Goal: Communication & Community: Answer question/provide support

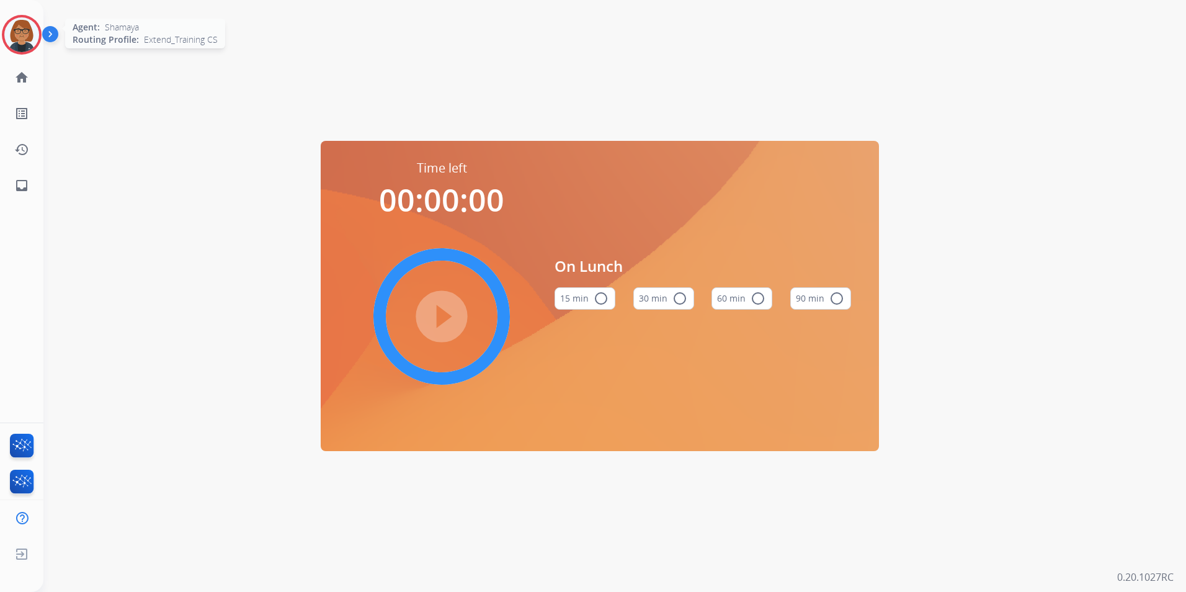
click at [27, 44] on img at bounding box center [21, 34] width 35 height 35
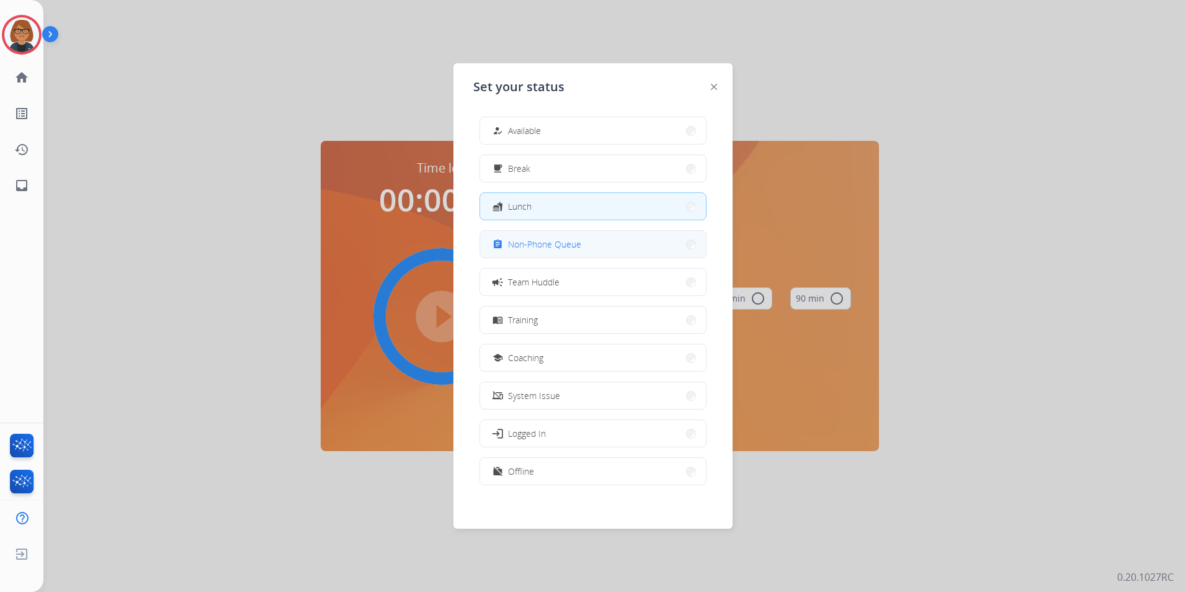
click at [538, 237] on div "assignment Non-Phone Queue" at bounding box center [535, 244] width 91 height 15
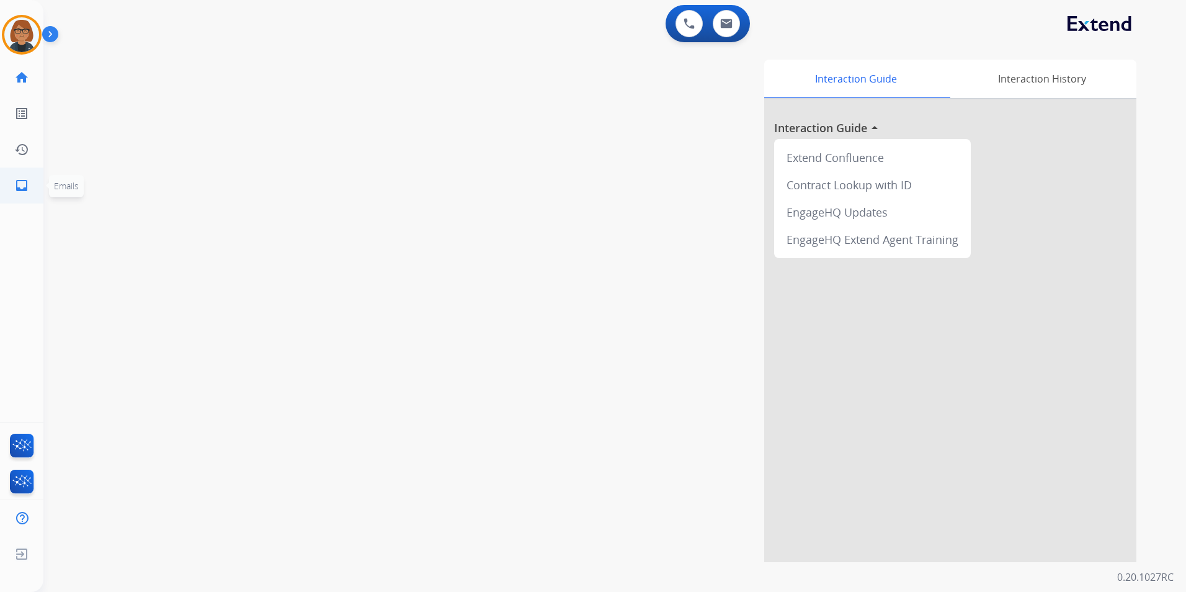
click at [25, 195] on link "inbox Emails" at bounding box center [21, 185] width 35 height 35
select select "**********"
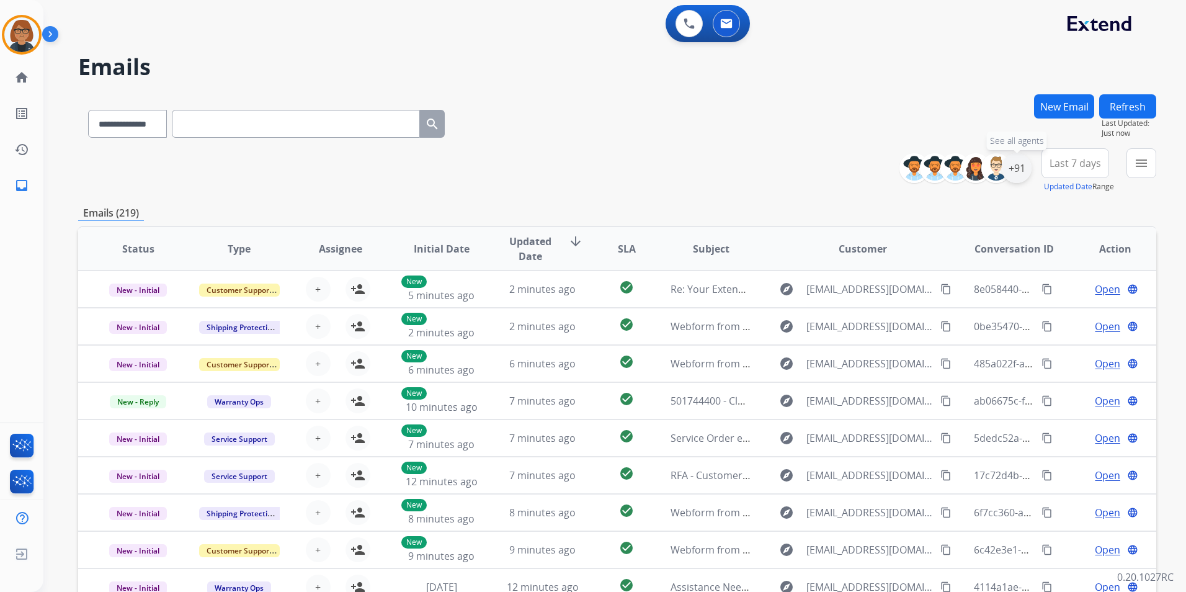
click at [1014, 166] on div "+91" at bounding box center [1017, 168] width 30 height 30
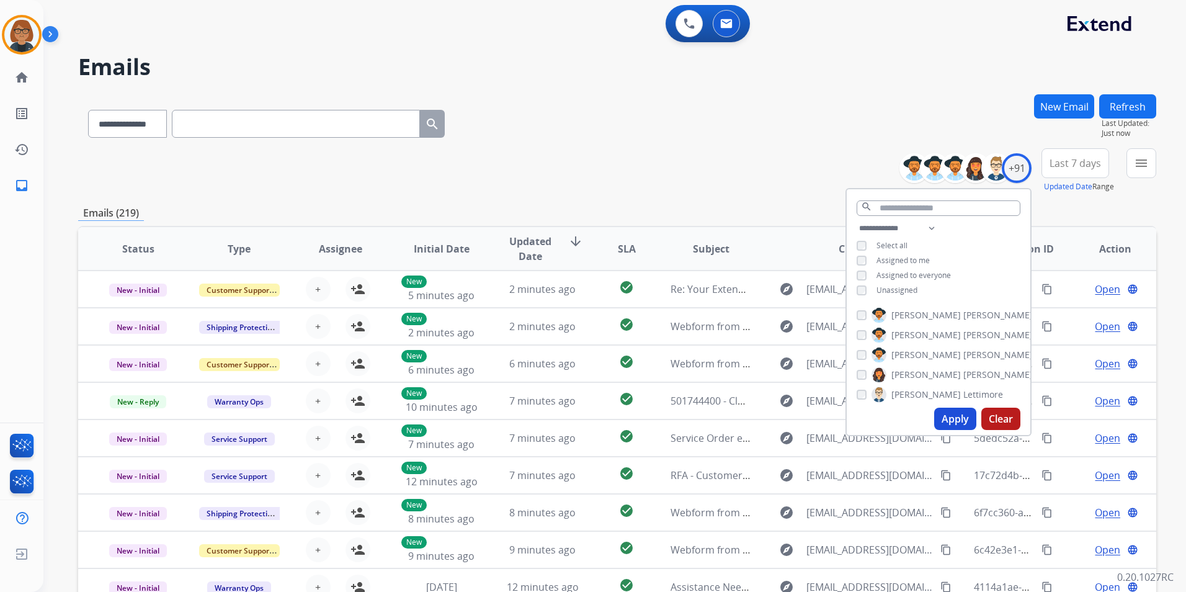
click at [904, 291] on span "Unassigned" at bounding box center [896, 290] width 41 height 11
click at [954, 423] on button "Apply" at bounding box center [955, 418] width 42 height 22
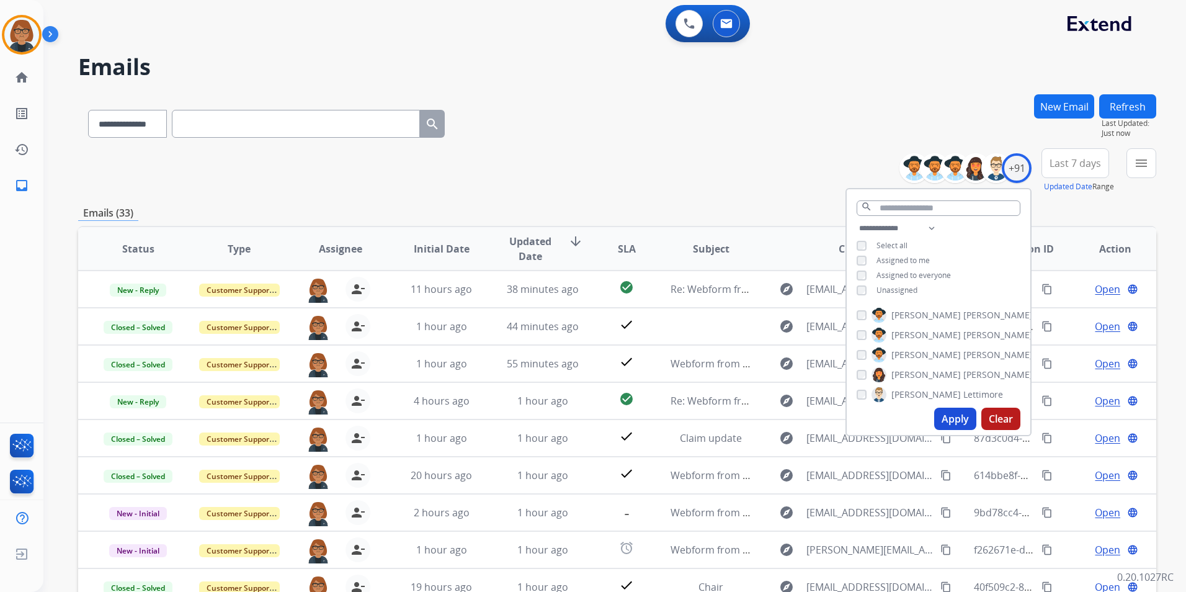
click at [908, 287] on span "Unassigned" at bounding box center [896, 290] width 41 height 11
click at [910, 261] on span "Assigned to me" at bounding box center [902, 260] width 53 height 11
click at [958, 416] on button "Apply" at bounding box center [955, 418] width 42 height 22
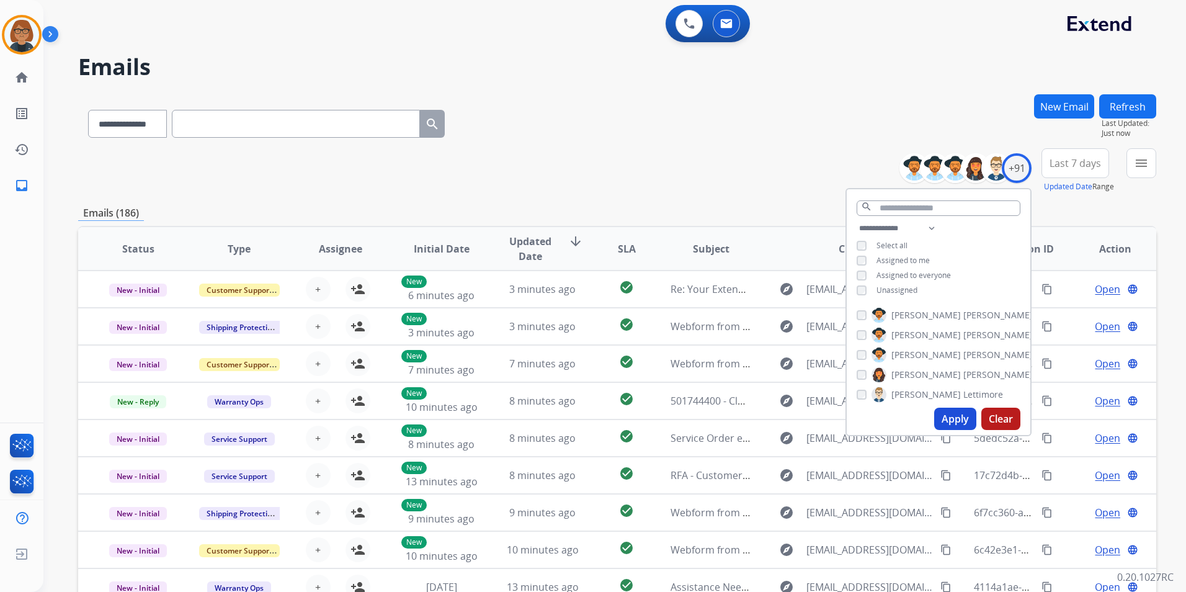
click at [669, 198] on div "**********" at bounding box center [617, 400] width 1078 height 612
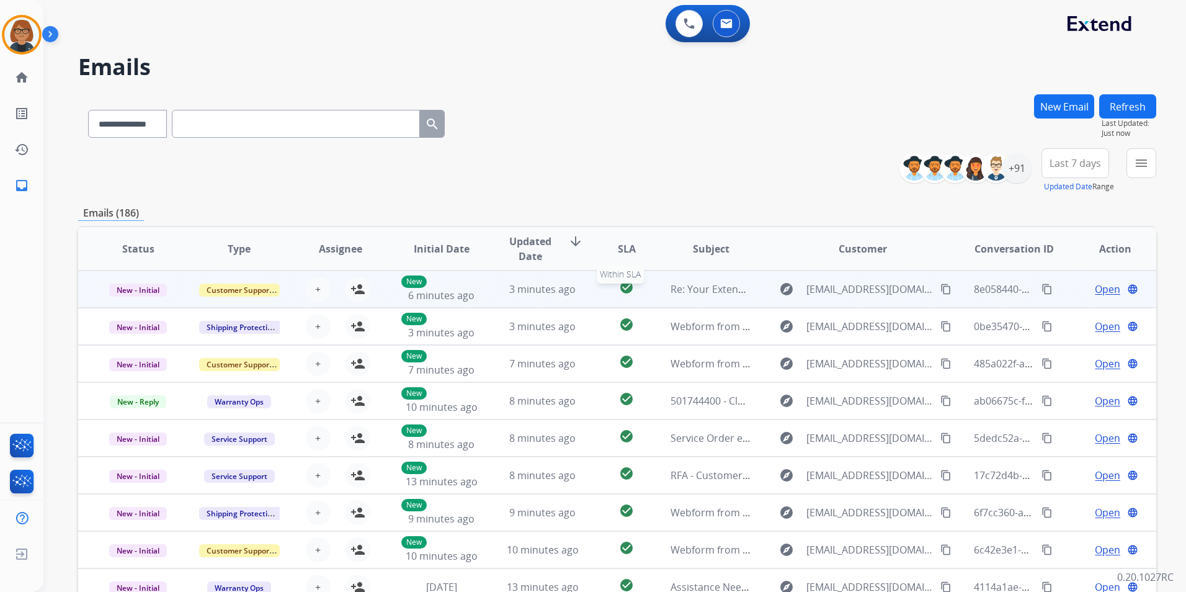
scroll to position [1, 0]
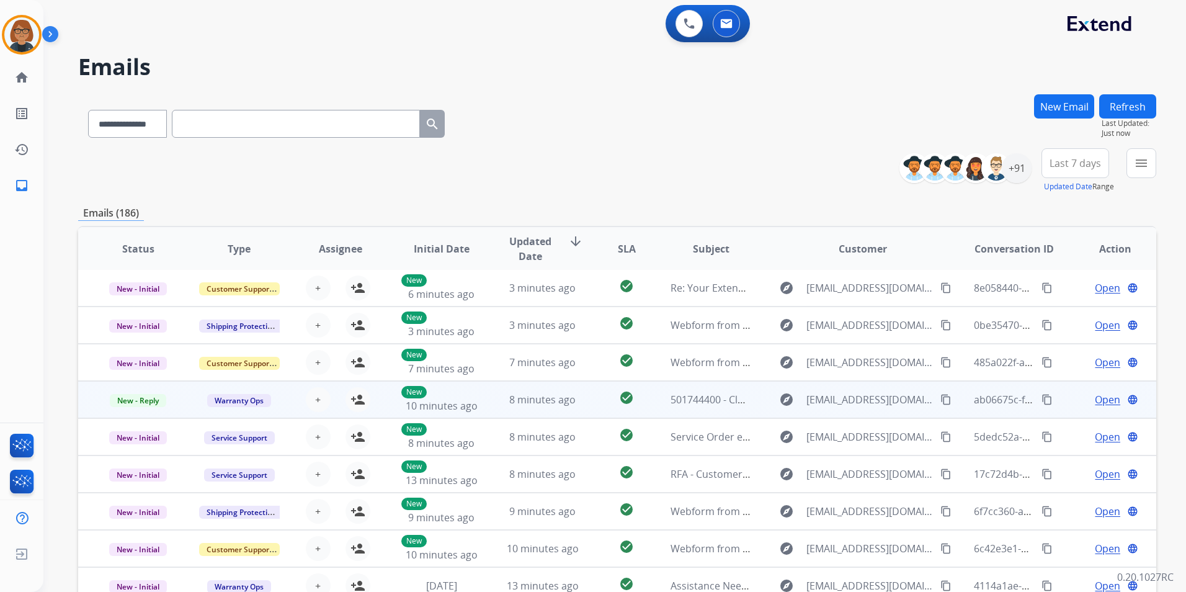
click at [483, 397] on td "8 minutes ago" at bounding box center [533, 399] width 101 height 37
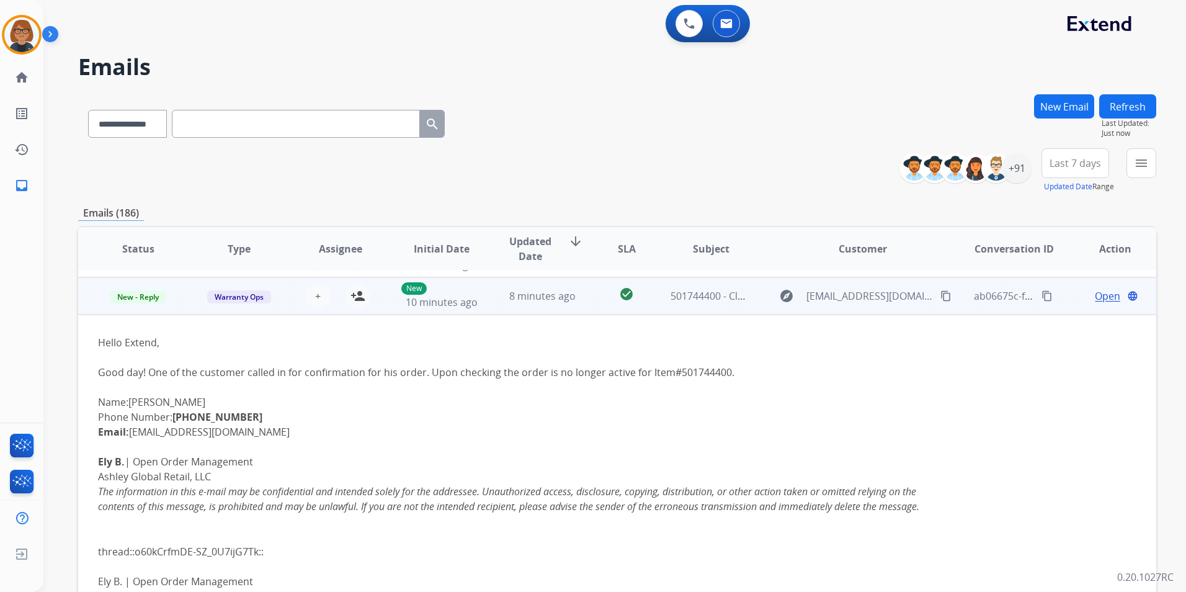
scroll to position [112, 0]
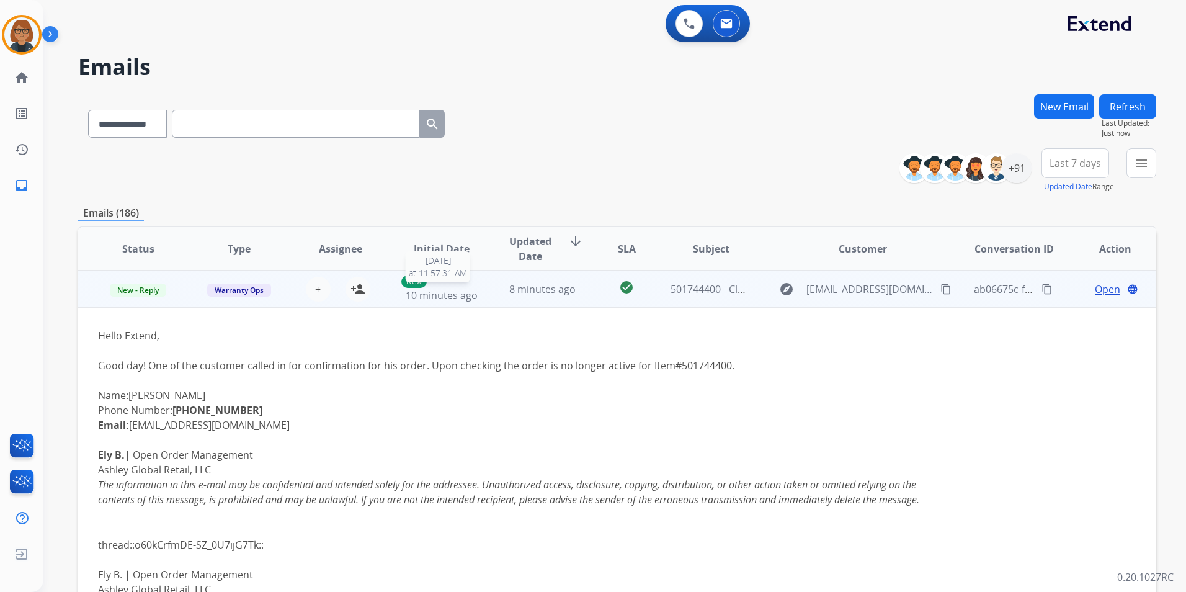
click at [463, 283] on div "New 10 minutes ago" at bounding box center [441, 288] width 81 height 27
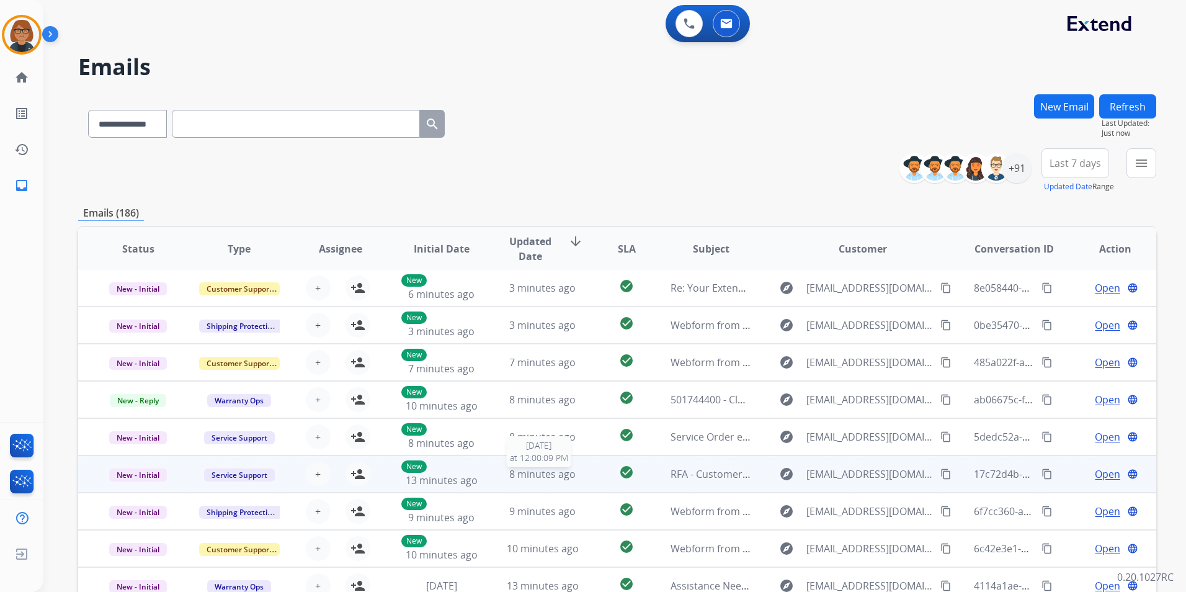
click at [520, 479] on span "8 minutes ago" at bounding box center [542, 474] width 66 height 14
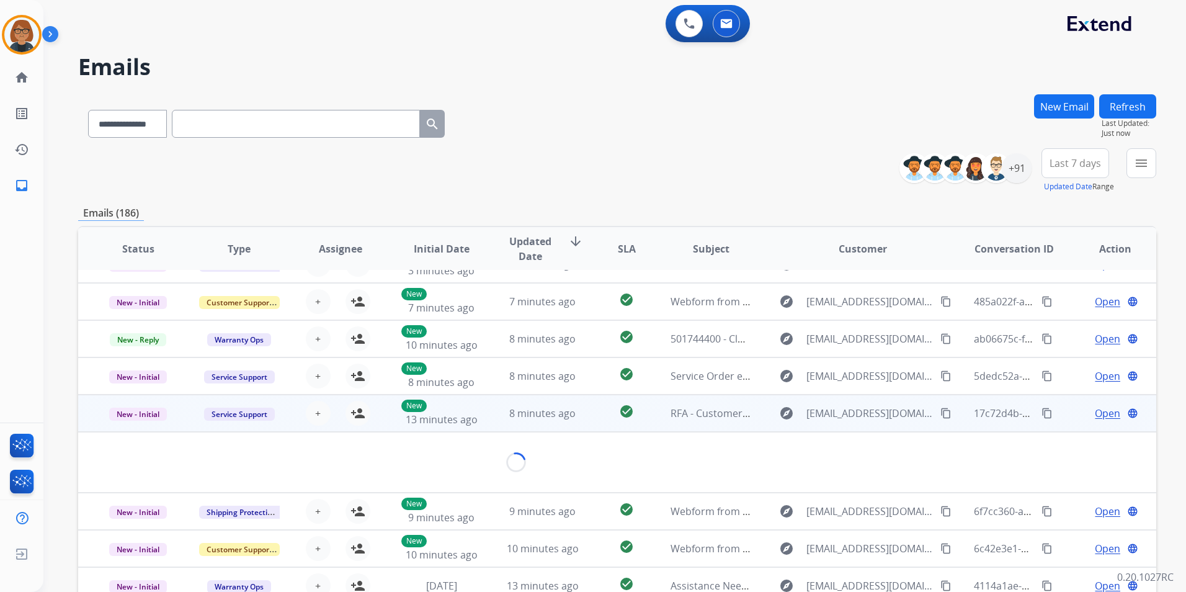
scroll to position [102, 0]
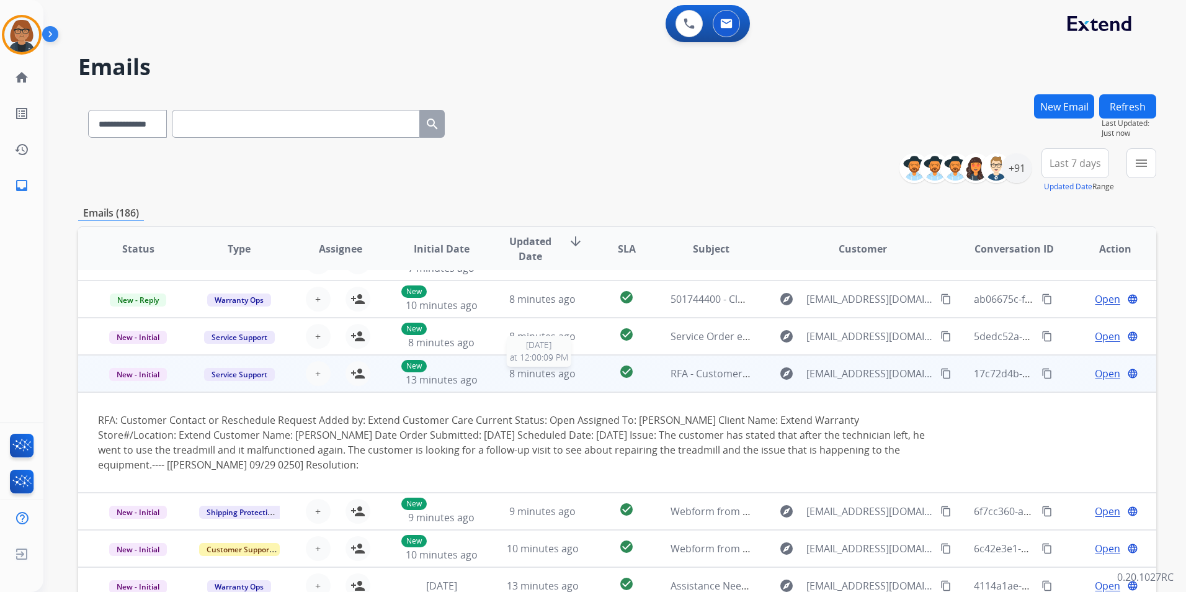
click at [541, 373] on span "8 minutes ago" at bounding box center [542, 374] width 66 height 14
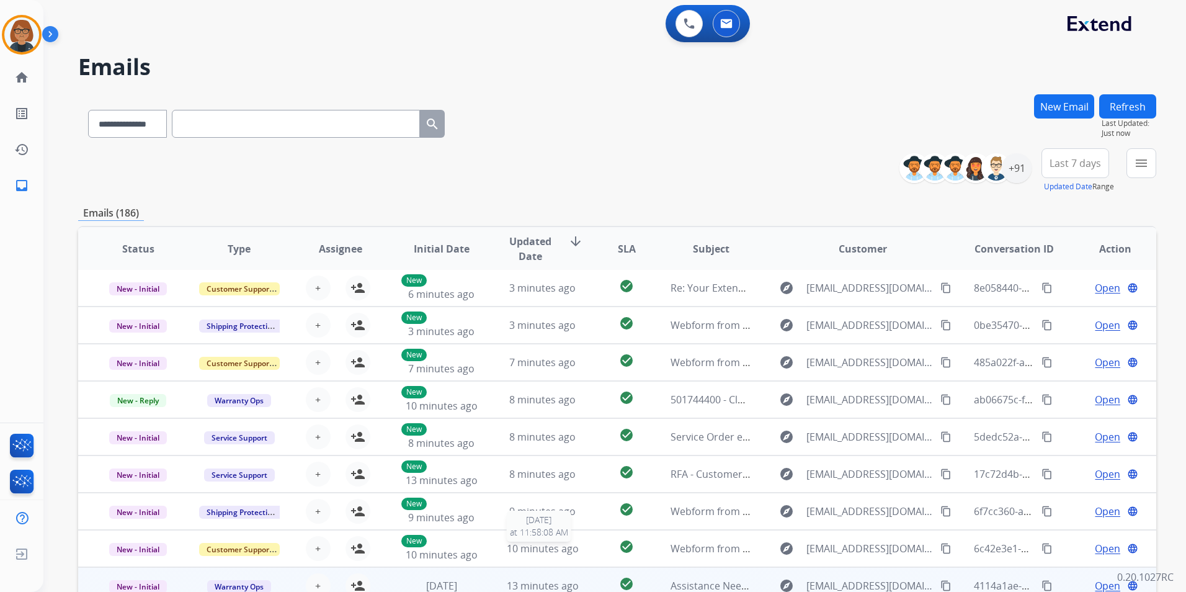
scroll to position [114, 0]
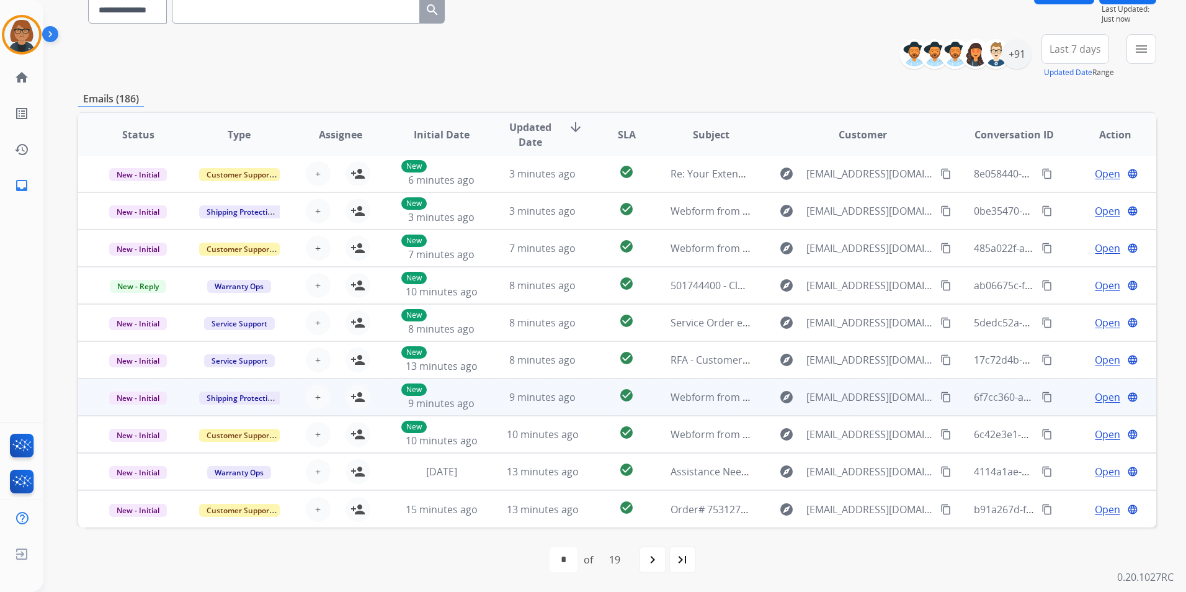
click at [545, 401] on span "9 minutes ago" at bounding box center [542, 397] width 66 height 14
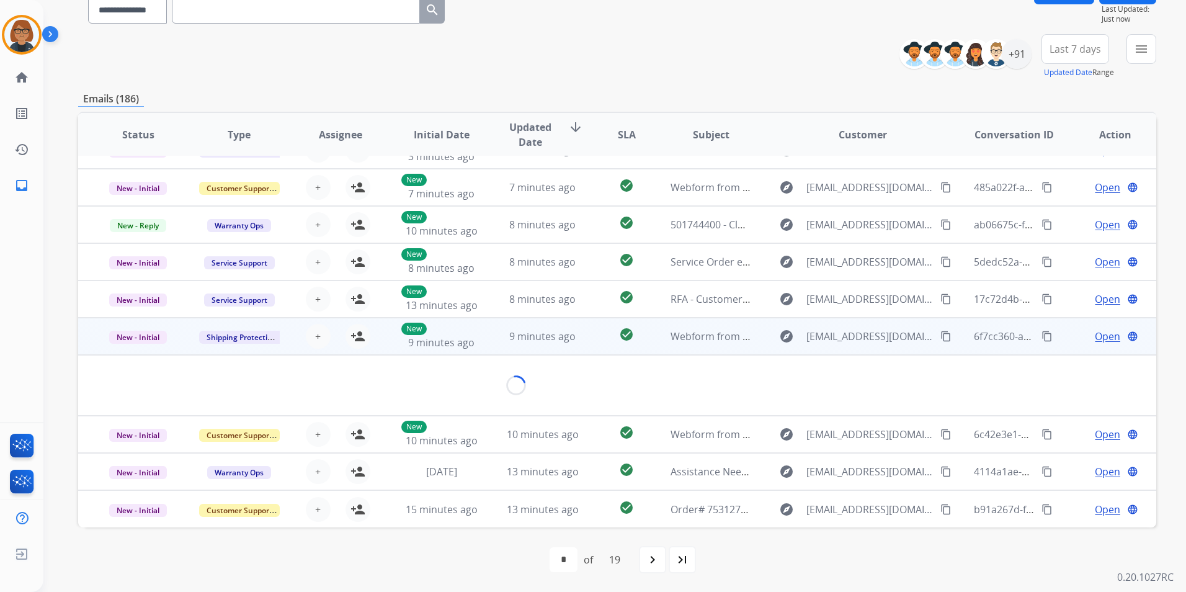
scroll to position [57, 0]
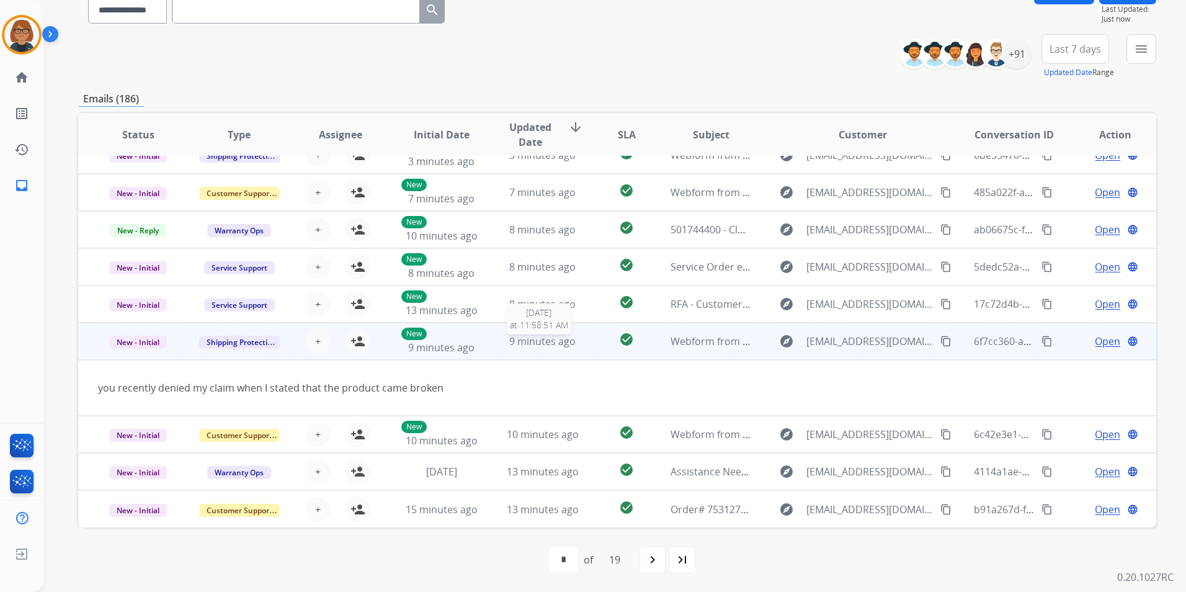
click at [543, 337] on span "9 minutes ago" at bounding box center [542, 341] width 66 height 14
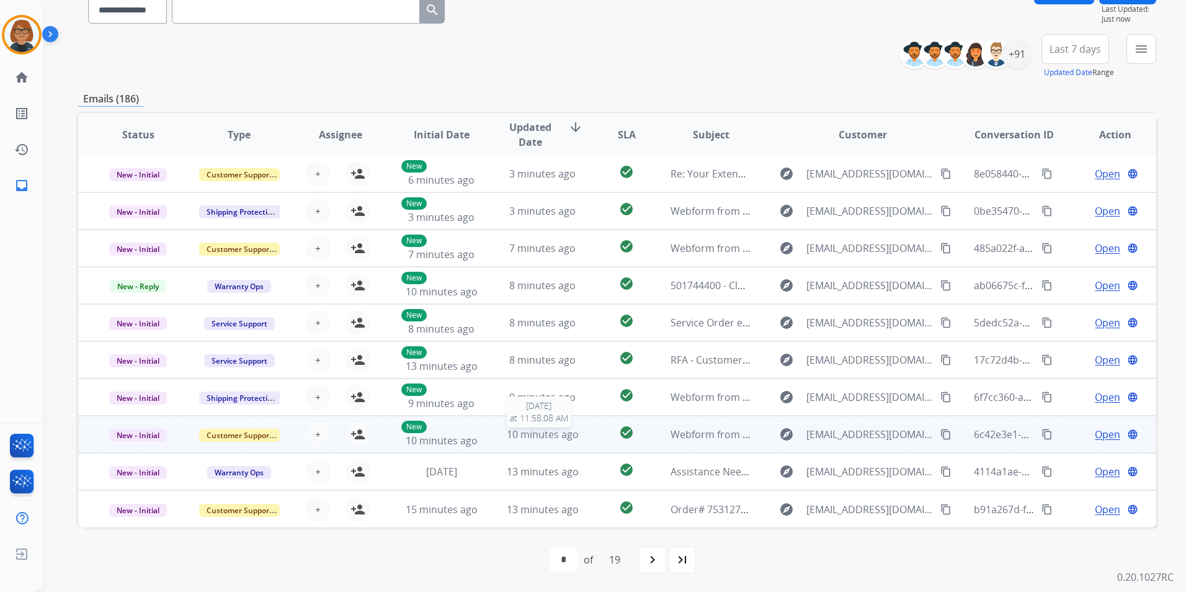
click at [540, 432] on span "10 minutes ago" at bounding box center [543, 434] width 72 height 14
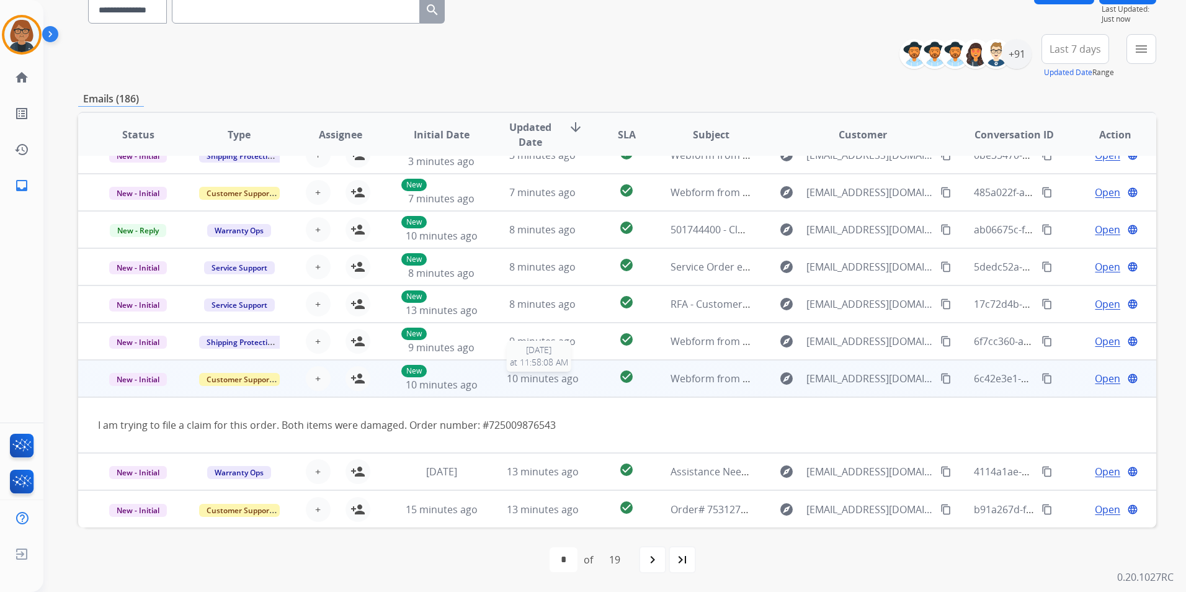
click at [543, 377] on span "10 minutes ago" at bounding box center [543, 379] width 72 height 14
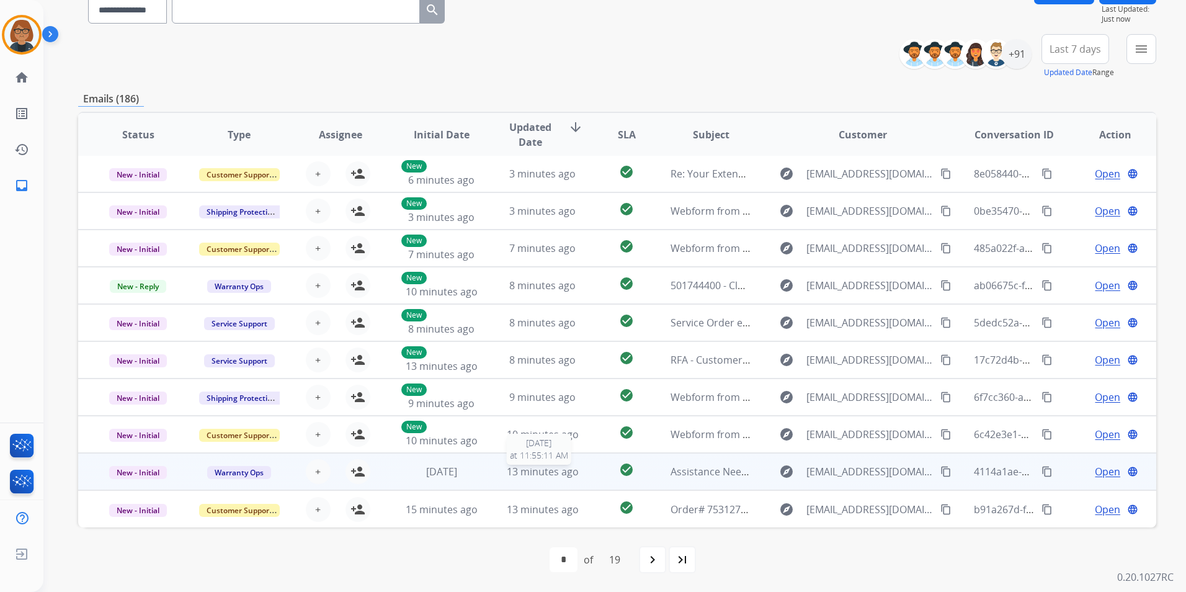
click at [556, 474] on span "13 minutes ago" at bounding box center [543, 472] width 72 height 14
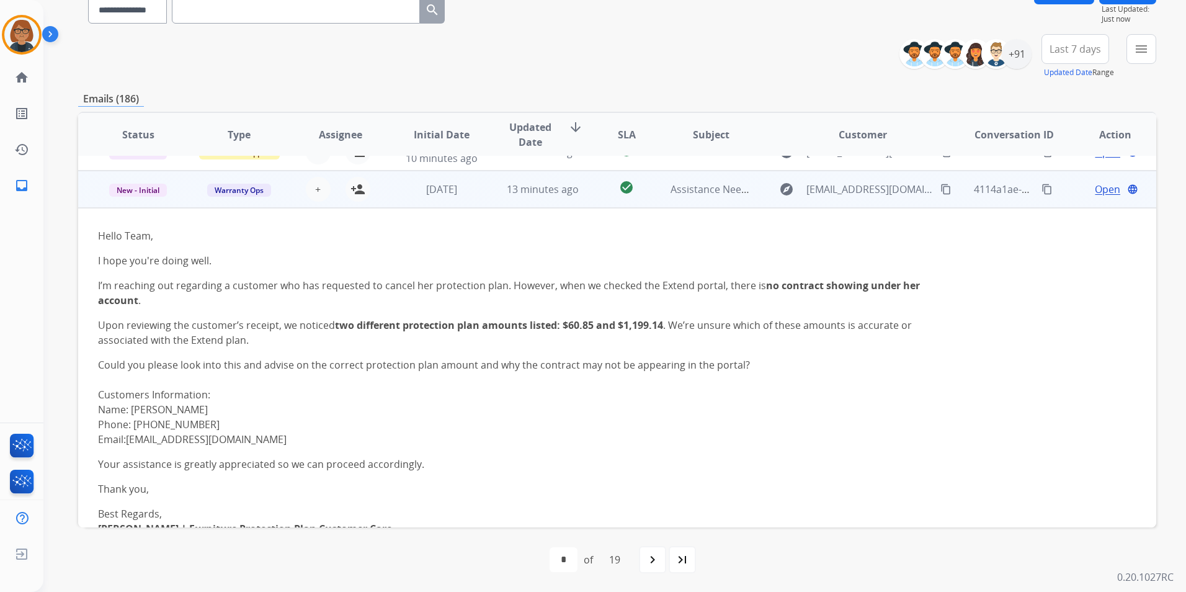
scroll to position [298, 0]
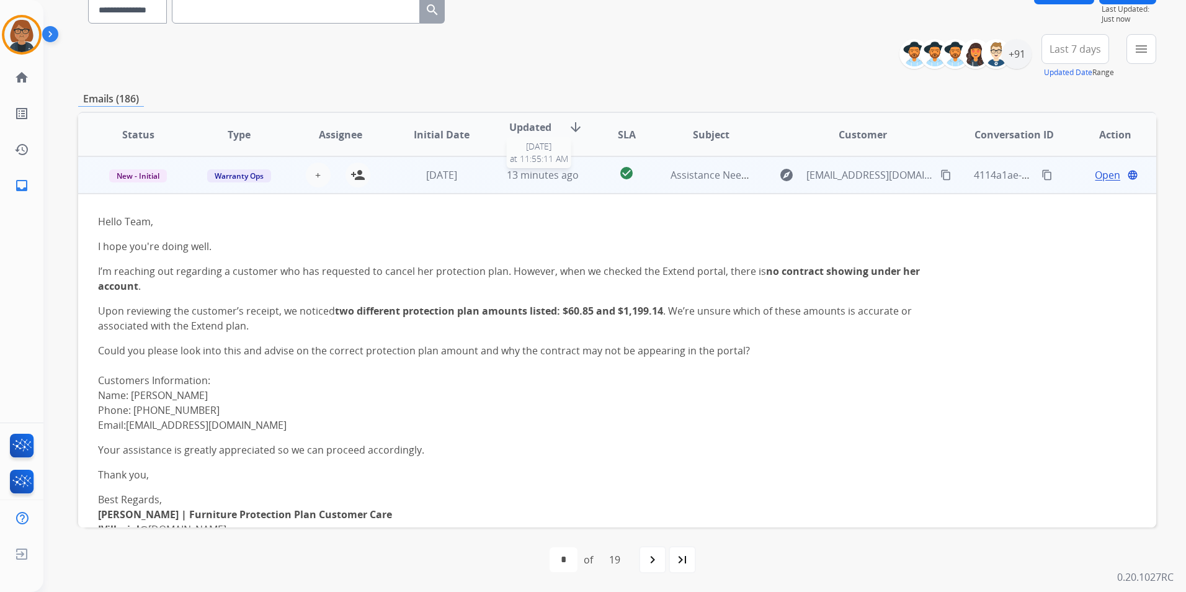
drag, startPoint x: 519, startPoint y: 172, endPoint x: 525, endPoint y: 171, distance: 6.3
click at [525, 171] on span "13 minutes ago" at bounding box center [543, 175] width 72 height 14
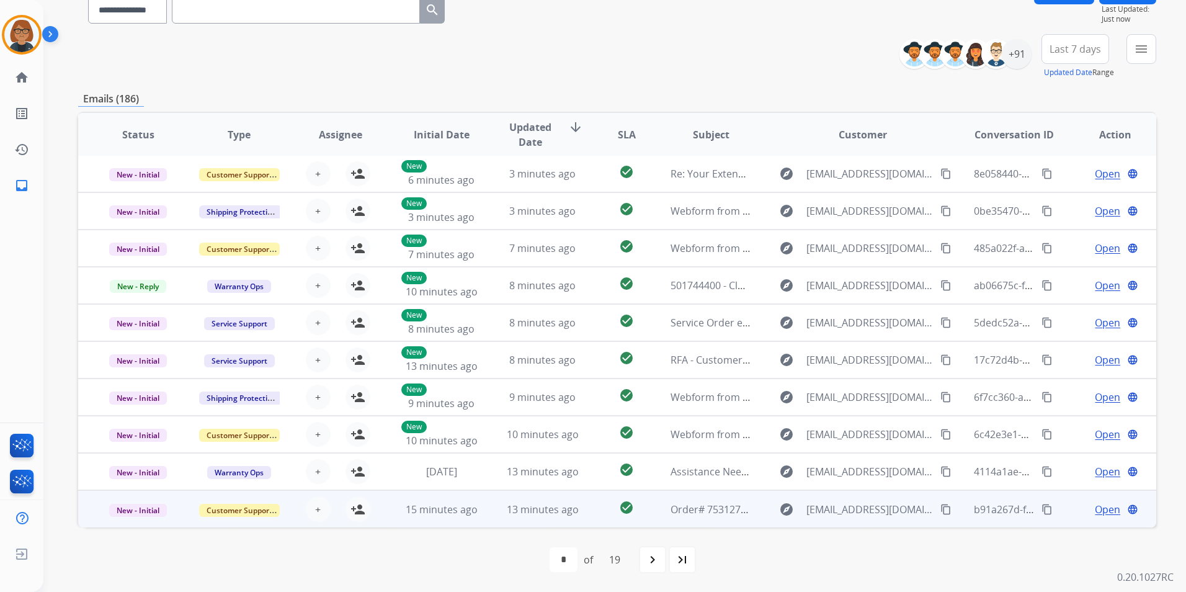
click at [550, 518] on td "13 minutes ago" at bounding box center [533, 508] width 101 height 37
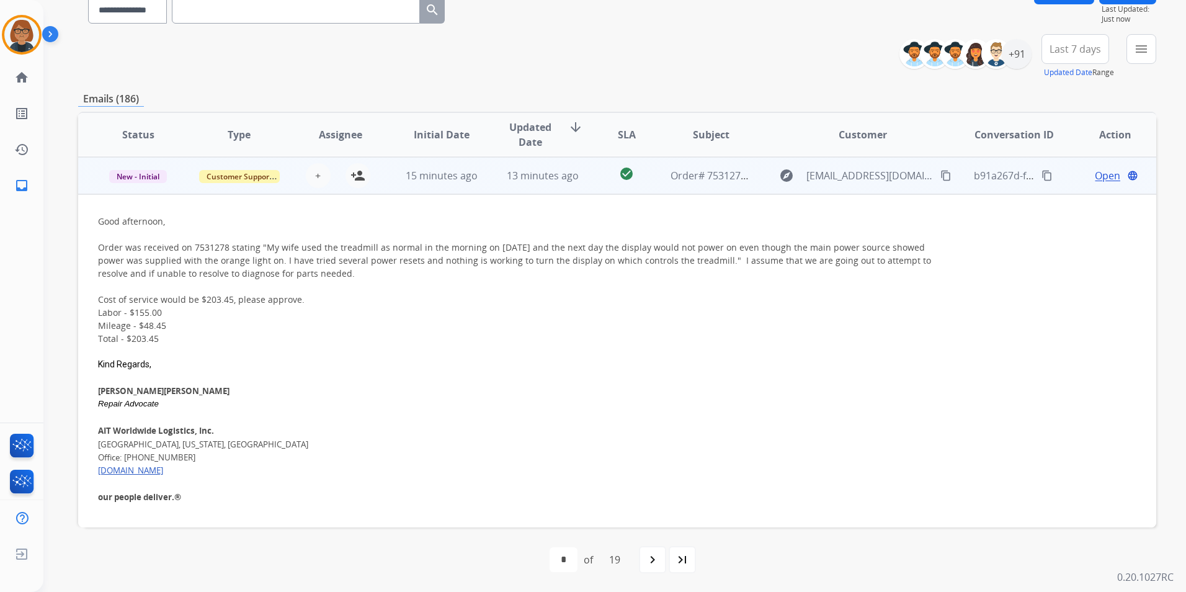
scroll to position [335, 0]
click at [354, 189] on div "+ Select agent person_add Assign to Me" at bounding box center [330, 175] width 100 height 35
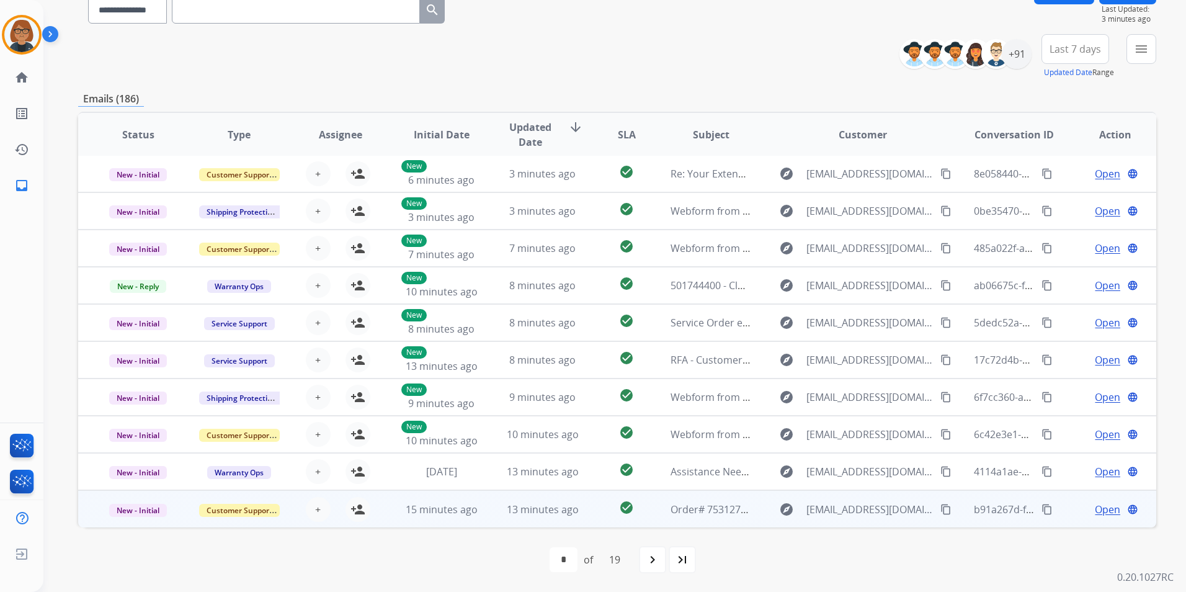
scroll to position [1, 0]
click at [434, 504] on span "15 minutes ago" at bounding box center [442, 509] width 72 height 14
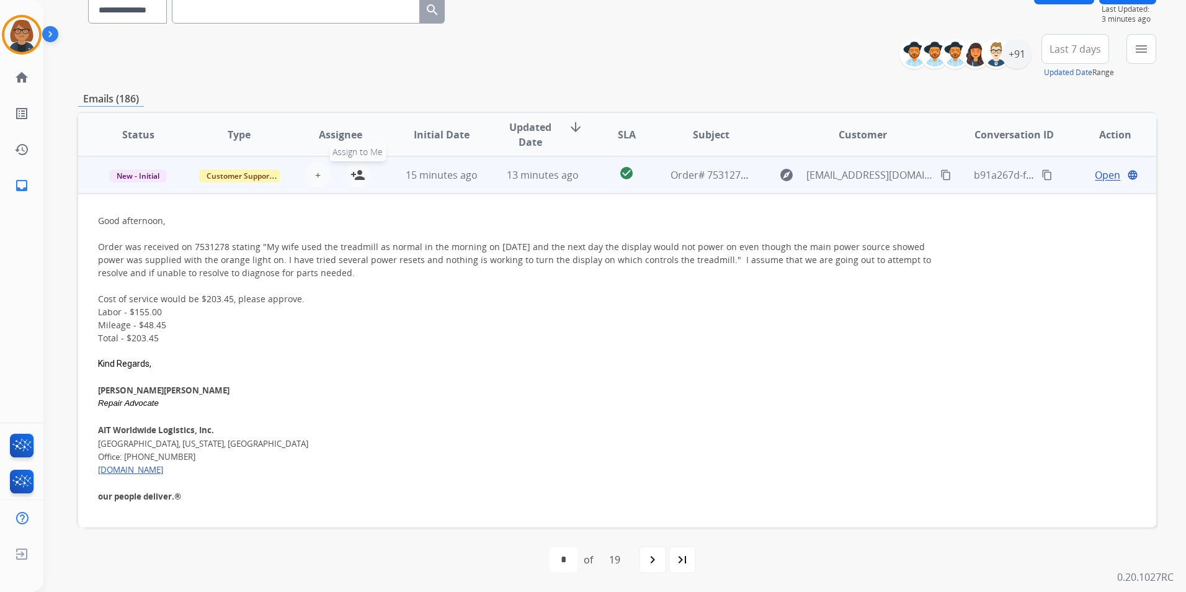
click at [352, 184] on button "person_add Assign to Me" at bounding box center [357, 174] width 25 height 25
click at [445, 189] on td "15 minutes ago" at bounding box center [431, 174] width 101 height 37
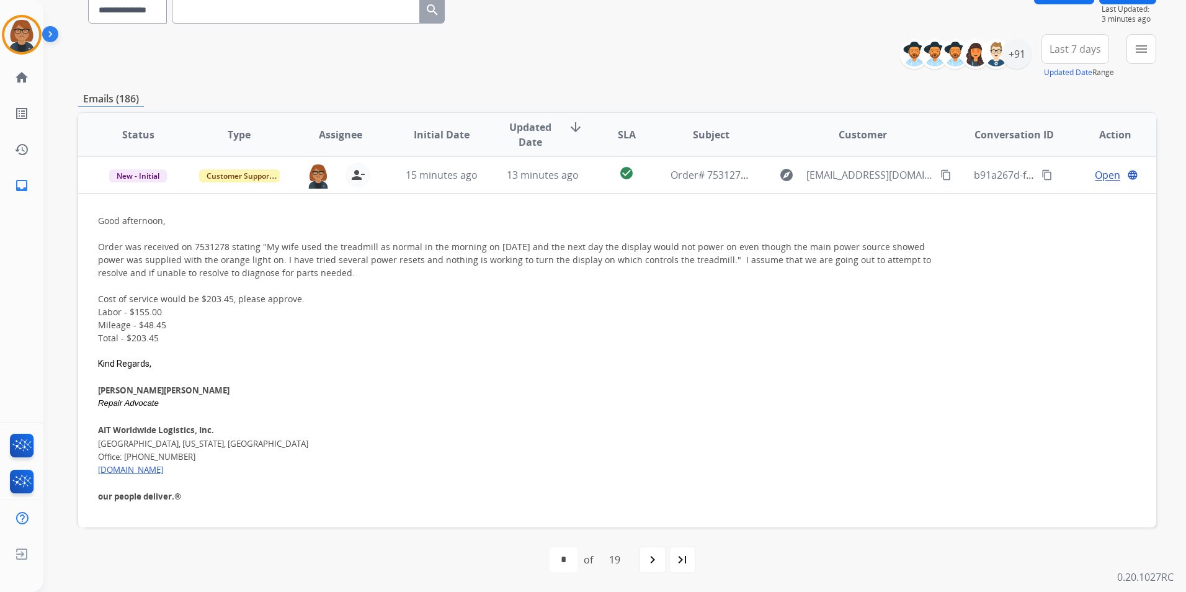
scroll to position [1, 0]
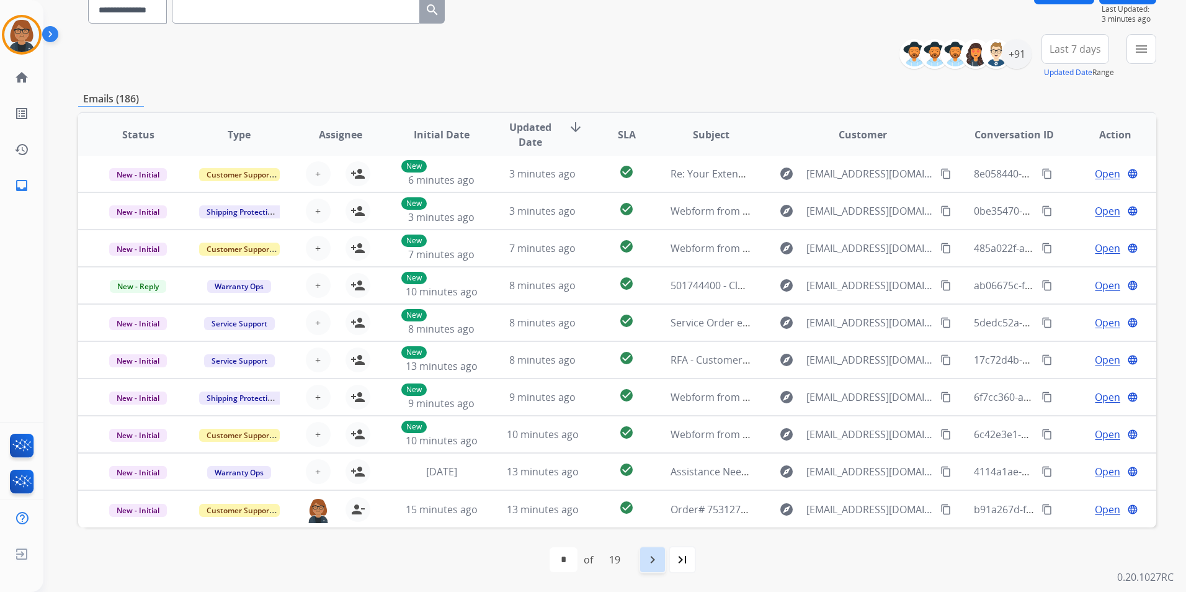
click at [652, 556] on mat-icon "navigate_next" at bounding box center [652, 559] width 15 height 15
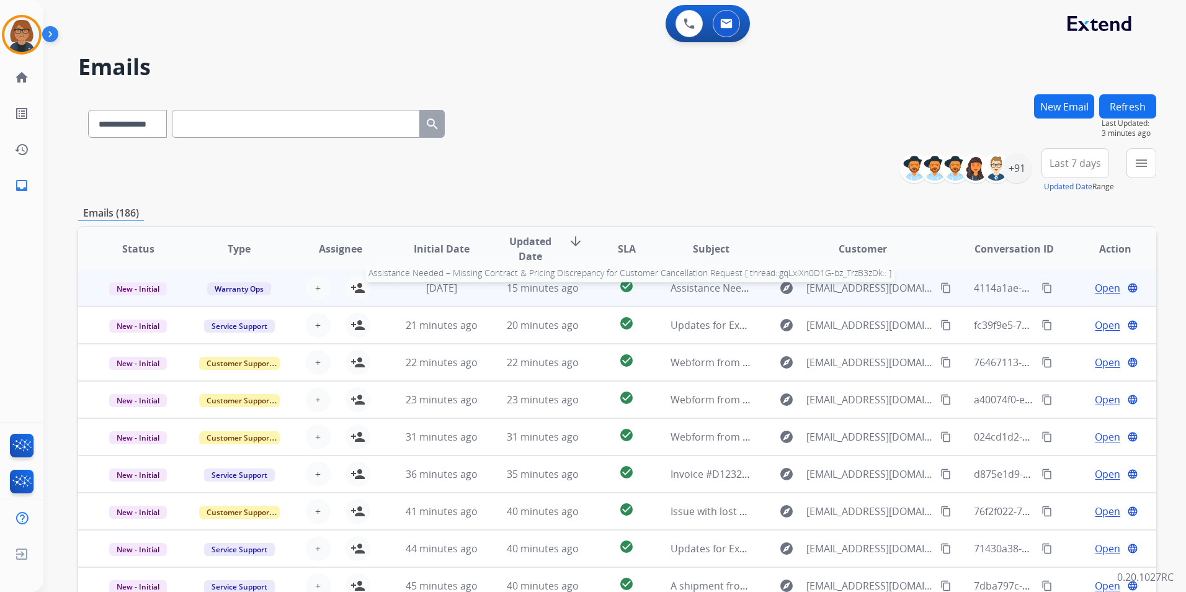
click at [728, 293] on span "Assistance Needed – Missing Contract & Pricing Discrepancy for Customer Cancell…" at bounding box center [983, 288] width 626 height 14
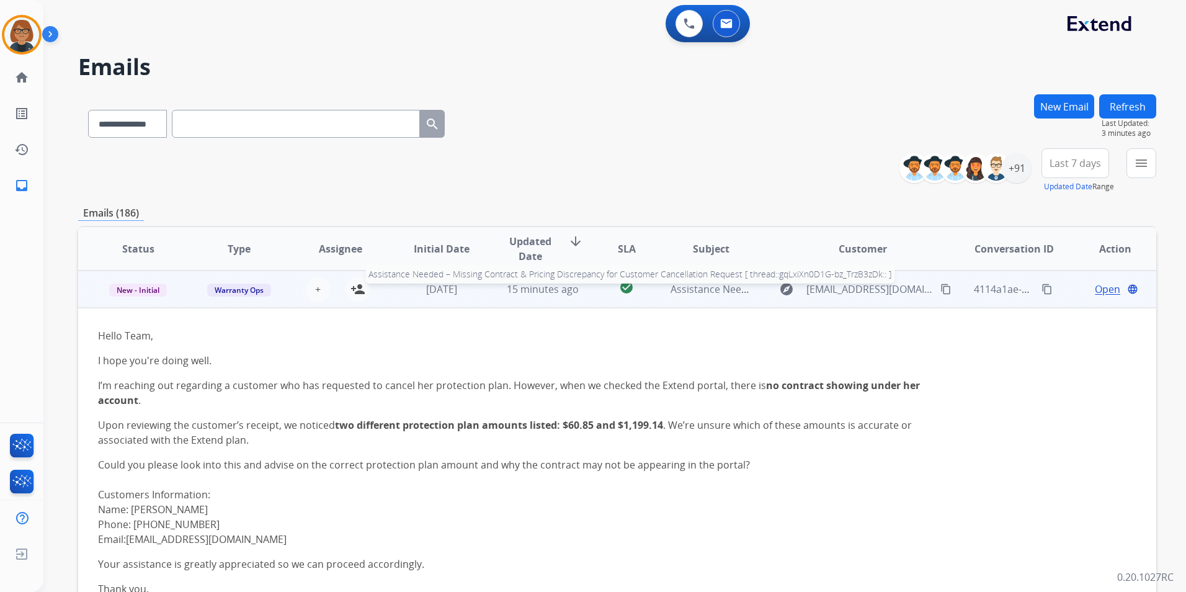
click at [728, 293] on span "Assistance Needed – Missing Contract & Pricing Discrepancy for Customer Cancell…" at bounding box center [983, 289] width 626 height 14
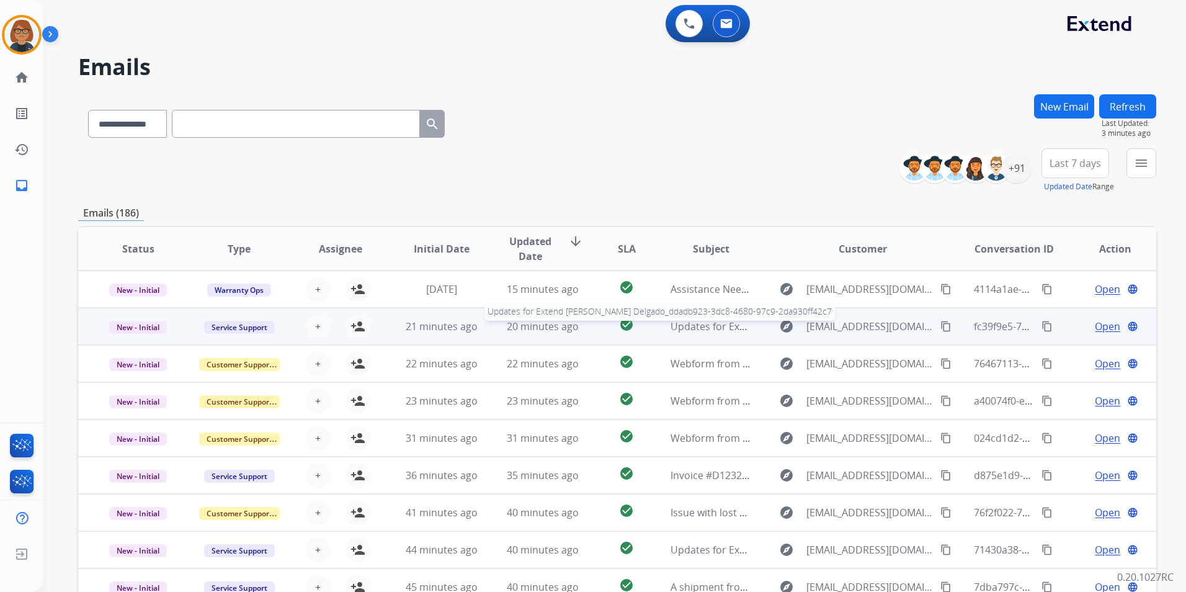
click at [716, 324] on span "Updates for Extend [PERSON_NAME] Delgado_ddadb923-3dc8-4680-97c9-2da930ff42c7" at bounding box center [872, 326] width 404 height 14
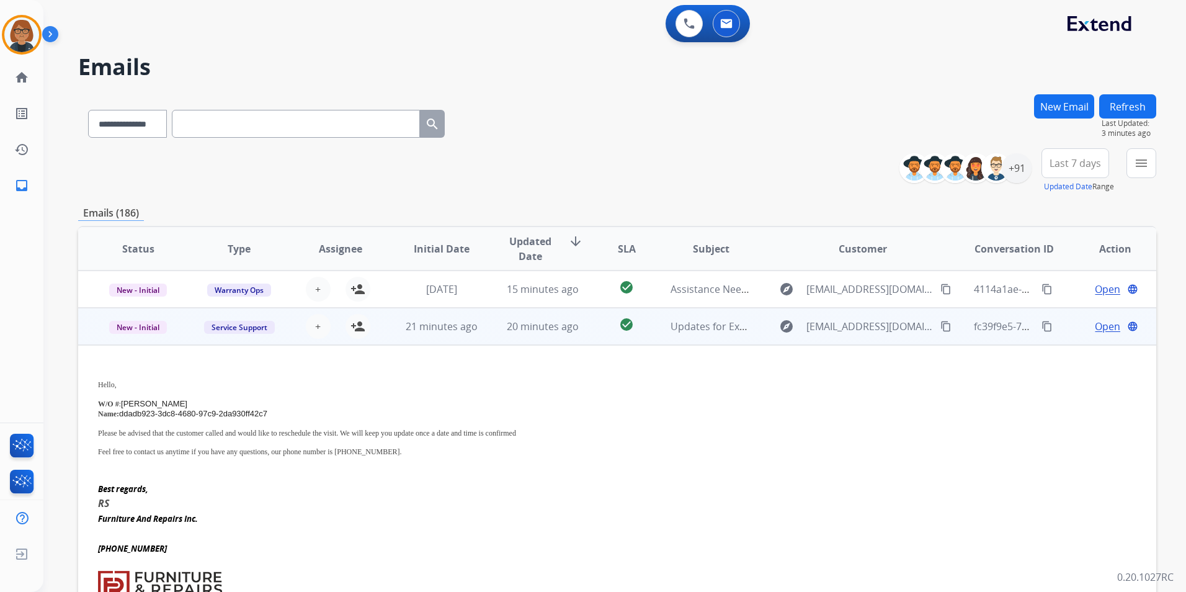
scroll to position [37, 0]
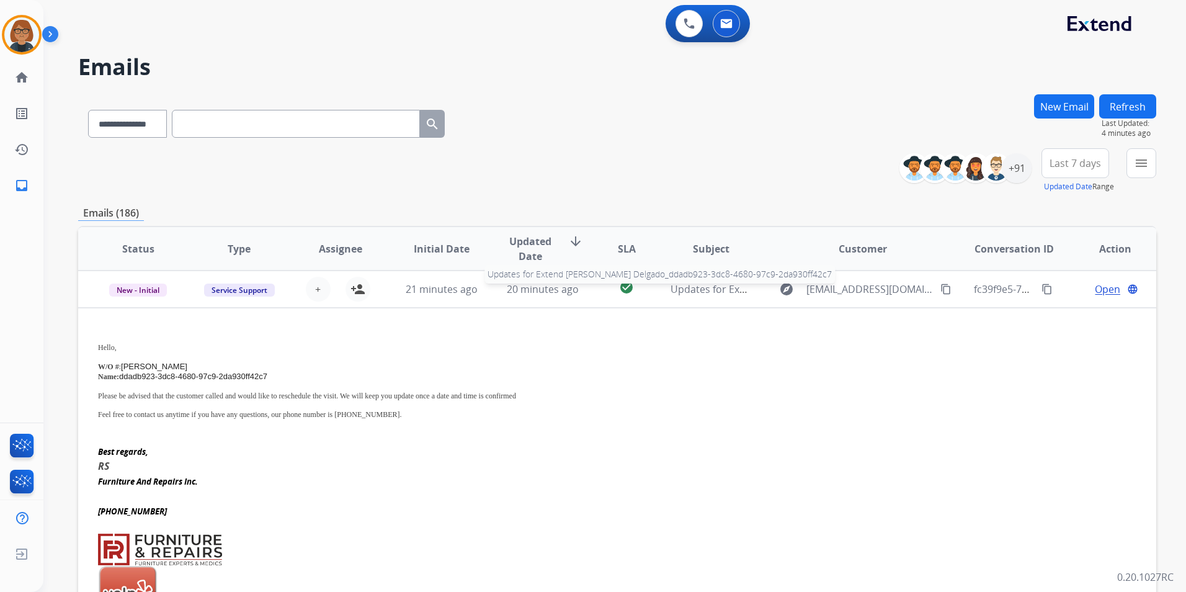
drag, startPoint x: 714, startPoint y: 291, endPoint x: 723, endPoint y: 283, distance: 11.4
click at [716, 288] on span "Updates for Extend [PERSON_NAME] Delgado_ddadb923-3dc8-4680-97c9-2da930ff42c7" at bounding box center [872, 289] width 404 height 14
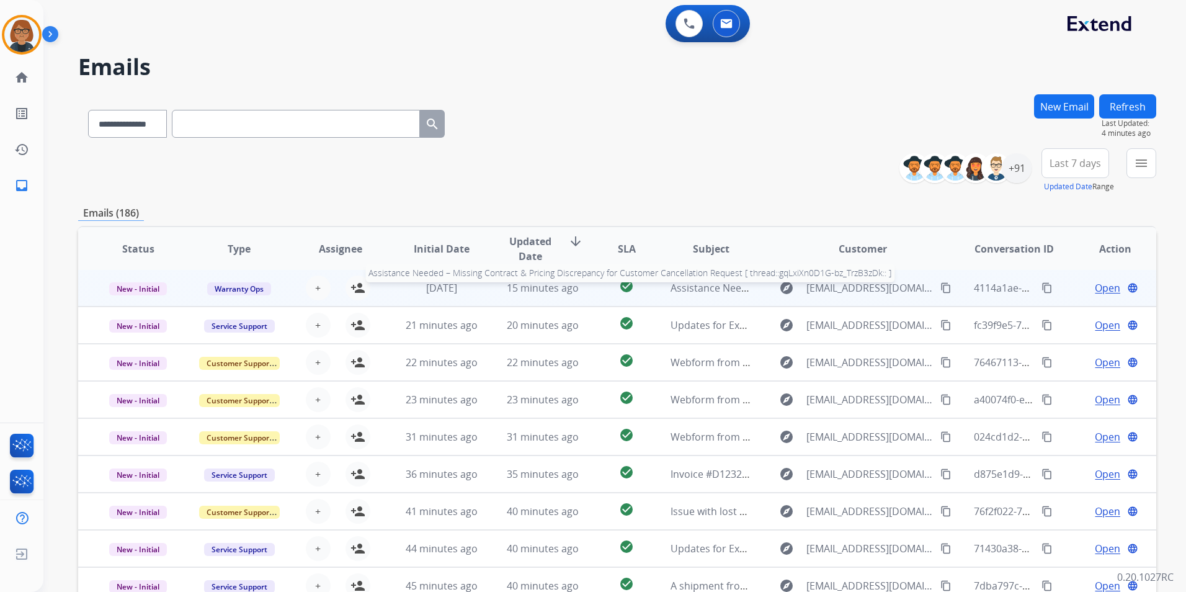
scroll to position [1, 0]
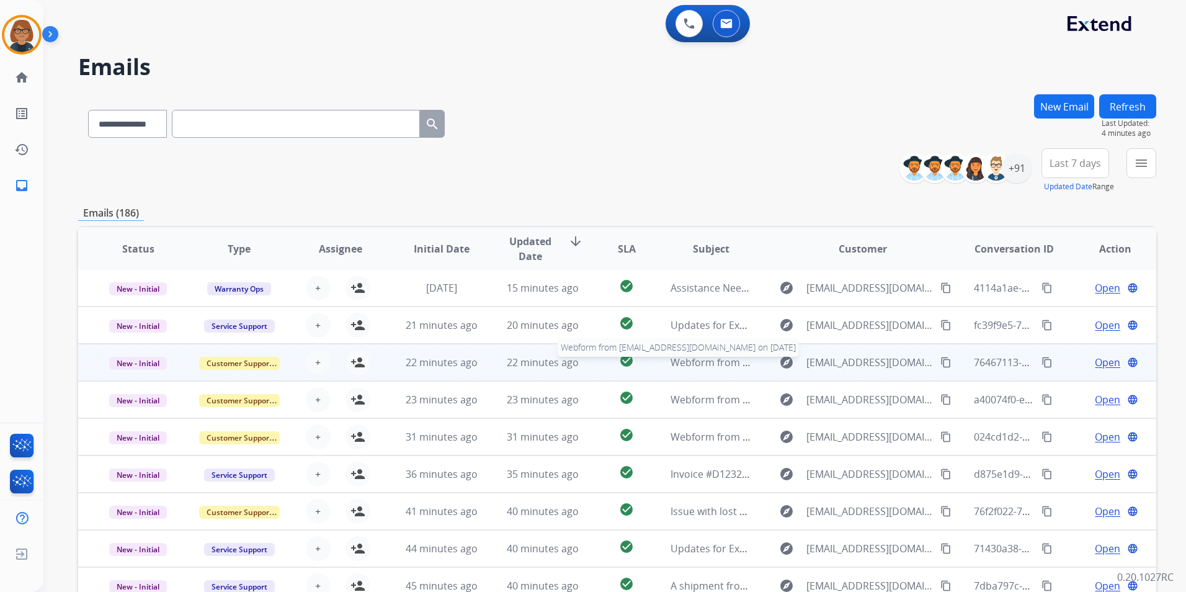
click at [679, 367] on span "Webform from [EMAIL_ADDRESS][DOMAIN_NAME] on [DATE]" at bounding box center [810, 362] width 281 height 14
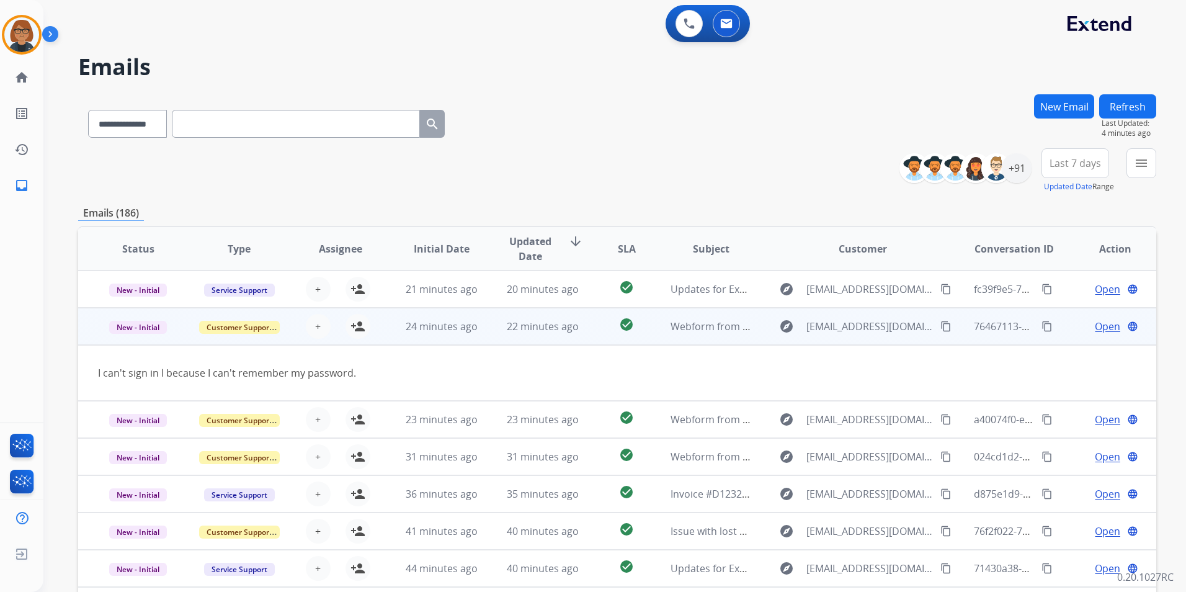
scroll to position [57, 0]
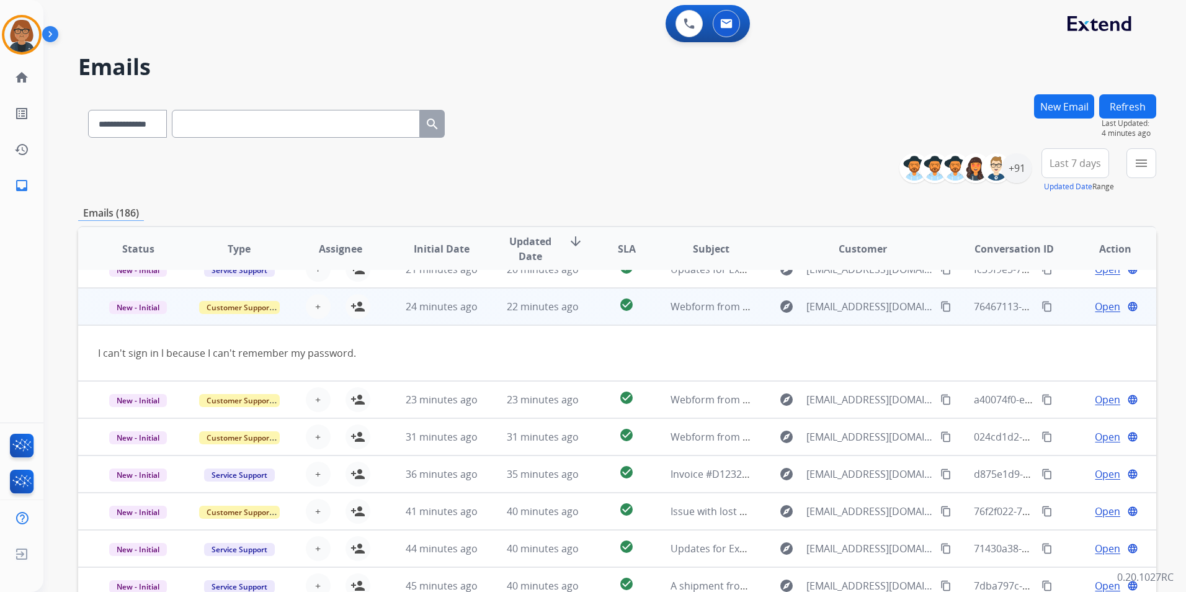
click at [666, 315] on td "Webform from [EMAIL_ADDRESS][DOMAIN_NAME] on [DATE]" at bounding box center [701, 306] width 101 height 37
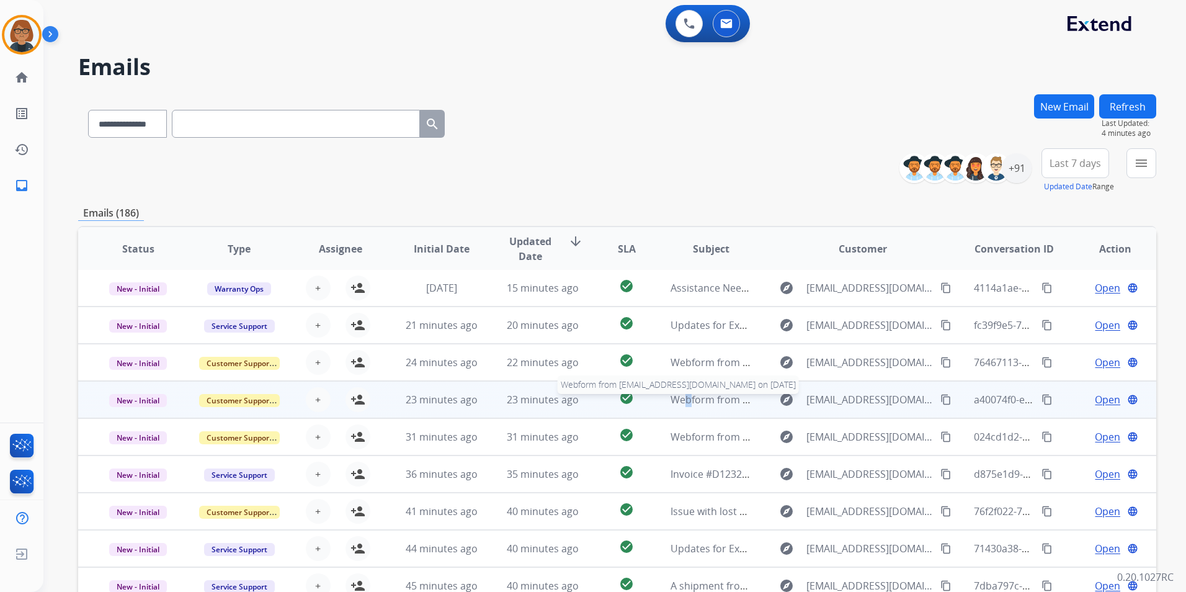
click at [678, 402] on span "Webform from [EMAIL_ADDRESS][DOMAIN_NAME] on [DATE]" at bounding box center [810, 400] width 281 height 14
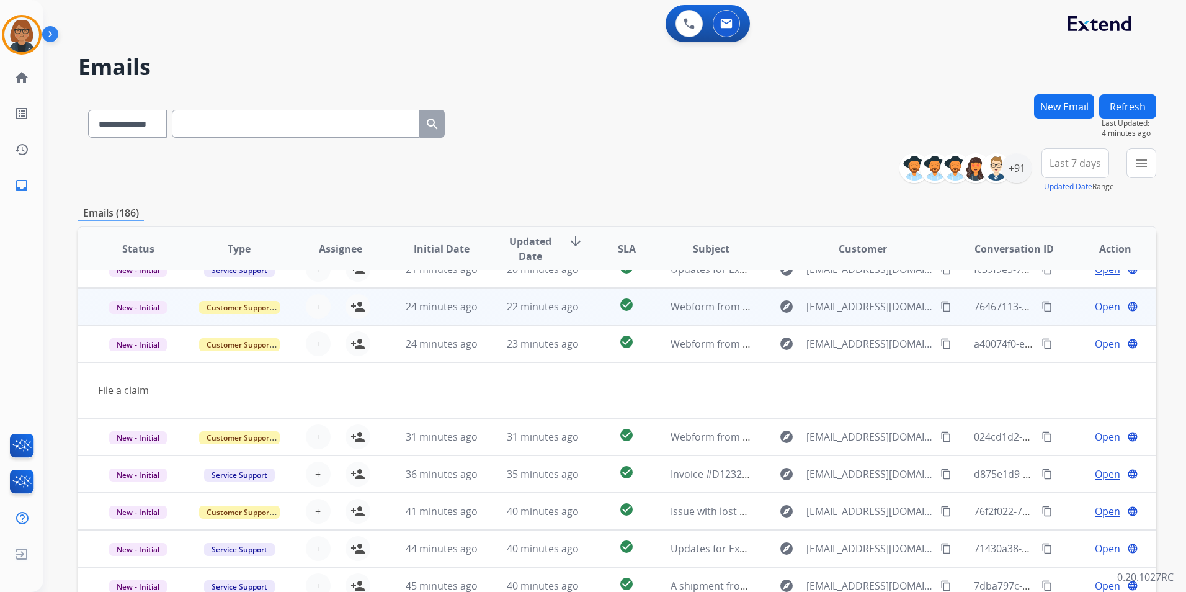
drag, startPoint x: 678, startPoint y: 402, endPoint x: 662, endPoint y: 352, distance: 52.8
click at [662, 352] on td "Webform from [EMAIL_ADDRESS][DOMAIN_NAME] on [DATE]" at bounding box center [701, 343] width 101 height 37
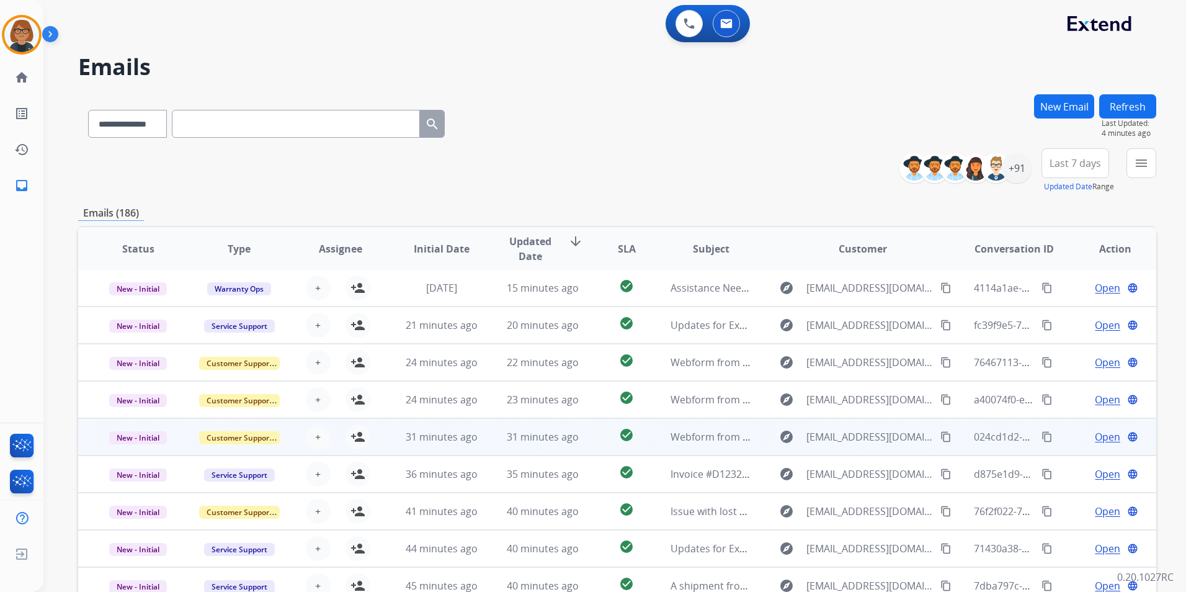
click at [669, 419] on td "Webform from [EMAIL_ADDRESS][DOMAIN_NAME] on [DATE]" at bounding box center [701, 436] width 101 height 37
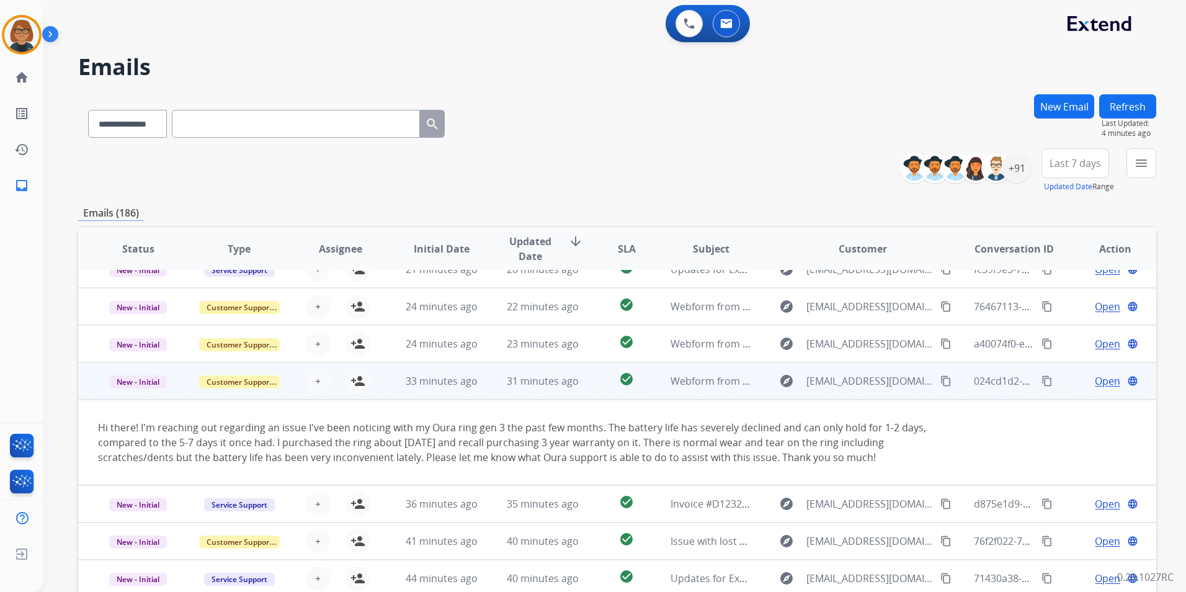
scroll to position [87, 0]
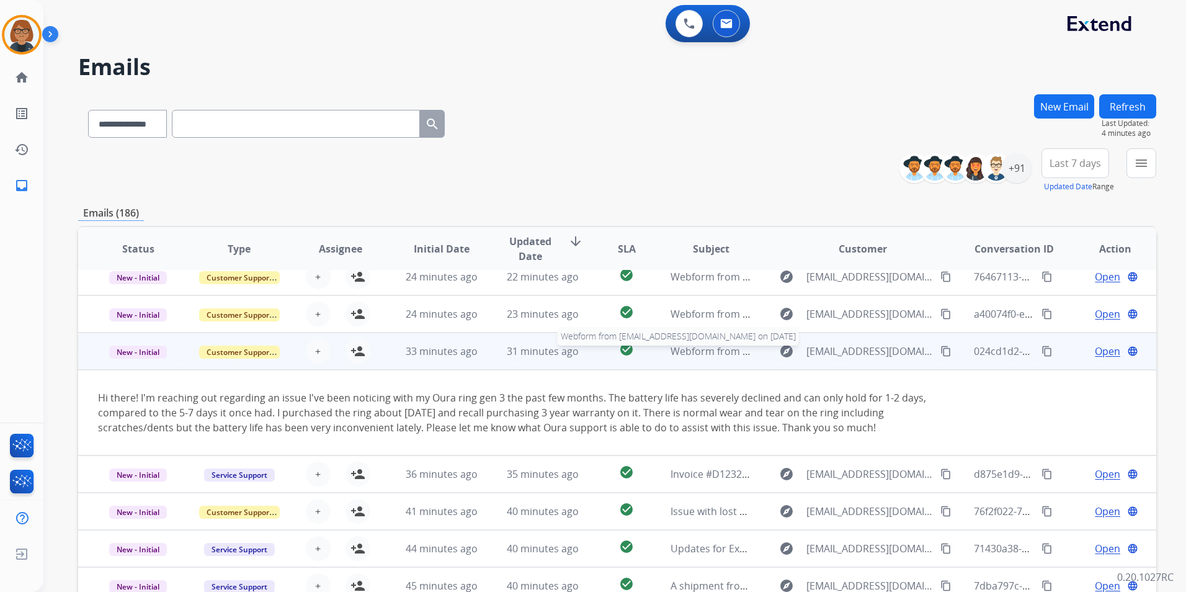
click at [719, 348] on span "Webform from [EMAIL_ADDRESS][DOMAIN_NAME] on [DATE]" at bounding box center [810, 351] width 281 height 14
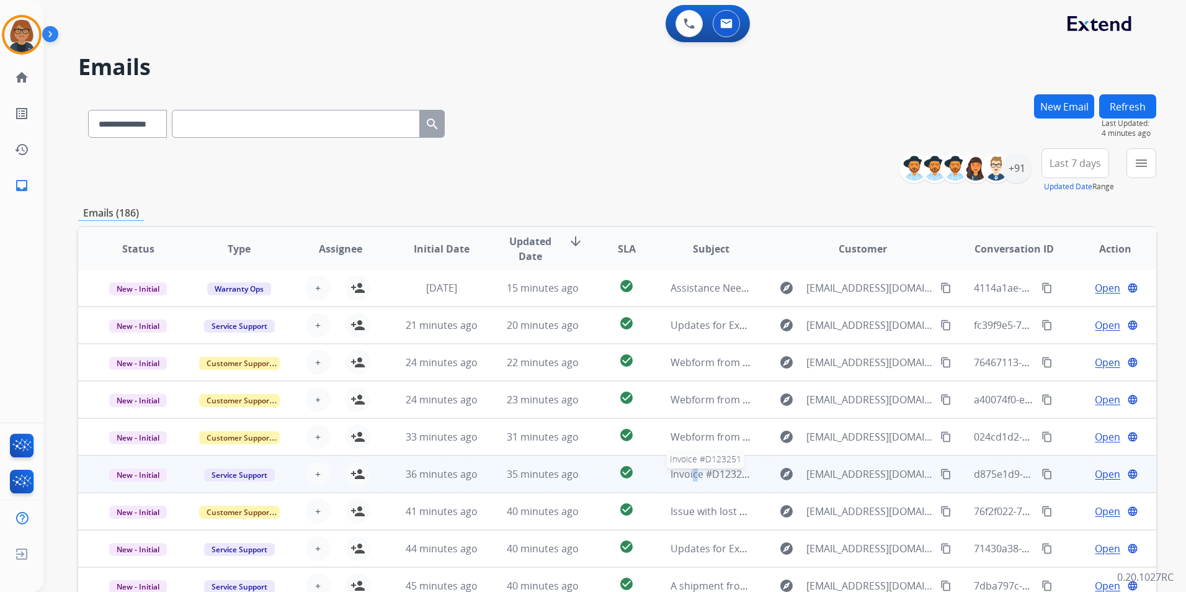
click at [683, 471] on span "Invoice #D123251" at bounding box center [711, 474] width 82 height 14
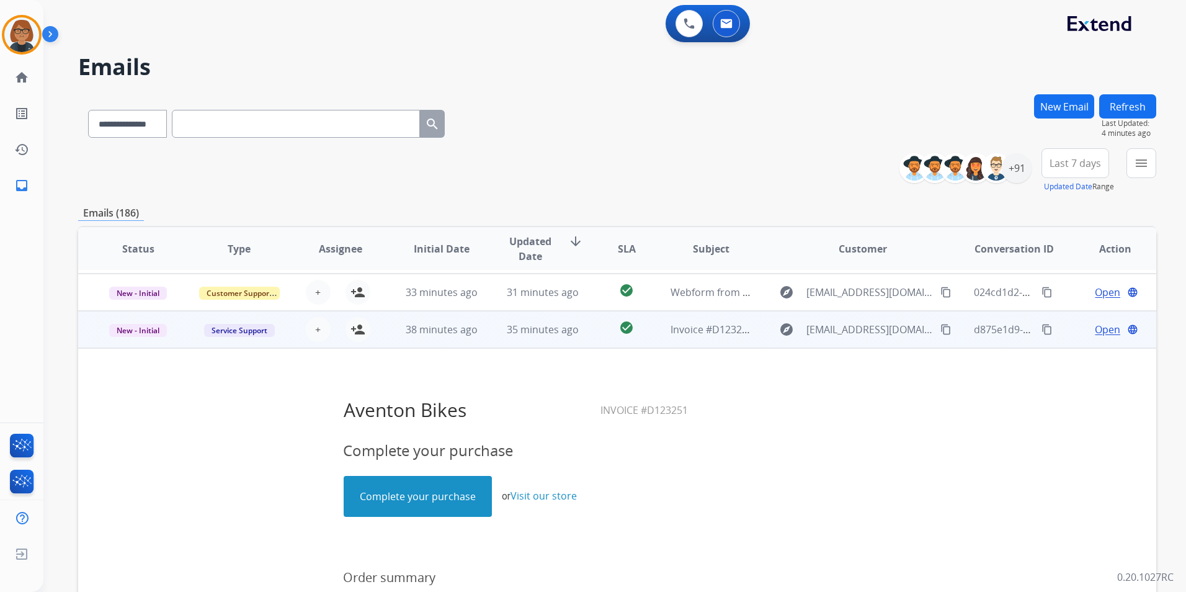
scroll to position [186, 0]
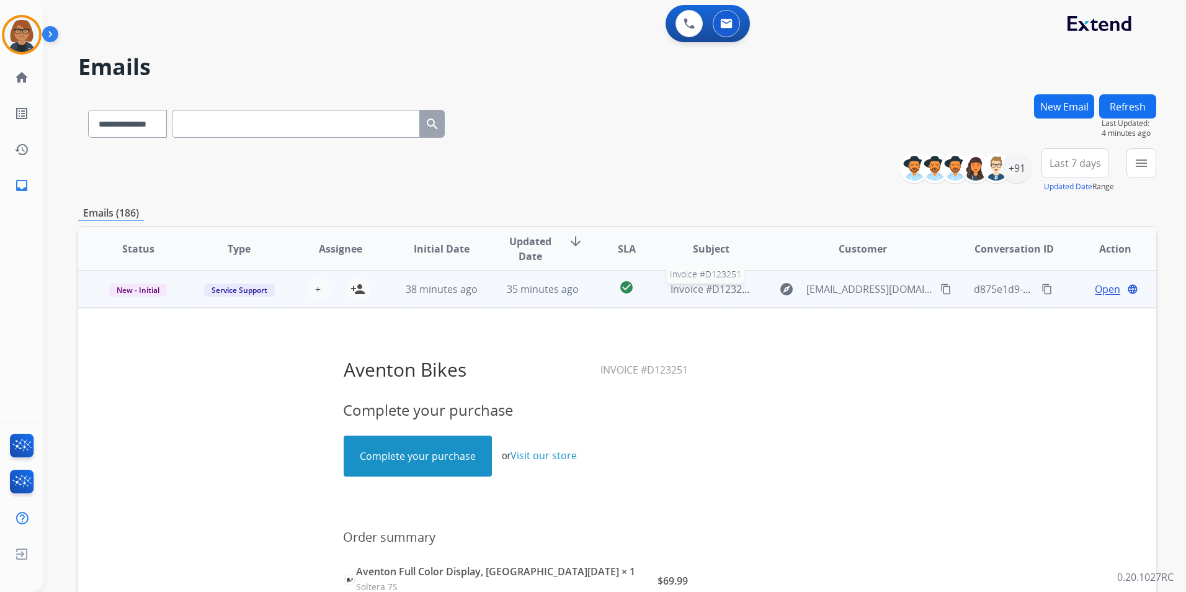
click at [717, 293] on span "Invoice #D123251" at bounding box center [711, 289] width 82 height 14
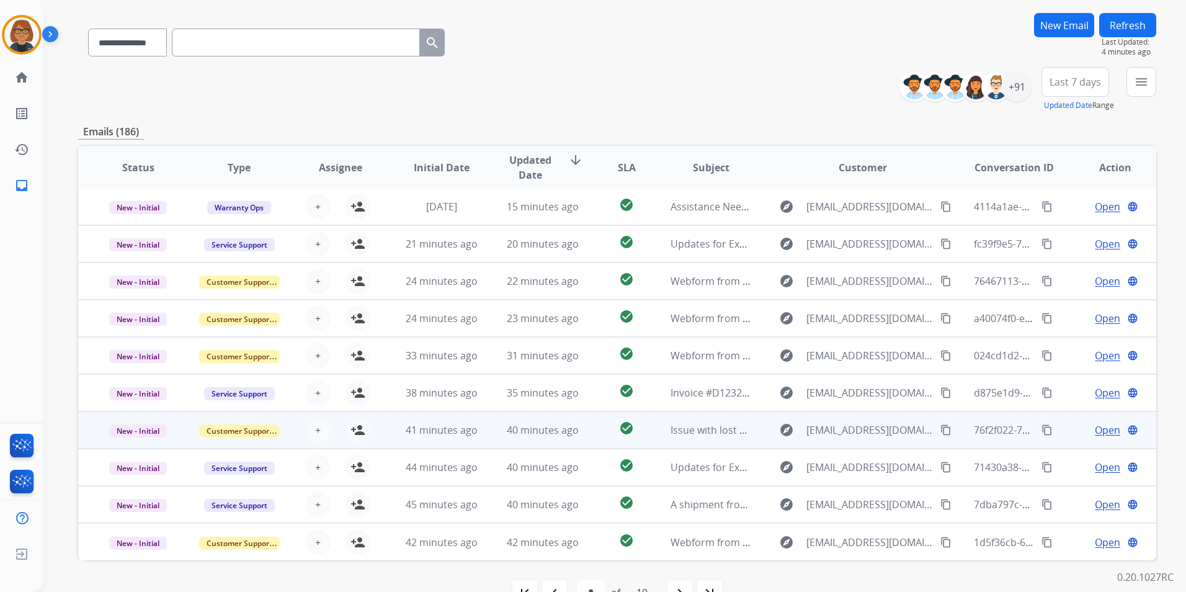
scroll to position [114, 0]
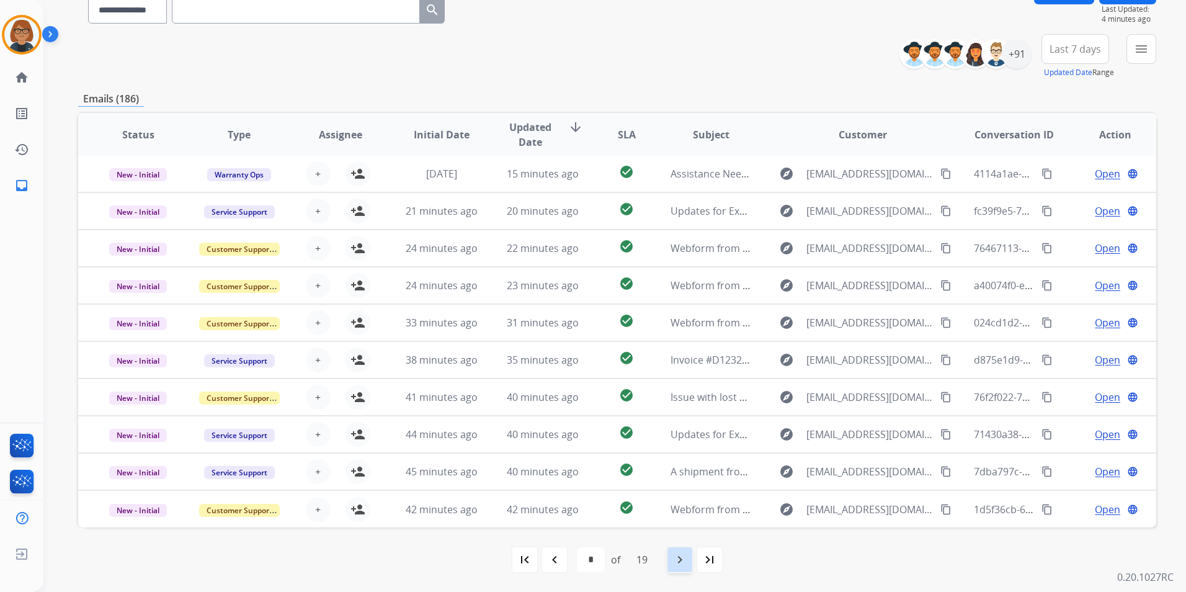
click at [679, 550] on div "navigate_next" at bounding box center [679, 559] width 27 height 27
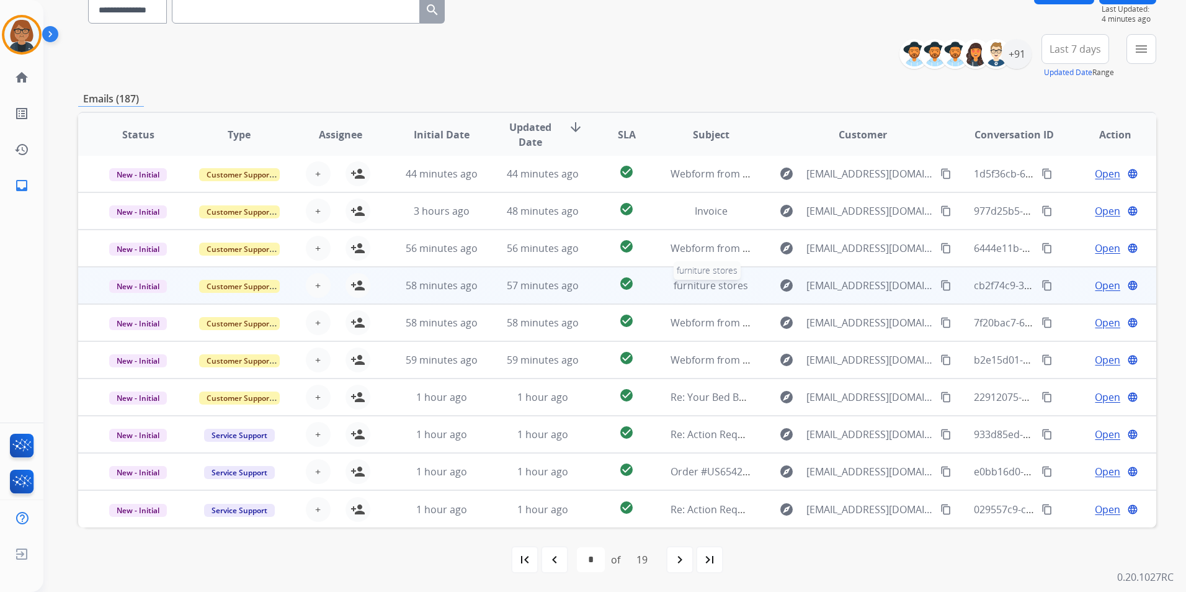
click at [709, 290] on span "furniture stores" at bounding box center [711, 285] width 74 height 14
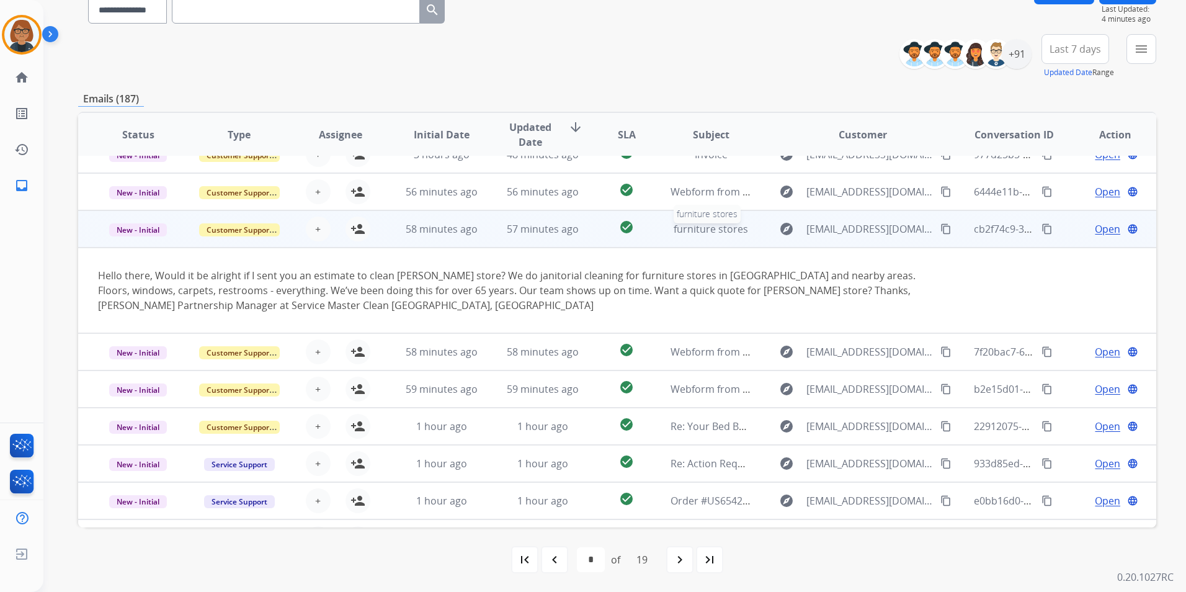
scroll to position [87, 0]
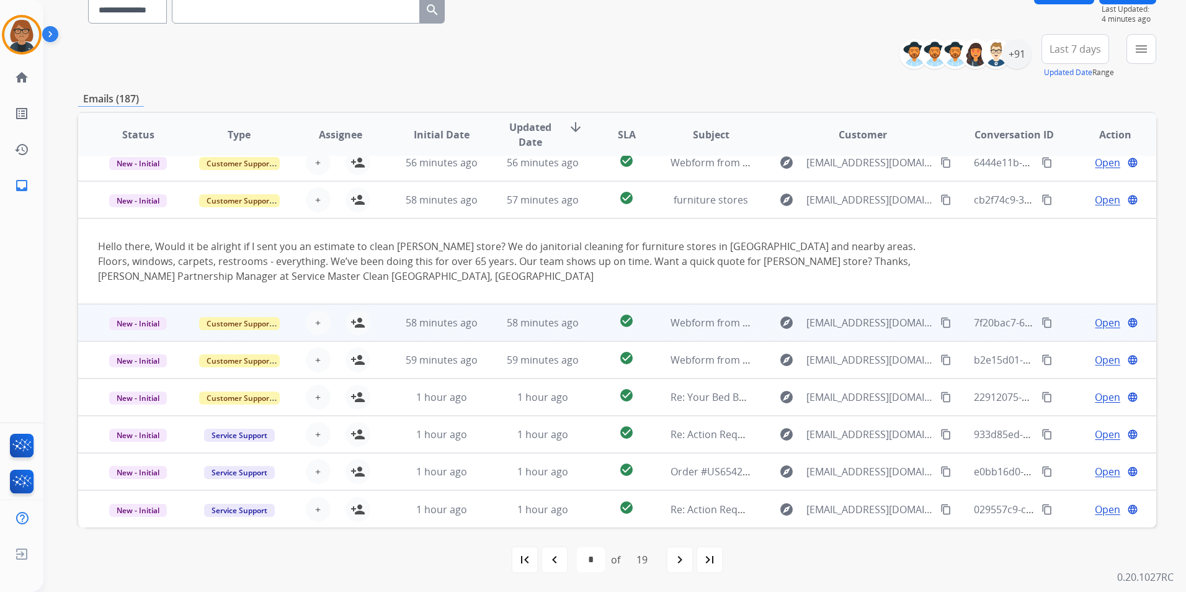
click at [661, 320] on td "Webform from [EMAIL_ADDRESS][DOMAIN_NAME] on [DATE]" at bounding box center [701, 322] width 101 height 37
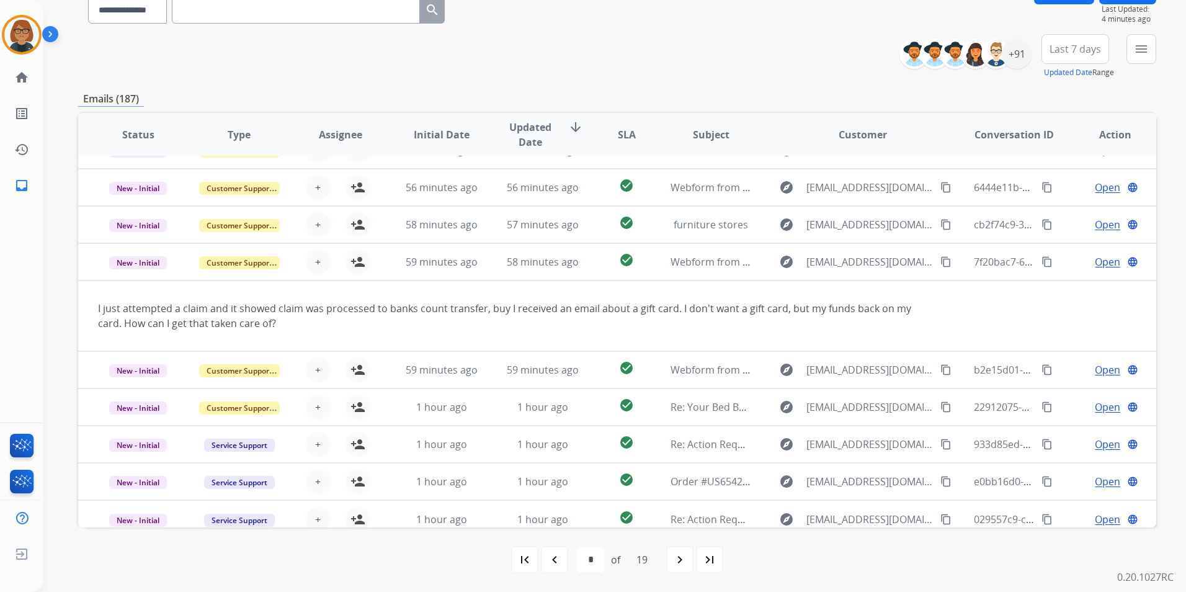
scroll to position [72, 0]
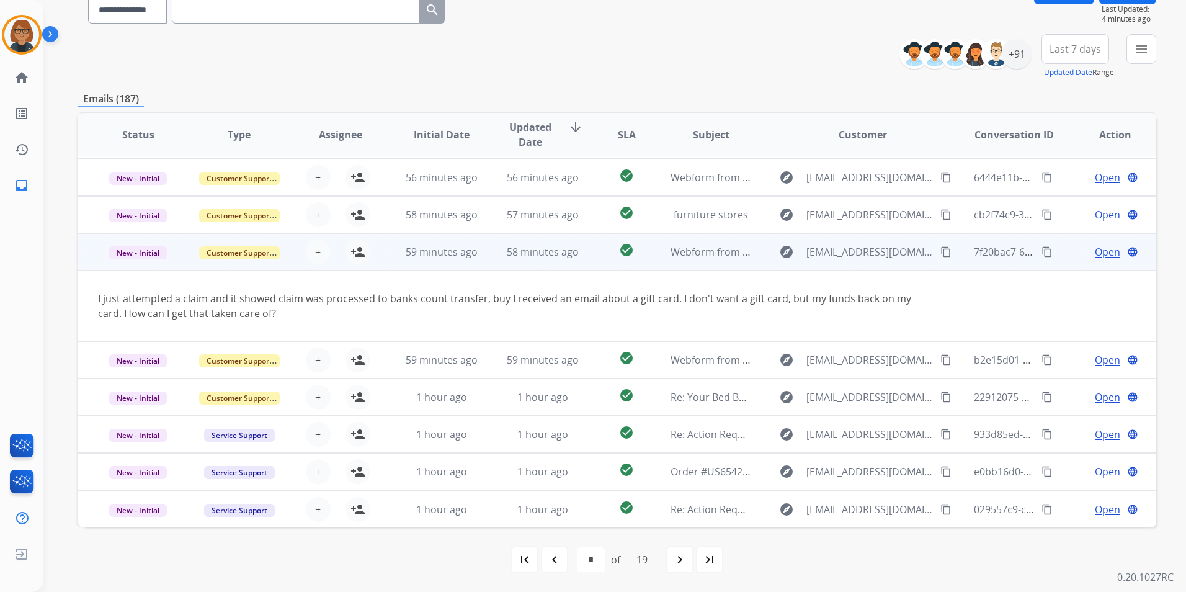
click at [665, 270] on td "Webform from [EMAIL_ADDRESS][DOMAIN_NAME] on [DATE]" at bounding box center [701, 251] width 101 height 37
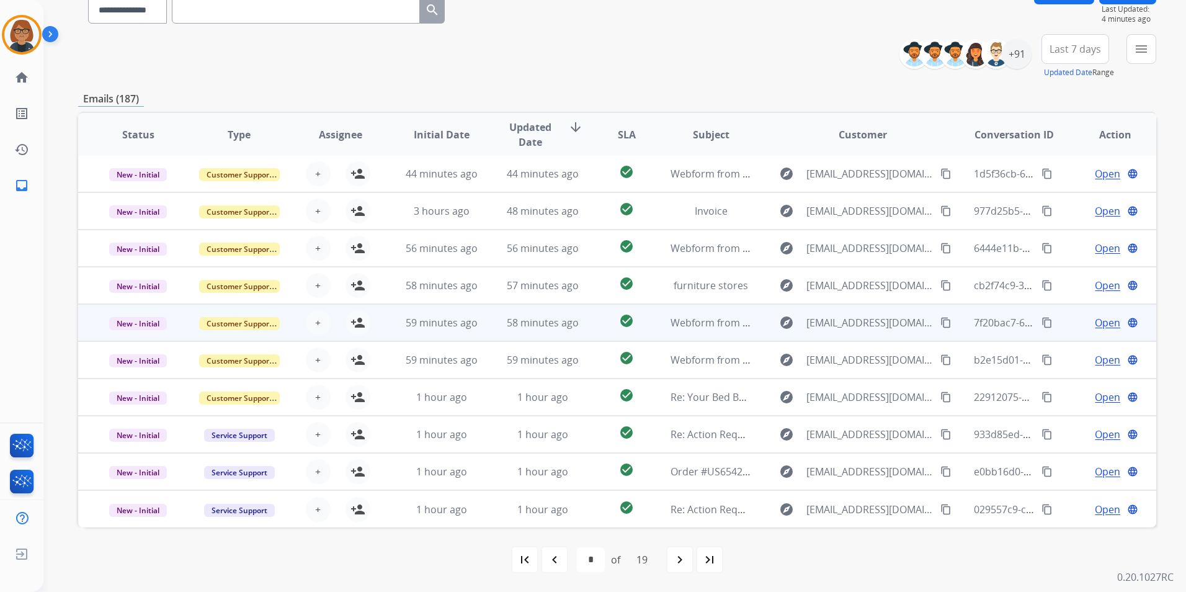
scroll to position [1, 0]
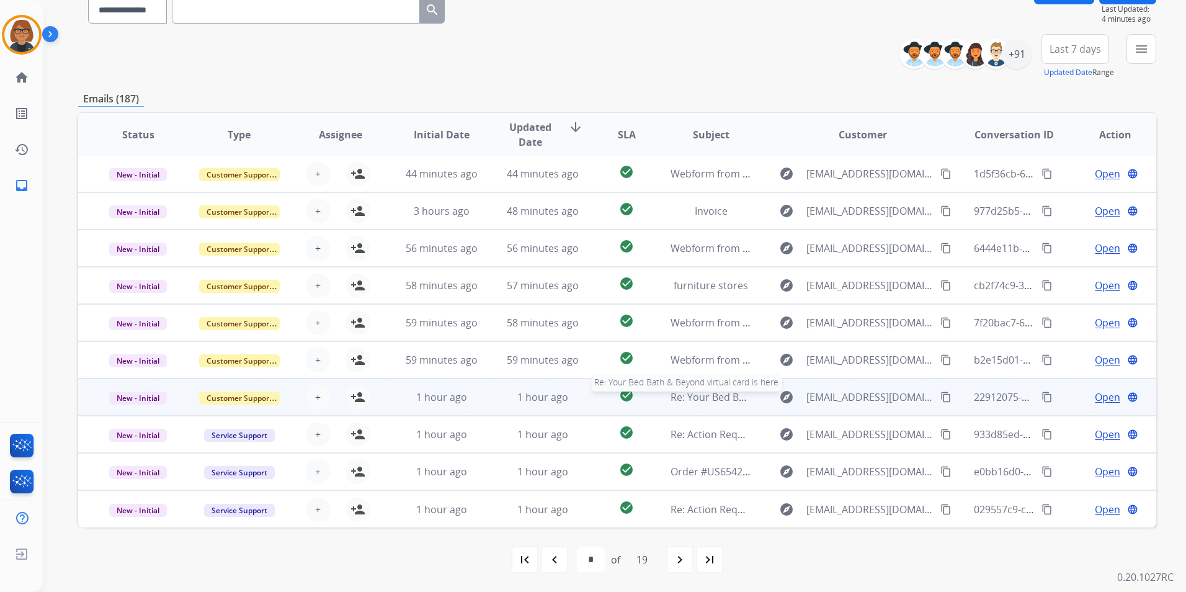
click at [681, 395] on span "Re: Your Bed Bath & Beyond virtual card is here" at bounding box center [780, 397] width 221 height 14
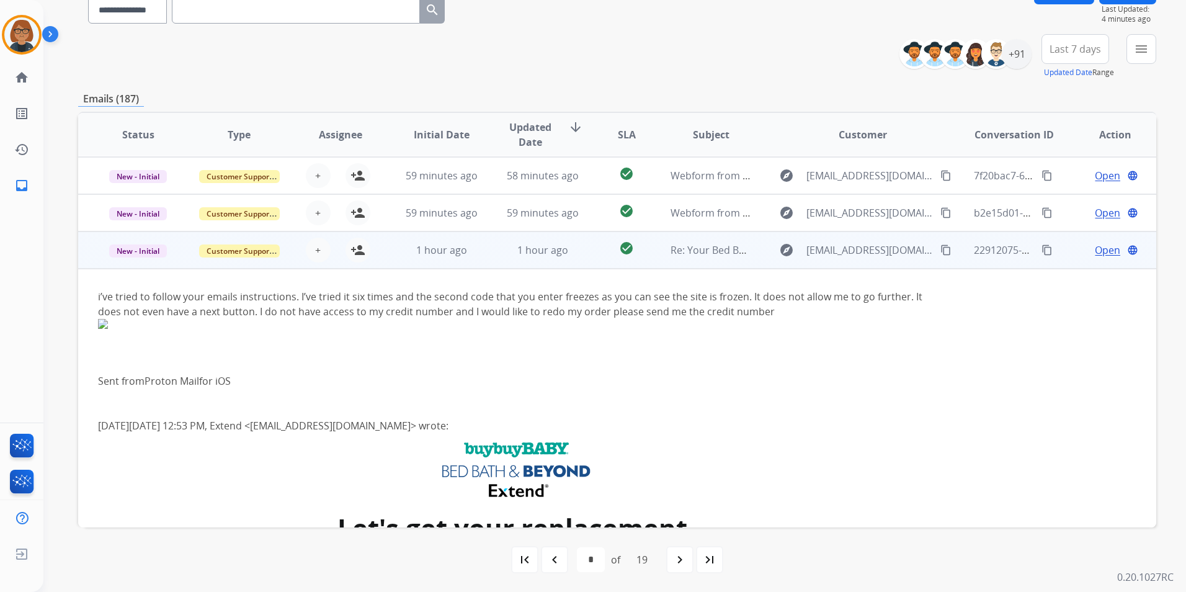
scroll to position [223, 0]
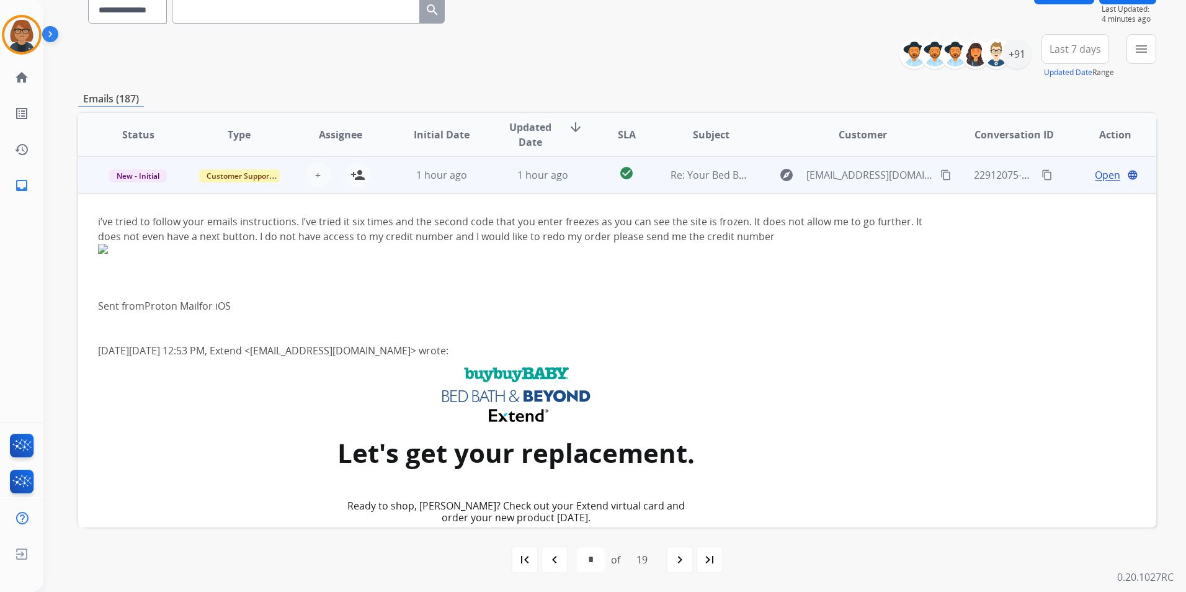
click at [677, 188] on td "Re: Your Bed Bath & Beyond virtual card is here" at bounding box center [701, 174] width 101 height 37
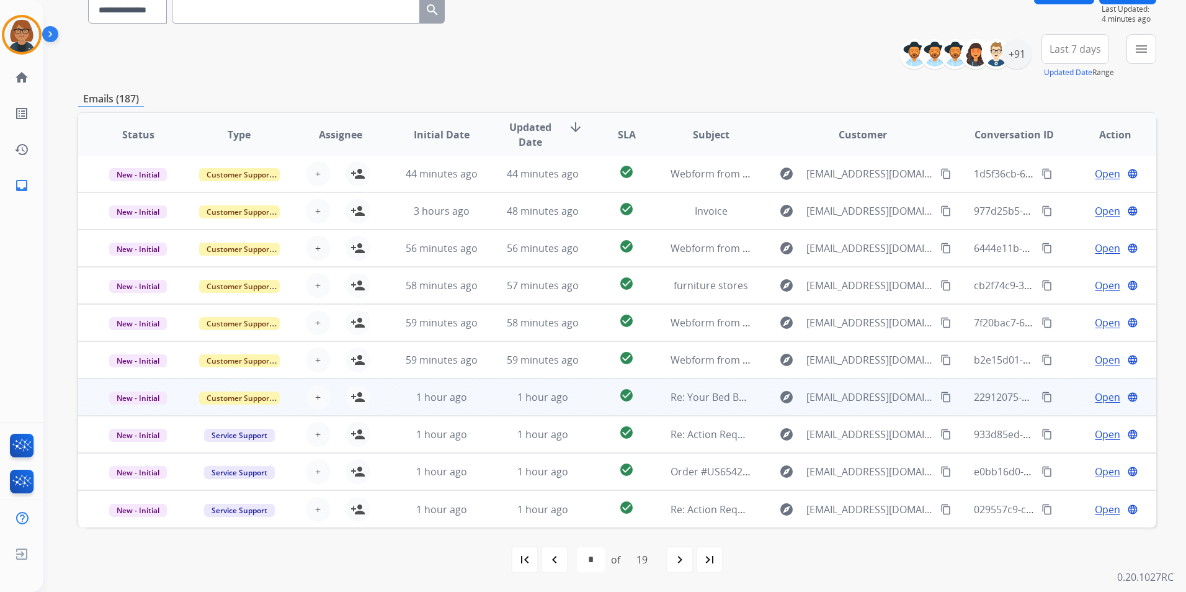
scroll to position [1, 0]
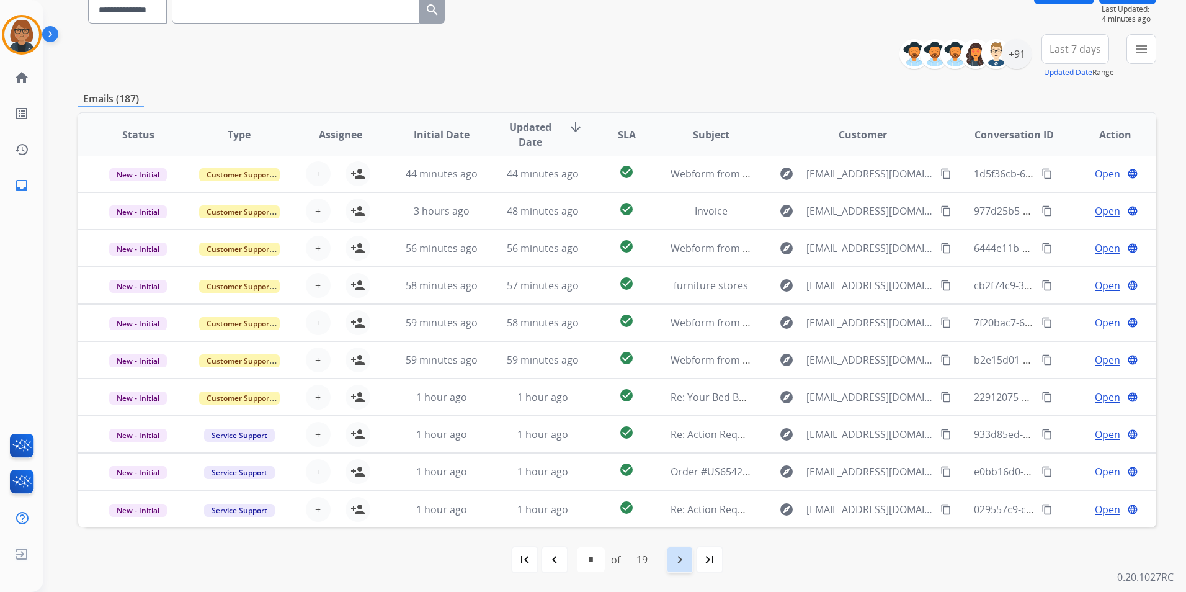
click at [671, 553] on div "navigate_next" at bounding box center [679, 559] width 27 height 27
select select "*"
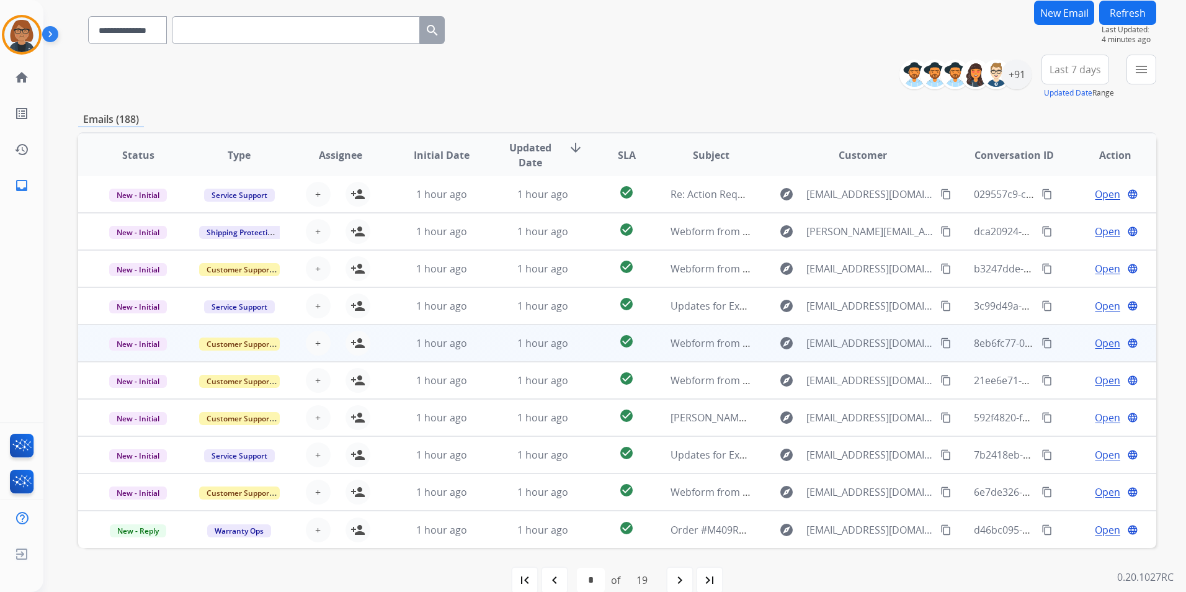
scroll to position [114, 0]
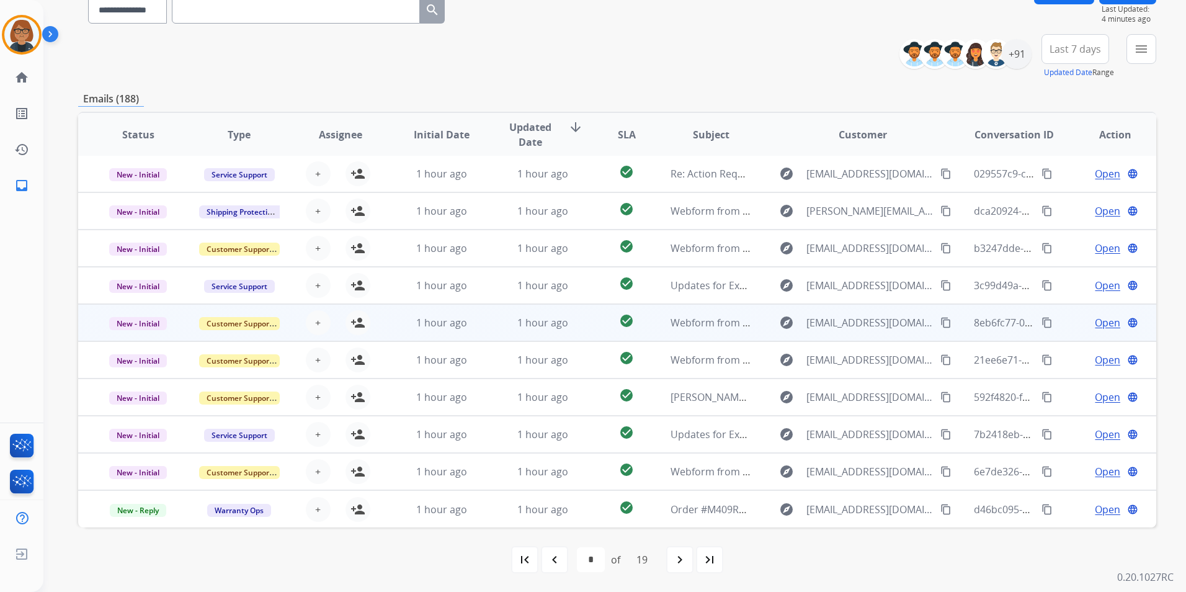
click at [651, 319] on td "Webform from [EMAIL_ADDRESS][DOMAIN_NAME] on [DATE]" at bounding box center [701, 322] width 101 height 37
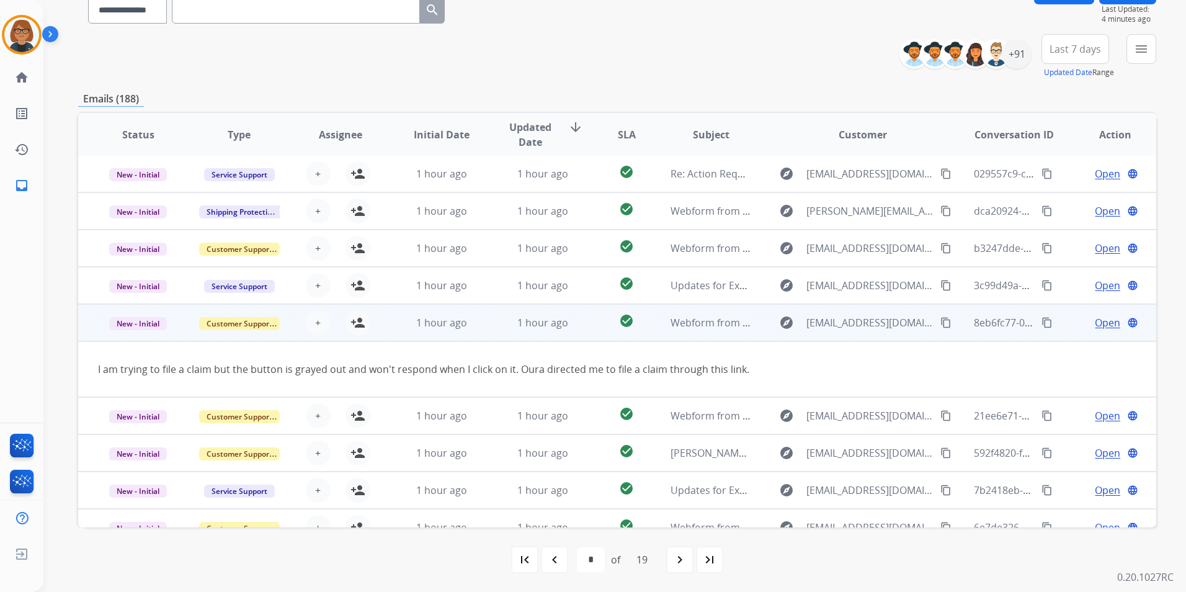
scroll to position [57, 0]
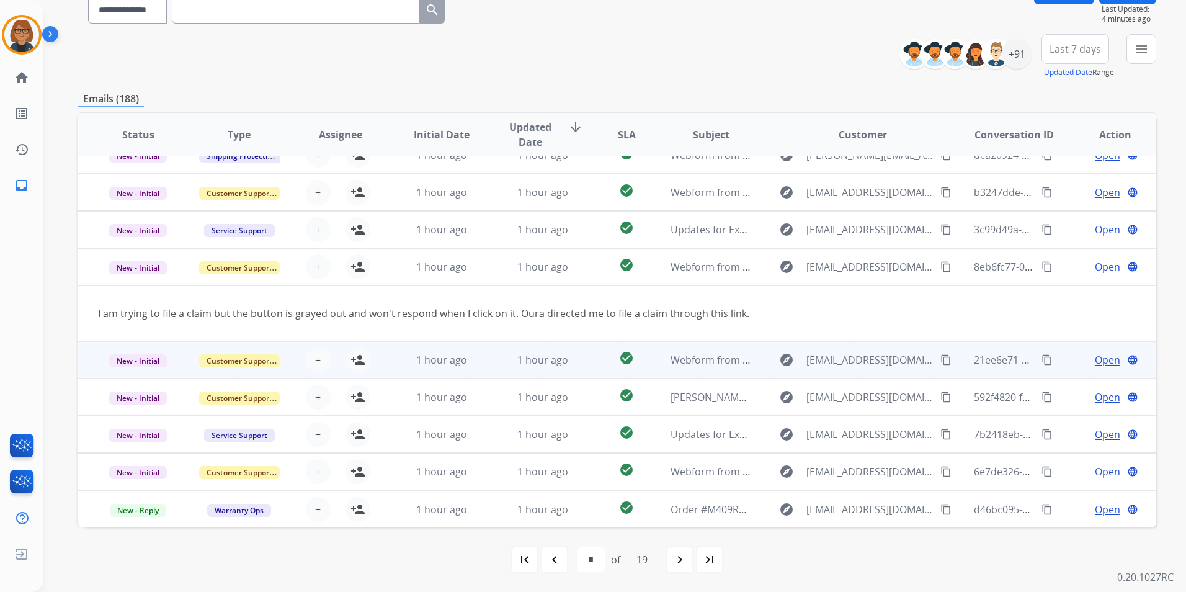
click at [657, 350] on td "Webform from [EMAIL_ADDRESS][DOMAIN_NAME] on [DATE]" at bounding box center [701, 359] width 101 height 37
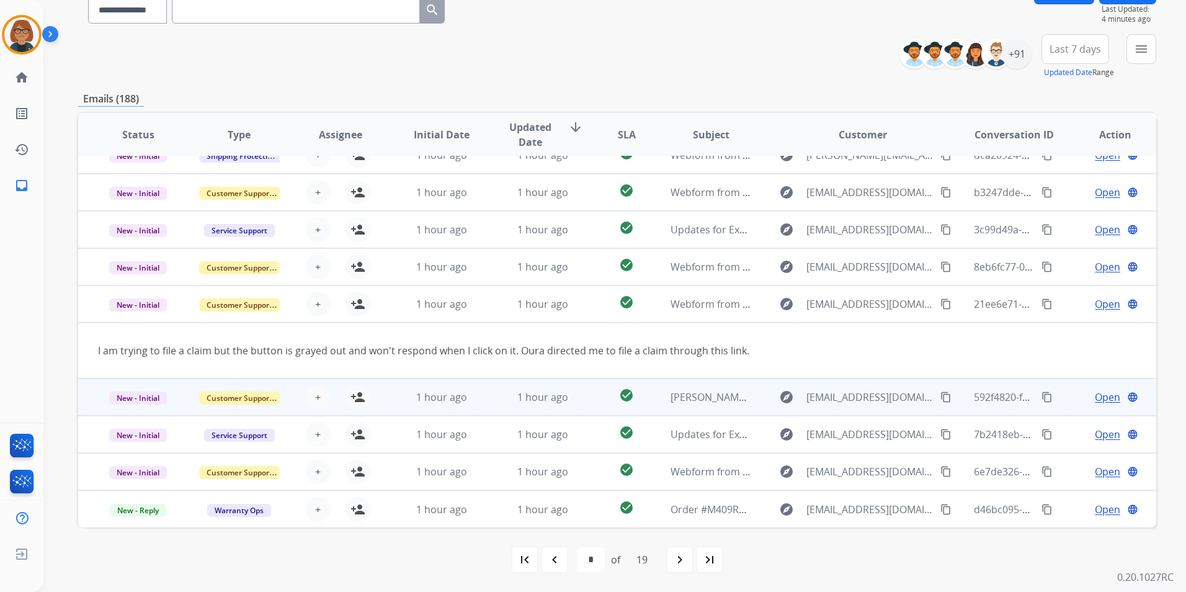
click at [659, 393] on td "[PERSON_NAME] claim images" at bounding box center [701, 396] width 101 height 37
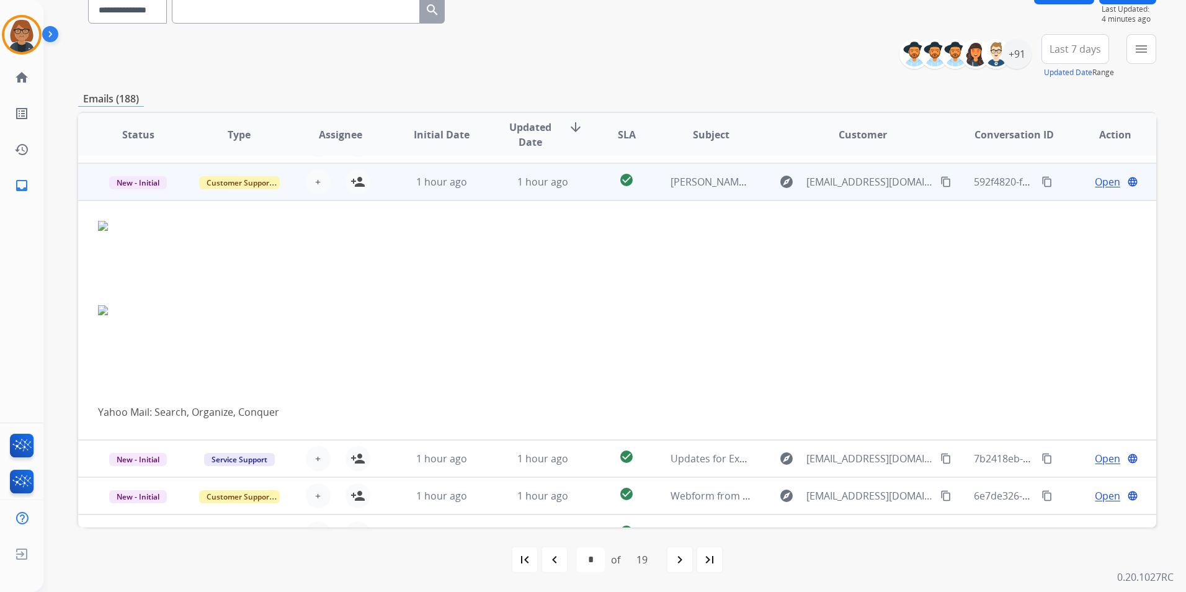
scroll to position [223, 0]
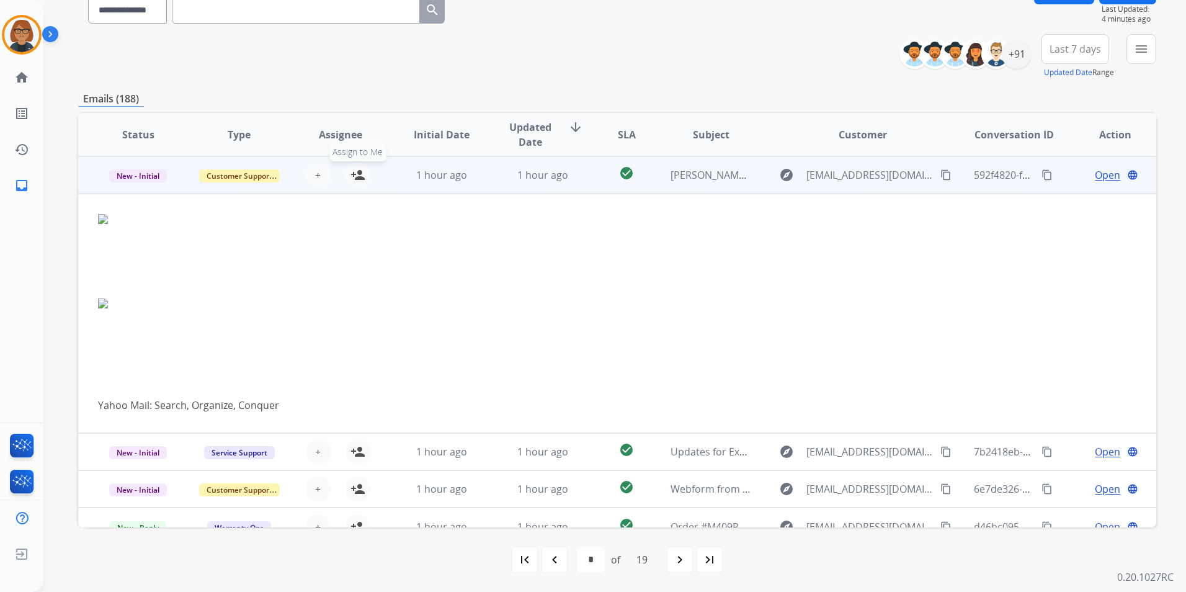
click at [365, 179] on button "person_add Assign to Me" at bounding box center [357, 174] width 25 height 25
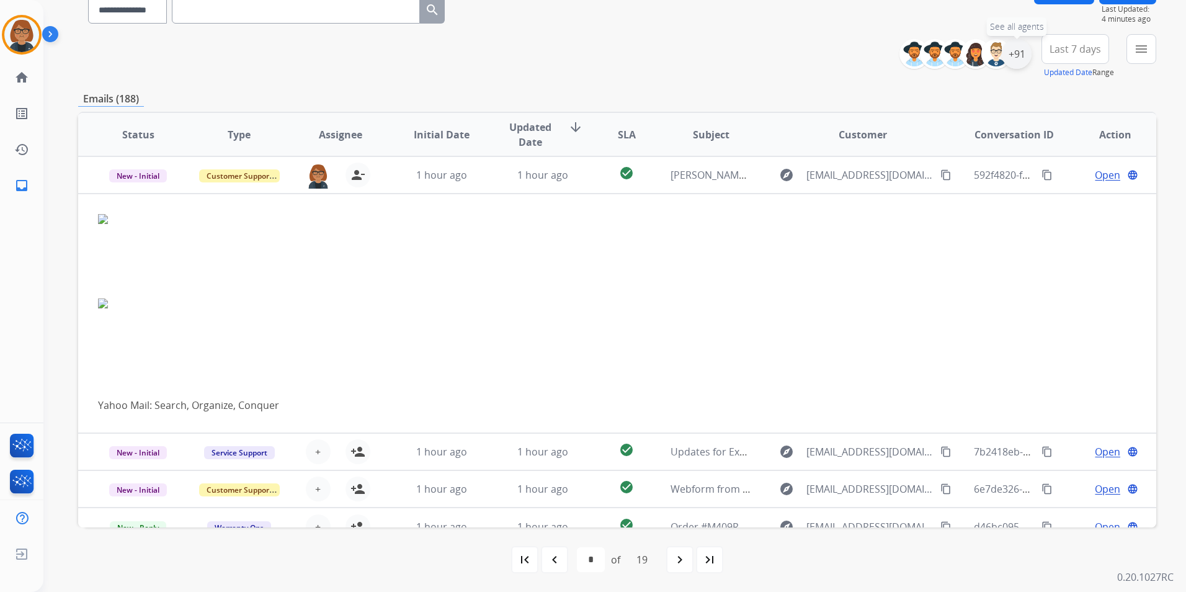
click at [1013, 49] on div "+91" at bounding box center [1017, 54] width 30 height 30
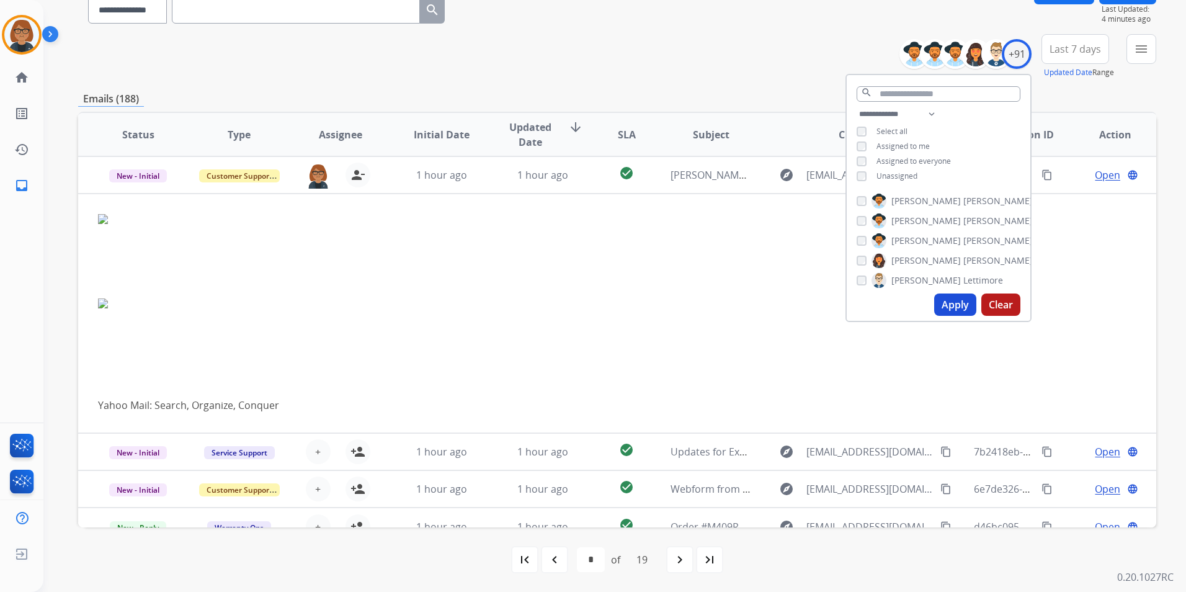
click at [896, 149] on span "Assigned to me" at bounding box center [902, 146] width 53 height 11
click at [900, 176] on span "Unassigned" at bounding box center [896, 176] width 41 height 11
click at [953, 302] on button "Apply" at bounding box center [955, 304] width 42 height 22
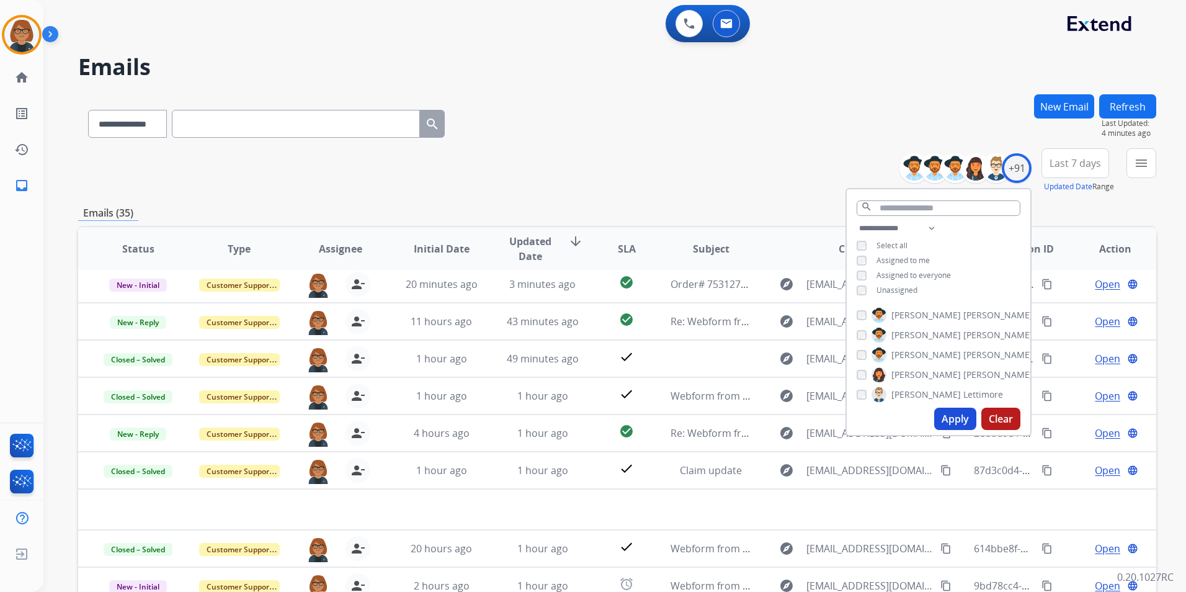
scroll to position [42, 0]
click at [963, 416] on button "Apply" at bounding box center [955, 418] width 42 height 22
click at [639, 126] on div "**********" at bounding box center [617, 121] width 1078 height 54
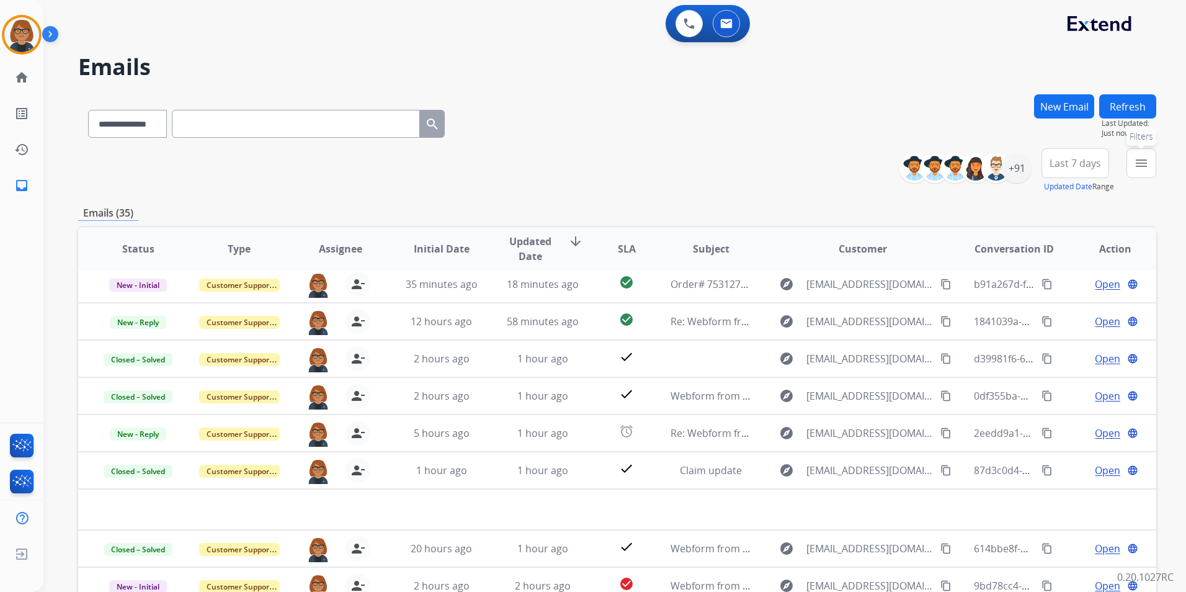
click at [1139, 169] on mat-icon "menu" at bounding box center [1141, 163] width 15 height 15
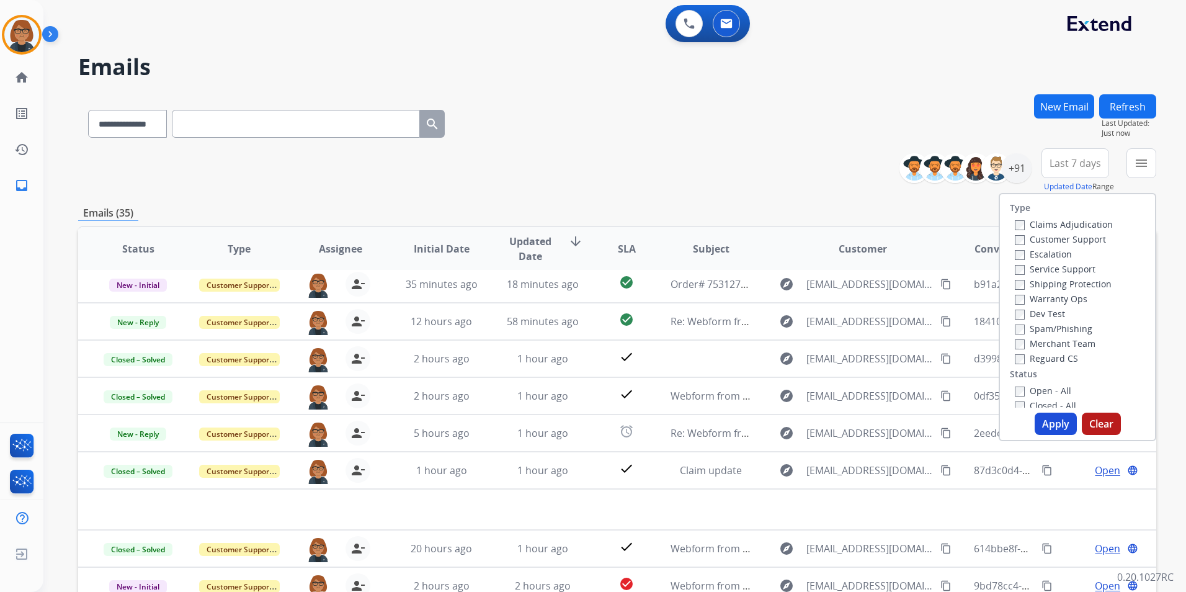
click at [1054, 391] on label "Open - All" at bounding box center [1043, 391] width 56 height 12
click at [1042, 418] on button "Apply" at bounding box center [1056, 423] width 42 height 22
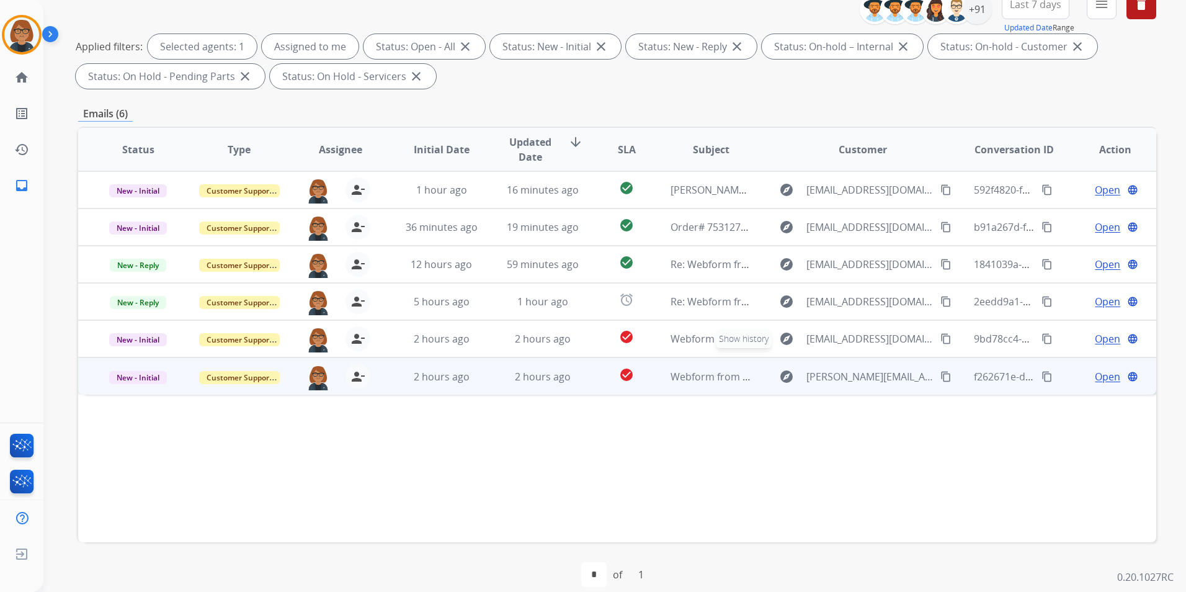
scroll to position [174, 0]
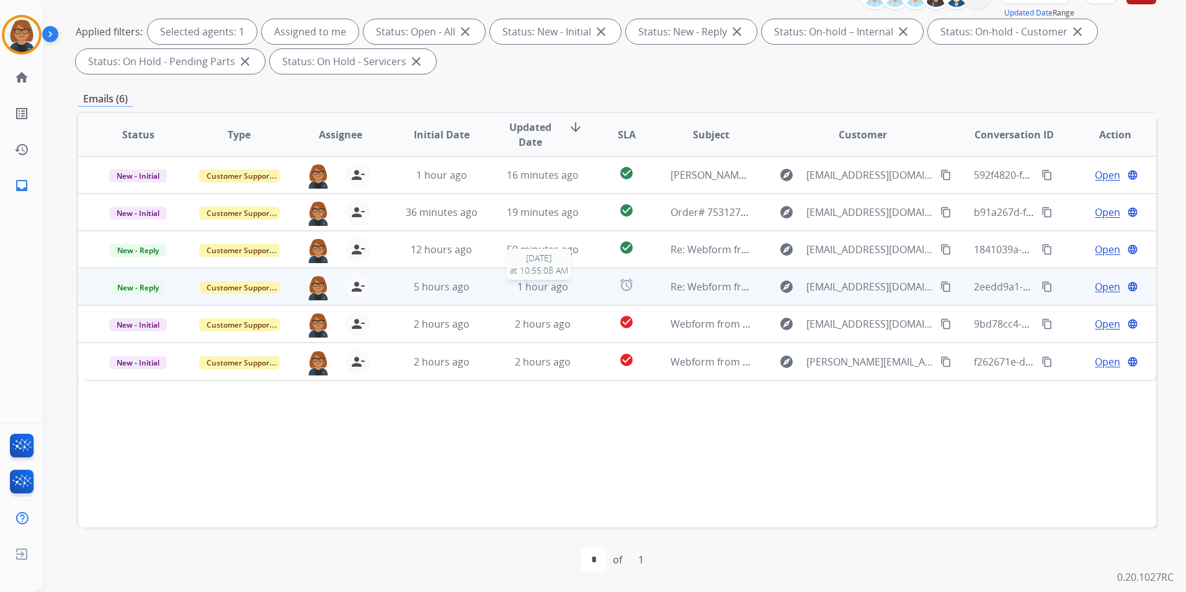
click at [556, 282] on span "1 hour ago" at bounding box center [542, 287] width 51 height 14
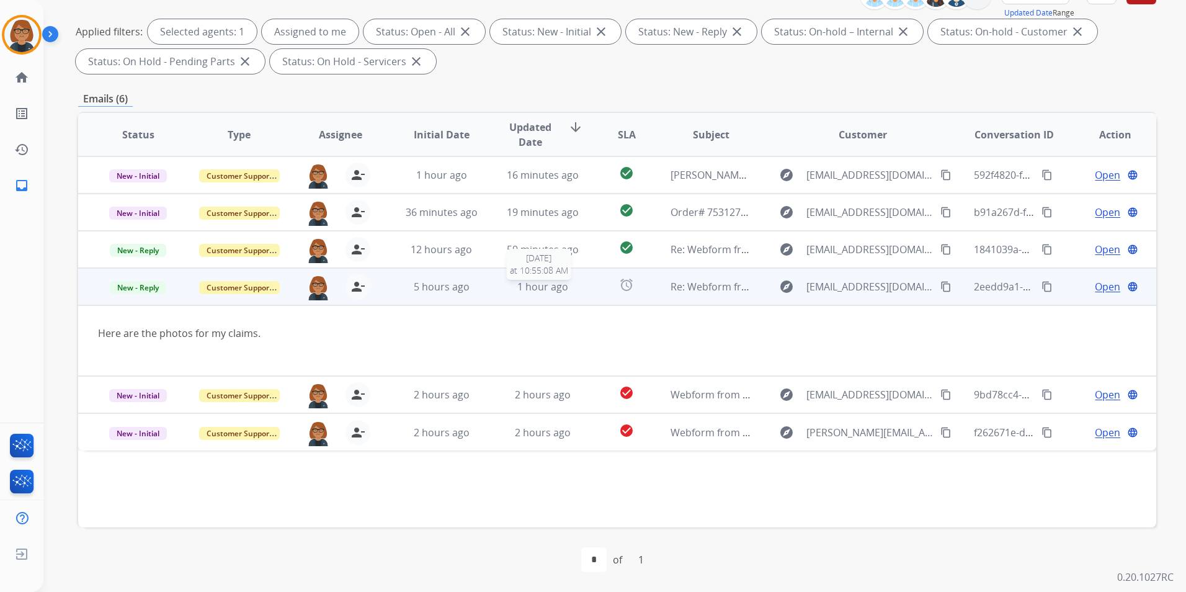
click at [556, 282] on span "1 hour ago" at bounding box center [542, 287] width 51 height 14
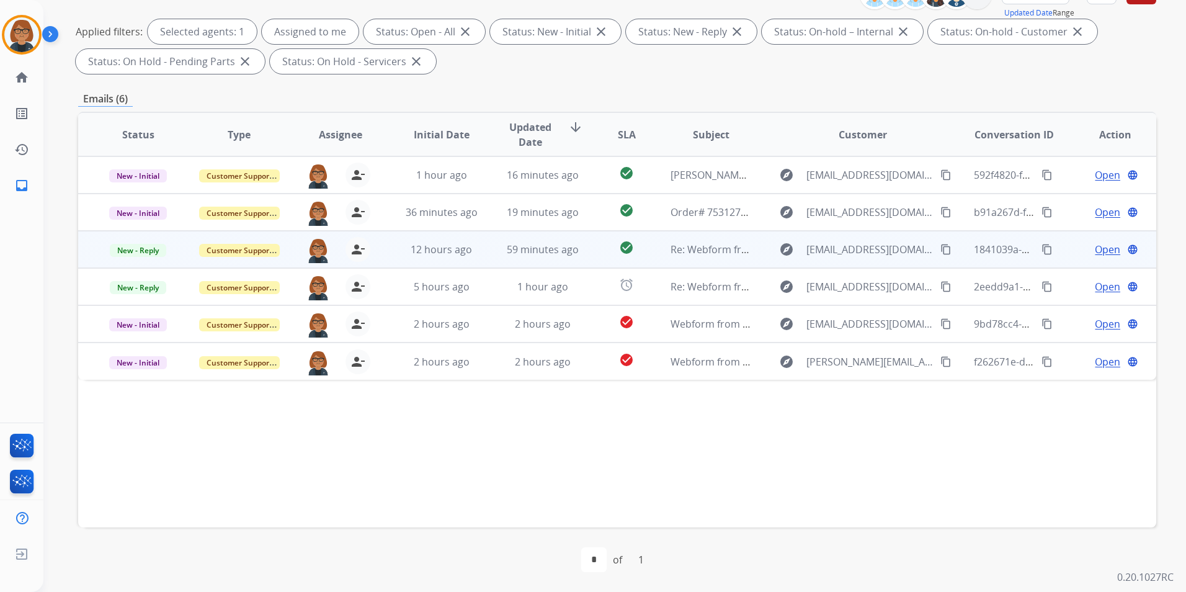
click at [566, 257] on td "59 minutes ago" at bounding box center [533, 249] width 101 height 37
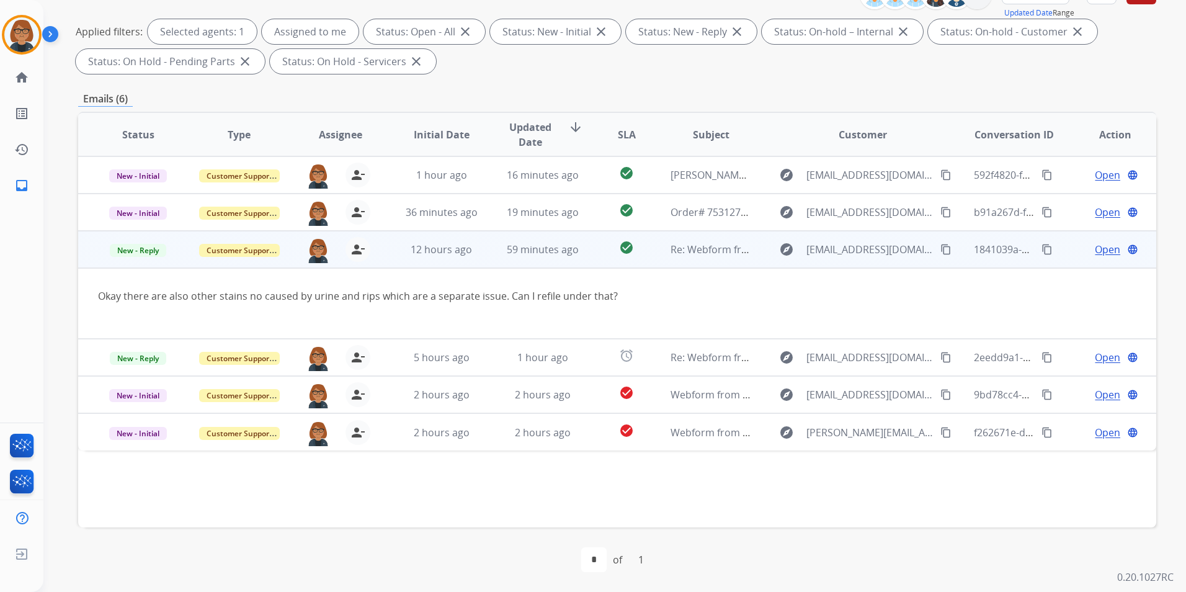
click at [567, 257] on td "59 minutes ago" at bounding box center [533, 249] width 101 height 37
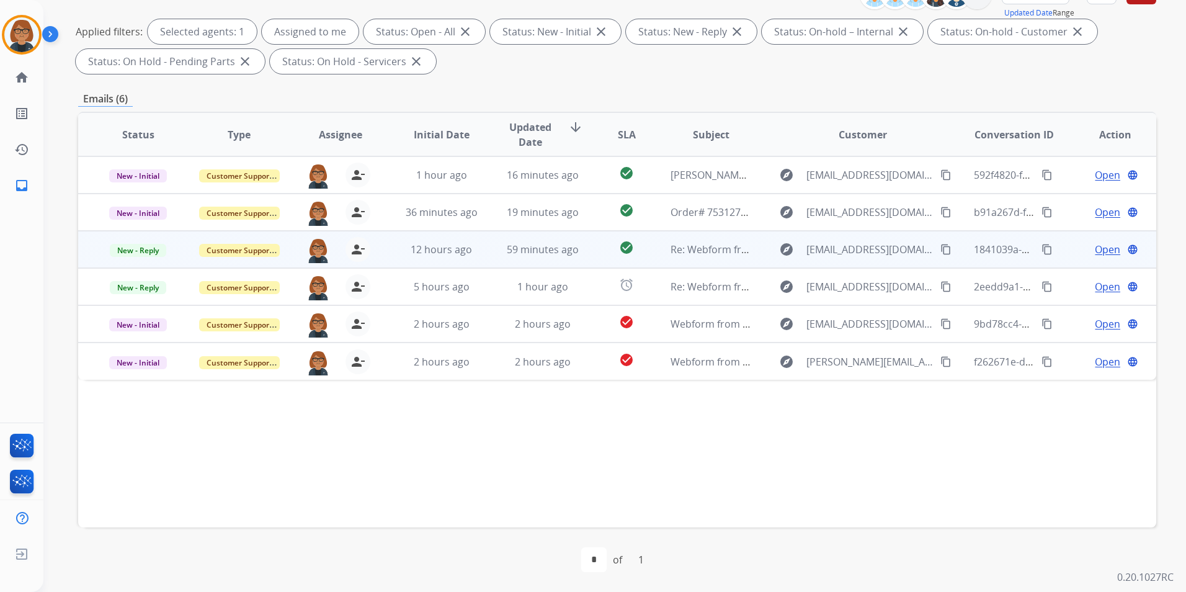
click at [567, 257] on td "59 minutes ago" at bounding box center [533, 249] width 101 height 37
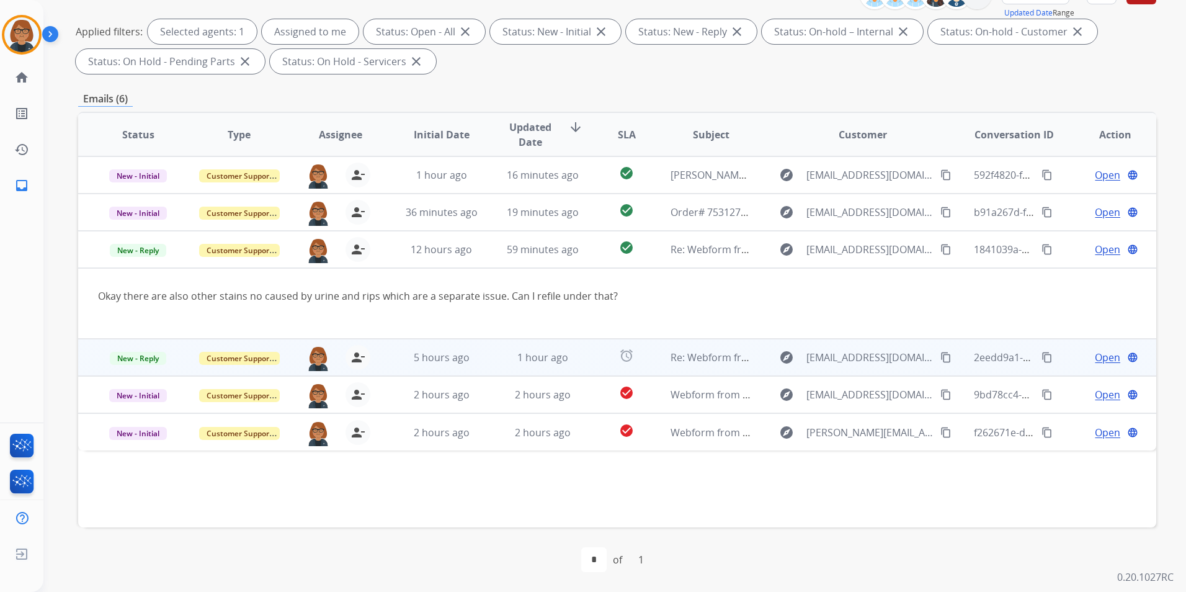
click at [714, 345] on td "Re: Webform from [EMAIL_ADDRESS][DOMAIN_NAME] on [DATE]" at bounding box center [701, 357] width 101 height 37
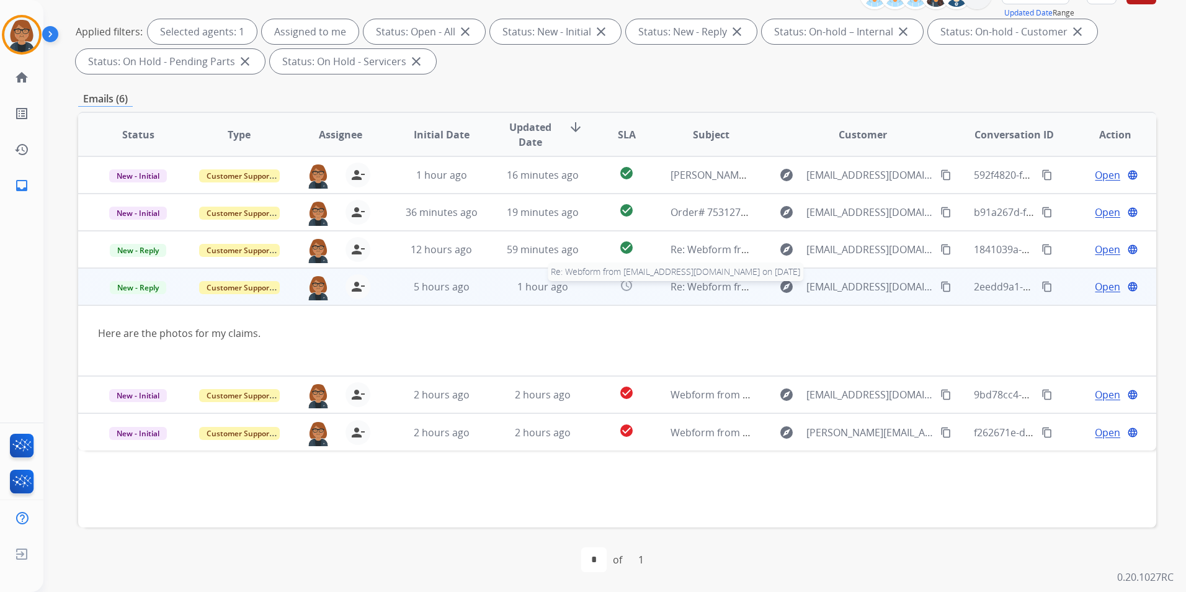
click at [700, 280] on span "Re: Webform from [EMAIL_ADDRESS][DOMAIN_NAME] on [DATE]" at bounding box center [819, 287] width 298 height 14
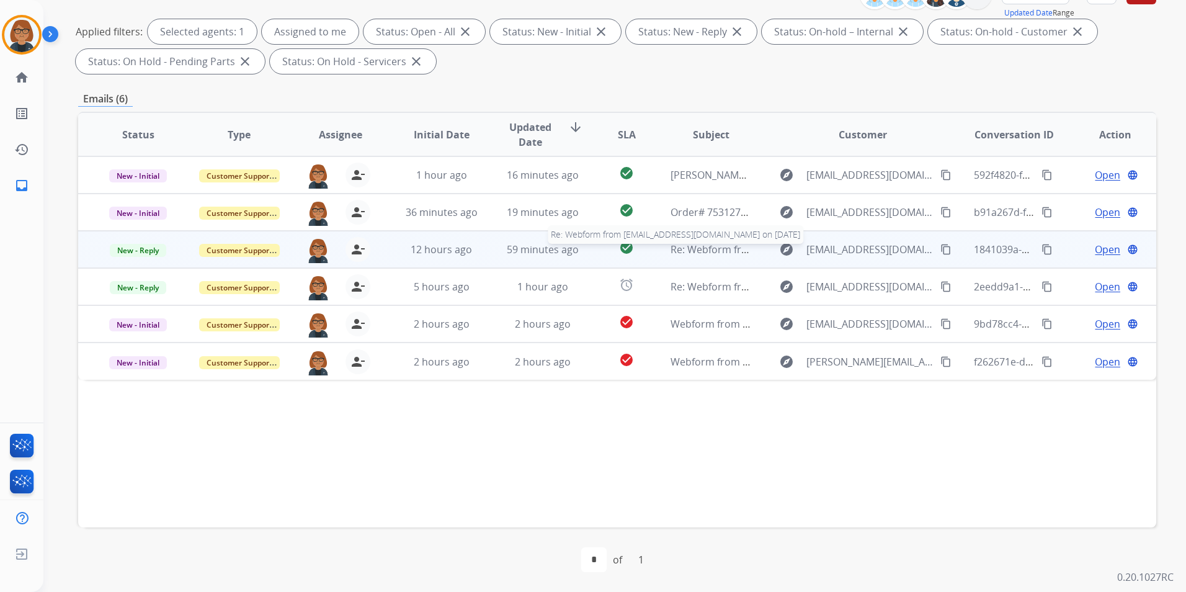
click at [703, 245] on span "Re: Webform from [EMAIL_ADDRESS][DOMAIN_NAME] on [DATE]" at bounding box center [819, 250] width 298 height 14
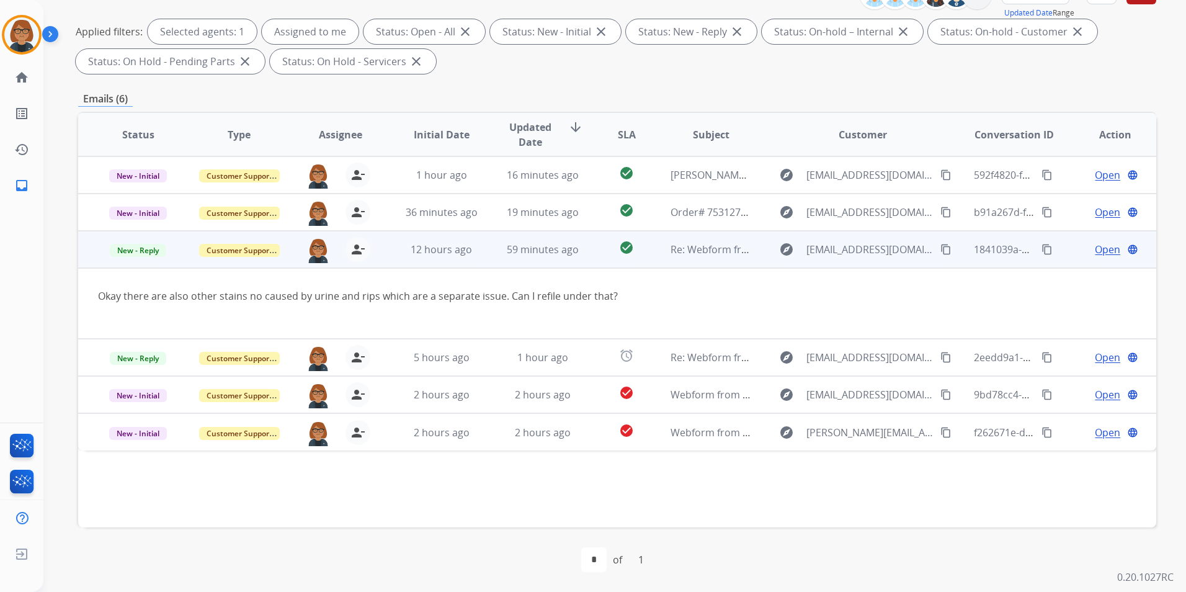
click at [940, 247] on mat-icon "content_copy" at bounding box center [945, 249] width 11 height 11
click at [1095, 253] on span "Open" at bounding box center [1107, 249] width 25 height 15
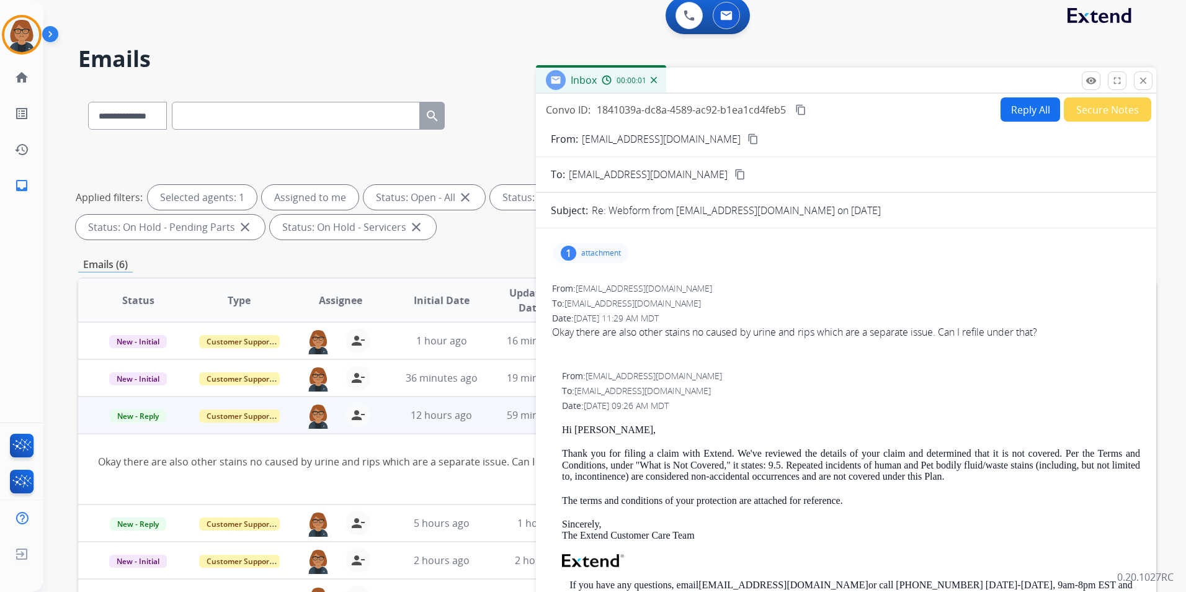
scroll to position [0, 0]
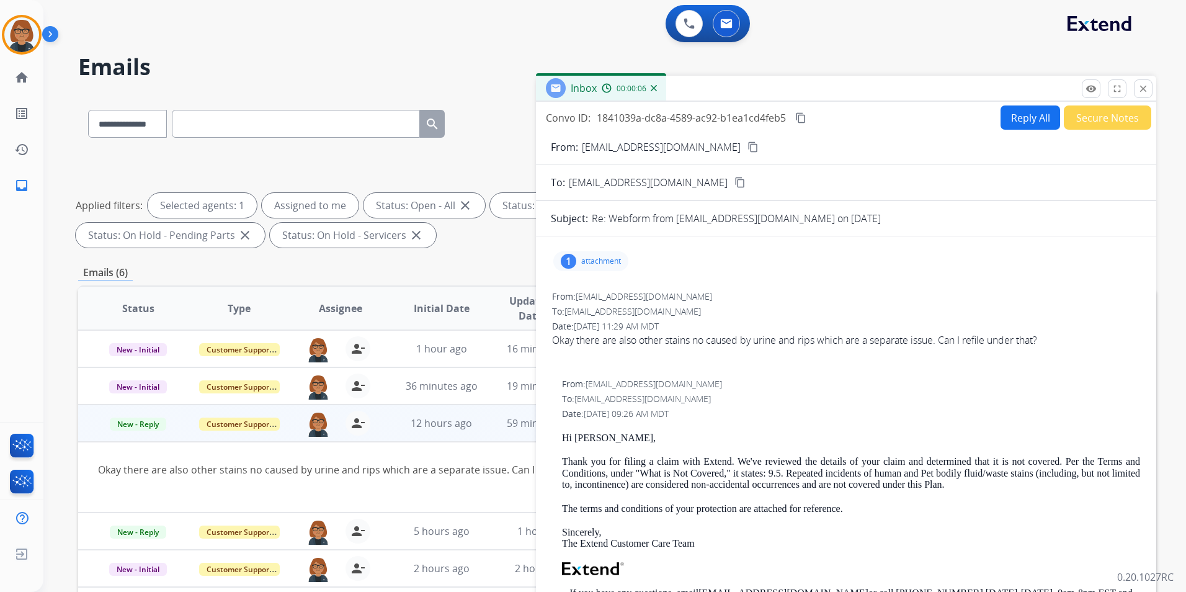
click at [605, 260] on p "attachment" at bounding box center [601, 261] width 40 height 10
click at [604, 295] on mat-icon "picture_as_pdf" at bounding box center [597, 295] width 20 height 20
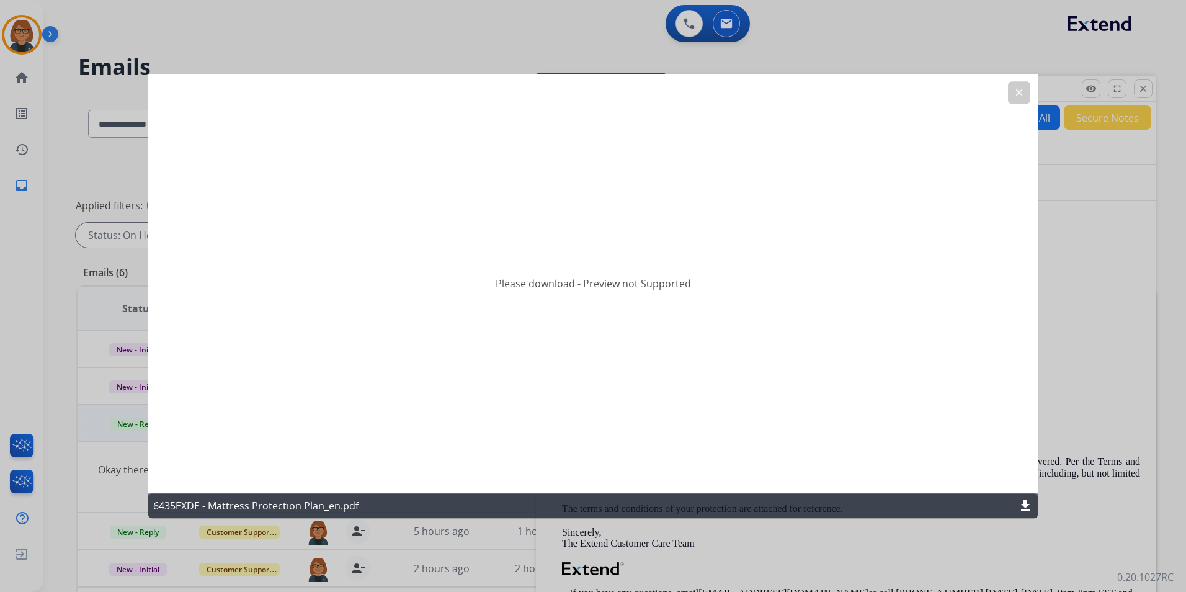
click at [1016, 96] on mat-icon "clear" at bounding box center [1018, 92] width 11 height 11
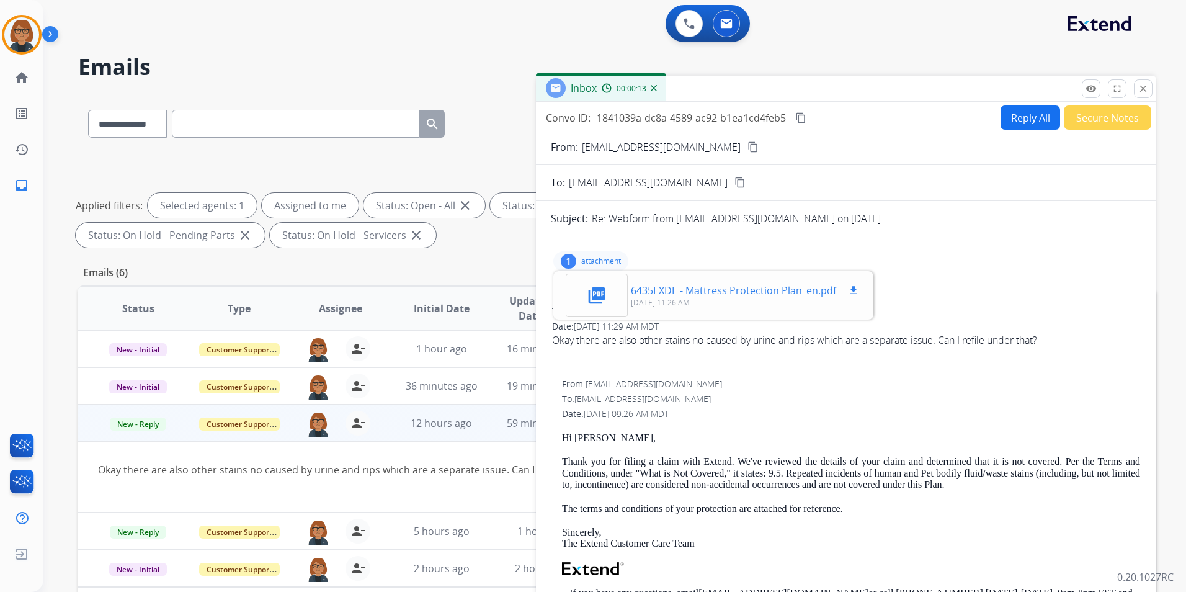
click at [778, 306] on p "[DATE] 11:26 AM" at bounding box center [746, 303] width 230 height 10
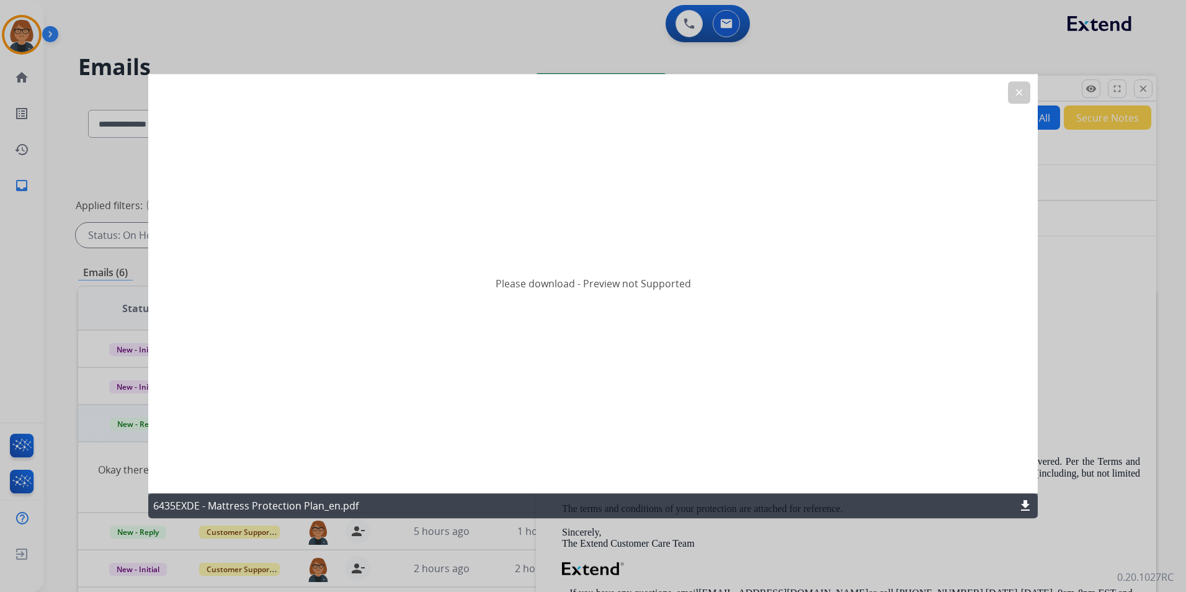
drag, startPoint x: 1026, startPoint y: 90, endPoint x: 992, endPoint y: 96, distance: 35.2
click at [1026, 91] on button "clear" at bounding box center [1019, 92] width 22 height 22
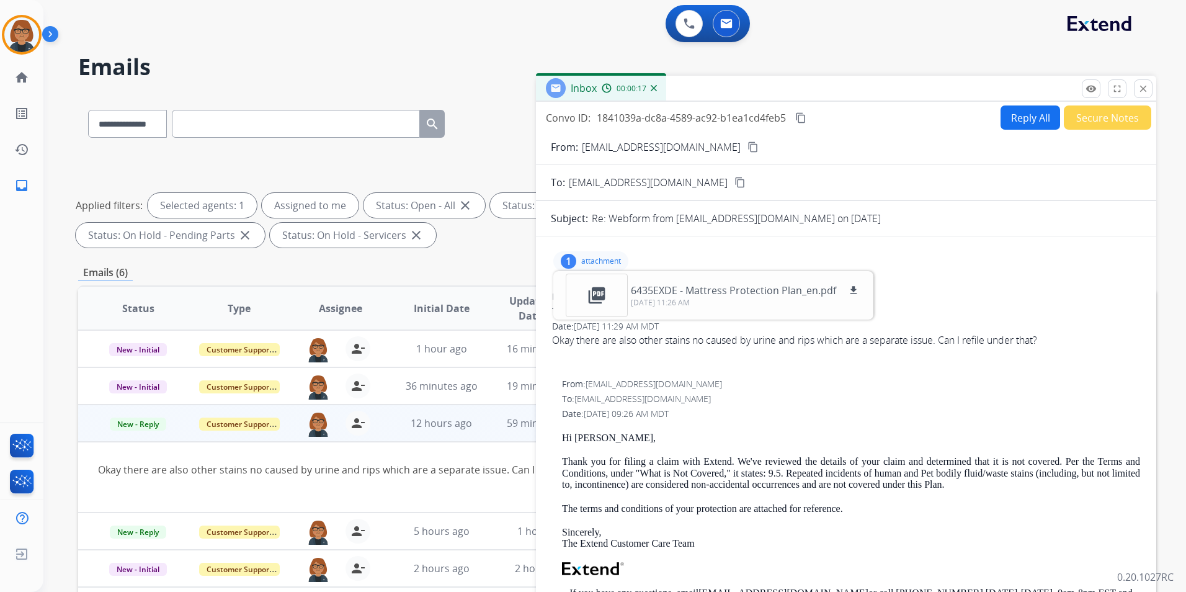
click at [1014, 119] on button "Reply All" at bounding box center [1030, 117] width 60 height 24
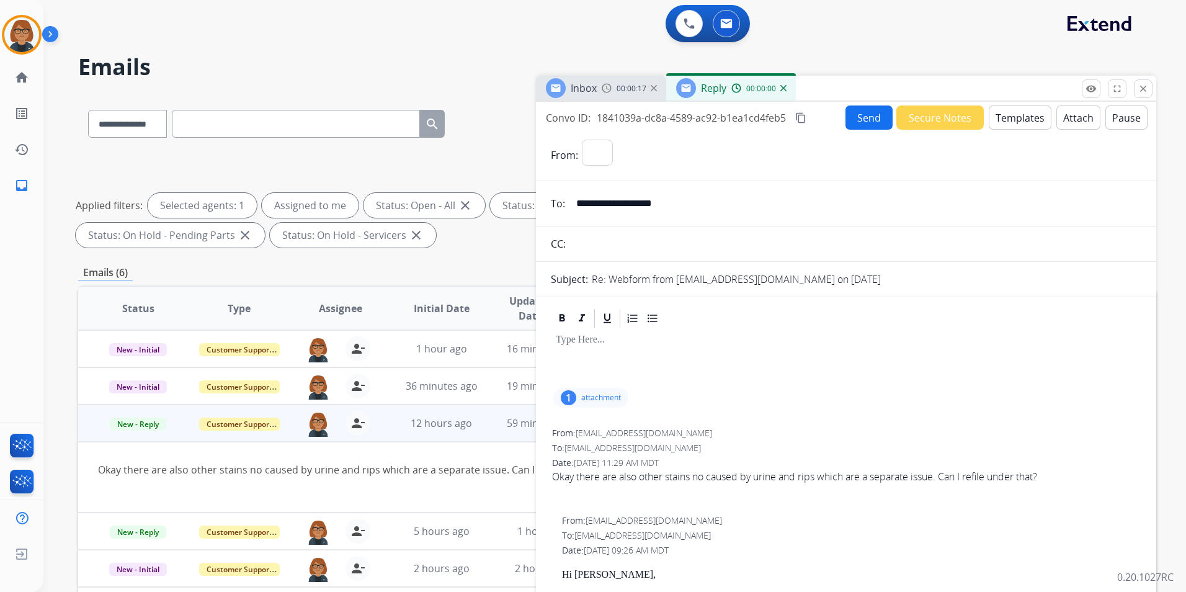
select select "**********"
click at [1018, 114] on button "Templates" at bounding box center [1020, 117] width 63 height 24
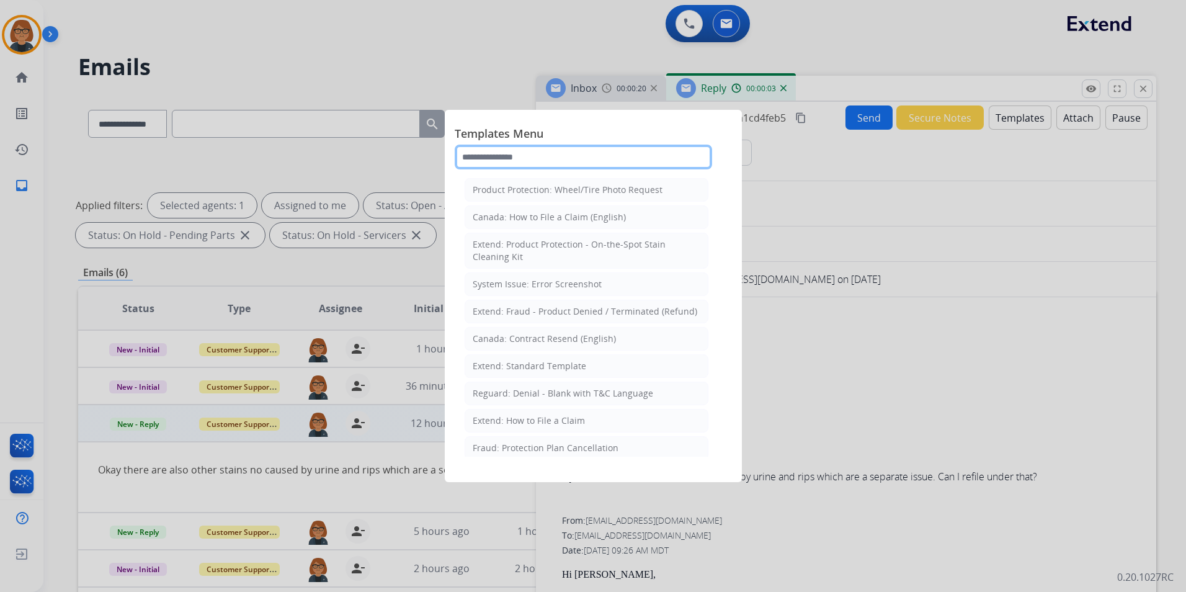
click at [517, 152] on input "text" at bounding box center [583, 157] width 257 height 25
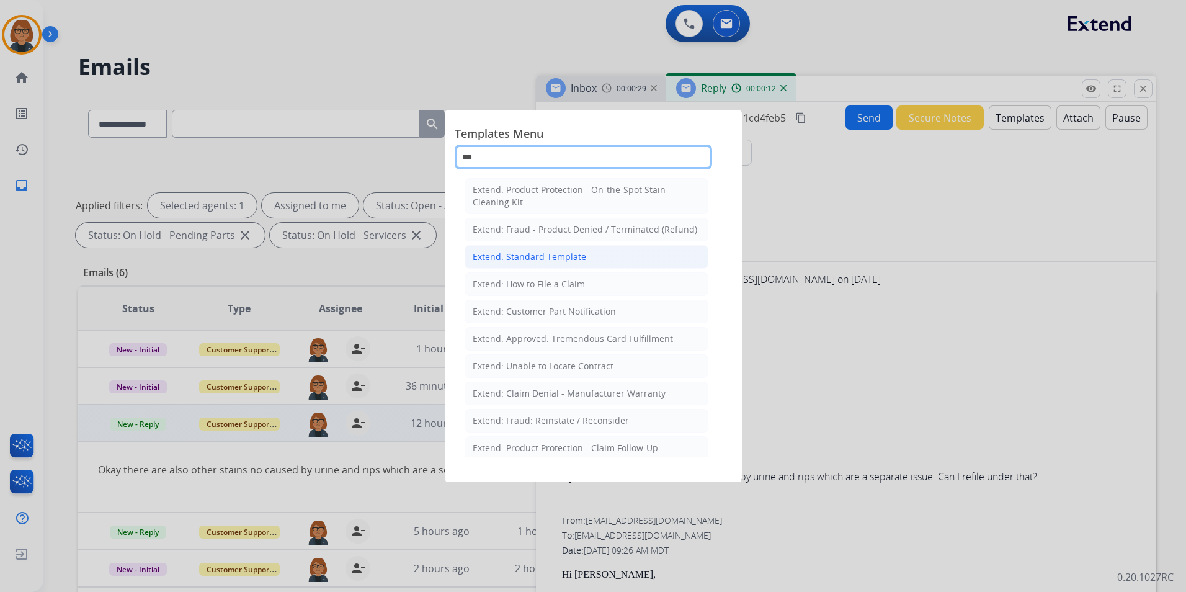
type input "***"
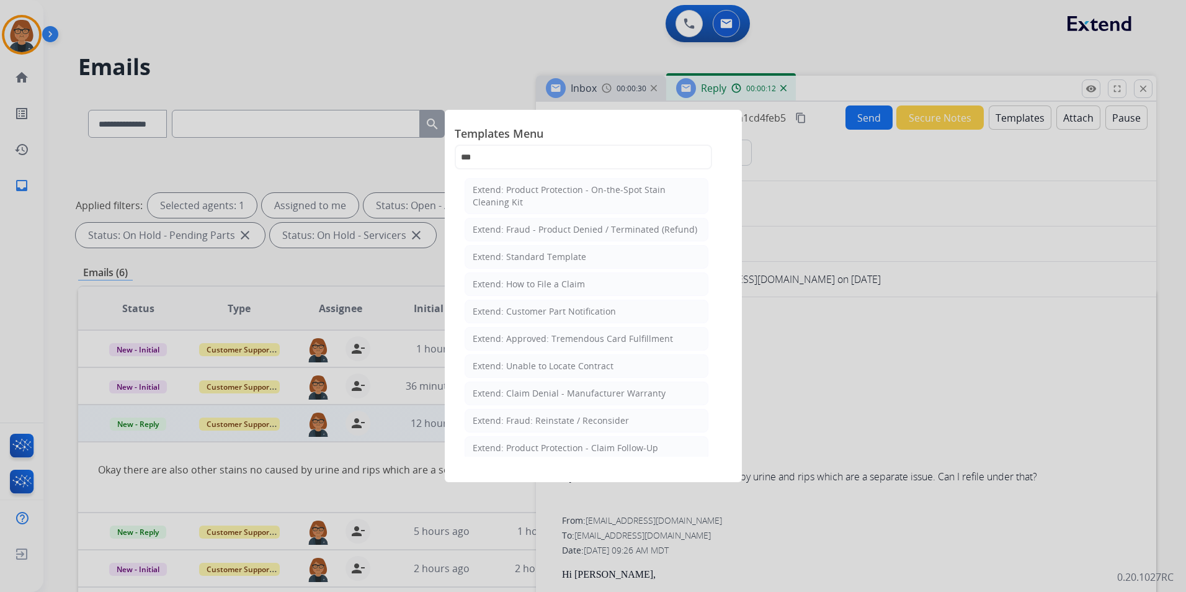
click at [517, 260] on div "Extend: Standard Template" at bounding box center [529, 257] width 113 height 12
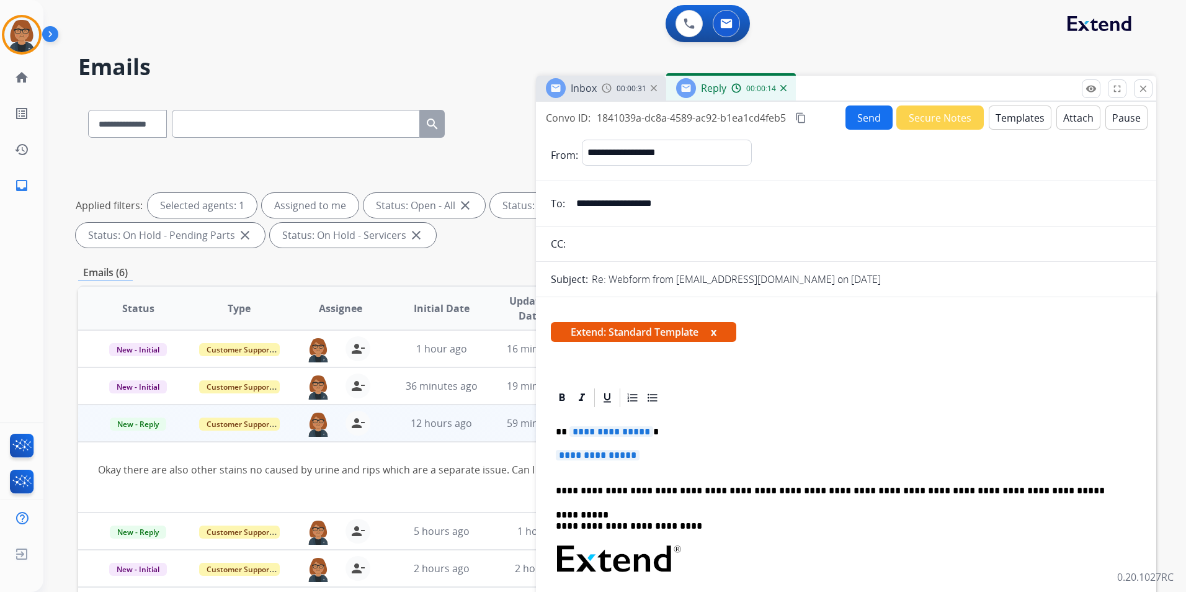
click at [632, 453] on span "**********" at bounding box center [598, 455] width 84 height 11
click at [627, 458] on span "**********" at bounding box center [598, 455] width 84 height 11
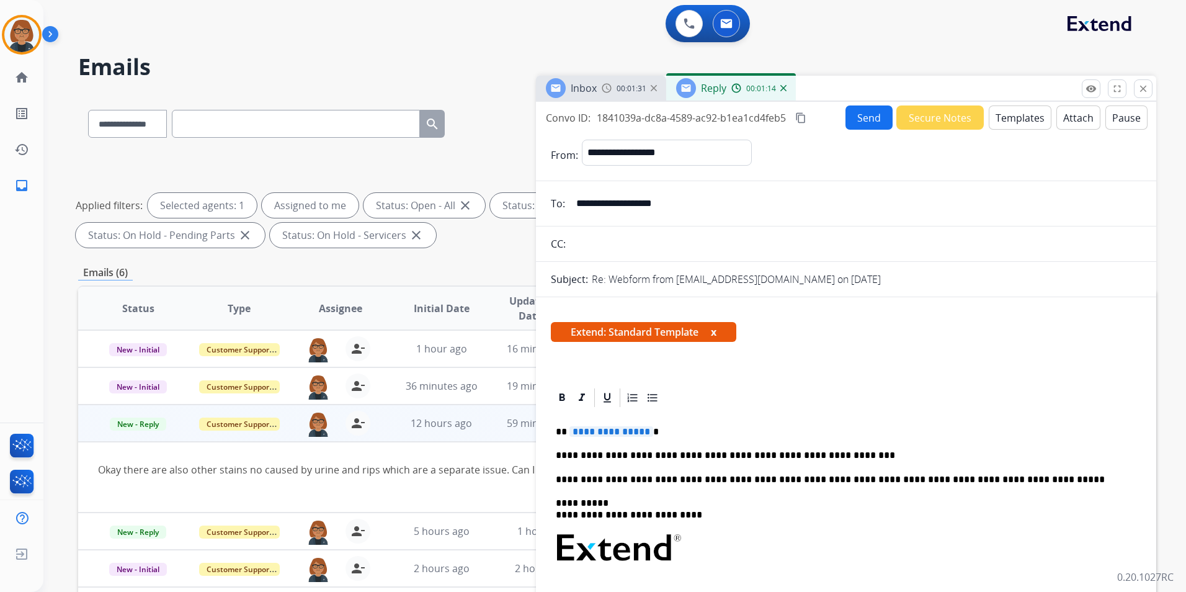
click at [853, 466] on div "**********" at bounding box center [846, 582] width 590 height 347
click at [848, 458] on p "**********" at bounding box center [841, 455] width 571 height 11
click at [623, 432] on span "**********" at bounding box center [611, 431] width 84 height 11
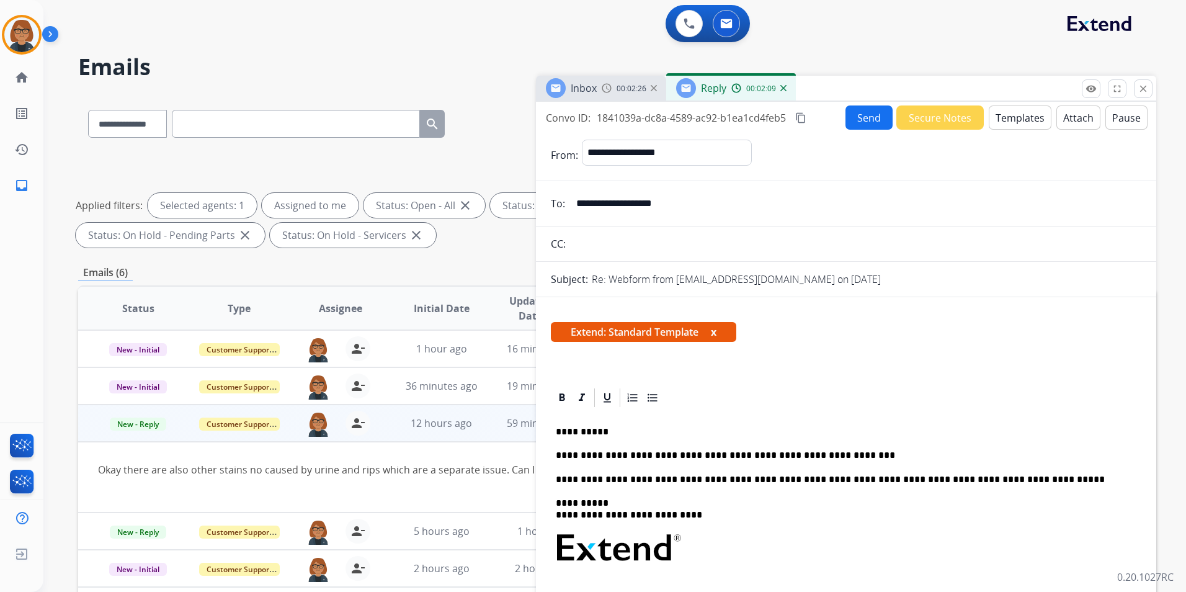
click at [580, 465] on div "**********" at bounding box center [846, 582] width 590 height 347
click at [902, 465] on div "**********" at bounding box center [846, 582] width 590 height 347
click at [634, 91] on span "00:04:00" at bounding box center [631, 89] width 30 height 10
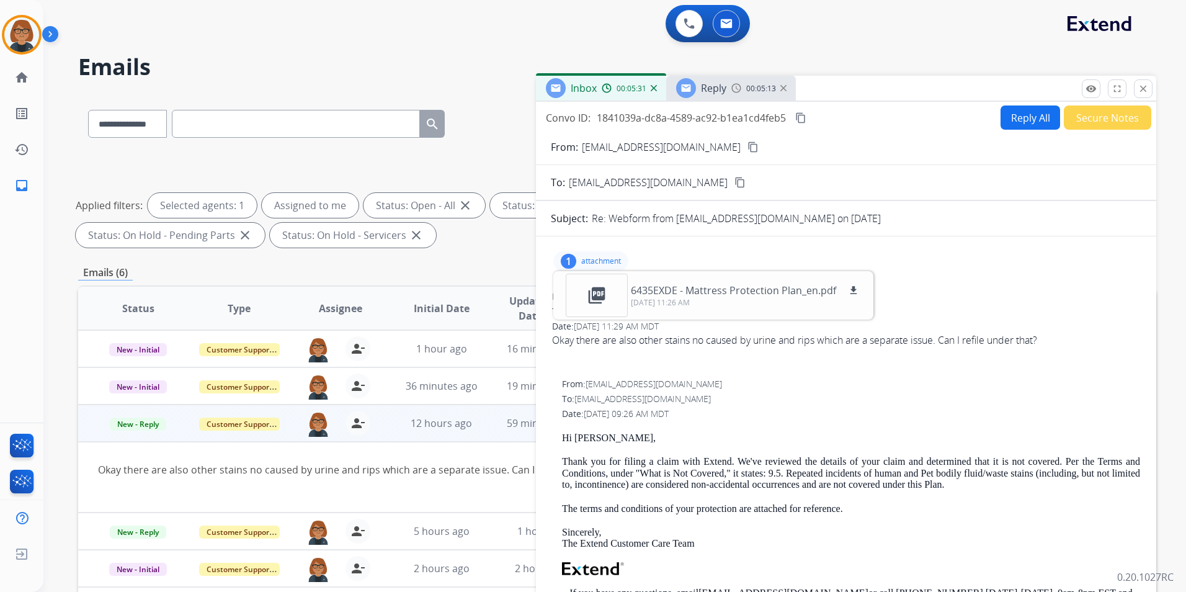
drag, startPoint x: 731, startPoint y: 76, endPoint x: 737, endPoint y: 79, distance: 6.4
click at [732, 78] on div "Reply 00:05:13" at bounding box center [731, 88] width 130 height 25
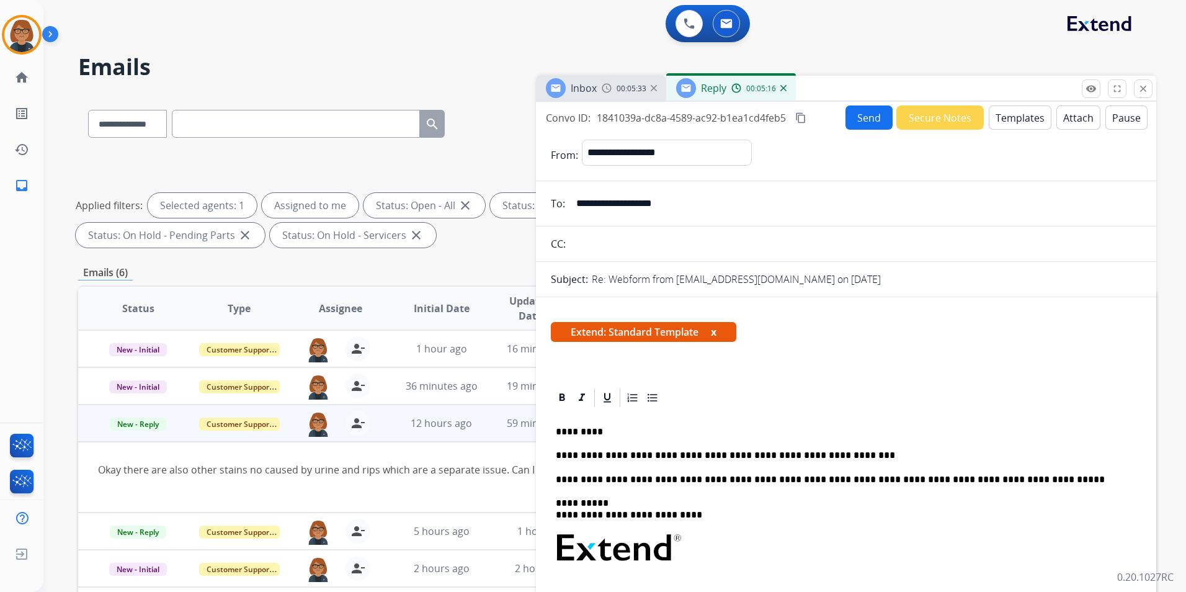
click at [825, 441] on div "**********" at bounding box center [846, 582] width 590 height 347
click at [616, 97] on div "Inbox 00:05:47" at bounding box center [601, 88] width 130 height 25
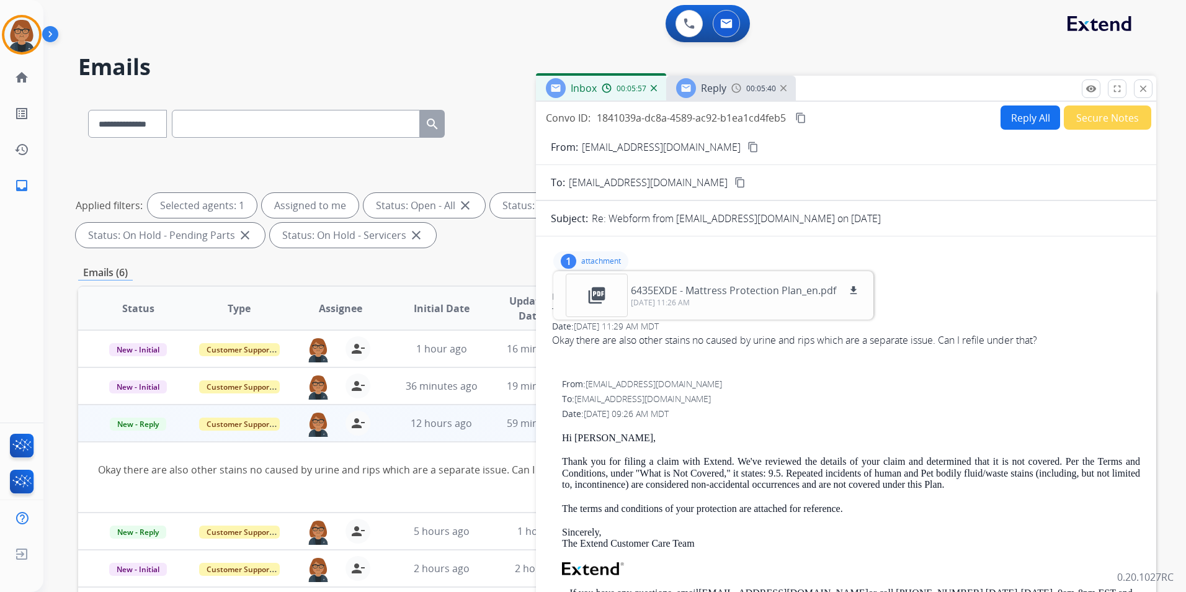
click at [706, 90] on span "Reply" at bounding box center [713, 88] width 25 height 14
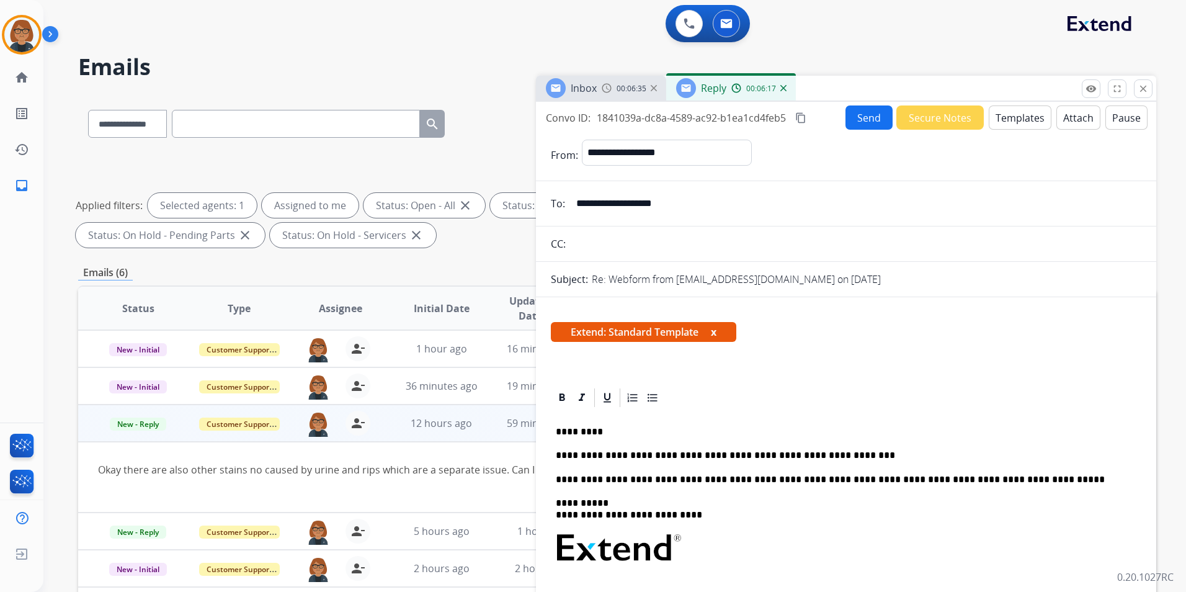
click at [850, 120] on button "Send" at bounding box center [868, 117] width 47 height 24
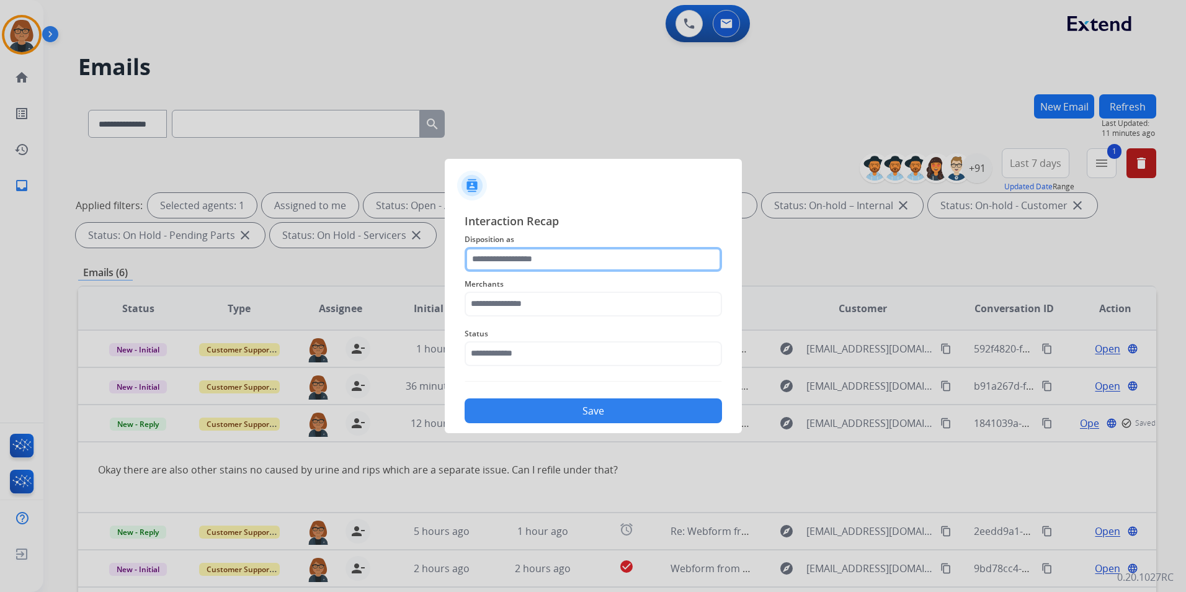
click at [628, 249] on input "text" at bounding box center [593, 259] width 257 height 25
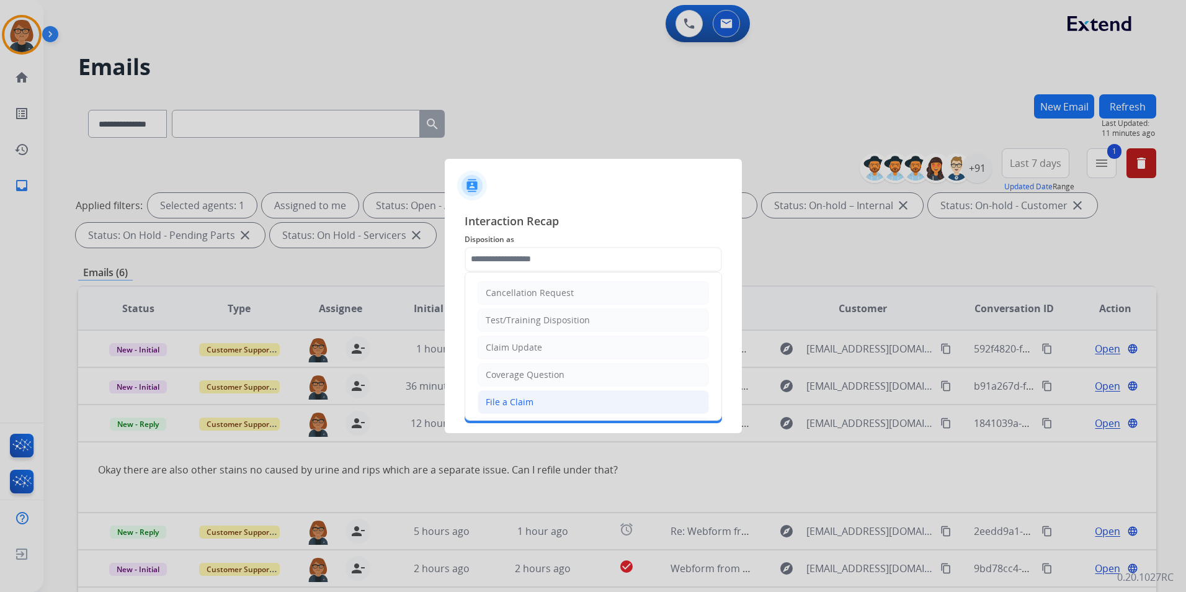
click at [577, 394] on li "File a Claim" at bounding box center [593, 402] width 231 height 24
type input "**********"
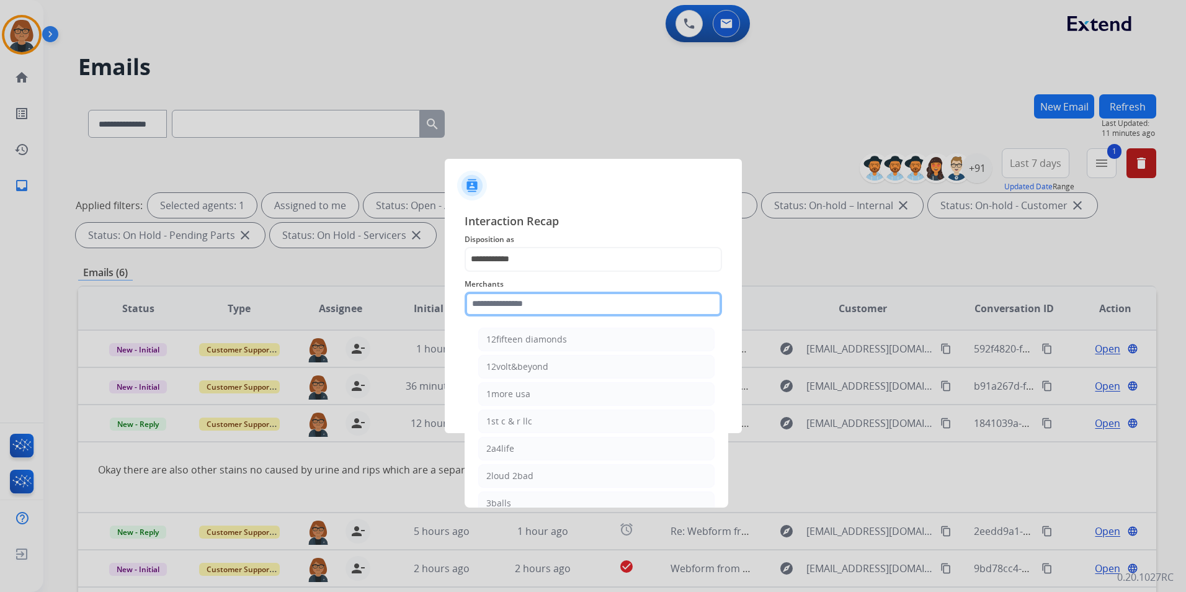
click at [563, 303] on input "text" at bounding box center [593, 304] width 257 height 25
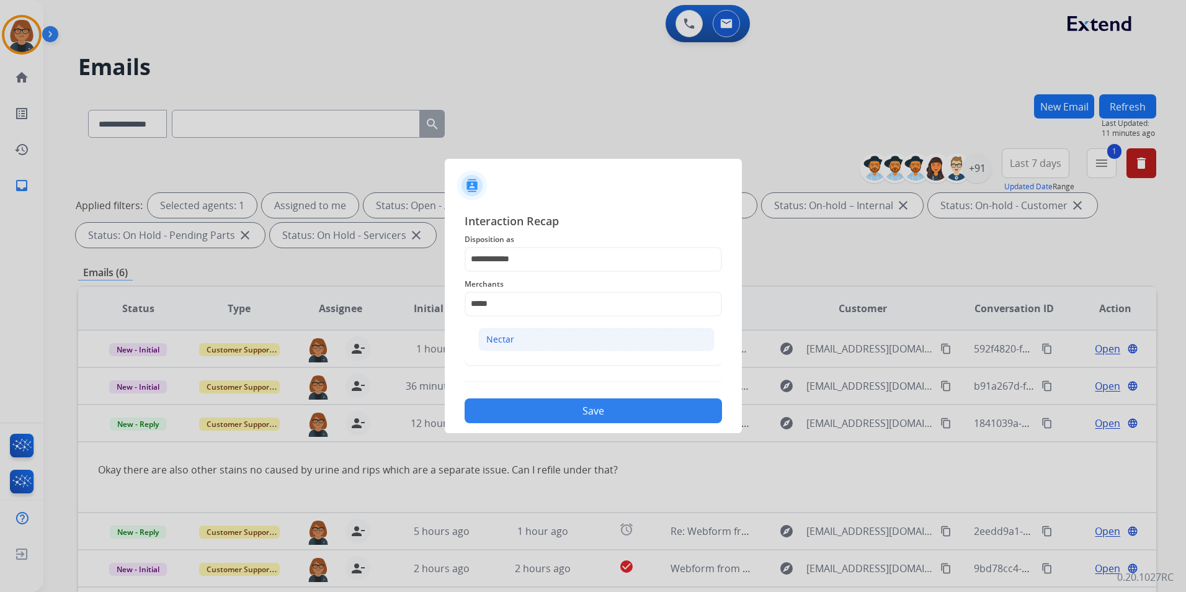
click at [558, 333] on li "Nectar" at bounding box center [596, 339] width 236 height 24
type input "******"
click at [558, 349] on input "text" at bounding box center [593, 353] width 257 height 25
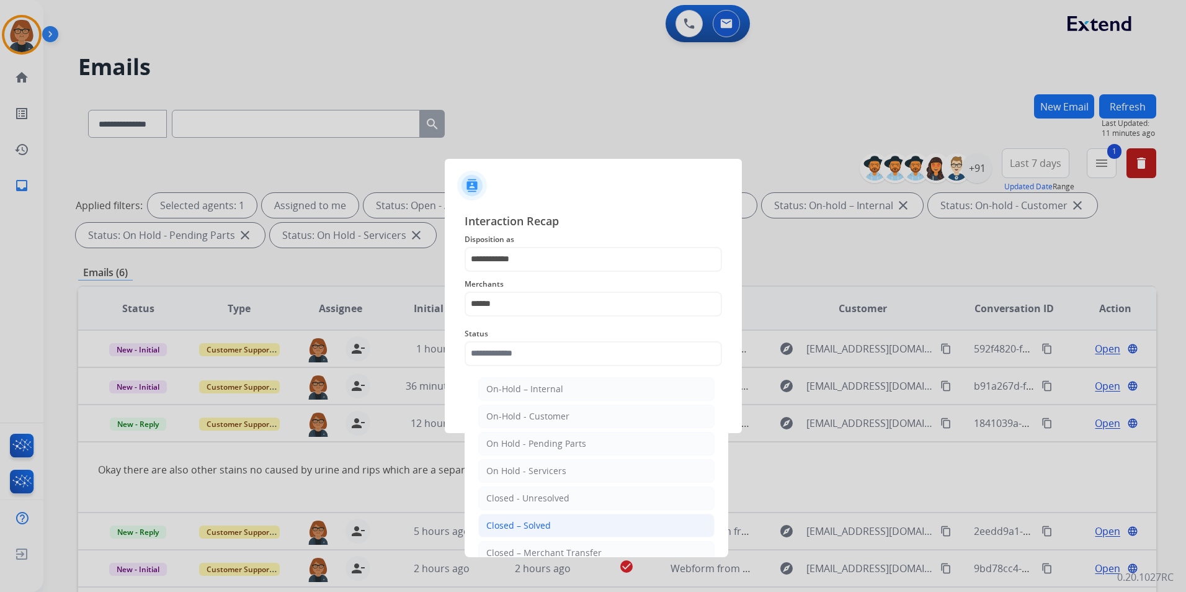
click at [562, 527] on li "Closed – Solved" at bounding box center [596, 526] width 236 height 24
type input "**********"
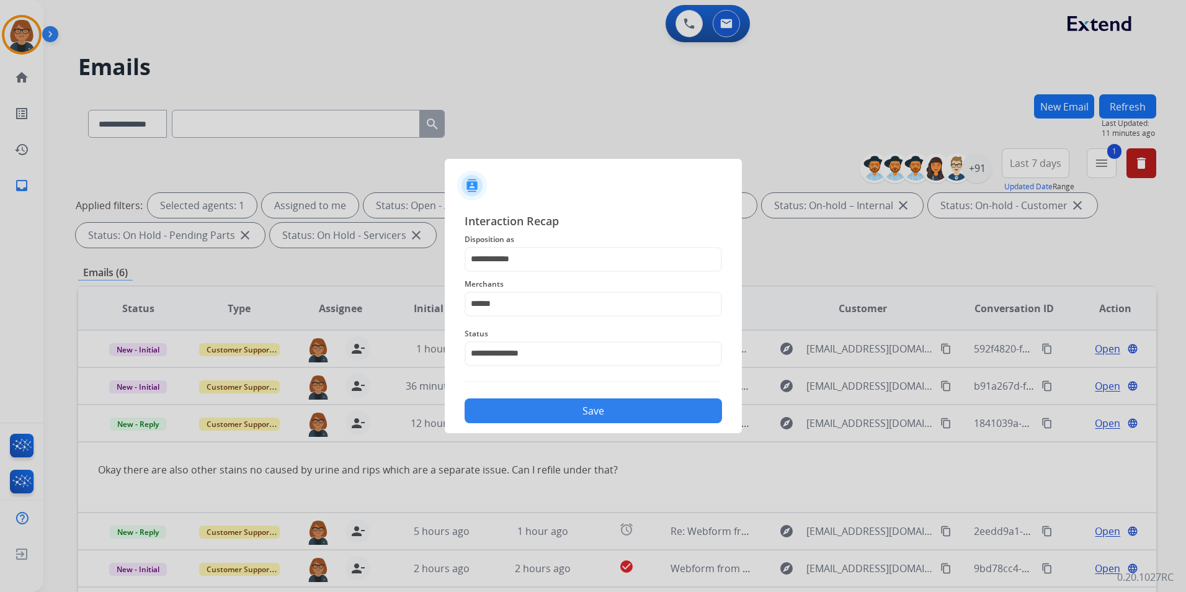
click at [584, 409] on button "Save" at bounding box center [593, 410] width 257 height 25
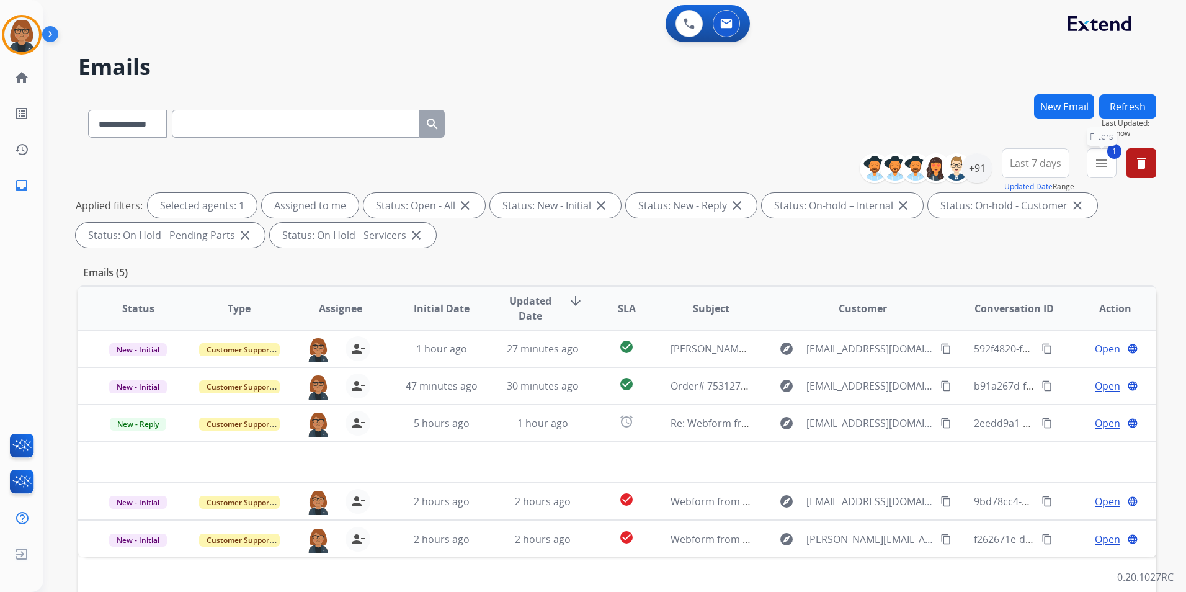
click at [1104, 155] on button "1 menu Filters" at bounding box center [1102, 163] width 30 height 30
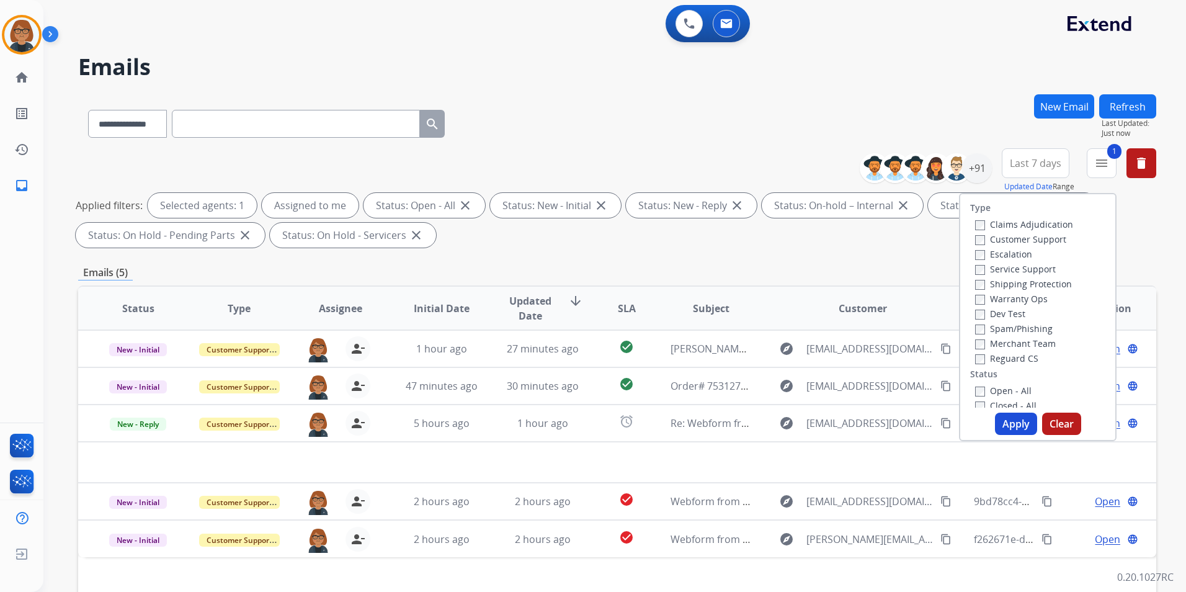
click at [1000, 401] on label "Closed - All" at bounding box center [1005, 405] width 61 height 12
click at [1007, 383] on label "Open - All" at bounding box center [1003, 387] width 56 height 12
click at [1008, 418] on button "Apply" at bounding box center [1016, 423] width 42 height 22
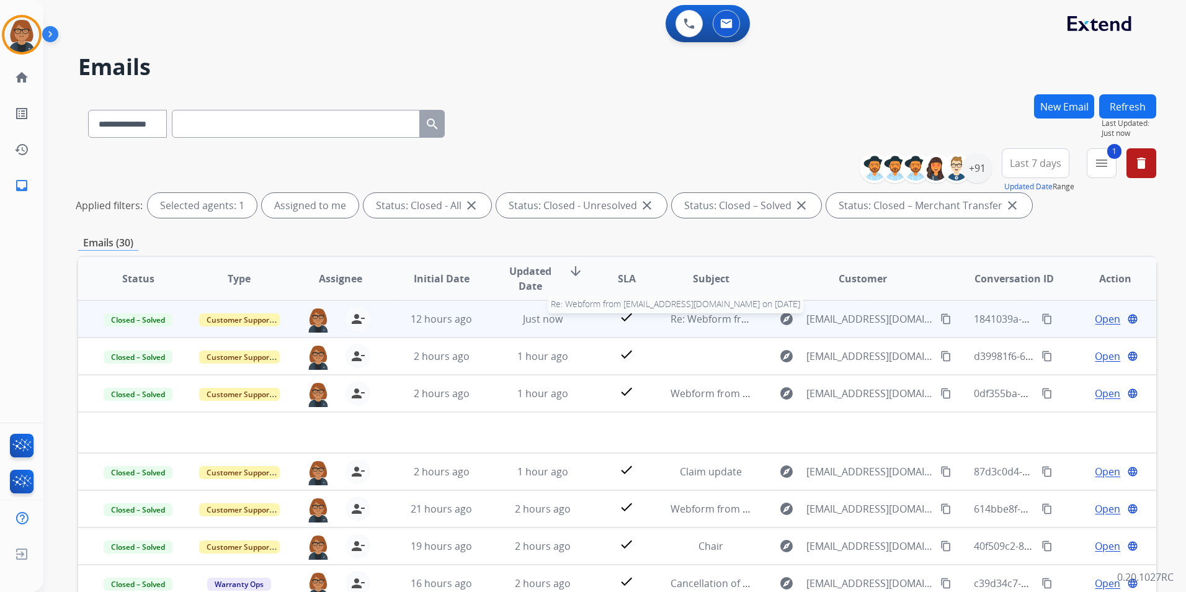
click at [679, 324] on span "Re: Webform from [EMAIL_ADDRESS][DOMAIN_NAME] on [DATE]" at bounding box center [819, 319] width 298 height 14
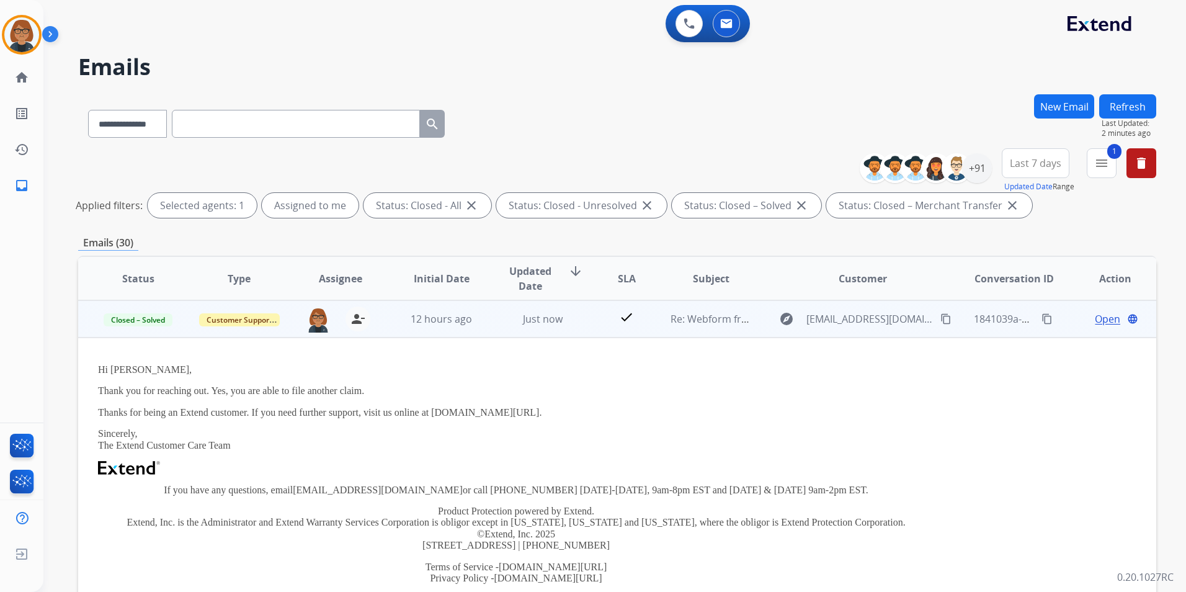
click at [940, 319] on mat-icon "content_copy" at bounding box center [945, 318] width 11 height 11
click at [1041, 318] on mat-icon "content_copy" at bounding box center [1046, 318] width 11 height 11
click at [700, 323] on span "Re: Webform from [EMAIL_ADDRESS][DOMAIN_NAME] on [DATE]" at bounding box center [819, 319] width 298 height 14
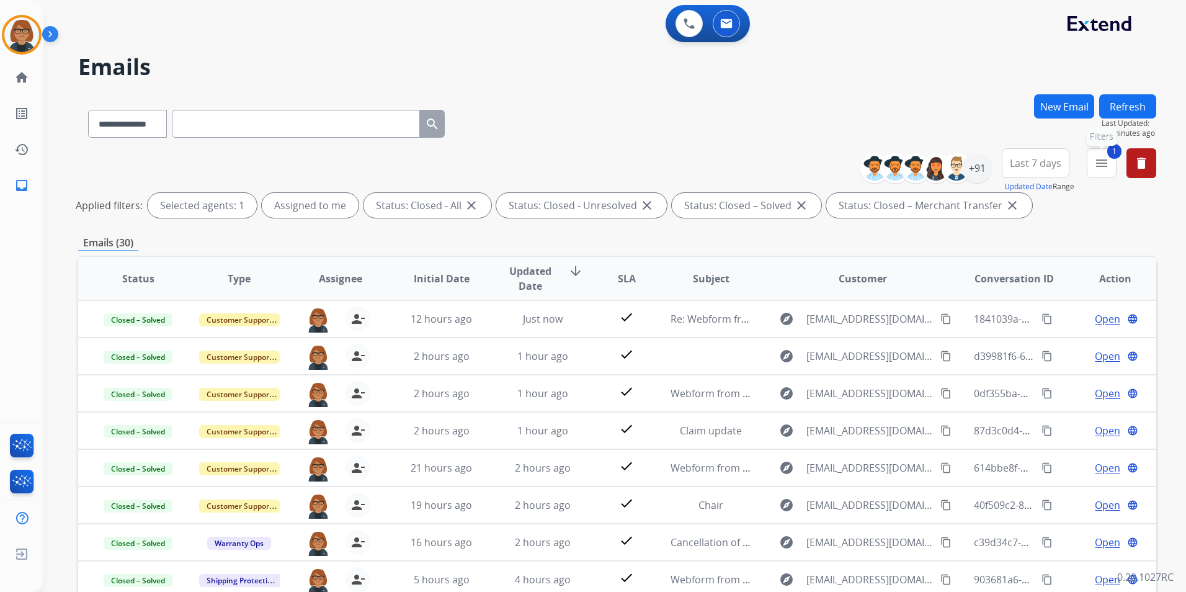
click at [1113, 156] on span "1" at bounding box center [1114, 151] width 14 height 15
click at [1094, 165] on mat-icon "menu" at bounding box center [1101, 163] width 15 height 15
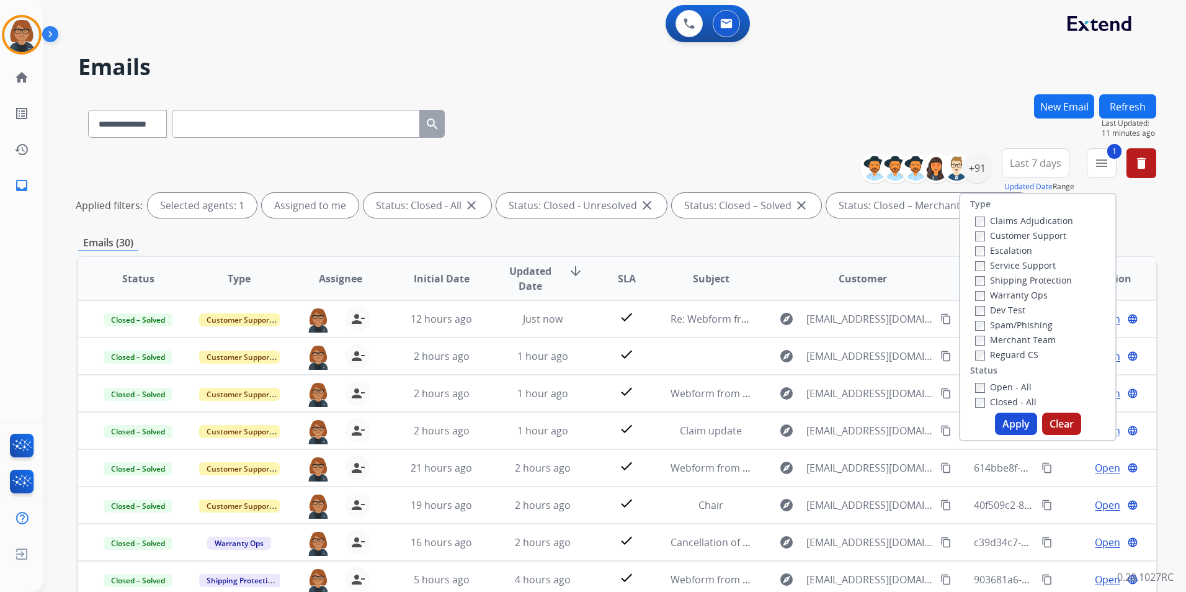
click at [1007, 381] on label "Open - All" at bounding box center [1003, 387] width 56 height 12
click at [1002, 396] on label "Closed - All" at bounding box center [1005, 402] width 61 height 12
click at [1002, 417] on button "Apply" at bounding box center [1016, 423] width 42 height 22
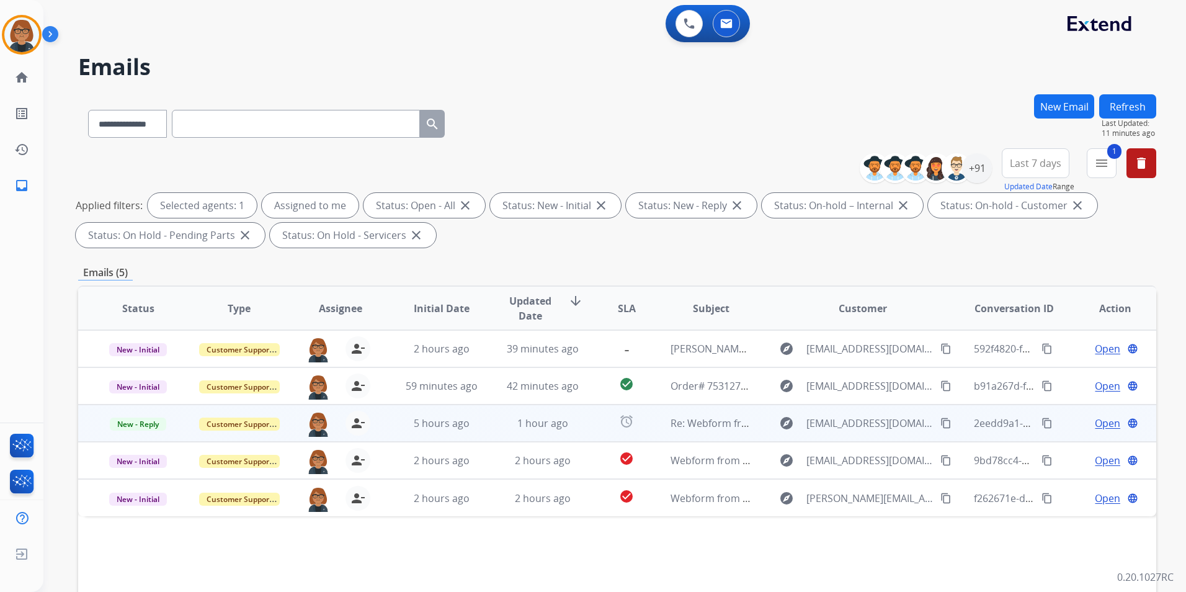
click at [486, 420] on td "1 hour ago" at bounding box center [533, 422] width 101 height 37
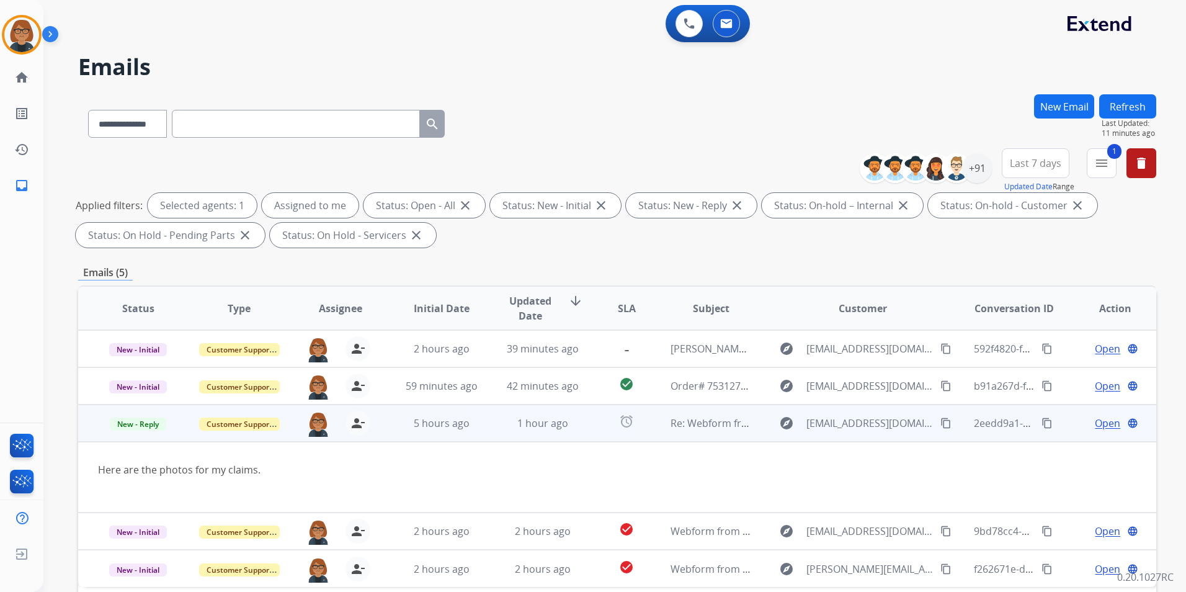
click at [1095, 421] on span "Open" at bounding box center [1107, 423] width 25 height 15
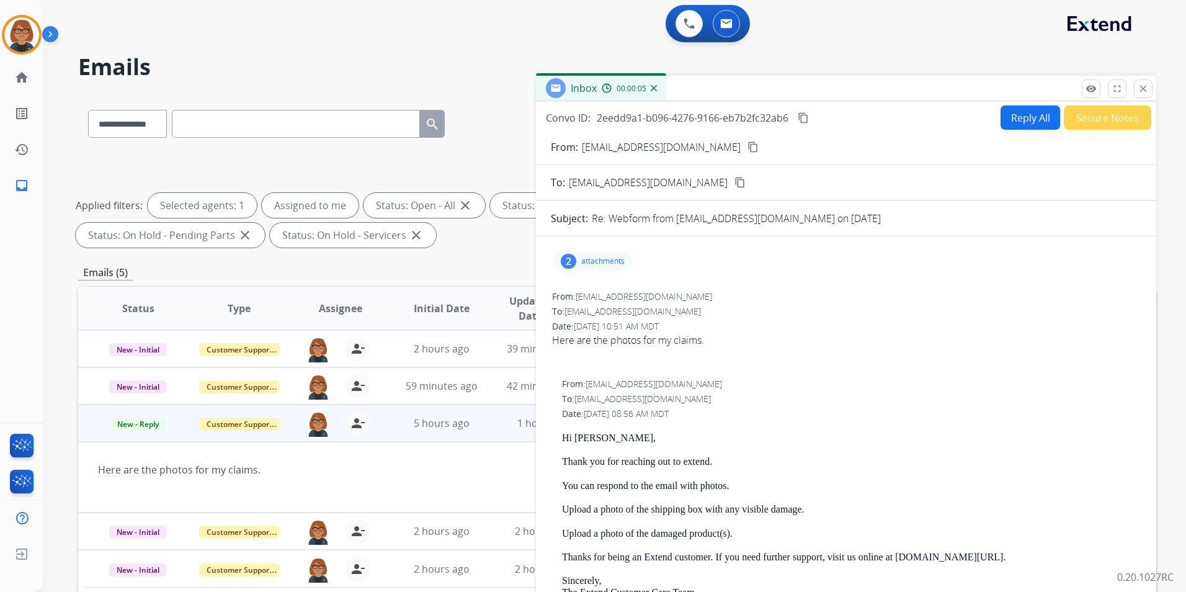
click at [623, 260] on p "attachments" at bounding box center [602, 261] width 43 height 10
click at [783, 279] on div "2 attachments 1000003706.jpg download [DATE] 12:51 PM 1000003722.png download […" at bounding box center [846, 564] width 620 height 636
click at [821, 383] on div "From: [EMAIL_ADDRESS][DOMAIN_NAME] No specific user match" at bounding box center [851, 384] width 578 height 12
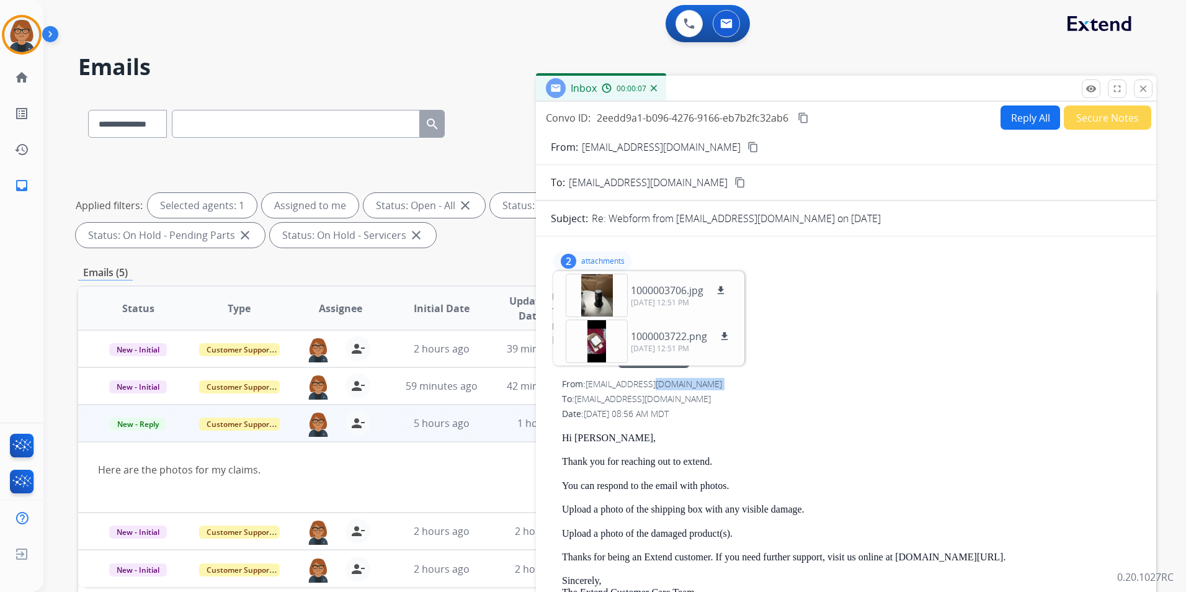
click at [822, 383] on div "From: [EMAIL_ADDRESS][DOMAIN_NAME] No specific user match" at bounding box center [851, 384] width 578 height 12
drag, startPoint x: 822, startPoint y: 383, endPoint x: 834, endPoint y: 391, distance: 13.4
click at [834, 391] on div "From: [EMAIL_ADDRESS][DOMAIN_NAME] To: [EMAIL_ADDRESS][DOMAIN_NAME] Date: [DATE…" at bounding box center [846, 585] width 590 height 418
click at [734, 417] on div "Date: [DATE] 08:56 AM MDT" at bounding box center [851, 413] width 578 height 12
click at [1151, 85] on button "close Close" at bounding box center [1143, 88] width 19 height 19
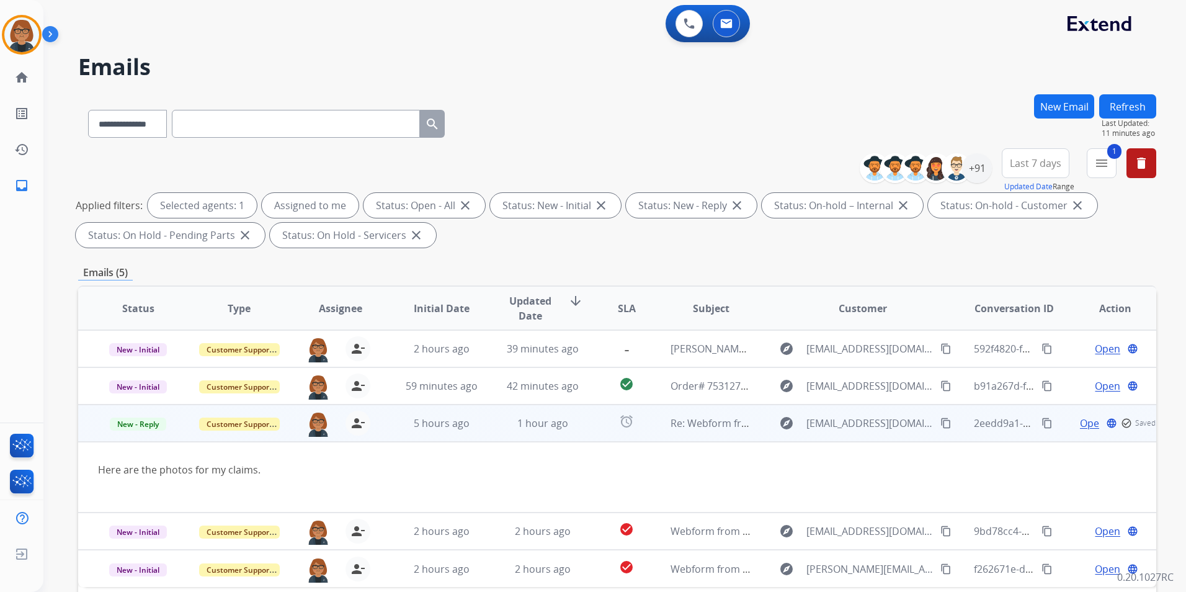
click at [701, 435] on td "Re: Webform from [EMAIL_ADDRESS][DOMAIN_NAME] on [DATE]" at bounding box center [701, 422] width 101 height 37
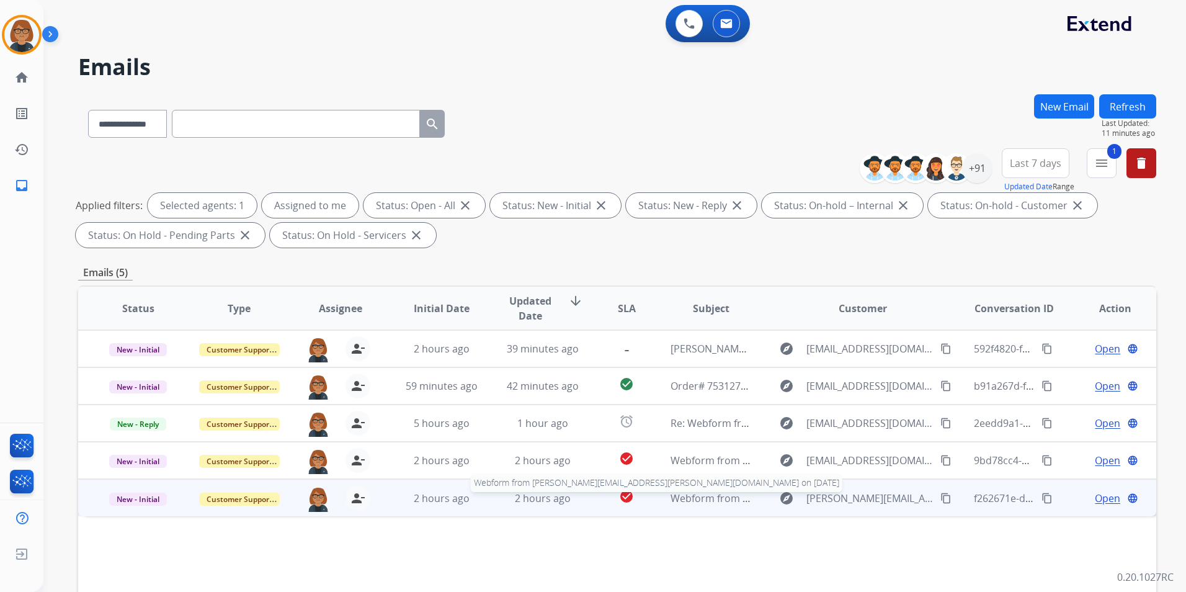
click at [698, 497] on span "Webform from [PERSON_NAME][EMAIL_ADDRESS][PERSON_NAME][DOMAIN_NAME] on [DATE]" at bounding box center [887, 498] width 435 height 14
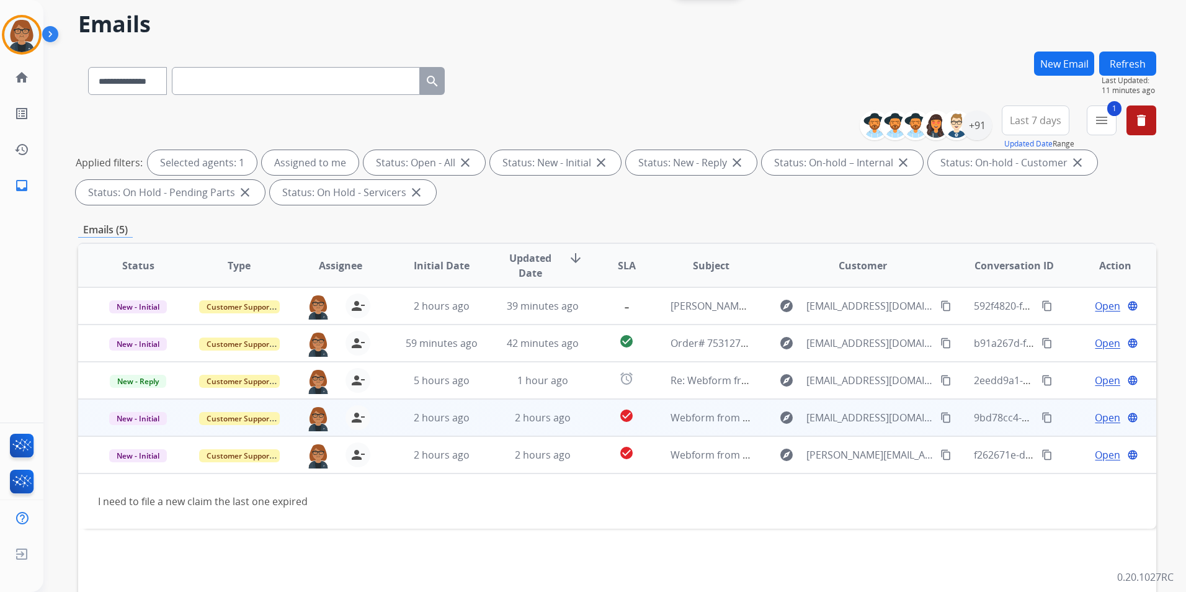
scroll to position [124, 0]
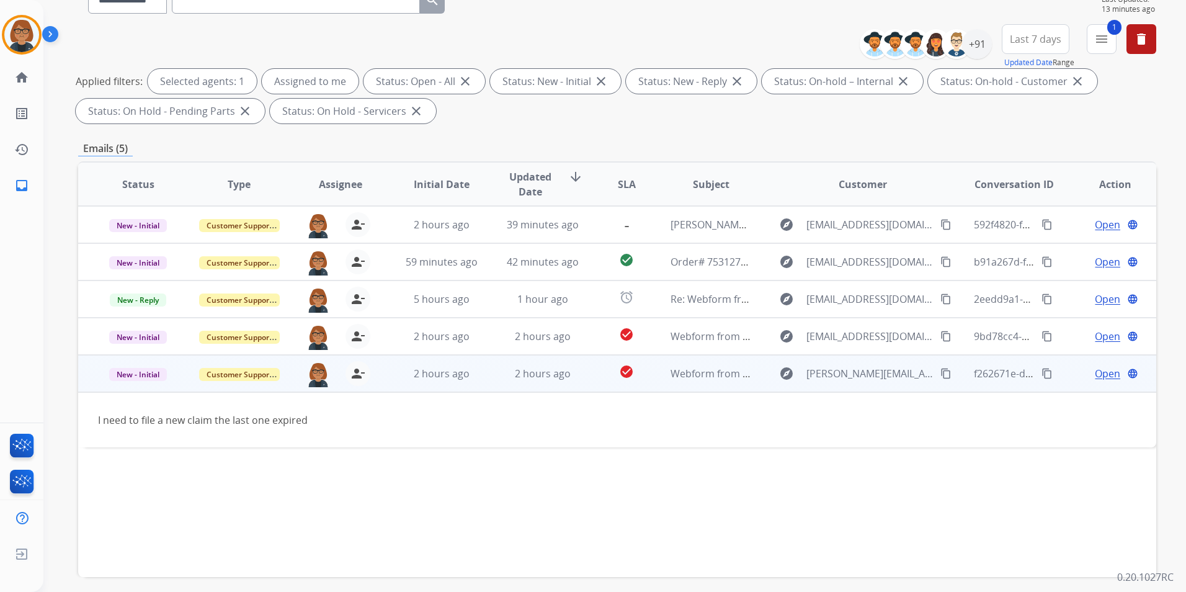
click at [940, 376] on mat-icon "content_copy" at bounding box center [945, 373] width 11 height 11
click at [1106, 372] on span "Open" at bounding box center [1107, 373] width 25 height 15
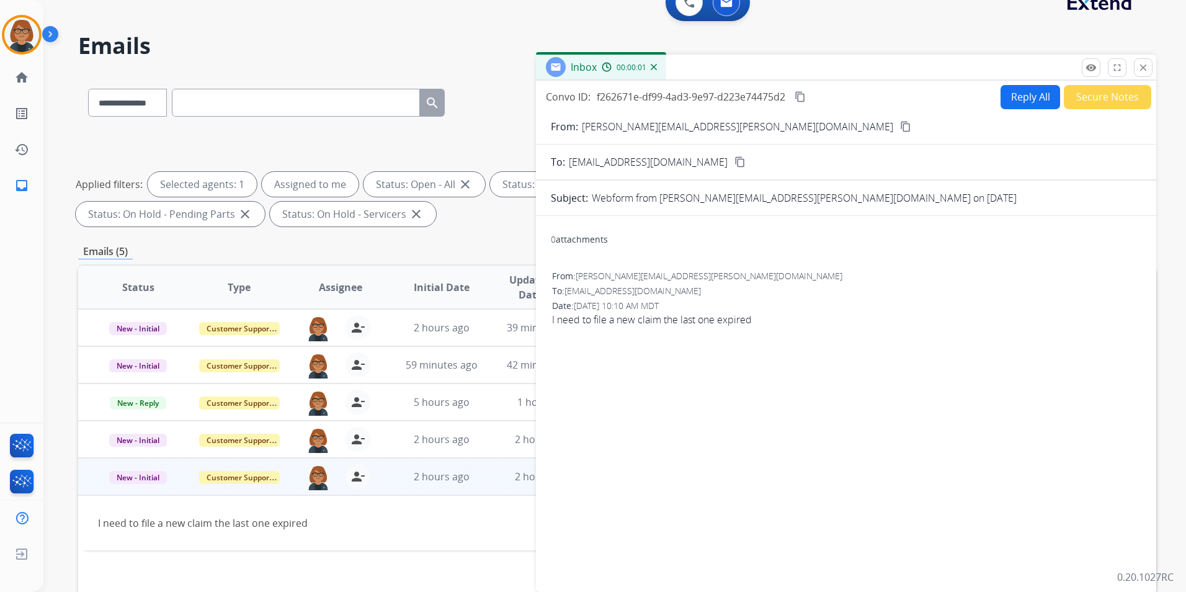
scroll to position [0, 0]
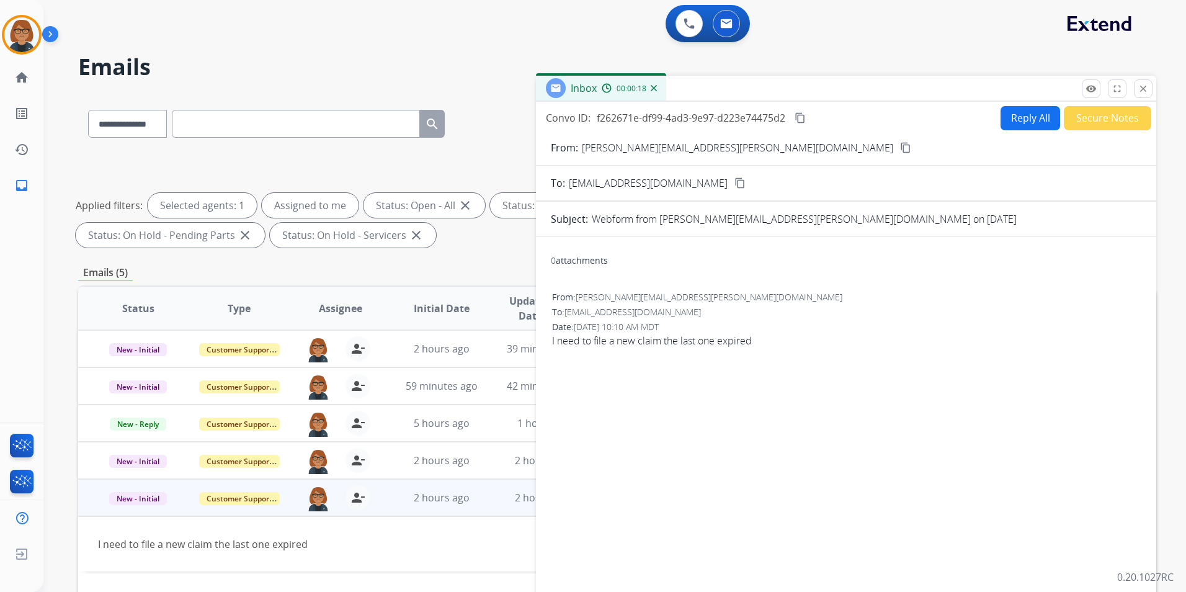
click at [1039, 113] on button "Reply All" at bounding box center [1030, 118] width 60 height 24
select select "**********"
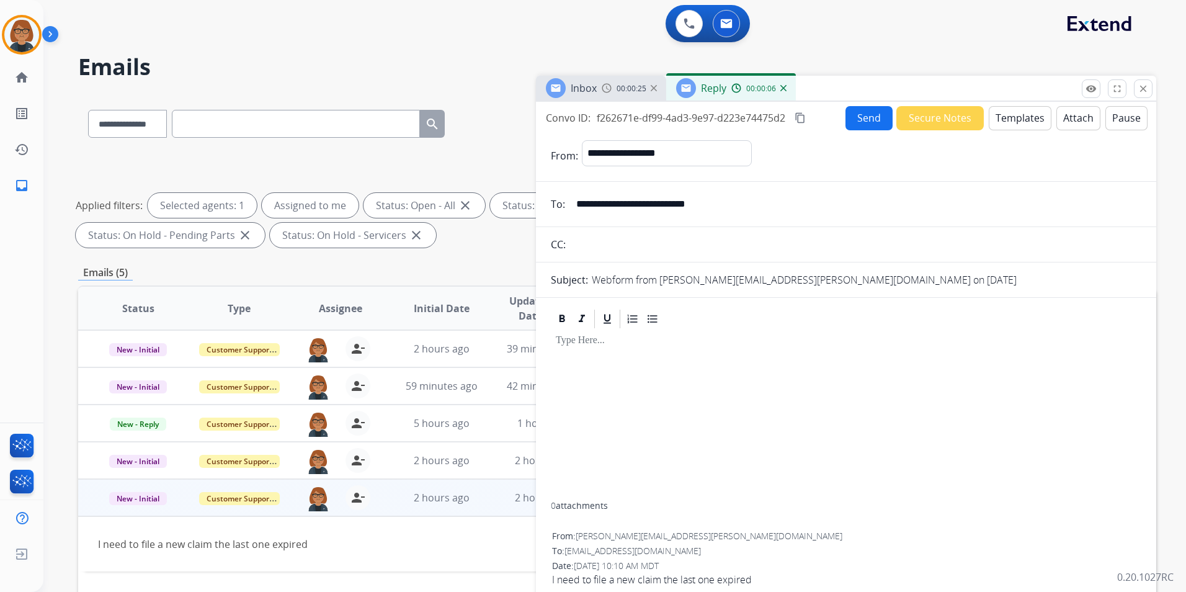
click at [1008, 123] on button "Templates" at bounding box center [1020, 118] width 63 height 24
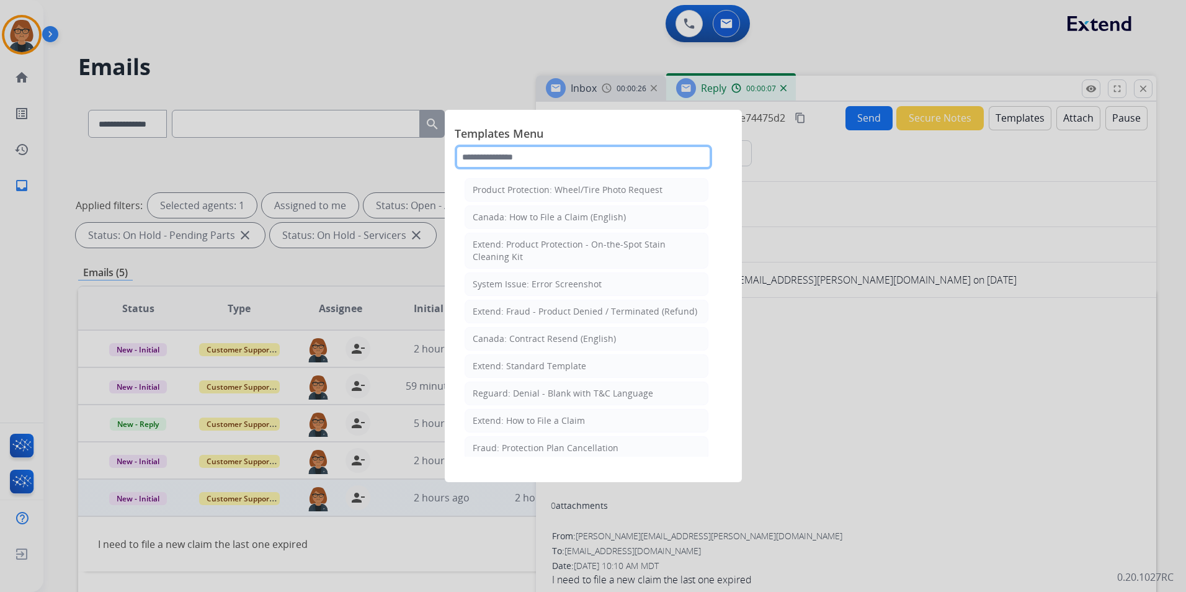
click at [638, 159] on input "text" at bounding box center [583, 157] width 257 height 25
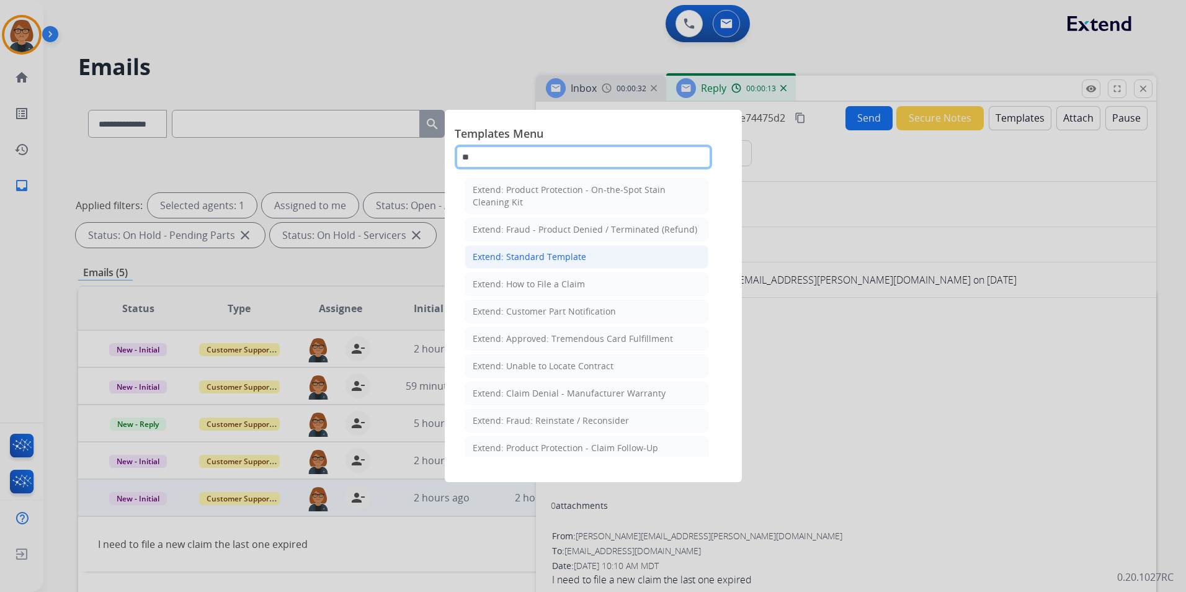
type input "**"
click at [525, 253] on div "Extend: Standard Template" at bounding box center [529, 257] width 113 height 12
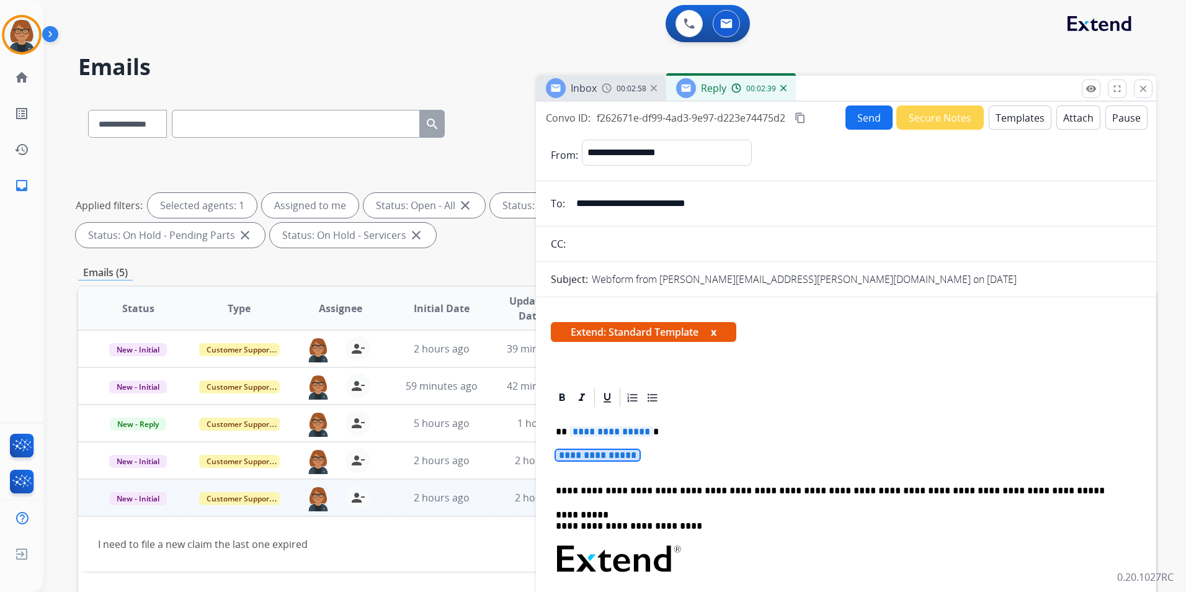
click at [603, 457] on span "**********" at bounding box center [598, 455] width 84 height 11
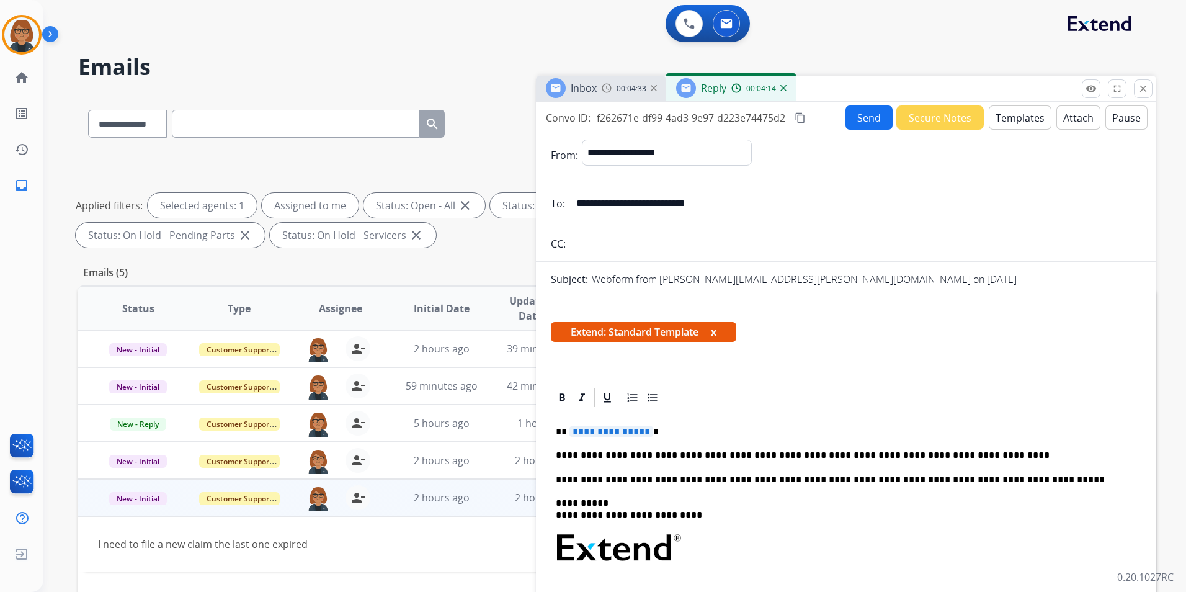
click at [946, 461] on div "**********" at bounding box center [846, 586] width 590 height 355
click at [950, 452] on p "**********" at bounding box center [841, 455] width 571 height 11
click at [1043, 455] on p "**********" at bounding box center [841, 455] width 571 height 11
click at [594, 435] on span "**********" at bounding box center [611, 431] width 84 height 11
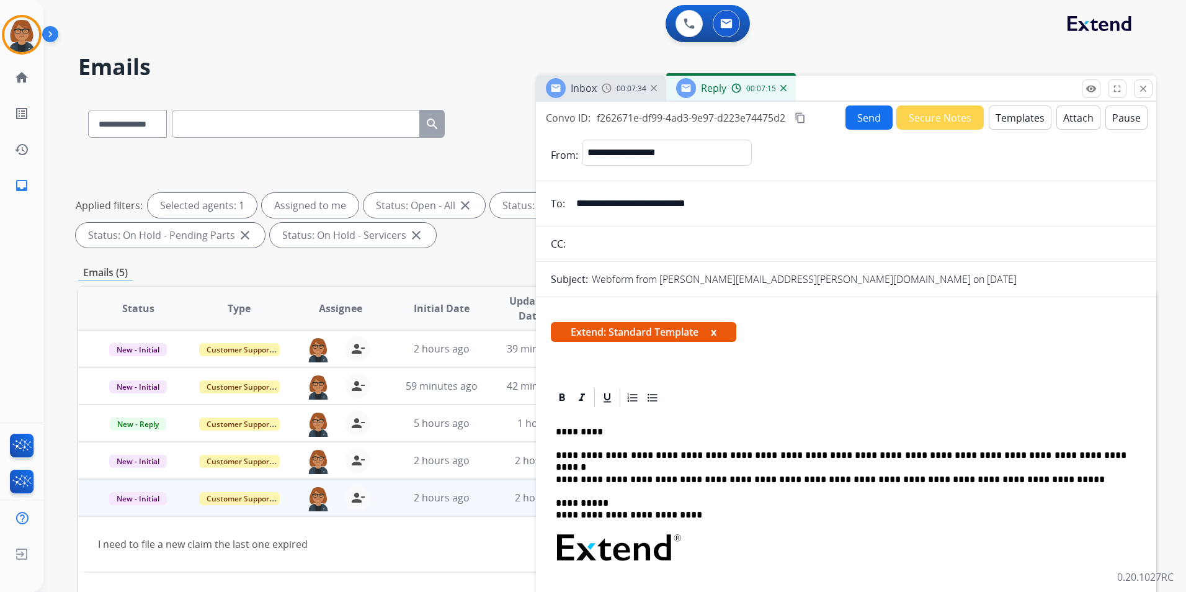
click at [554, 452] on div "**********" at bounding box center [846, 586] width 590 height 355
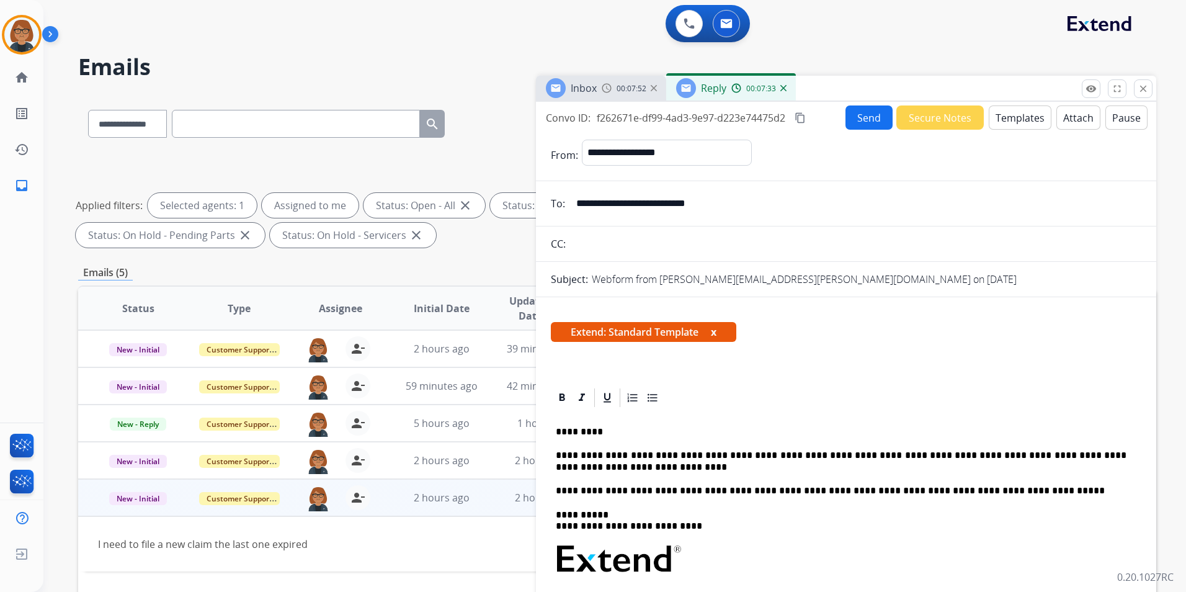
click at [682, 456] on p "**********" at bounding box center [841, 461] width 571 height 23
click at [697, 472] on p "**********" at bounding box center [841, 461] width 571 height 23
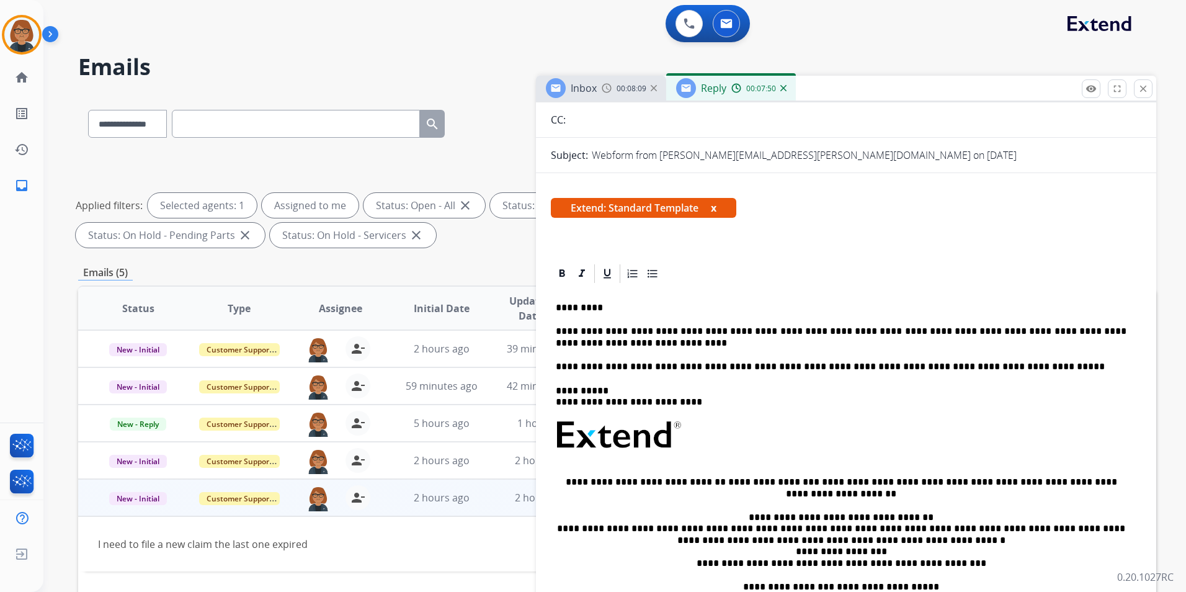
click at [821, 335] on p "**********" at bounding box center [841, 337] width 571 height 23
click at [824, 334] on p "**********" at bounding box center [841, 337] width 571 height 23
click at [825, 330] on p "**********" at bounding box center [841, 337] width 571 height 23
click at [827, 331] on p "**********" at bounding box center [841, 337] width 571 height 23
click at [829, 334] on p "**********" at bounding box center [841, 337] width 571 height 23
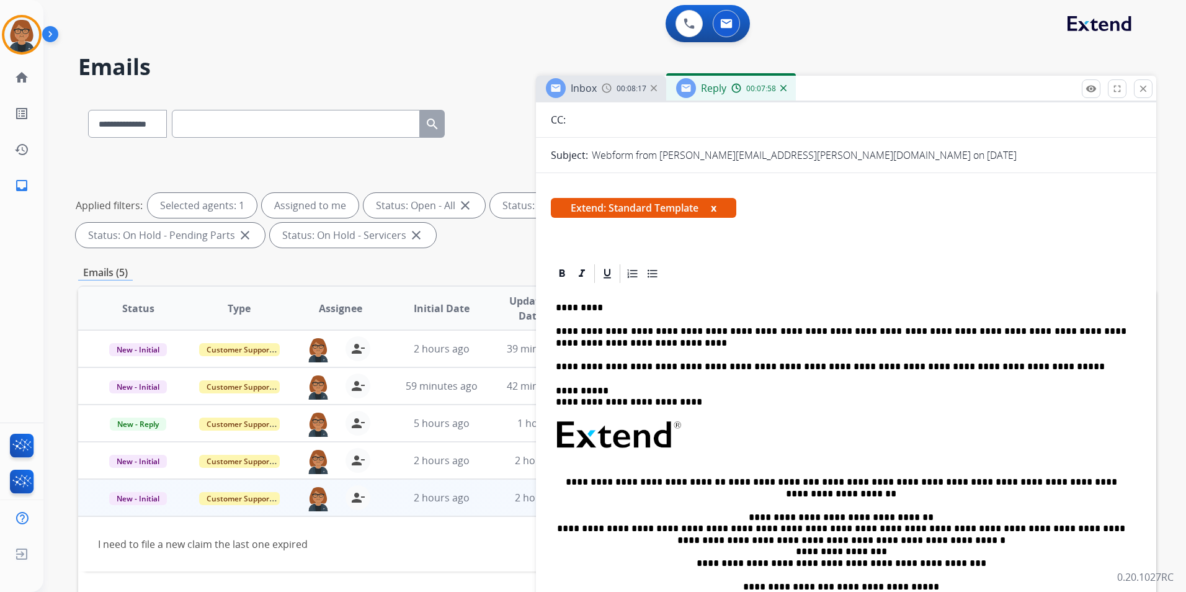
click at [823, 332] on p "**********" at bounding box center [841, 337] width 571 height 23
click at [823, 321] on div "**********" at bounding box center [846, 468] width 590 height 367
click at [857, 334] on p "**********" at bounding box center [841, 337] width 571 height 23
click at [865, 352] on div "**********" at bounding box center [846, 468] width 590 height 367
click at [861, 345] on p "**********" at bounding box center [841, 337] width 571 height 23
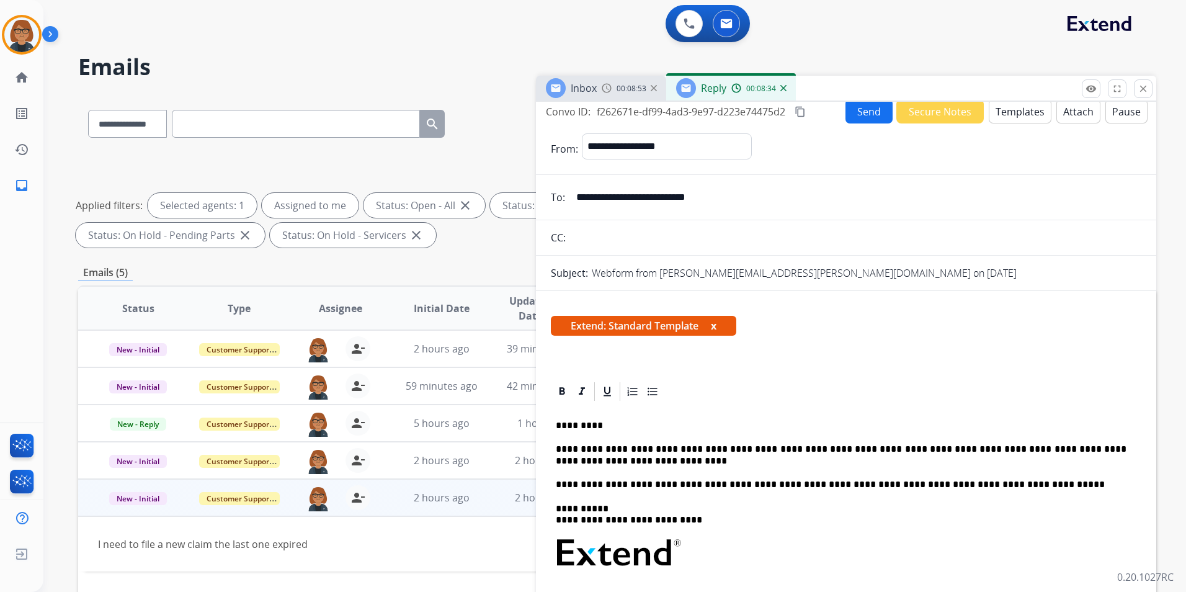
scroll to position [0, 0]
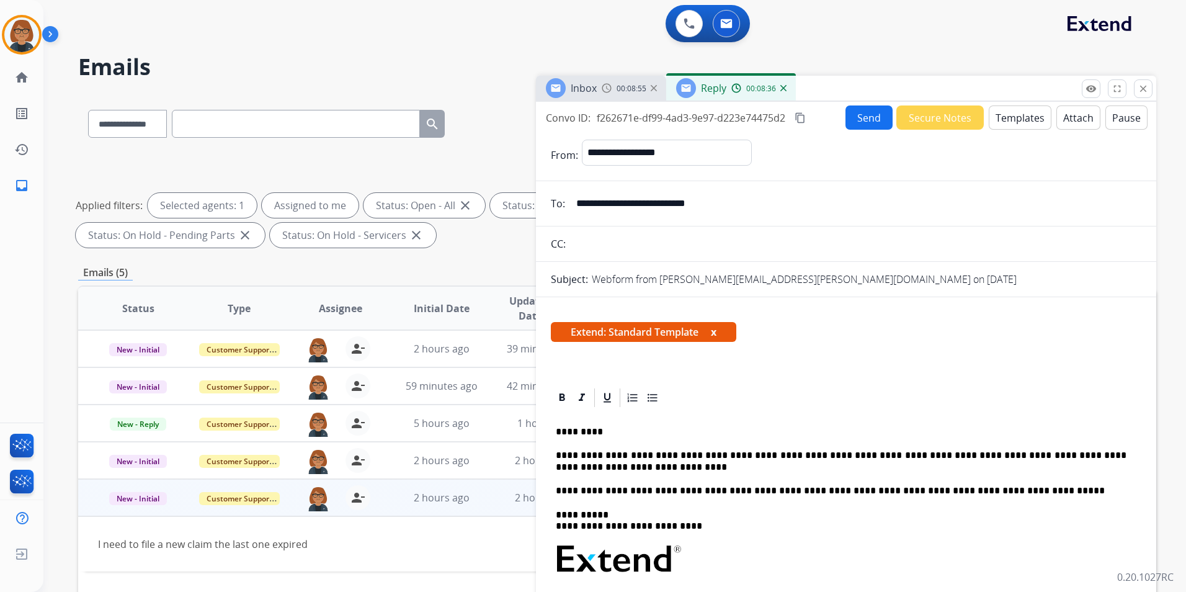
click at [613, 91] on div "00:08:55" at bounding box center [629, 87] width 55 height 11
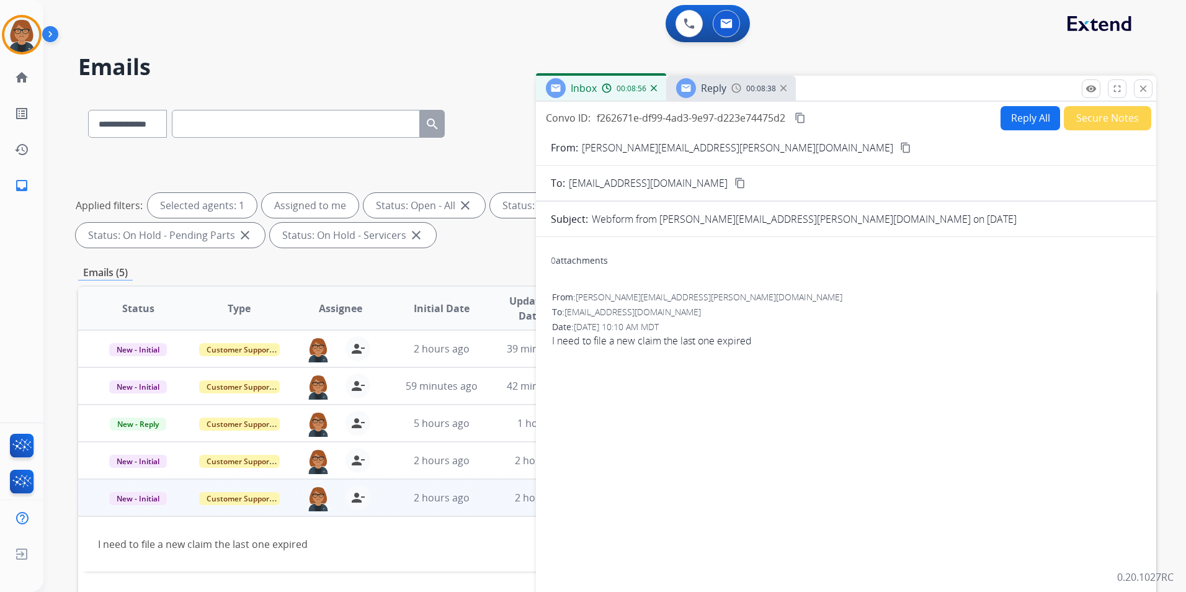
click at [722, 89] on span "Reply" at bounding box center [713, 88] width 25 height 14
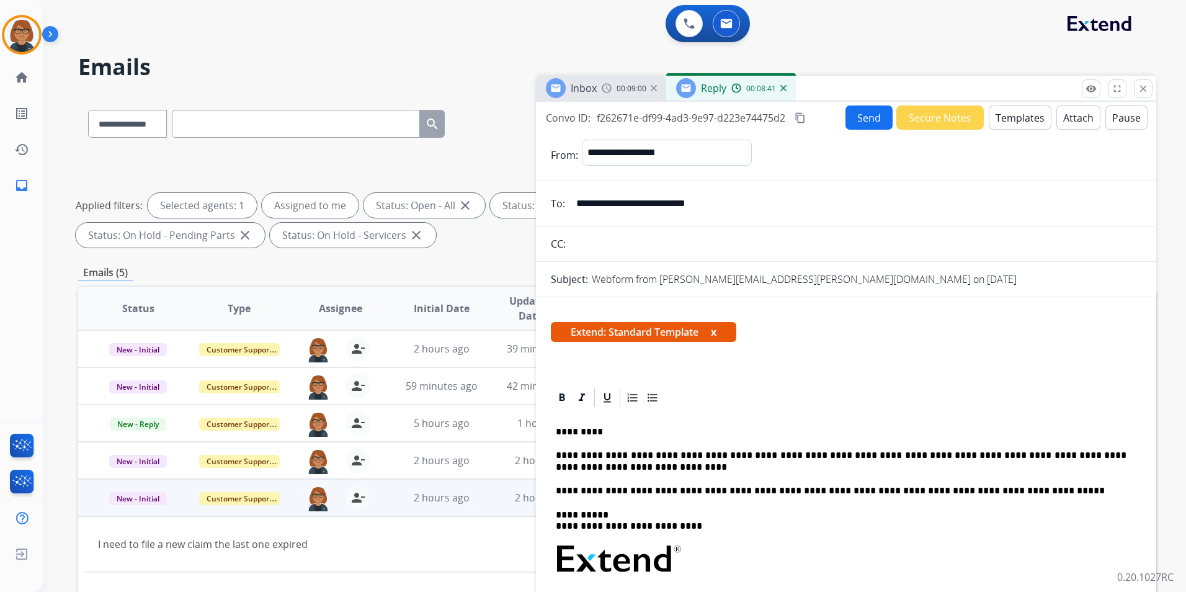
click at [865, 122] on button "Send" at bounding box center [868, 117] width 47 height 24
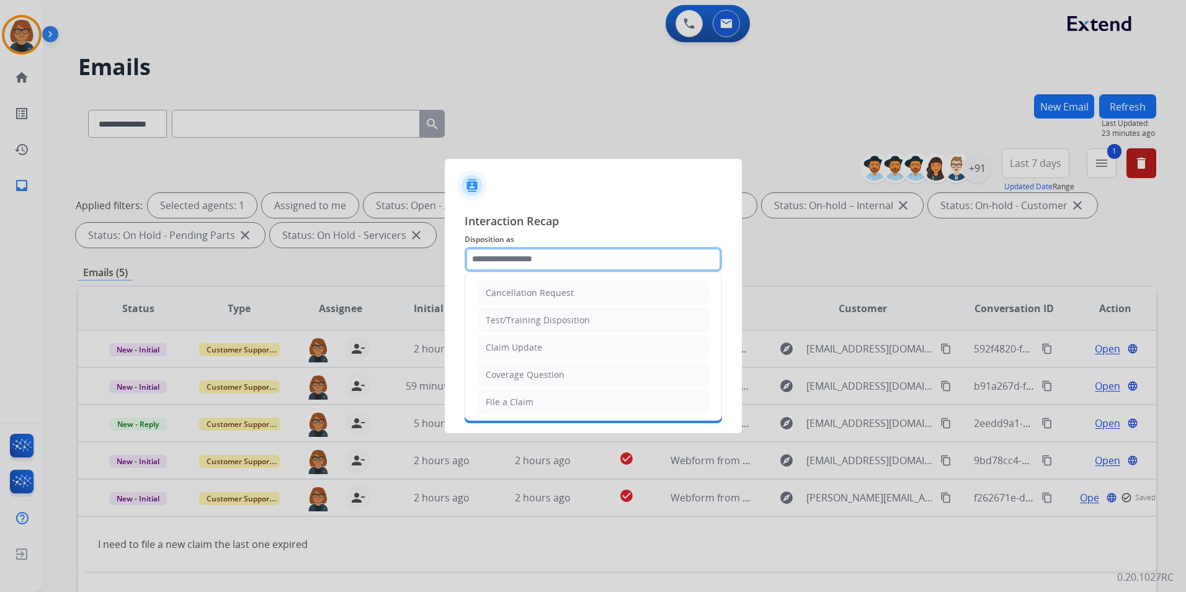
click at [581, 259] on input "text" at bounding box center [593, 259] width 257 height 25
click at [563, 369] on li "Other" at bounding box center [593, 372] width 231 height 24
type input "*****"
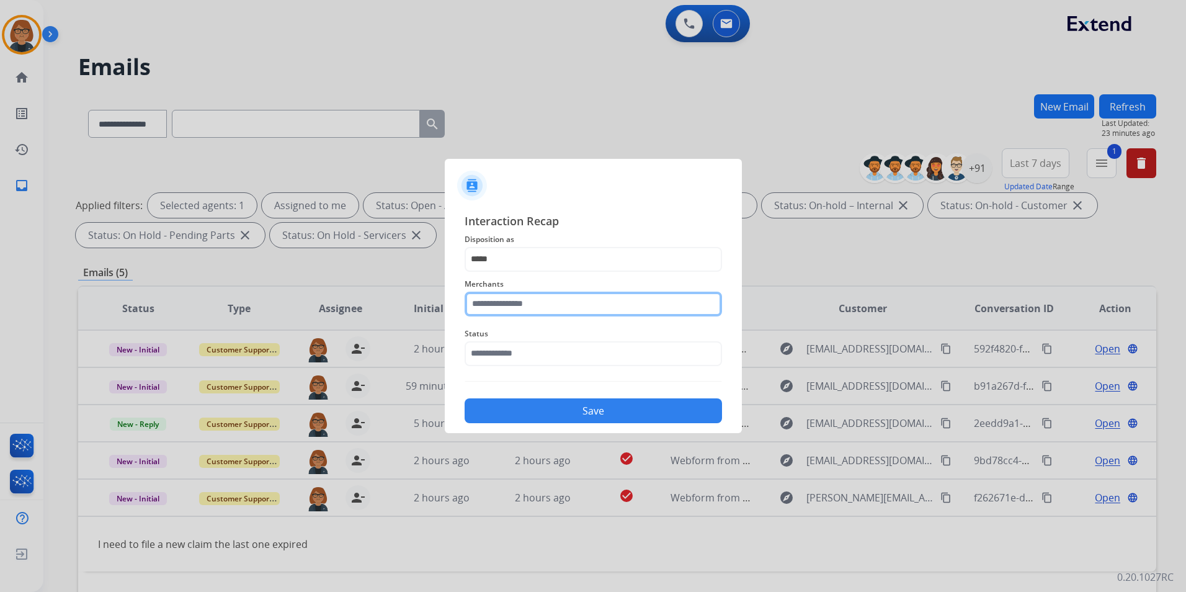
click at [568, 307] on input "text" at bounding box center [593, 304] width 257 height 25
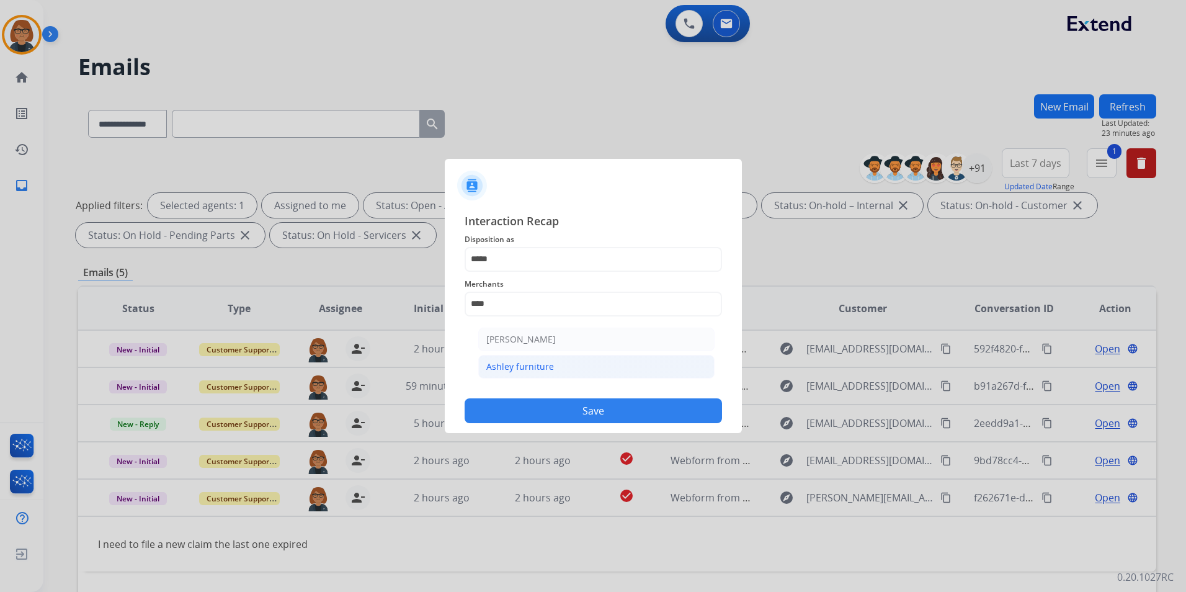
click at [615, 363] on li "Ashley furniture" at bounding box center [596, 367] width 236 height 24
type input "**********"
click at [612, 355] on input "text" at bounding box center [593, 353] width 257 height 25
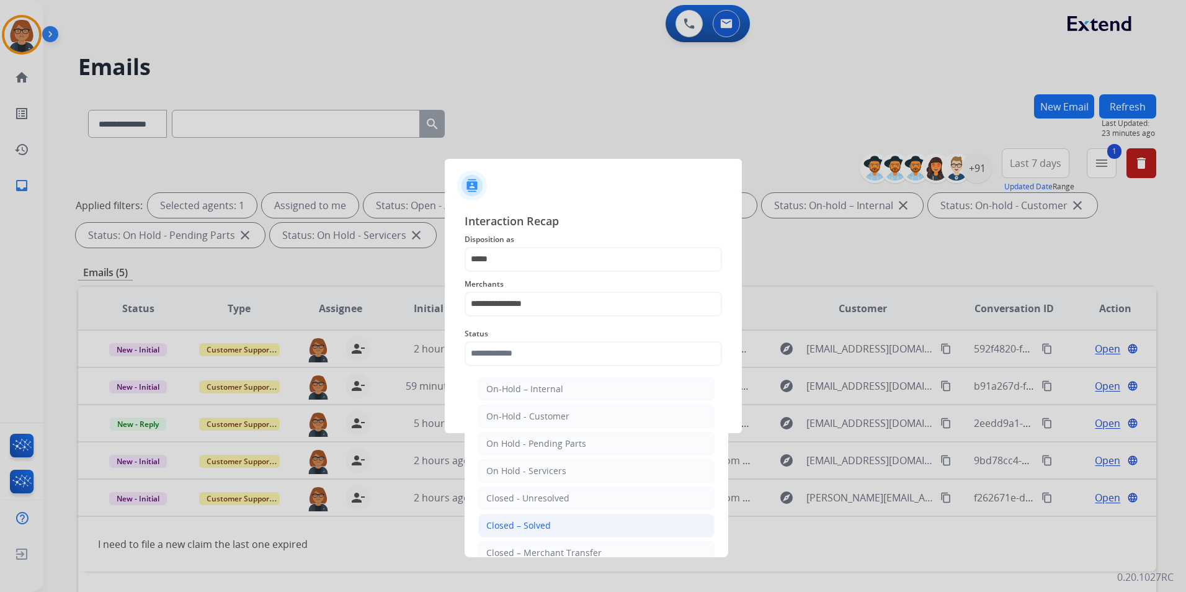
click at [572, 517] on li "Closed – Solved" at bounding box center [596, 526] width 236 height 24
type input "**********"
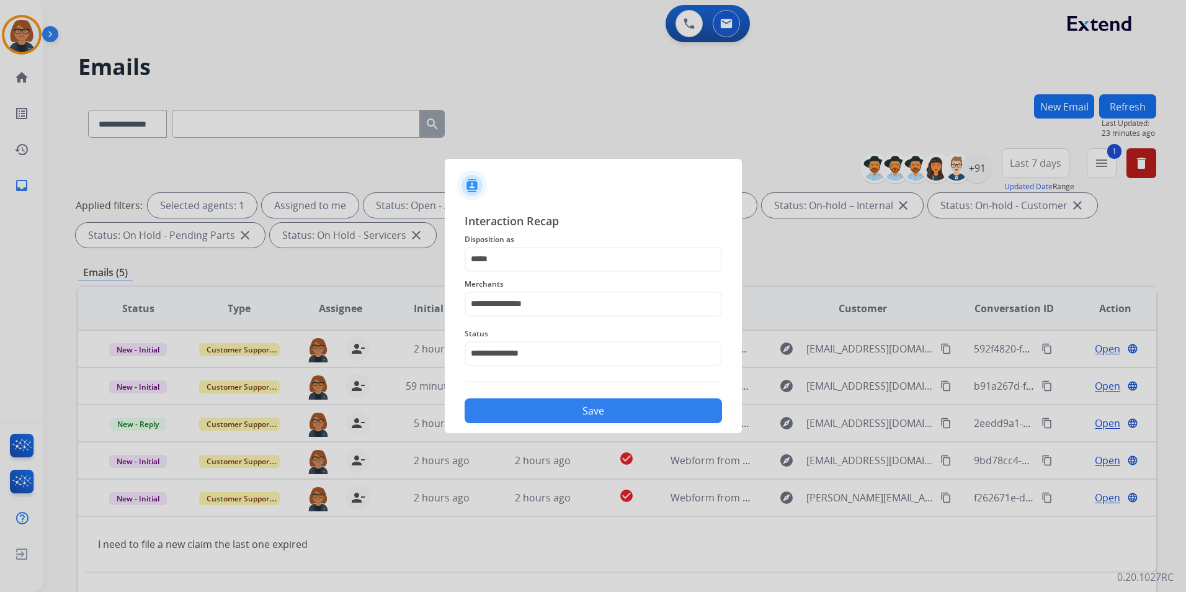
click at [605, 406] on button "Save" at bounding box center [593, 410] width 257 height 25
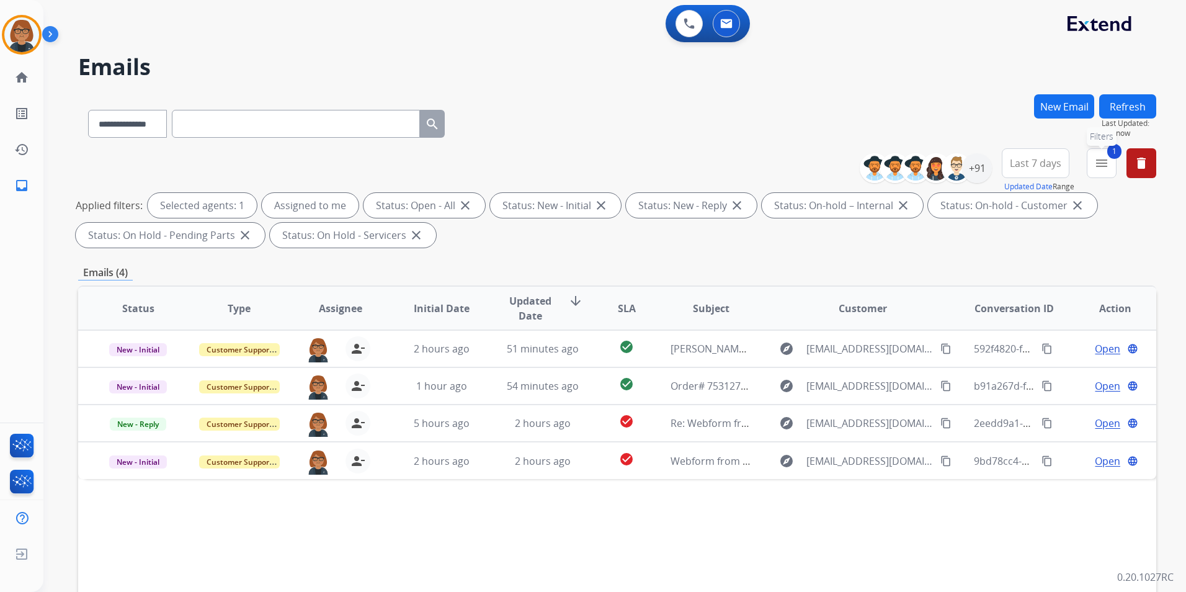
click at [1100, 157] on mat-icon "menu" at bounding box center [1101, 163] width 15 height 15
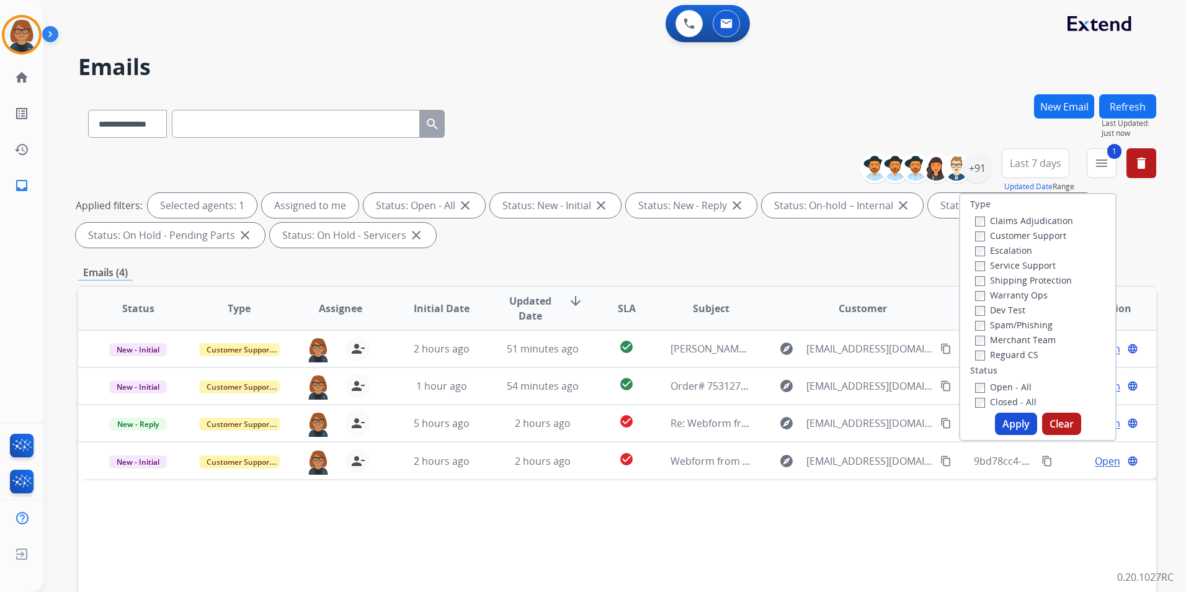
click at [987, 402] on label "Closed - All" at bounding box center [1005, 402] width 61 height 12
click at [989, 387] on label "Open - All" at bounding box center [1003, 387] width 56 height 12
click at [1002, 428] on button "Apply" at bounding box center [1016, 423] width 42 height 22
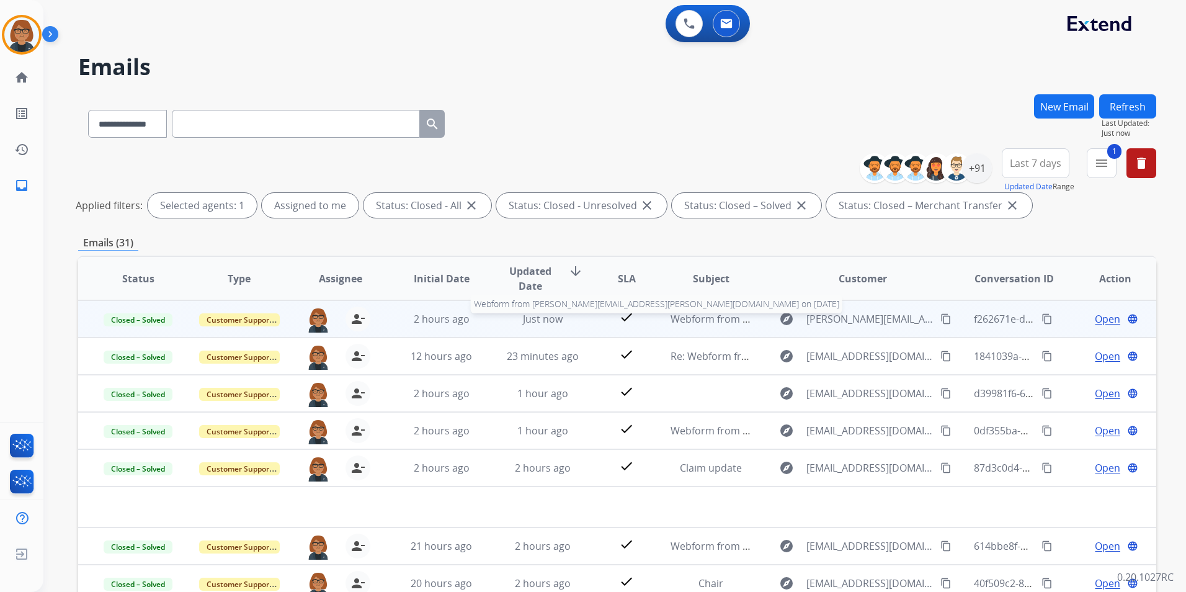
click at [692, 318] on span "Webform from [PERSON_NAME][EMAIL_ADDRESS][PERSON_NAME][DOMAIN_NAME] on [DATE]" at bounding box center [887, 319] width 435 height 14
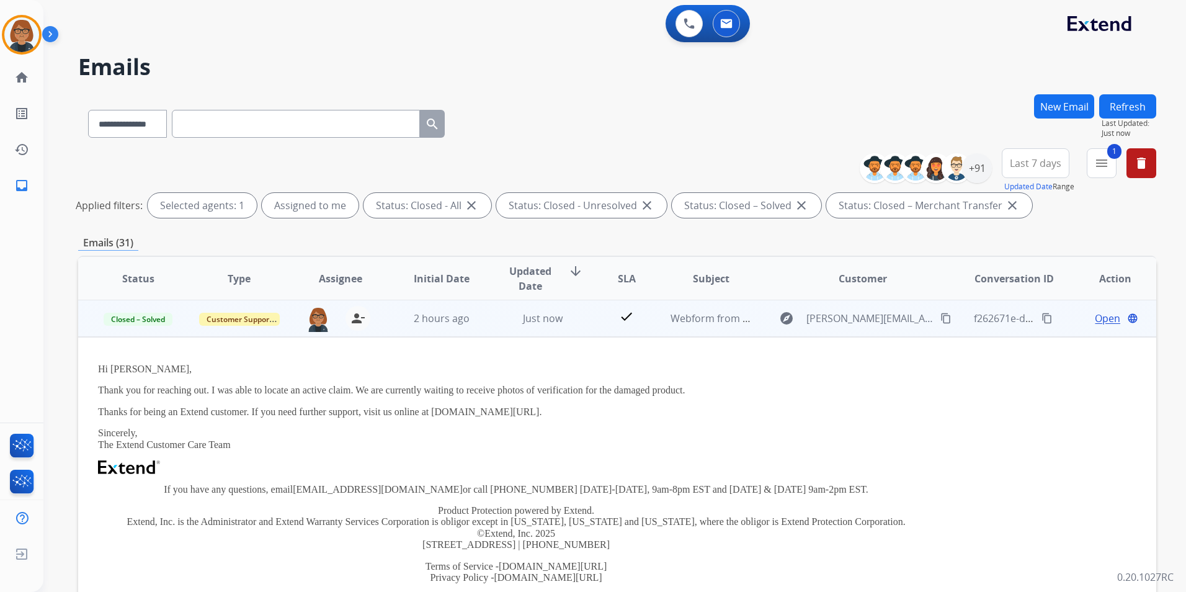
scroll to position [0, 0]
click at [1111, 315] on span "Open" at bounding box center [1107, 318] width 25 height 15
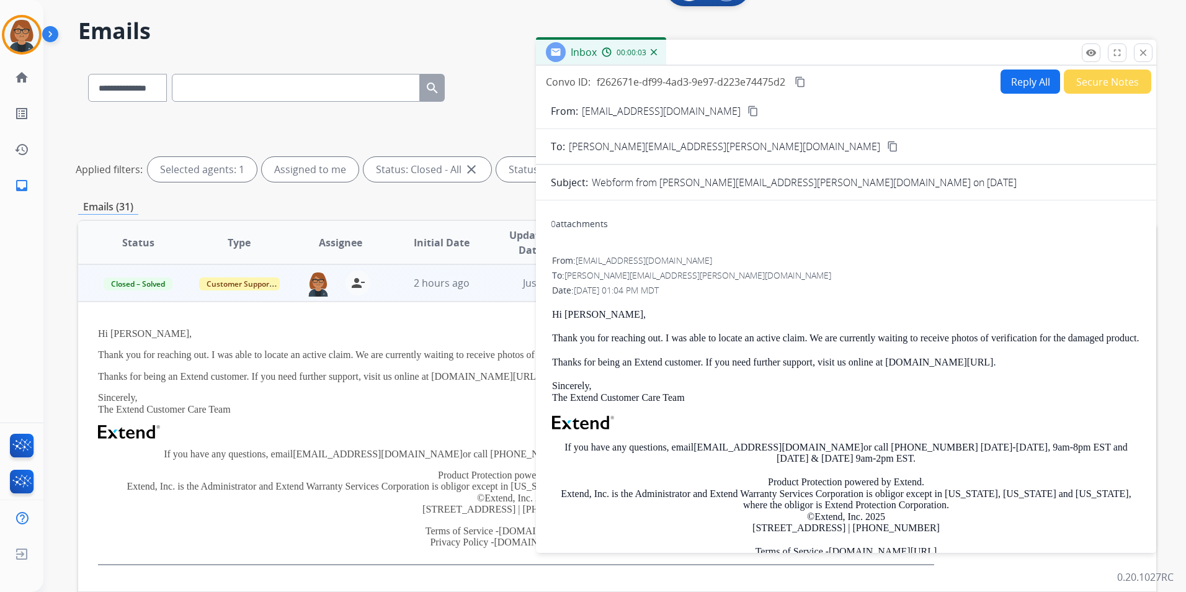
scroll to position [20, 0]
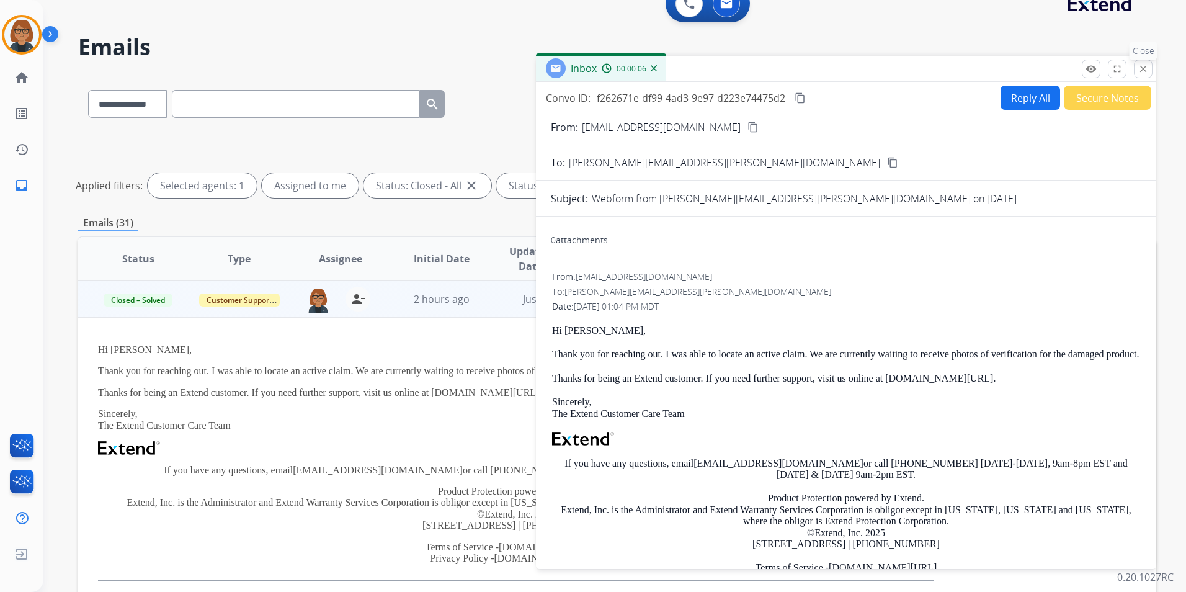
click at [1142, 59] on p "Close" at bounding box center [1143, 51] width 28 height 19
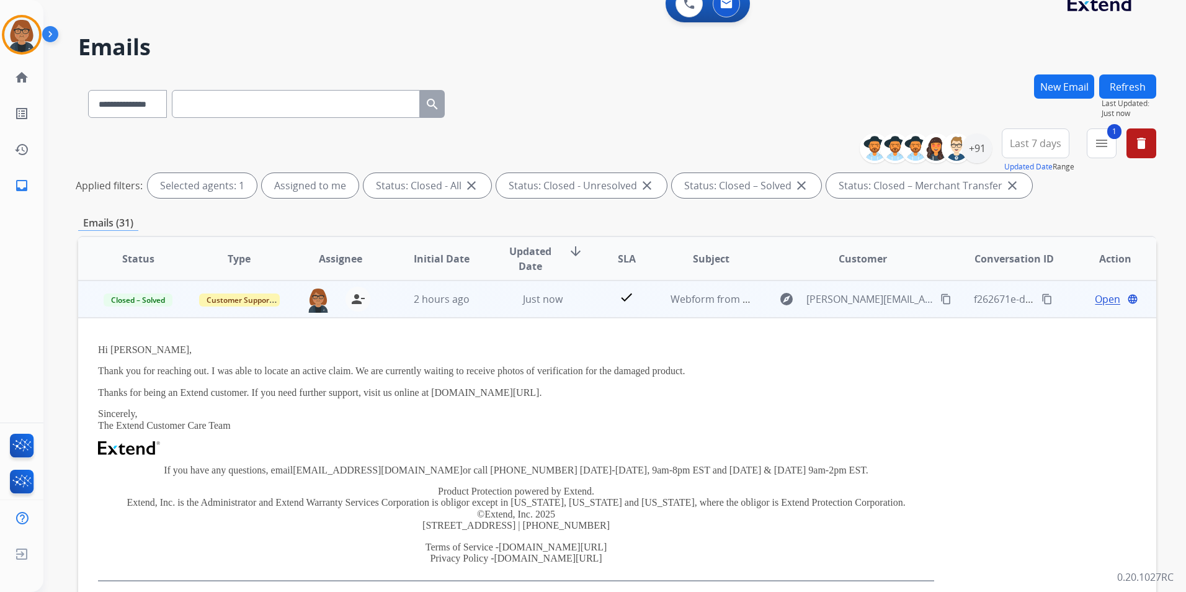
click at [1095, 298] on span "Open" at bounding box center [1107, 299] width 25 height 15
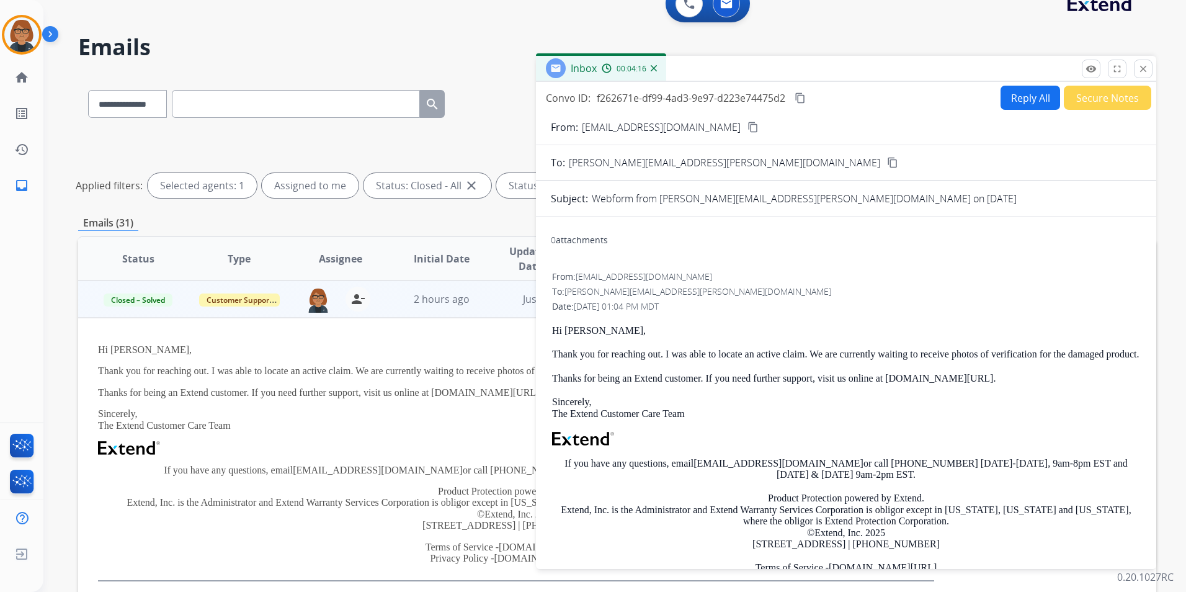
drag, startPoint x: 802, startPoint y: 98, endPoint x: 776, endPoint y: 39, distance: 64.4
click at [803, 97] on mat-icon "content_copy" at bounding box center [799, 97] width 11 height 11
click at [1139, 64] on mat-icon "close" at bounding box center [1142, 68] width 11 height 11
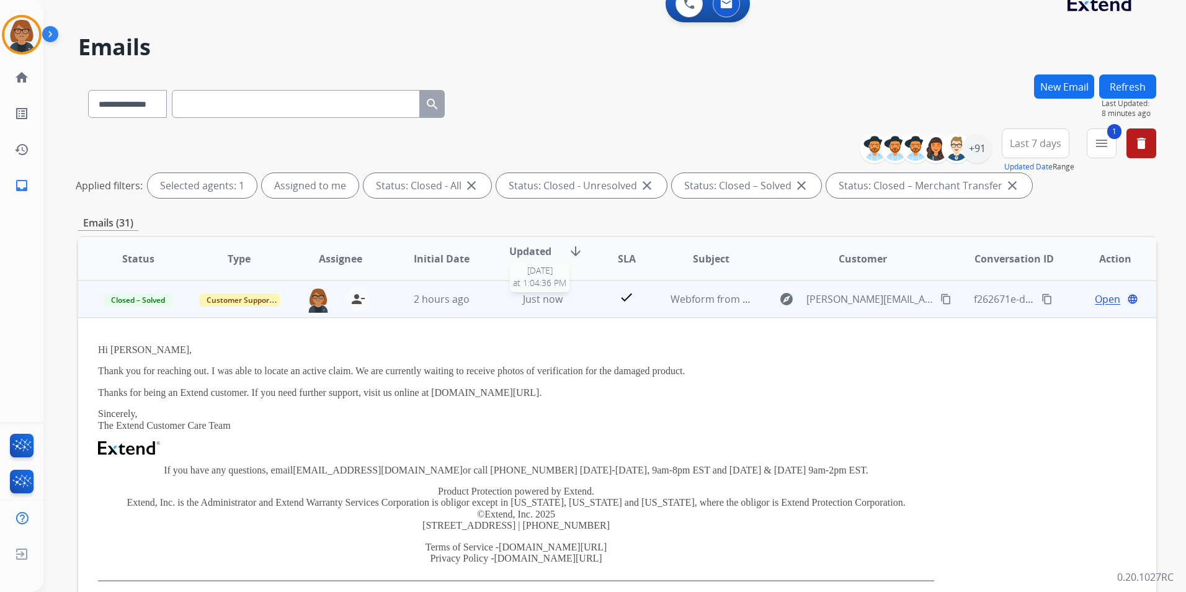
click at [502, 304] on div "Just now" at bounding box center [542, 299] width 81 height 15
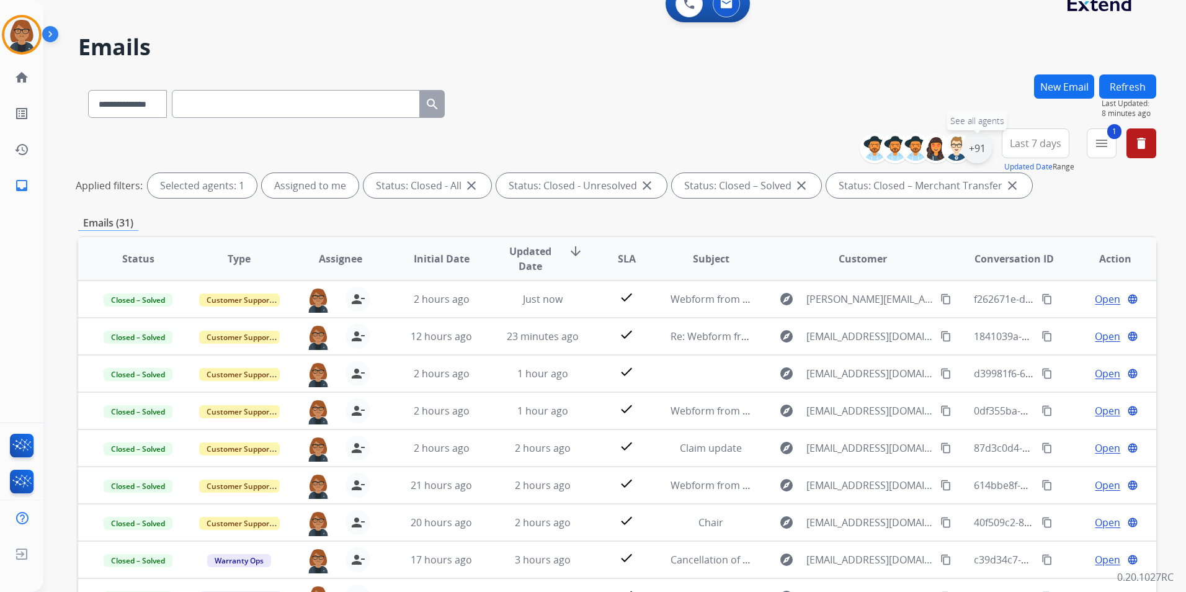
click at [972, 149] on div "+91" at bounding box center [977, 148] width 30 height 30
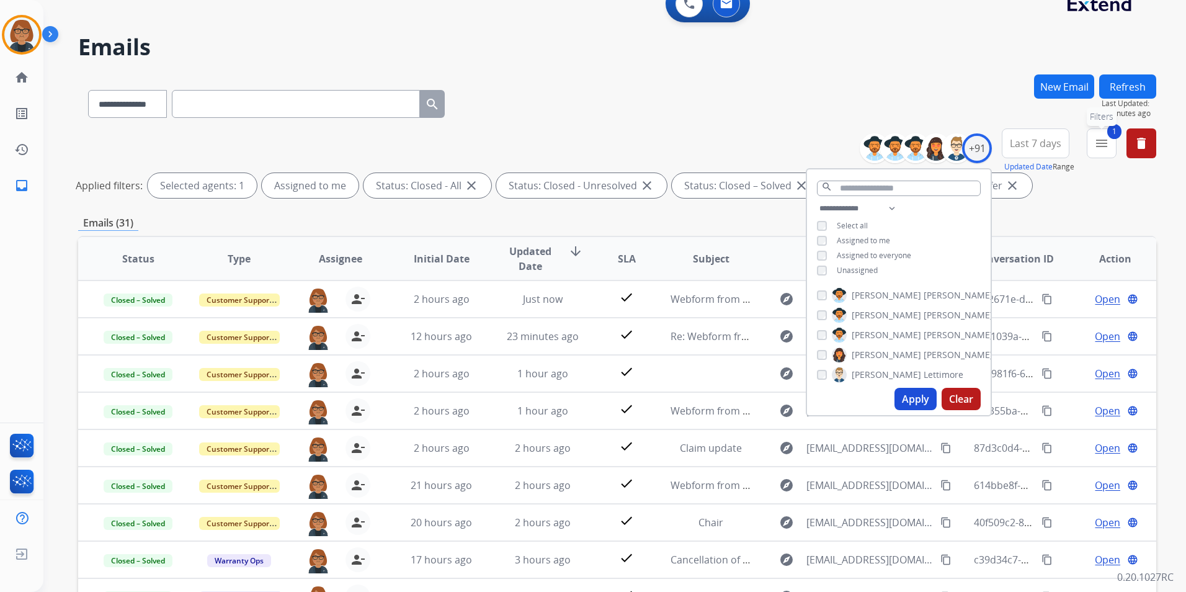
click at [1090, 145] on button "1 menu Filters" at bounding box center [1102, 143] width 30 height 30
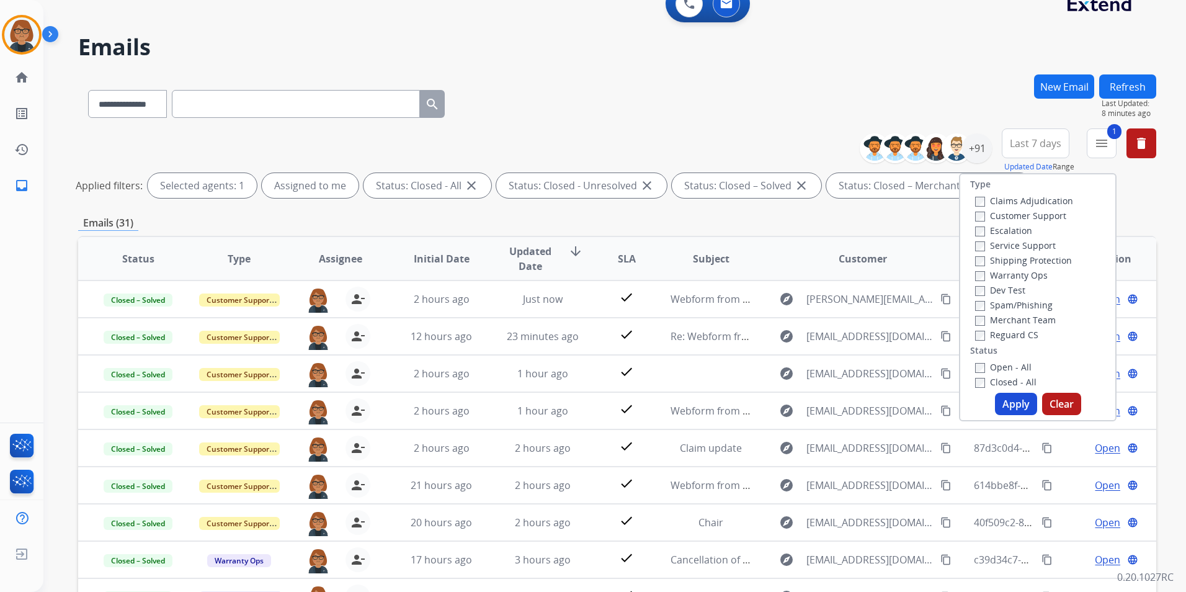
click at [992, 371] on label "Open - All" at bounding box center [1003, 367] width 56 height 12
click at [991, 381] on label "Closed - All" at bounding box center [1005, 382] width 61 height 12
click at [1005, 402] on button "Apply" at bounding box center [1016, 404] width 42 height 22
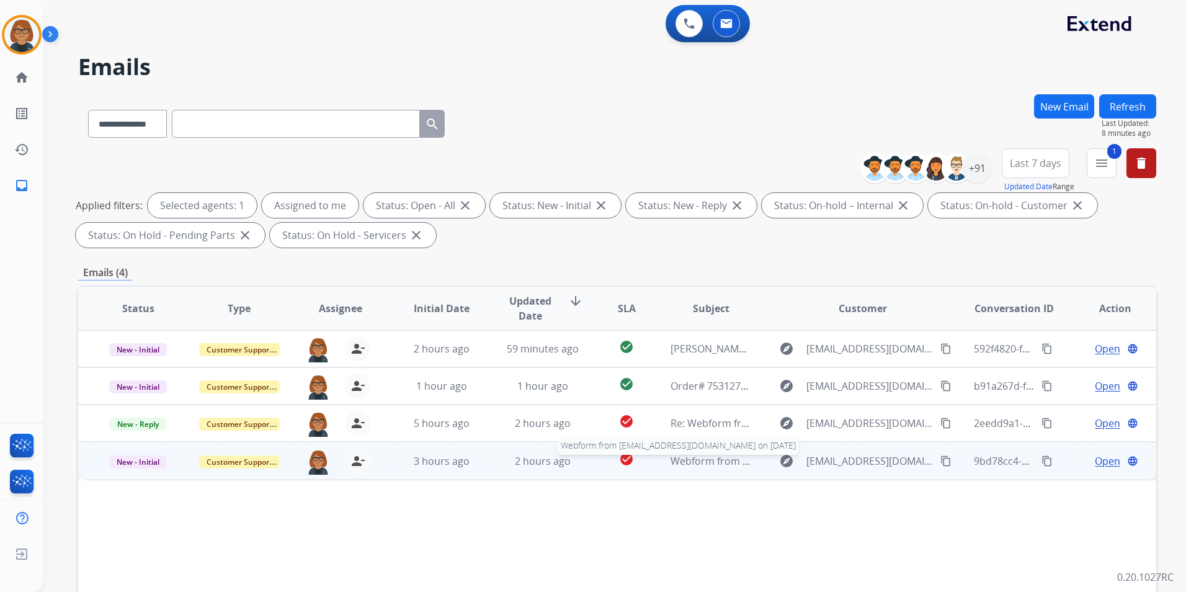
click at [696, 458] on span "Webform from [EMAIL_ADDRESS][DOMAIN_NAME] on [DATE]" at bounding box center [810, 461] width 281 height 14
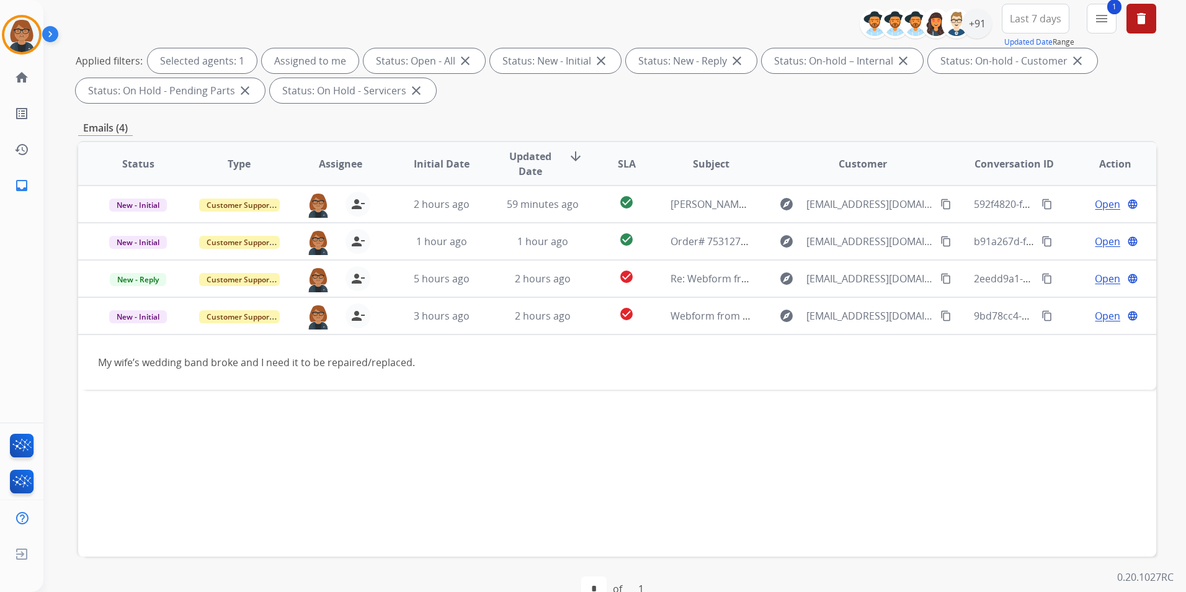
scroll to position [174, 0]
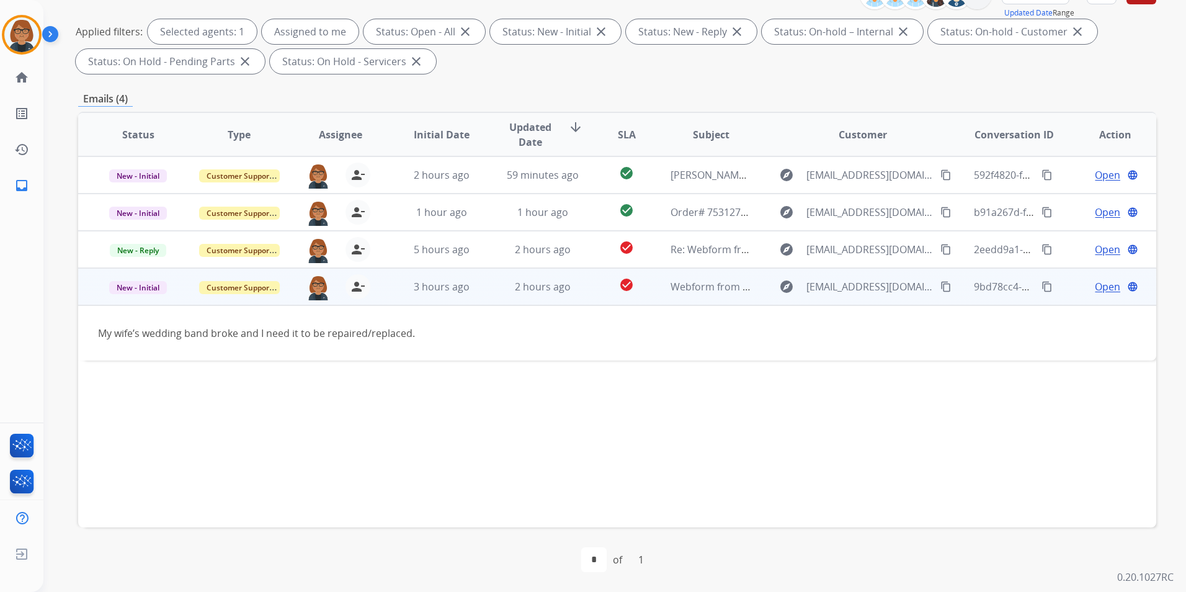
click at [940, 288] on mat-icon "content_copy" at bounding box center [945, 286] width 11 height 11
click at [1098, 284] on span "Open" at bounding box center [1107, 286] width 25 height 15
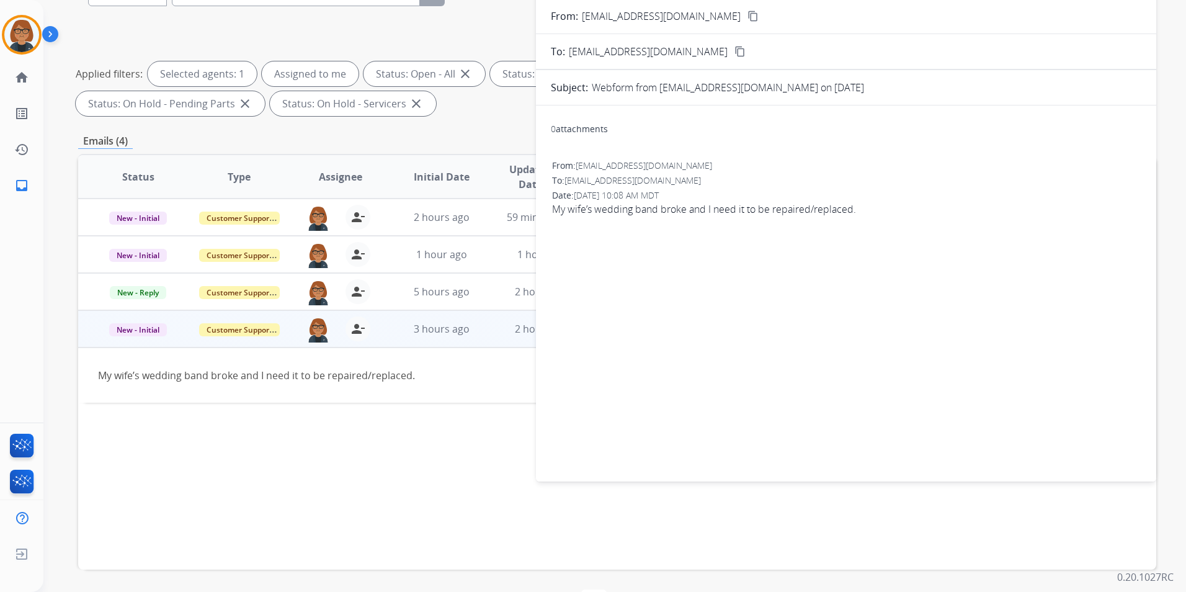
scroll to position [0, 0]
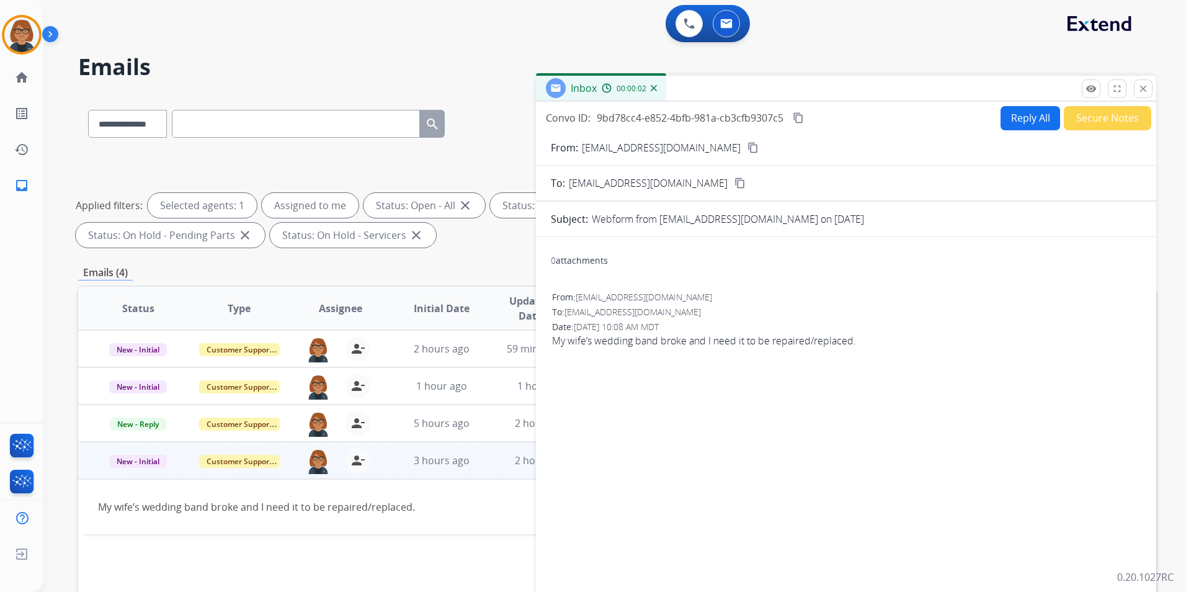
click at [1031, 123] on button "Reply All" at bounding box center [1030, 118] width 60 height 24
select select "**********"
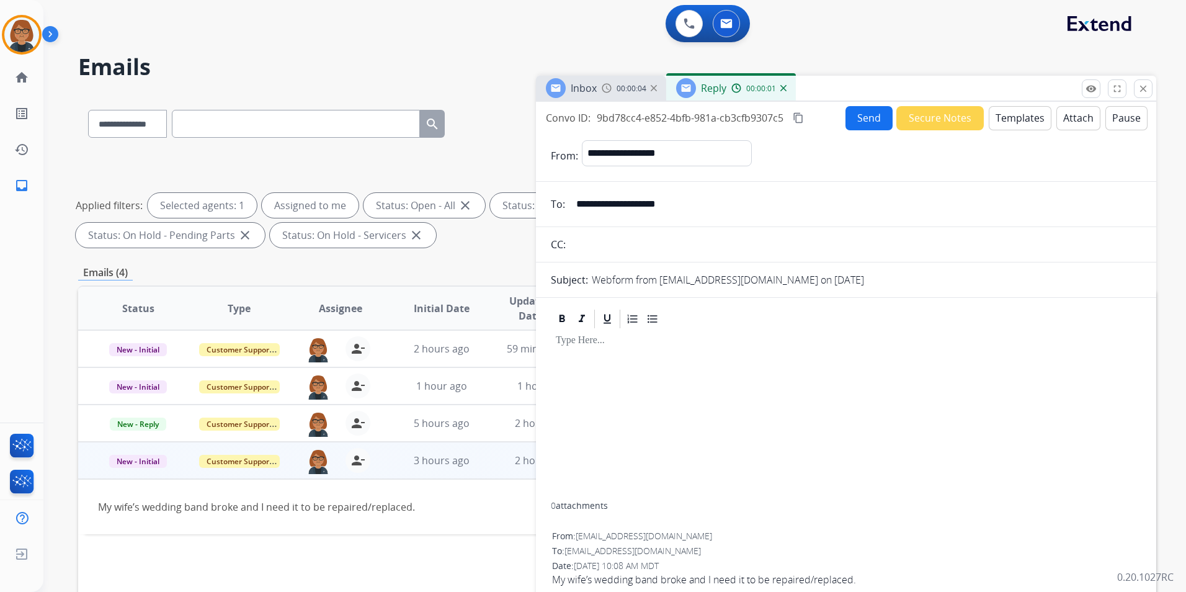
click at [1013, 118] on button "Templates" at bounding box center [1020, 118] width 63 height 24
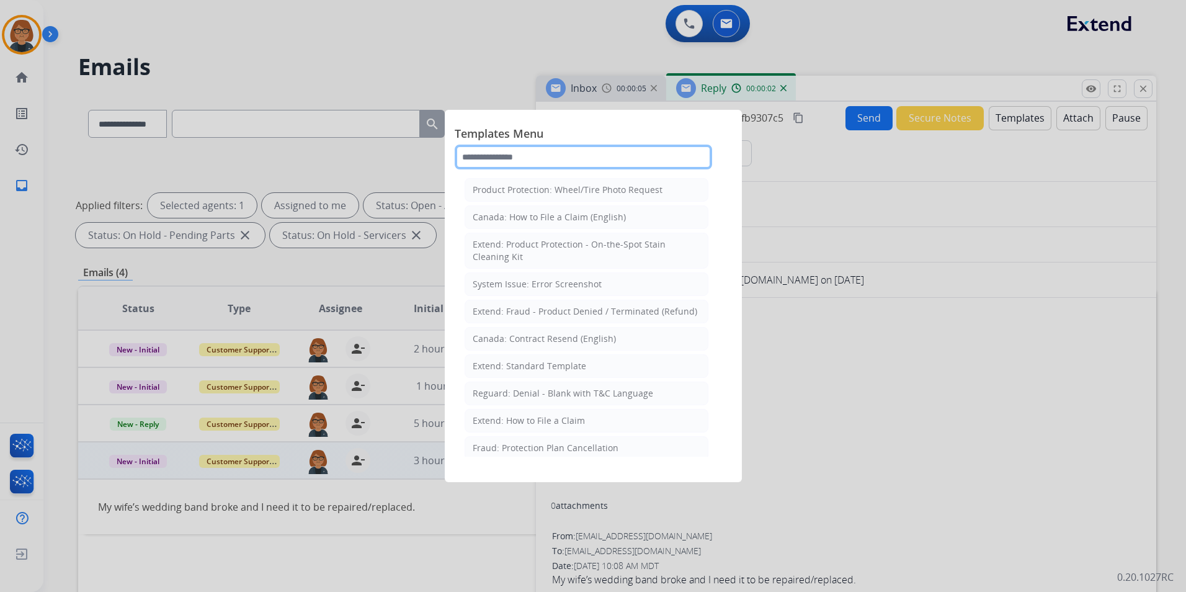
click at [664, 164] on input "text" at bounding box center [583, 157] width 257 height 25
click at [593, 367] on li "Extend: Standard Template" at bounding box center [587, 366] width 244 height 24
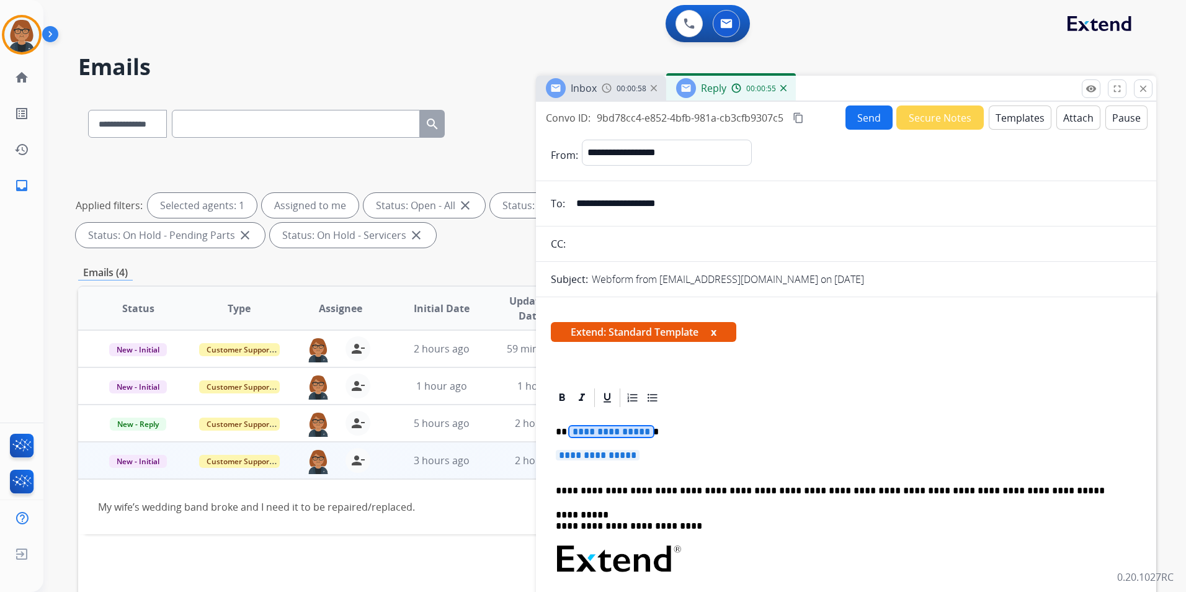
click at [608, 433] on span "**********" at bounding box center [611, 431] width 84 height 11
click at [610, 465] on p "**********" at bounding box center [846, 461] width 581 height 23
click at [610, 458] on span "**********" at bounding box center [598, 455] width 84 height 11
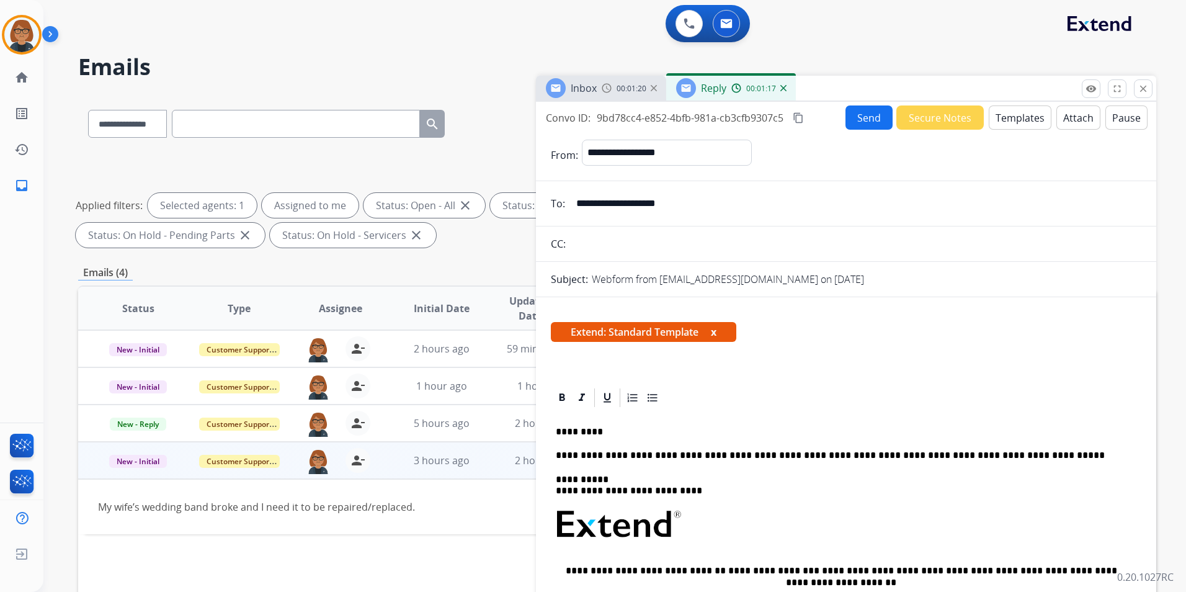
click at [1011, 456] on p "**********" at bounding box center [841, 455] width 571 height 11
click at [612, 89] on div "00:01:55" at bounding box center [629, 87] width 55 height 11
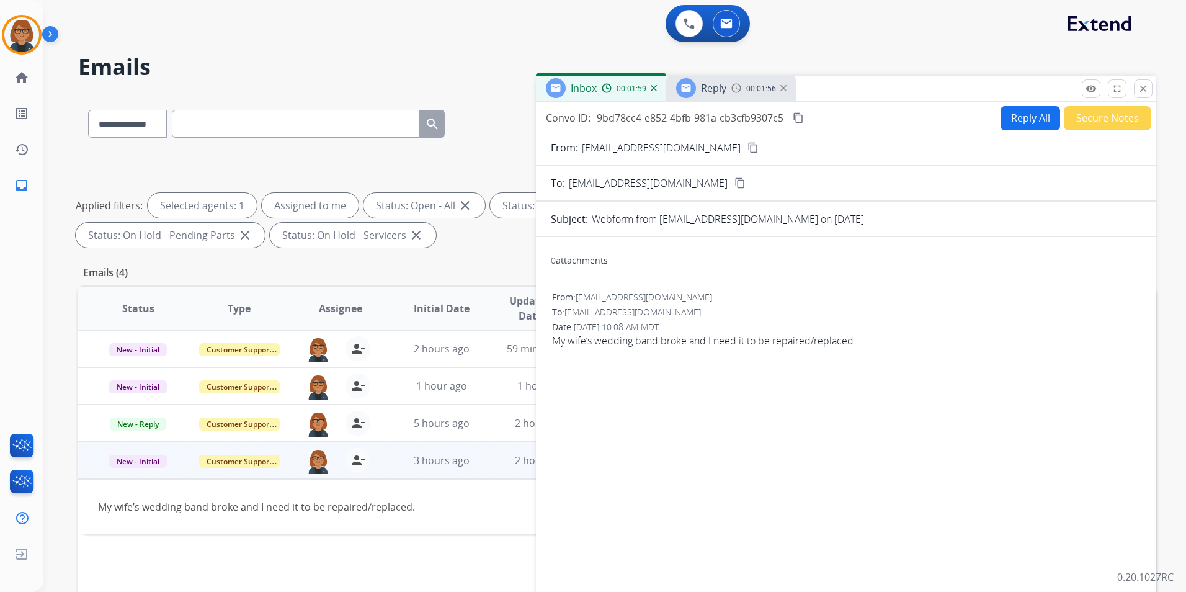
click at [705, 96] on div "Reply" at bounding box center [701, 88] width 50 height 20
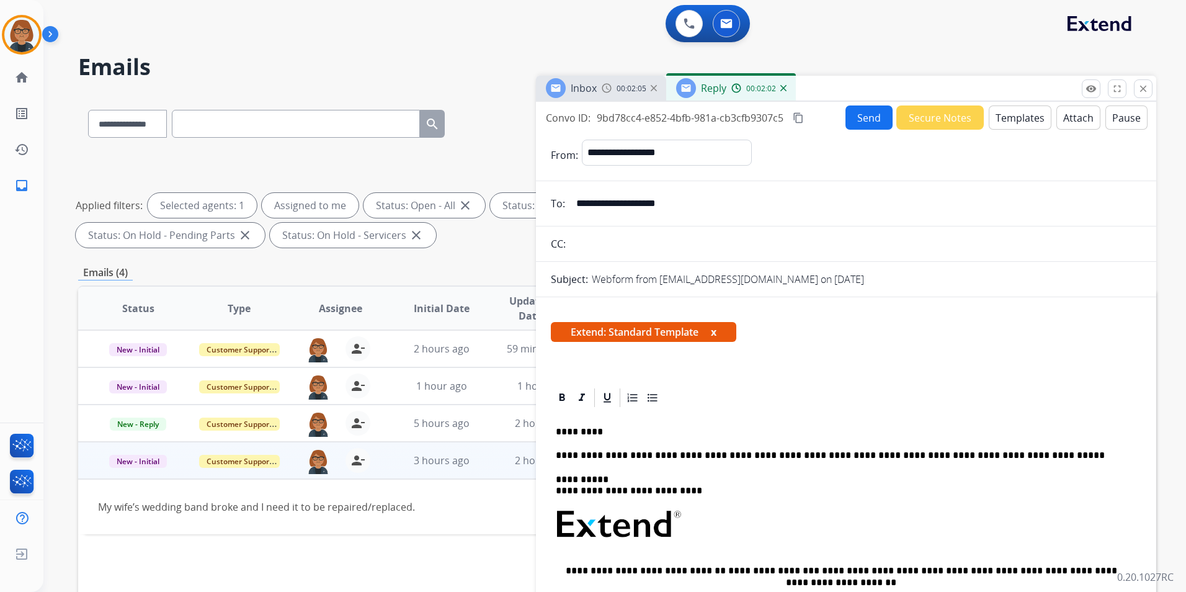
click at [1008, 113] on button "Templates" at bounding box center [1020, 117] width 63 height 24
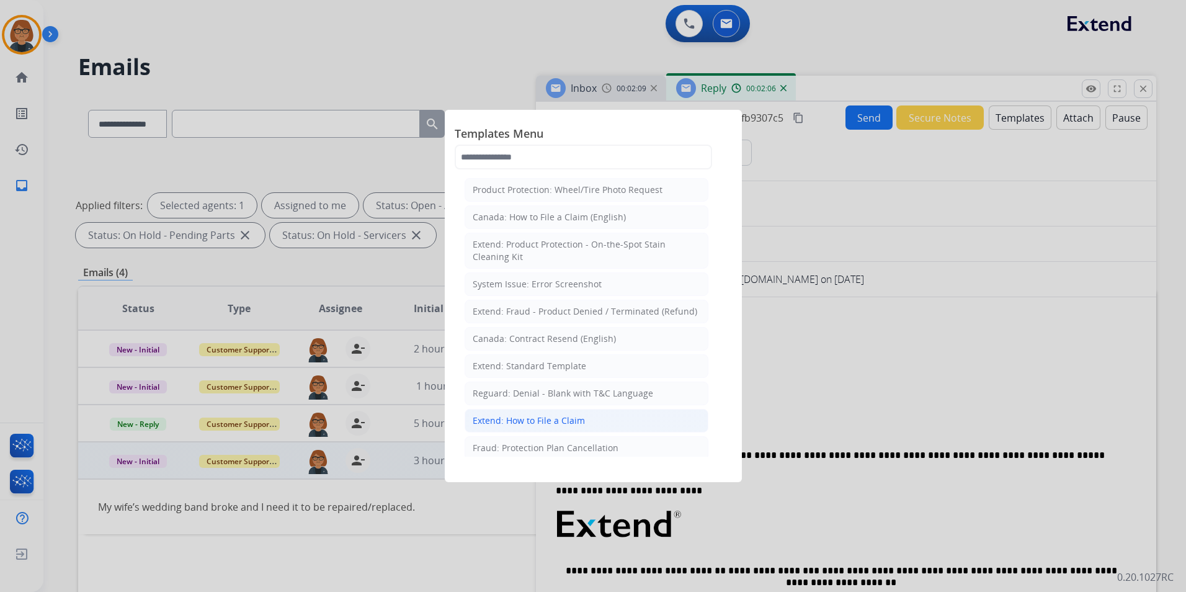
drag, startPoint x: 605, startPoint y: 417, endPoint x: 625, endPoint y: 414, distance: 20.1
click at [605, 417] on li "Extend: How to File a Claim" at bounding box center [587, 421] width 244 height 24
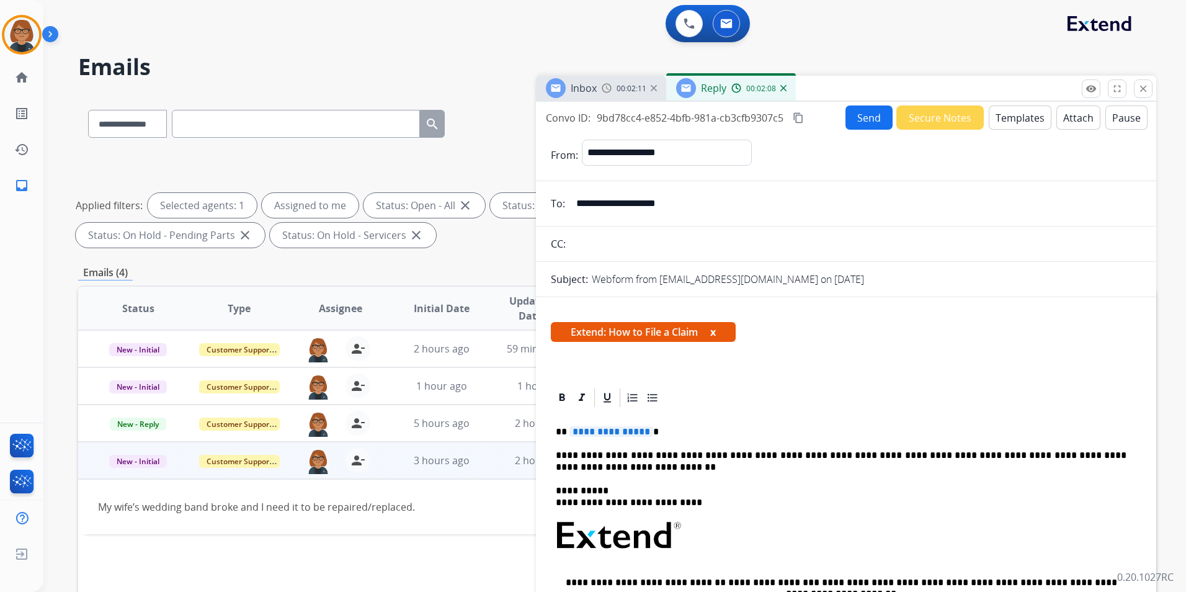
click at [617, 432] on span "**********" at bounding box center [611, 431] width 84 height 11
drag, startPoint x: 557, startPoint y: 435, endPoint x: 563, endPoint y: 425, distance: 12.2
drag, startPoint x: 565, startPoint y: 430, endPoint x: 607, endPoint y: 430, distance: 41.6
click at [613, 435] on p "**********" at bounding box center [841, 431] width 571 height 11
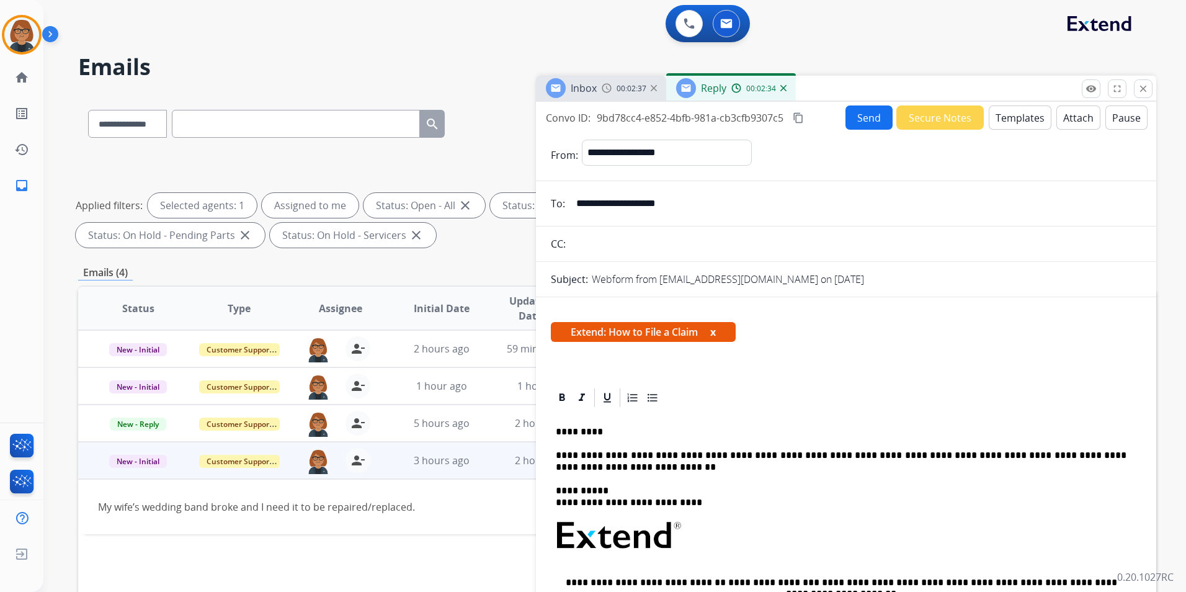
click at [680, 436] on p "*********" at bounding box center [841, 431] width 571 height 11
click at [665, 470] on p "**********" at bounding box center [841, 461] width 571 height 23
click at [872, 113] on button "Send" at bounding box center [868, 117] width 47 height 24
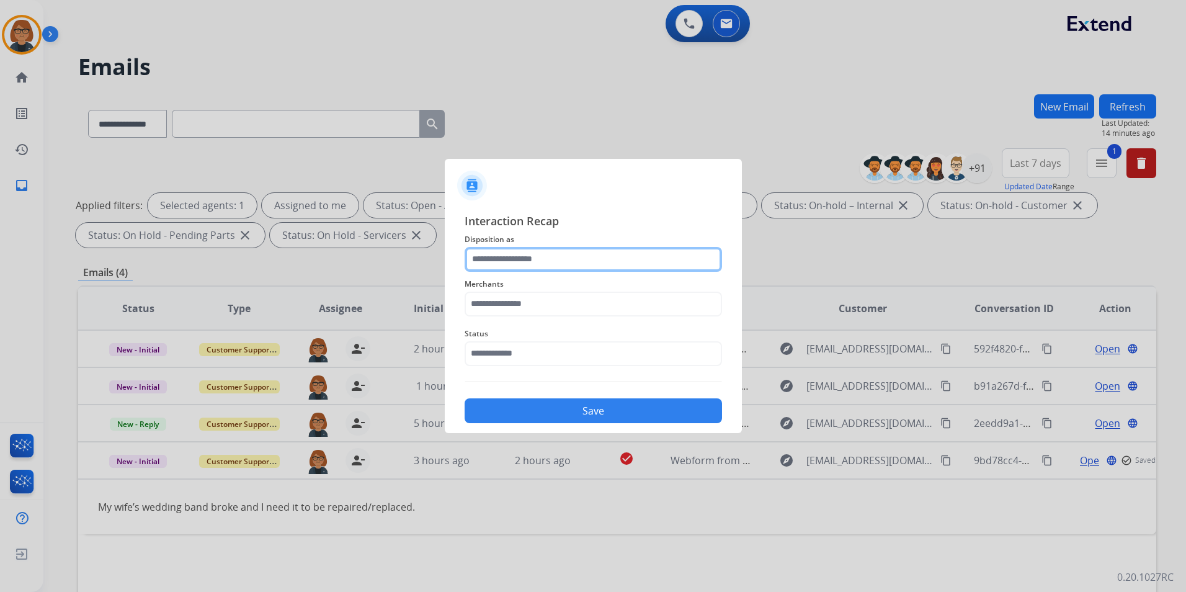
click at [626, 258] on input "text" at bounding box center [593, 259] width 257 height 25
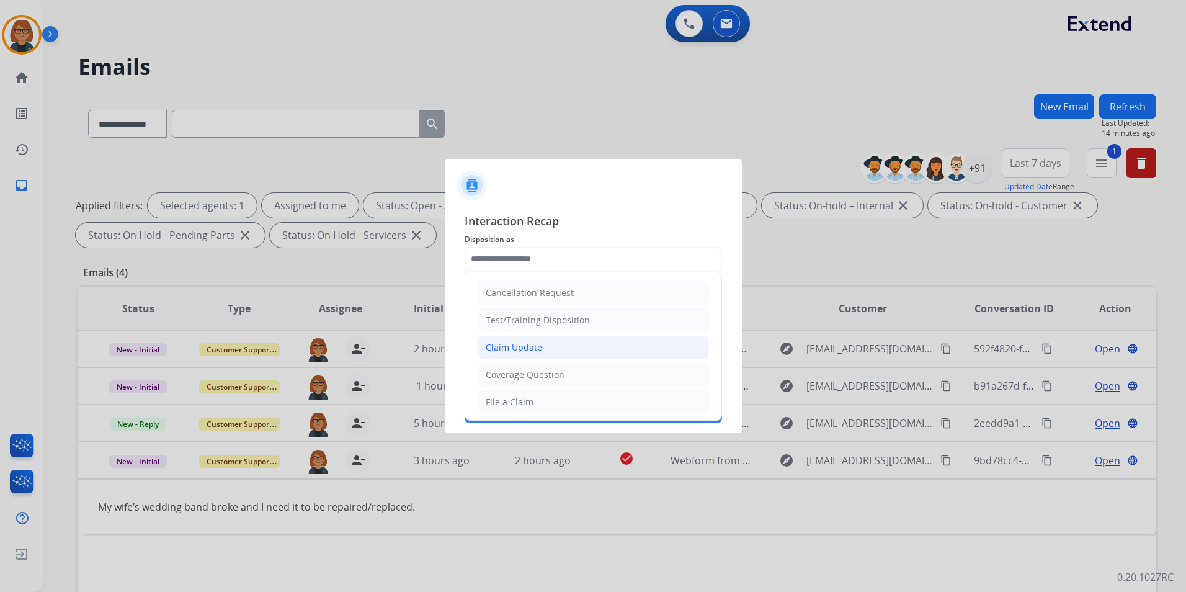
click at [608, 337] on li "Claim Update" at bounding box center [593, 348] width 231 height 24
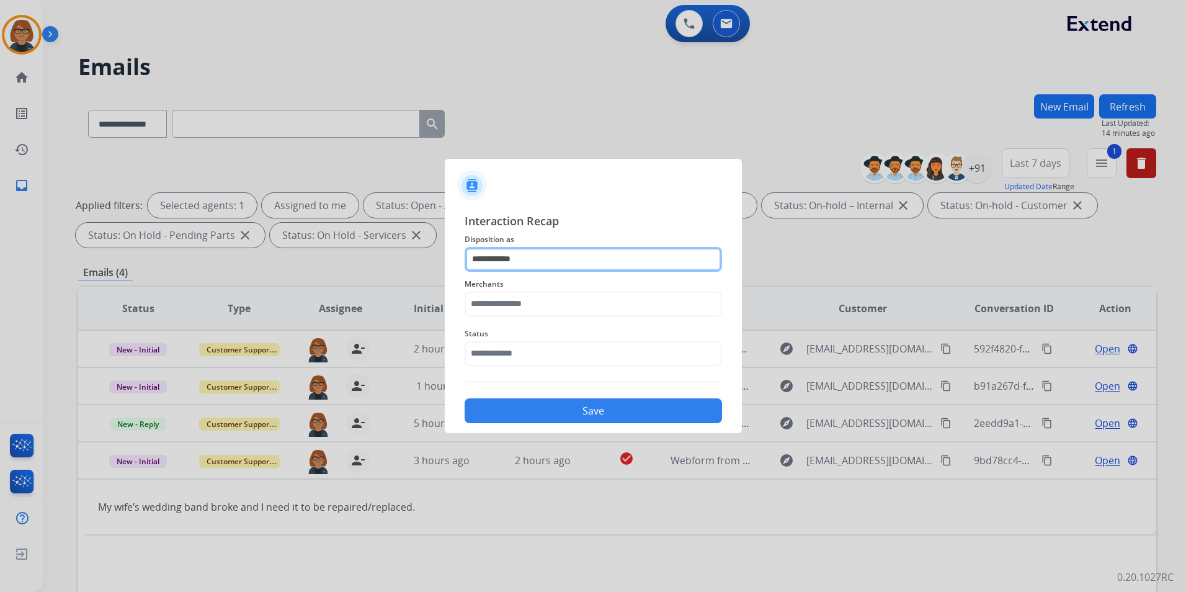
click at [601, 256] on input "**********" at bounding box center [593, 259] width 257 height 25
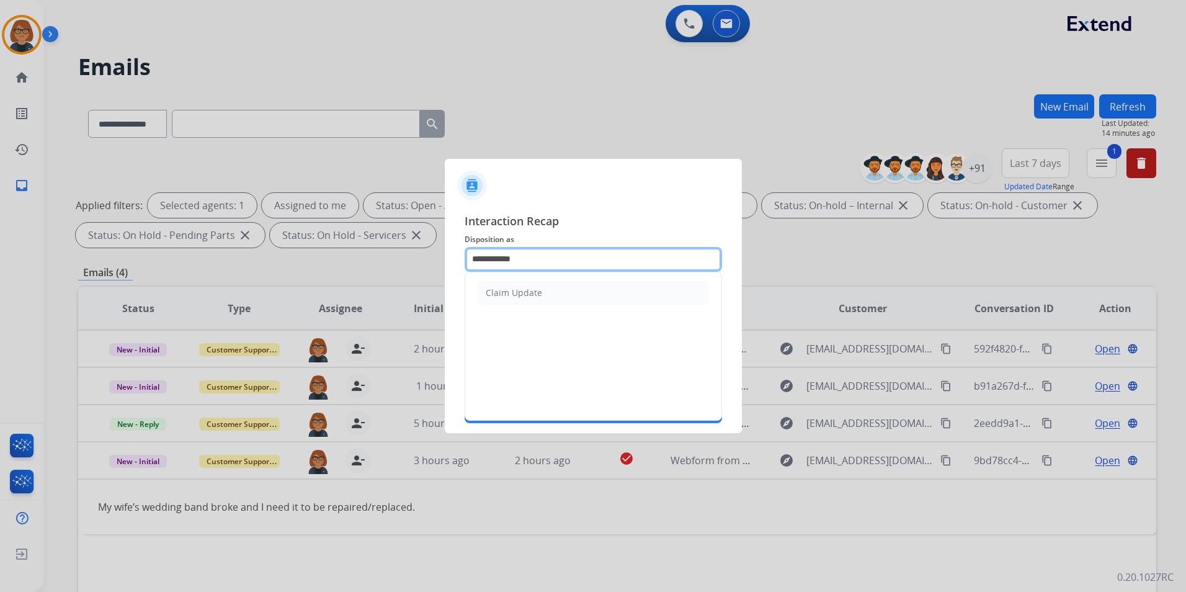
click at [589, 259] on input "**********" at bounding box center [593, 259] width 257 height 25
type input "*"
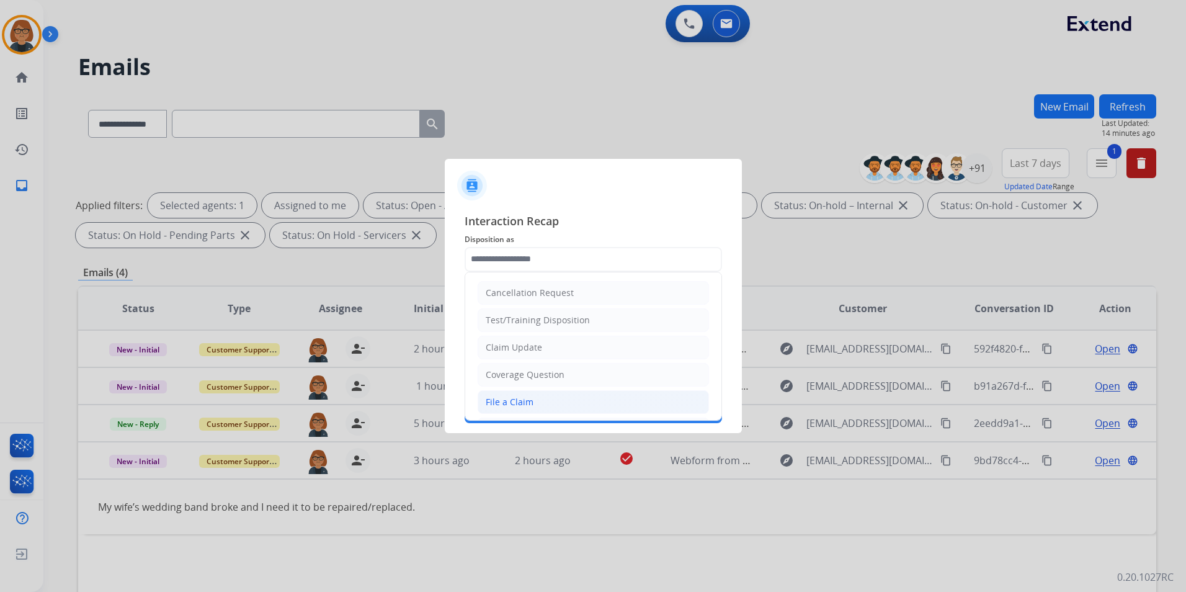
click at [588, 401] on li "File a Claim" at bounding box center [593, 402] width 231 height 24
type input "**********"
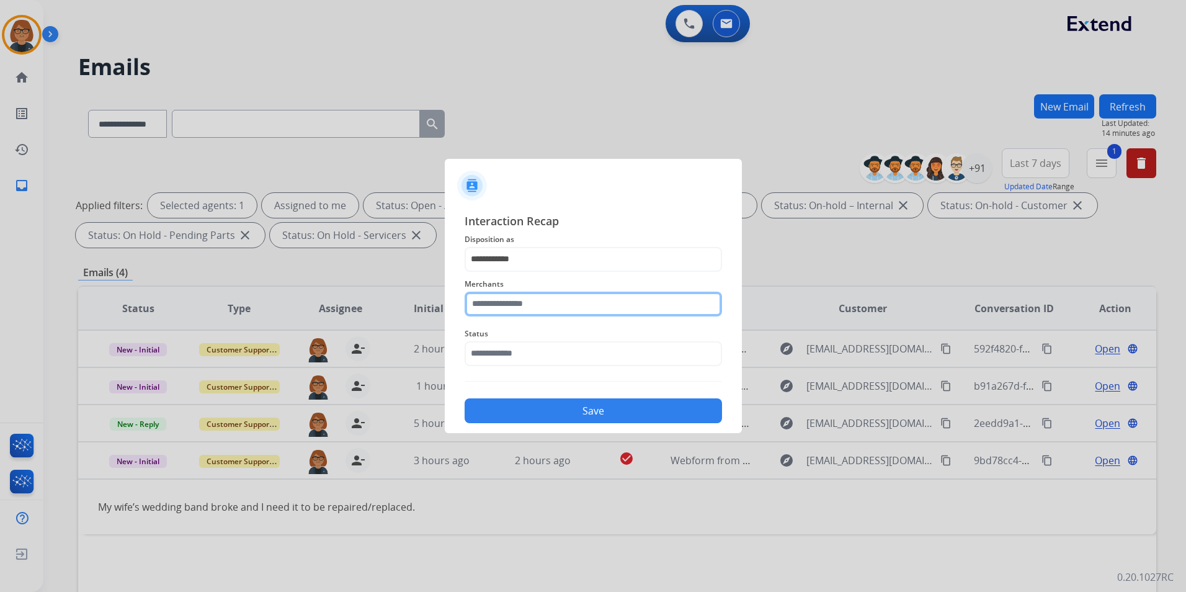
click at [523, 314] on input "text" at bounding box center [593, 304] width 257 height 25
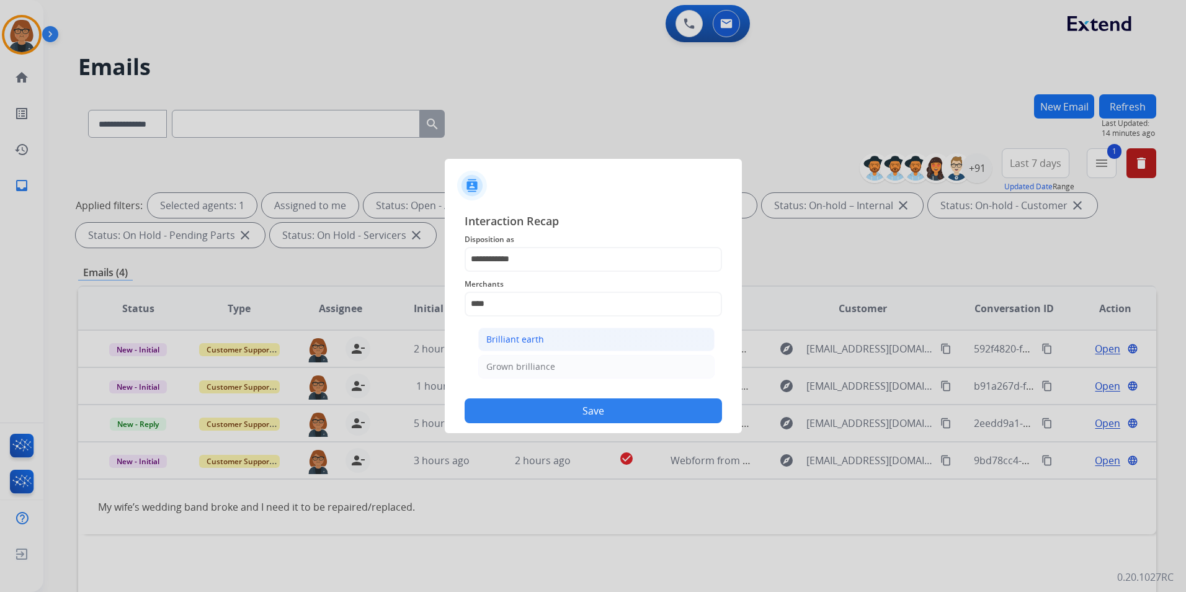
click at [537, 331] on li "Brilliant earth" at bounding box center [596, 339] width 236 height 24
type input "**********"
click at [535, 355] on input "text" at bounding box center [593, 353] width 257 height 25
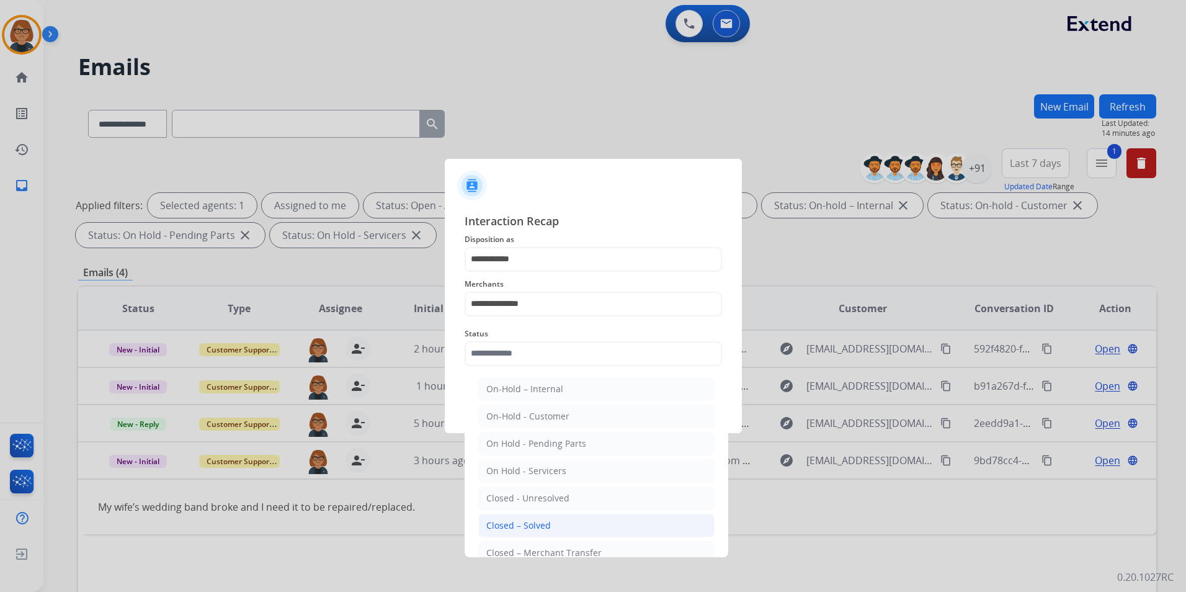
click at [559, 520] on li "Closed – Solved" at bounding box center [596, 526] width 236 height 24
type input "**********"
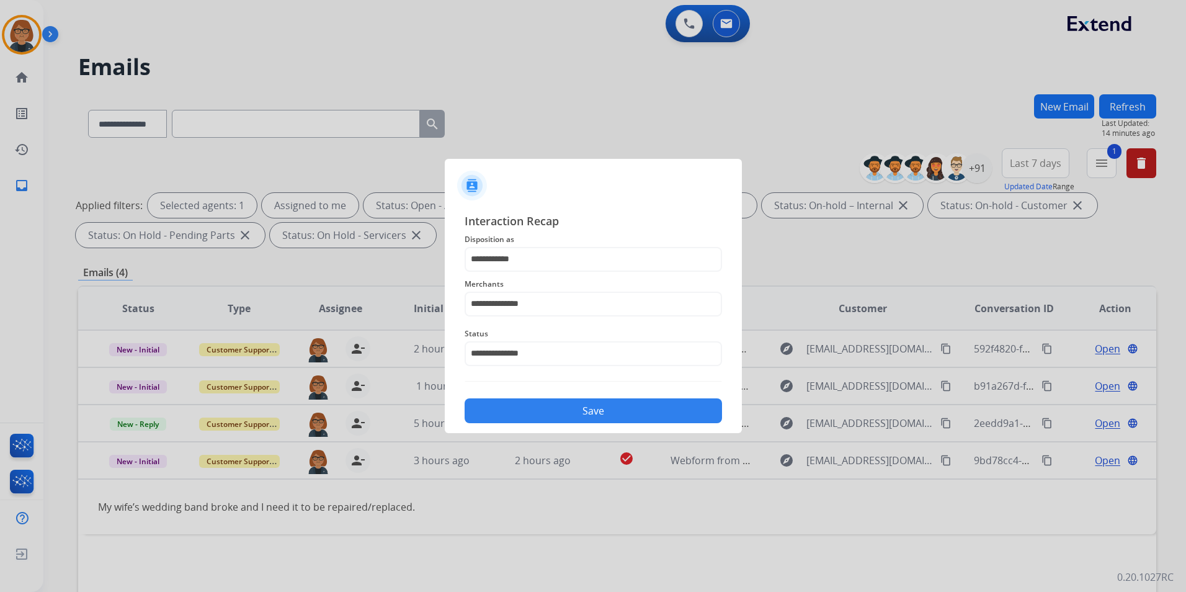
click at [588, 413] on button "Save" at bounding box center [593, 410] width 257 height 25
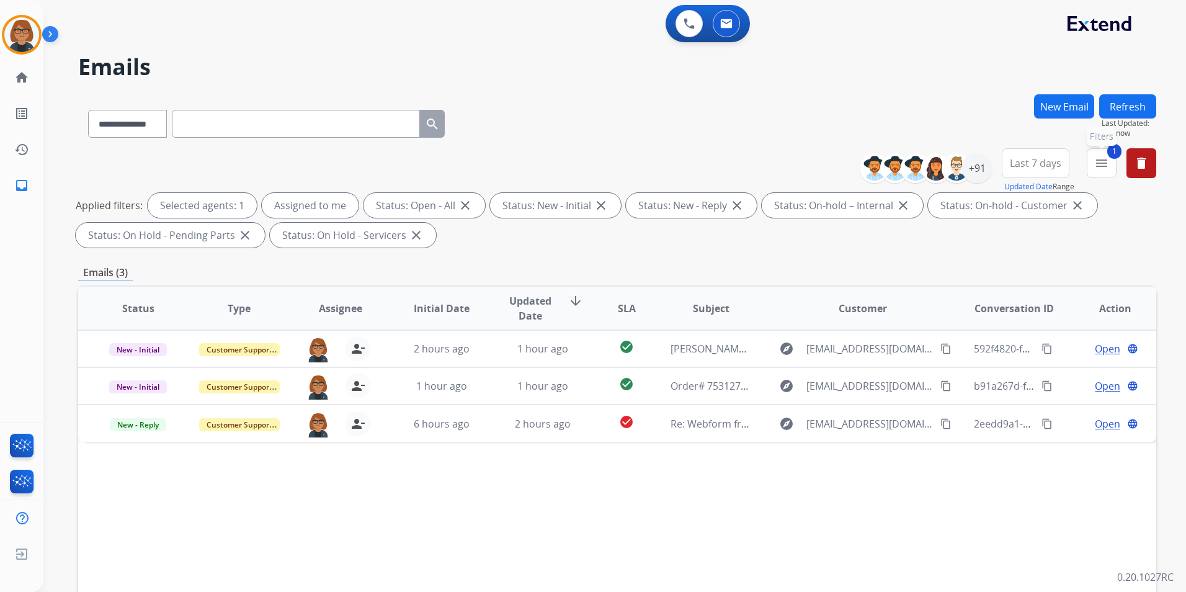
click at [1110, 159] on button "1 menu Filters" at bounding box center [1102, 163] width 30 height 30
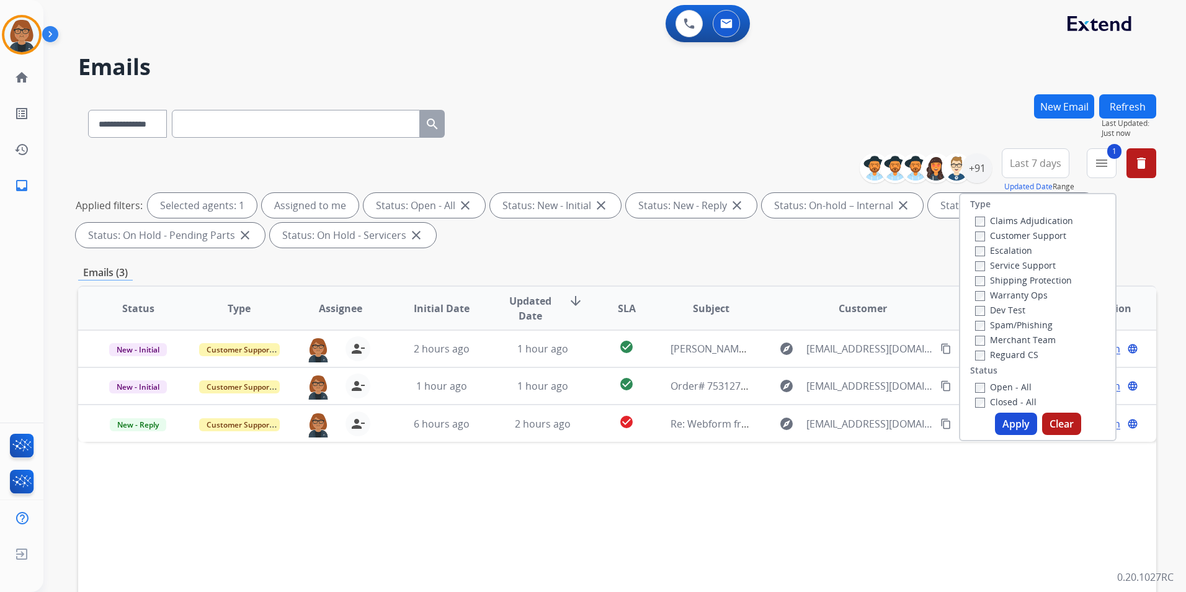
click at [1000, 401] on label "Closed - All" at bounding box center [1005, 402] width 61 height 12
click at [1001, 385] on label "Open - All" at bounding box center [1003, 387] width 56 height 12
click at [1011, 416] on button "Apply" at bounding box center [1016, 423] width 42 height 22
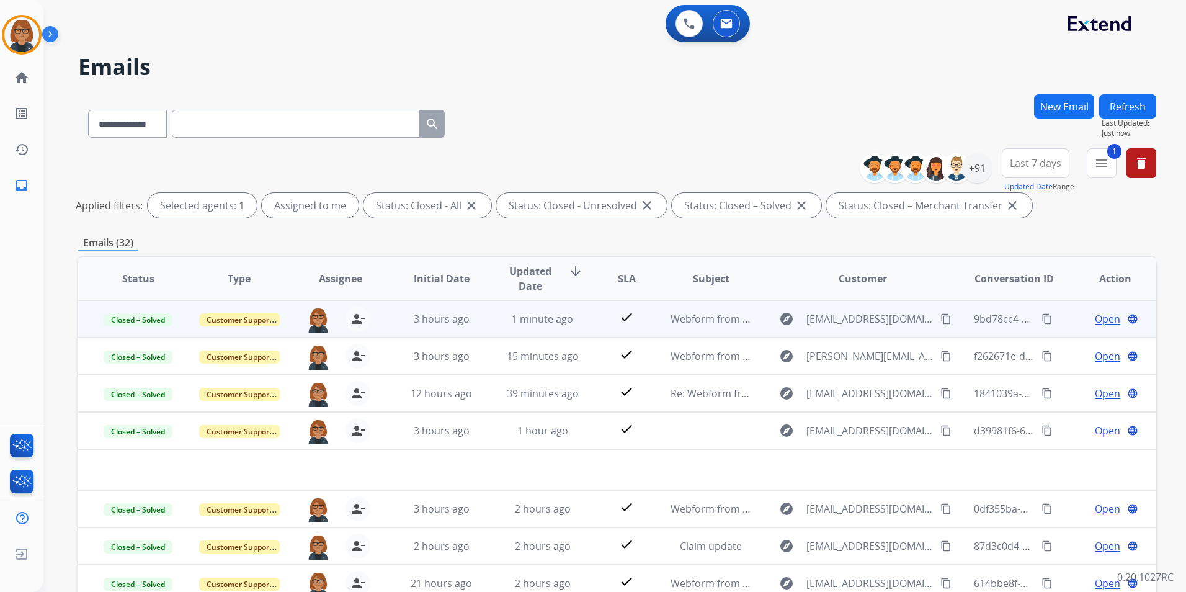
click at [590, 313] on td "check" at bounding box center [618, 318] width 68 height 37
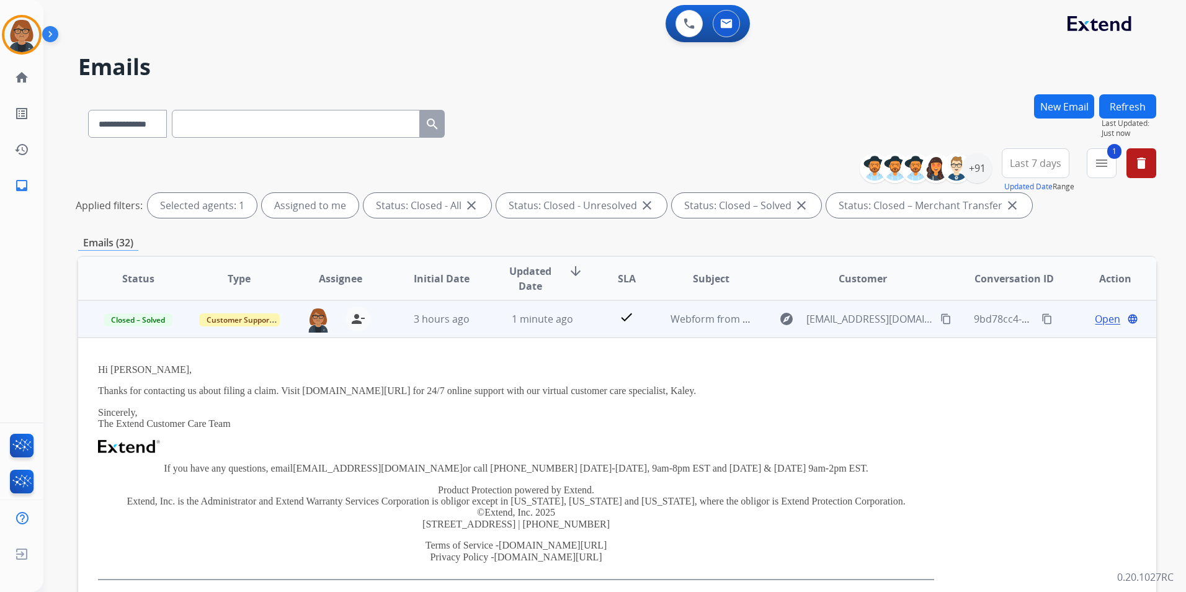
click at [1098, 319] on span "Open" at bounding box center [1107, 318] width 25 height 15
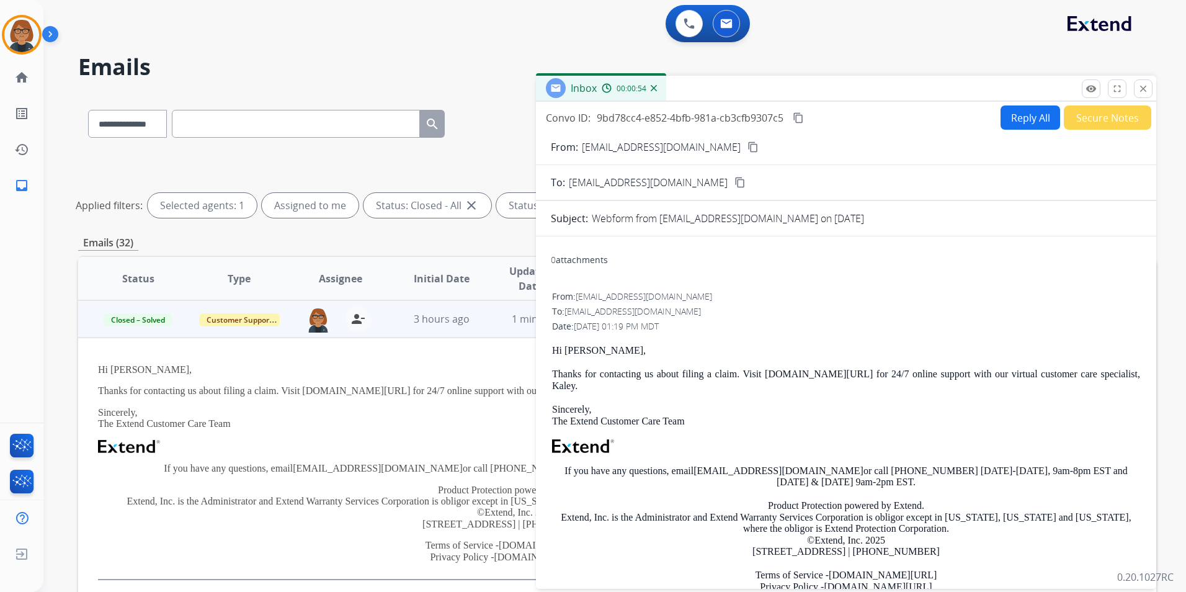
click at [801, 119] on mat-icon "content_copy" at bounding box center [798, 117] width 11 height 11
click at [1151, 94] on button "close Close" at bounding box center [1143, 88] width 19 height 19
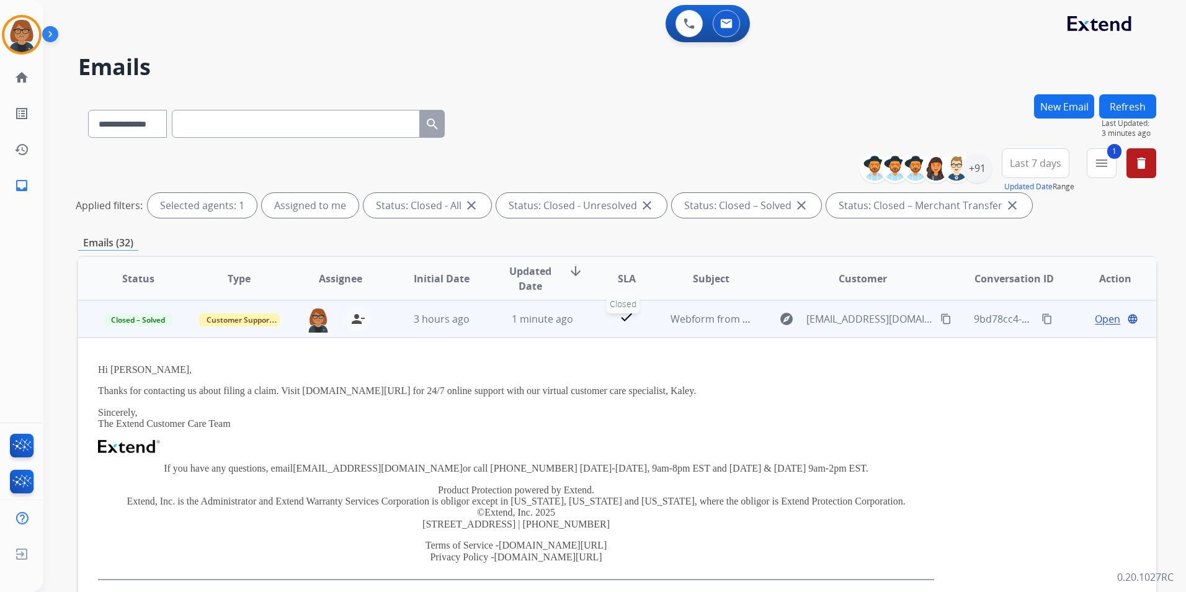
click at [642, 324] on div "check" at bounding box center [626, 318] width 47 height 19
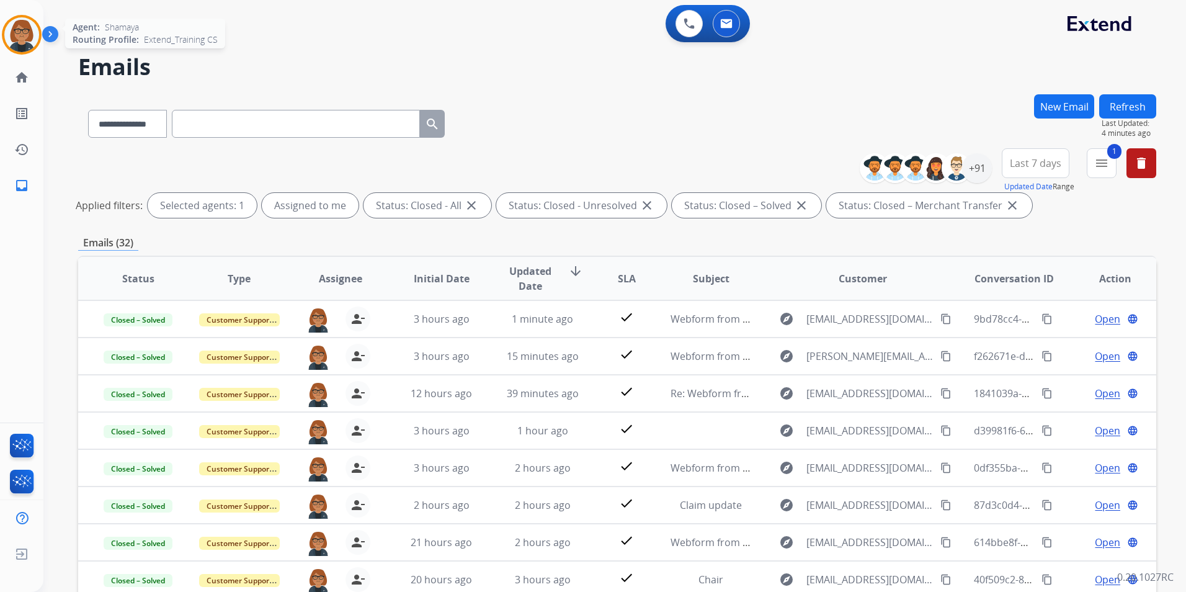
click at [21, 51] on div at bounding box center [22, 35] width 40 height 40
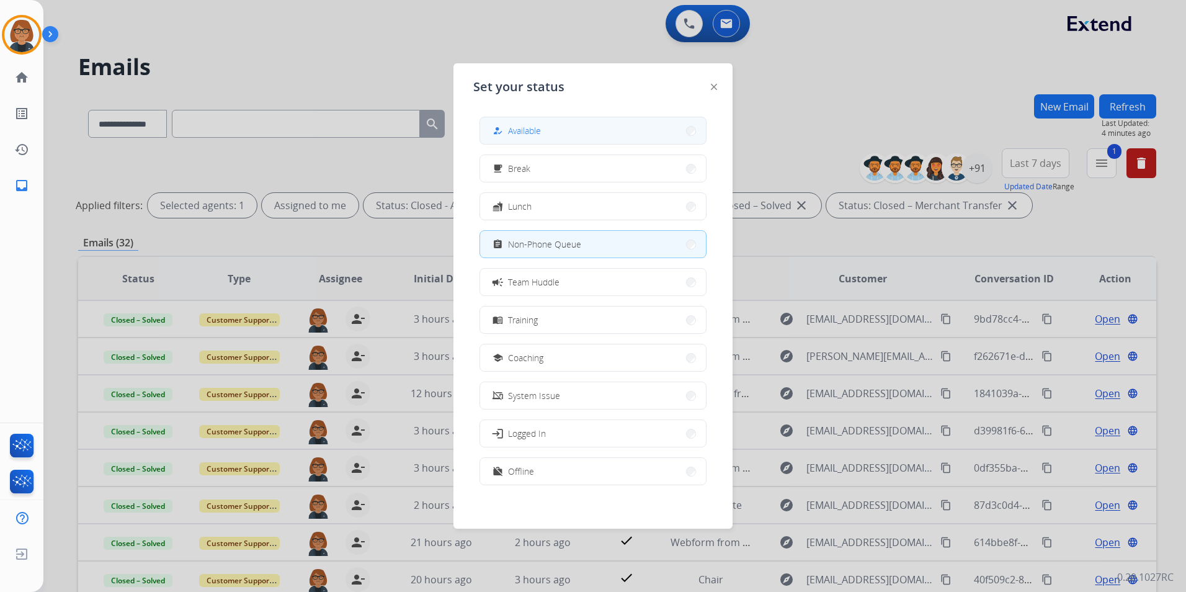
click at [543, 127] on button "how_to_reg Available" at bounding box center [593, 130] width 226 height 27
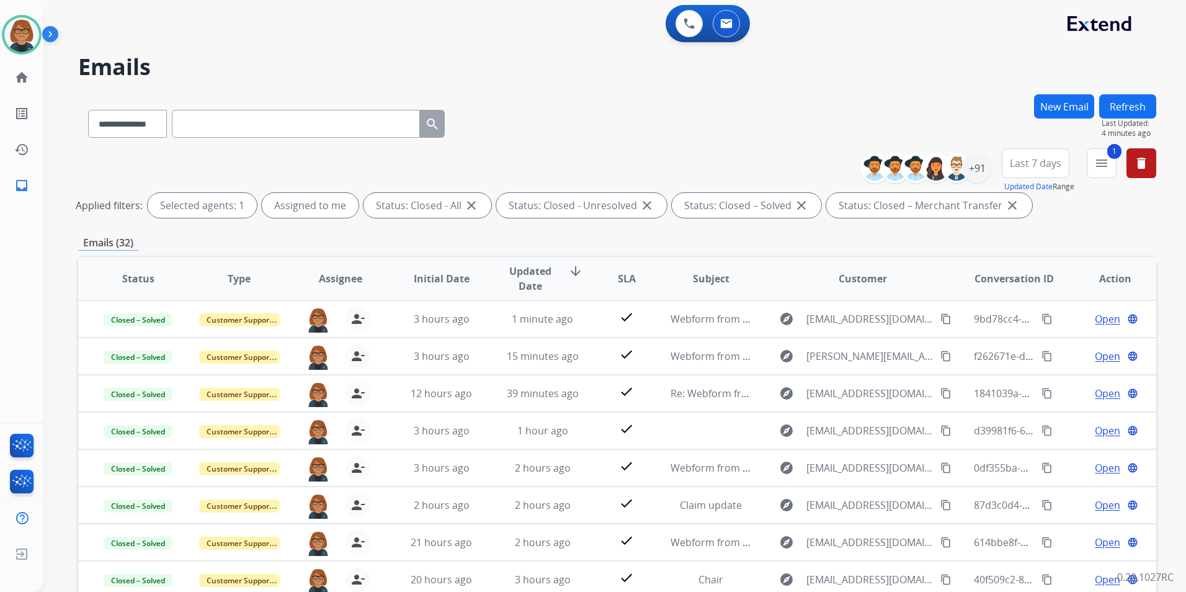
click at [56, 34] on img at bounding box center [52, 37] width 21 height 24
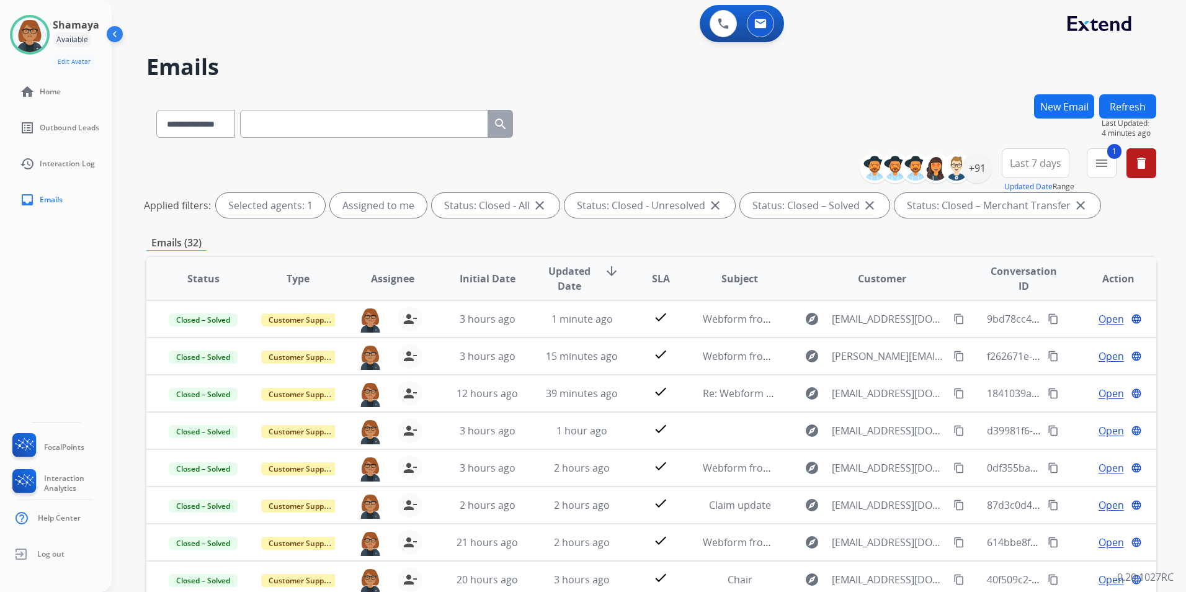
click at [190, 40] on div "0 Voice Interactions 0 Email Interactions" at bounding box center [642, 25] width 1030 height 40
click at [108, 32] on img at bounding box center [116, 37] width 24 height 24
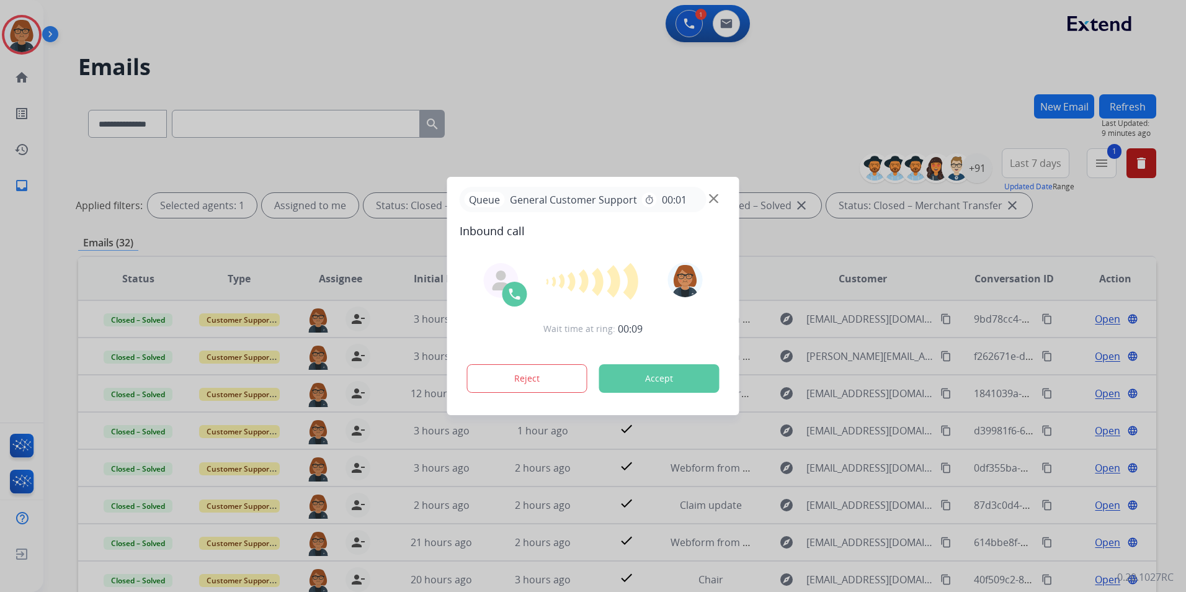
click at [647, 383] on button "Accept" at bounding box center [659, 378] width 120 height 29
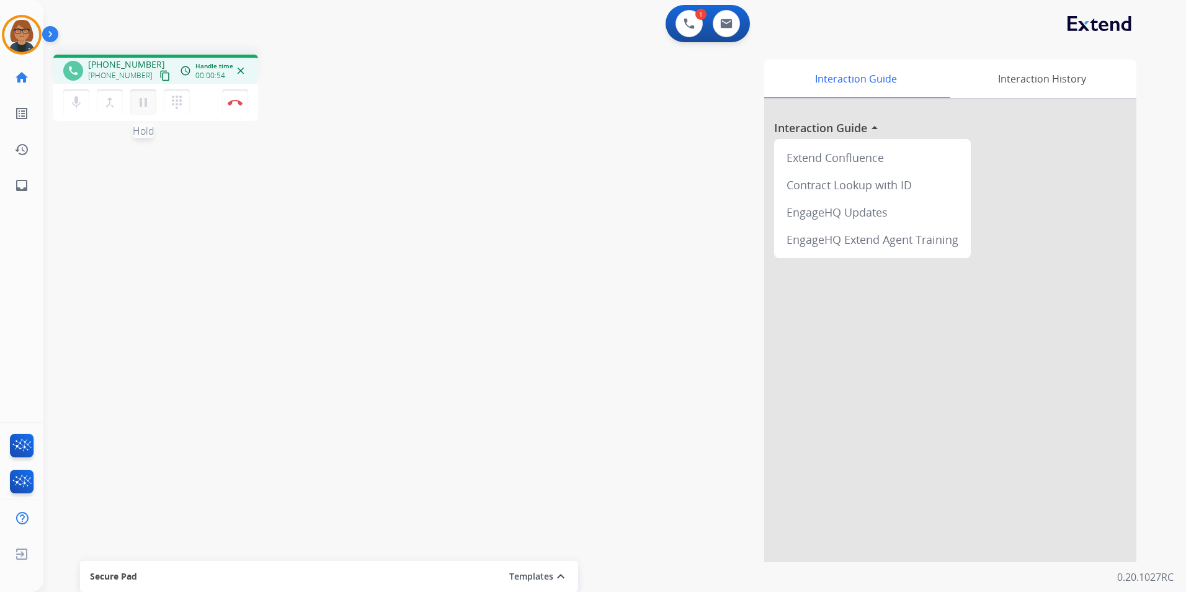
click at [148, 98] on mat-icon "pause" at bounding box center [143, 102] width 15 height 15
click at [177, 100] on mat-icon "dialpad" at bounding box center [176, 102] width 15 height 15
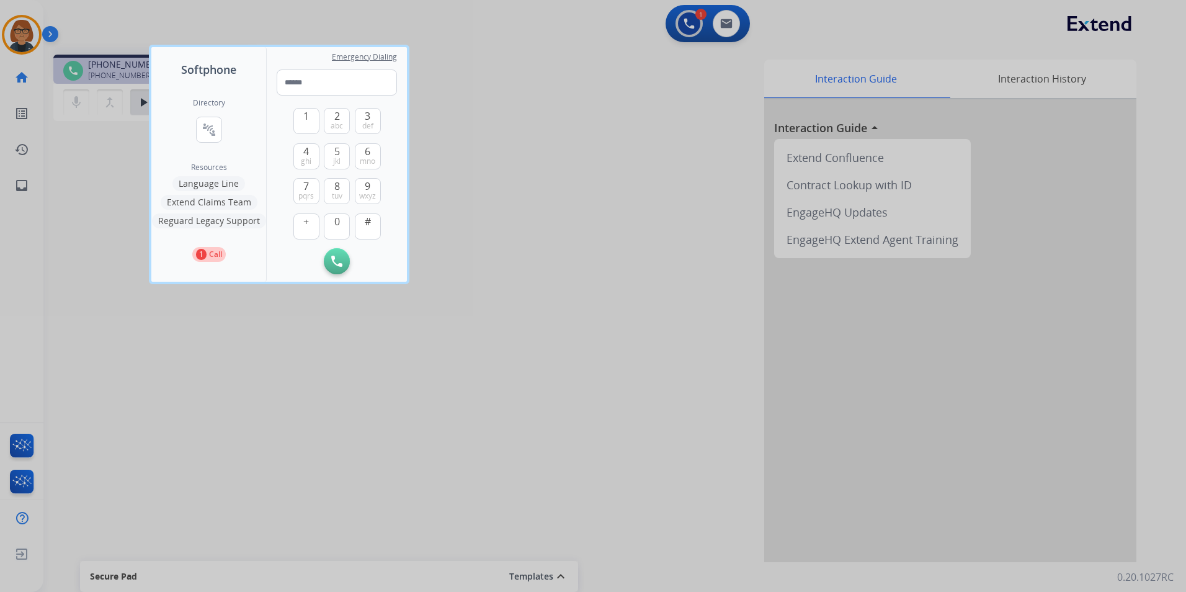
click at [212, 184] on button "Language Line" at bounding box center [208, 183] width 73 height 15
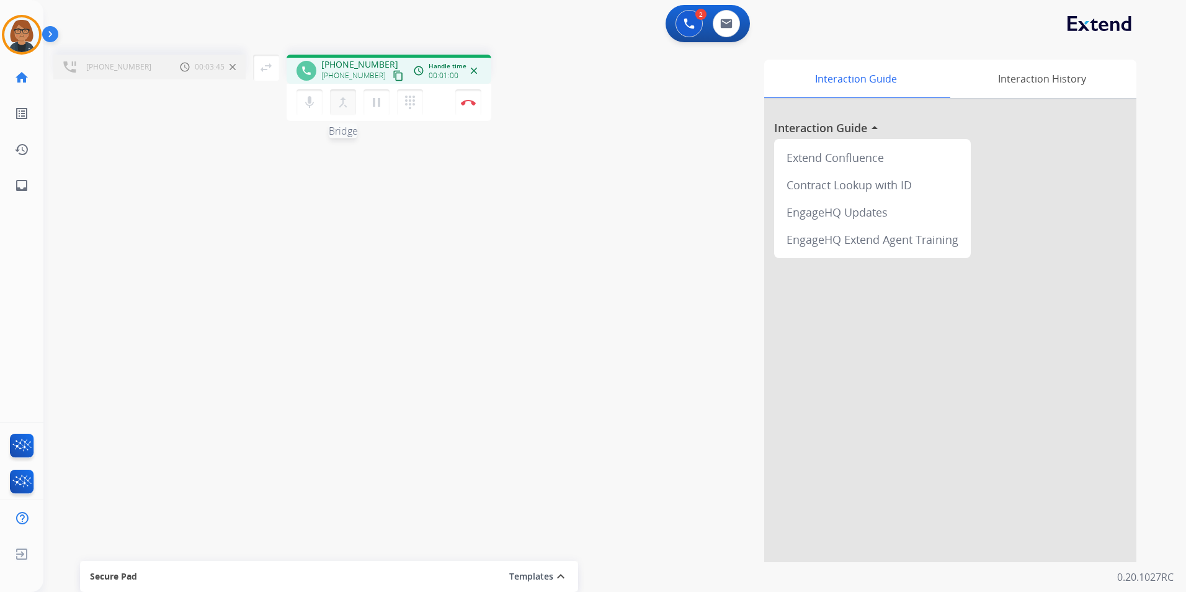
click at [345, 107] on mat-icon "merge_type" at bounding box center [343, 102] width 15 height 15
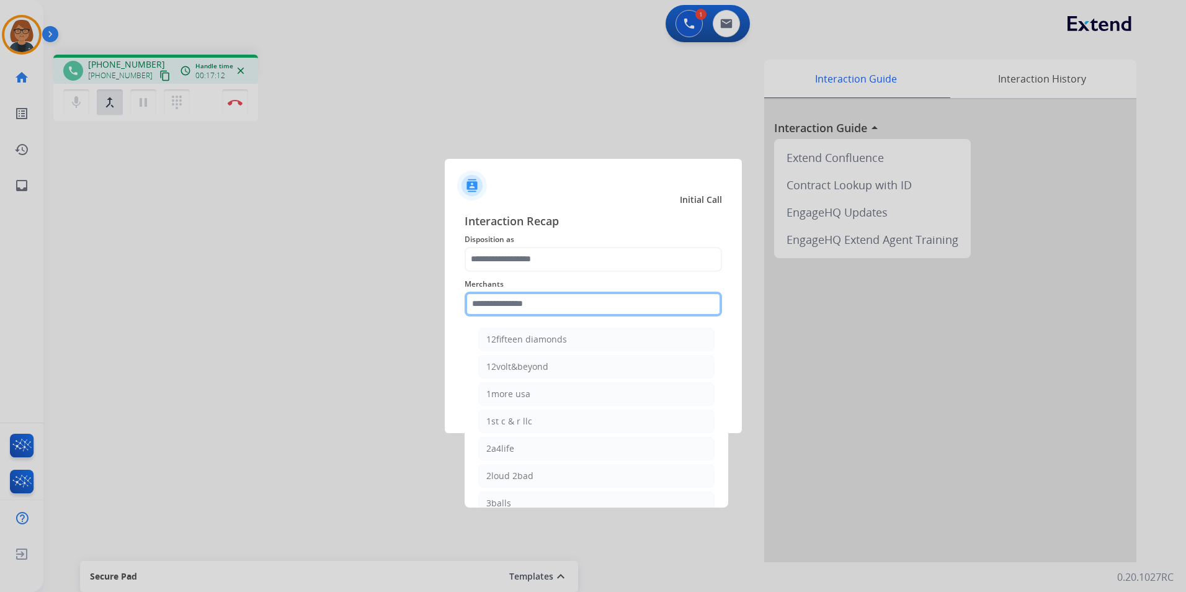
click at [538, 308] on input "text" at bounding box center [593, 304] width 257 height 25
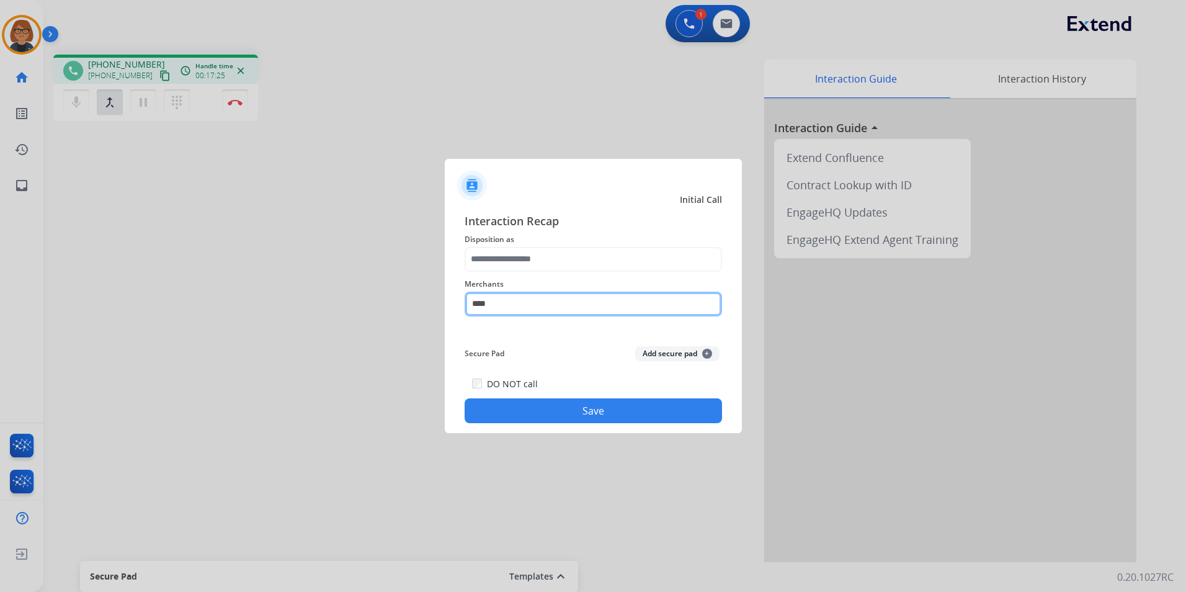
click at [474, 303] on input "****" at bounding box center [593, 304] width 257 height 25
click at [476, 304] on input "****" at bounding box center [593, 304] width 257 height 25
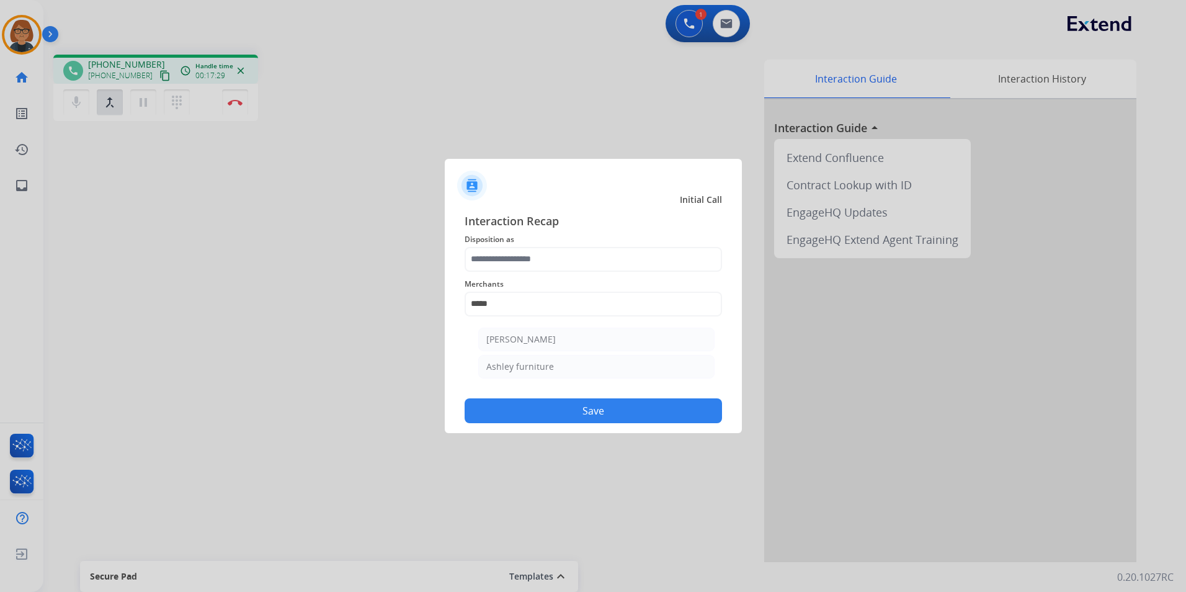
drag, startPoint x: 545, startPoint y: 365, endPoint x: 537, endPoint y: 305, distance: 60.6
click at [543, 363] on div "Ashley furniture" at bounding box center [520, 366] width 68 height 12
type input "**********"
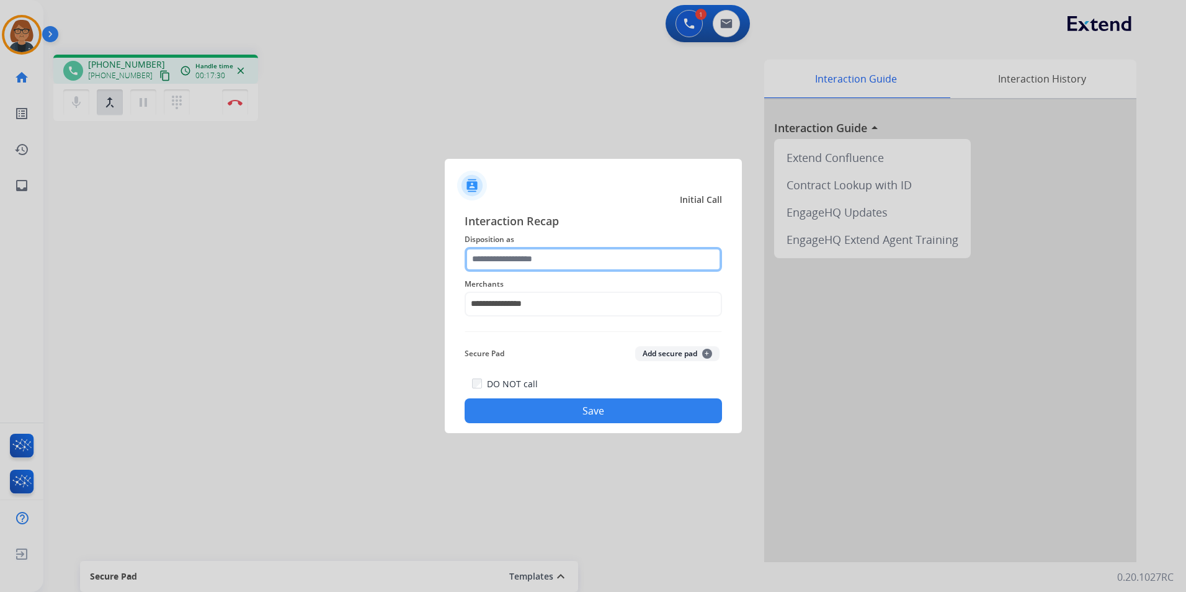
drag, startPoint x: 526, startPoint y: 263, endPoint x: 526, endPoint y: 270, distance: 6.8
click at [526, 264] on input "text" at bounding box center [593, 259] width 257 height 25
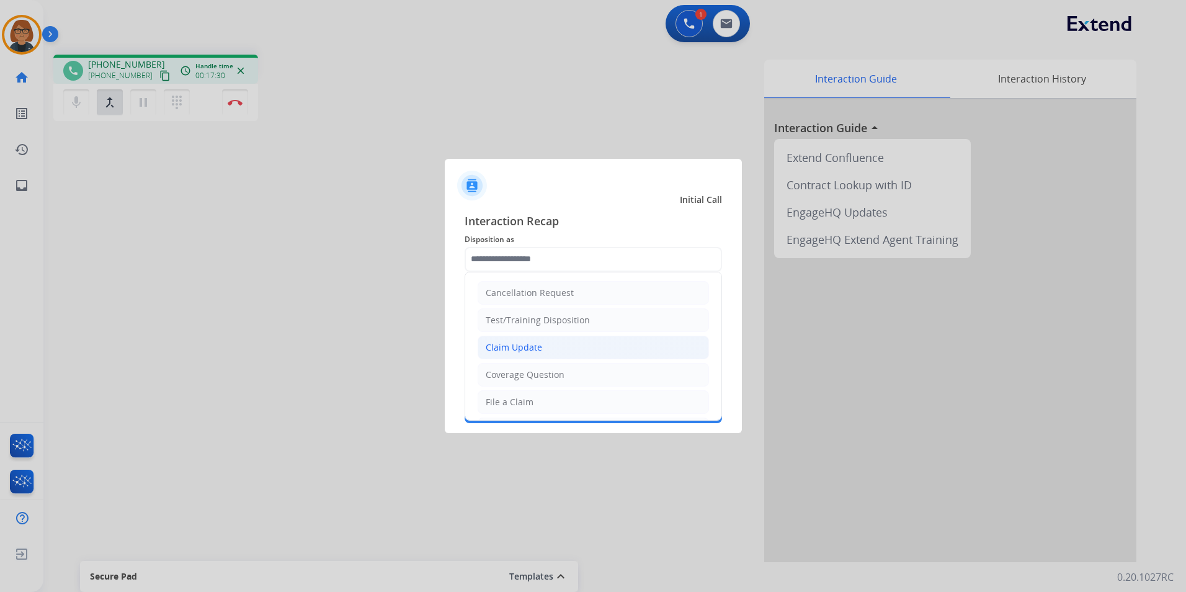
click at [560, 357] on li "Claim Update" at bounding box center [593, 348] width 231 height 24
type input "**********"
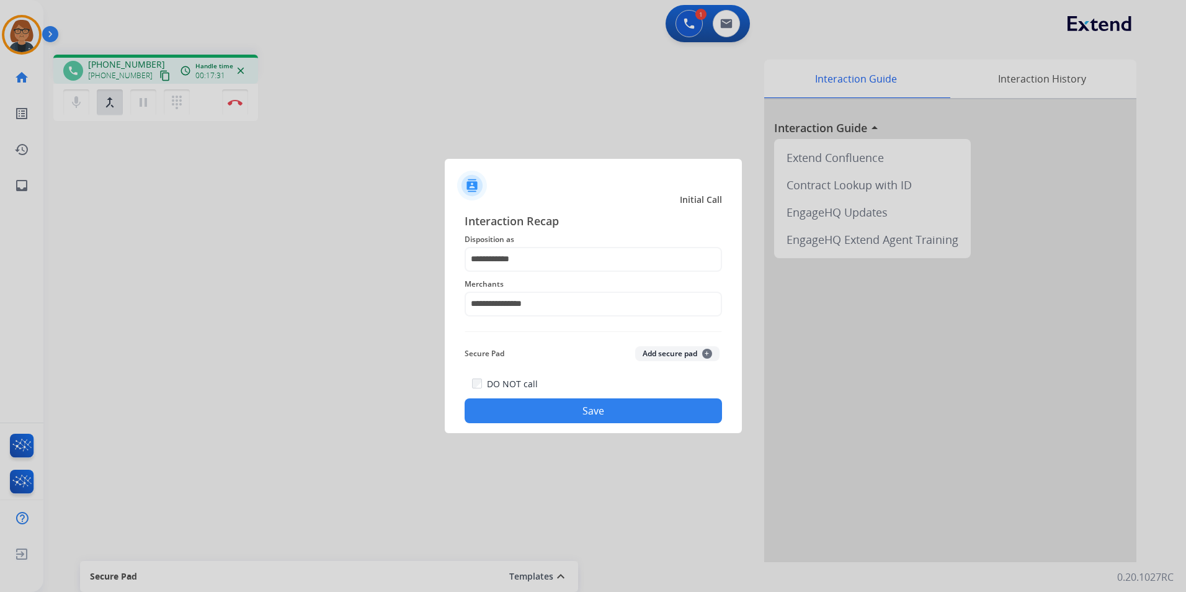
drag, startPoint x: 565, startPoint y: 411, endPoint x: 565, endPoint y: 401, distance: 9.9
click at [566, 411] on button "Save" at bounding box center [593, 410] width 257 height 25
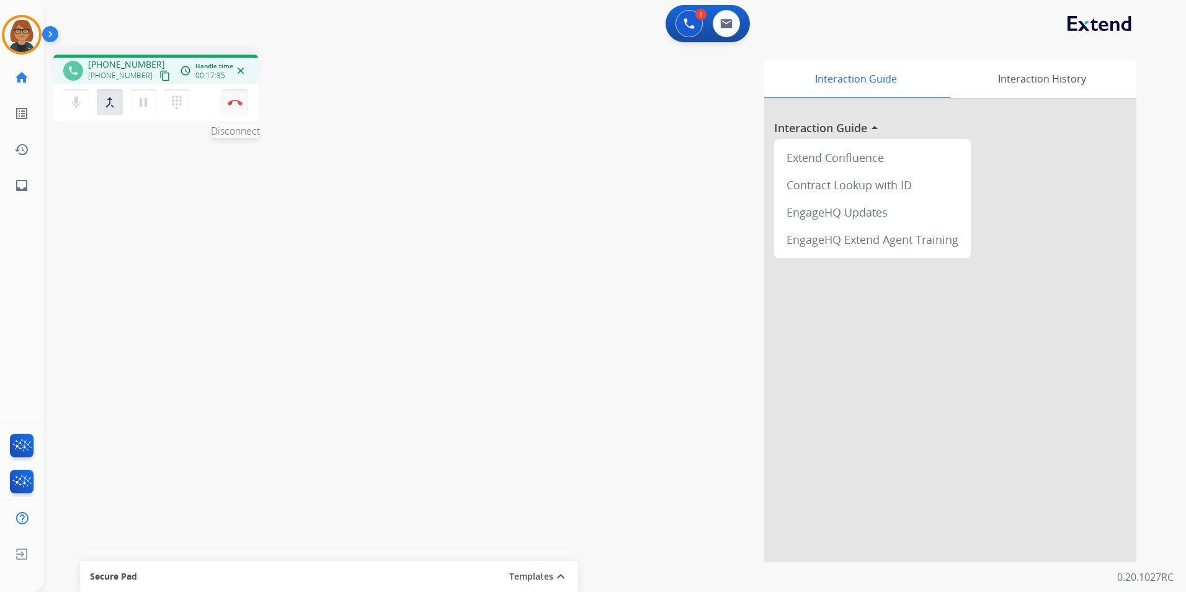
click at [238, 102] on img at bounding box center [235, 102] width 15 height 6
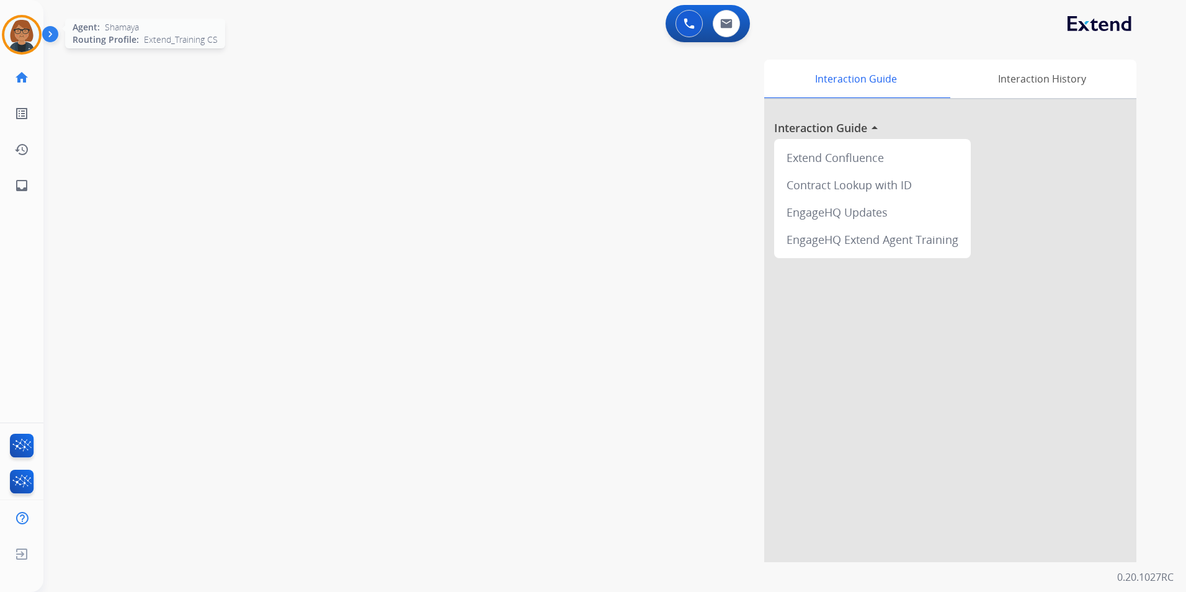
click at [22, 52] on div at bounding box center [22, 35] width 40 height 40
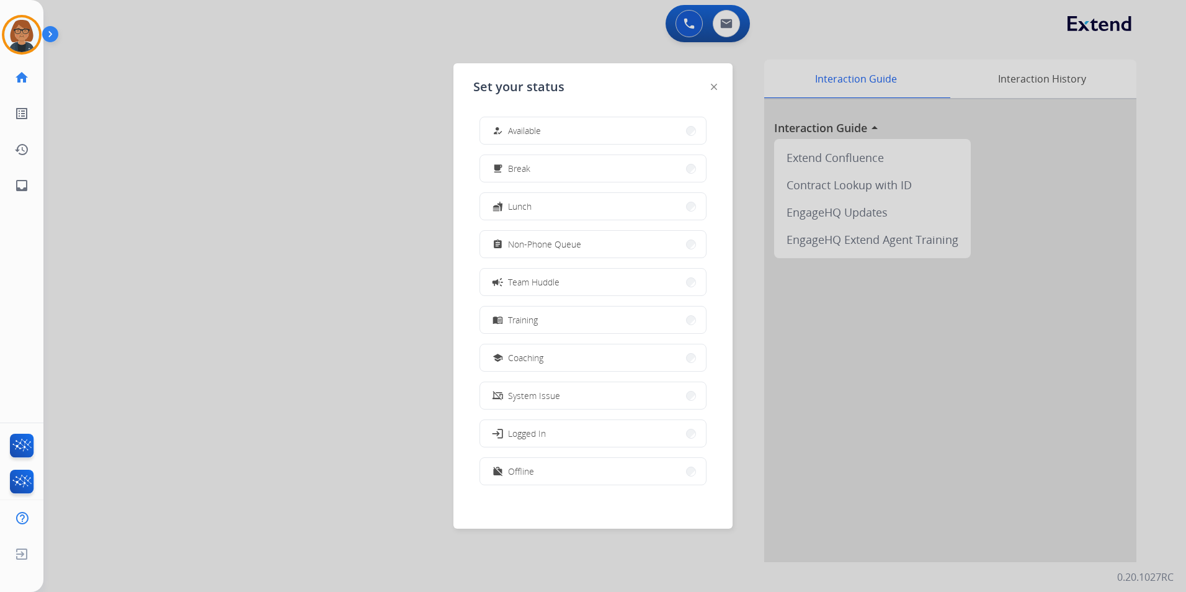
drag, startPoint x: 523, startPoint y: 246, endPoint x: 480, endPoint y: 216, distance: 51.8
click at [523, 244] on span "Non-Phone Queue" at bounding box center [544, 244] width 73 height 13
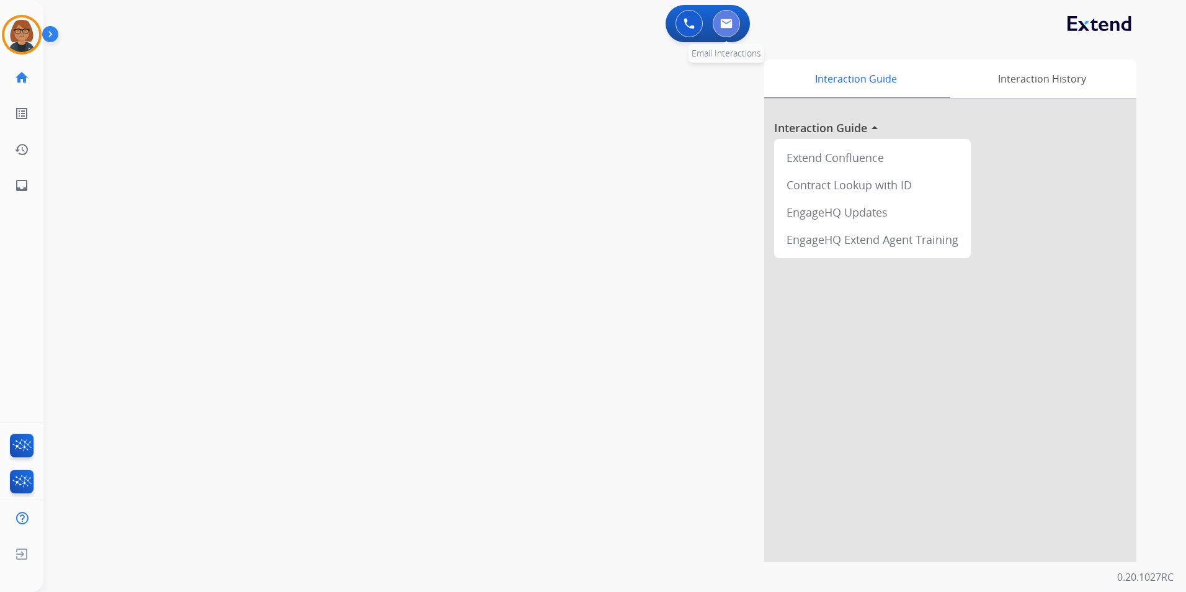
click at [723, 17] on button at bounding box center [726, 23] width 27 height 27
select select "**********"
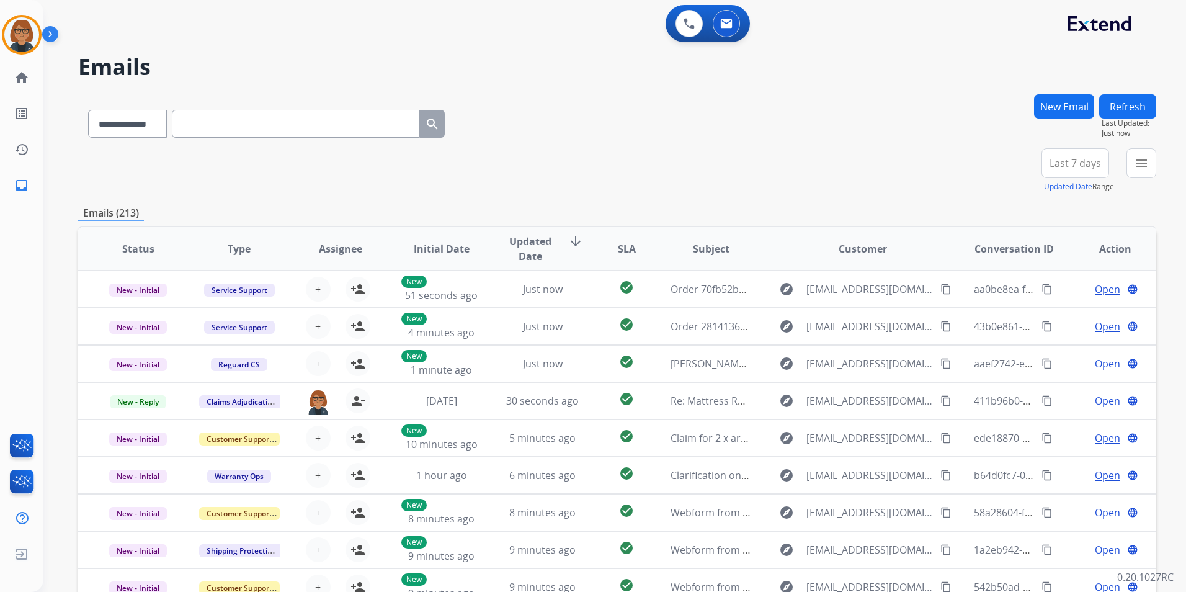
click at [1129, 164] on button "menu" at bounding box center [1141, 163] width 30 height 30
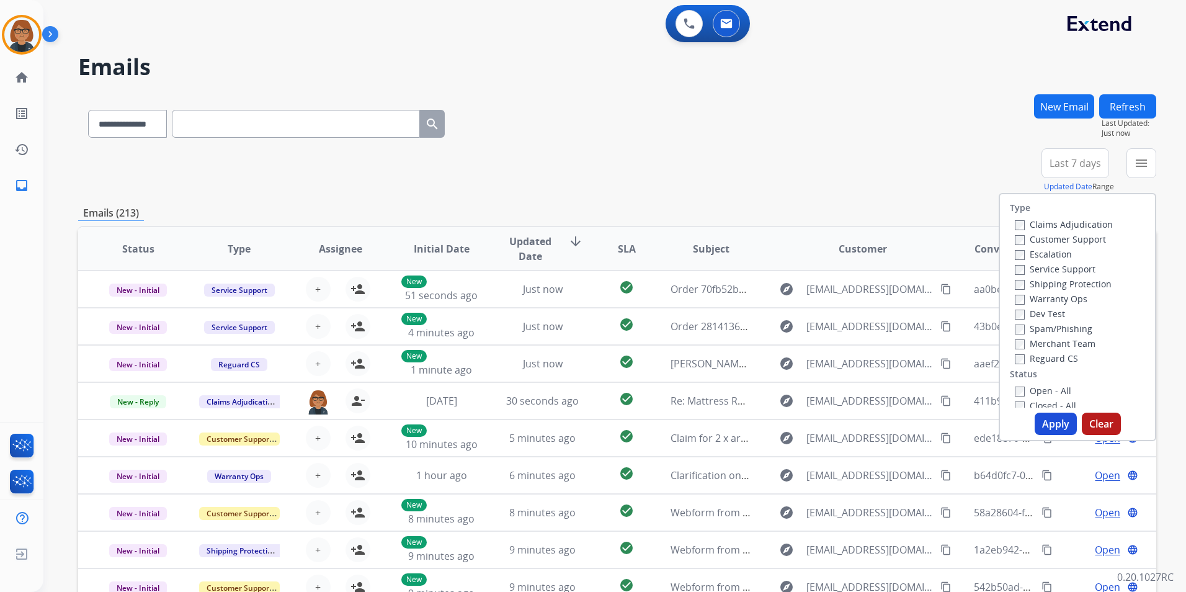
click at [1067, 234] on label "Customer Support" at bounding box center [1060, 239] width 91 height 12
drag, startPoint x: 1055, startPoint y: 285, endPoint x: 995, endPoint y: 358, distance: 94.3
click at [1054, 288] on label "Shipping Protection" at bounding box center [1063, 284] width 97 height 12
drag, startPoint x: 1042, startPoint y: 360, endPoint x: 1054, endPoint y: 376, distance: 20.0
click at [1044, 360] on label "Reguard CS" at bounding box center [1046, 358] width 63 height 12
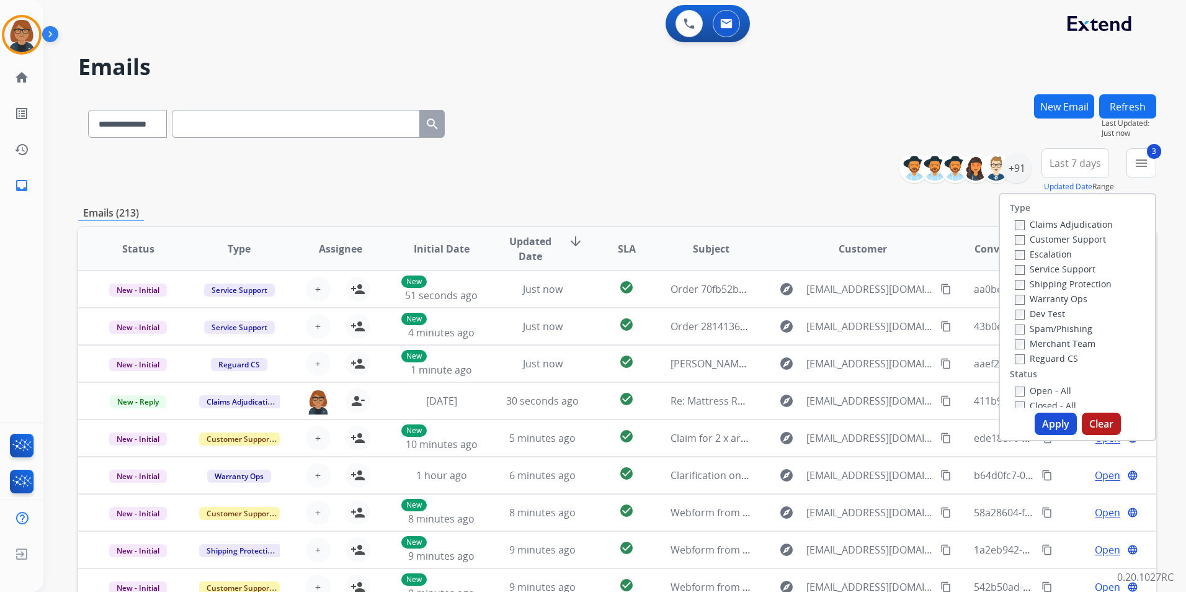
click at [1053, 391] on label "Open - All" at bounding box center [1043, 391] width 56 height 12
click at [1054, 419] on button "Apply" at bounding box center [1056, 423] width 42 height 22
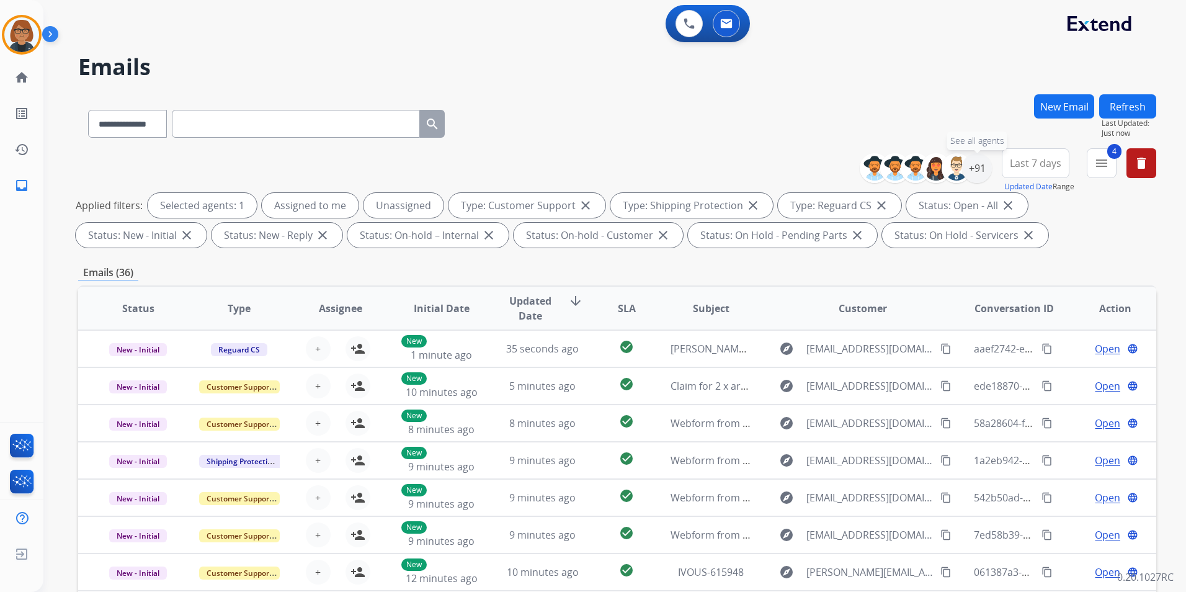
drag, startPoint x: 972, startPoint y: 165, endPoint x: 930, endPoint y: 225, distance: 73.3
click at [972, 164] on div "+91" at bounding box center [977, 168] width 30 height 30
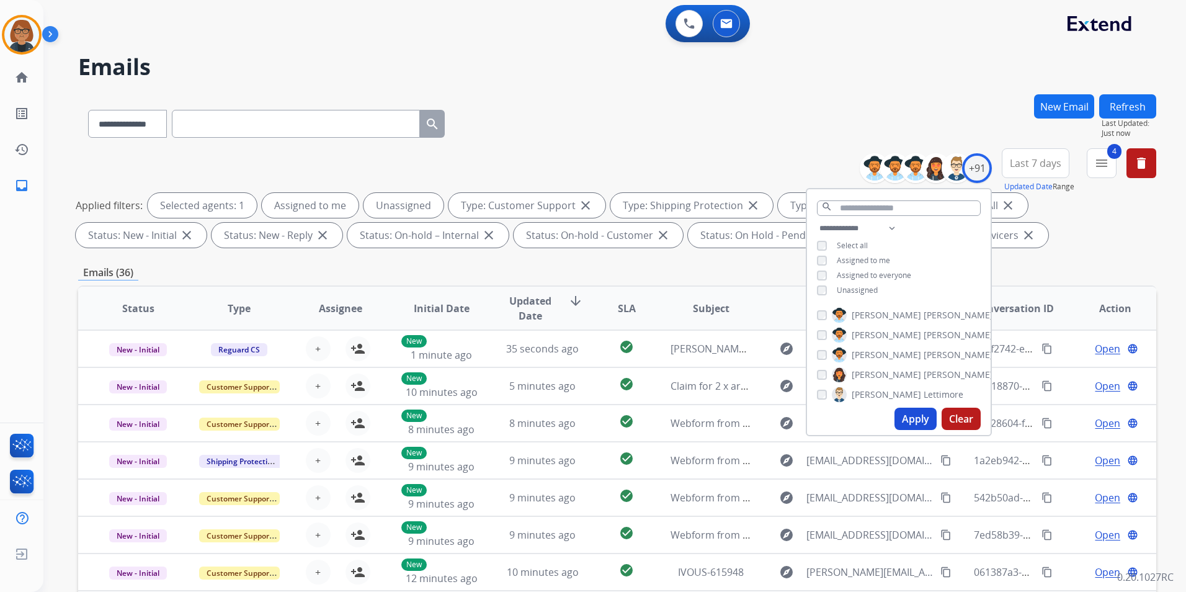
click at [864, 292] on span "Unassigned" at bounding box center [857, 290] width 41 height 11
click at [911, 416] on button "Apply" at bounding box center [915, 418] width 42 height 22
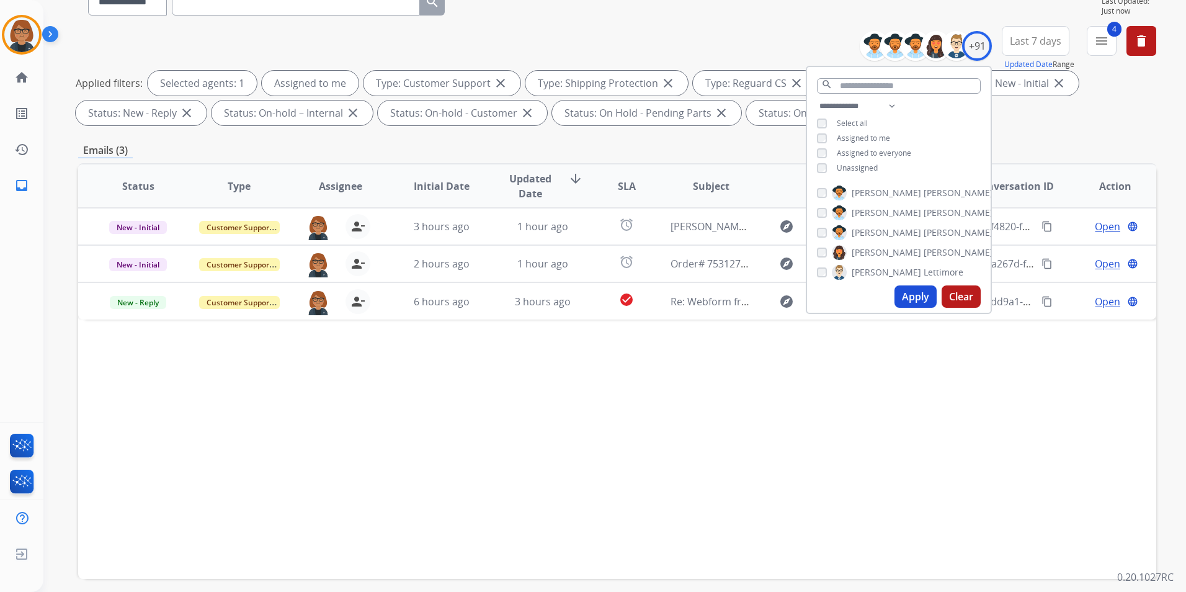
scroll to position [124, 0]
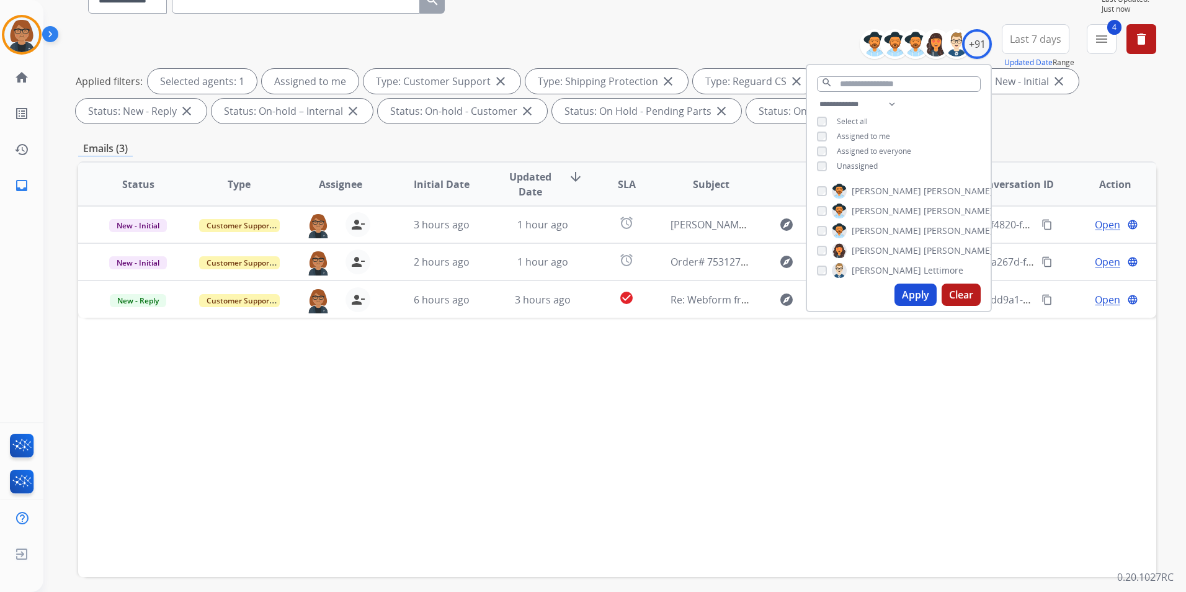
drag, startPoint x: 607, startPoint y: 373, endPoint x: 596, endPoint y: 350, distance: 25.3
click at [606, 373] on div "Status Type Assignee Initial Date Updated Date arrow_downward SLA Subject Custo…" at bounding box center [617, 369] width 1078 height 416
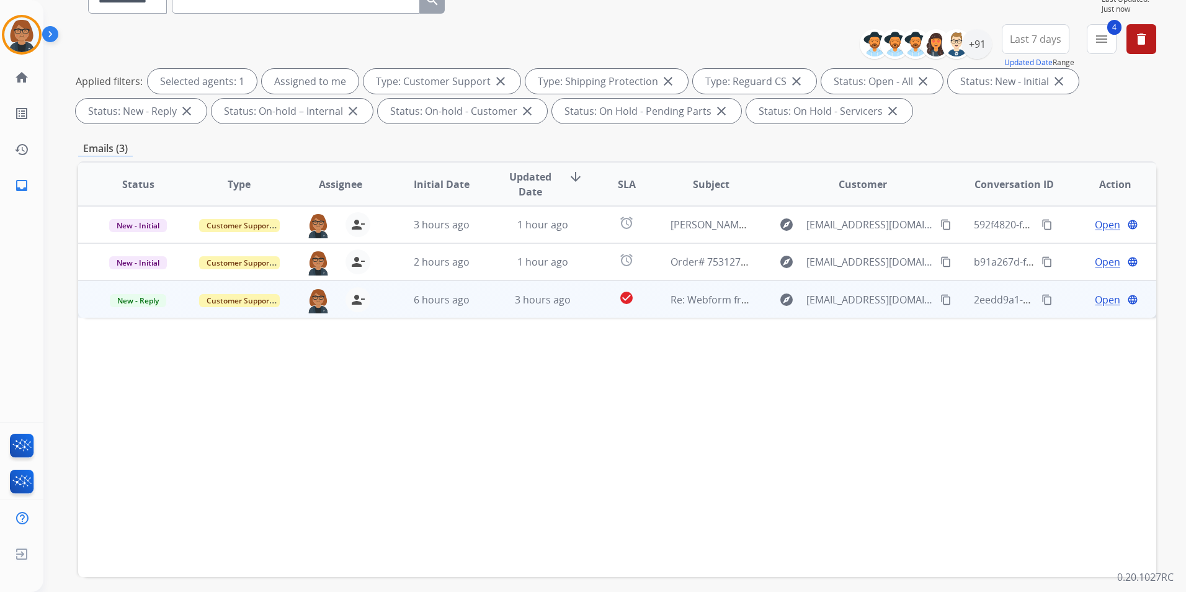
click at [584, 293] on td "check_circle" at bounding box center [618, 298] width 68 height 37
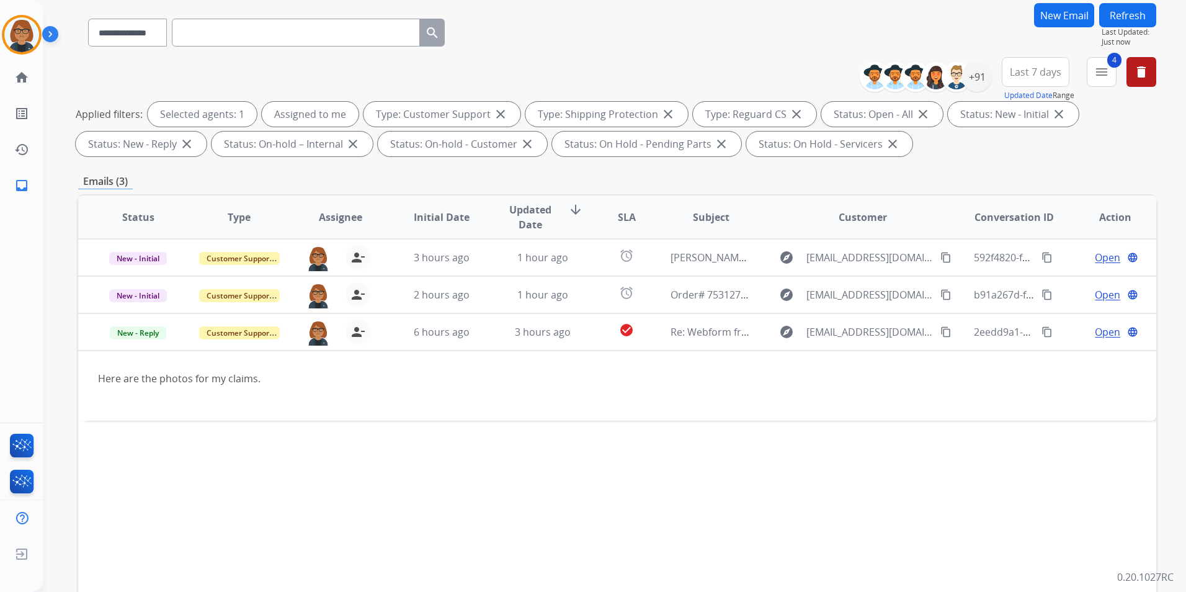
scroll to position [62, 0]
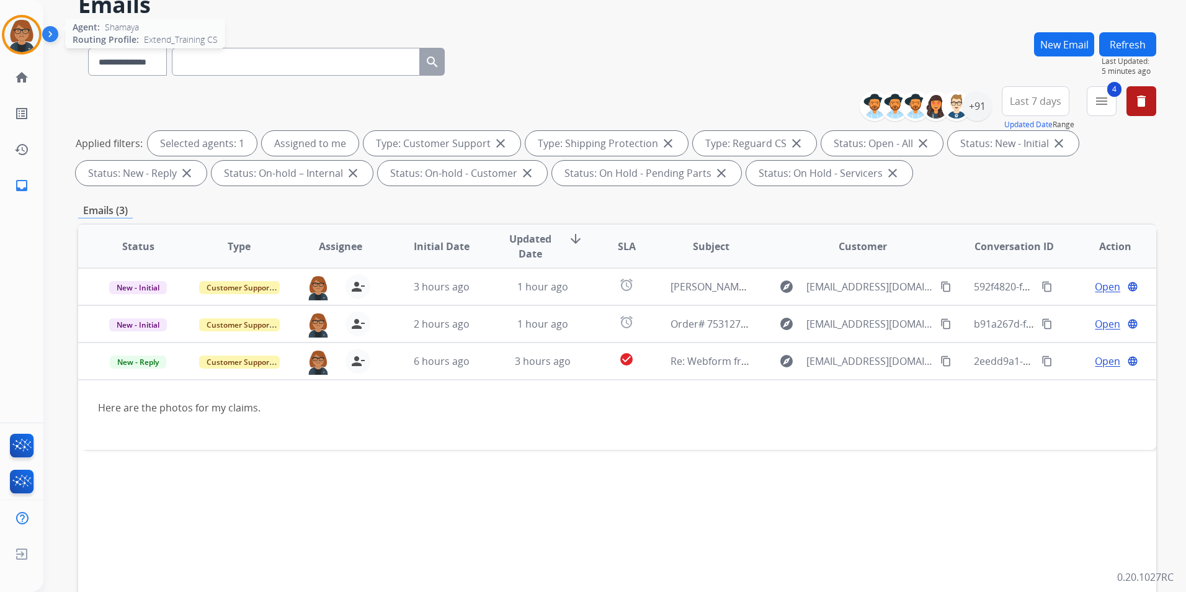
click at [28, 39] on img at bounding box center [21, 34] width 35 height 35
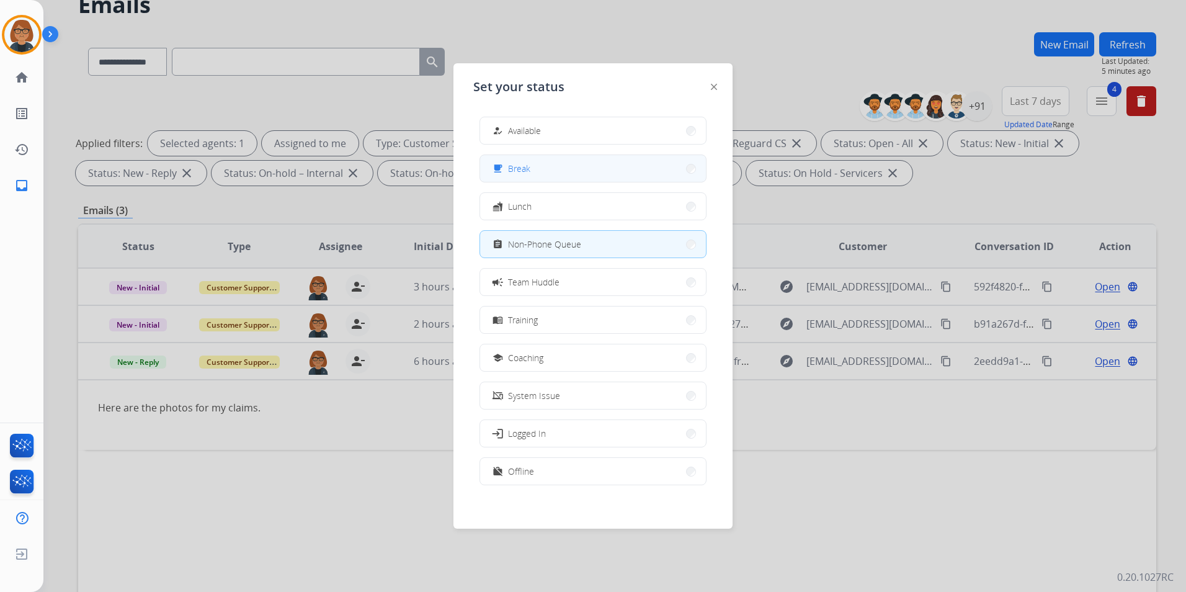
click at [519, 159] on button "free_breakfast Break" at bounding box center [593, 168] width 226 height 27
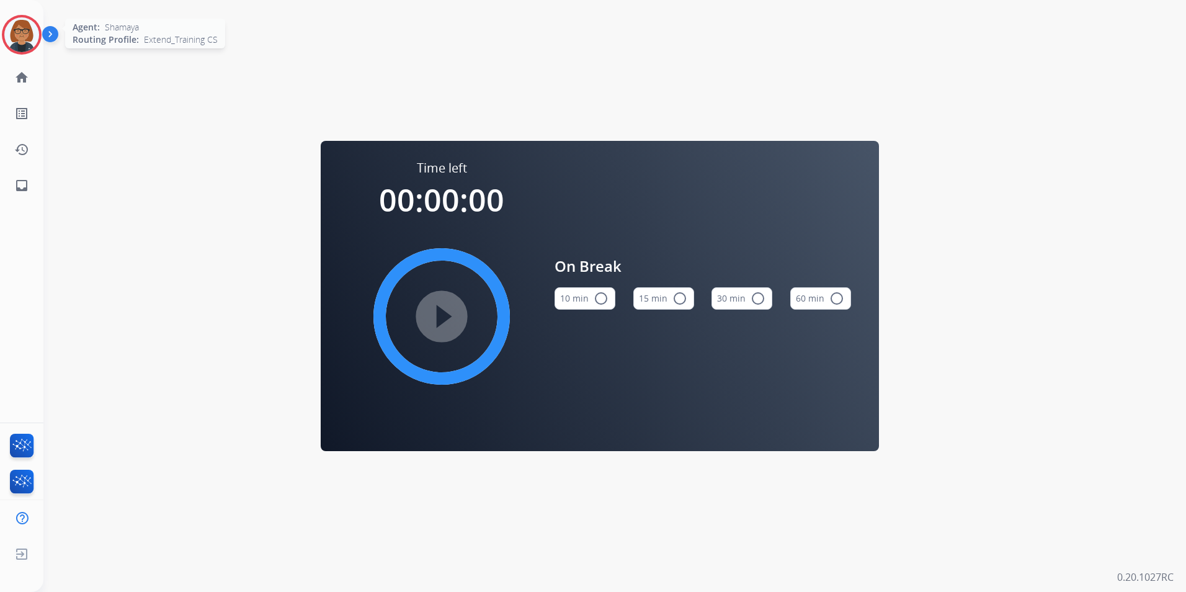
click at [25, 35] on img at bounding box center [21, 34] width 35 height 35
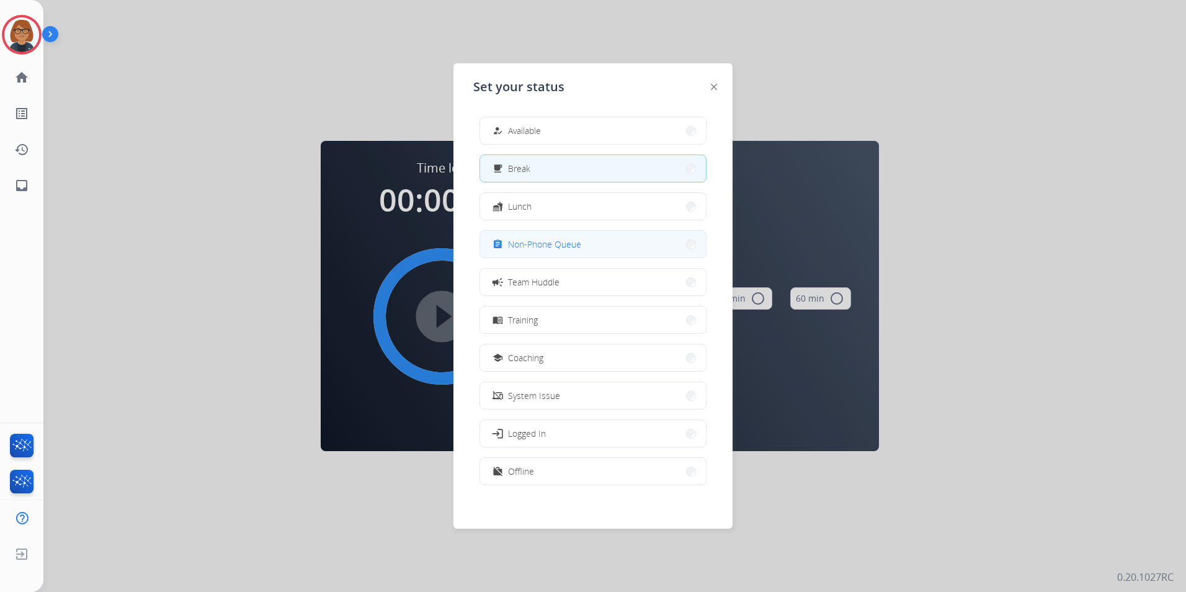
click at [545, 245] on span "Non-Phone Queue" at bounding box center [544, 244] width 73 height 13
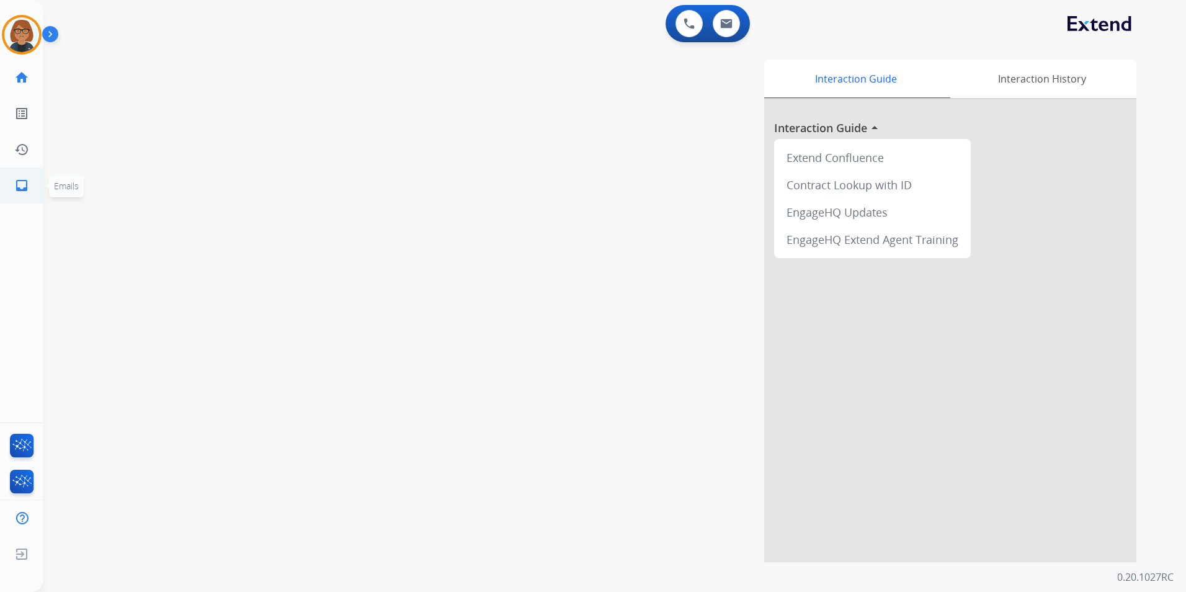
click at [14, 174] on link "inbox Emails" at bounding box center [21, 185] width 35 height 35
select select "**********"
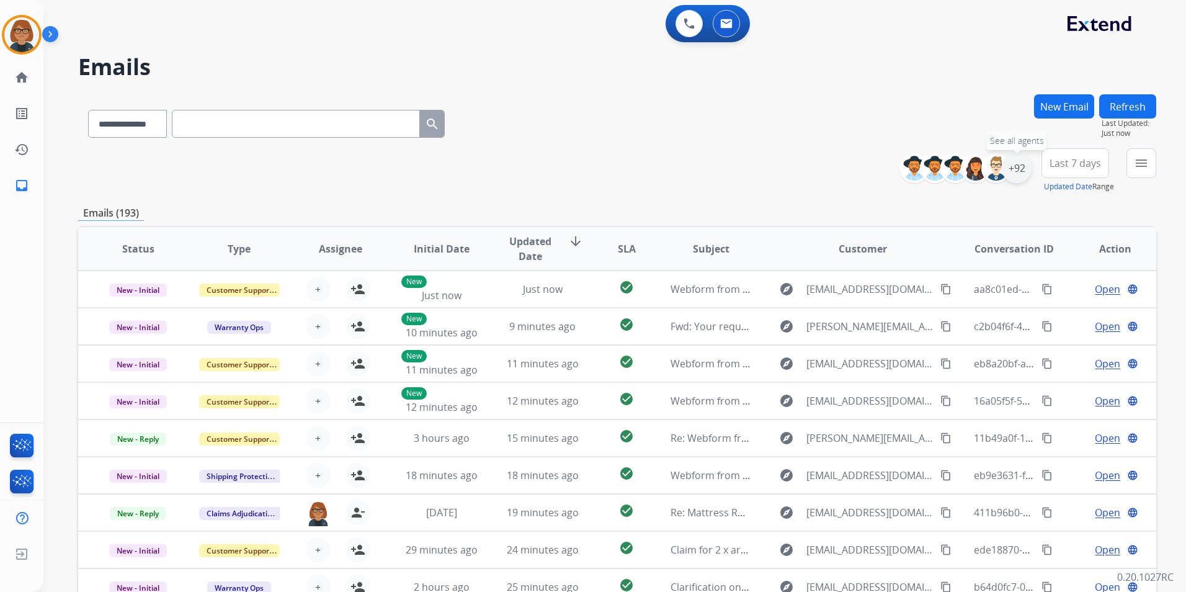
click at [1015, 178] on div "+92" at bounding box center [1017, 168] width 30 height 30
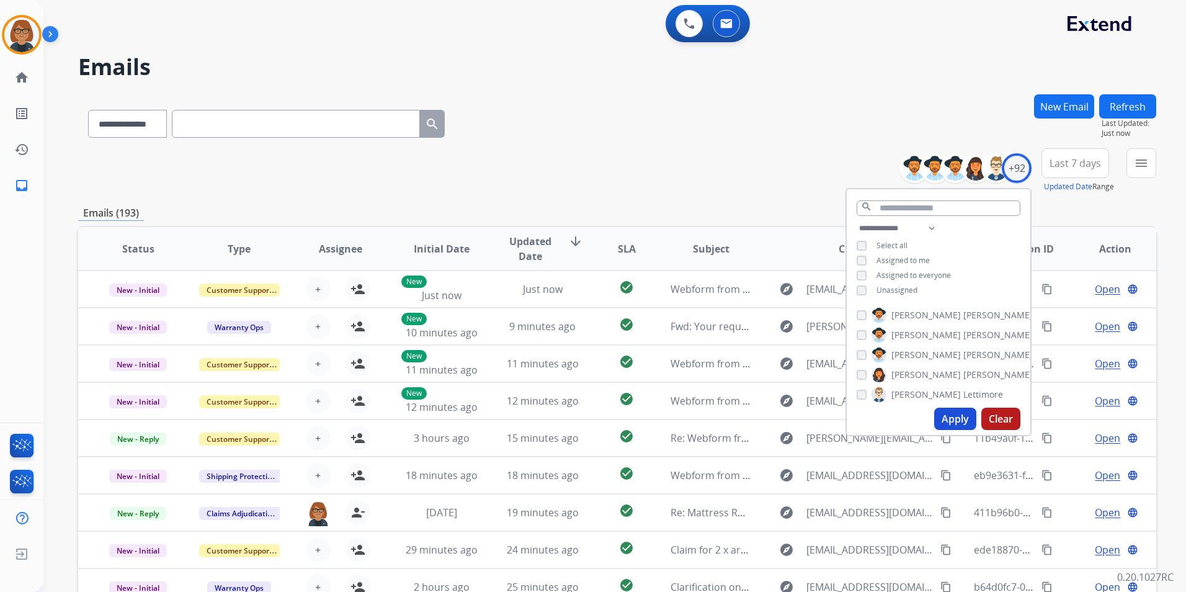
click at [902, 285] on span "Unassigned" at bounding box center [896, 290] width 41 height 11
click at [956, 419] on button "Apply" at bounding box center [955, 418] width 42 height 22
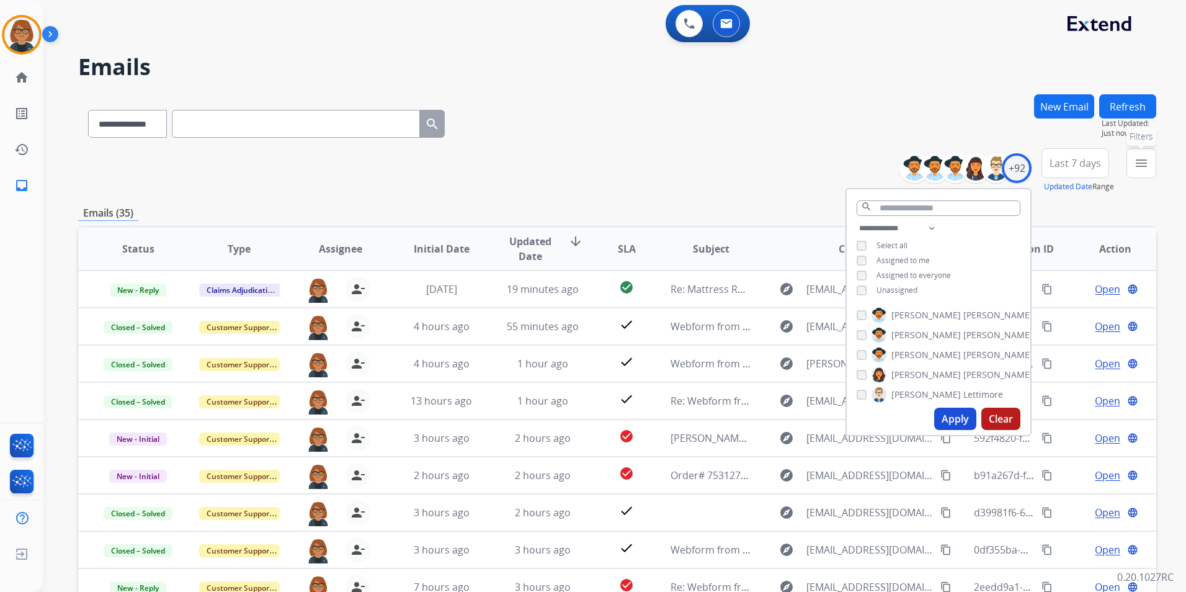
click at [1139, 158] on mat-icon "menu" at bounding box center [1141, 163] width 15 height 15
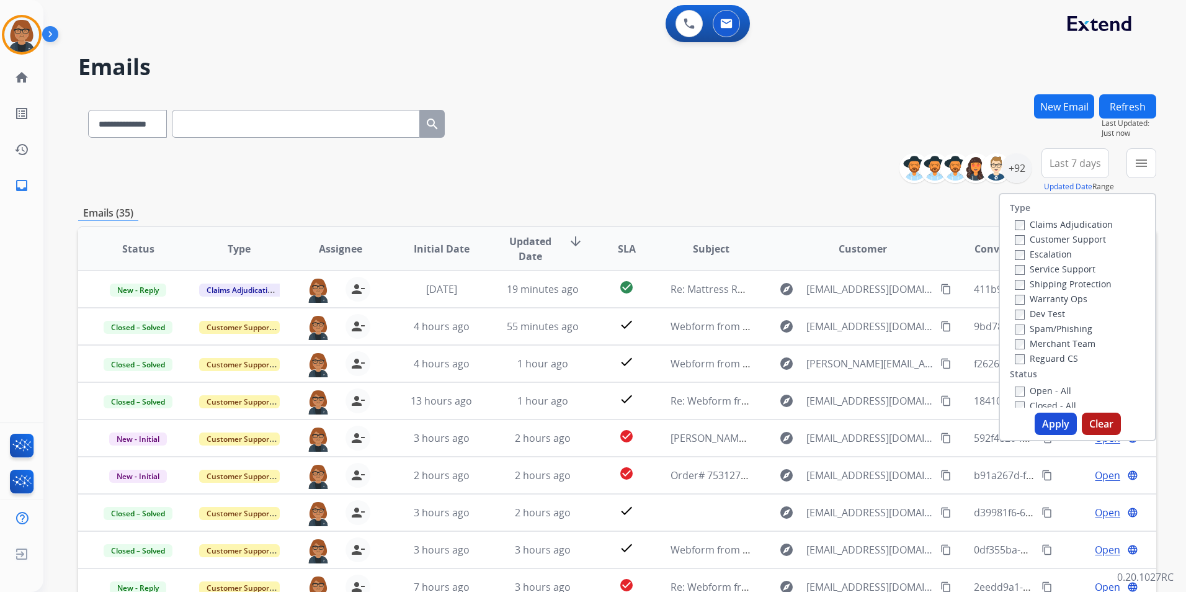
click at [1030, 391] on label "Open - All" at bounding box center [1043, 391] width 56 height 12
click at [1051, 427] on button "Apply" at bounding box center [1056, 423] width 42 height 22
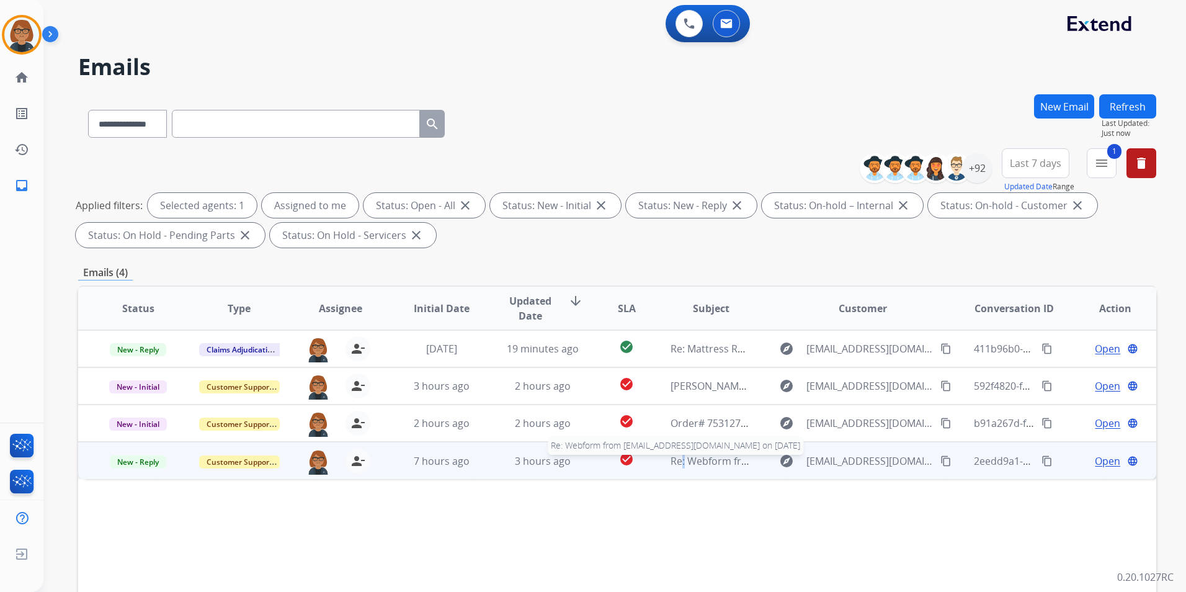
drag, startPoint x: 673, startPoint y: 466, endPoint x: 675, endPoint y: 456, distance: 10.1
click at [675, 456] on span "Re: Webform from [EMAIL_ADDRESS][DOMAIN_NAME] on [DATE]" at bounding box center [819, 461] width 298 height 14
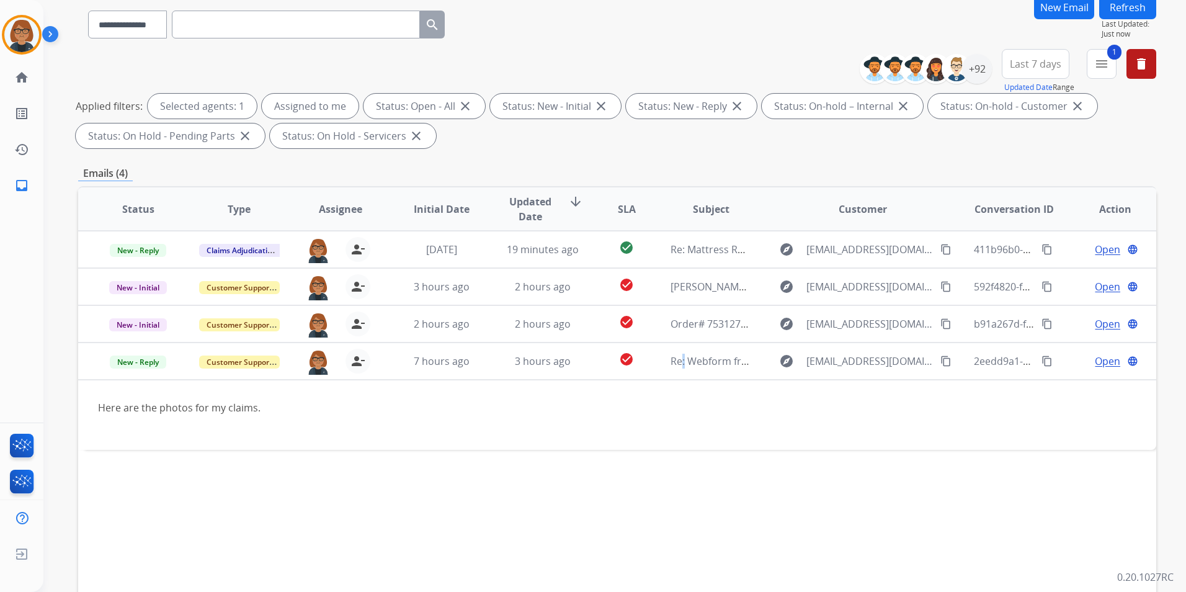
scroll to position [174, 0]
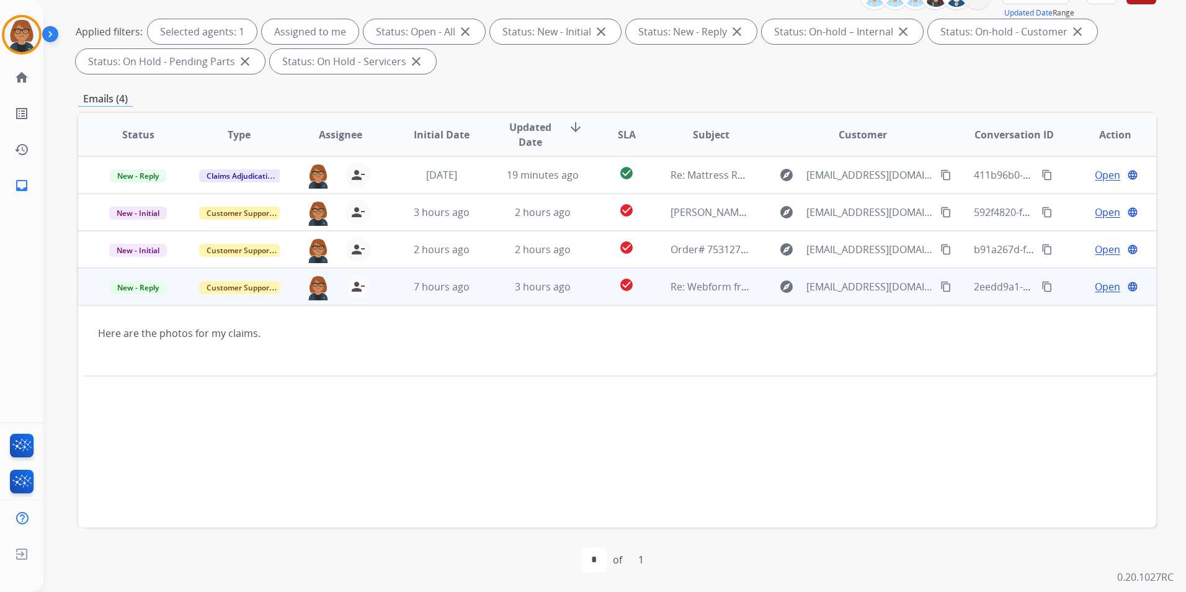
click at [1100, 290] on span "Open" at bounding box center [1107, 286] width 25 height 15
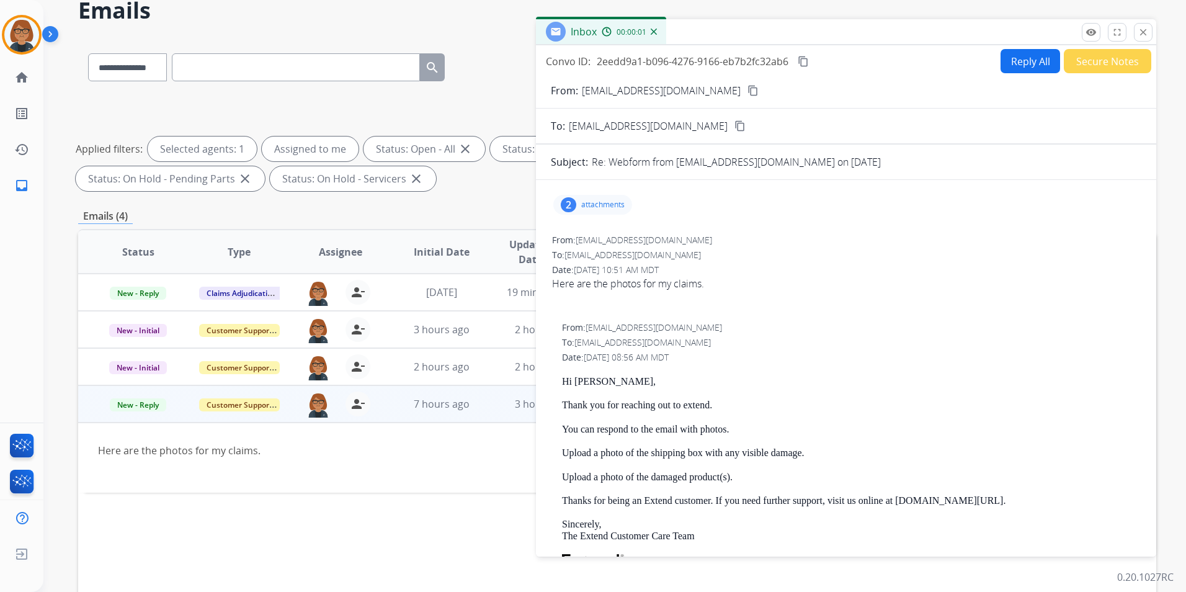
scroll to position [0, 0]
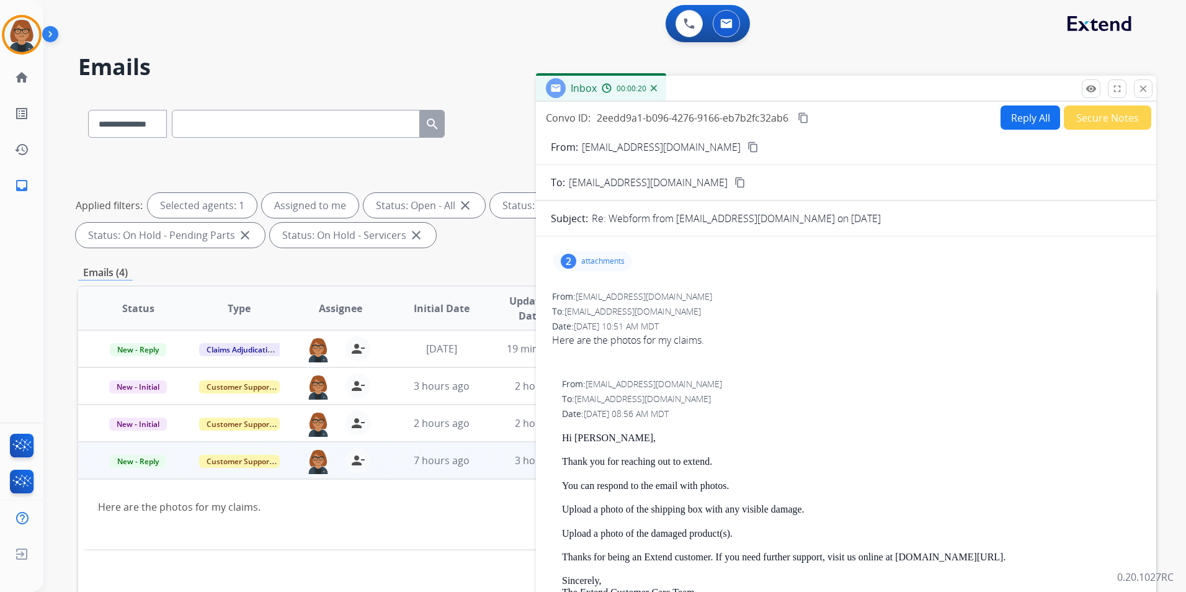
click at [608, 252] on div "2 attachments" at bounding box center [592, 261] width 79 height 20
click at [1023, 112] on button "Reply All" at bounding box center [1030, 117] width 60 height 24
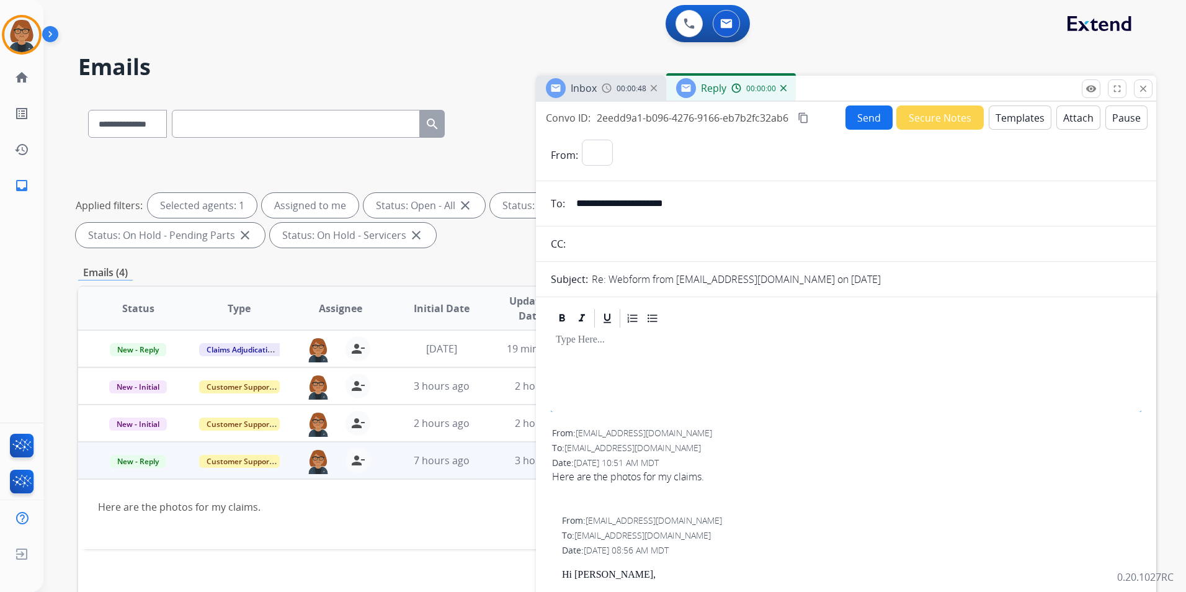
select select "**********"
click at [1007, 110] on button "Templates" at bounding box center [1020, 117] width 63 height 24
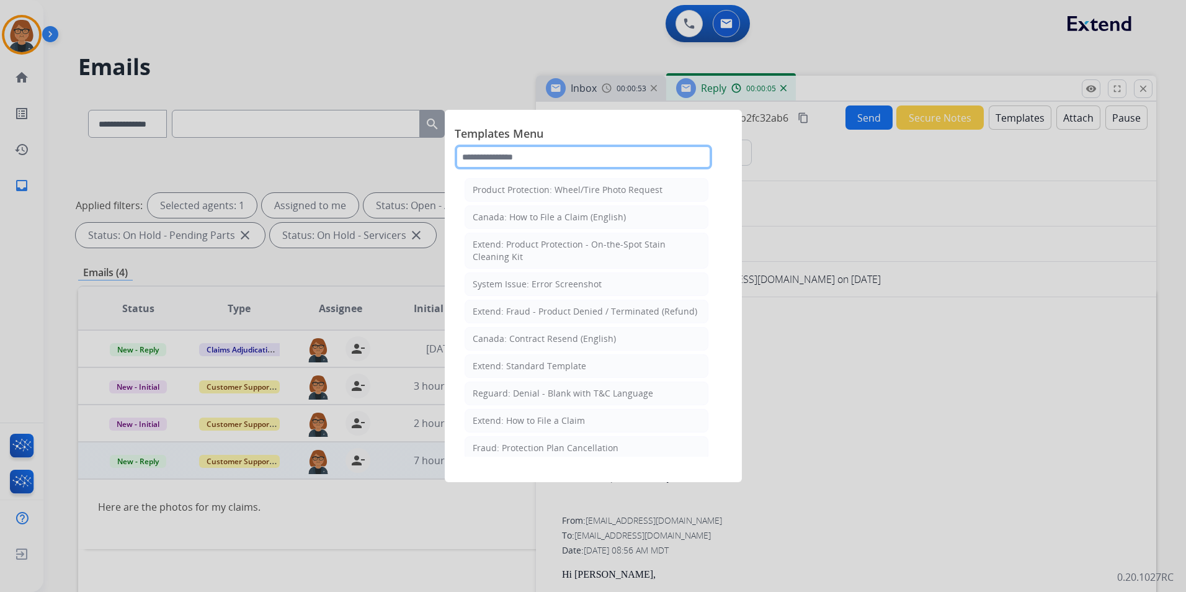
drag, startPoint x: 563, startPoint y: 155, endPoint x: 574, endPoint y: 154, distance: 11.2
click at [564, 154] on input "text" at bounding box center [583, 157] width 257 height 25
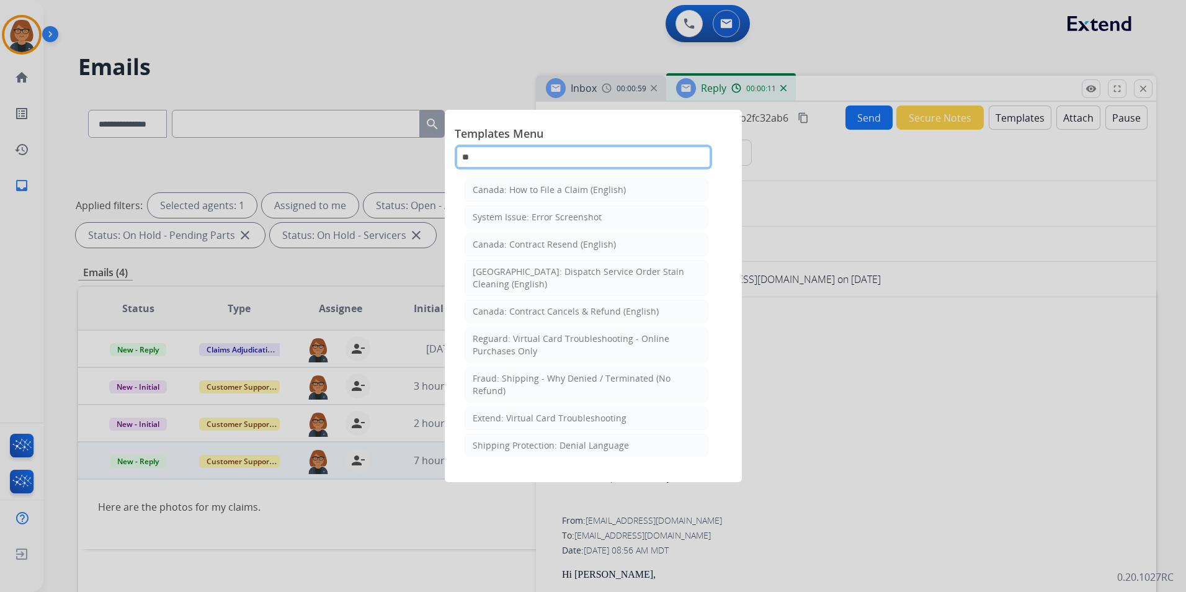
type input "*"
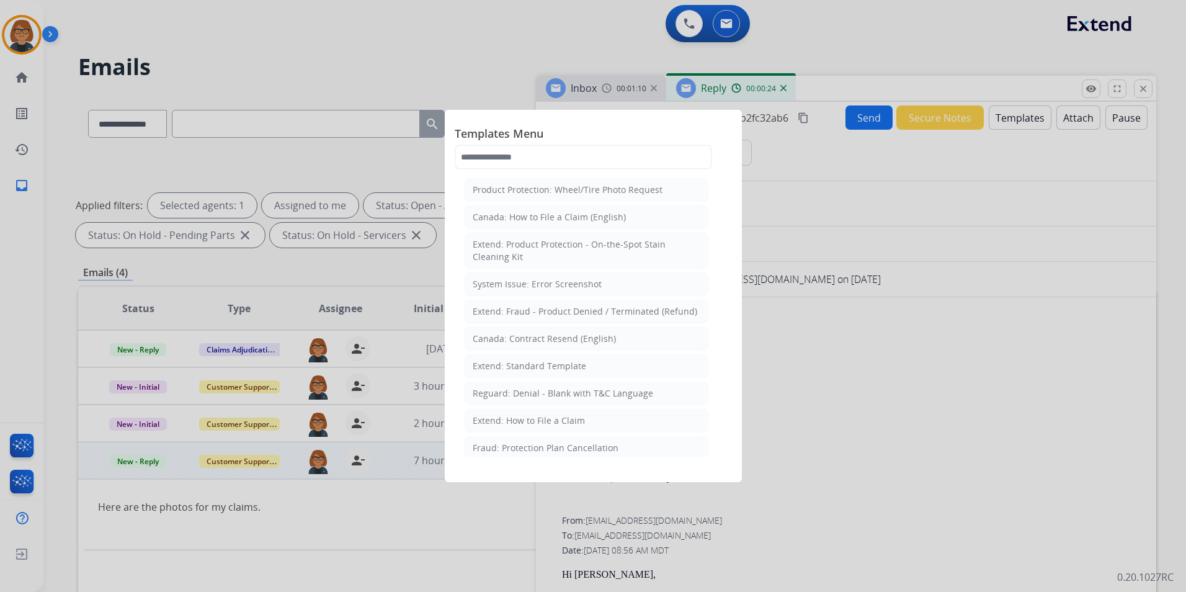
drag, startPoint x: 931, startPoint y: 274, endPoint x: 929, endPoint y: 268, distance: 6.5
click at [930, 269] on div at bounding box center [593, 296] width 1186 height 592
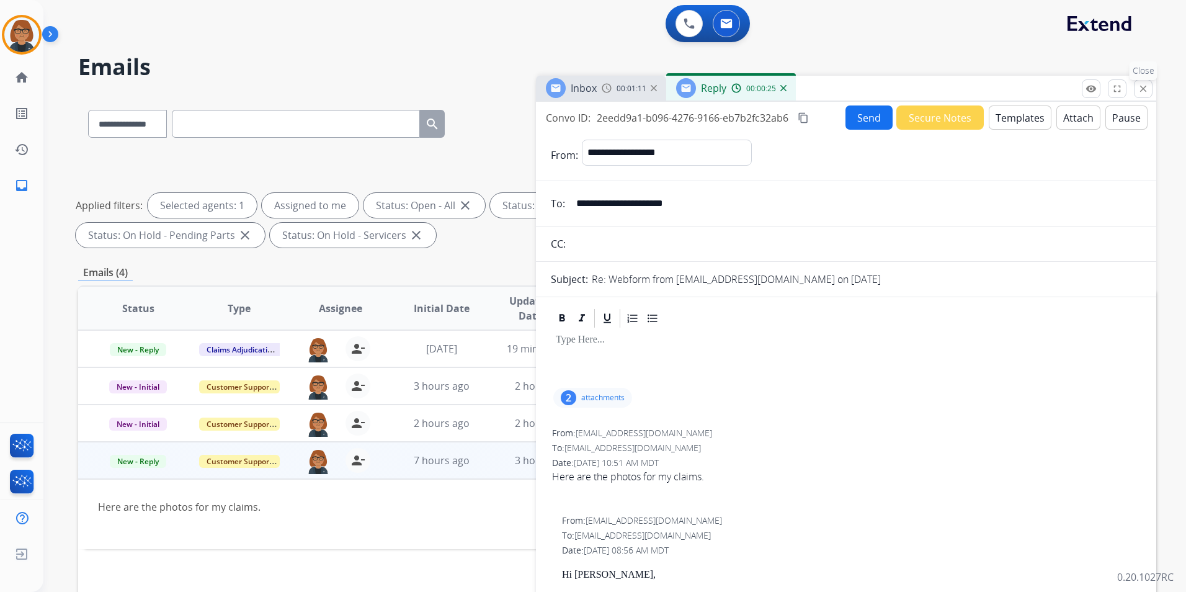
click at [1142, 89] on mat-icon "close" at bounding box center [1142, 88] width 11 height 11
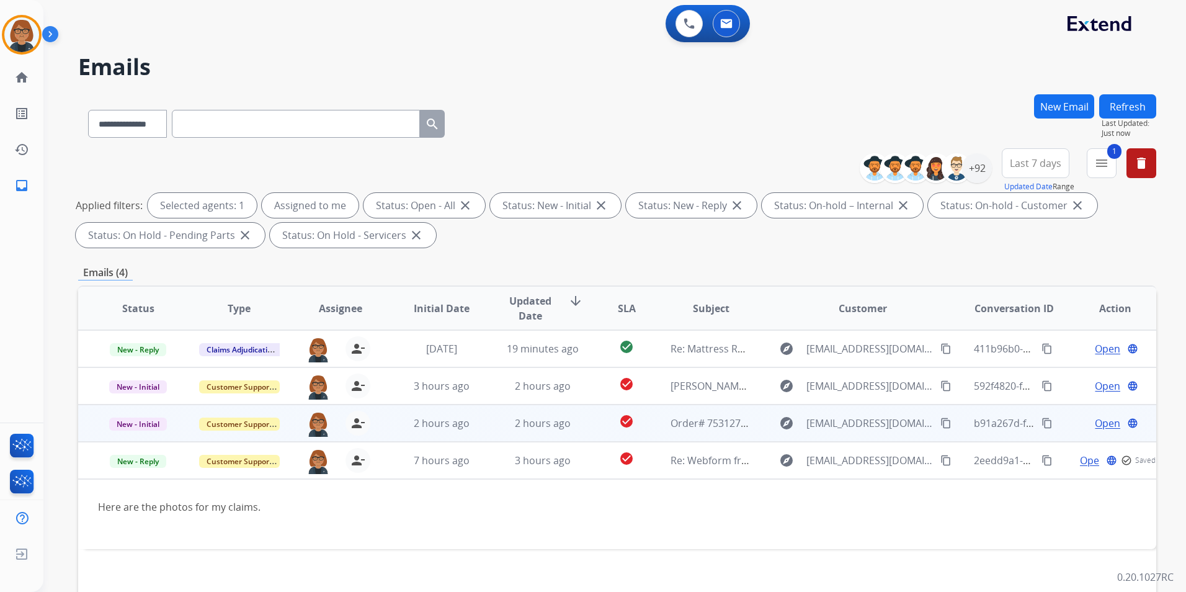
click at [662, 427] on td "Order# 7531278. Customer Name: [PERSON_NAME]. Reference #3729dc0c-6c06-48b8-a89…" at bounding box center [701, 422] width 101 height 37
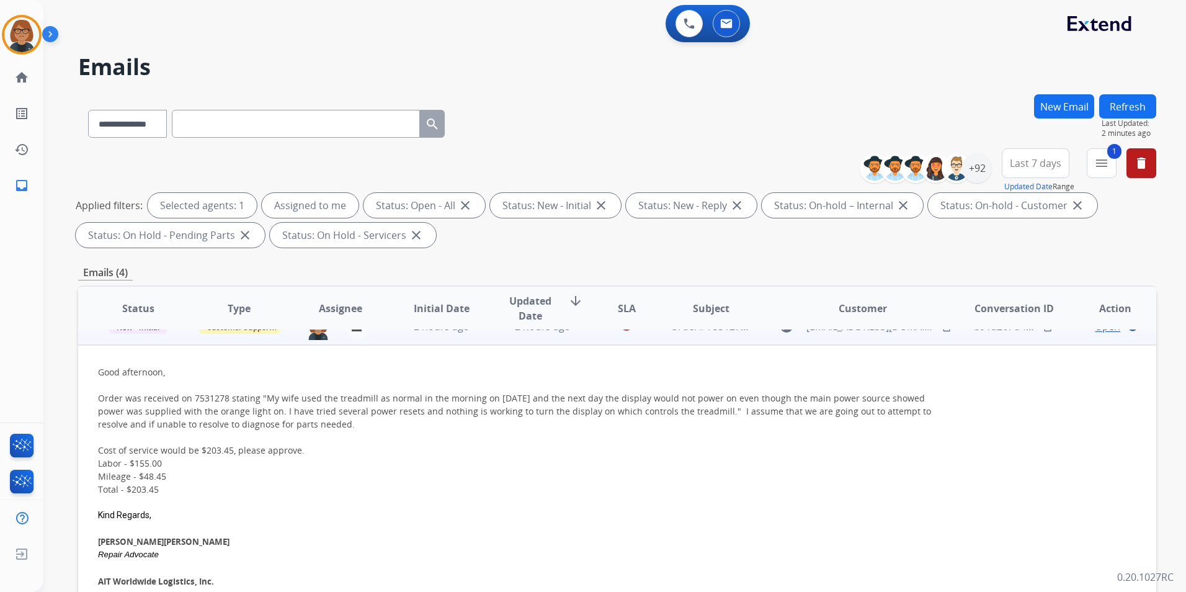
scroll to position [74, 0]
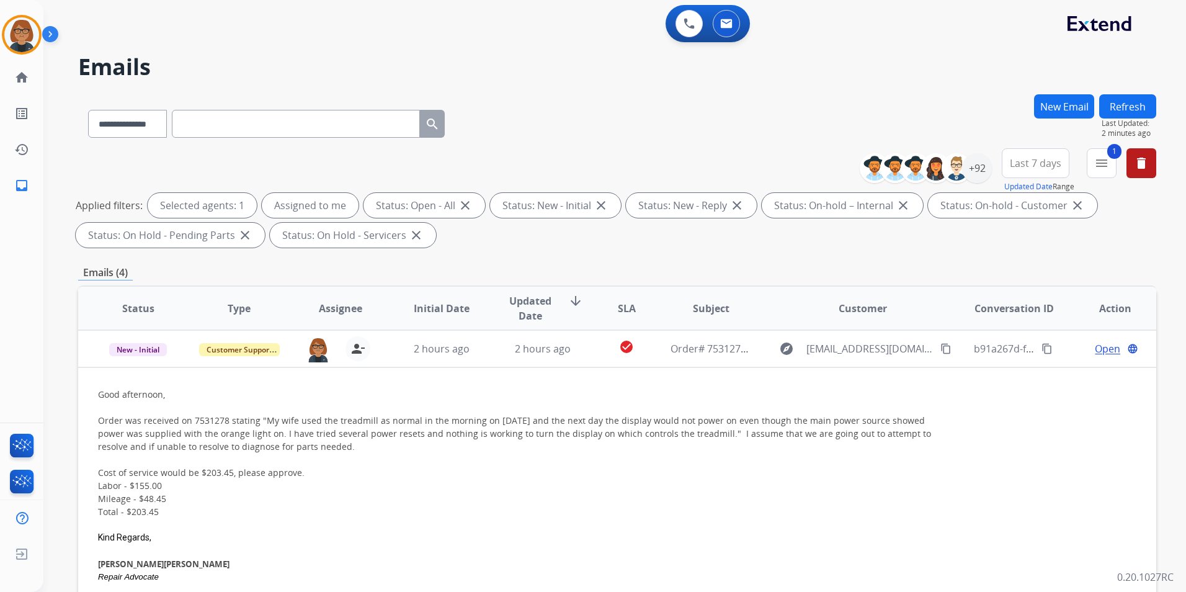
drag, startPoint x: 936, startPoint y: 354, endPoint x: 966, endPoint y: 347, distance: 30.5
click at [955, 347] on tr "New - Initial Customer Support [EMAIL_ADDRESS][PERSON_NAME][DOMAIN_NAME] person…" at bounding box center [617, 348] width 1078 height 37
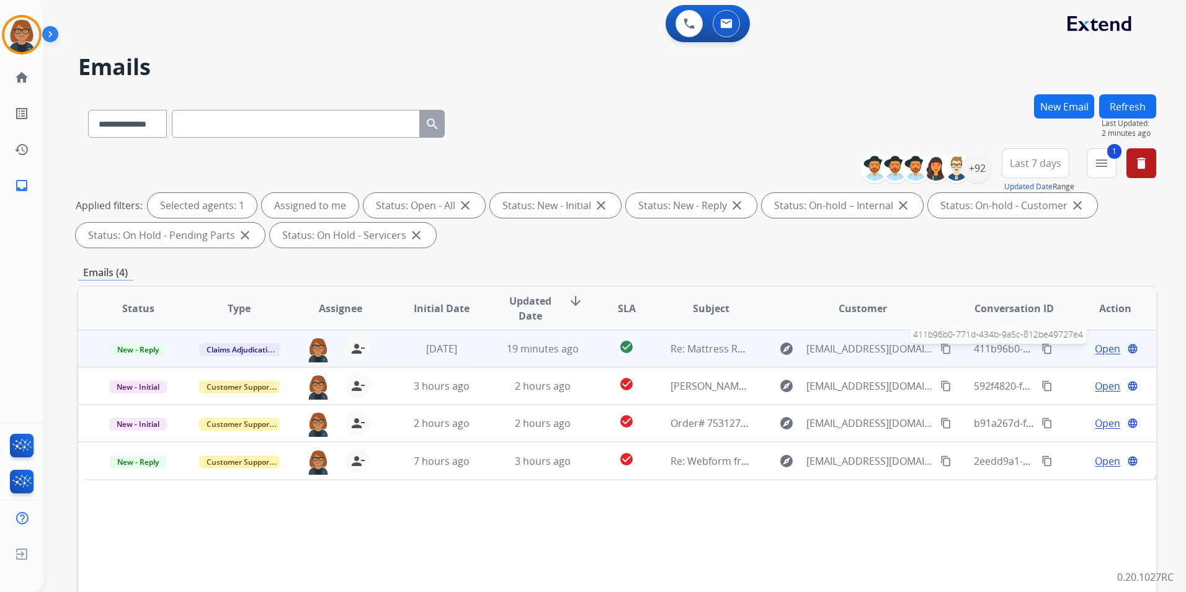
scroll to position [0, 0]
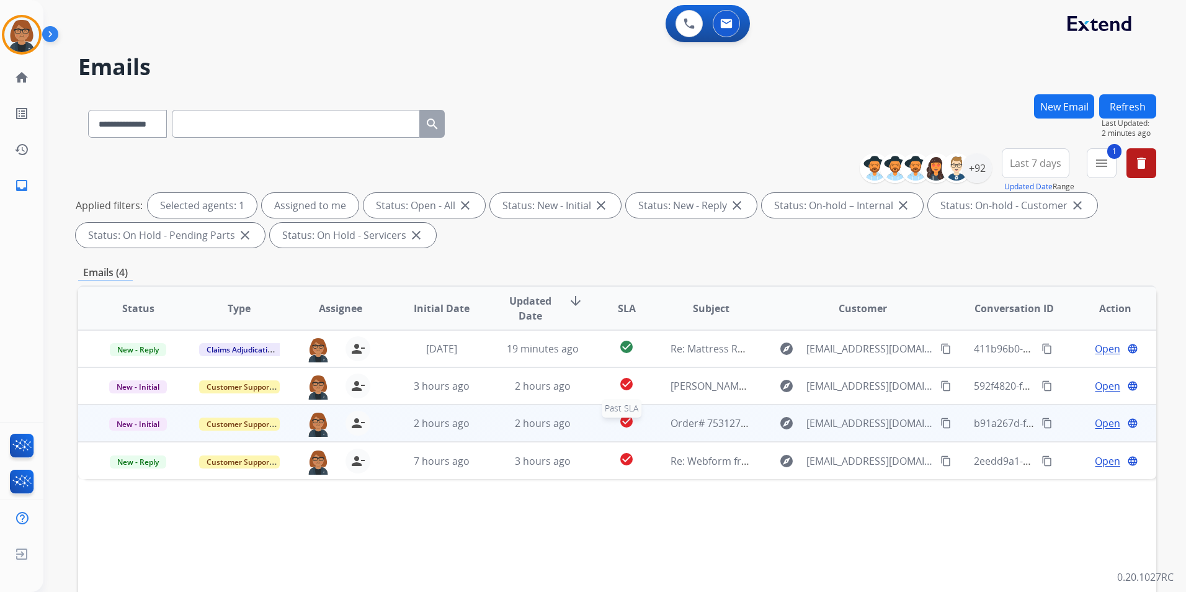
click at [613, 427] on div "check_circle" at bounding box center [626, 423] width 47 height 19
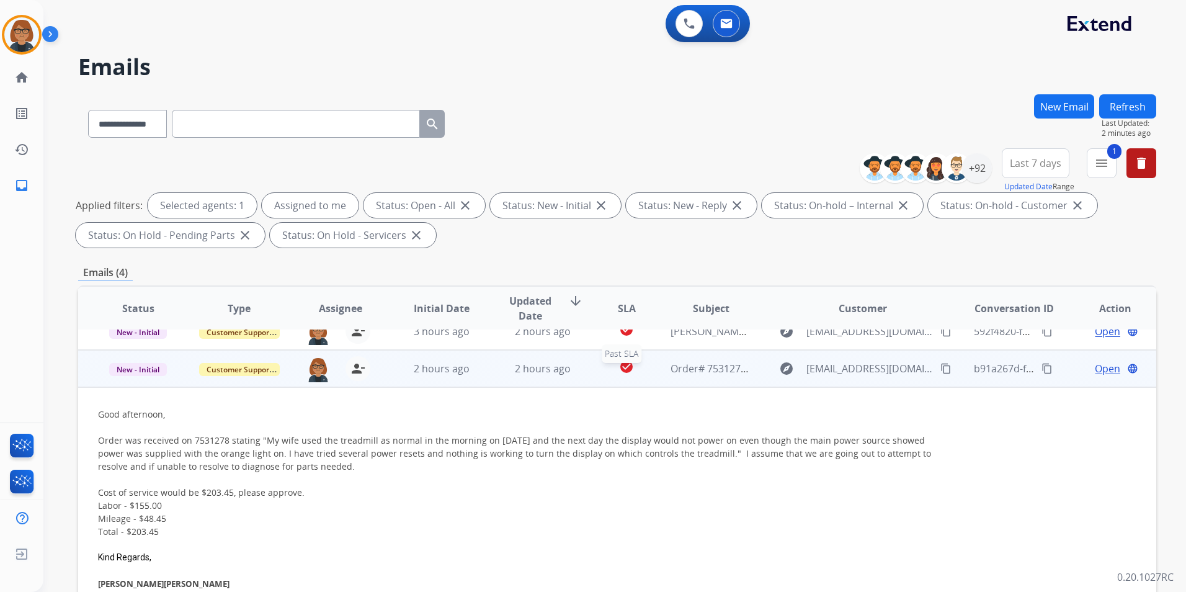
scroll to position [74, 0]
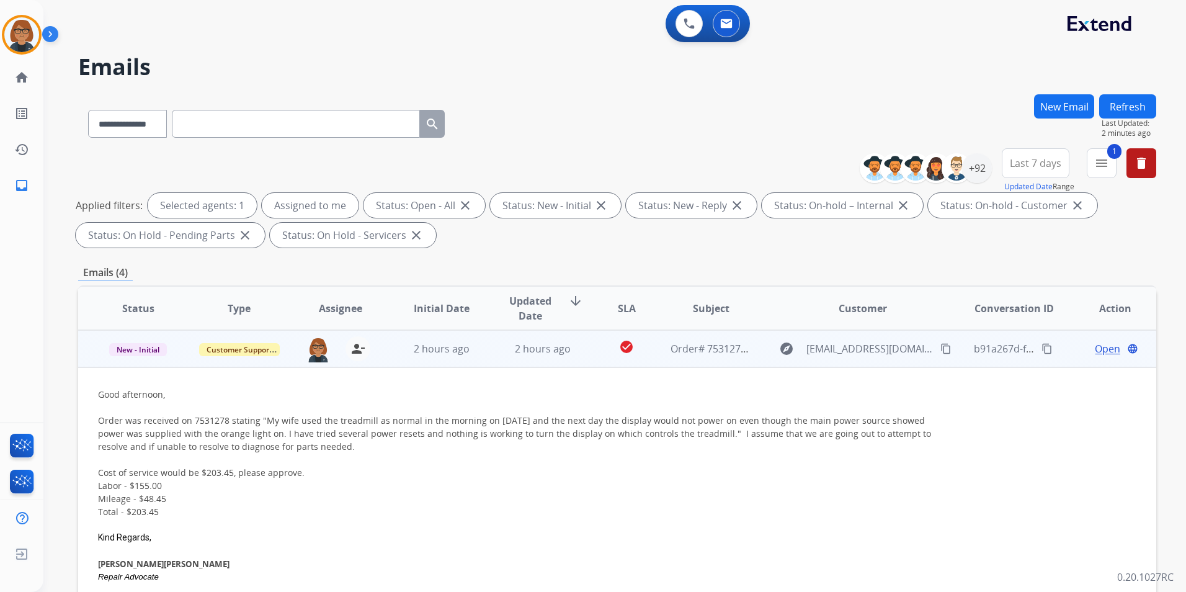
click at [940, 345] on mat-icon "content_copy" at bounding box center [945, 348] width 11 height 11
click at [940, 350] on mat-icon "content_copy" at bounding box center [945, 348] width 11 height 11
drag, startPoint x: 193, startPoint y: 416, endPoint x: 229, endPoint y: 422, distance: 36.5
click at [229, 422] on div "Order was received on 7531278 stating "My wife used the treadmill as normal in …" at bounding box center [516, 433] width 836 height 39
click at [597, 461] on div at bounding box center [516, 459] width 836 height 13
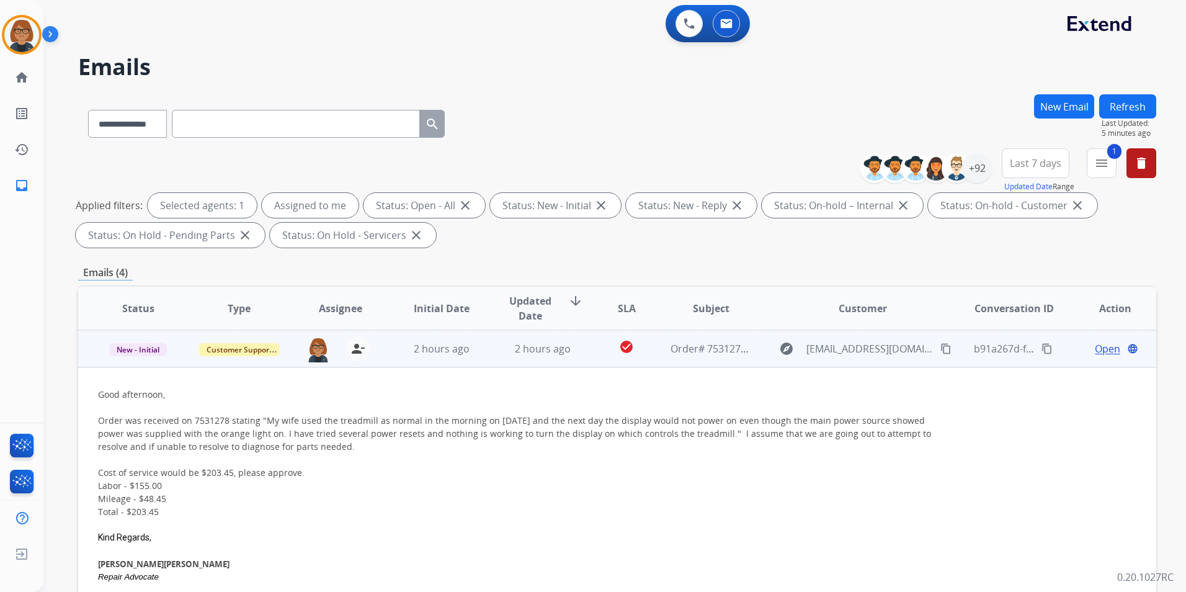
click at [1095, 350] on span "Open" at bounding box center [1107, 348] width 25 height 15
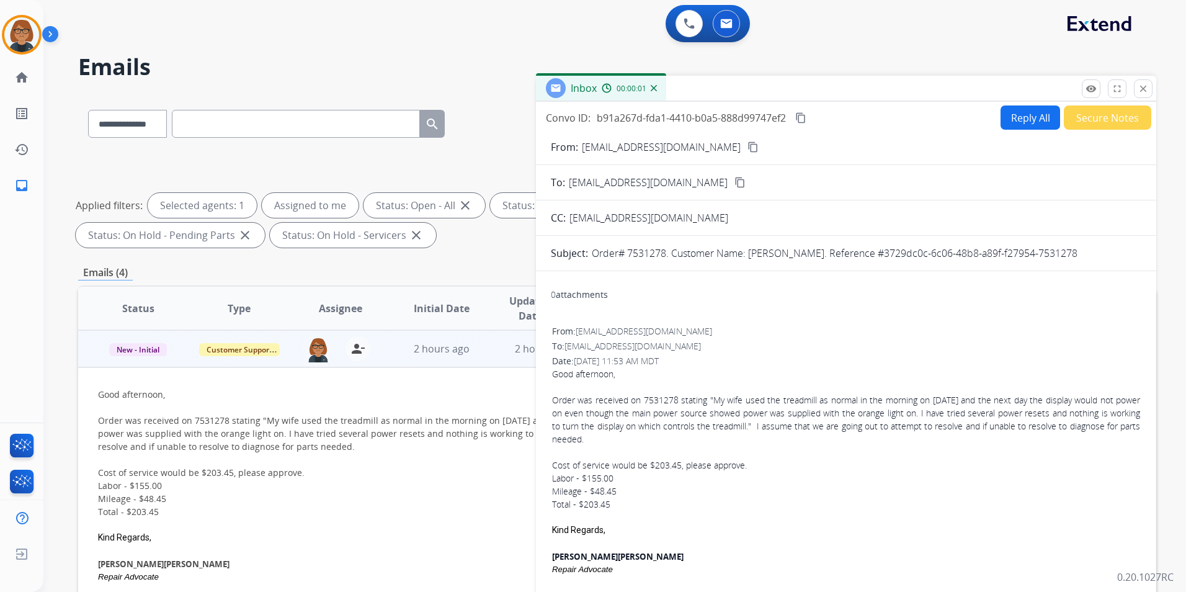
click at [1028, 127] on button "Reply All" at bounding box center [1030, 117] width 60 height 24
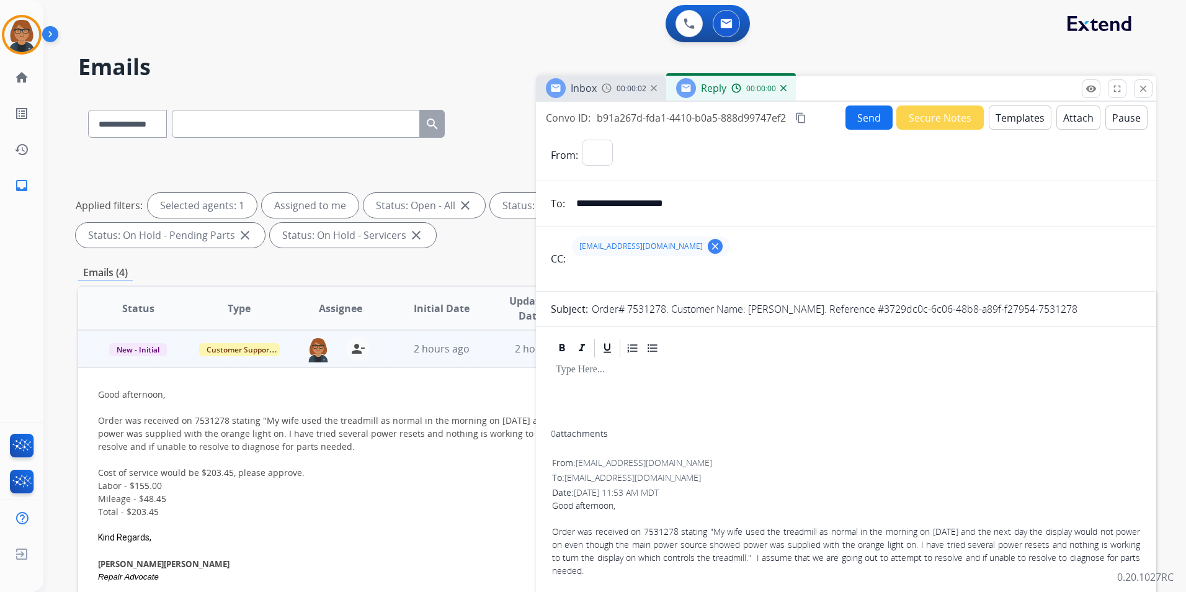
select select "**********"
click at [989, 120] on button "Templates" at bounding box center [1020, 117] width 63 height 24
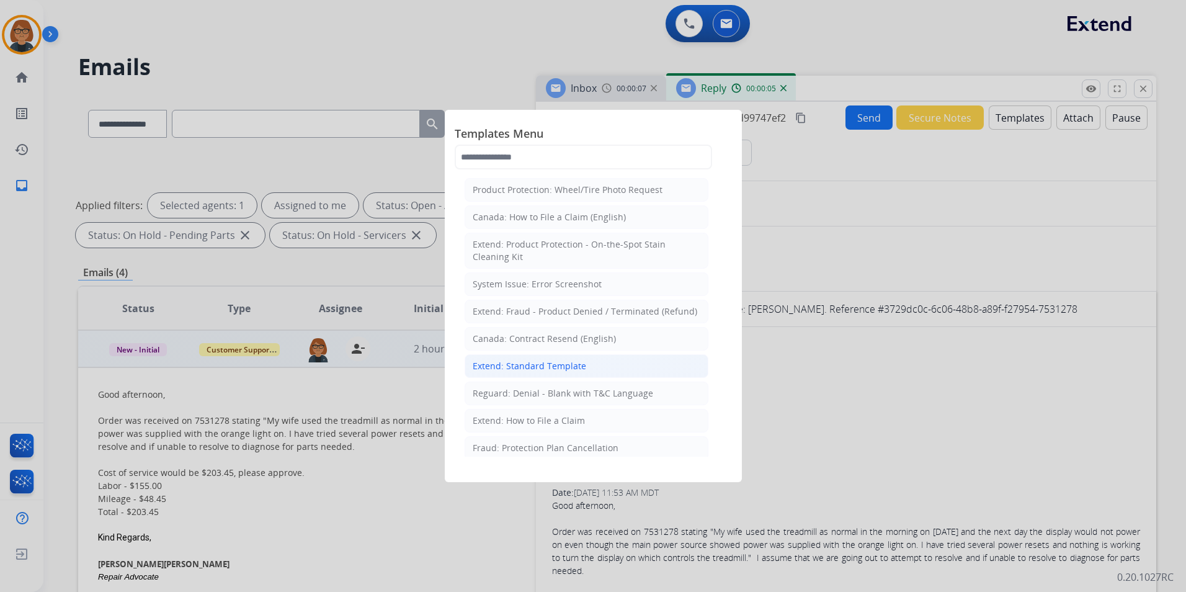
click at [554, 366] on div "Extend: Standard Template" at bounding box center [529, 366] width 113 height 12
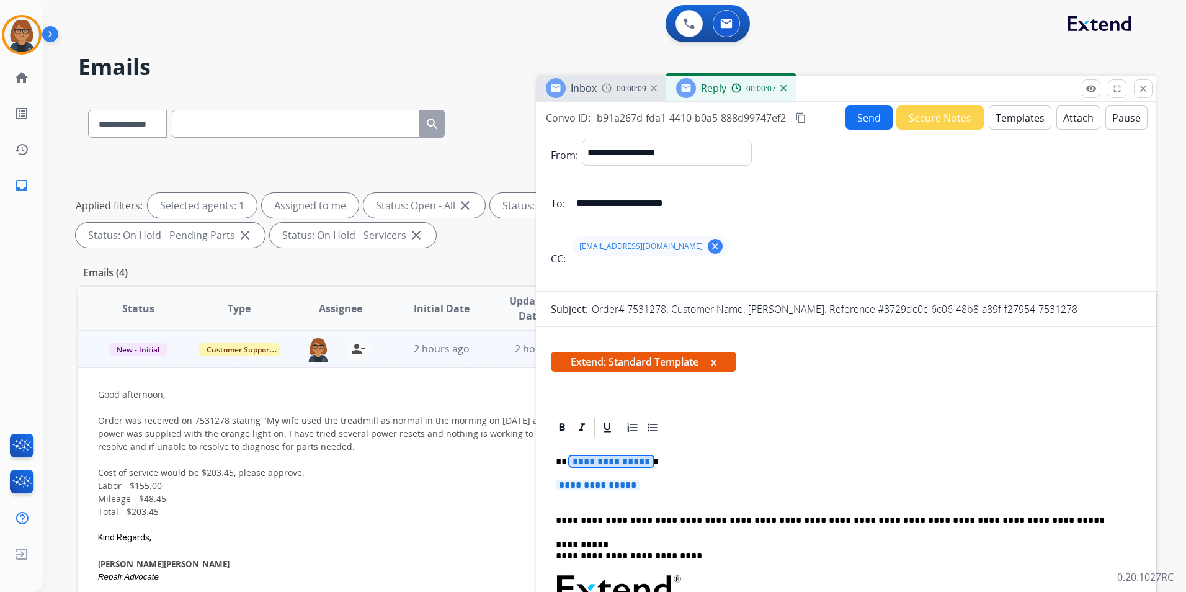
click at [607, 466] on span "**********" at bounding box center [611, 461] width 84 height 11
drag, startPoint x: 607, startPoint y: 466, endPoint x: 599, endPoint y: 465, distance: 8.8
click at [607, 466] on span "**********" at bounding box center [611, 461] width 84 height 11
click at [614, 485] on span "**********" at bounding box center [598, 484] width 84 height 11
click at [615, 486] on span "**********" at bounding box center [598, 484] width 84 height 11
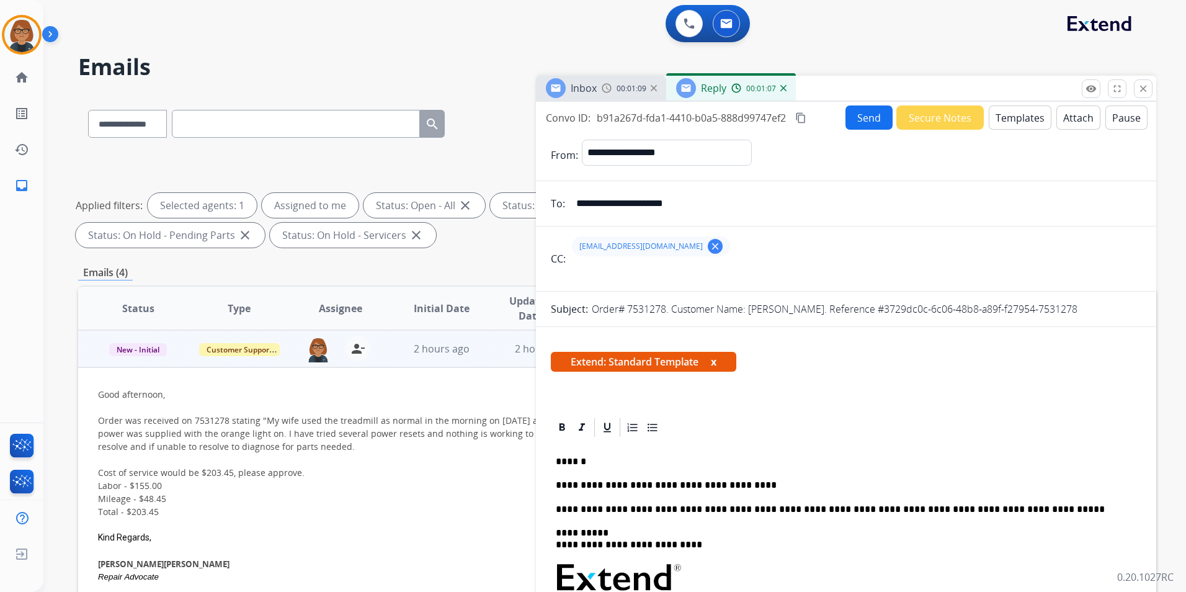
click at [603, 84] on img at bounding box center [607, 88] width 10 height 10
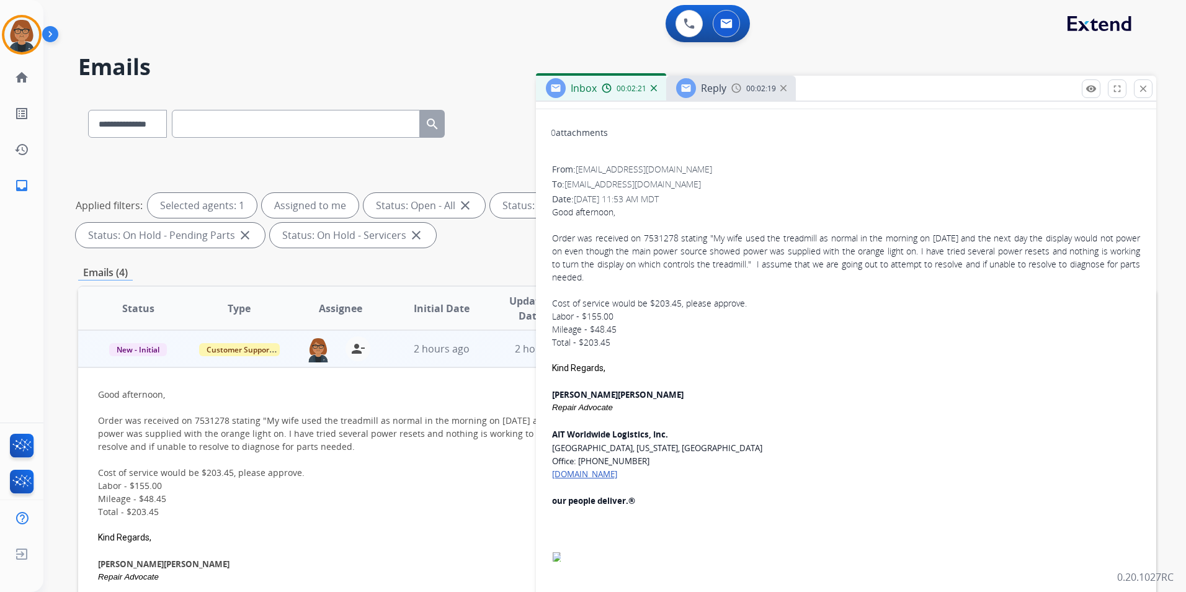
scroll to position [131, 0]
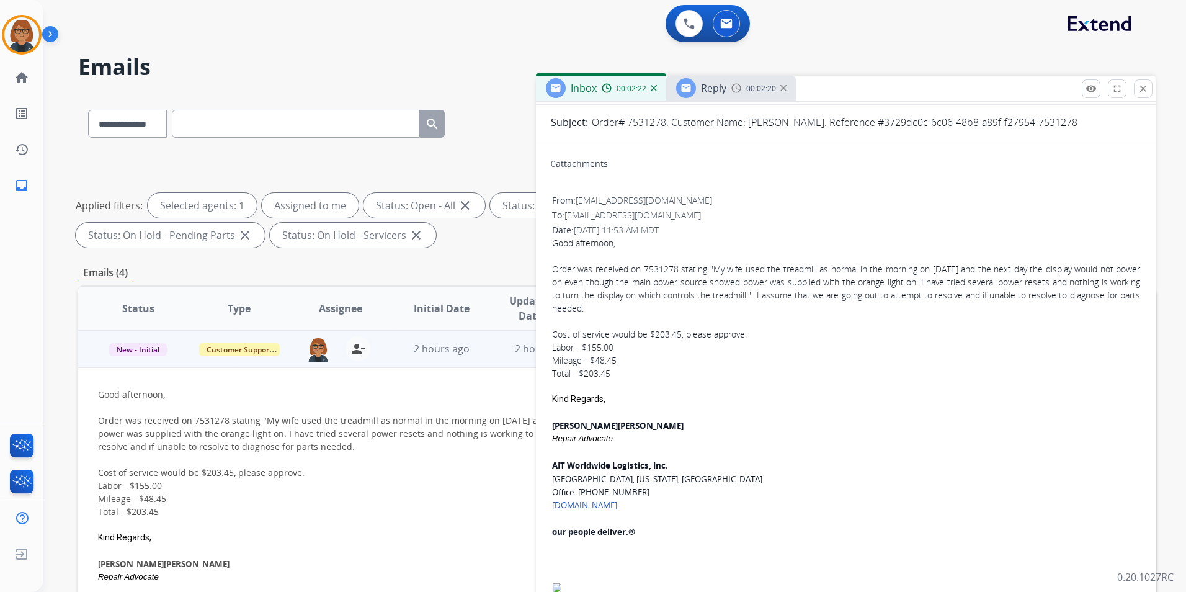
click at [649, 271] on div "Order was received on 7531278 stating "My wife used the treadmill as normal in …" at bounding box center [846, 288] width 588 height 52
drag, startPoint x: 644, startPoint y: 267, endPoint x: 675, endPoint y: 270, distance: 31.2
click at [675, 270] on div "Order was received on 7531278 stating "My wife used the treadmill as normal in …" at bounding box center [846, 288] width 588 height 52
drag, startPoint x: 675, startPoint y: 270, endPoint x: 667, endPoint y: 266, distance: 9.7
copy div "7531278"
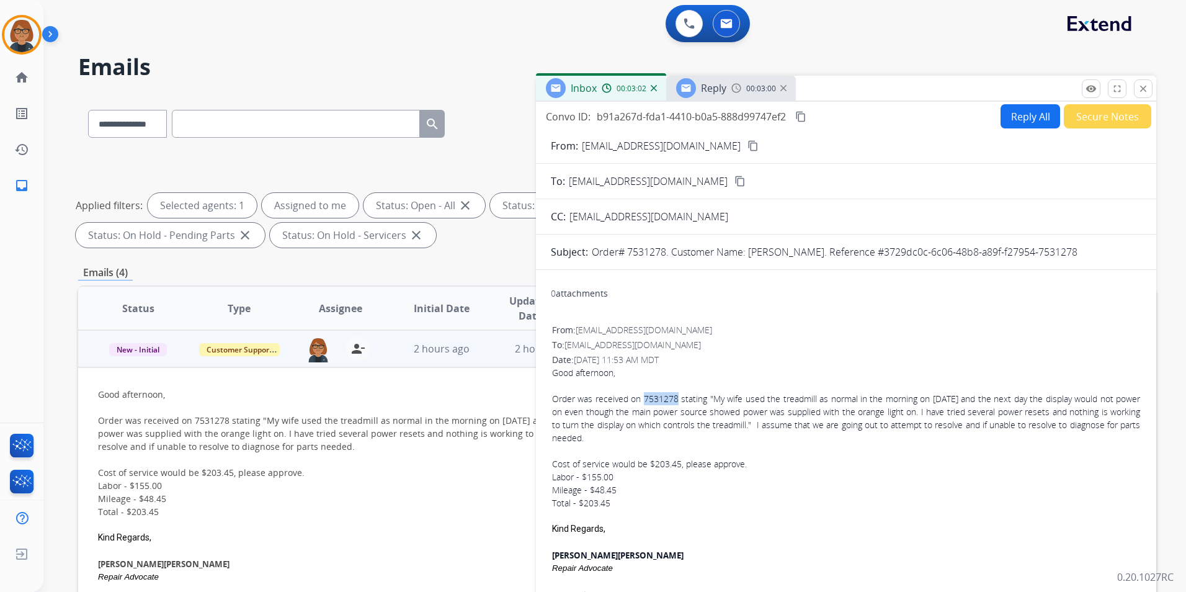
scroll to position [0, 0]
click at [703, 92] on span "Reply" at bounding box center [713, 88] width 25 height 14
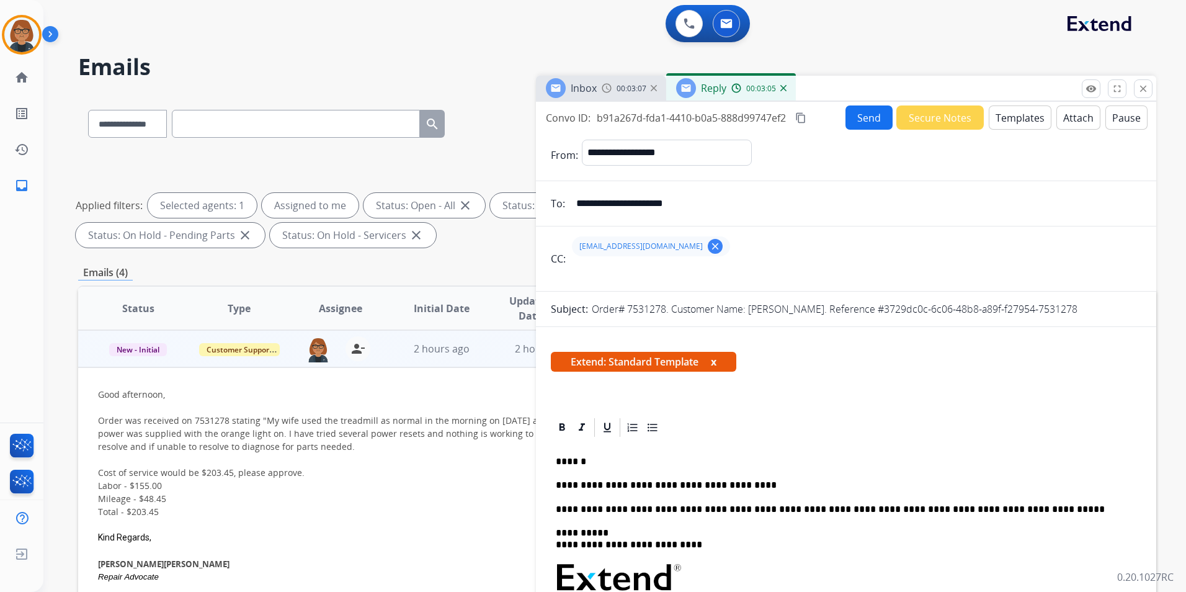
click at [779, 88] on div "00:03:05" at bounding box center [758, 87] width 55 height 11
click at [783, 87] on img at bounding box center [783, 88] width 6 height 6
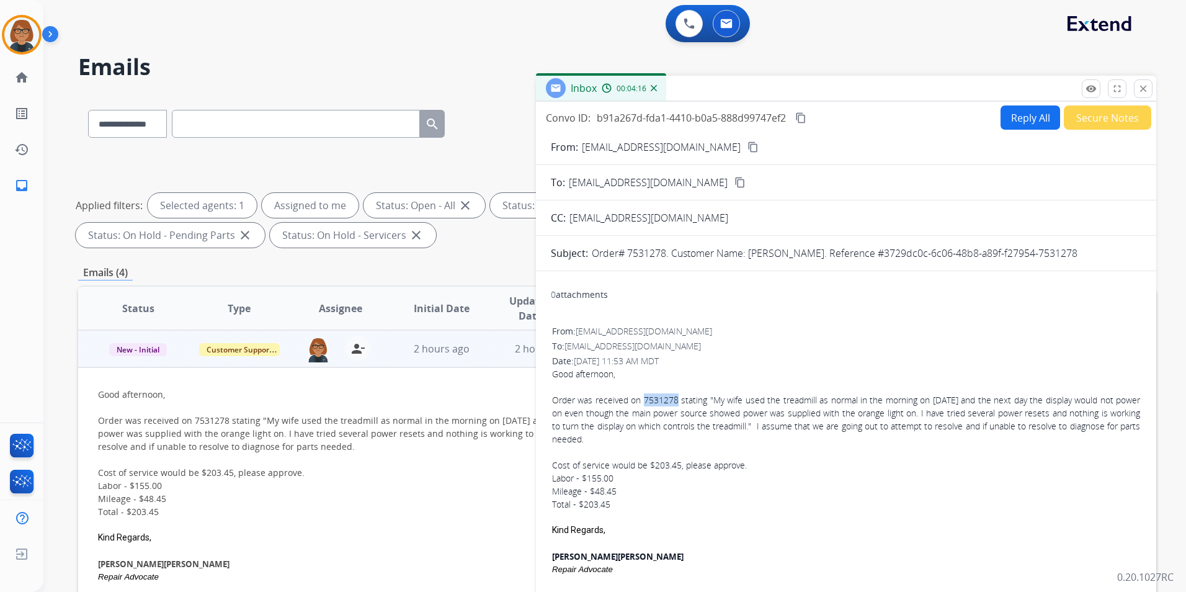
drag, startPoint x: 1144, startPoint y: 86, endPoint x: 1140, endPoint y: 93, distance: 8.3
click at [1146, 86] on mat-icon "close" at bounding box center [1142, 88] width 11 height 11
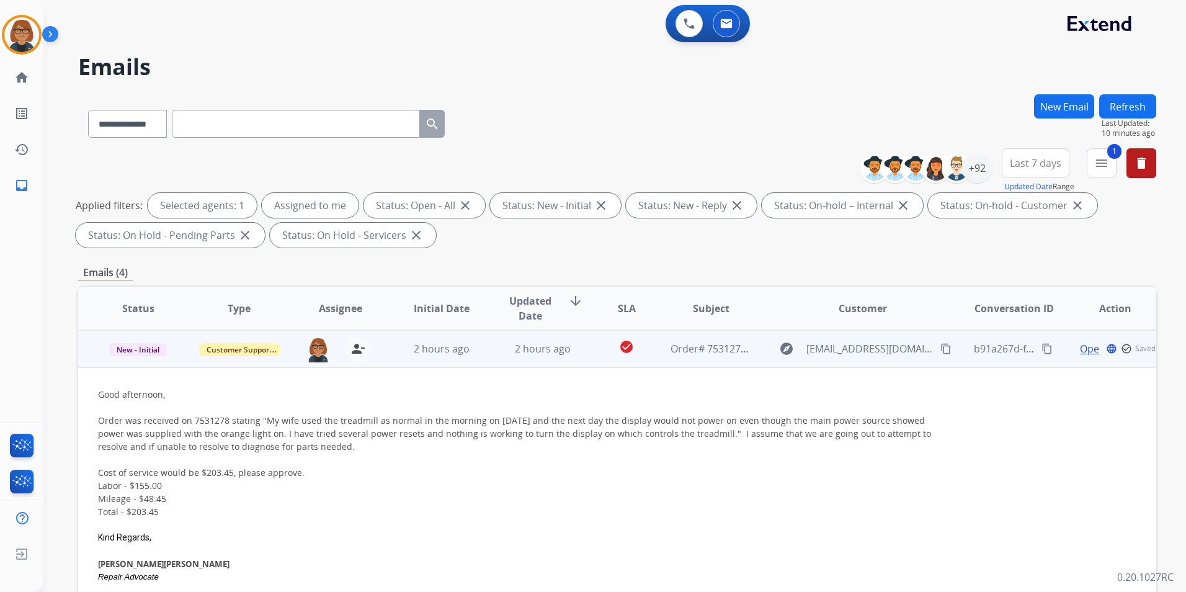
click at [561, 358] on td "2 hours ago" at bounding box center [533, 348] width 101 height 37
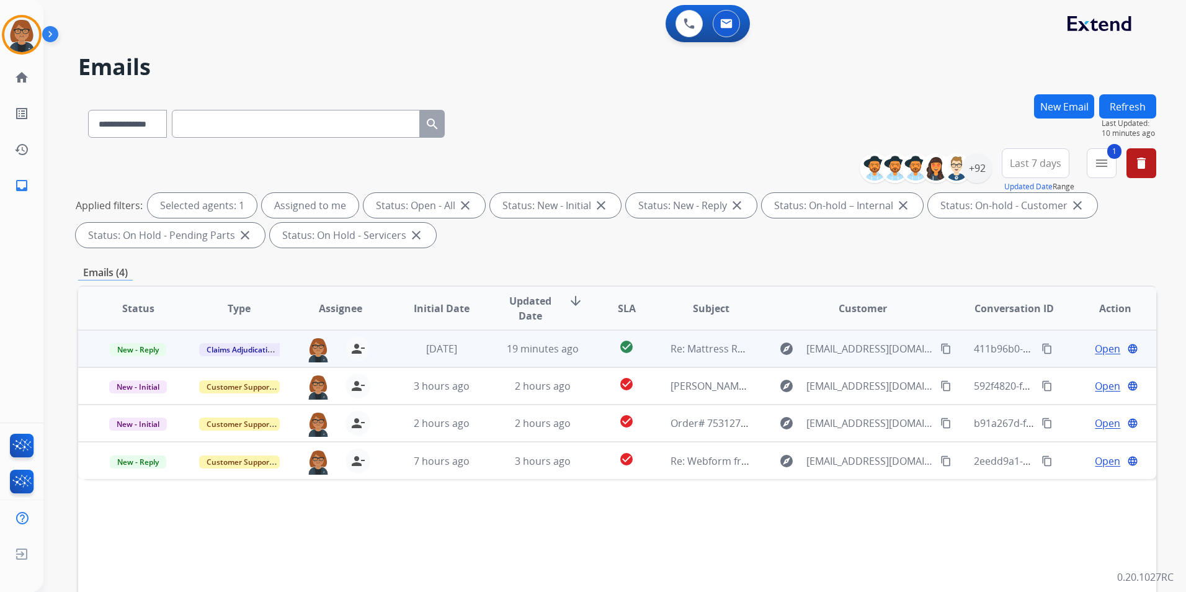
click at [596, 350] on td "check_circle" at bounding box center [618, 348] width 68 height 37
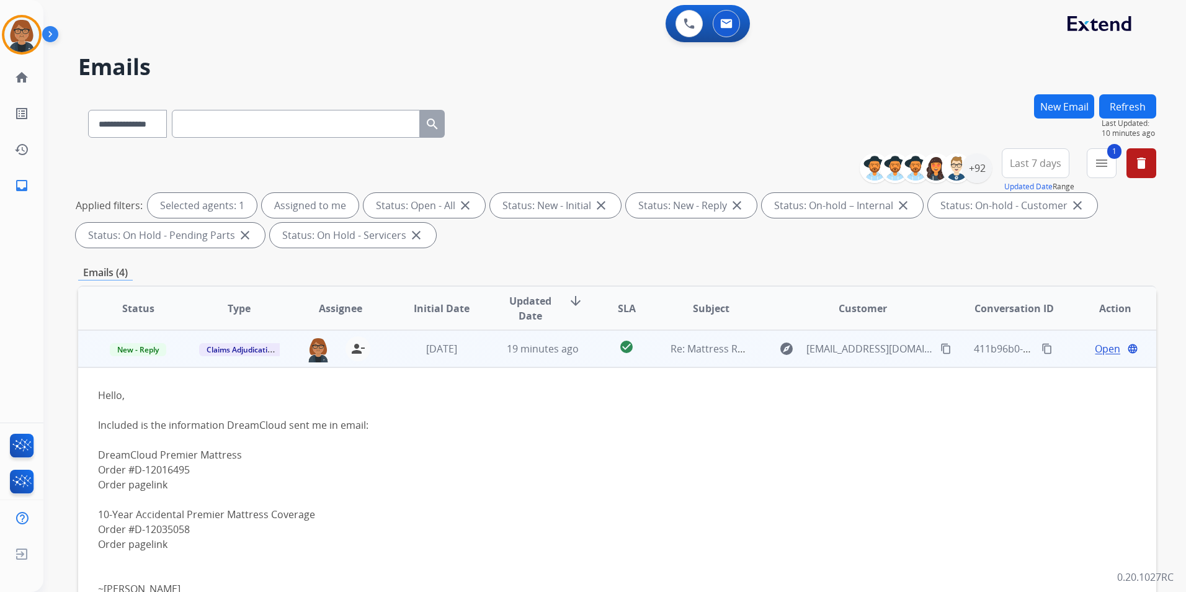
click at [577, 360] on td "19 minutes ago" at bounding box center [533, 348] width 101 height 37
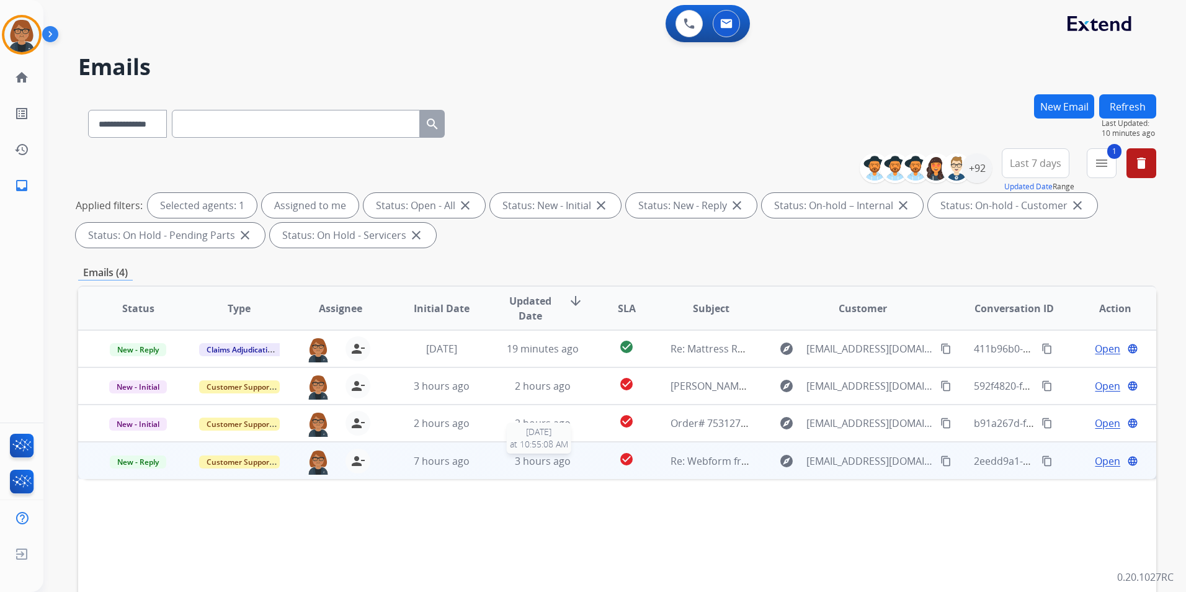
click at [519, 467] on span "3 hours ago" at bounding box center [543, 461] width 56 height 14
click at [1095, 464] on span "Open" at bounding box center [1107, 460] width 25 height 15
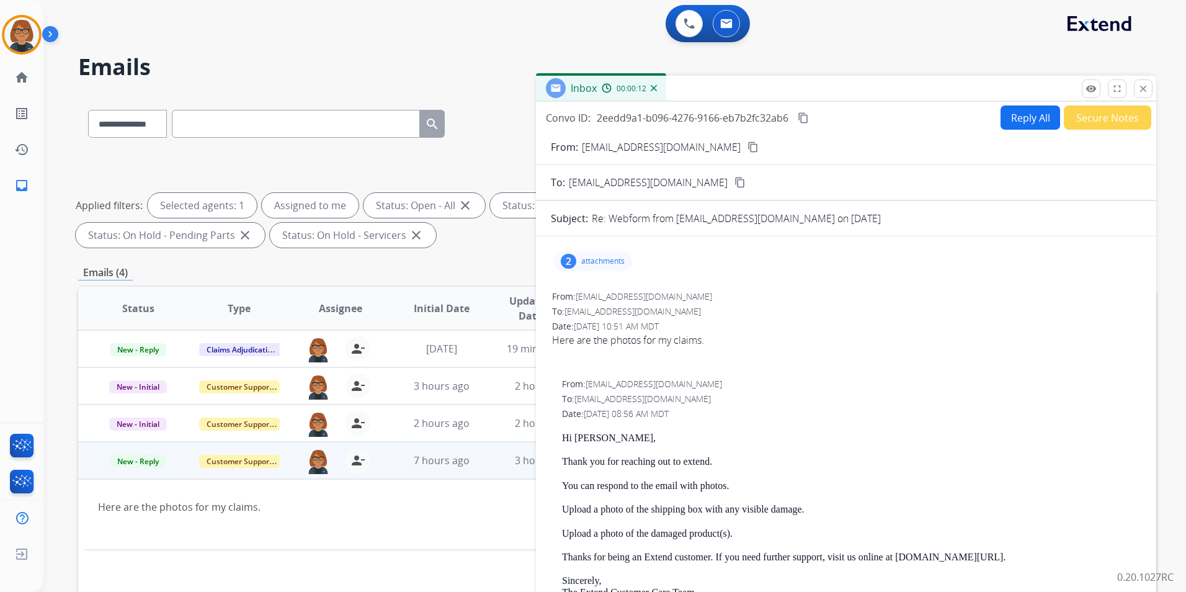
click at [626, 262] on div "2 attachments" at bounding box center [592, 261] width 79 height 20
click at [747, 144] on mat-icon "content_copy" at bounding box center [752, 146] width 11 height 11
click at [721, 292] on mat-icon "download" at bounding box center [720, 290] width 11 height 11
click at [724, 337] on mat-icon "download" at bounding box center [724, 336] width 11 height 11
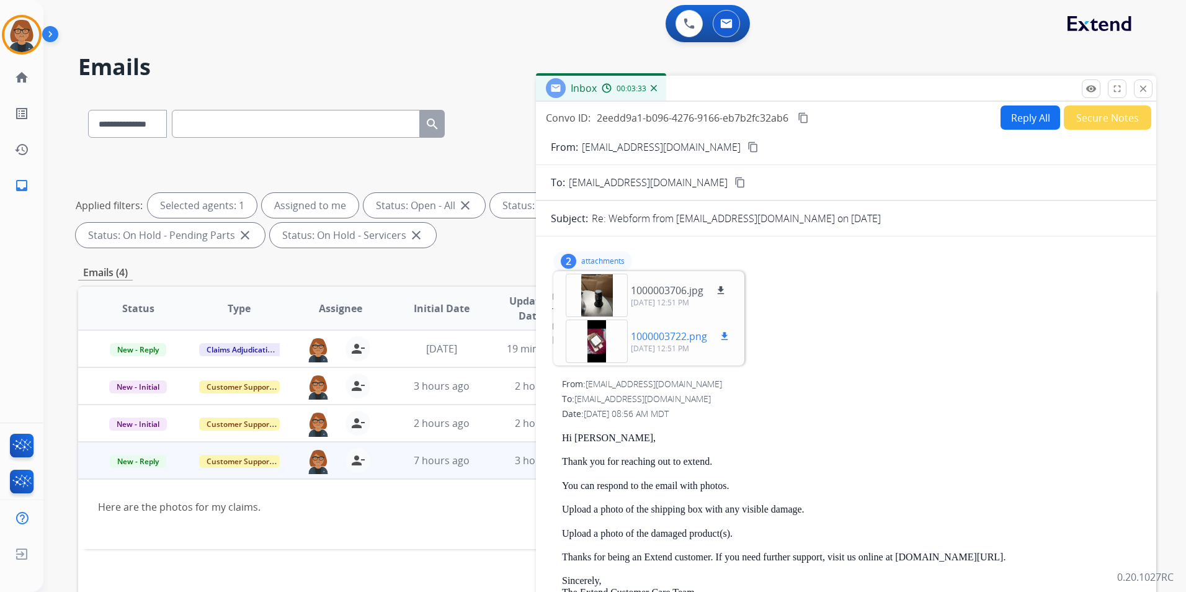
click at [713, 334] on div "1000003722.png download" at bounding box center [681, 336] width 101 height 15
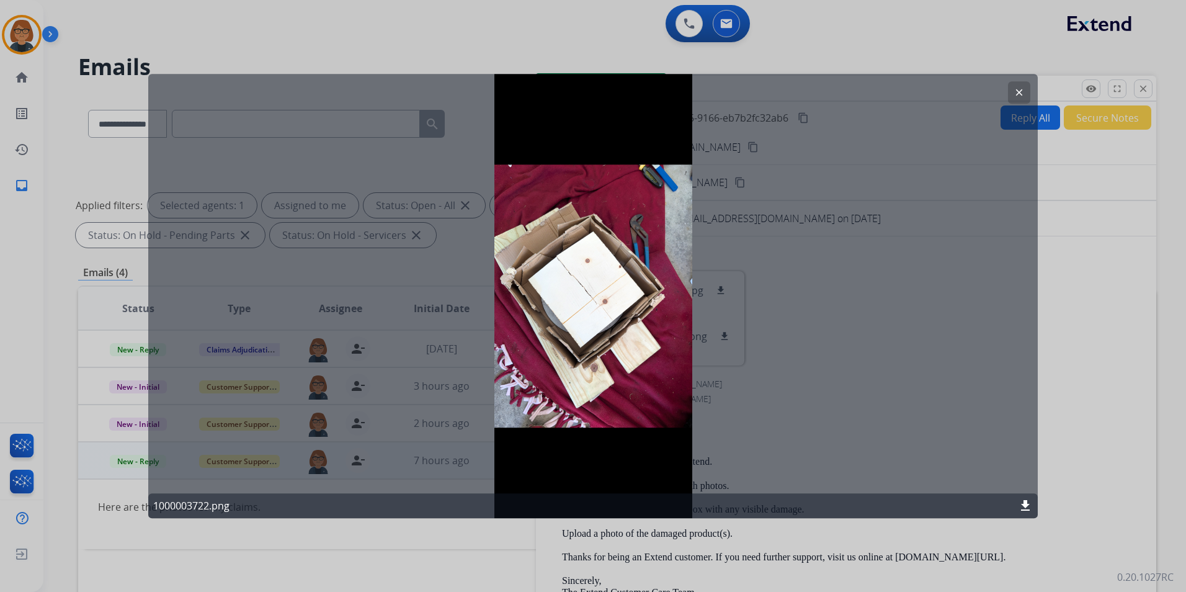
click at [1026, 91] on button "clear" at bounding box center [1019, 92] width 22 height 22
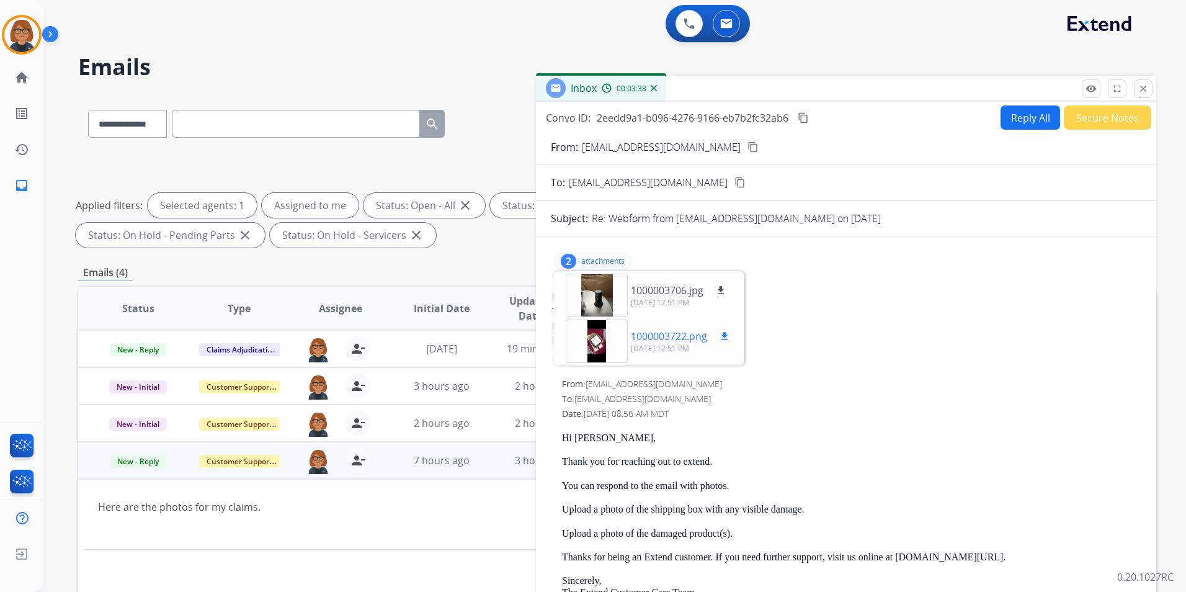
click at [728, 334] on mat-icon "download" at bounding box center [724, 336] width 11 height 11
click at [727, 338] on mat-icon "download" at bounding box center [724, 336] width 11 height 11
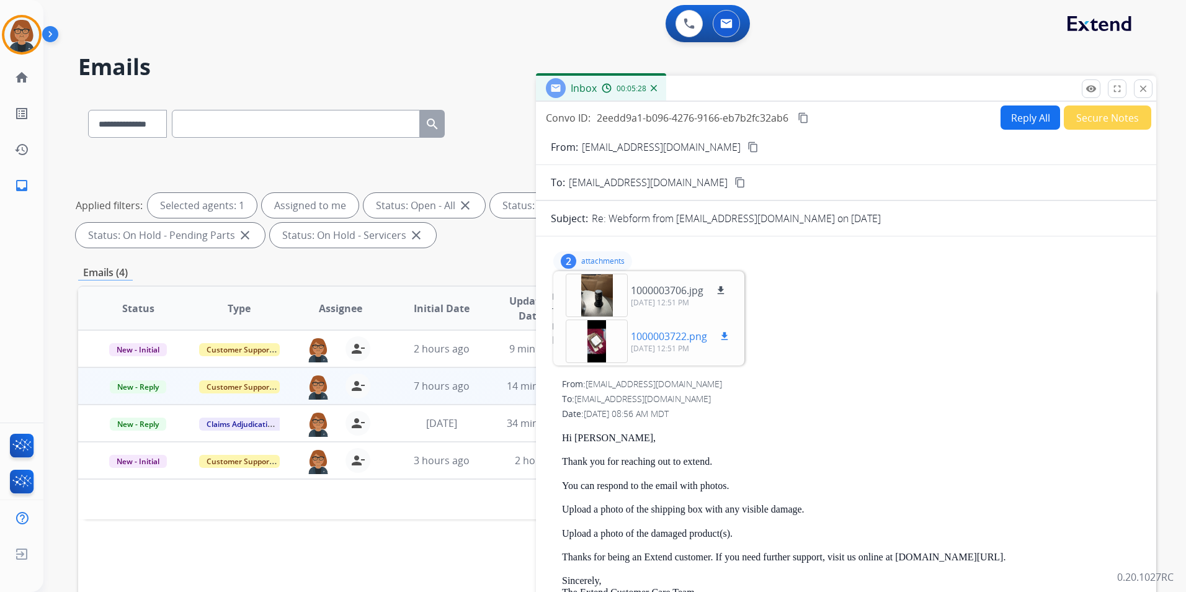
click at [580, 347] on div at bounding box center [597, 340] width 62 height 43
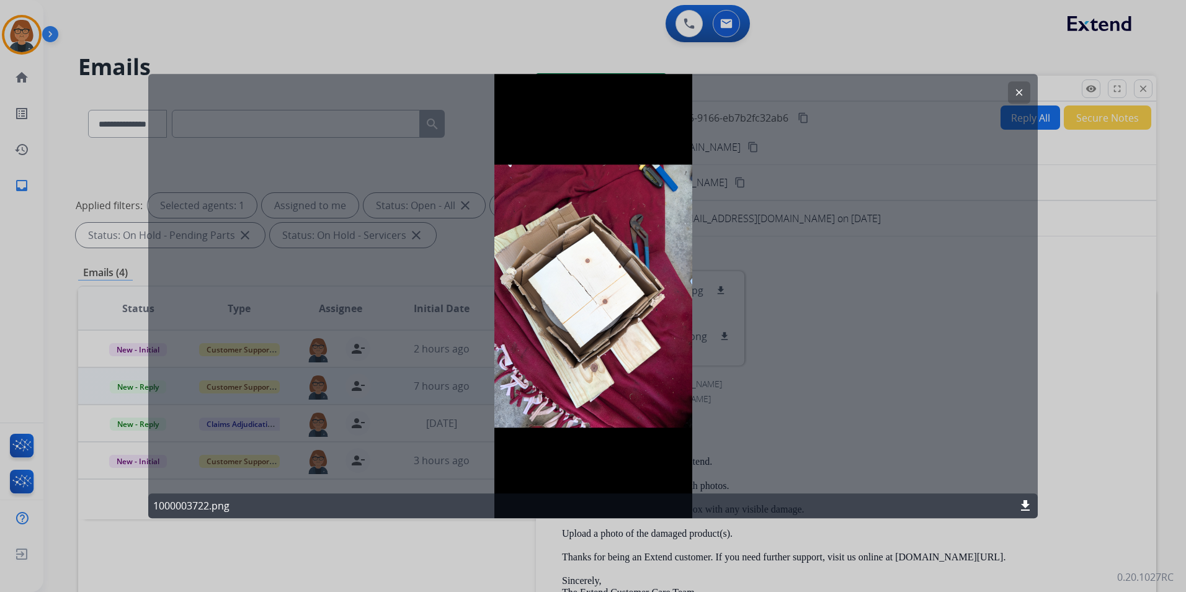
click at [901, 176] on div "clear 1000003722.png download" at bounding box center [592, 296] width 889 height 444
click at [1016, 89] on mat-icon "clear" at bounding box center [1018, 92] width 11 height 11
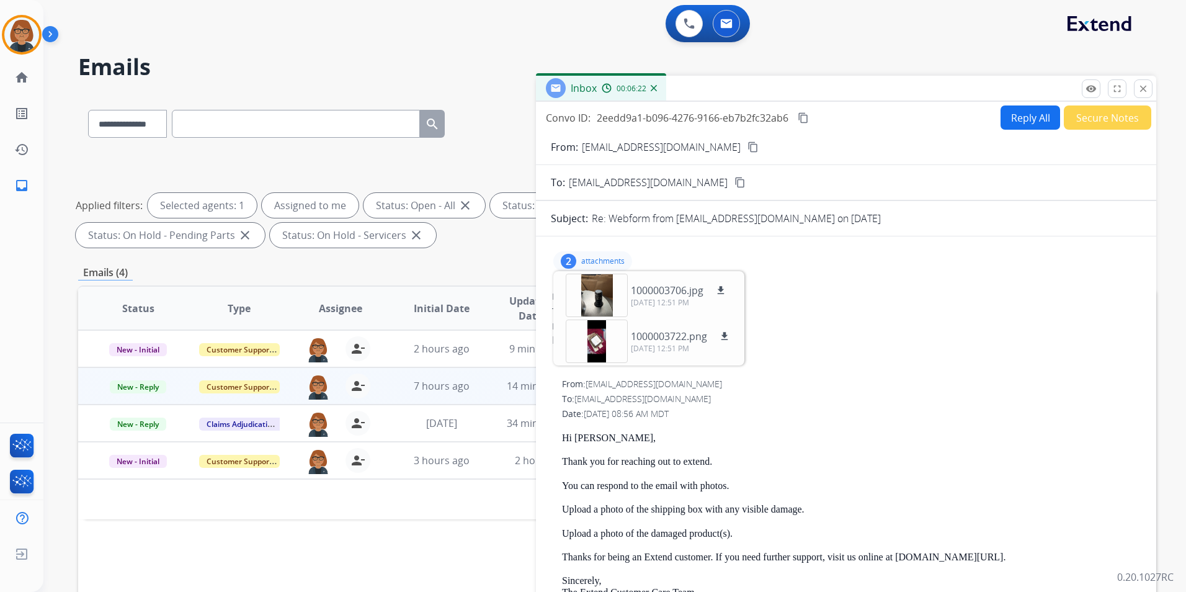
click at [1012, 115] on button "Reply All" at bounding box center [1030, 117] width 60 height 24
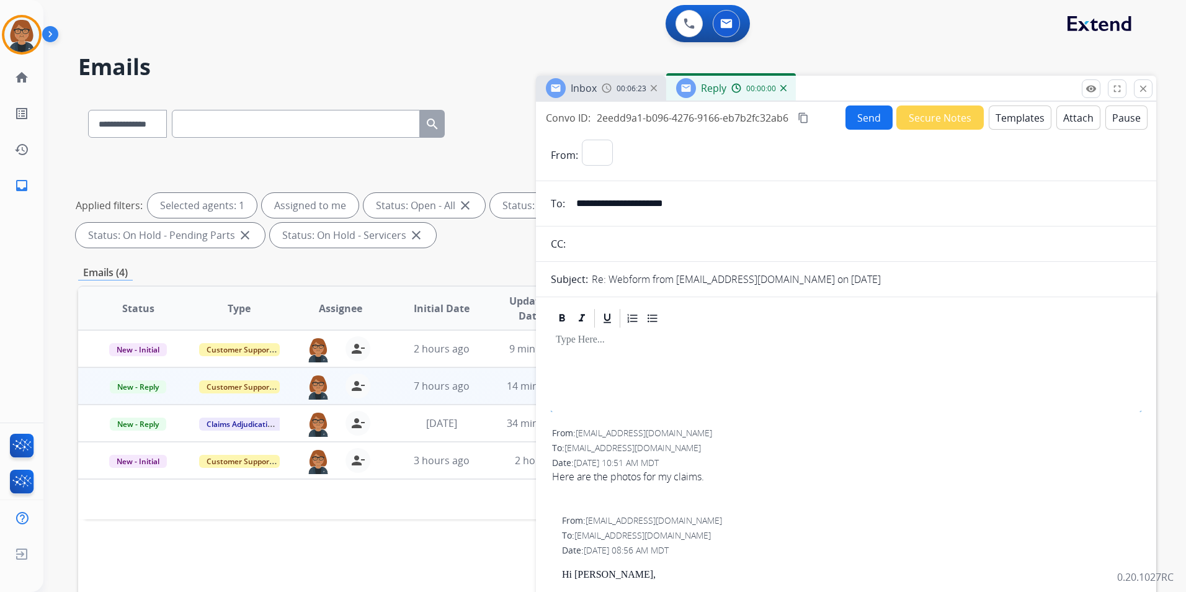
click at [1006, 118] on button "Templates" at bounding box center [1020, 117] width 63 height 24
select select "**********"
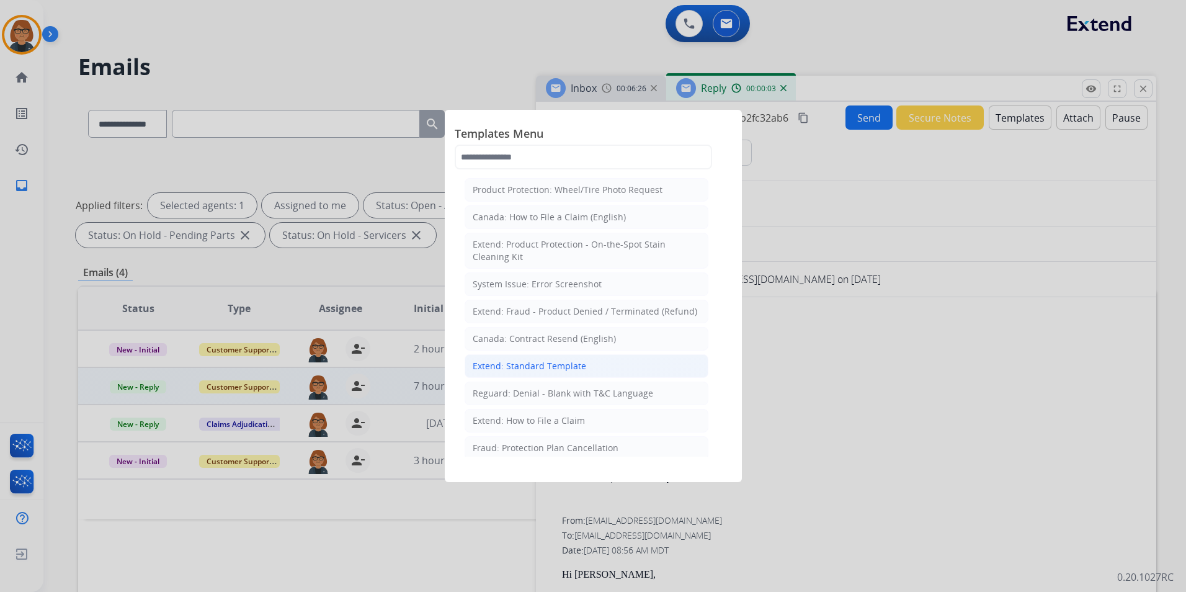
drag, startPoint x: 560, startPoint y: 372, endPoint x: 682, endPoint y: 397, distance: 124.8
click at [561, 372] on div "Extend: Standard Template" at bounding box center [529, 366] width 113 height 12
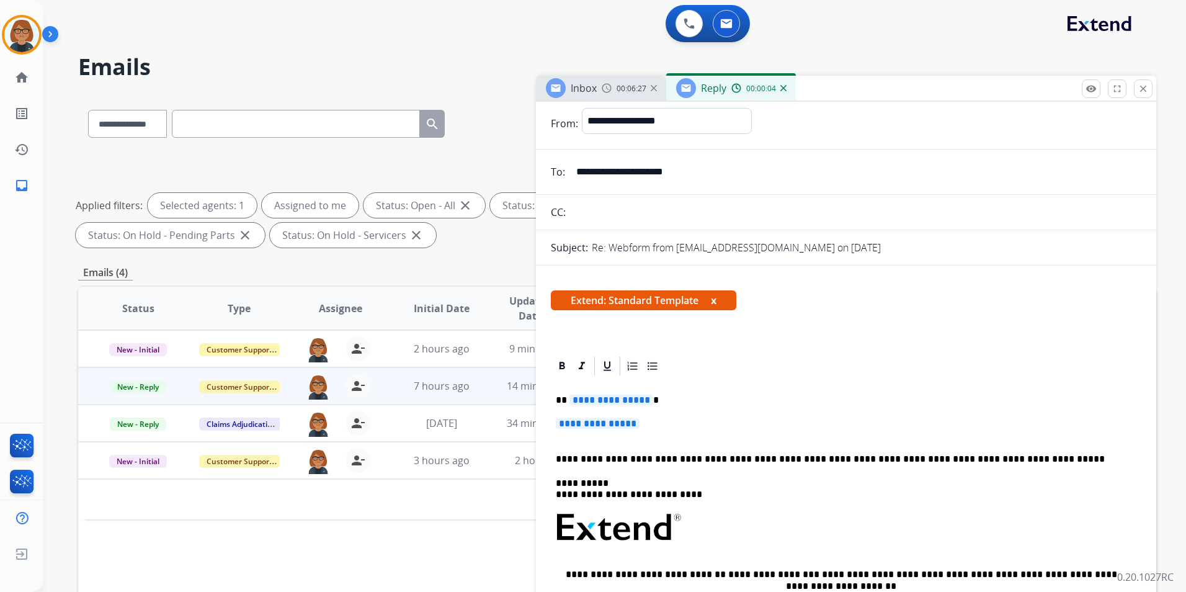
scroll to position [62, 0]
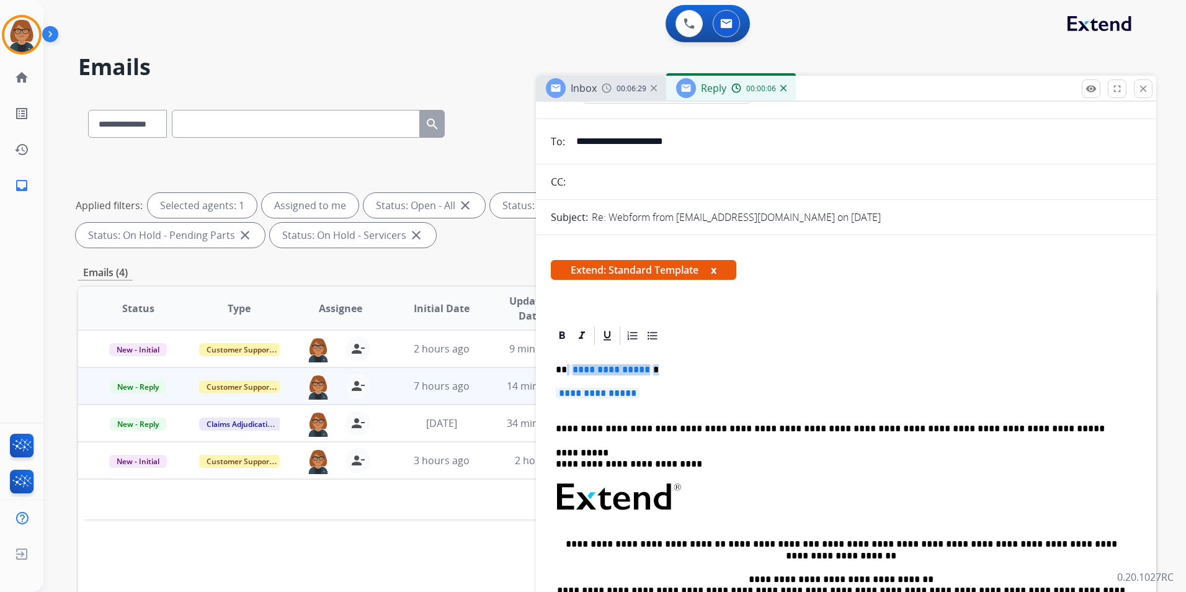
drag, startPoint x: 567, startPoint y: 373, endPoint x: 643, endPoint y: 395, distance: 78.7
click at [643, 395] on div "**********" at bounding box center [846, 526] width 590 height 359
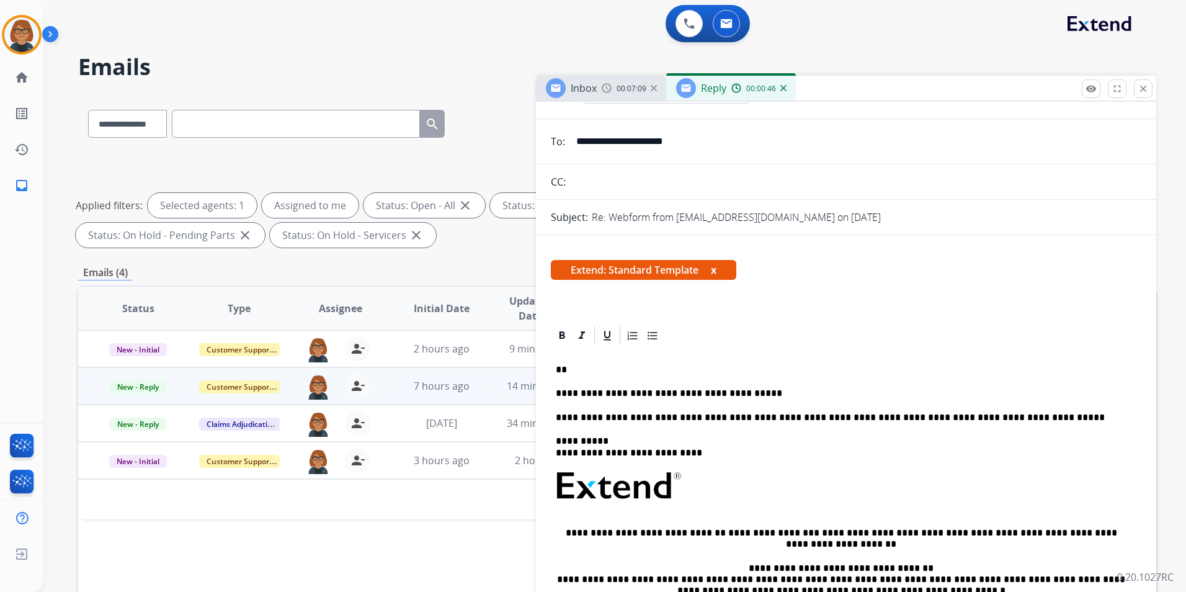
click at [798, 401] on div "**********" at bounding box center [846, 520] width 590 height 347
click at [772, 393] on p "**********" at bounding box center [841, 393] width 571 height 11
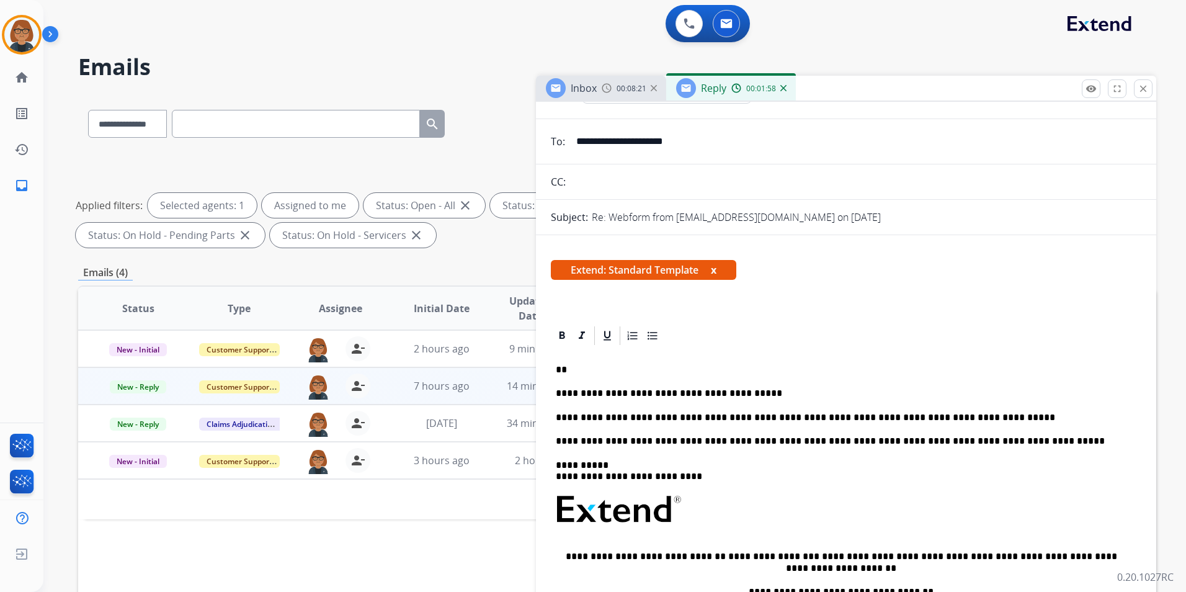
click at [996, 416] on p "**********" at bounding box center [841, 417] width 571 height 11
click at [801, 421] on p "**********" at bounding box center [841, 417] width 571 height 11
click at [803, 417] on p "**********" at bounding box center [841, 417] width 571 height 11
click at [780, 412] on div "**********" at bounding box center [846, 533] width 590 height 372
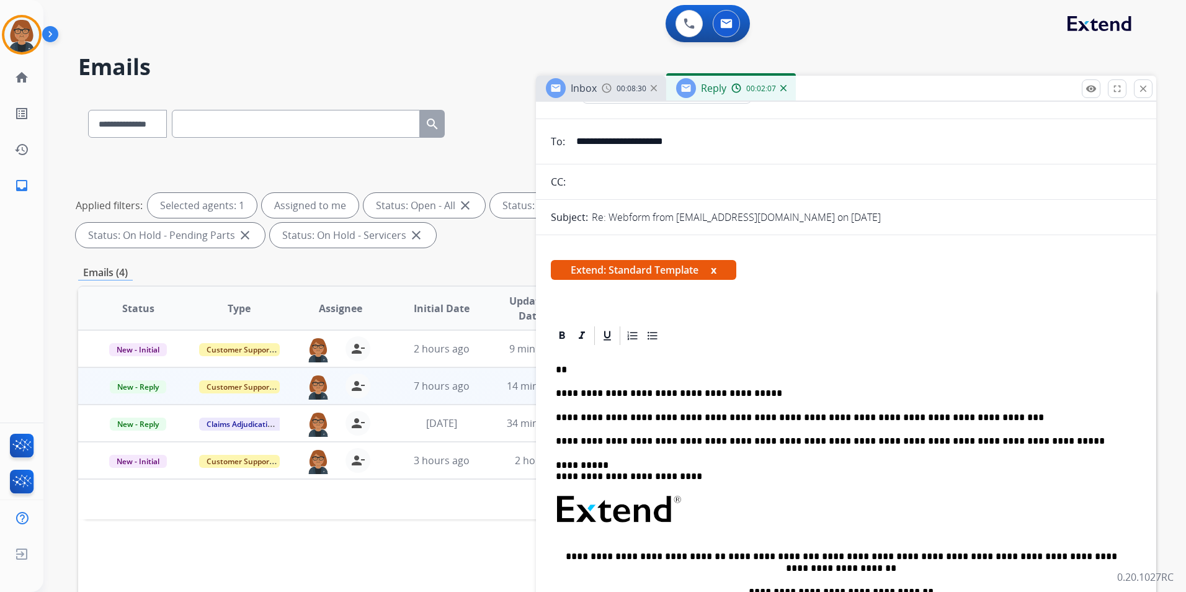
click at [780, 421] on p "**********" at bounding box center [841, 417] width 571 height 11
click at [950, 417] on p "**********" at bounding box center [841, 417] width 571 height 11
click at [572, 356] on div "**********" at bounding box center [846, 533] width 590 height 372
click at [603, 369] on p "**********" at bounding box center [841, 369] width 571 height 11
click at [718, 373] on p "**********" at bounding box center [841, 369] width 571 height 11
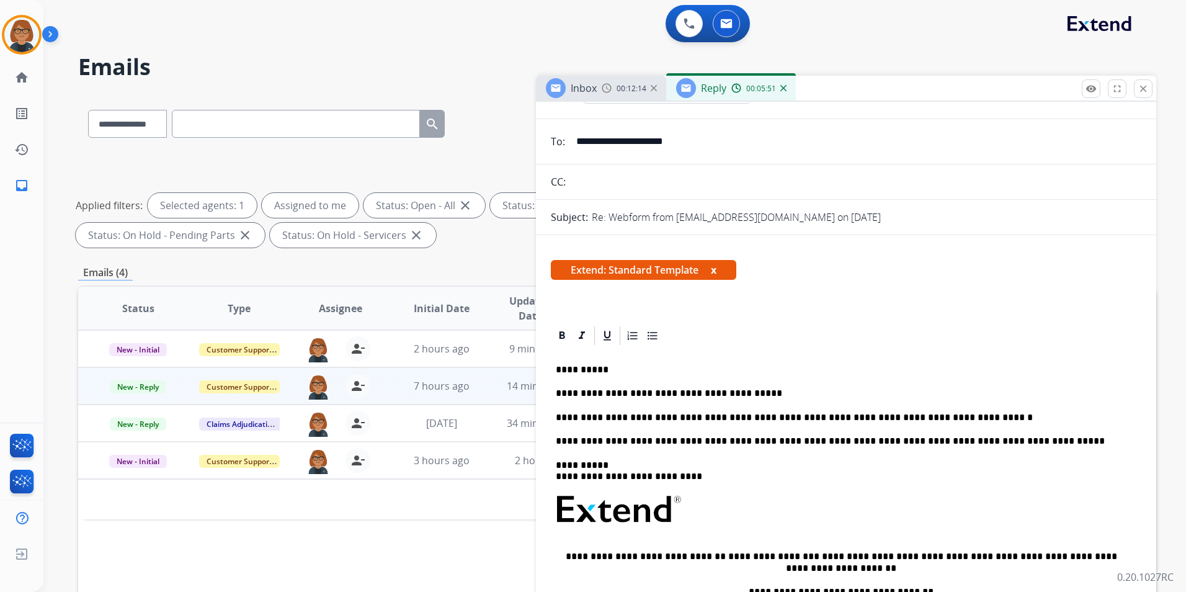
drag, startPoint x: 997, startPoint y: 406, endPoint x: 990, endPoint y: 412, distance: 10.1
click at [997, 406] on div "**********" at bounding box center [846, 533] width 590 height 372
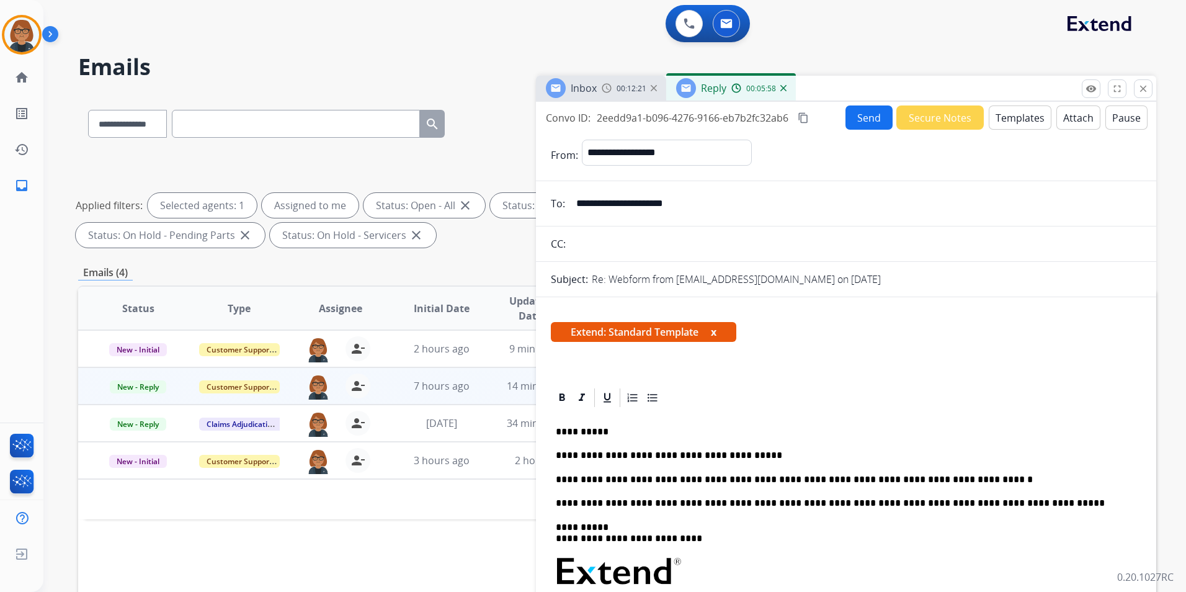
click at [845, 483] on p "**********" at bounding box center [841, 479] width 571 height 11
click at [853, 481] on p "**********" at bounding box center [841, 479] width 571 height 11
click at [850, 481] on p "**********" at bounding box center [841, 479] width 571 height 11
click at [849, 480] on p "**********" at bounding box center [841, 479] width 571 height 11
drag, startPoint x: 934, startPoint y: 479, endPoint x: 962, endPoint y: 491, distance: 30.1
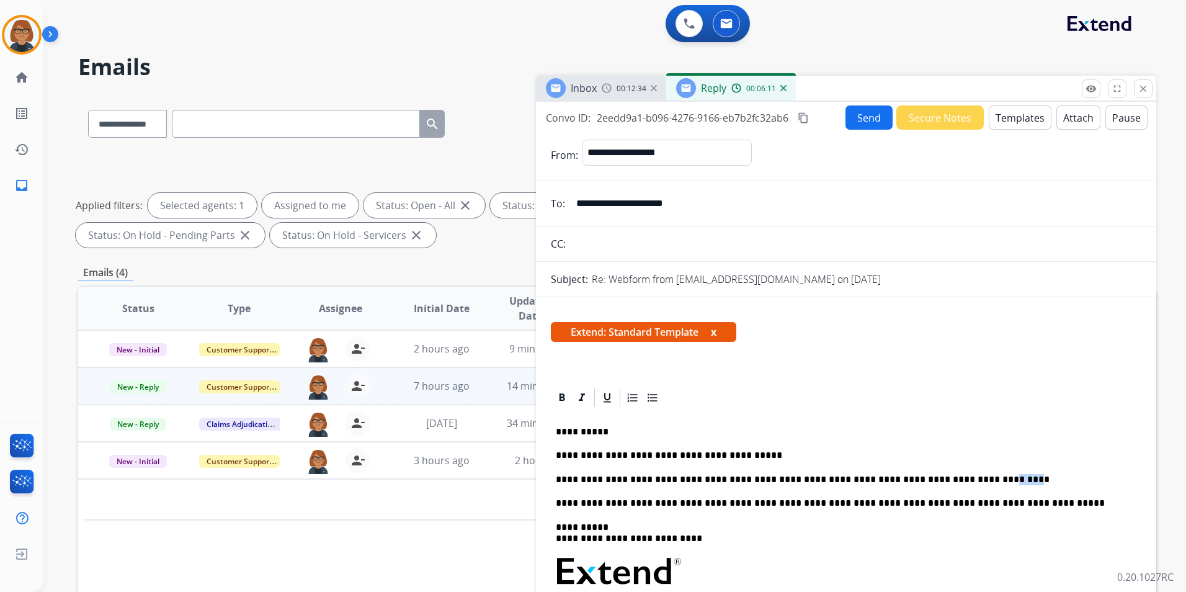
click at [951, 483] on p "**********" at bounding box center [841, 479] width 571 height 11
click at [992, 471] on div "**********" at bounding box center [846, 595] width 590 height 372
click at [868, 118] on button "Send" at bounding box center [868, 117] width 47 height 24
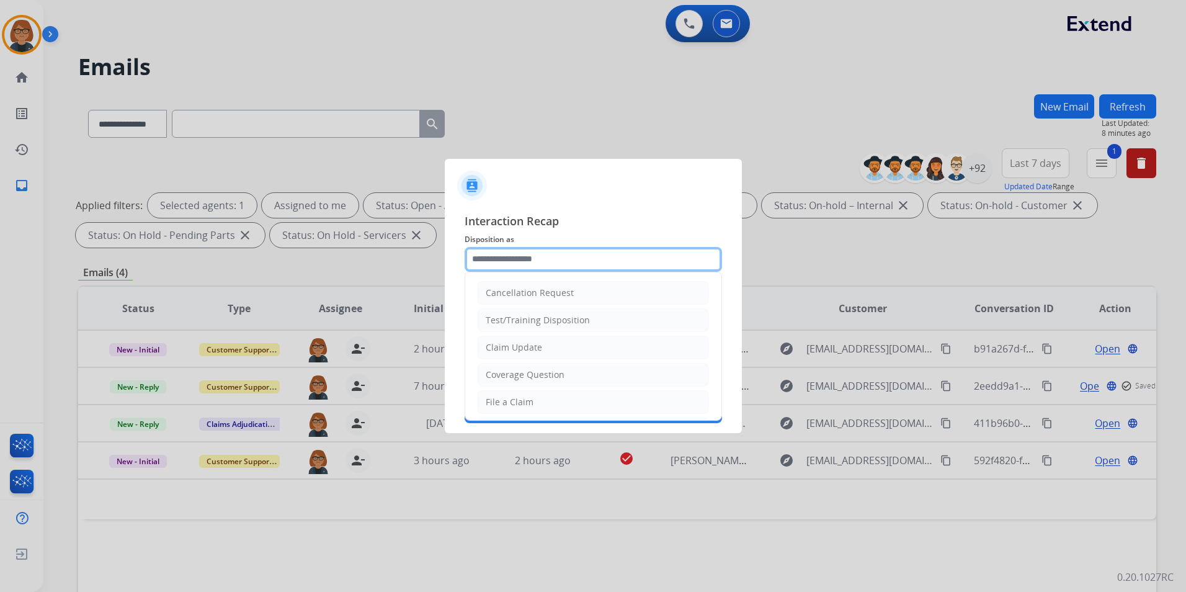
click at [567, 252] on input "text" at bounding box center [593, 259] width 257 height 25
click at [567, 380] on li "Other" at bounding box center [593, 380] width 231 height 24
type input "*****"
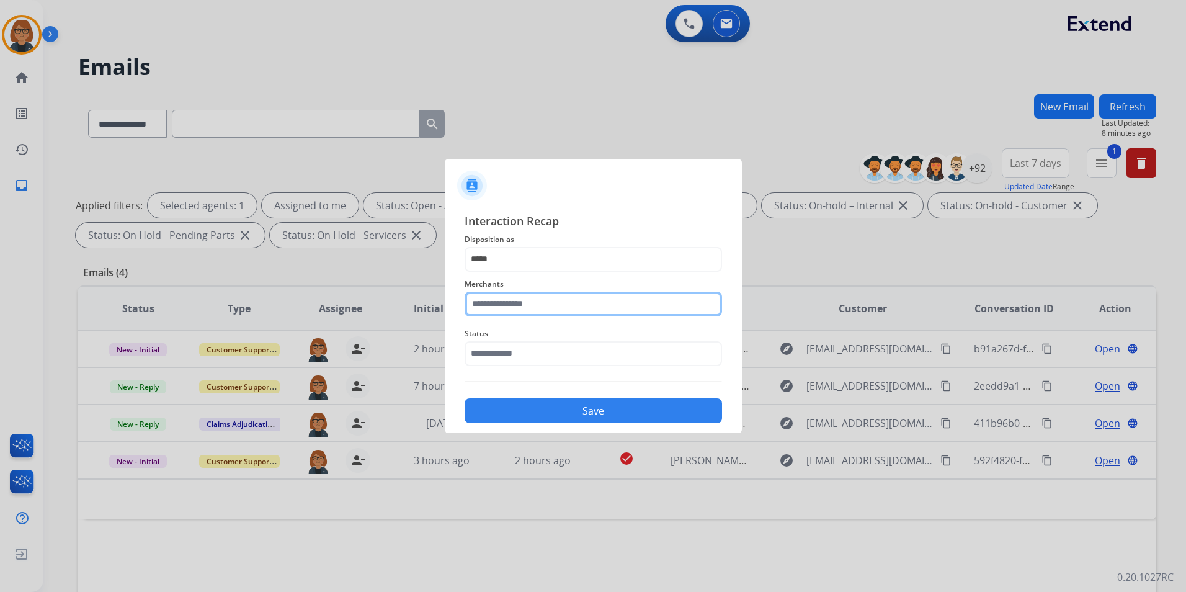
click at [569, 304] on input "text" at bounding box center [593, 304] width 257 height 25
click at [504, 345] on li "Cj pony parts" at bounding box center [596, 339] width 236 height 24
type input "**********"
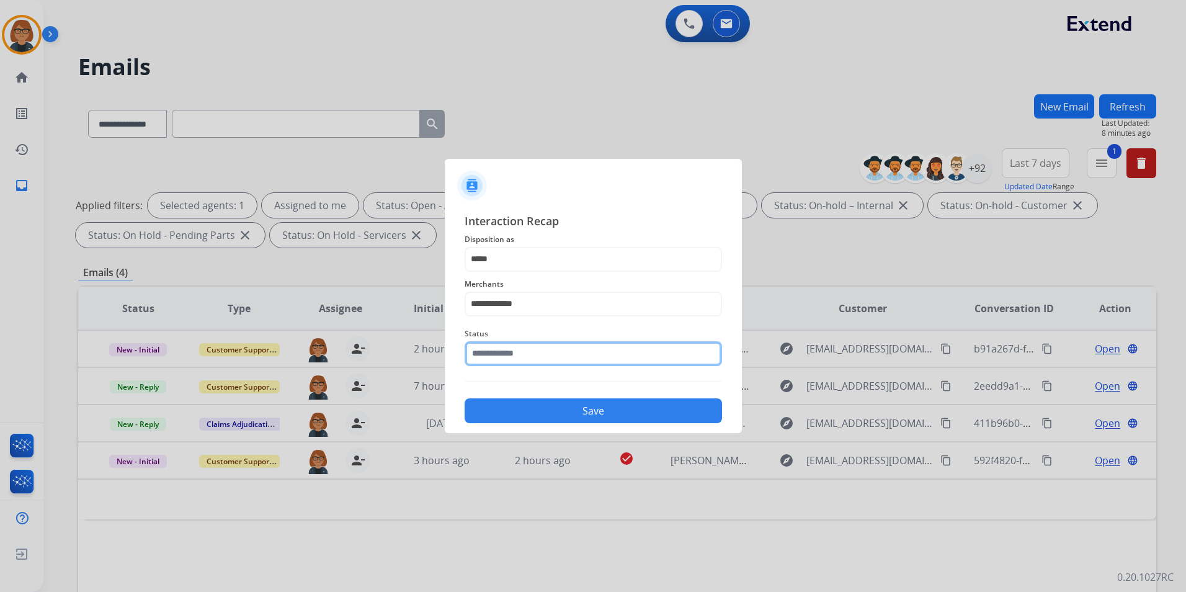
click at [522, 345] on input "text" at bounding box center [593, 353] width 257 height 25
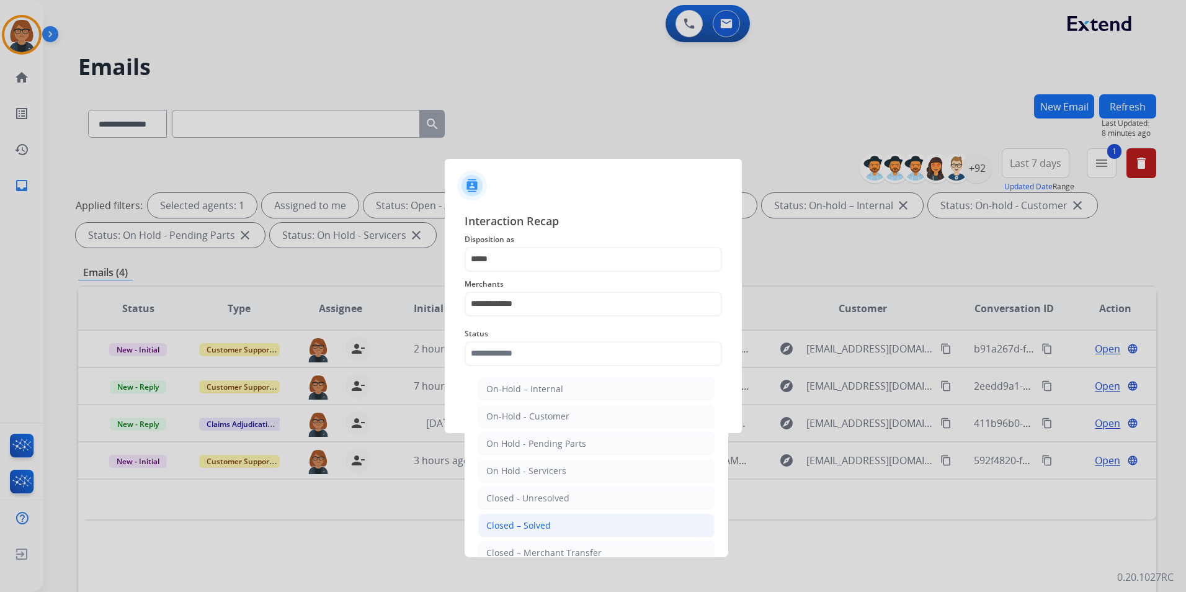
click at [549, 519] on li "Closed – Solved" at bounding box center [596, 526] width 236 height 24
type input "**********"
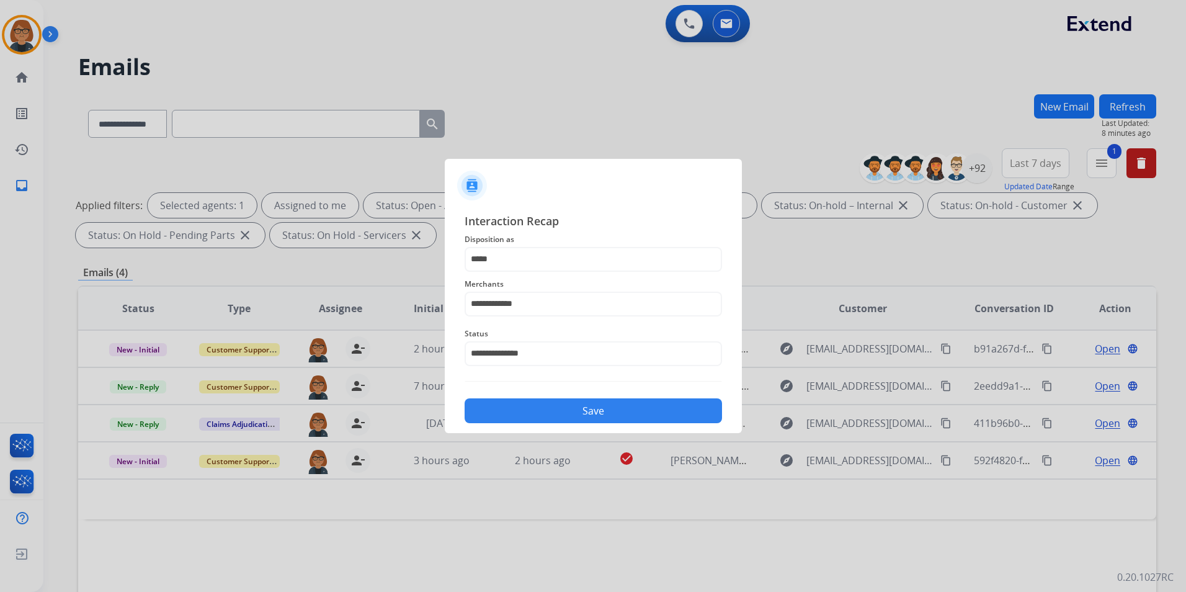
click at [566, 419] on button "Save" at bounding box center [593, 410] width 257 height 25
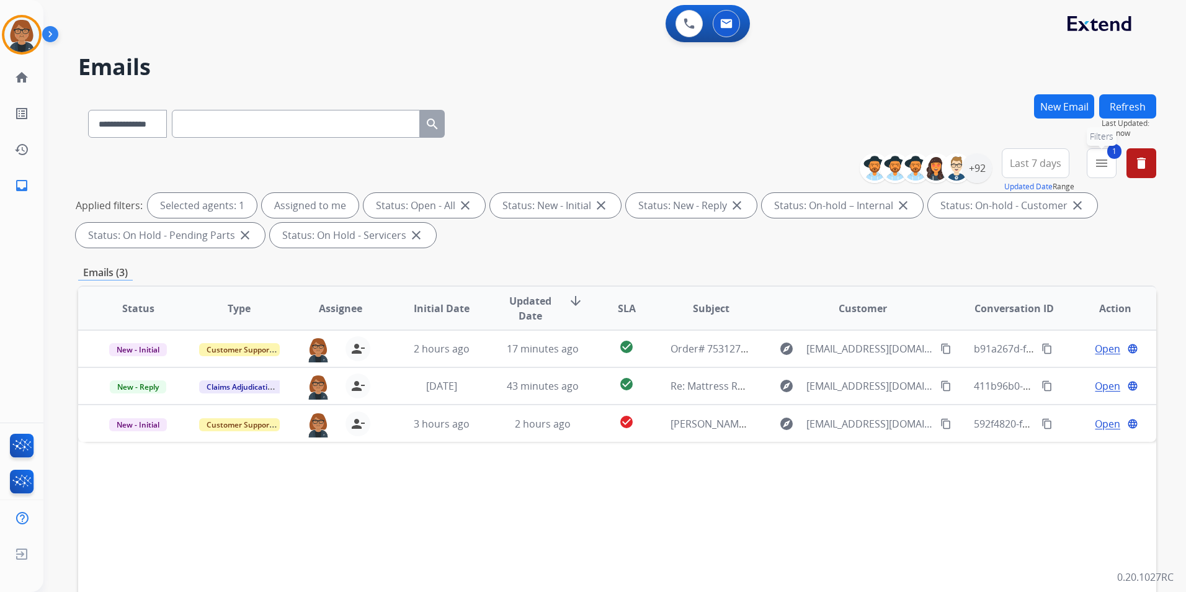
drag, startPoint x: 1103, startPoint y: 161, endPoint x: 1100, endPoint y: 167, distance: 6.9
click at [1103, 161] on mat-icon "menu" at bounding box center [1101, 163] width 15 height 15
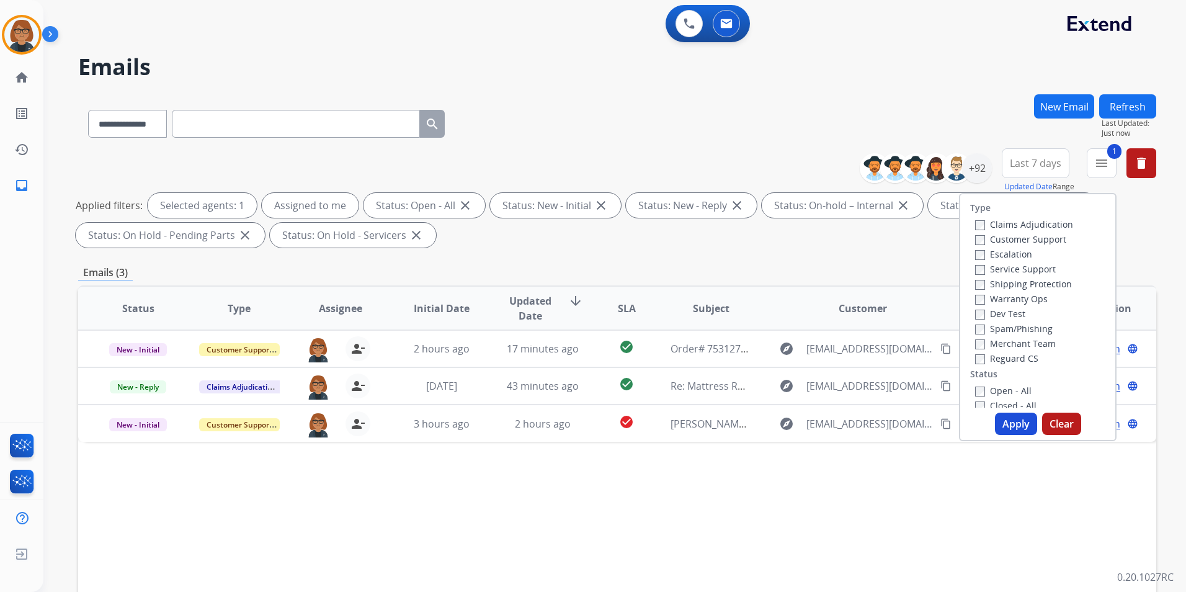
click at [988, 401] on label "Closed - All" at bounding box center [1005, 405] width 61 height 12
click at [995, 388] on label "Open - All" at bounding box center [1003, 387] width 56 height 12
click at [1007, 422] on button "Apply" at bounding box center [1016, 423] width 42 height 22
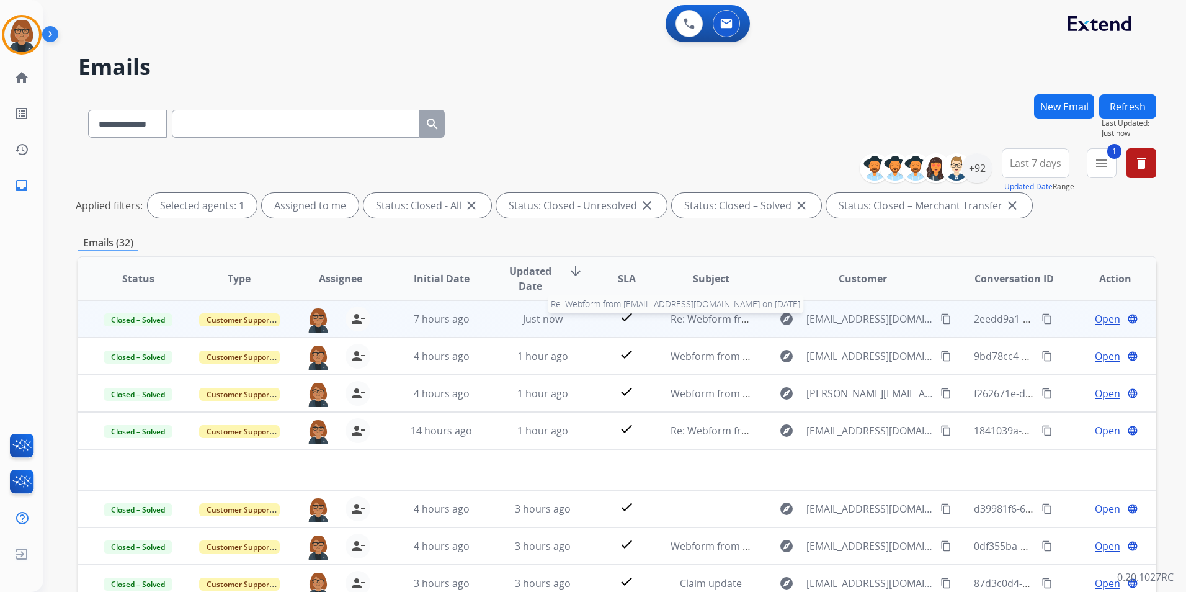
click at [689, 321] on span "Re: Webform from [EMAIL_ADDRESS][DOMAIN_NAME] on [DATE]" at bounding box center [819, 319] width 298 height 14
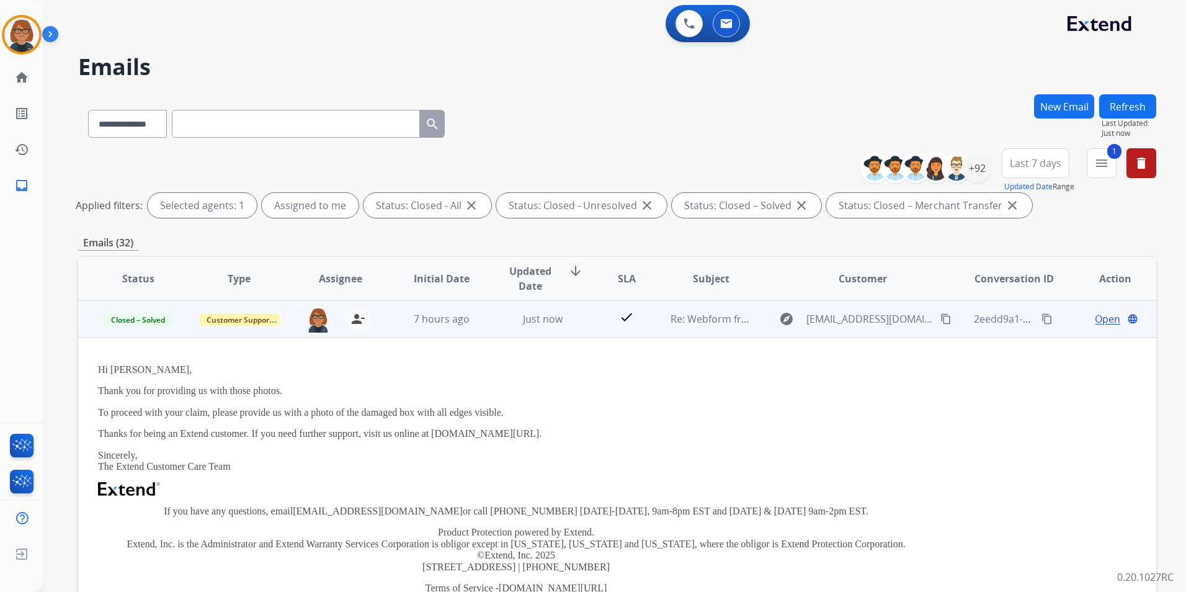
click at [1041, 319] on mat-icon "content_copy" at bounding box center [1046, 318] width 11 height 11
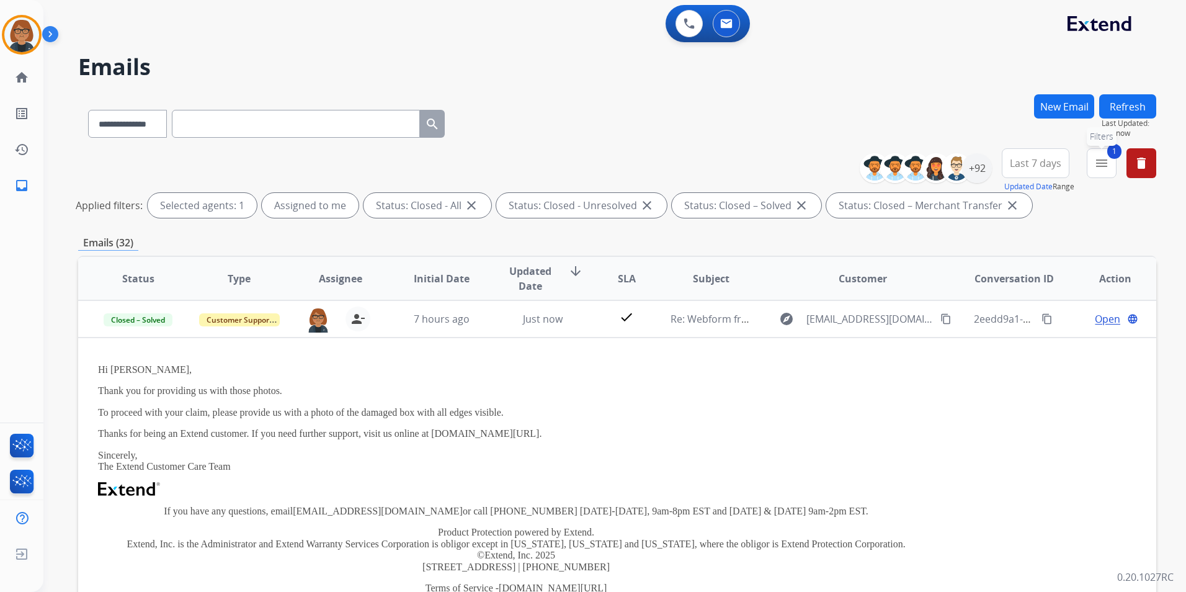
click at [1095, 160] on mat-icon "menu" at bounding box center [1101, 163] width 15 height 15
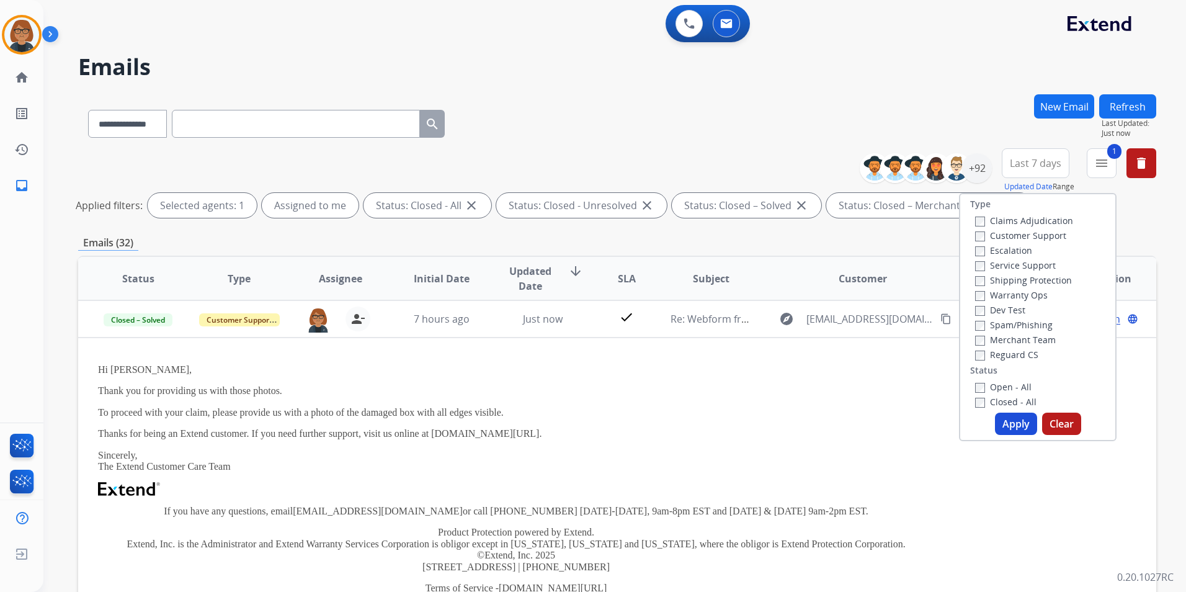
click at [994, 388] on label "Open - All" at bounding box center [1003, 387] width 56 height 12
click at [990, 401] on label "Closed - All" at bounding box center [1005, 402] width 61 height 12
click at [1011, 350] on label "Reguard CS" at bounding box center [1006, 355] width 63 height 12
click at [1030, 282] on label "Shipping Protection" at bounding box center [1023, 280] width 97 height 12
click at [1036, 234] on label "Customer Support" at bounding box center [1020, 235] width 91 height 12
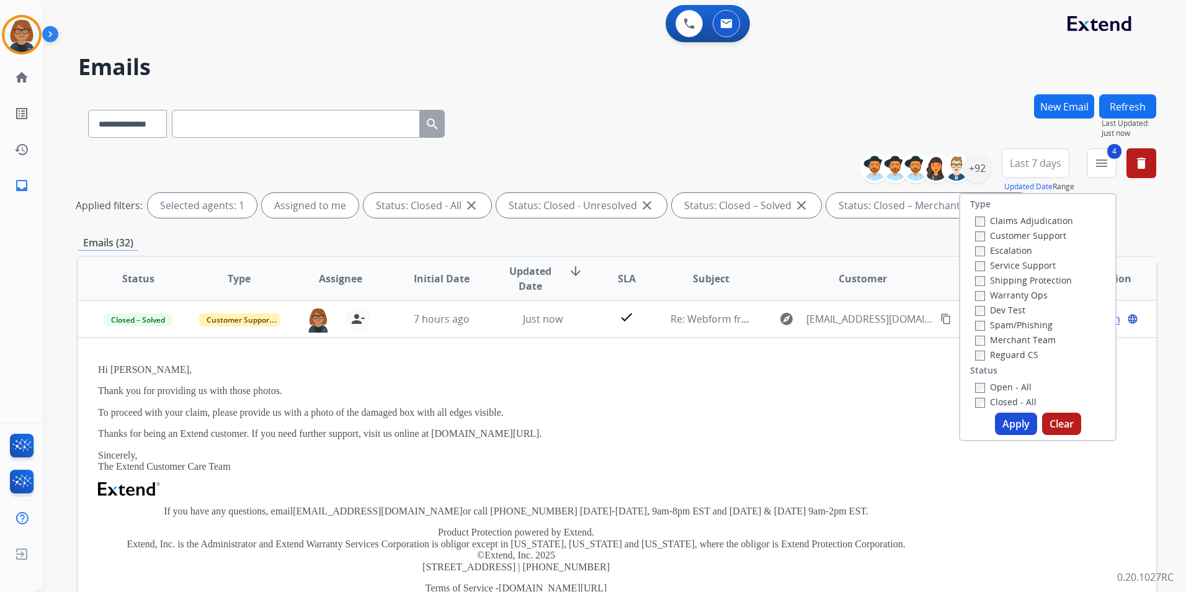
click at [1010, 427] on button "Apply" at bounding box center [1016, 423] width 42 height 22
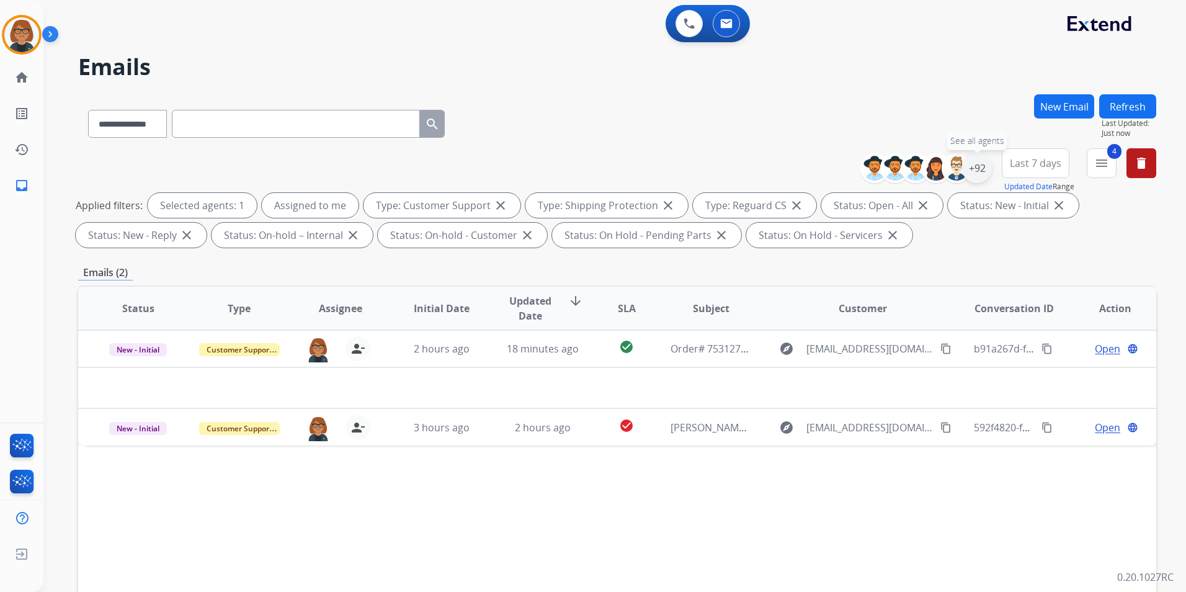
click at [984, 165] on div "+92" at bounding box center [977, 168] width 30 height 30
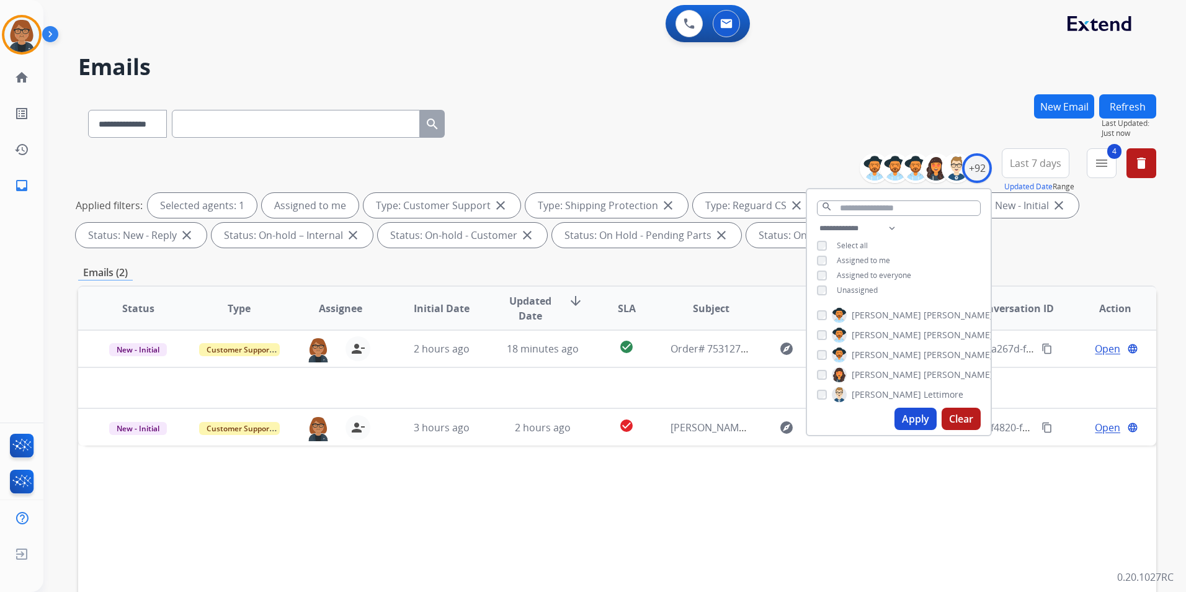
click at [1069, 243] on div "Applied filters: Selected agents: 1 Assigned to me Type: Customer Support close…" at bounding box center [615, 220] width 1078 height 55
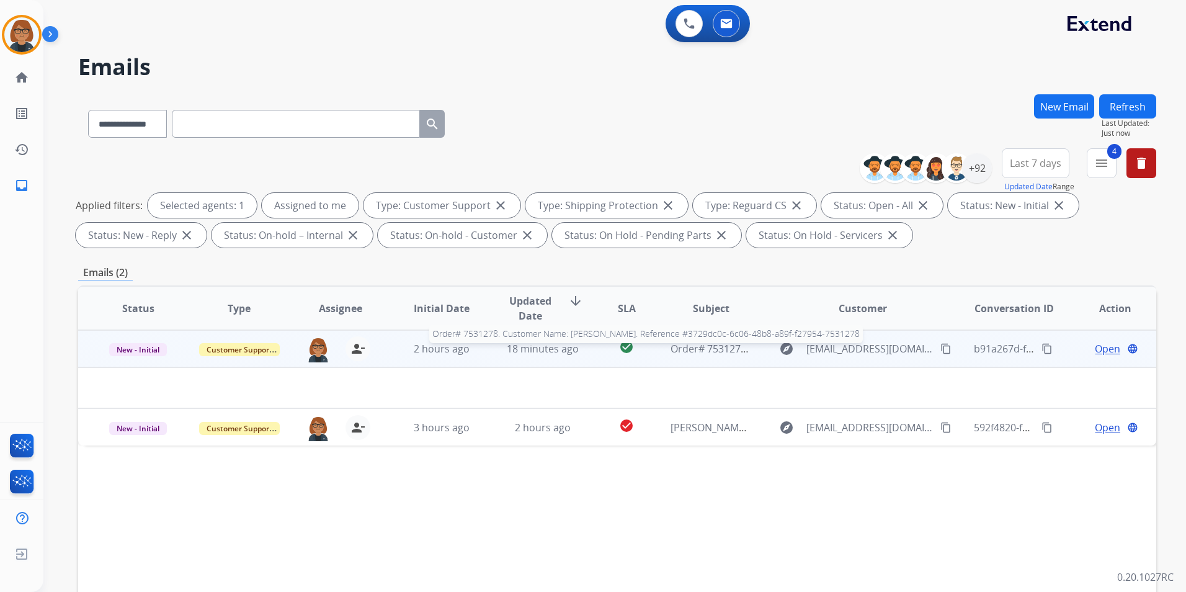
click at [690, 344] on span "Order# 7531278. Customer Name: [PERSON_NAME]. Reference #3729dc0c-6c06-48b8-a89…" at bounding box center [917, 349] width 494 height 14
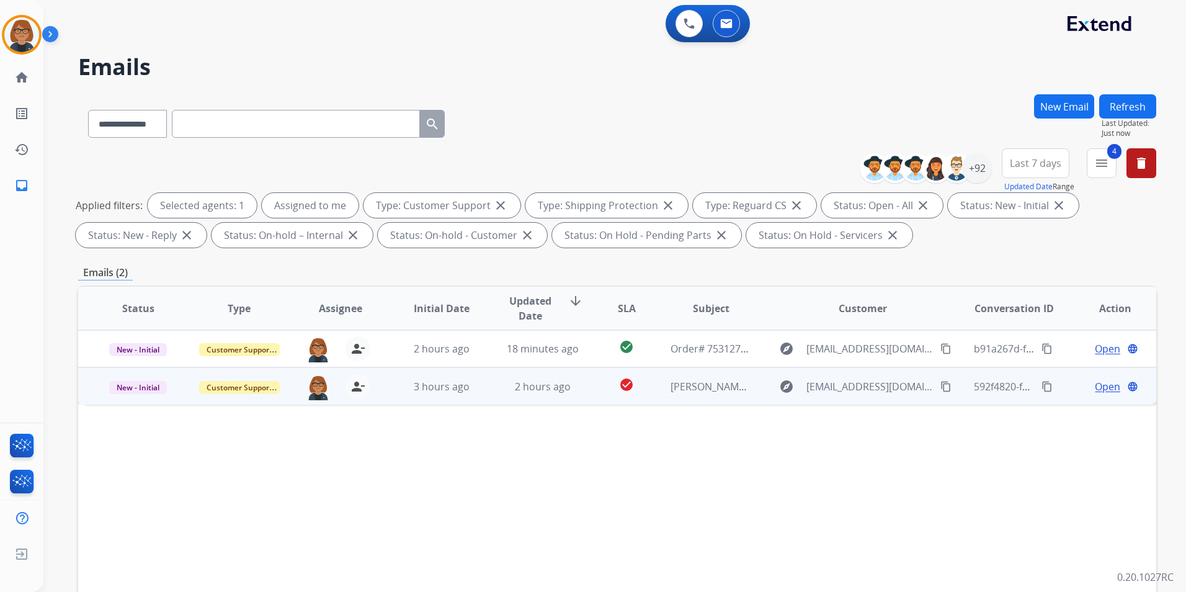
click at [651, 396] on td "[PERSON_NAME] claim images" at bounding box center [701, 385] width 101 height 37
click at [938, 385] on button "content_copy" at bounding box center [945, 385] width 15 height 15
click at [1095, 383] on span "Open" at bounding box center [1107, 385] width 25 height 15
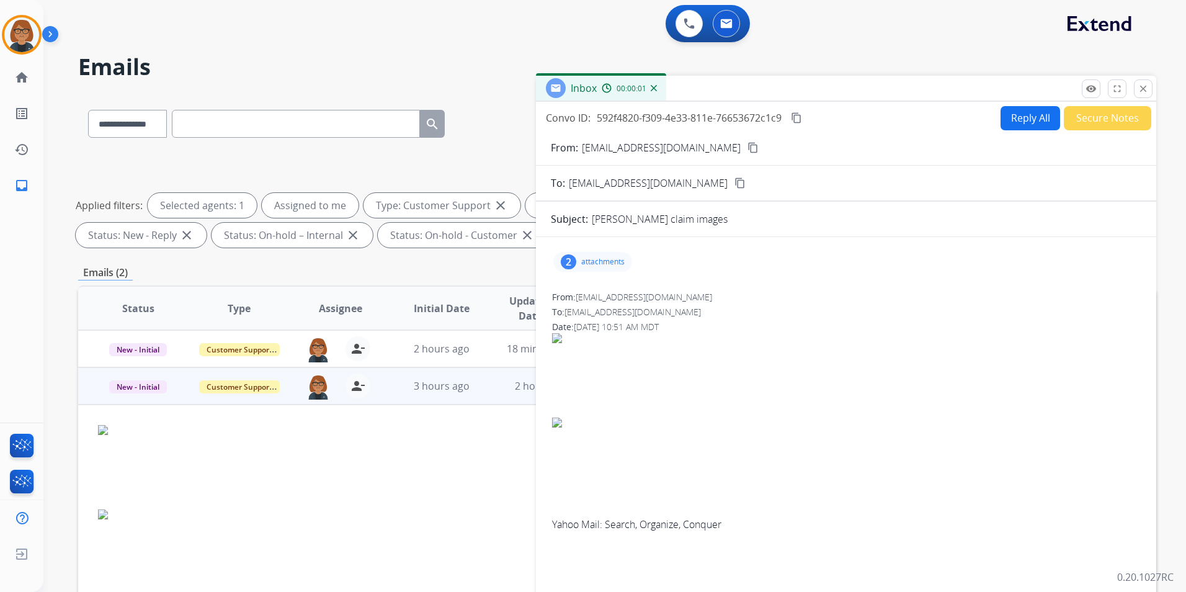
click at [620, 265] on p "attachments" at bounding box center [602, 262] width 43 height 10
click at [597, 305] on div at bounding box center [597, 295] width 62 height 43
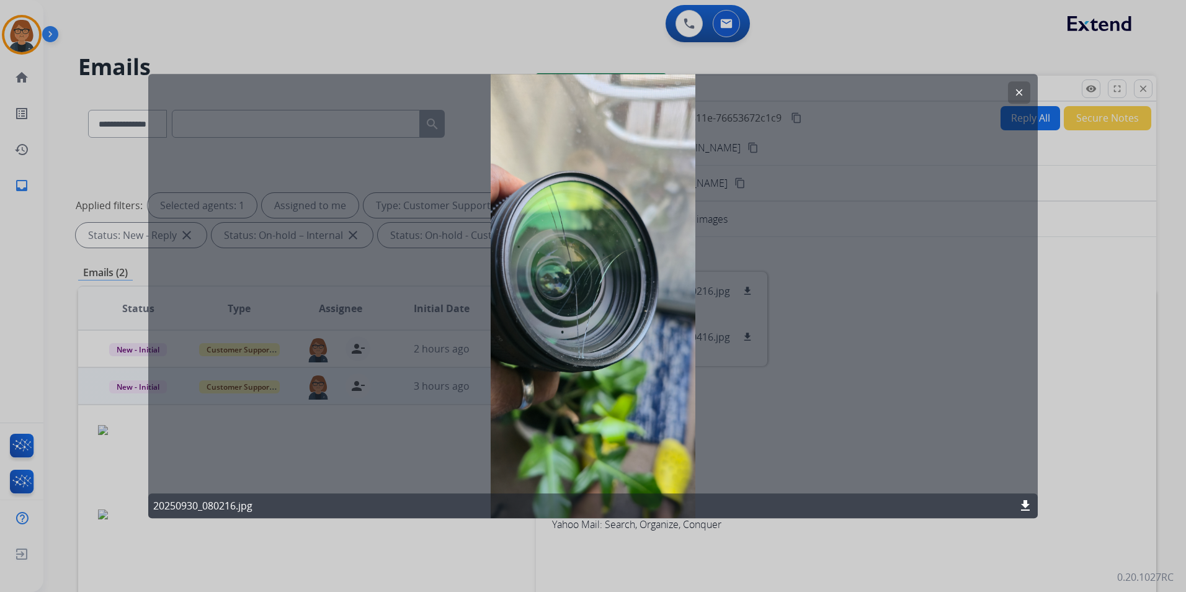
click at [613, 291] on div "clear 20250930_080216.jpg download" at bounding box center [592, 296] width 889 height 444
click at [1011, 93] on button "clear" at bounding box center [1019, 92] width 22 height 22
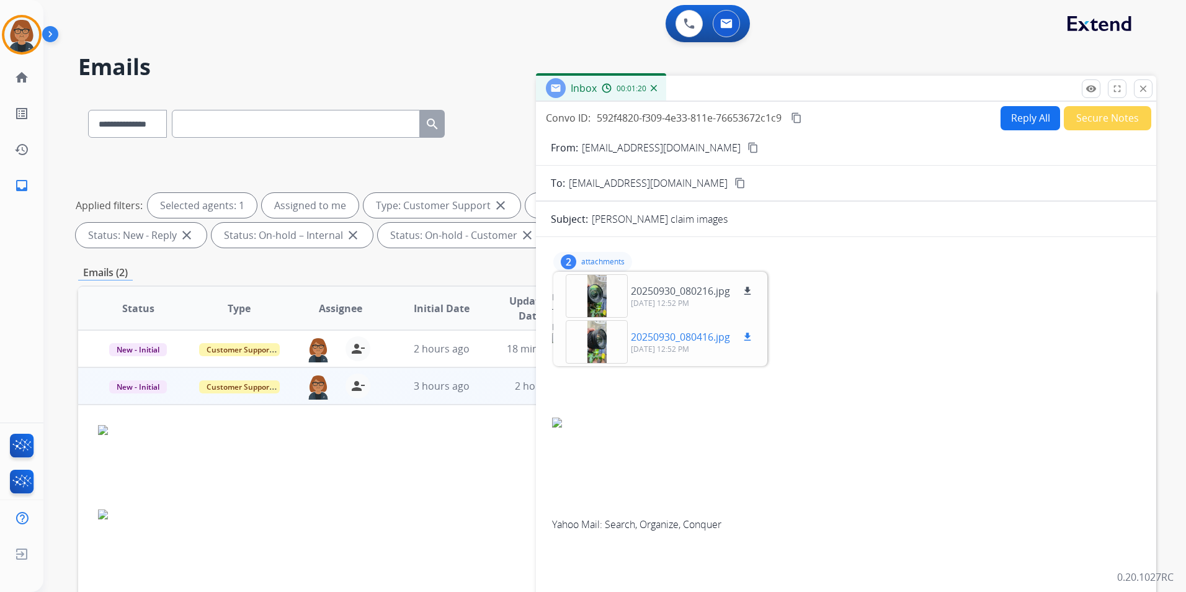
click at [607, 340] on div at bounding box center [597, 341] width 62 height 43
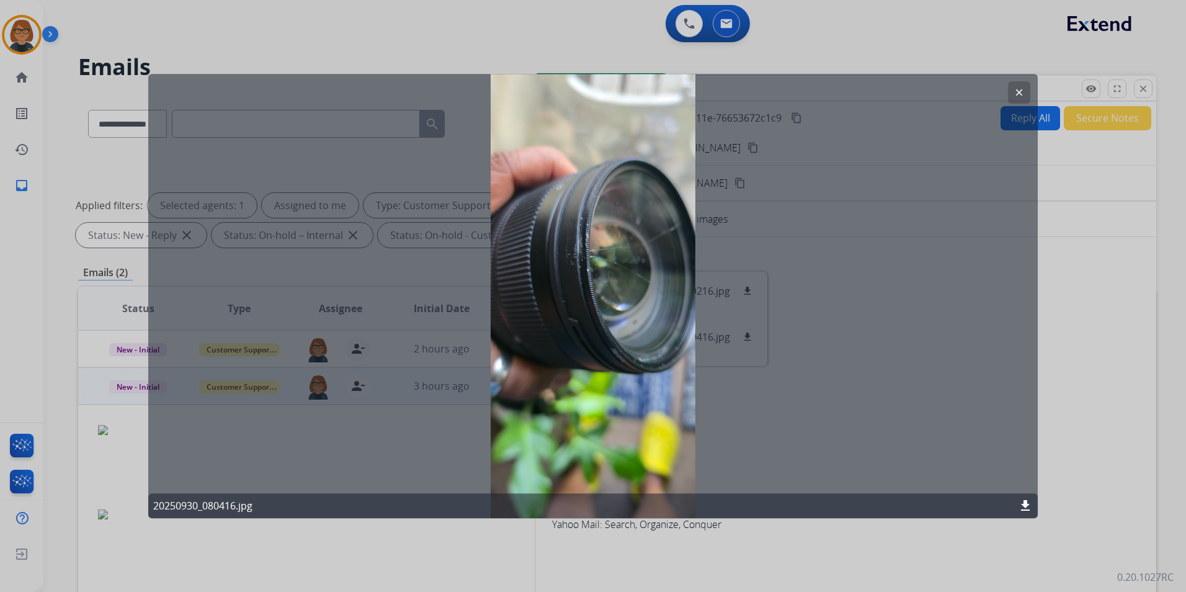
click at [1011, 92] on button "clear" at bounding box center [1019, 92] width 22 height 22
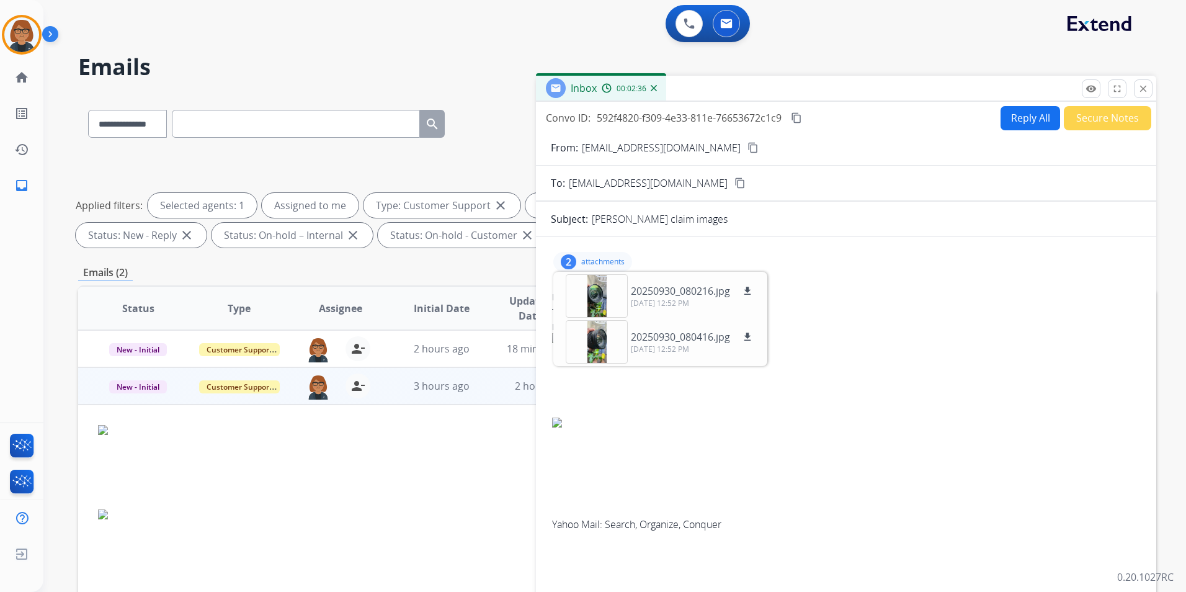
click at [1014, 87] on div "Inbox 00:02:36" at bounding box center [846, 89] width 620 height 26
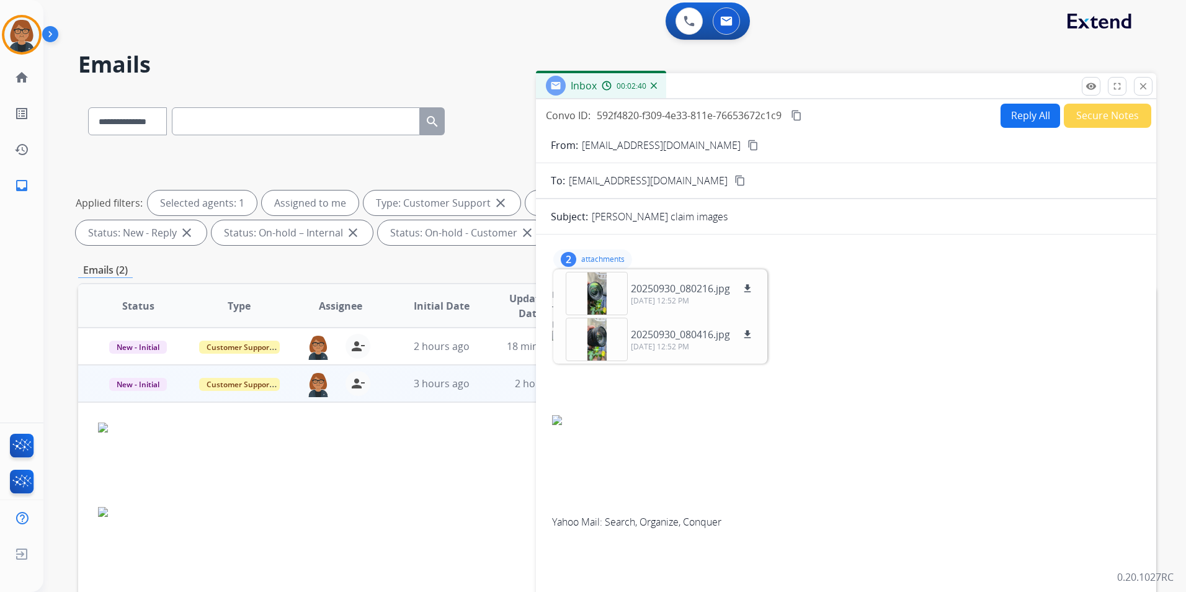
scroll to position [0, 0]
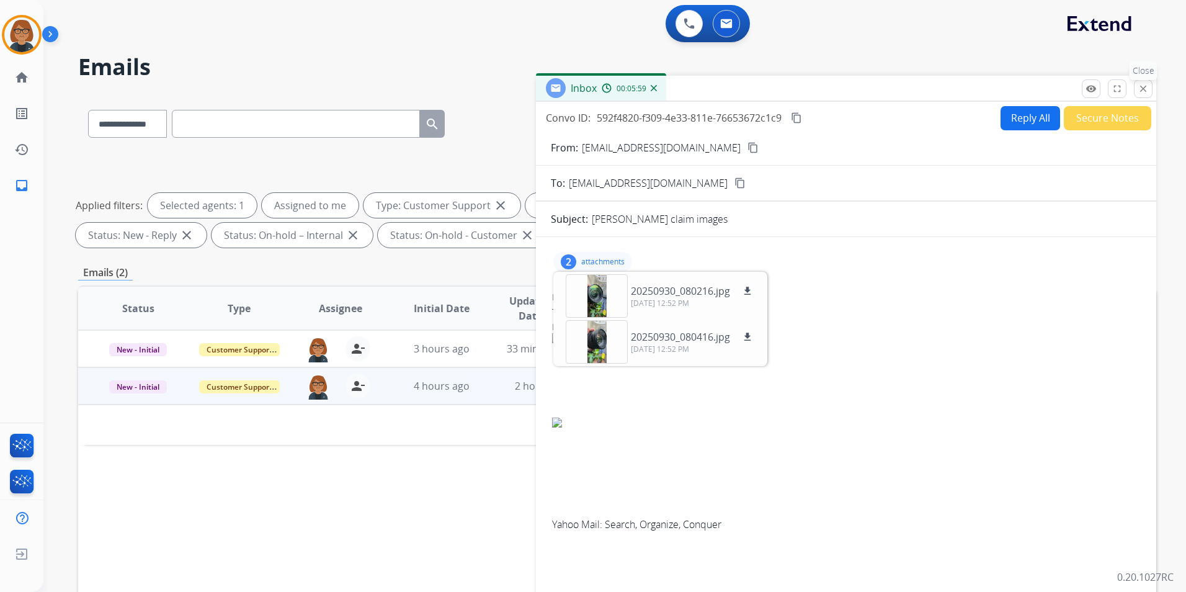
click at [1143, 92] on mat-icon "close" at bounding box center [1142, 88] width 11 height 11
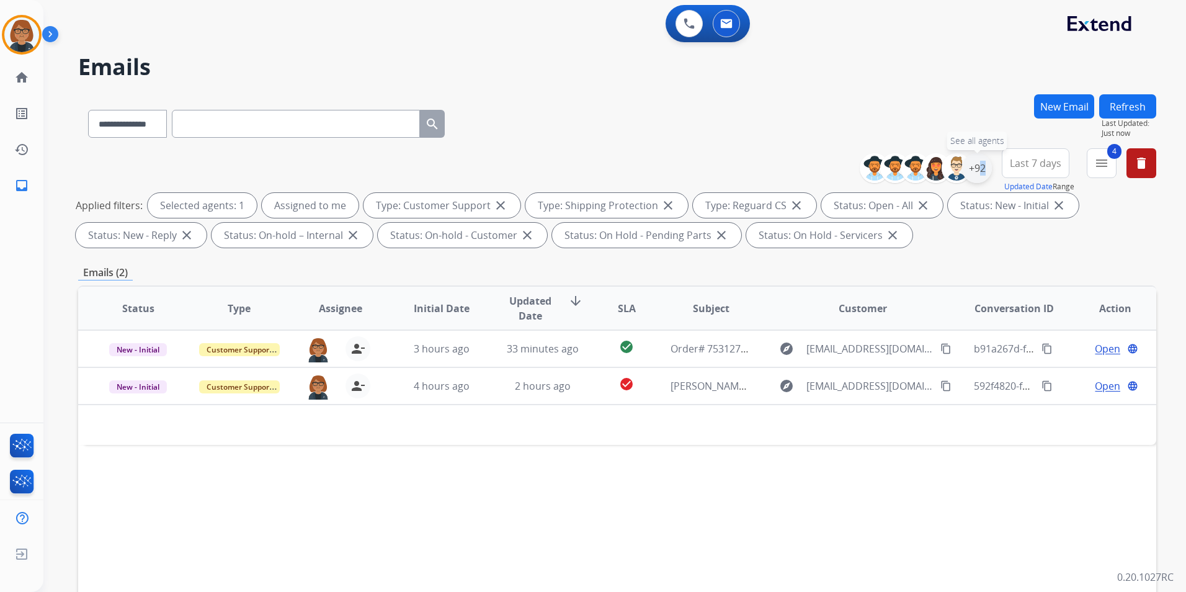
click at [976, 168] on div "+92" at bounding box center [977, 168] width 30 height 30
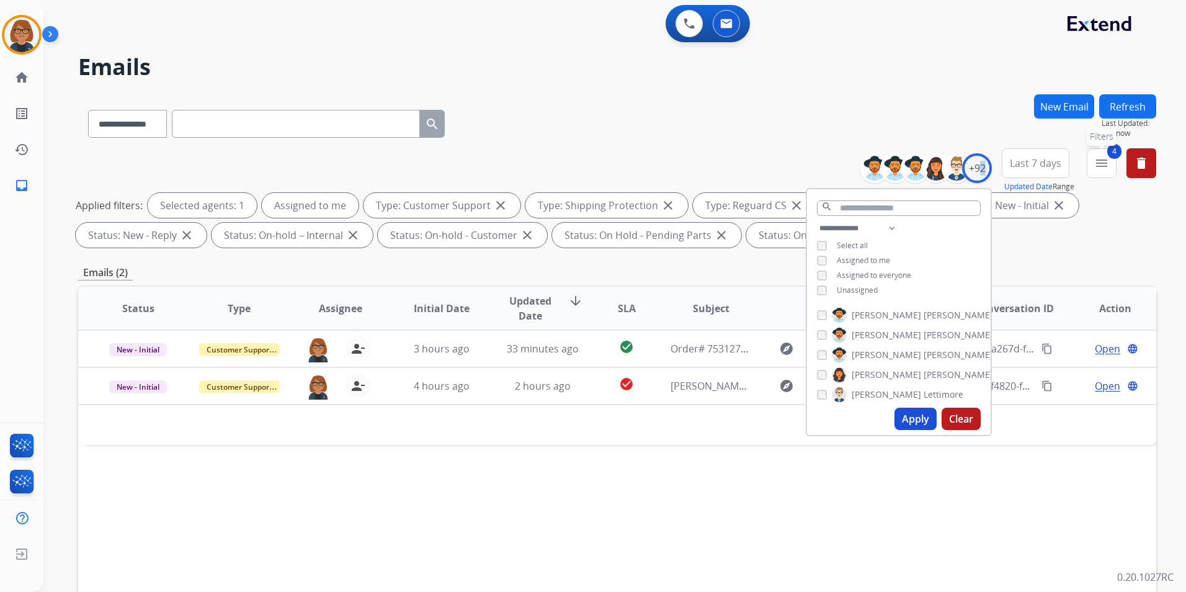
click at [1101, 163] on mat-icon "menu" at bounding box center [1101, 163] width 15 height 15
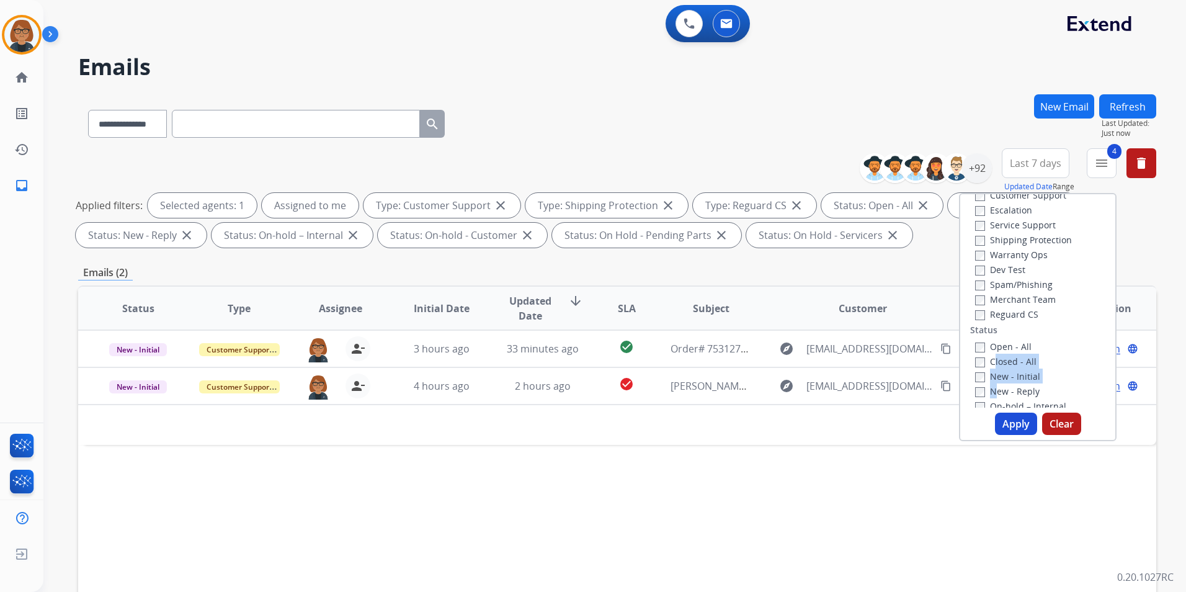
click at [987, 401] on div "Open - All Closed - All New - Initial New - Reply On-hold – Internal On-hold - …" at bounding box center [1037, 428] width 135 height 179
click at [994, 342] on label "Open - All" at bounding box center [1003, 340] width 56 height 12
click at [1016, 416] on button "Apply" at bounding box center [1016, 423] width 42 height 22
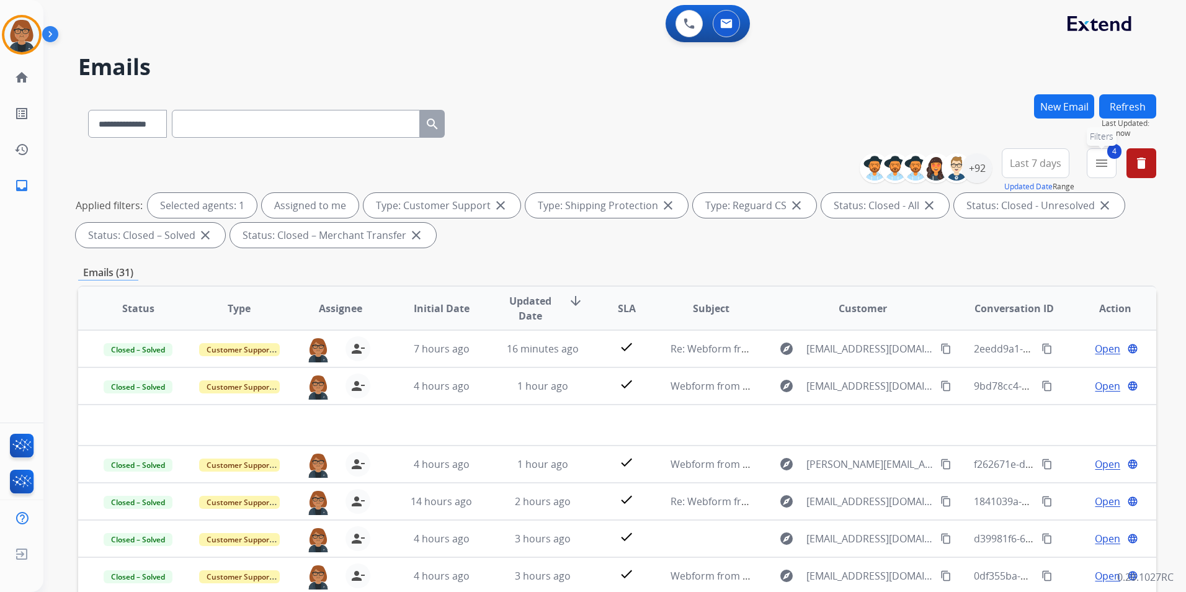
click at [1102, 158] on mat-icon "menu" at bounding box center [1101, 163] width 15 height 15
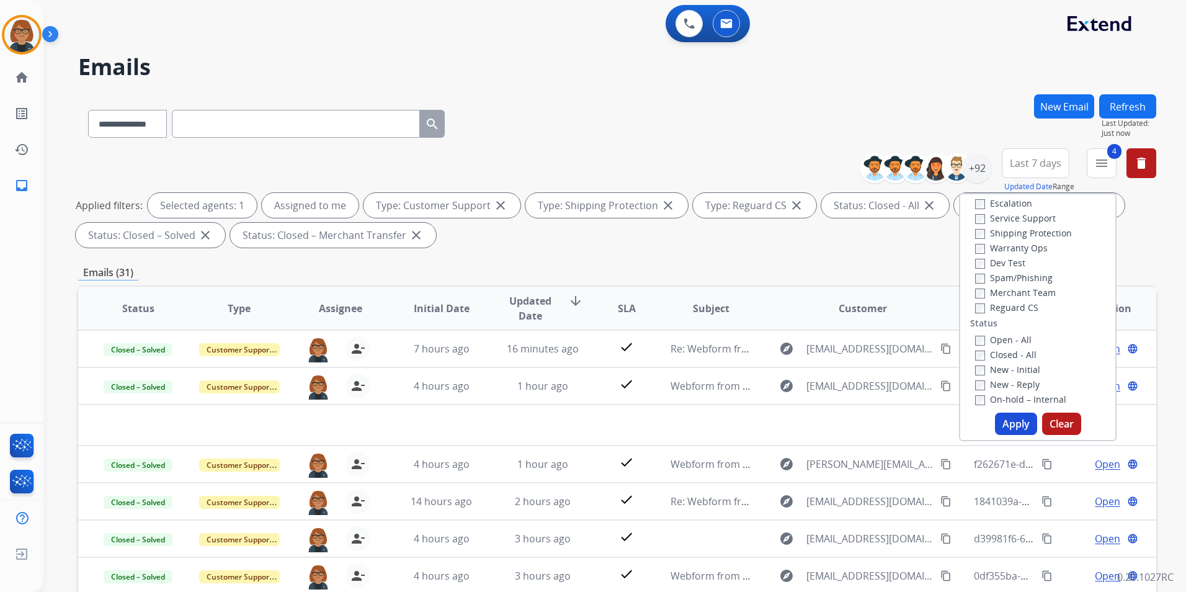
click at [1004, 336] on label "Open - All" at bounding box center [1003, 340] width 56 height 12
click at [999, 353] on label "Closed - All" at bounding box center [1005, 355] width 61 height 12
click at [1017, 424] on button "Apply" at bounding box center [1016, 423] width 42 height 22
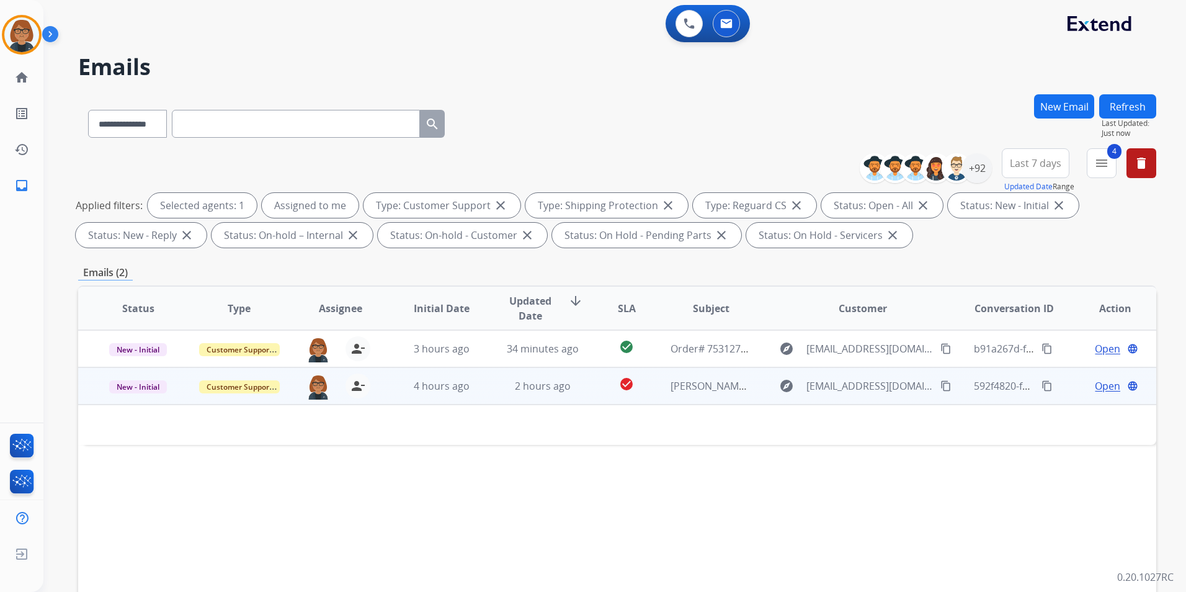
click at [739, 393] on td "[PERSON_NAME] claim images" at bounding box center [701, 385] width 101 height 37
click at [841, 389] on span "[EMAIL_ADDRESS][DOMAIN_NAME]" at bounding box center [869, 386] width 127 height 15
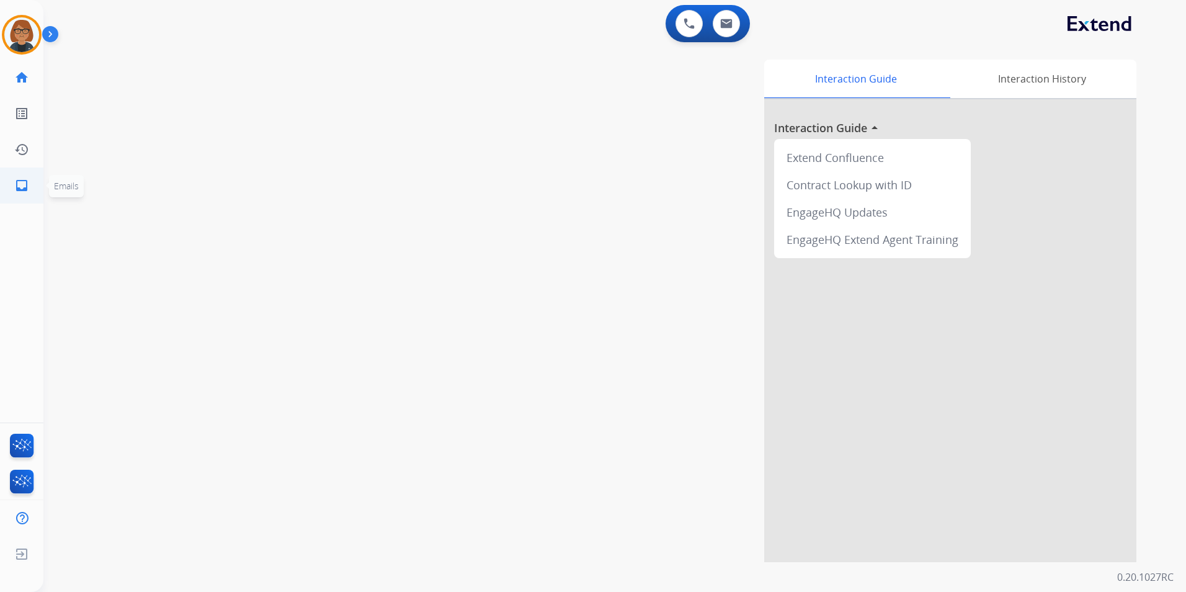
click at [24, 178] on mat-icon "inbox" at bounding box center [21, 185] width 15 height 15
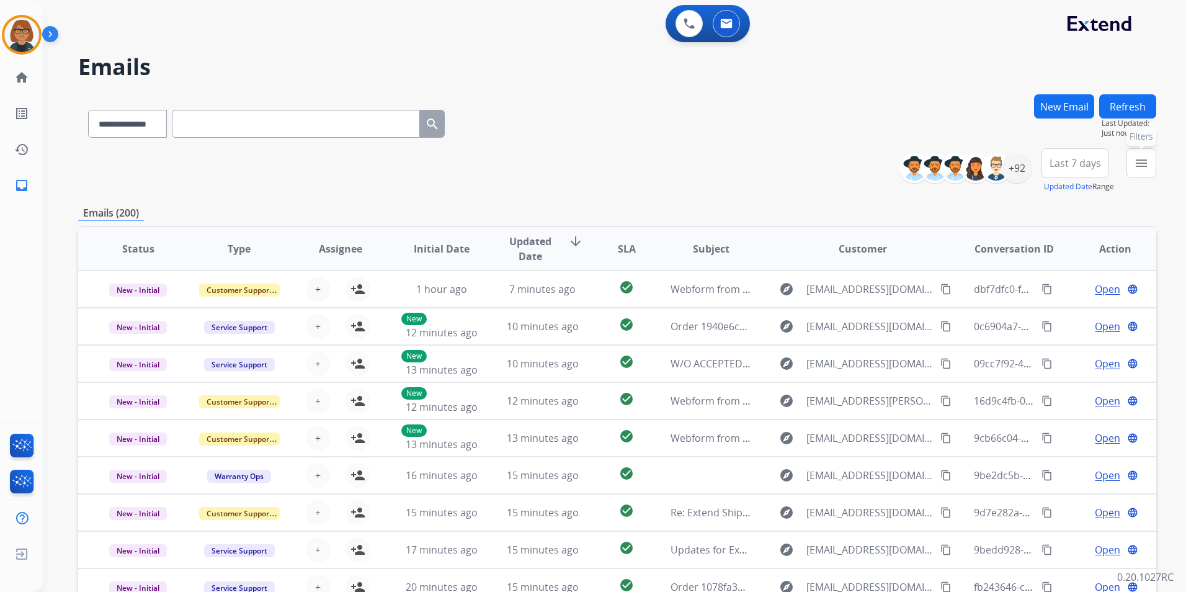
click at [1134, 171] on button "menu Filters" at bounding box center [1141, 163] width 30 height 30
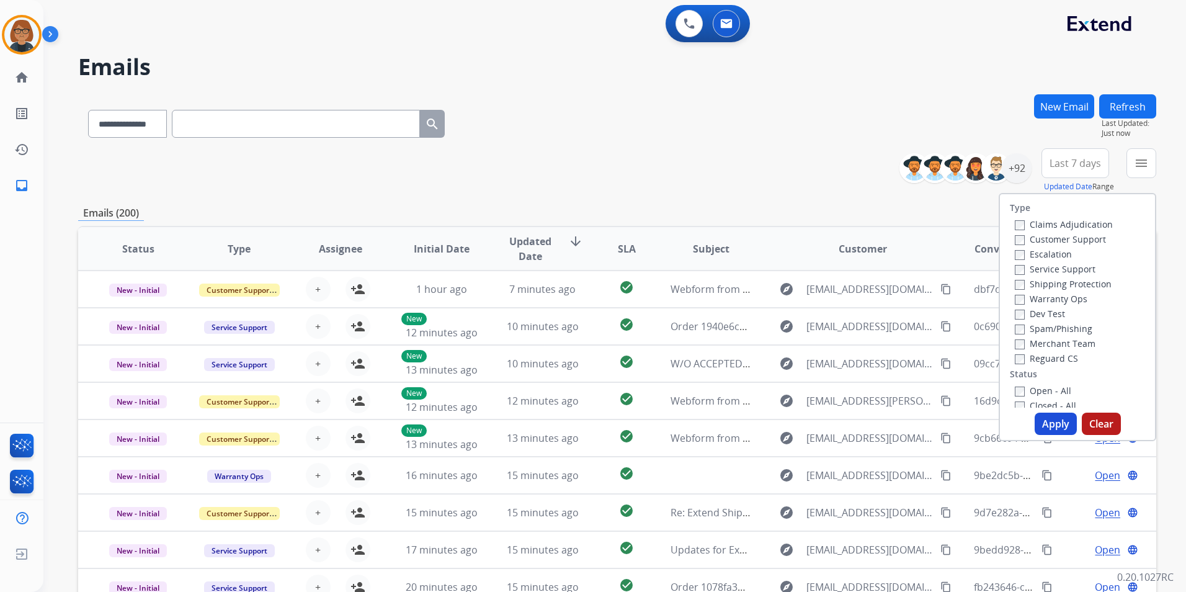
click at [1020, 386] on label "Open - All" at bounding box center [1043, 391] width 56 height 12
click at [1043, 424] on button "Apply" at bounding box center [1056, 423] width 42 height 22
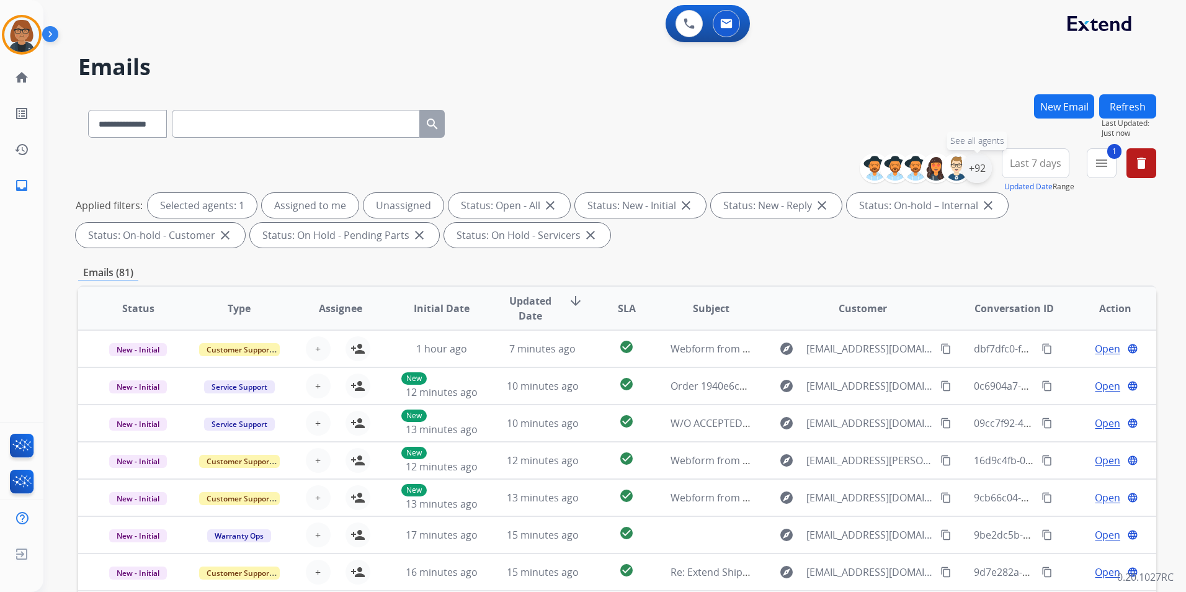
click at [971, 168] on div "+92" at bounding box center [977, 168] width 30 height 30
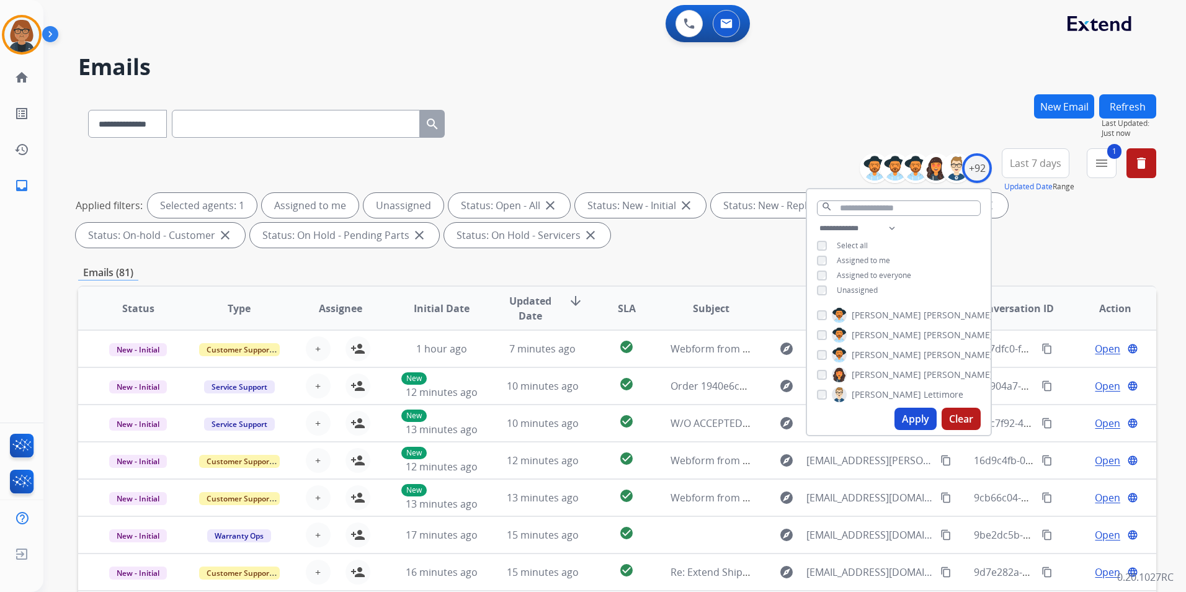
click at [868, 287] on span "Unassigned" at bounding box center [857, 290] width 41 height 11
click at [912, 428] on button "Apply" at bounding box center [915, 418] width 42 height 22
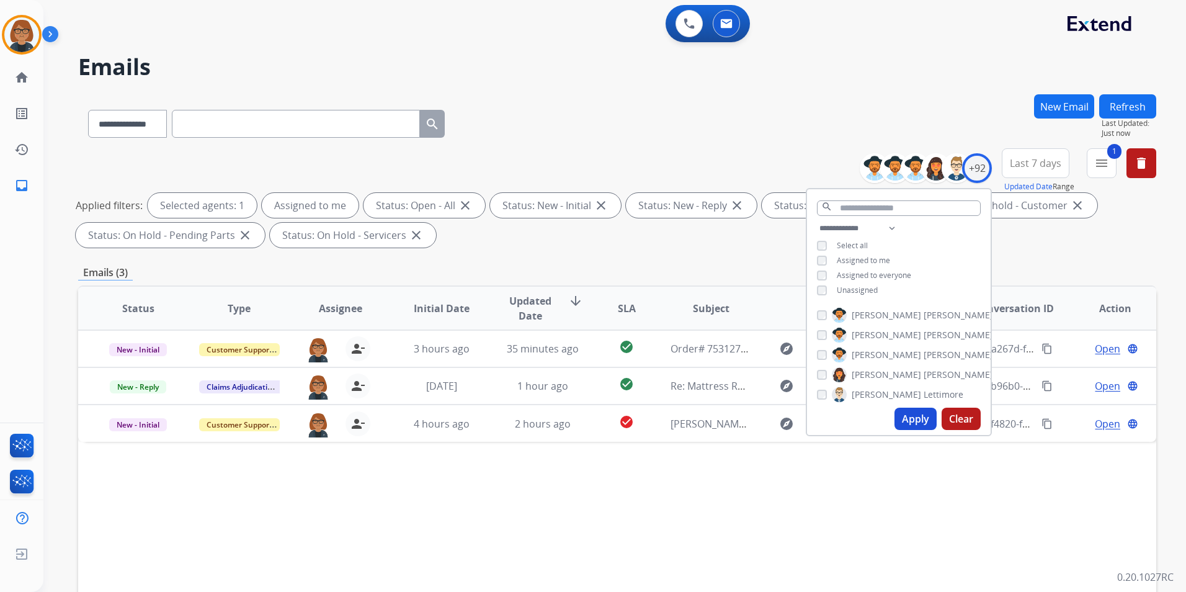
click at [767, 452] on div "Status Type Assignee Initial Date Updated Date arrow_downward SLA Subject Custo…" at bounding box center [617, 493] width 1078 height 416
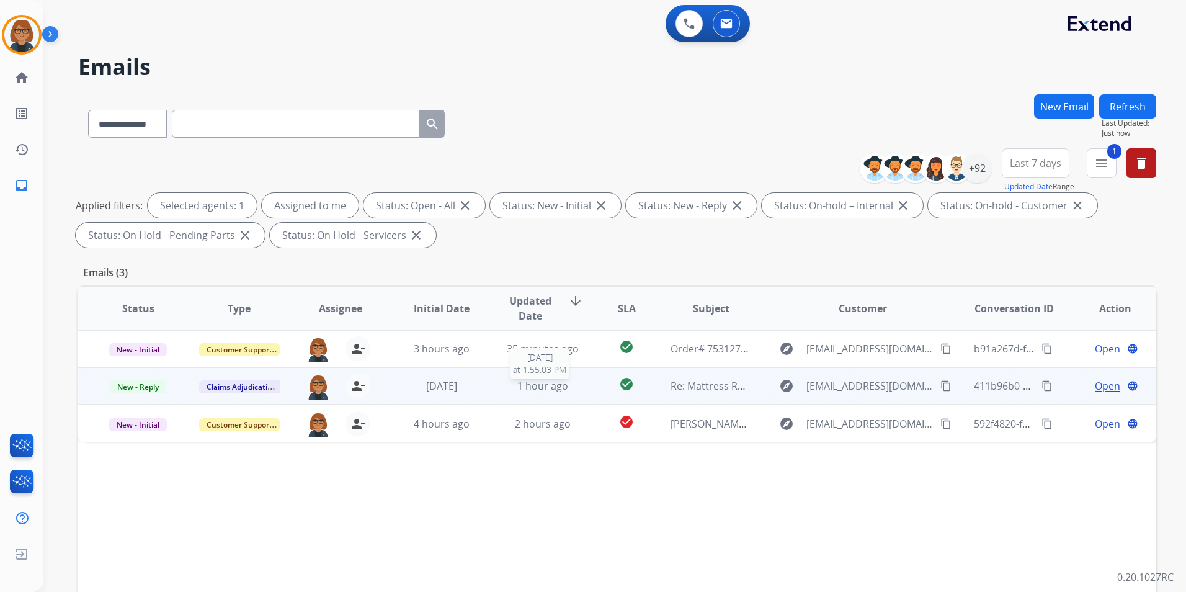
click at [530, 380] on span "1 hour ago" at bounding box center [542, 386] width 51 height 14
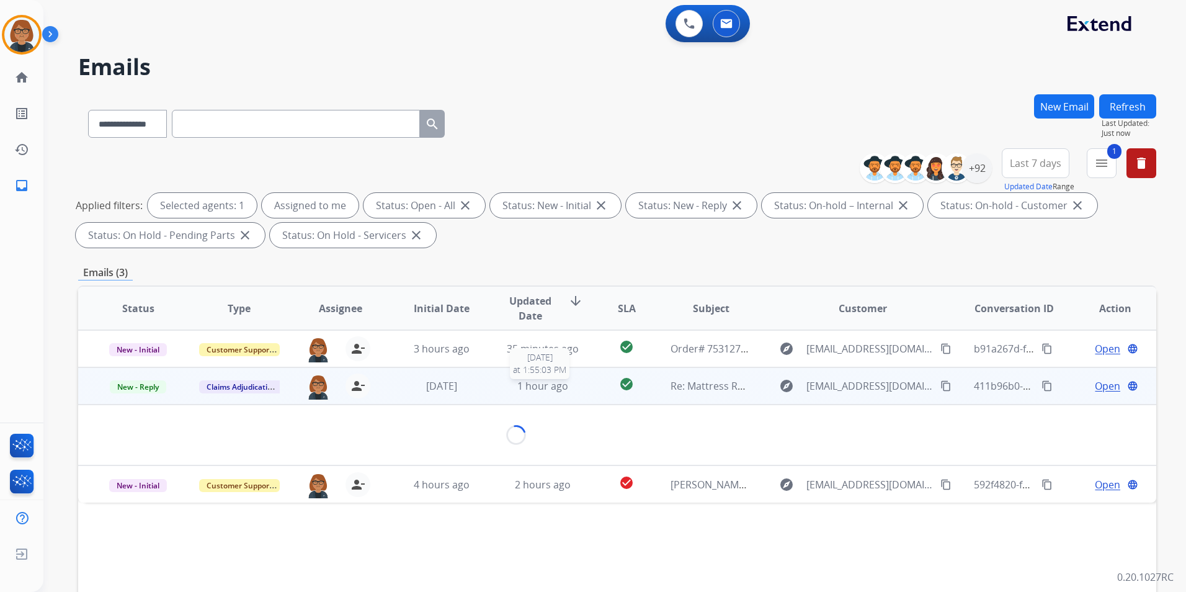
scroll to position [5, 0]
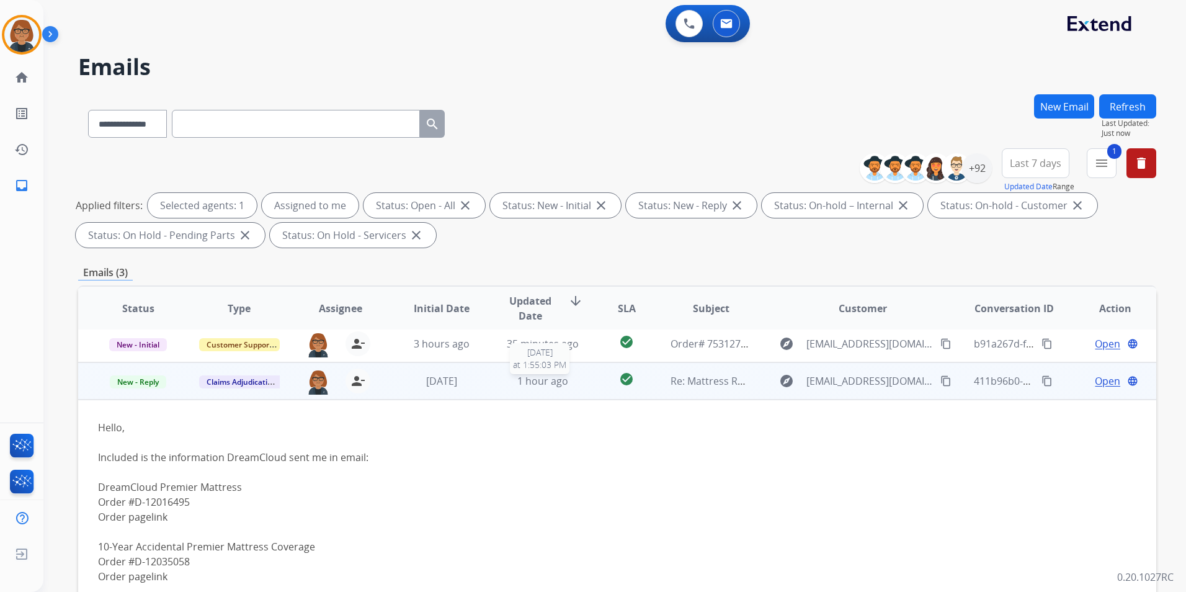
click at [530, 380] on span "1 hour ago" at bounding box center [542, 381] width 51 height 14
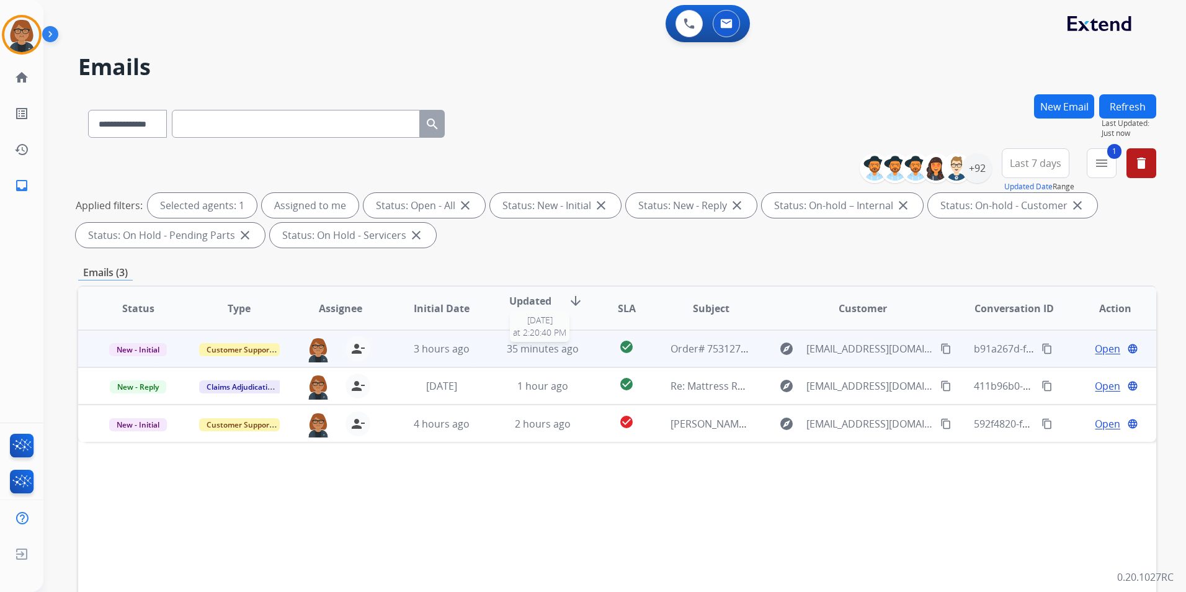
click at [524, 350] on span "35 minutes ago" at bounding box center [543, 349] width 72 height 14
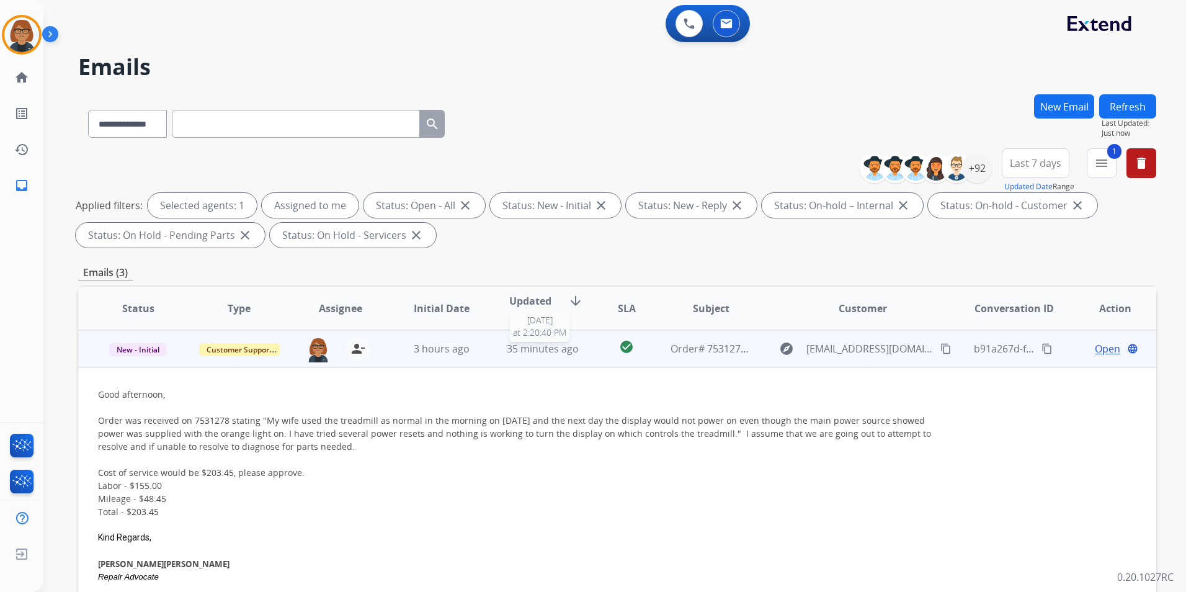
click at [524, 350] on span "35 minutes ago" at bounding box center [543, 349] width 72 height 14
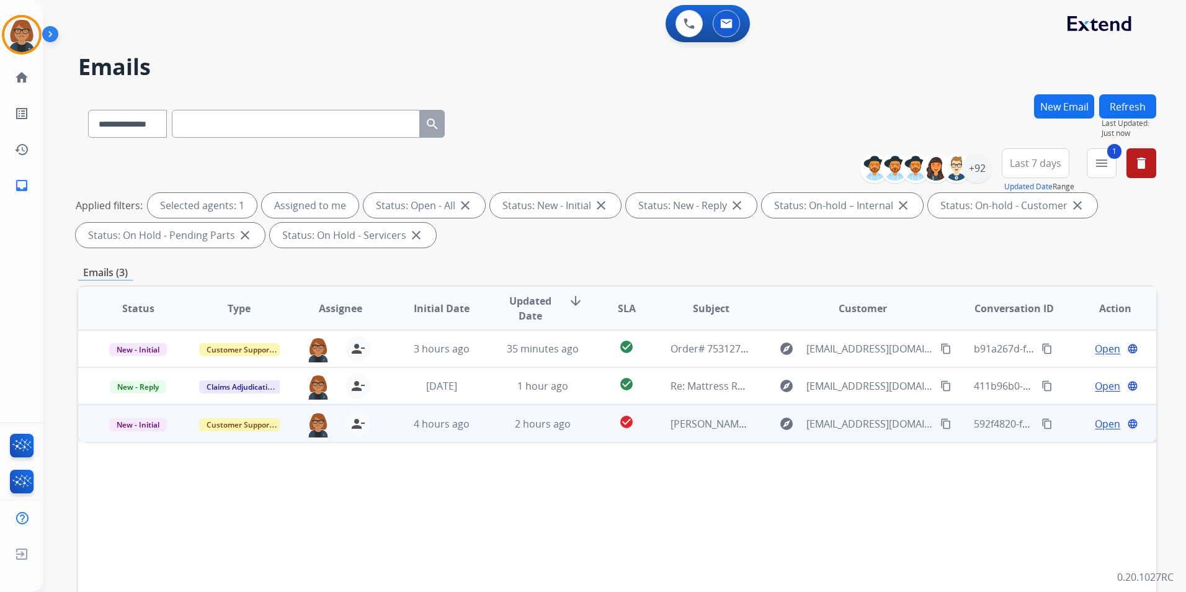
click at [548, 434] on td "2 hours ago" at bounding box center [533, 422] width 101 height 37
click at [486, 428] on td "2 hours ago" at bounding box center [533, 422] width 101 height 37
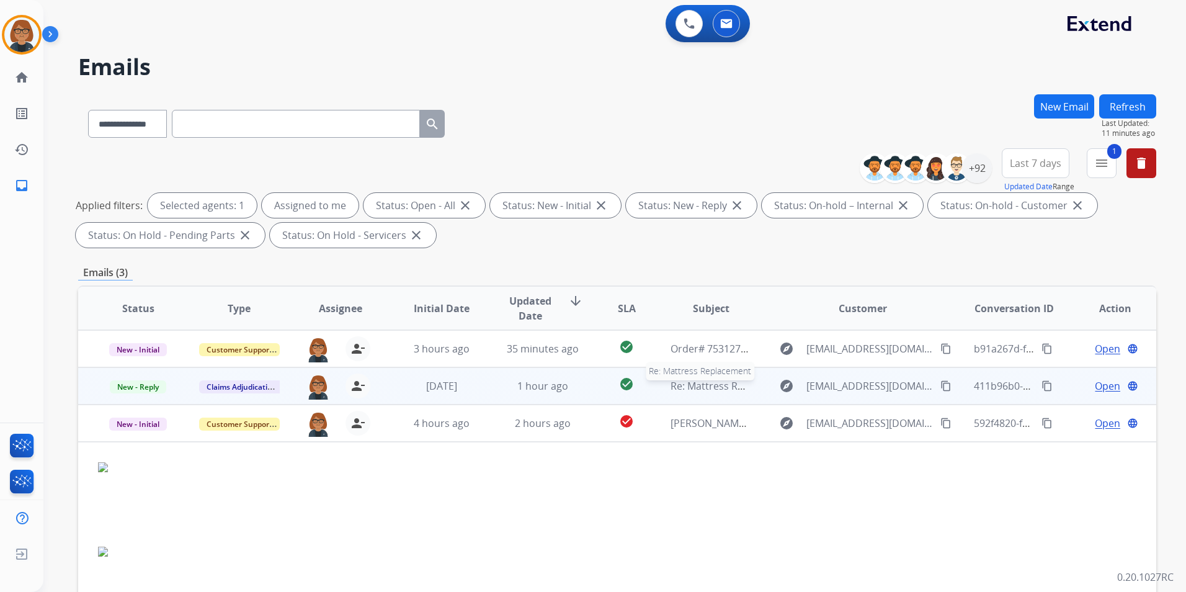
click at [687, 386] on span "Re: Mattress Replacement" at bounding box center [731, 386] width 122 height 14
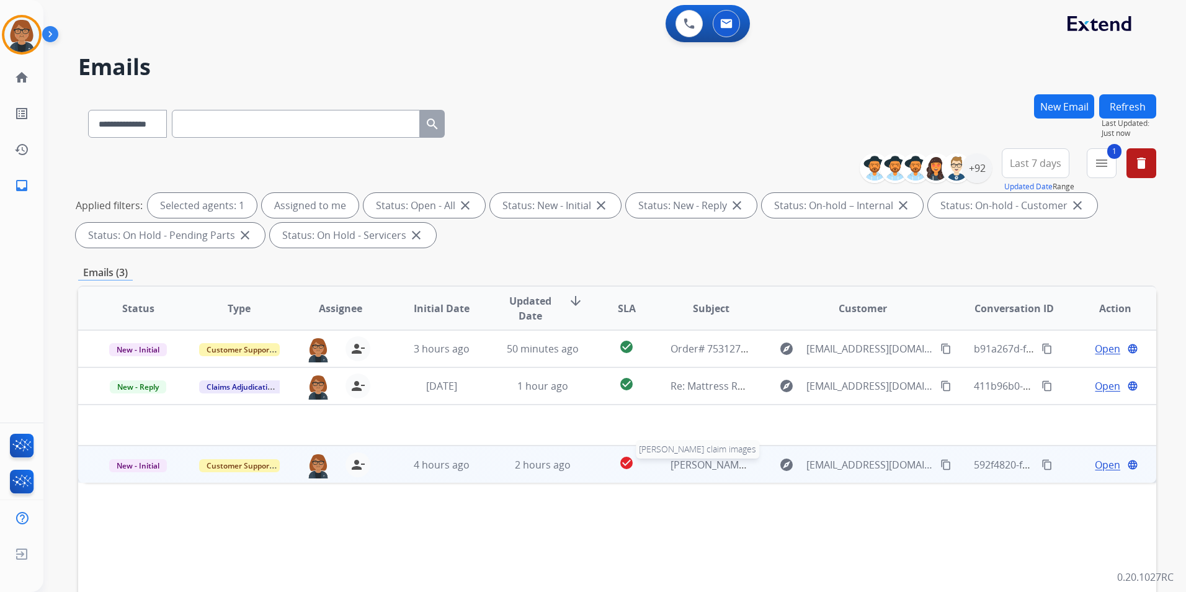
click at [687, 467] on span "[PERSON_NAME] claim images" at bounding box center [740, 465] width 140 height 14
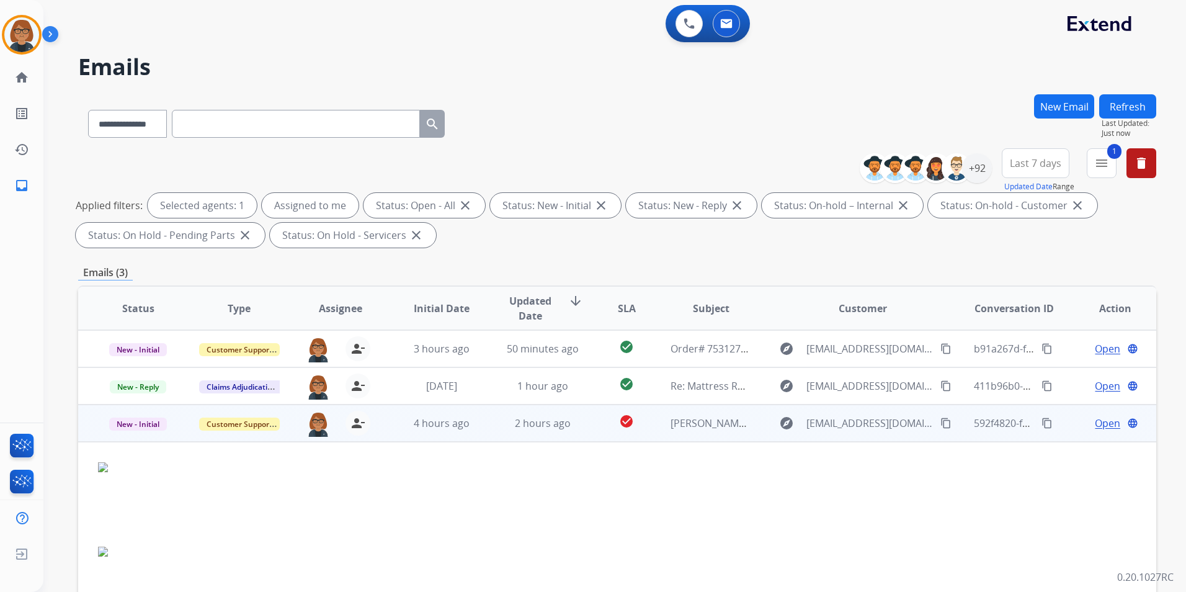
click at [672, 433] on td "[PERSON_NAME] claim images" at bounding box center [701, 422] width 101 height 37
click at [983, 431] on div "592f4820-f309-4e33-811e-76653672c1c9 content_copy" at bounding box center [1014, 423] width 81 height 35
click at [1107, 425] on span "Open" at bounding box center [1107, 423] width 25 height 15
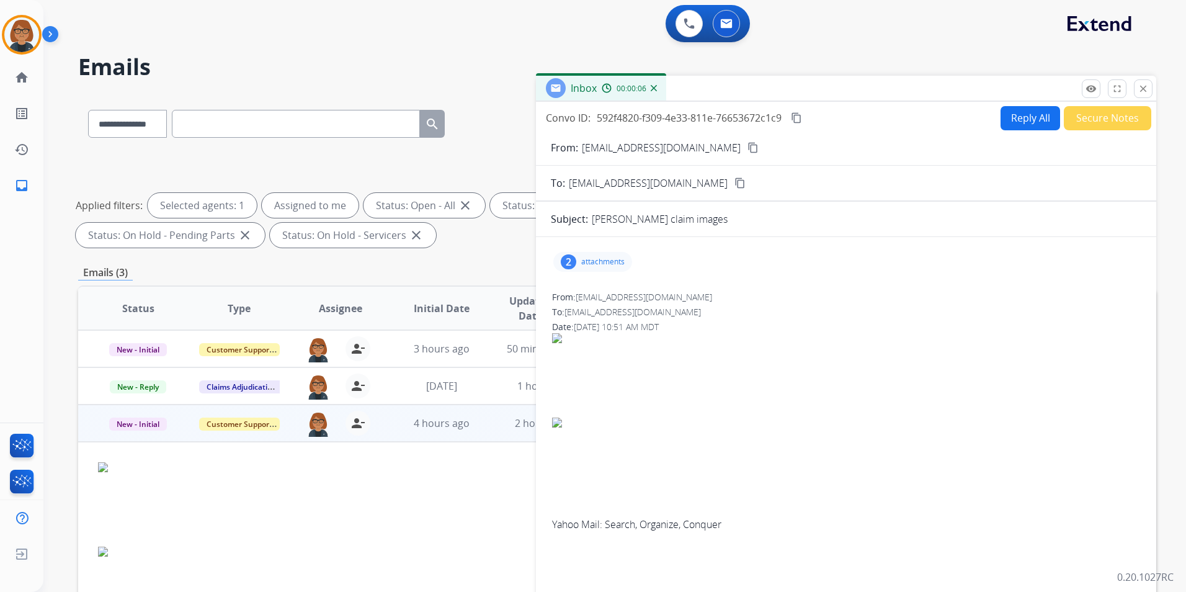
click at [1149, 85] on button "close Close" at bounding box center [1143, 88] width 19 height 19
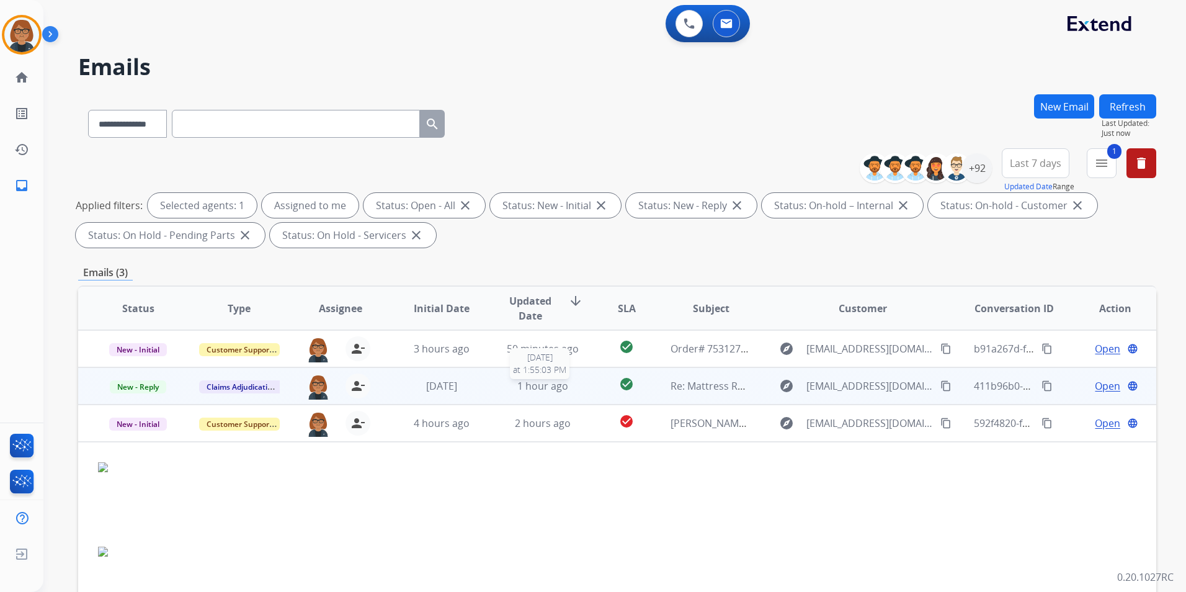
click at [507, 384] on div "1 hour ago" at bounding box center [542, 385] width 81 height 15
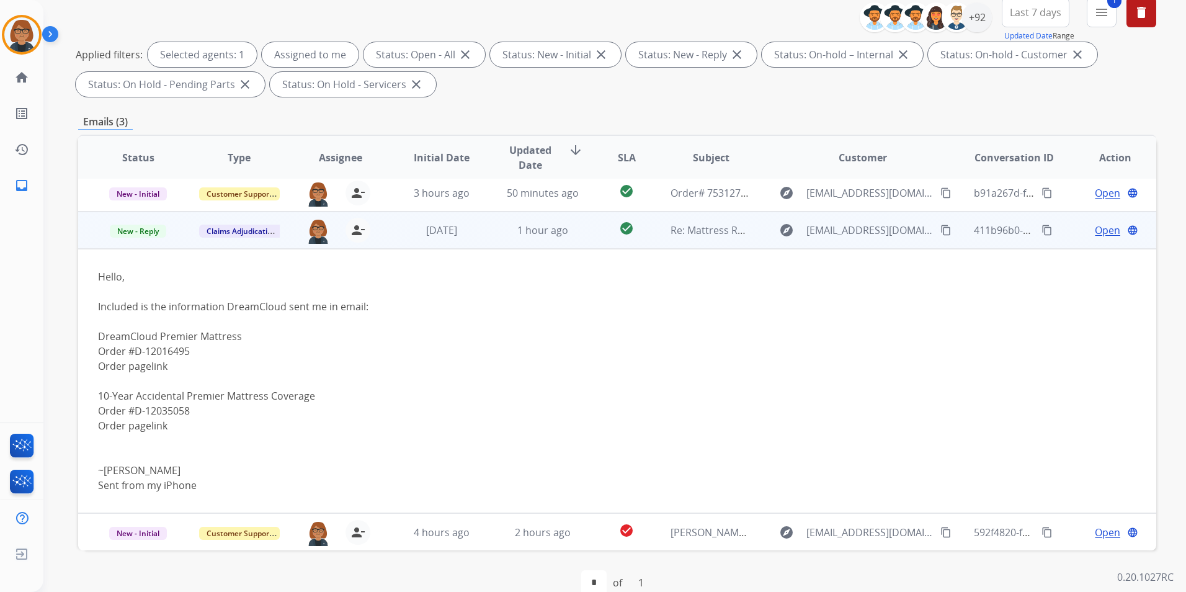
scroll to position [174, 0]
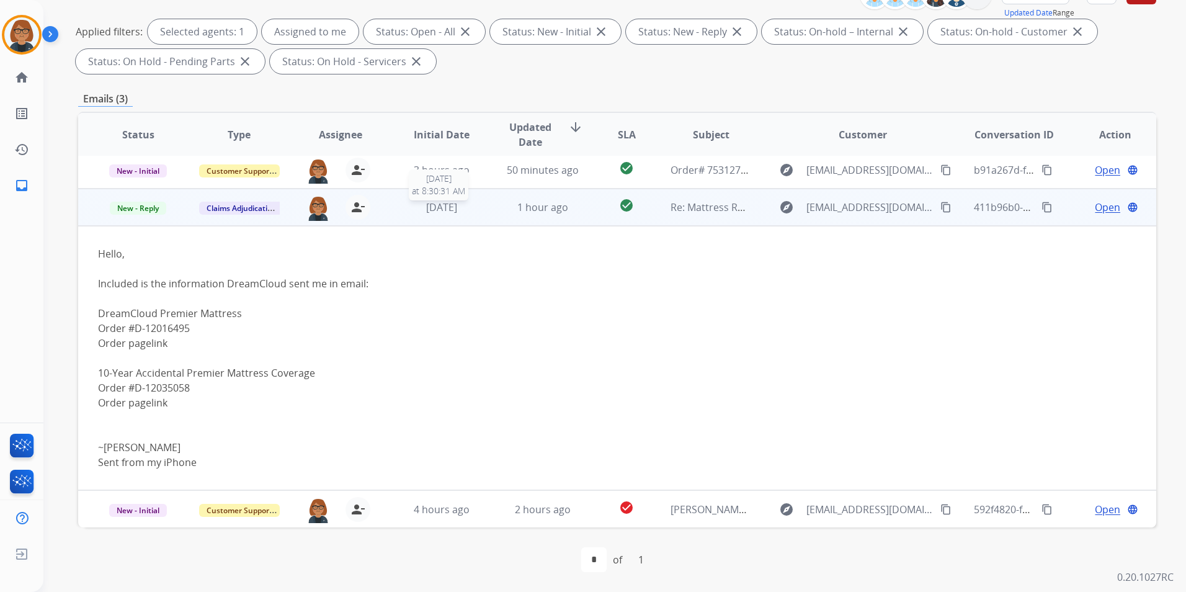
click at [426, 210] on span "[DATE]" at bounding box center [441, 207] width 31 height 14
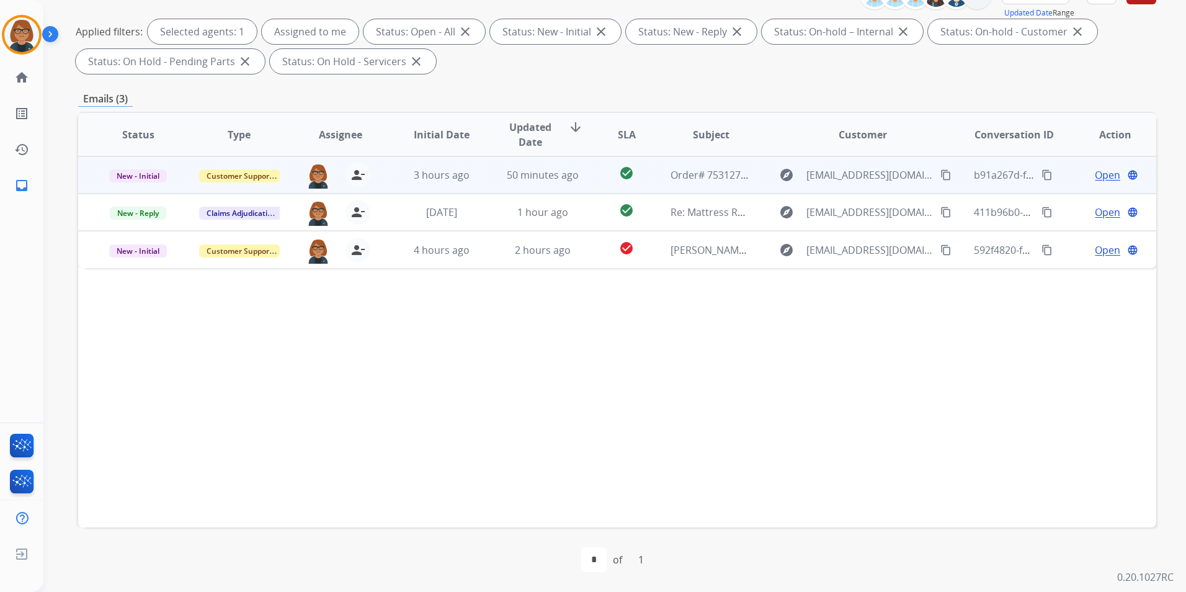
click at [396, 182] on td "3 hours ago" at bounding box center [431, 174] width 101 height 37
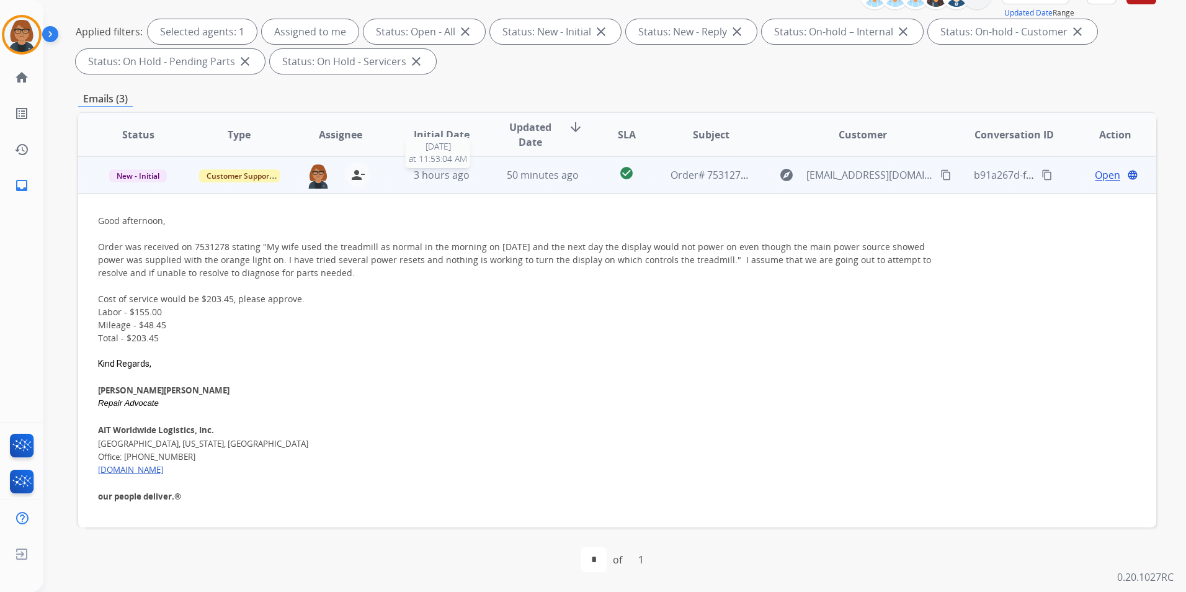
click at [427, 179] on span "3 hours ago" at bounding box center [442, 175] width 56 height 14
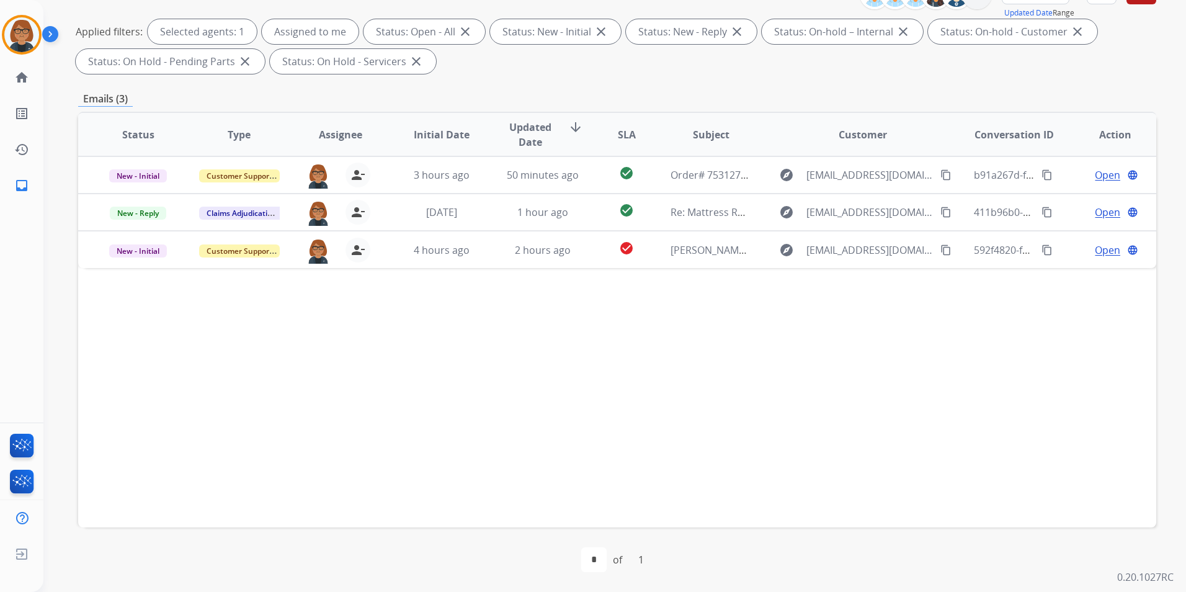
click at [502, 83] on div "**********" at bounding box center [617, 256] width 1078 height 671
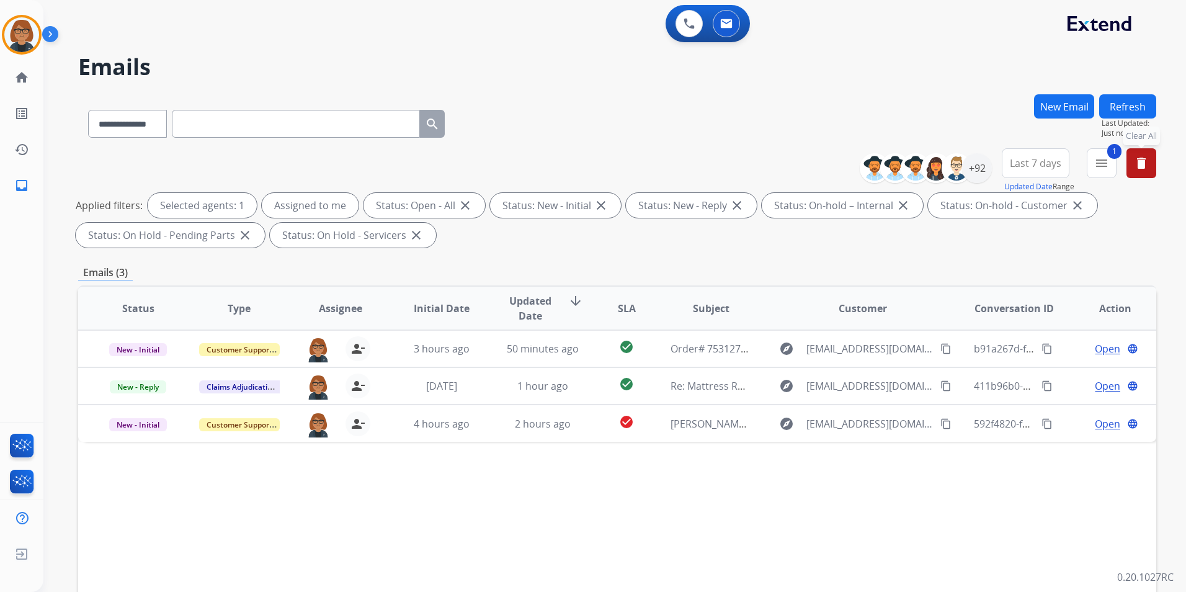
click at [1146, 162] on mat-icon "delete" at bounding box center [1141, 163] width 15 height 15
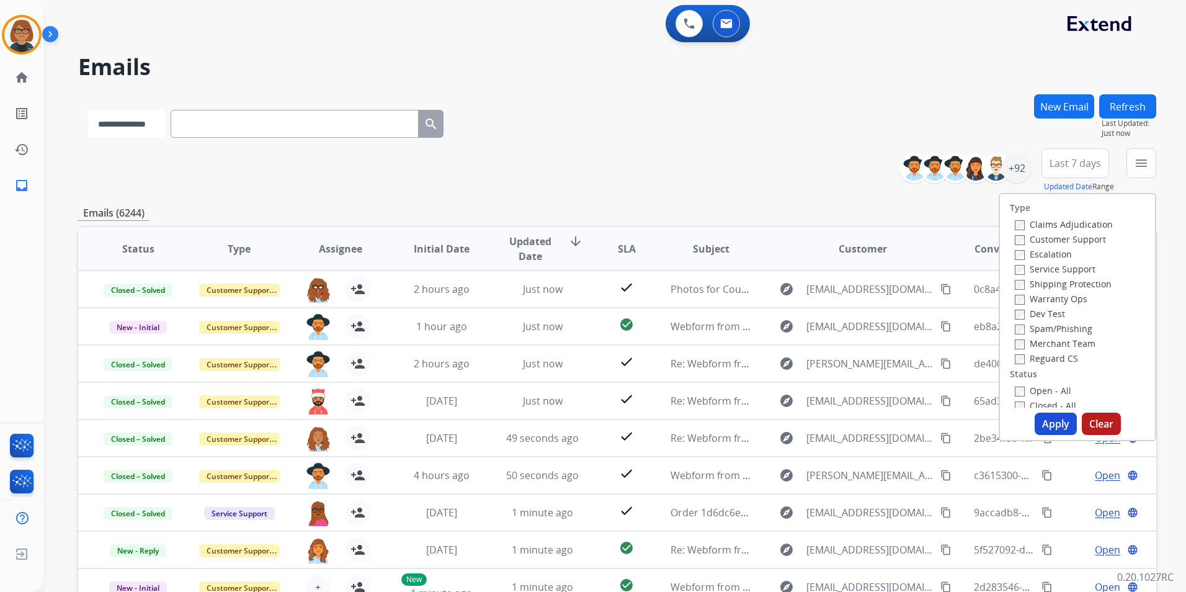
click at [139, 133] on select "**********" at bounding box center [127, 124] width 78 height 28
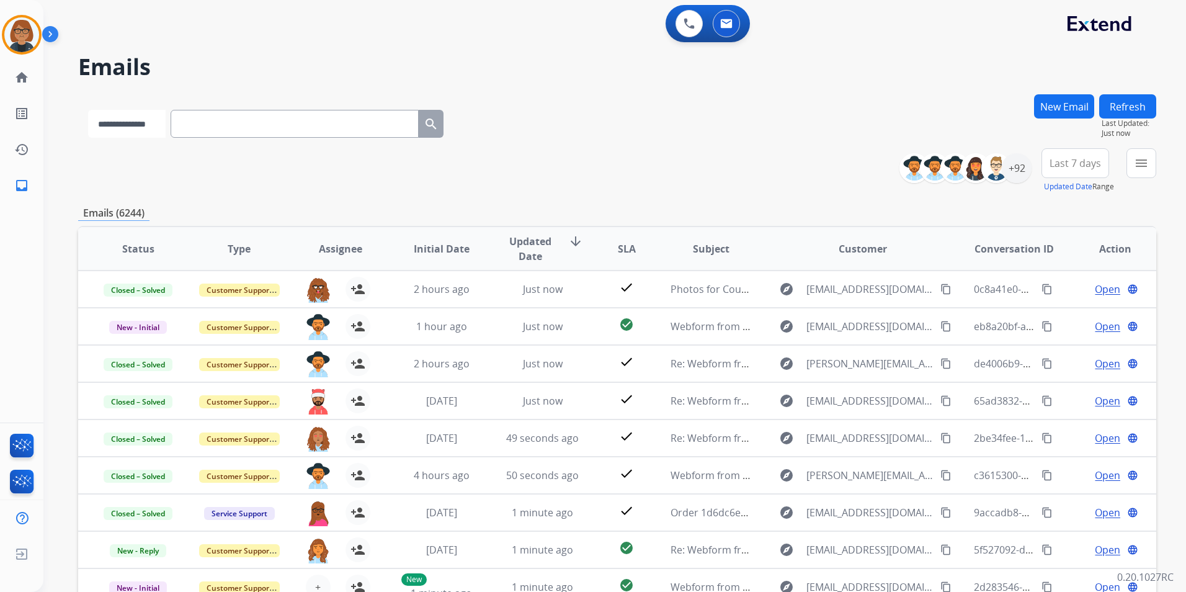
select select "**********"
click at [88, 110] on select "**********" at bounding box center [127, 124] width 78 height 28
click at [259, 124] on input "text" at bounding box center [296, 124] width 248 height 28
paste input "**********"
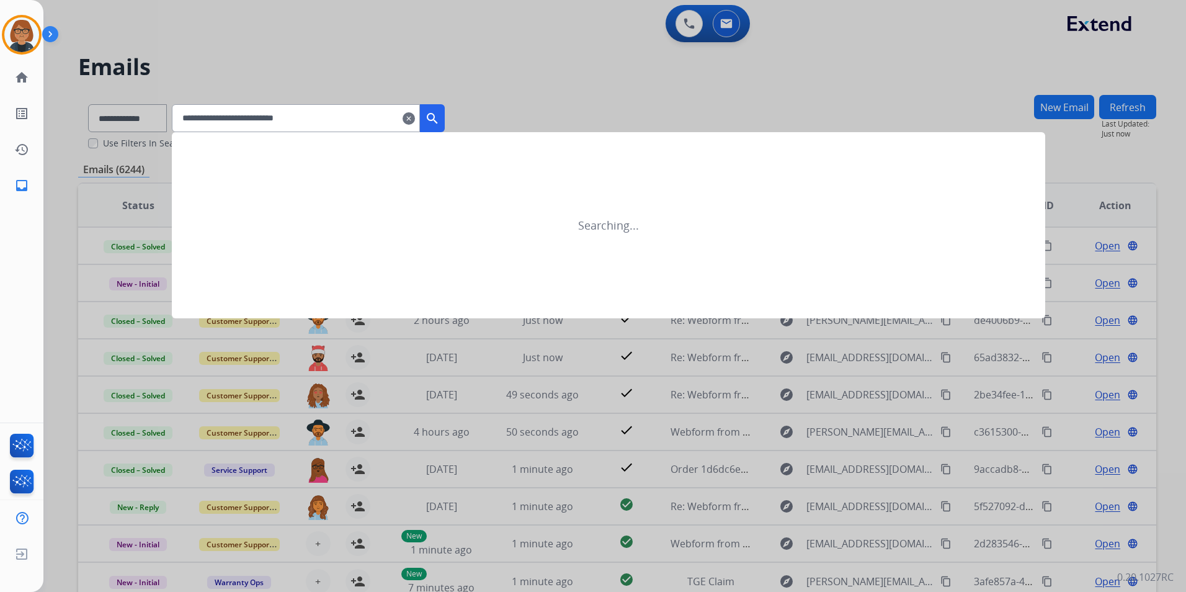
type input "**********"
click at [440, 116] on button "search" at bounding box center [432, 118] width 25 height 28
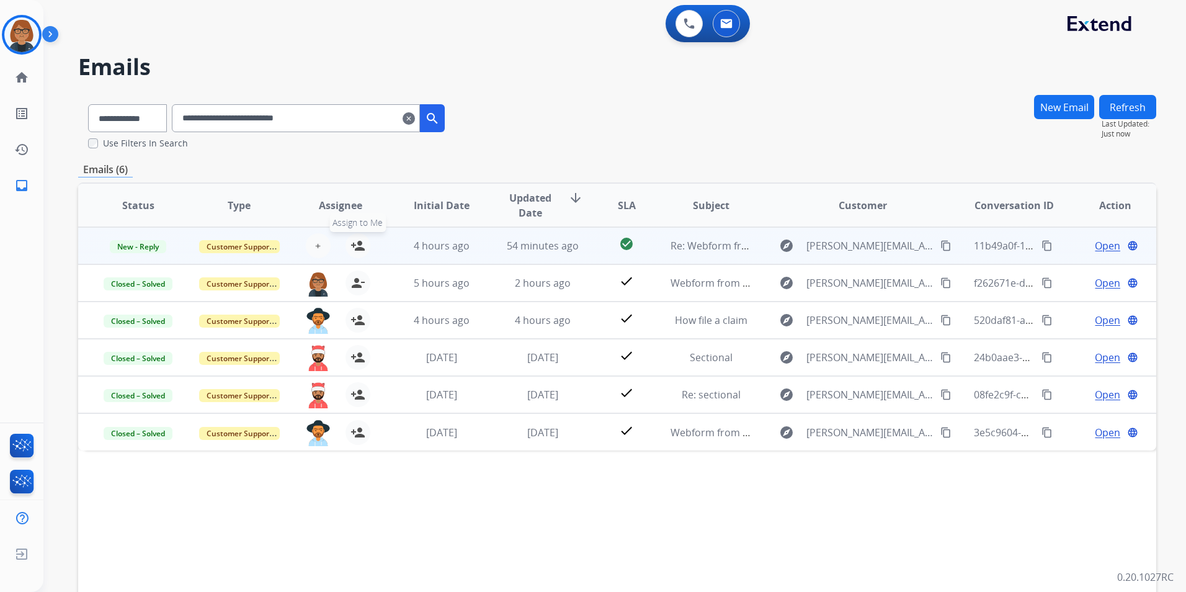
click at [356, 244] on mat-icon "person_add" at bounding box center [357, 245] width 15 height 15
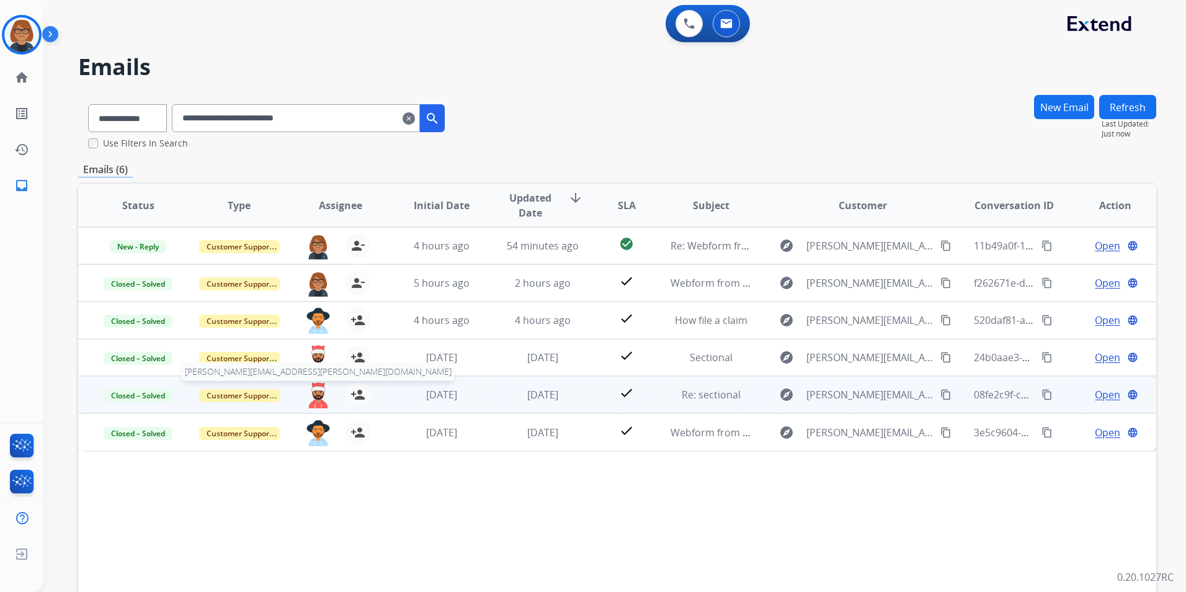
click at [318, 390] on img at bounding box center [318, 395] width 25 height 26
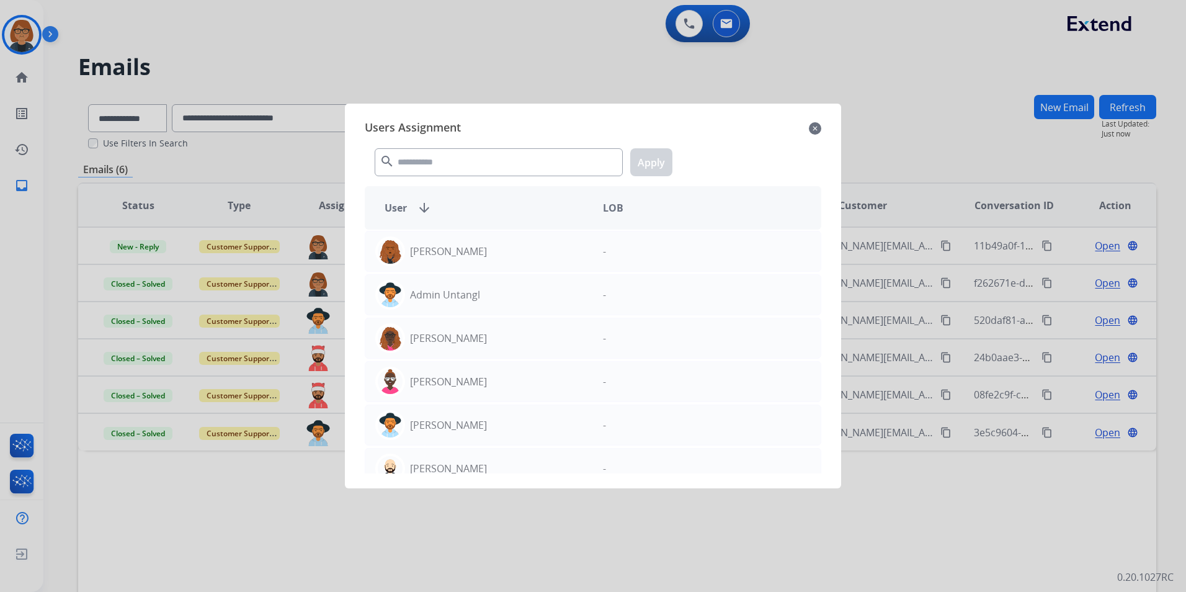
drag, startPoint x: 813, startPoint y: 130, endPoint x: 807, endPoint y: 133, distance: 6.9
click at [811, 130] on mat-icon "close" at bounding box center [815, 128] width 12 height 15
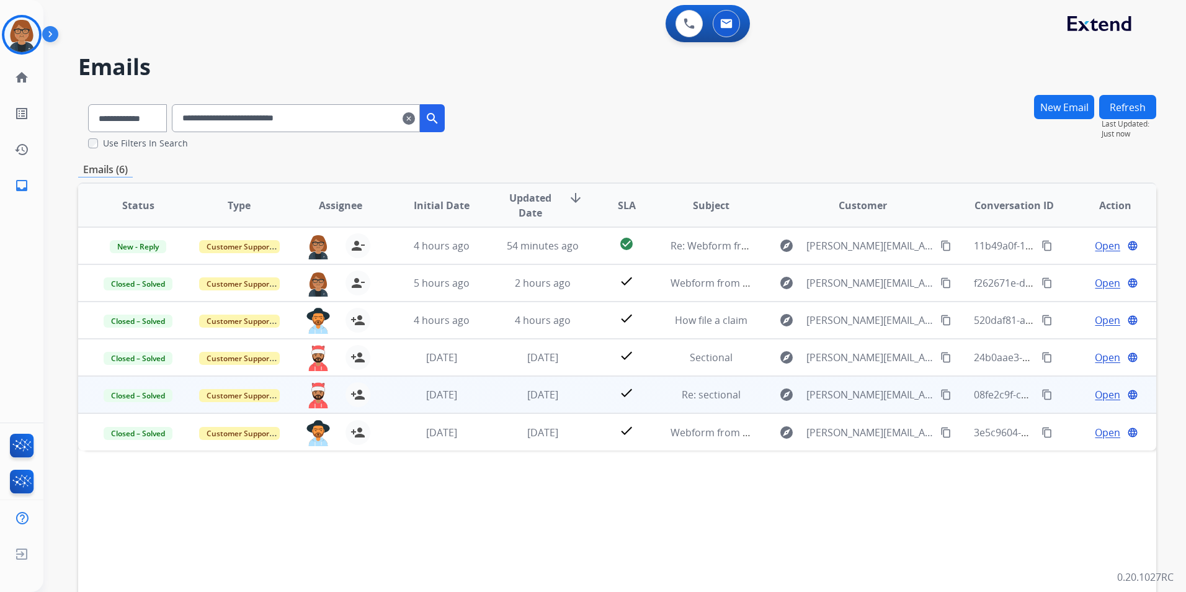
click at [281, 405] on div "[PERSON_NAME][EMAIL_ADDRESS][PERSON_NAME][DOMAIN_NAME] person_add Assign to Me" at bounding box center [330, 394] width 100 height 35
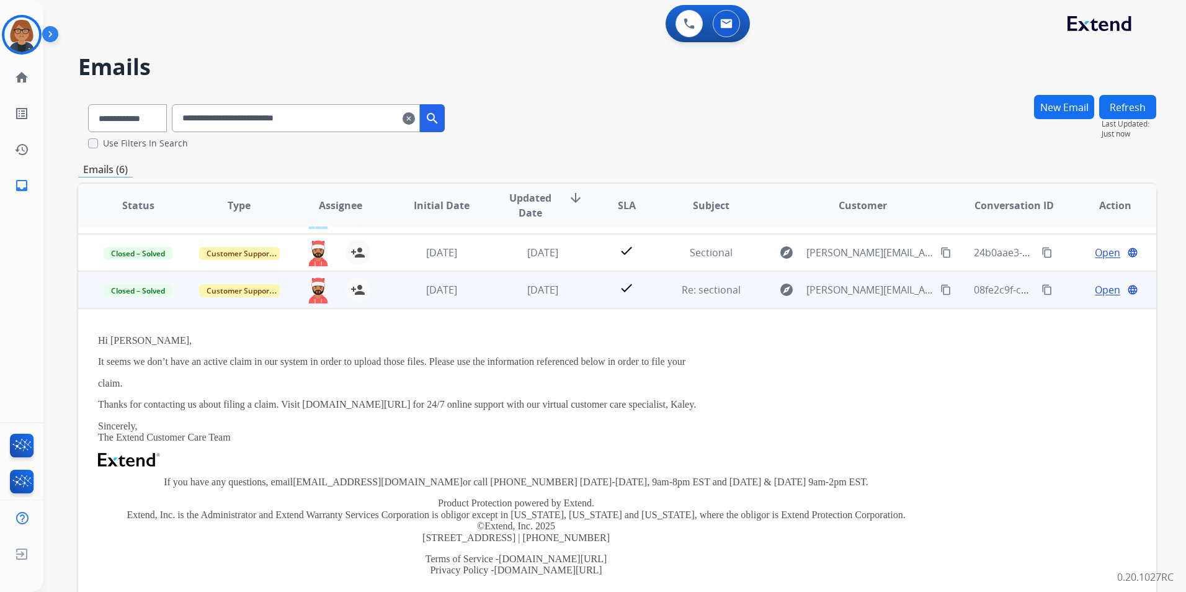
scroll to position [25, 0]
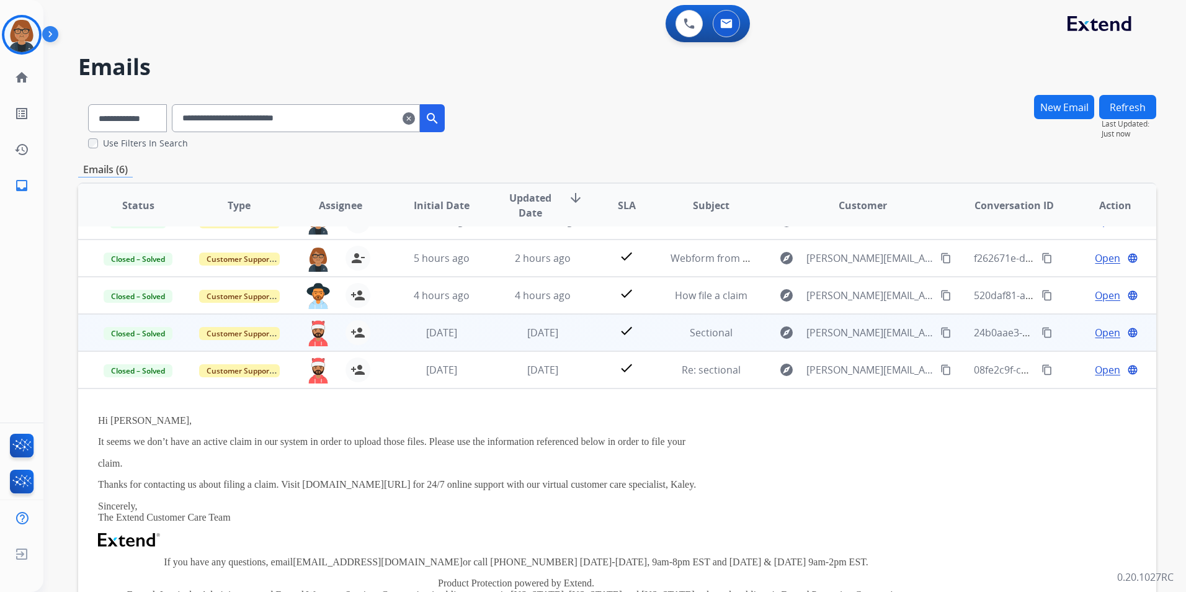
click at [288, 345] on div "[PERSON_NAME][EMAIL_ADDRESS][PERSON_NAME][DOMAIN_NAME] person_add Assign to Me" at bounding box center [330, 332] width 100 height 35
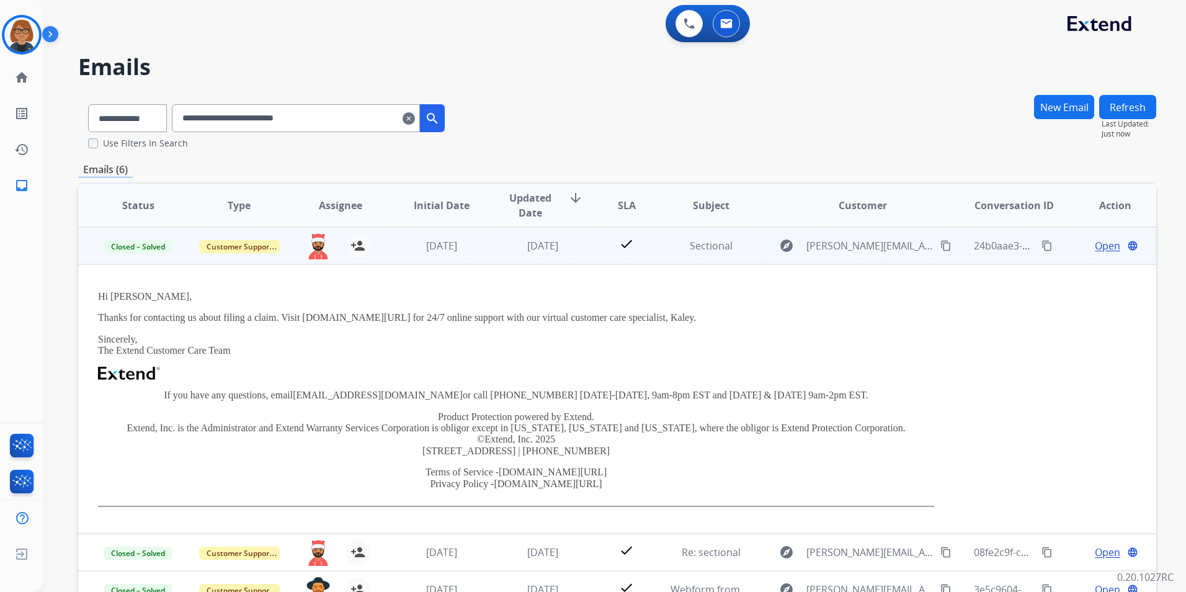
scroll to position [0, 0]
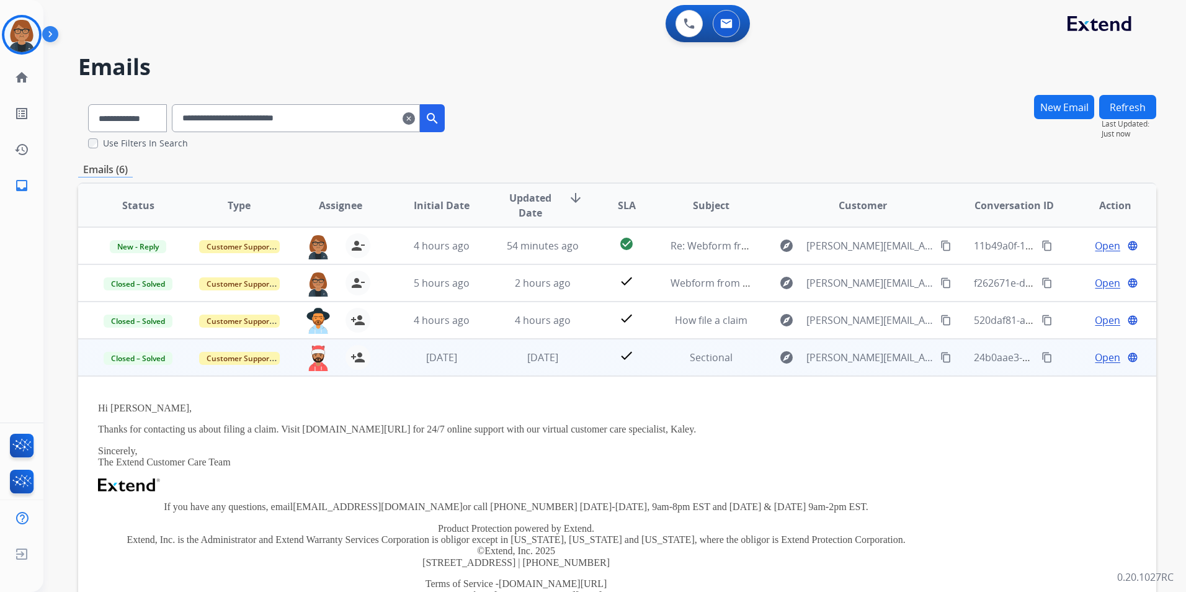
click at [284, 366] on div "[PERSON_NAME][EMAIL_ADDRESS][PERSON_NAME][DOMAIN_NAME] person_add Assign to Me" at bounding box center [330, 357] width 100 height 35
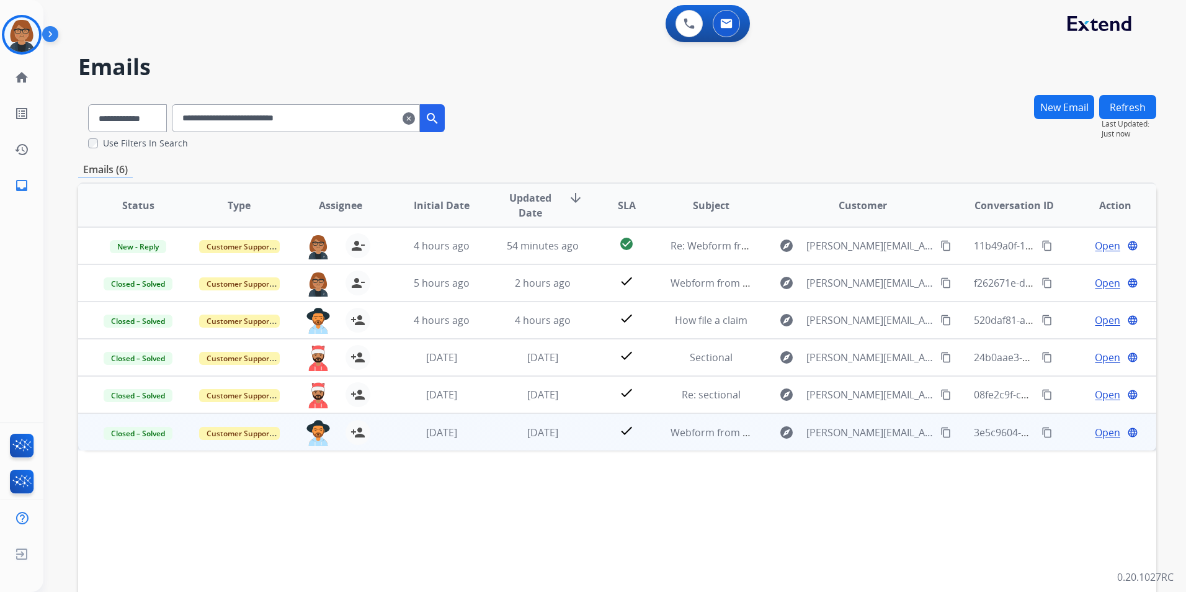
click at [288, 445] on div "[PERSON_NAME][EMAIL_ADDRESS][PERSON_NAME][DOMAIN_NAME] person_add Assign to Me" at bounding box center [330, 431] width 100 height 35
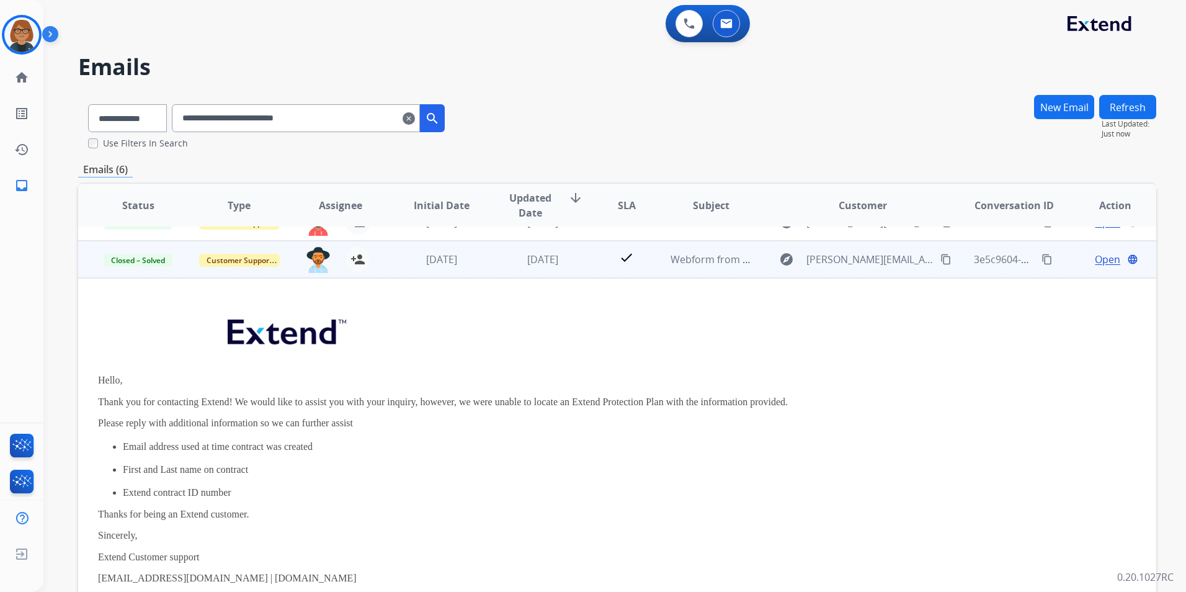
scroll to position [186, 0]
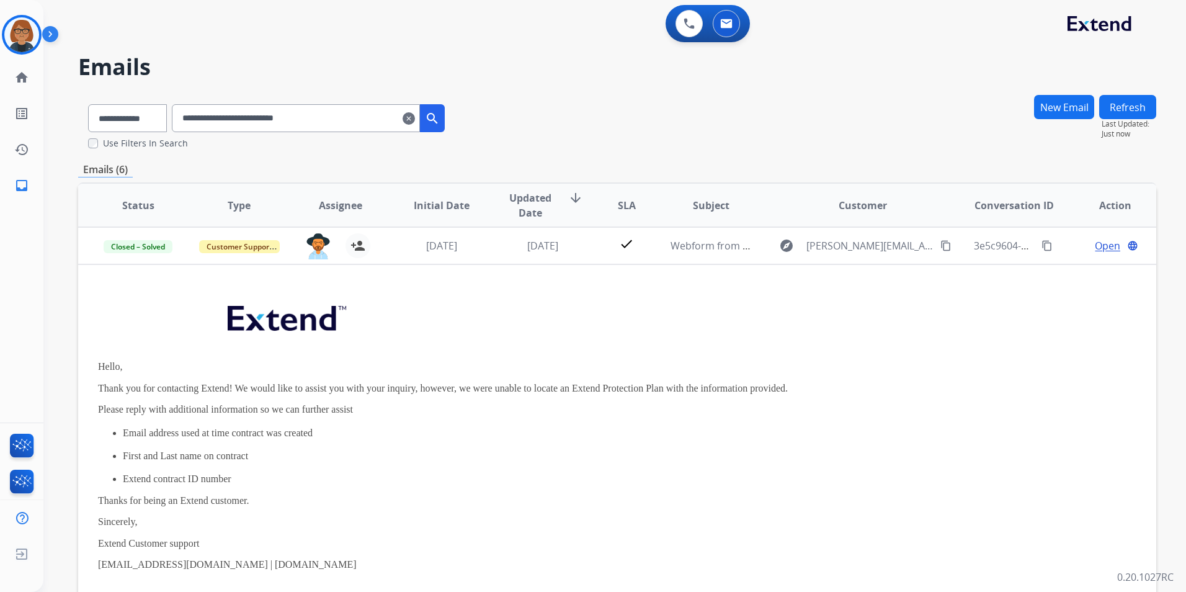
click at [281, 257] on div "[PERSON_NAME][EMAIL_ADDRESS][PERSON_NAME][DOMAIN_NAME] person_add Assign to Me" at bounding box center [330, 245] width 100 height 35
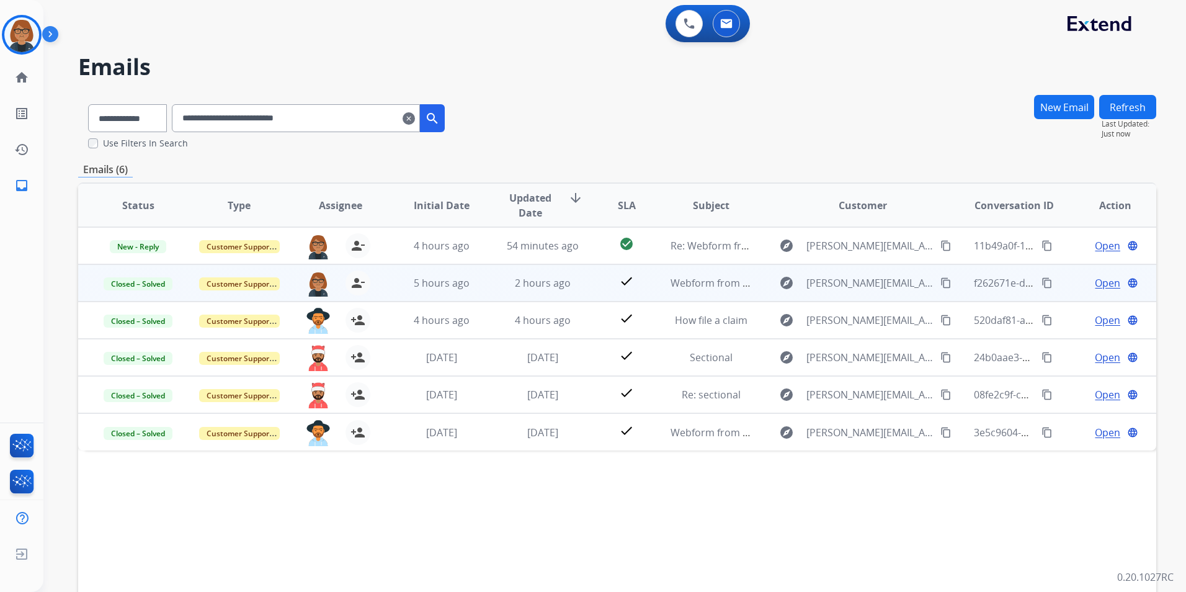
click at [282, 298] on div "[EMAIL_ADDRESS][PERSON_NAME][DOMAIN_NAME] person_remove [PERSON_NAME] to Me" at bounding box center [330, 282] width 100 height 35
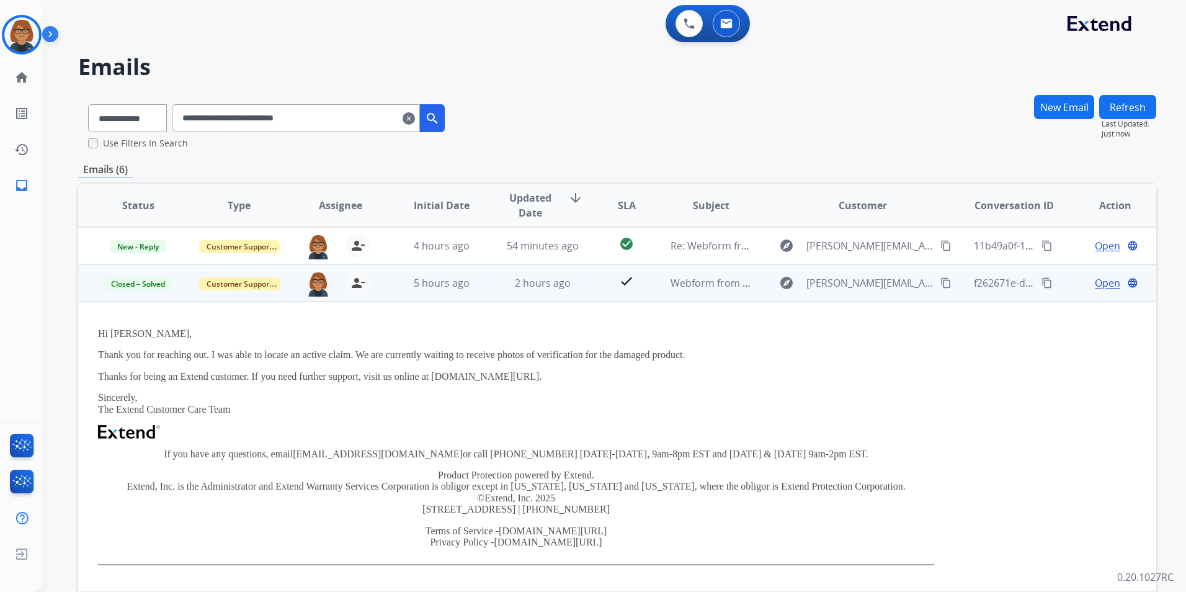
scroll to position [37, 0]
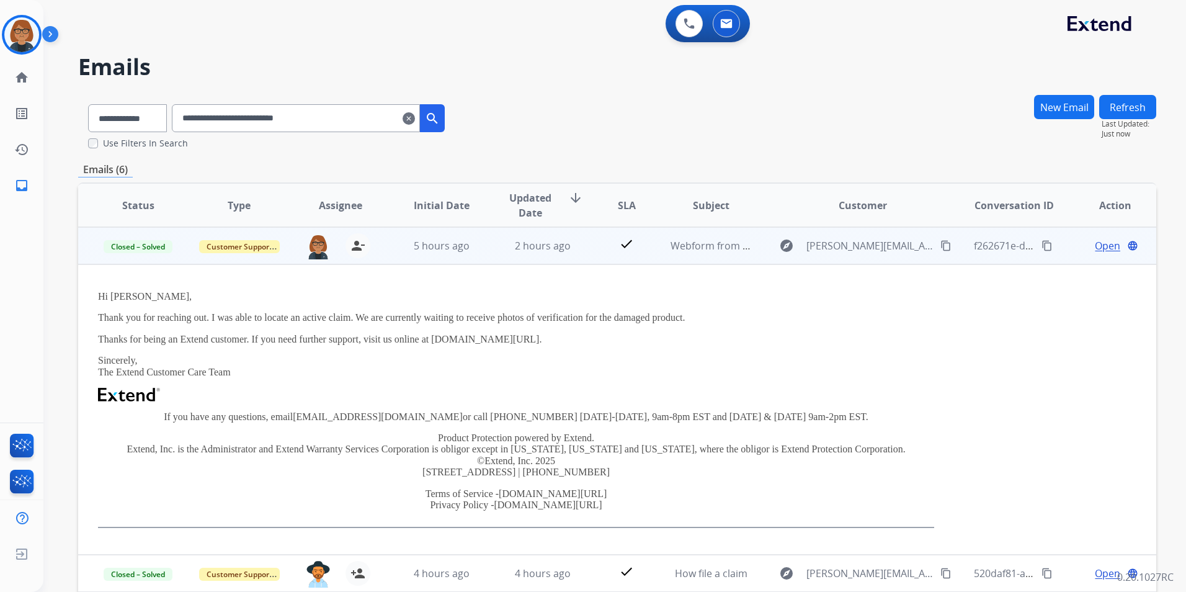
click at [285, 262] on div "[EMAIL_ADDRESS][PERSON_NAME][DOMAIN_NAME] person_remove [PERSON_NAME] to Me" at bounding box center [330, 245] width 100 height 35
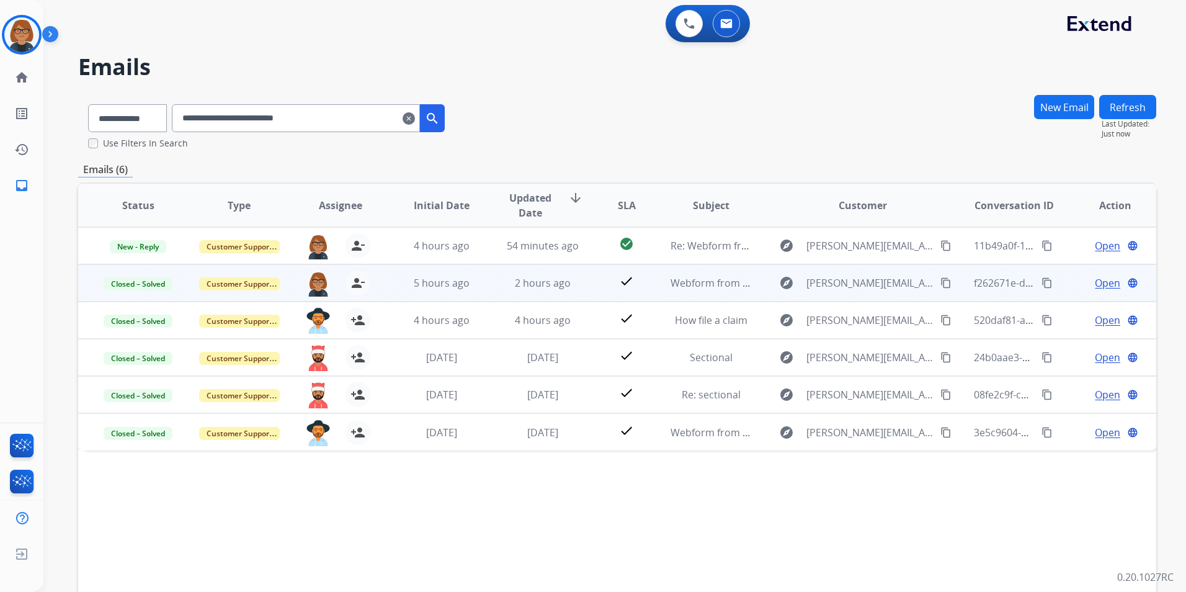
scroll to position [0, 0]
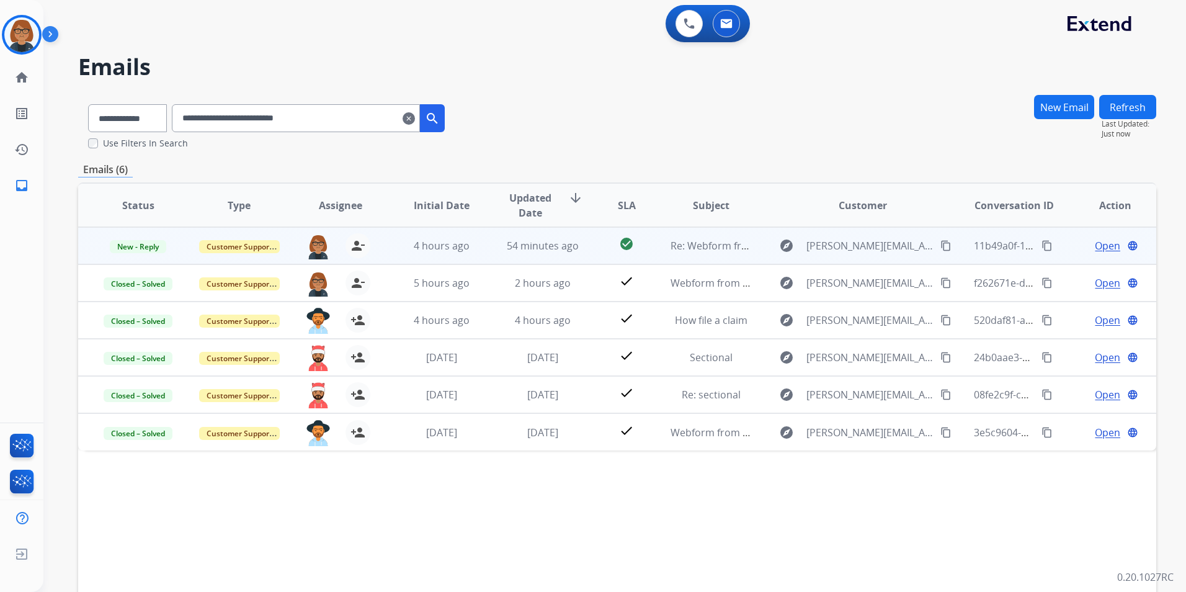
click at [280, 260] on div "[EMAIL_ADDRESS][PERSON_NAME][DOMAIN_NAME] person_remove [PERSON_NAME] to Me" at bounding box center [330, 245] width 100 height 35
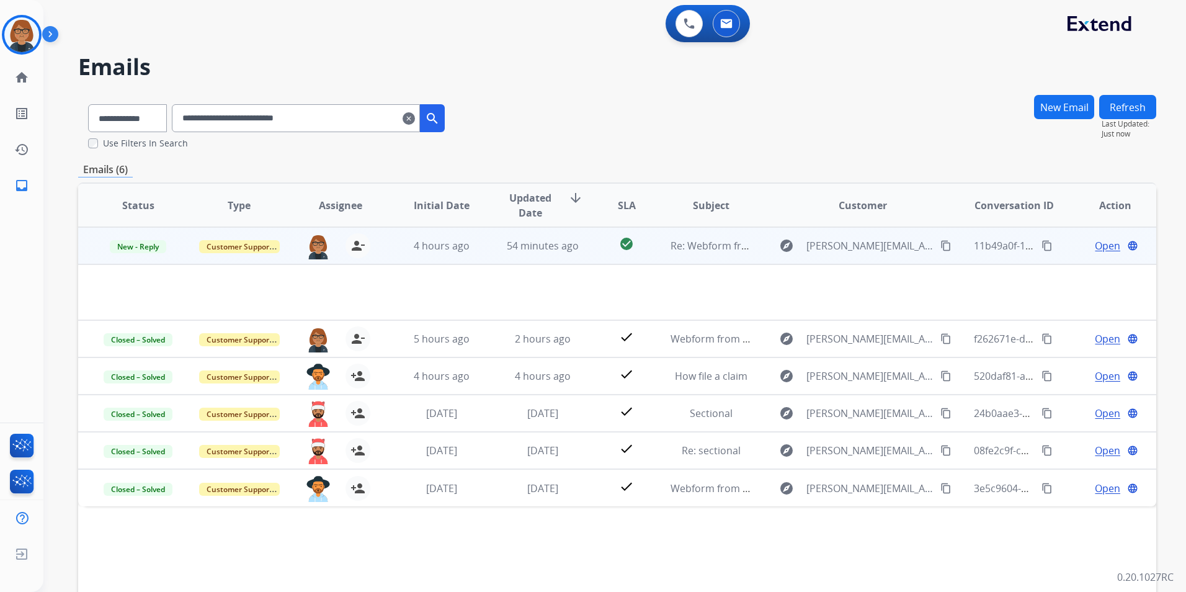
click at [439, 296] on div at bounding box center [516, 292] width 836 height 15
click at [1095, 247] on span "Open" at bounding box center [1107, 245] width 25 height 15
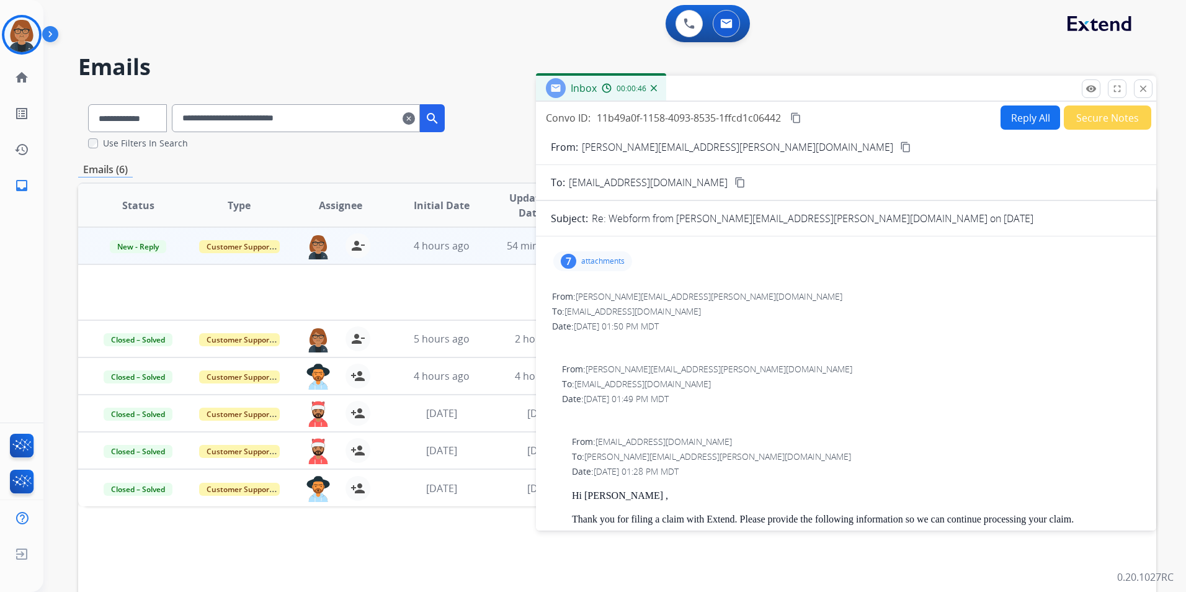
click at [900, 143] on mat-icon "content_copy" at bounding box center [905, 146] width 11 height 11
click at [613, 264] on p "attachments" at bounding box center [602, 261] width 43 height 10
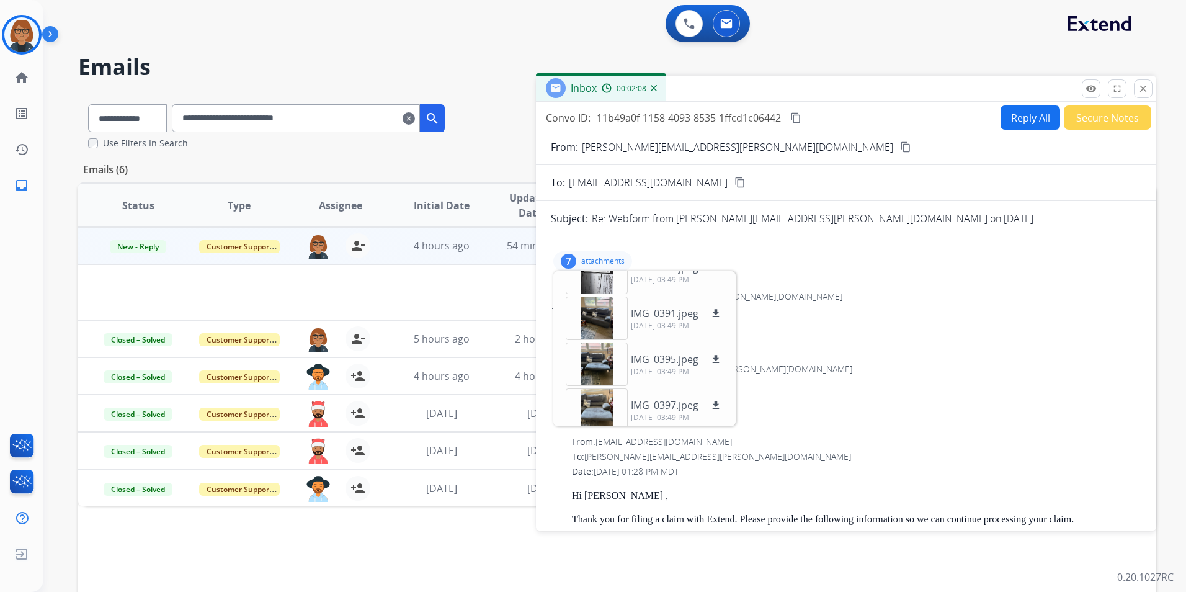
scroll to position [169, 0]
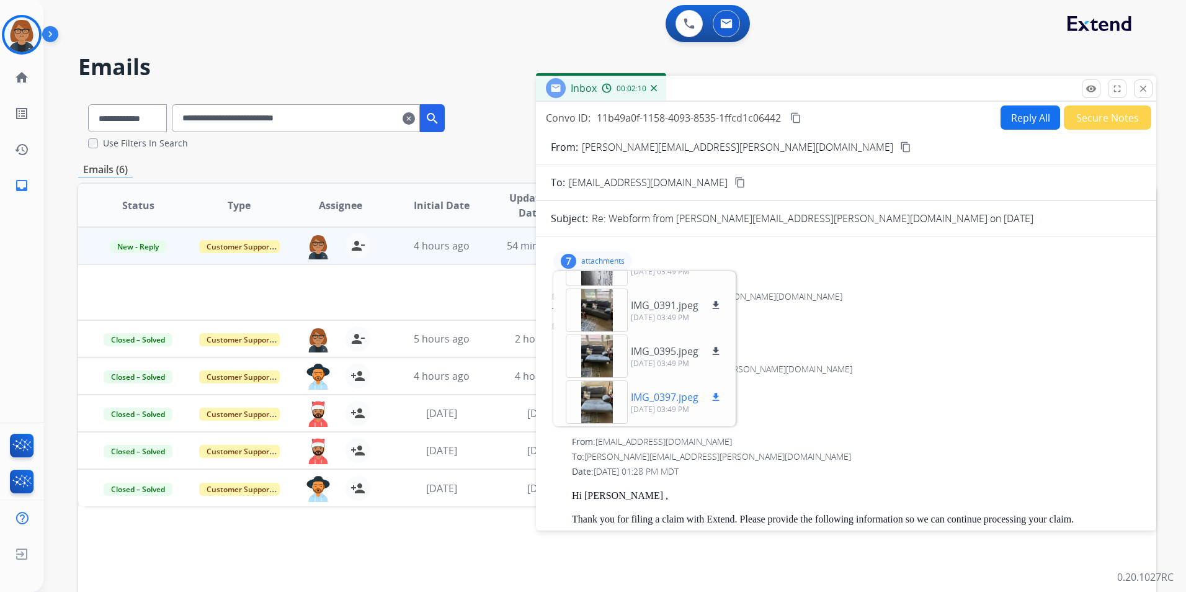
click at [605, 406] on div at bounding box center [597, 401] width 62 height 43
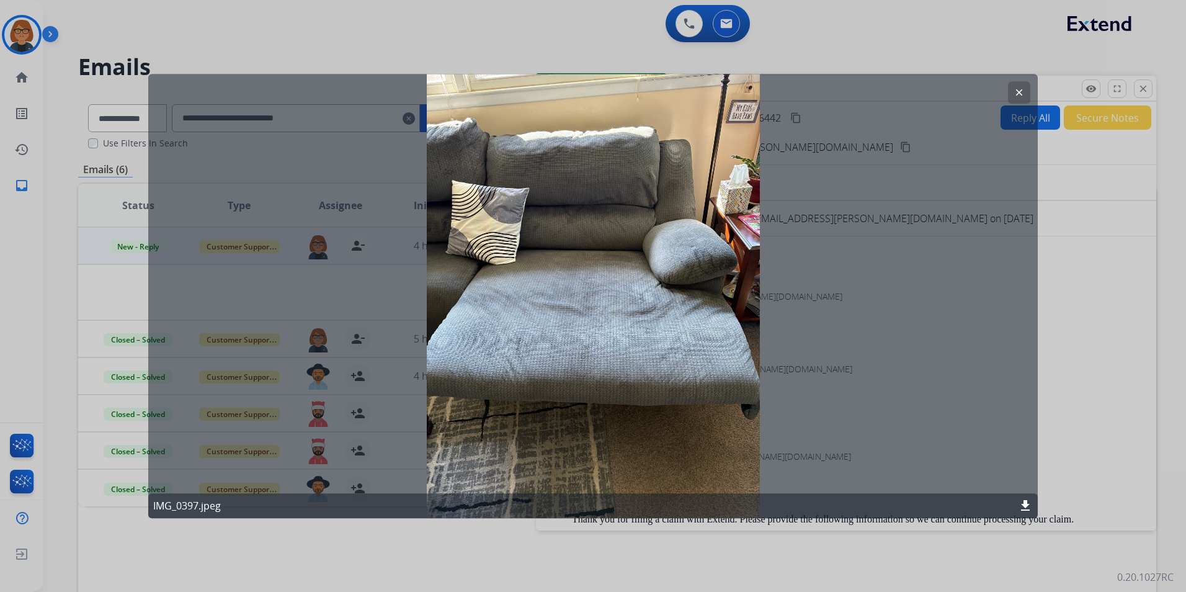
click at [1025, 94] on button "clear" at bounding box center [1019, 92] width 22 height 22
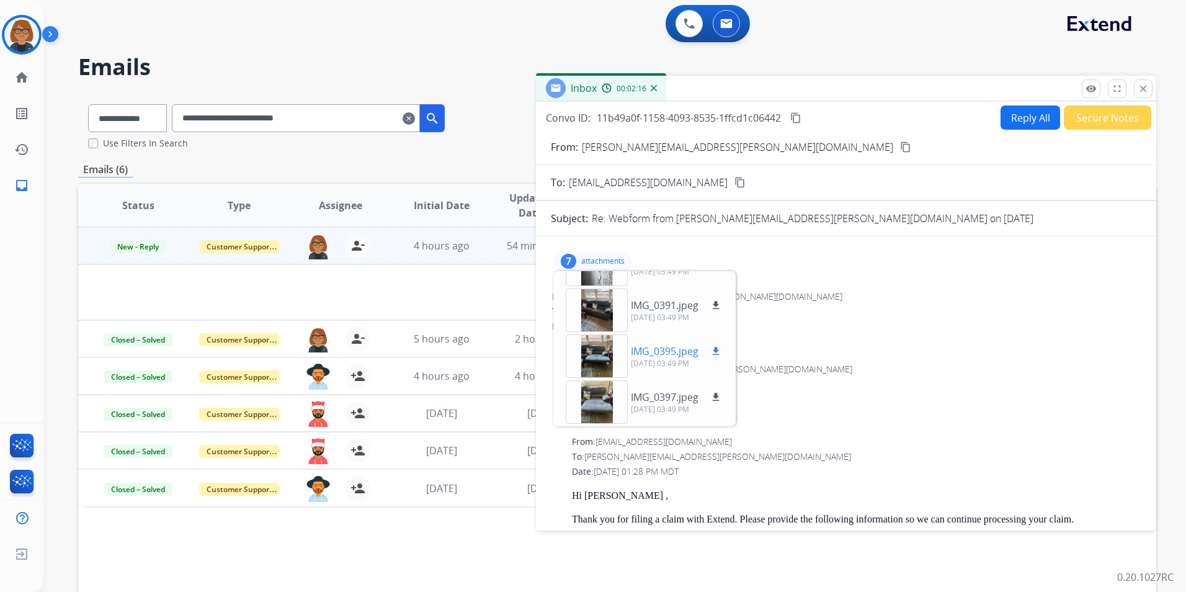
click at [607, 346] on div at bounding box center [597, 355] width 62 height 43
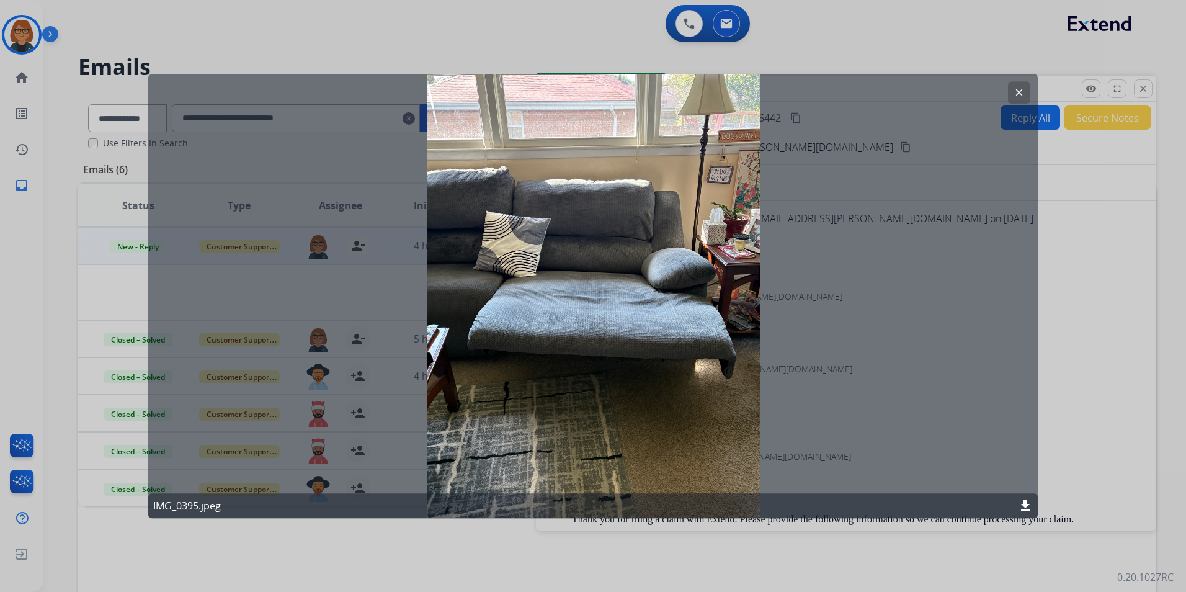
click at [1017, 90] on mat-icon "clear" at bounding box center [1018, 92] width 11 height 11
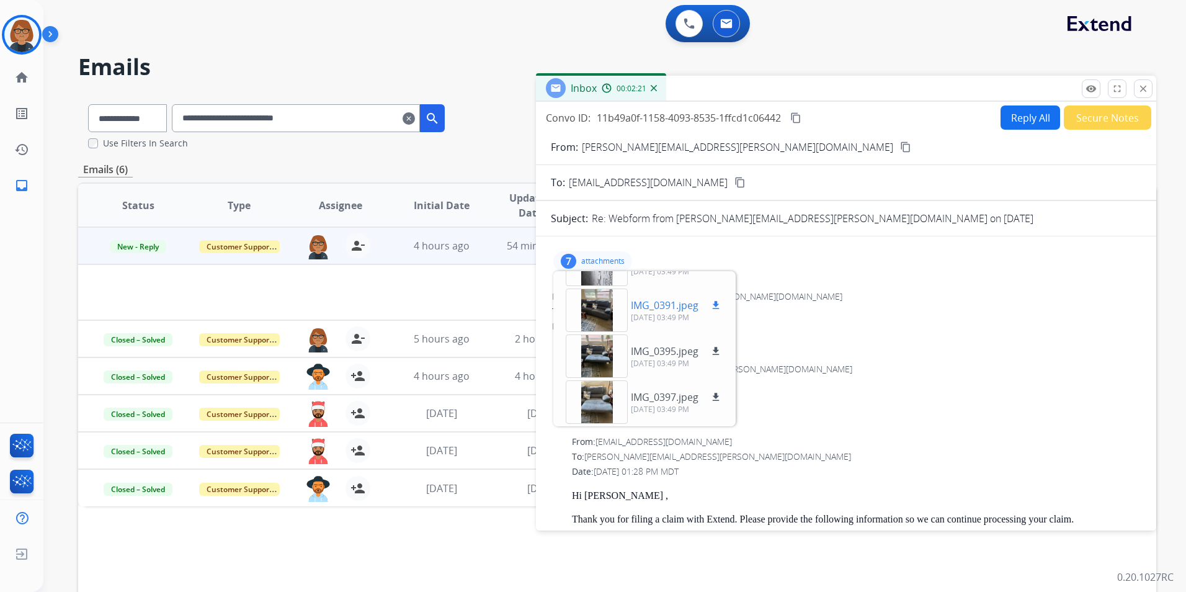
click at [587, 304] on div at bounding box center [597, 309] width 62 height 43
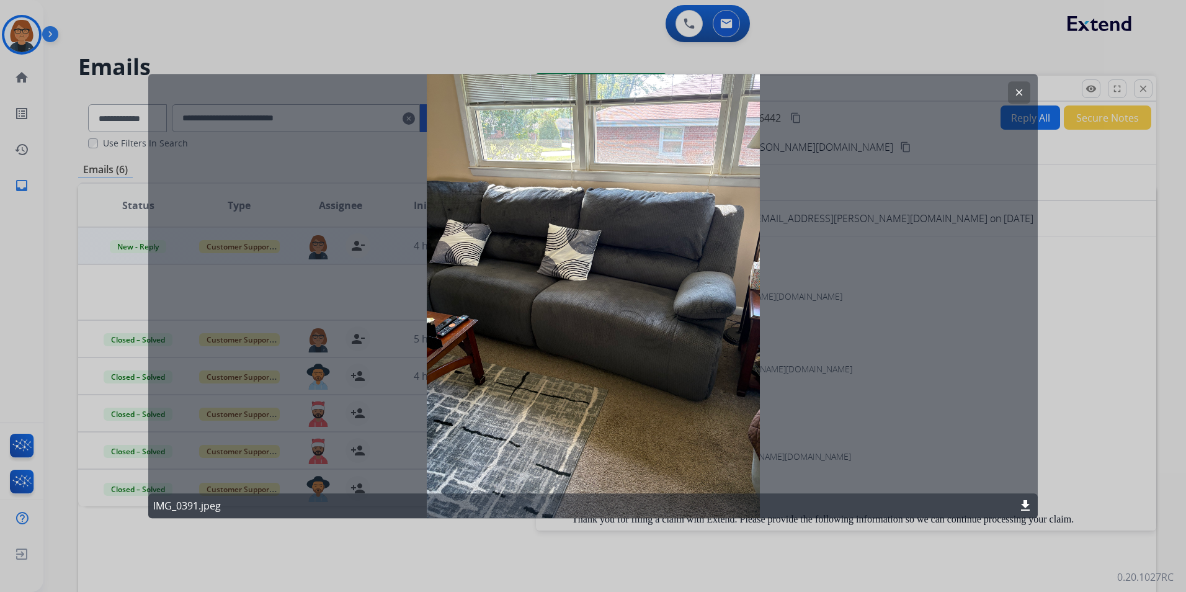
click at [1012, 92] on button "clear" at bounding box center [1019, 92] width 22 height 22
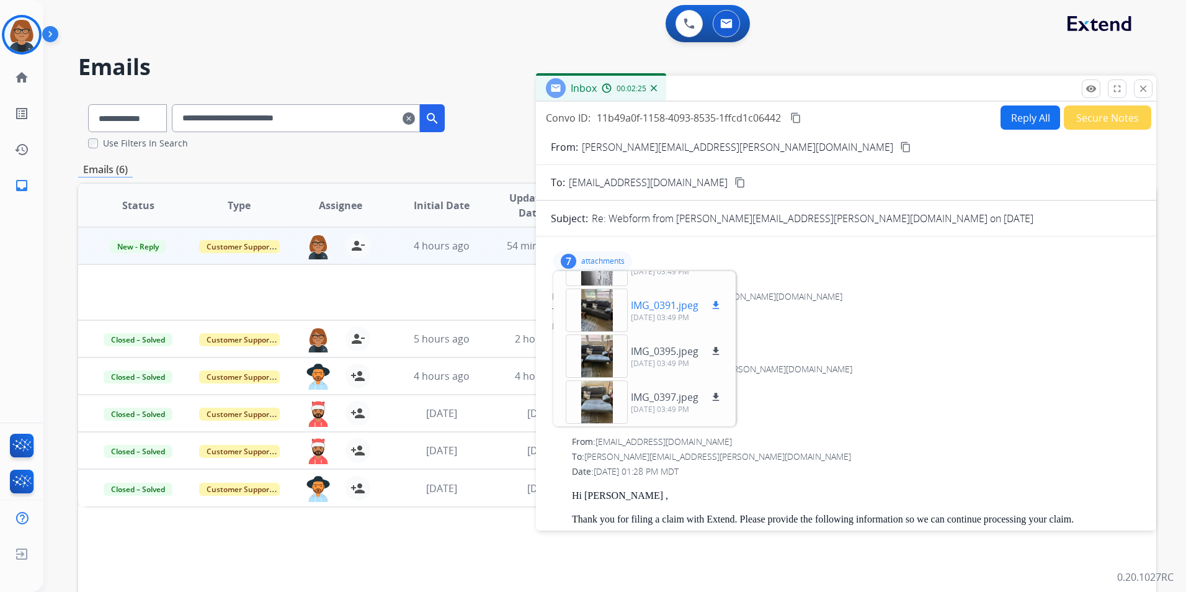
scroll to position [107, 0]
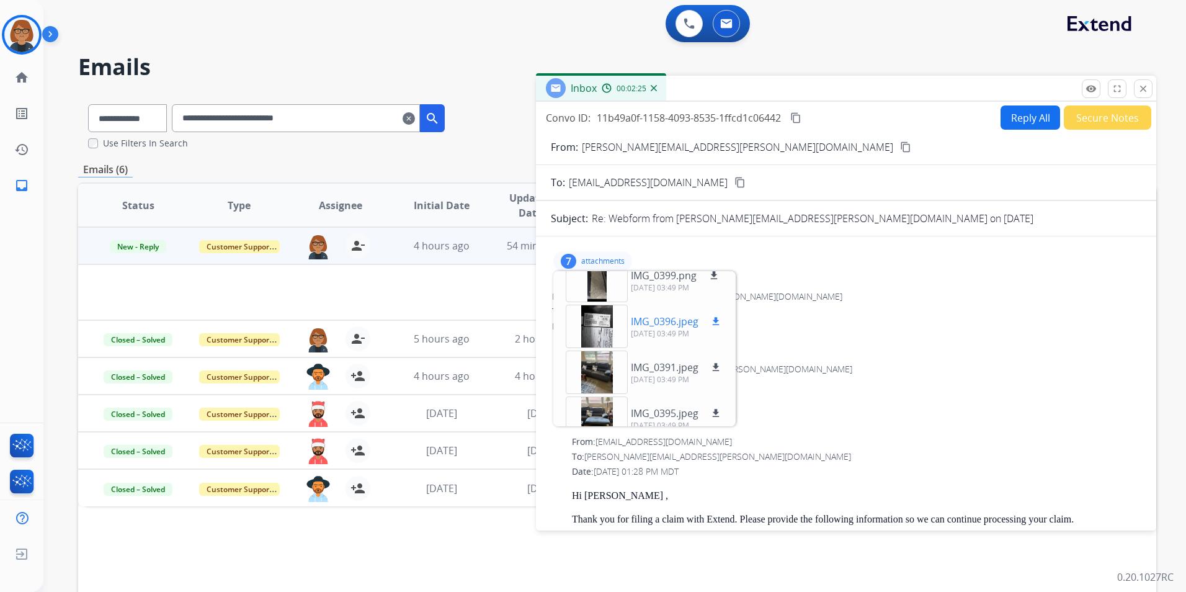
click at [589, 324] on div at bounding box center [597, 326] width 62 height 43
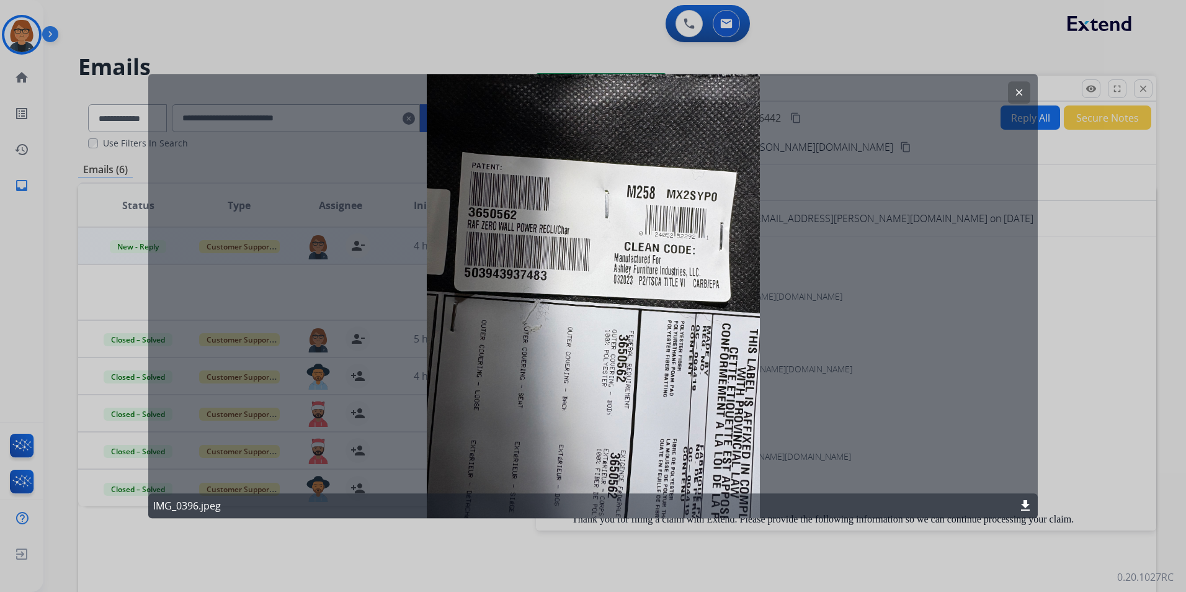
click at [1017, 86] on button "clear" at bounding box center [1019, 92] width 22 height 22
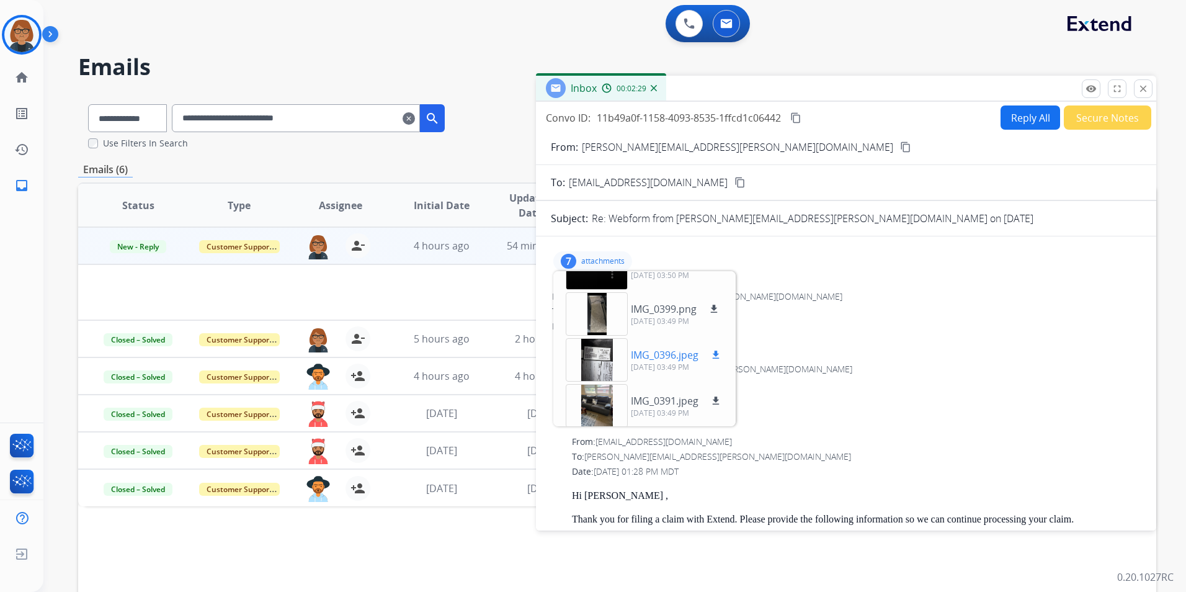
scroll to position [0, 0]
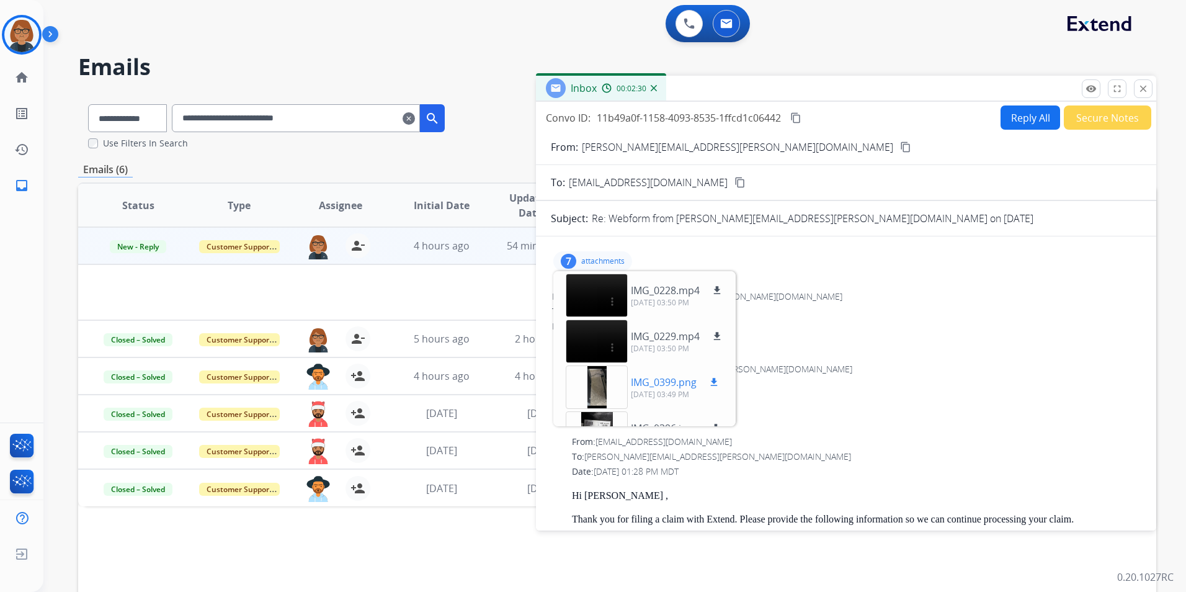
click at [593, 378] on div at bounding box center [597, 386] width 62 height 43
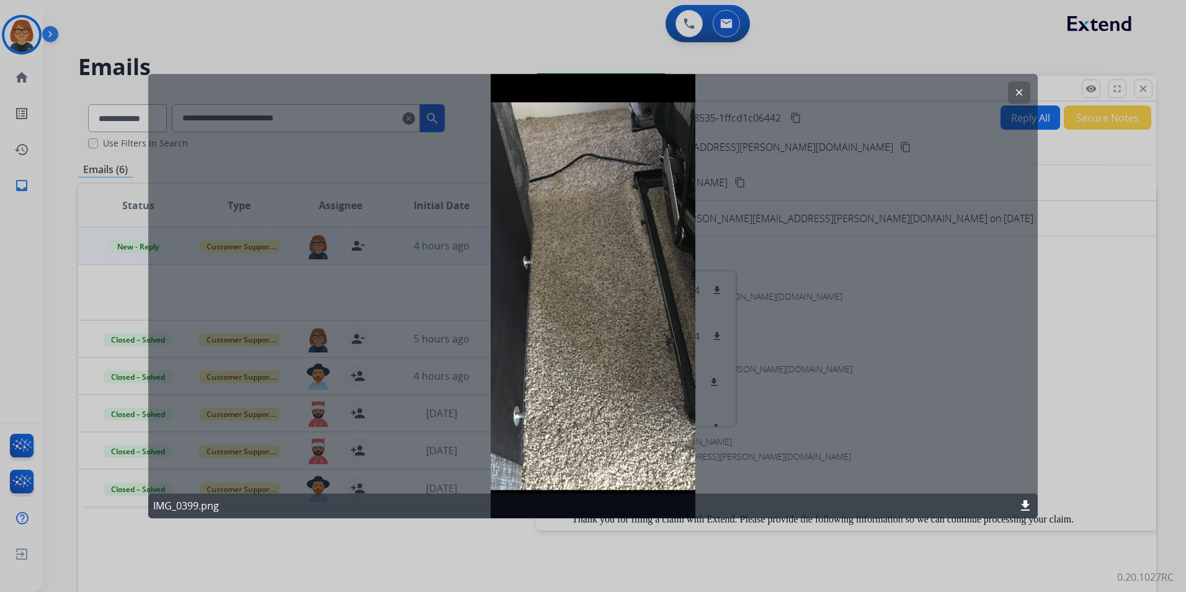
click at [1021, 92] on mat-icon "clear" at bounding box center [1018, 92] width 11 height 11
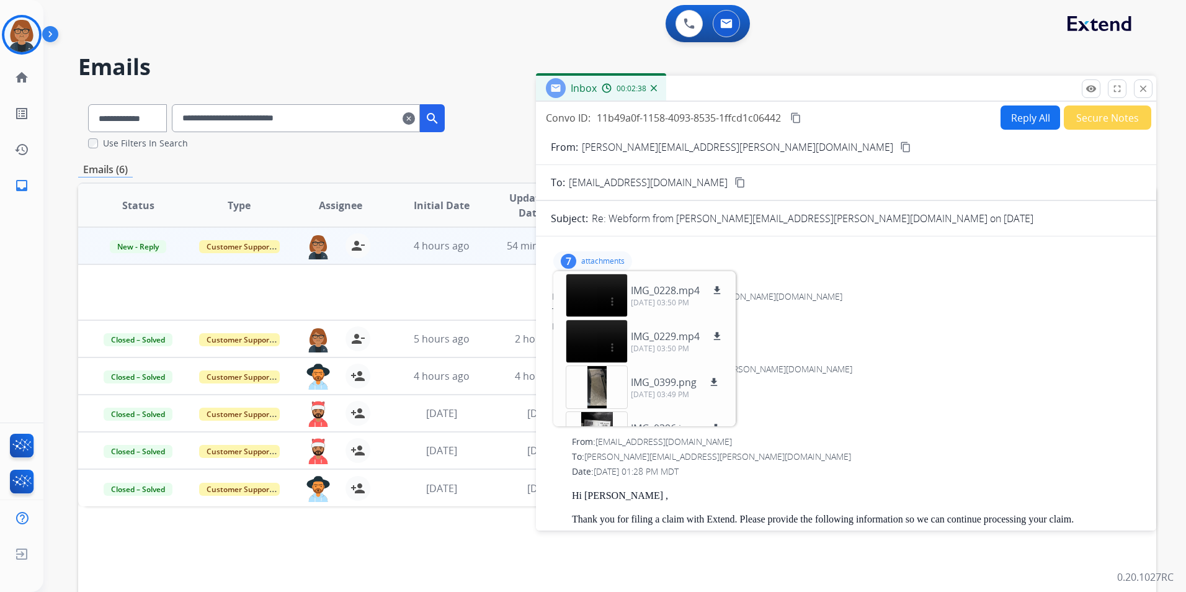
click at [794, 297] on div "From: [PERSON_NAME][EMAIL_ADDRESS][PERSON_NAME][DOMAIN_NAME]" at bounding box center [846, 296] width 588 height 12
click at [590, 329] on video at bounding box center [597, 340] width 62 height 43
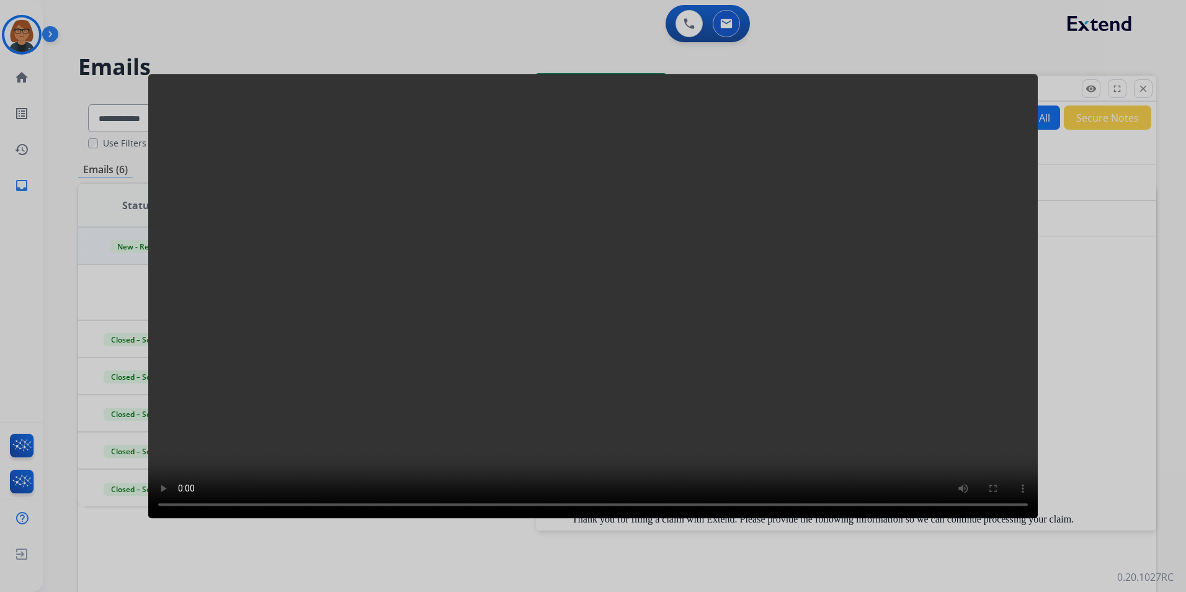
click at [809, 47] on div at bounding box center [593, 296] width 1186 height 592
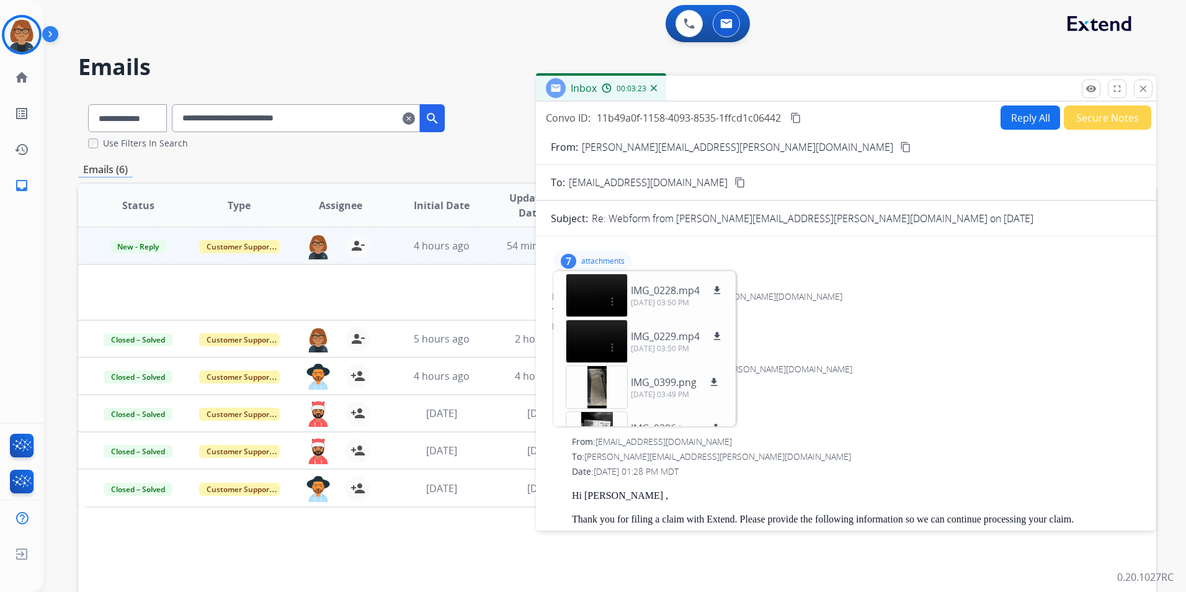
click at [660, 251] on div "7 attachments IMG_0228.mp4 download [DATE] 03:50 PM IMG_0229.mp4 download [DATE…" at bounding box center [846, 261] width 590 height 30
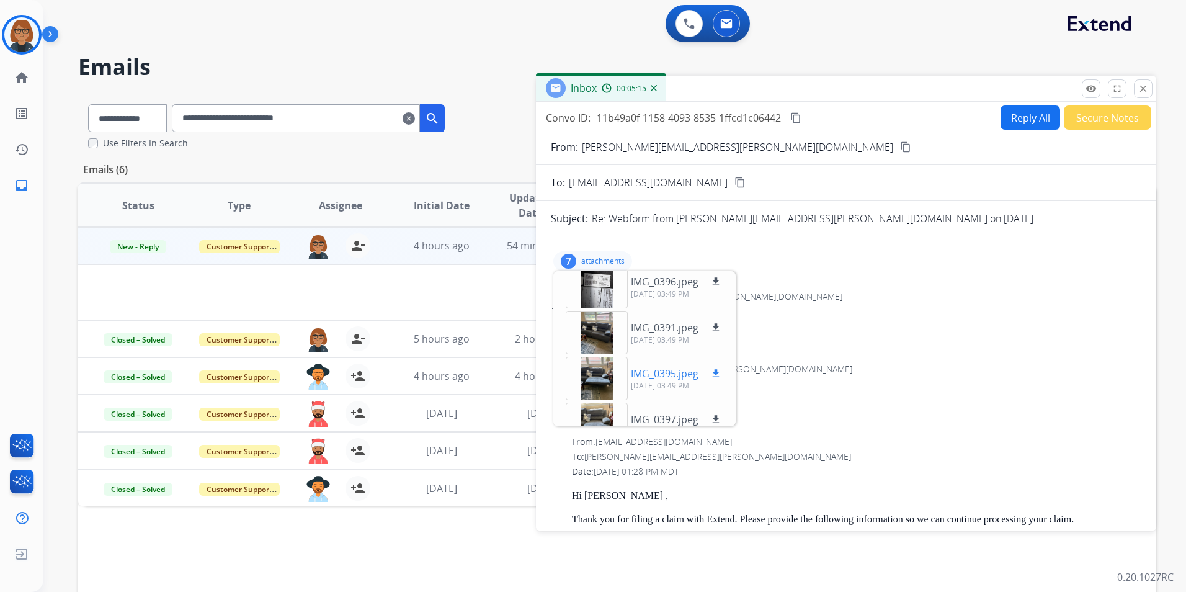
scroll to position [107, 0]
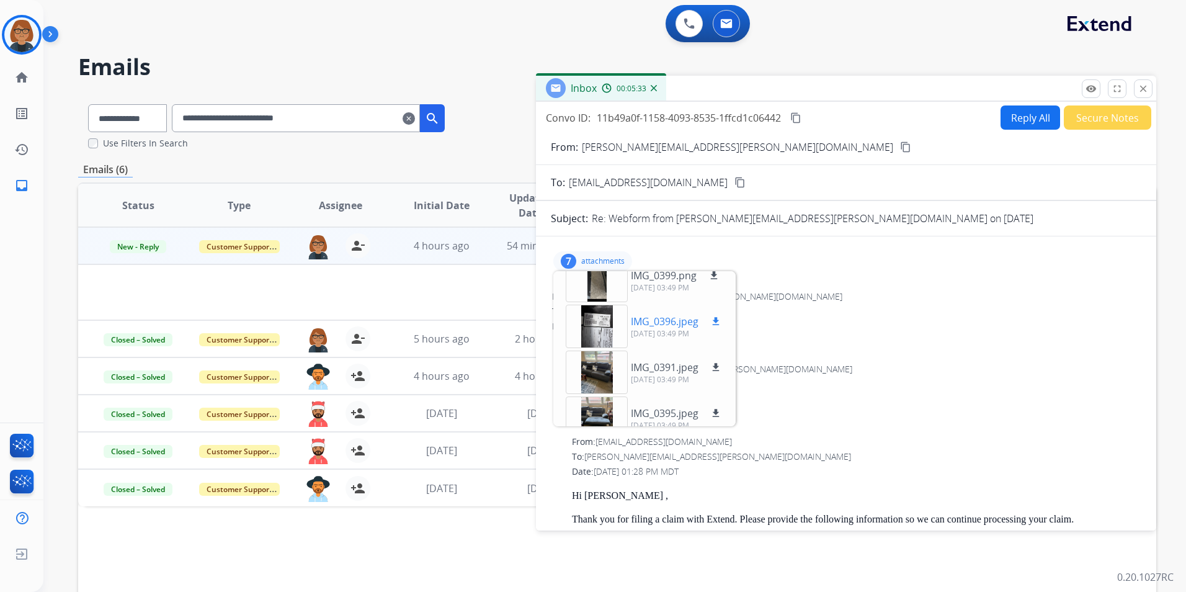
click at [698, 321] on p "IMG_0396.jpeg" at bounding box center [665, 321] width 68 height 15
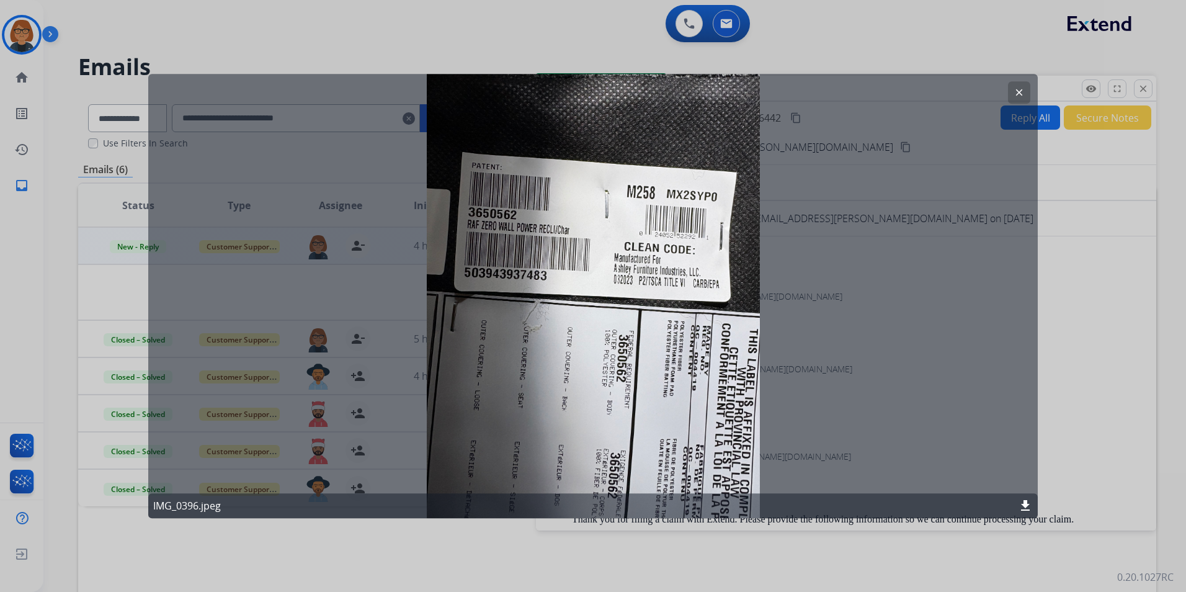
click at [1014, 87] on mat-icon "clear" at bounding box center [1018, 92] width 11 height 11
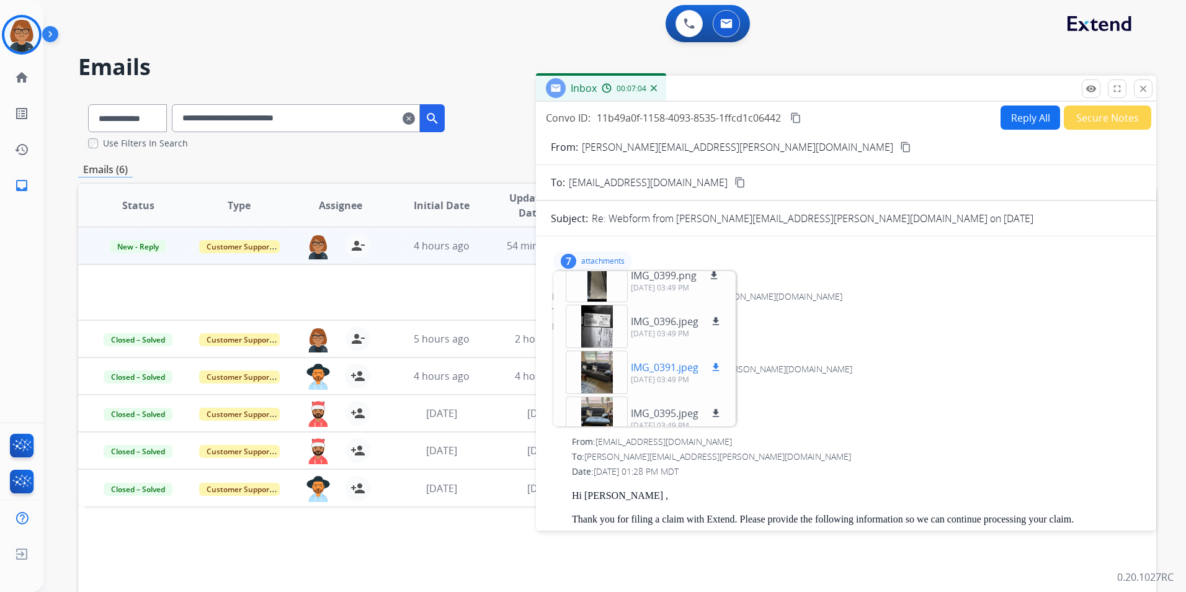
click at [602, 372] on div at bounding box center [597, 371] width 62 height 43
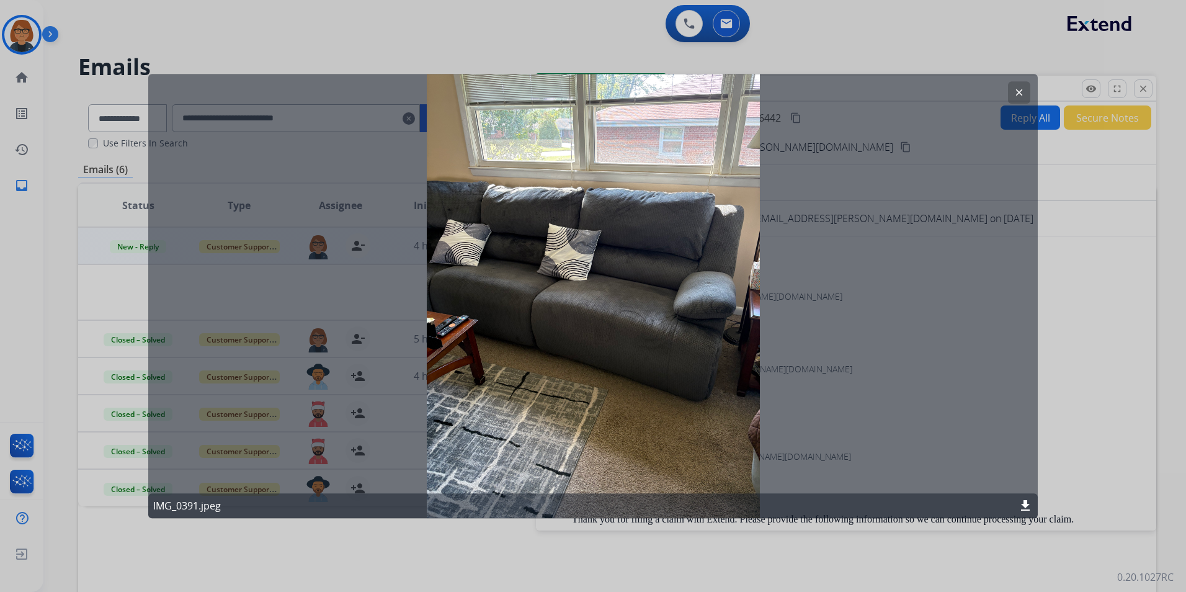
drag, startPoint x: 428, startPoint y: 78, endPoint x: 435, endPoint y: 84, distance: 9.6
click at [435, 84] on div "clear IMG_0391.jpeg download" at bounding box center [592, 296] width 889 height 444
click at [1014, 88] on mat-icon "clear" at bounding box center [1018, 92] width 11 height 11
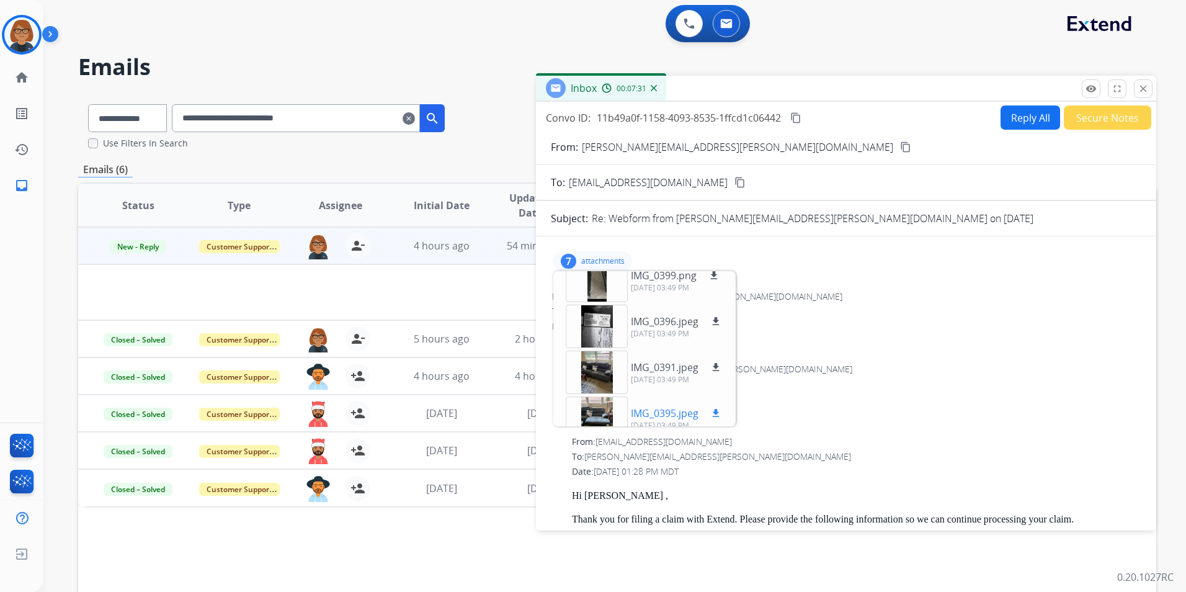
click at [604, 412] on div at bounding box center [597, 417] width 62 height 43
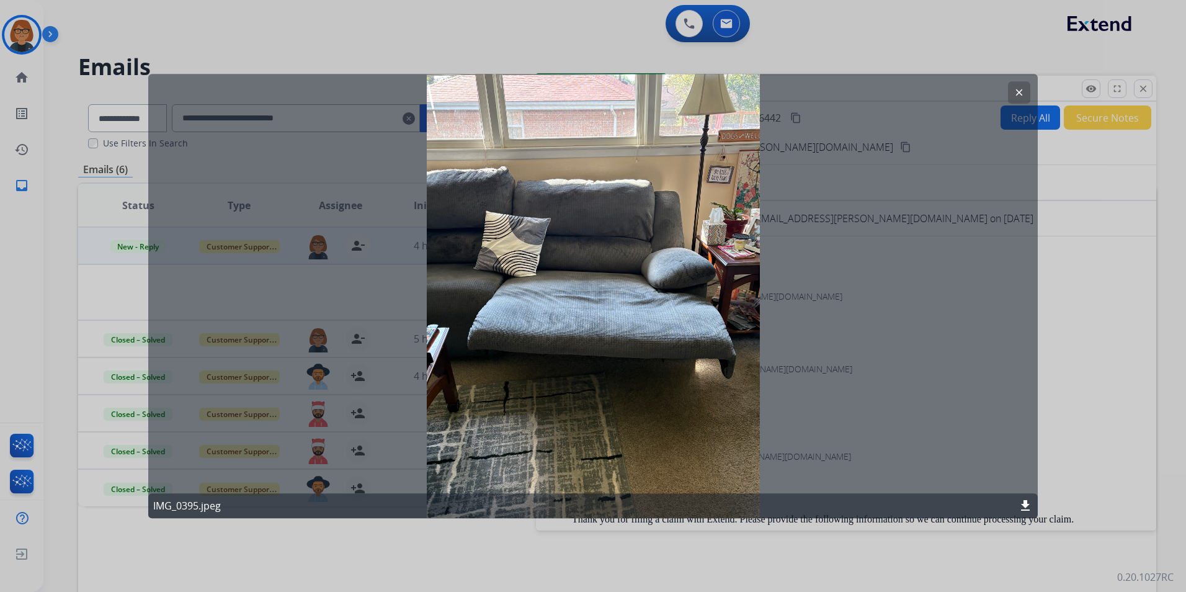
drag, startPoint x: 1013, startPoint y: 89, endPoint x: 1025, endPoint y: 89, distance: 12.4
click at [1018, 89] on button "clear" at bounding box center [1019, 92] width 22 height 22
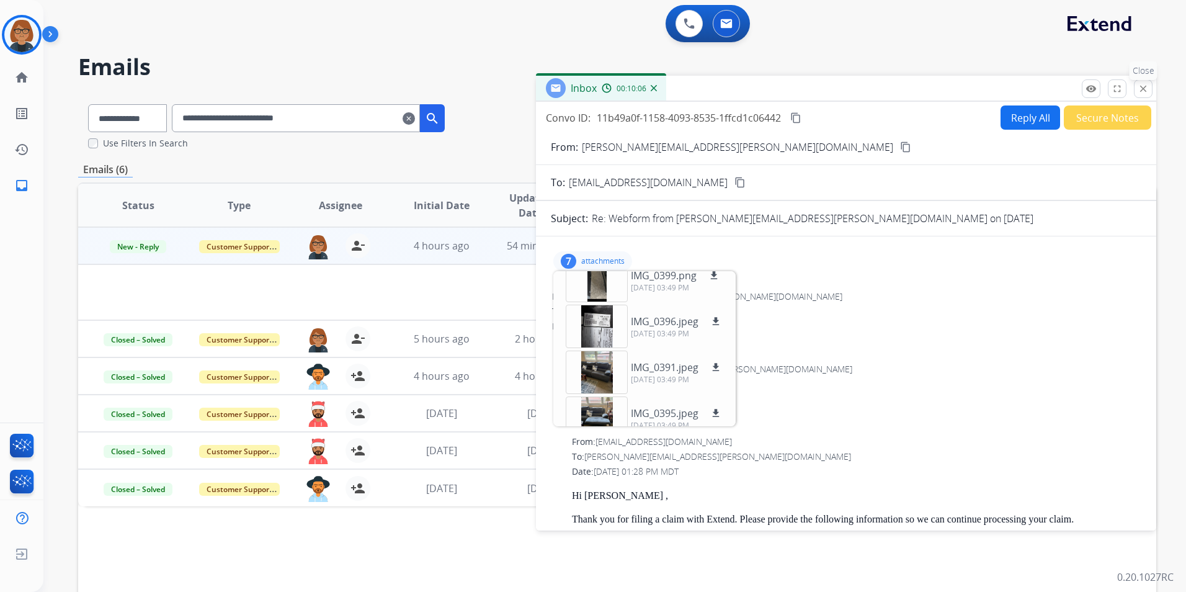
click at [1149, 87] on button "close Close" at bounding box center [1143, 88] width 19 height 19
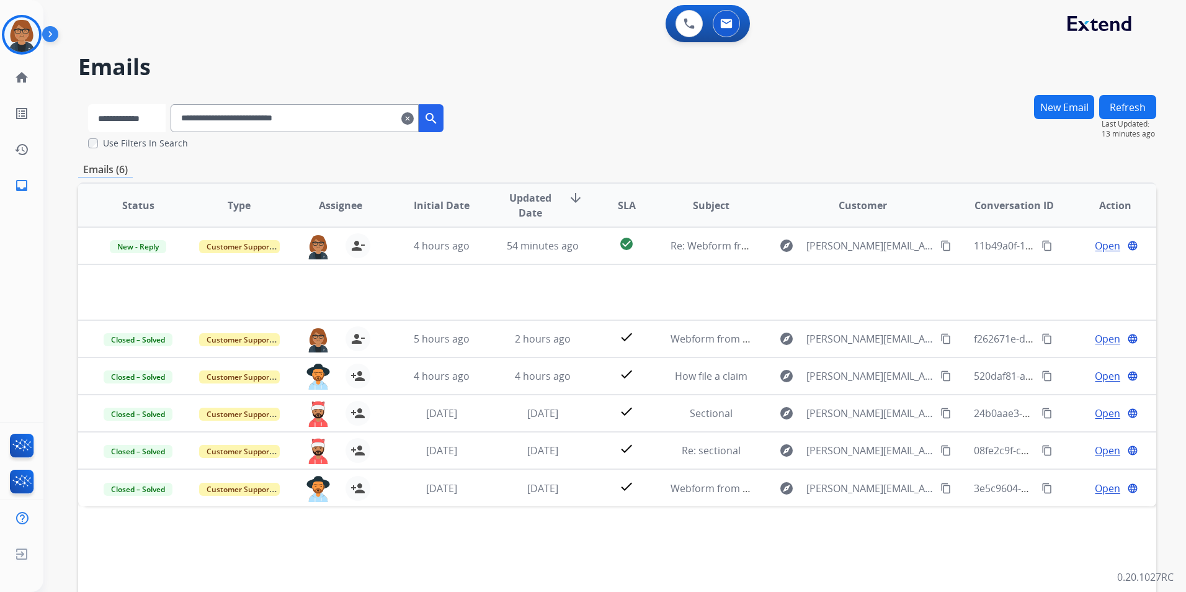
click at [158, 115] on select "**********" at bounding box center [127, 118] width 78 height 28
select select "**********"
click at [88, 104] on select "**********" at bounding box center [127, 118] width 78 height 28
click at [415, 121] on mat-icon "clear" at bounding box center [409, 118] width 12 height 15
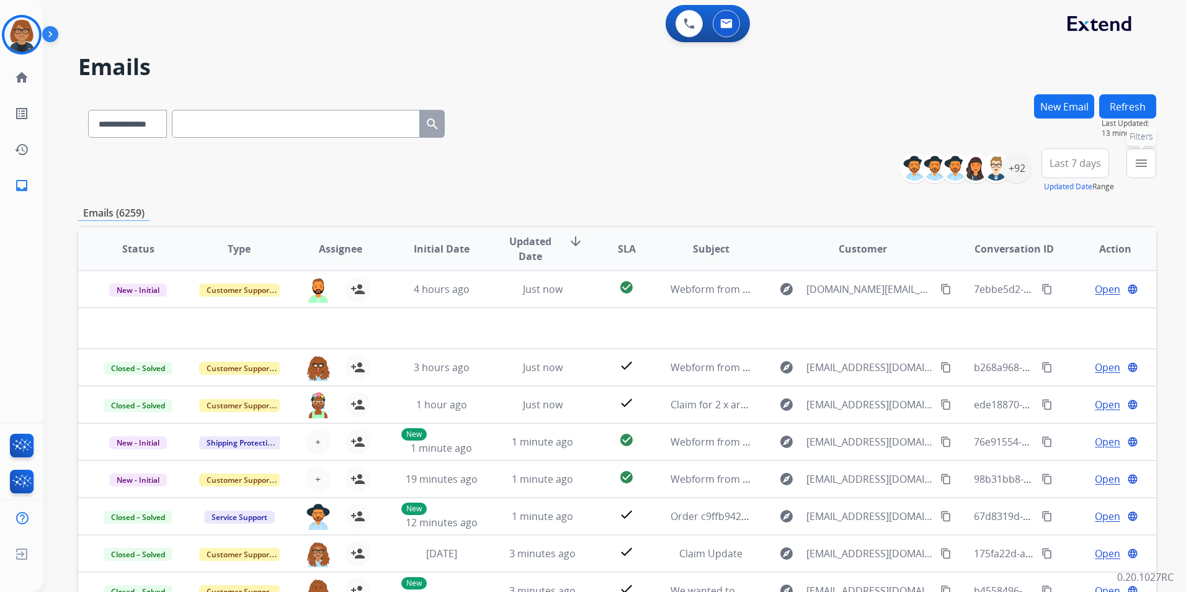
click at [1137, 157] on mat-icon "menu" at bounding box center [1141, 163] width 15 height 15
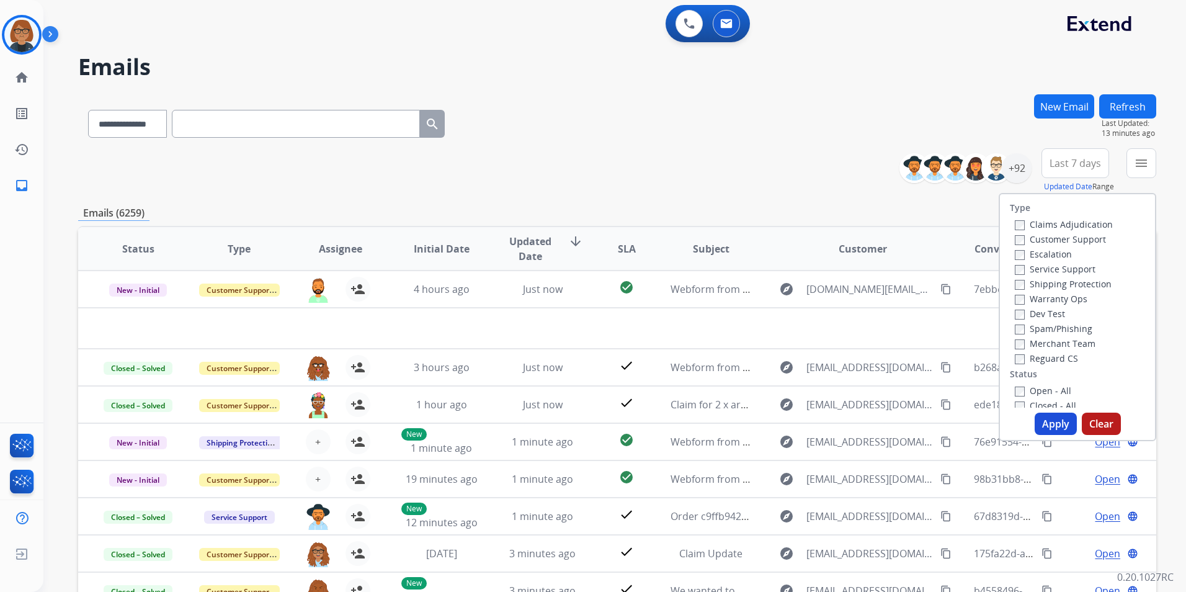
click at [1056, 401] on label "Closed - All" at bounding box center [1045, 405] width 61 height 12
click at [1048, 416] on button "Apply" at bounding box center [1056, 423] width 42 height 22
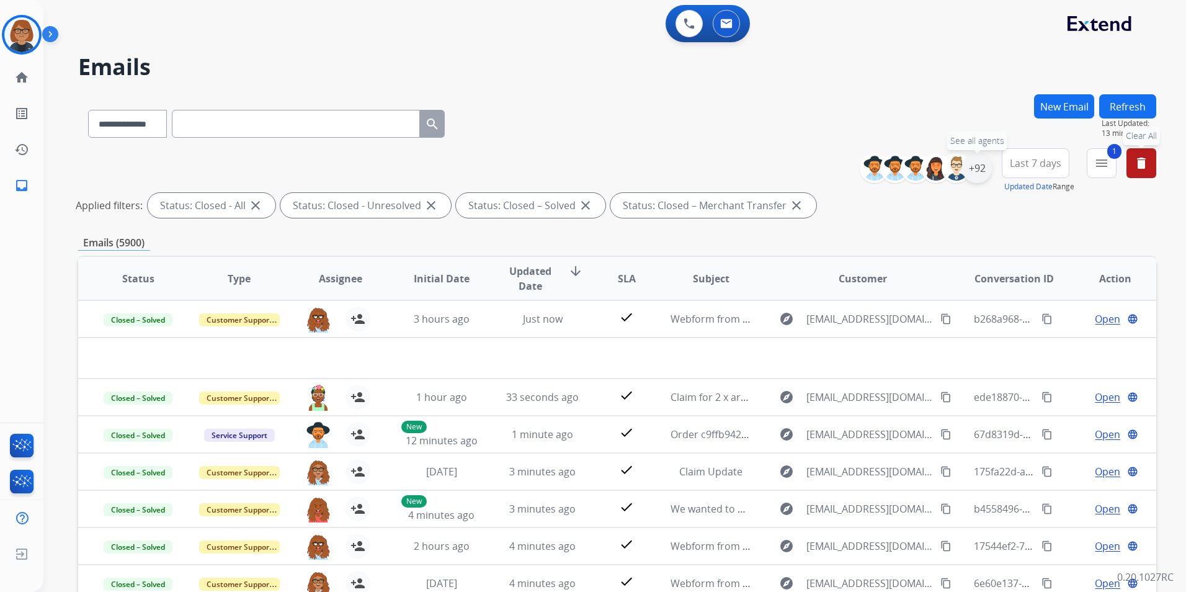
click at [974, 174] on div "+92" at bounding box center [977, 168] width 30 height 30
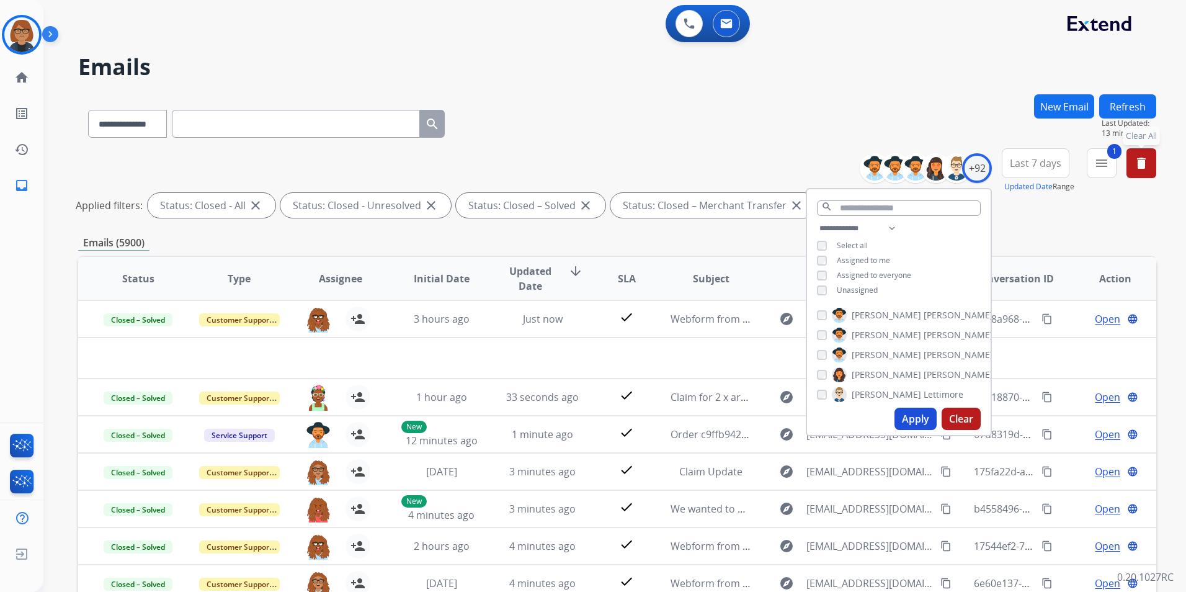
click at [864, 260] on span "Assigned to me" at bounding box center [863, 260] width 53 height 11
click at [901, 413] on button "Apply" at bounding box center [915, 418] width 42 height 22
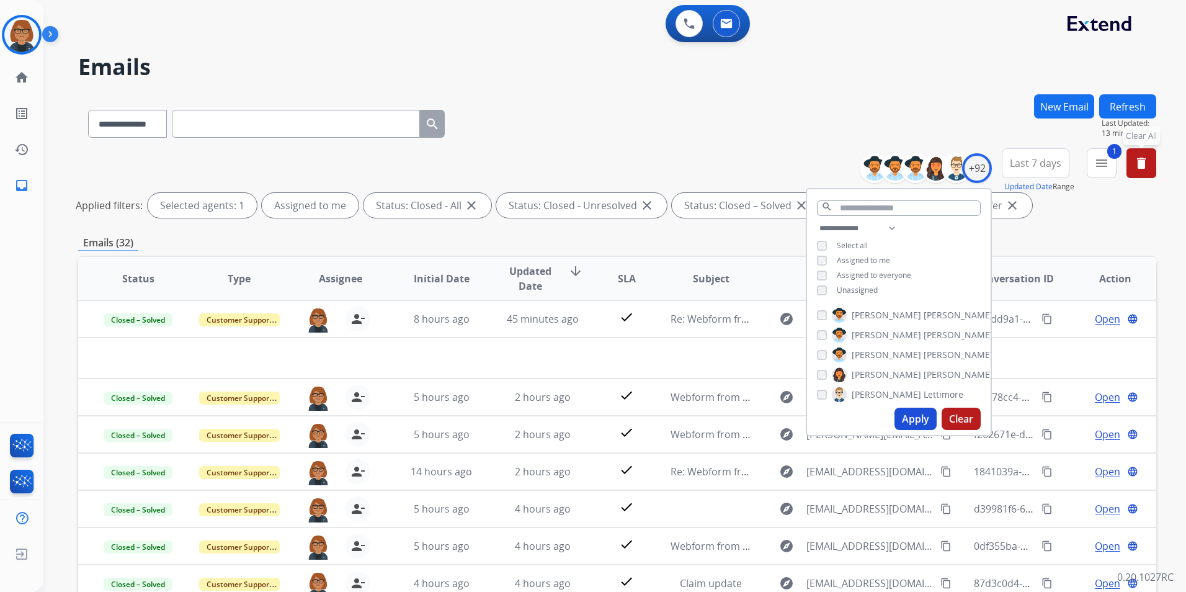
click at [699, 245] on div "Emails (32)" at bounding box center [617, 243] width 1078 height 16
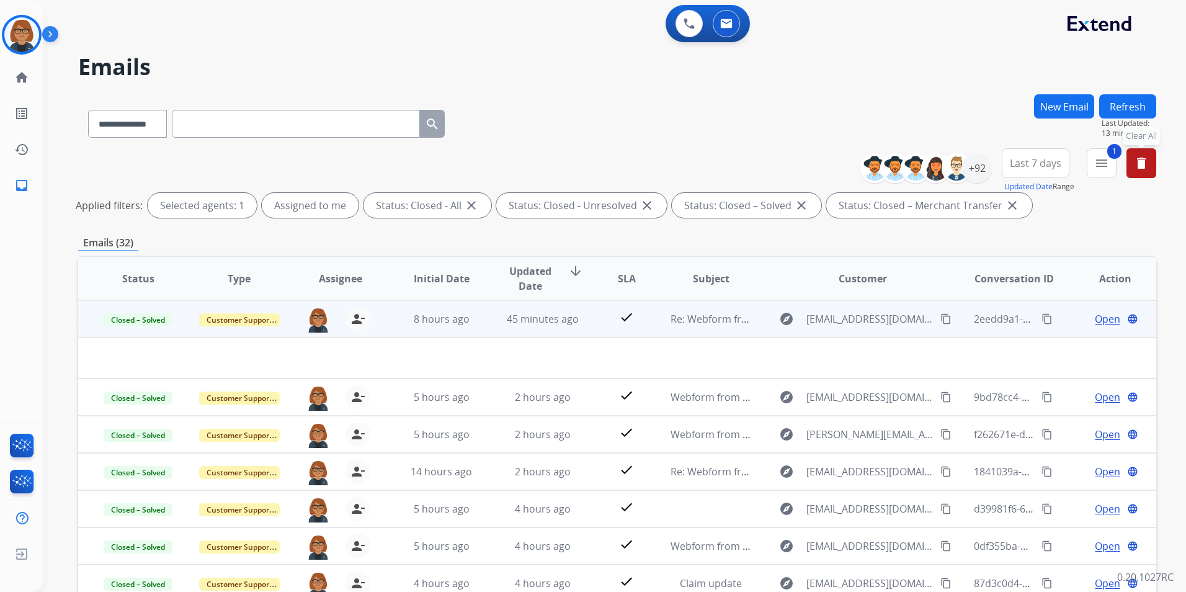
click at [662, 322] on td "Re: Webform from [EMAIL_ADDRESS][DOMAIN_NAME] on [DATE]" at bounding box center [701, 318] width 101 height 37
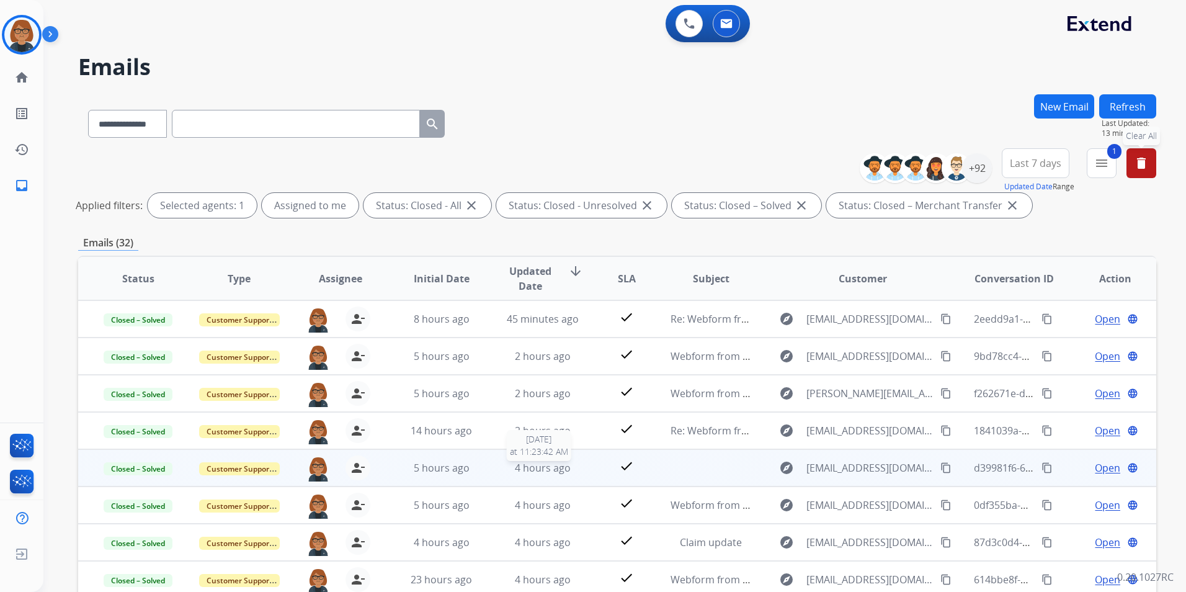
click at [564, 463] on span "4 hours ago" at bounding box center [543, 468] width 56 height 14
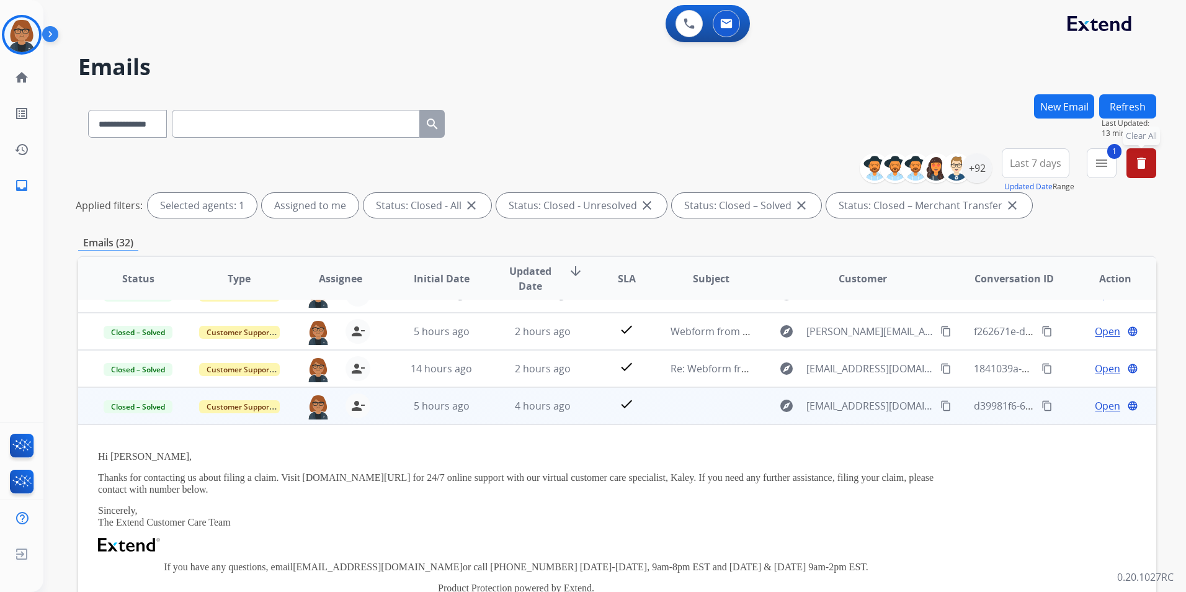
scroll to position [149, 0]
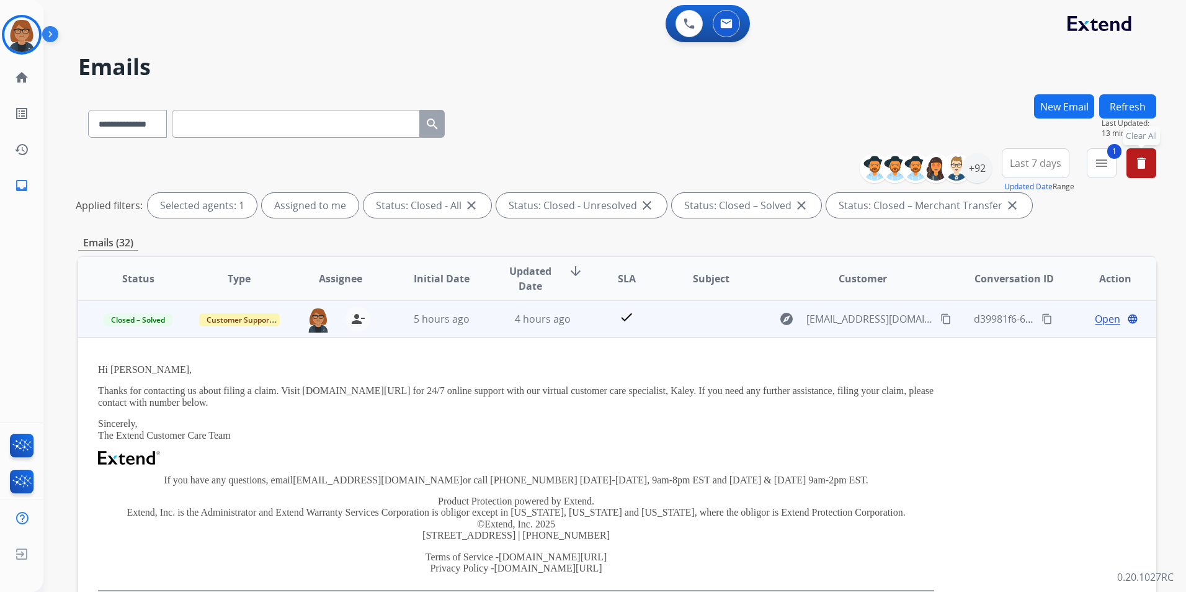
click at [520, 335] on td "4 hours ago" at bounding box center [533, 318] width 101 height 37
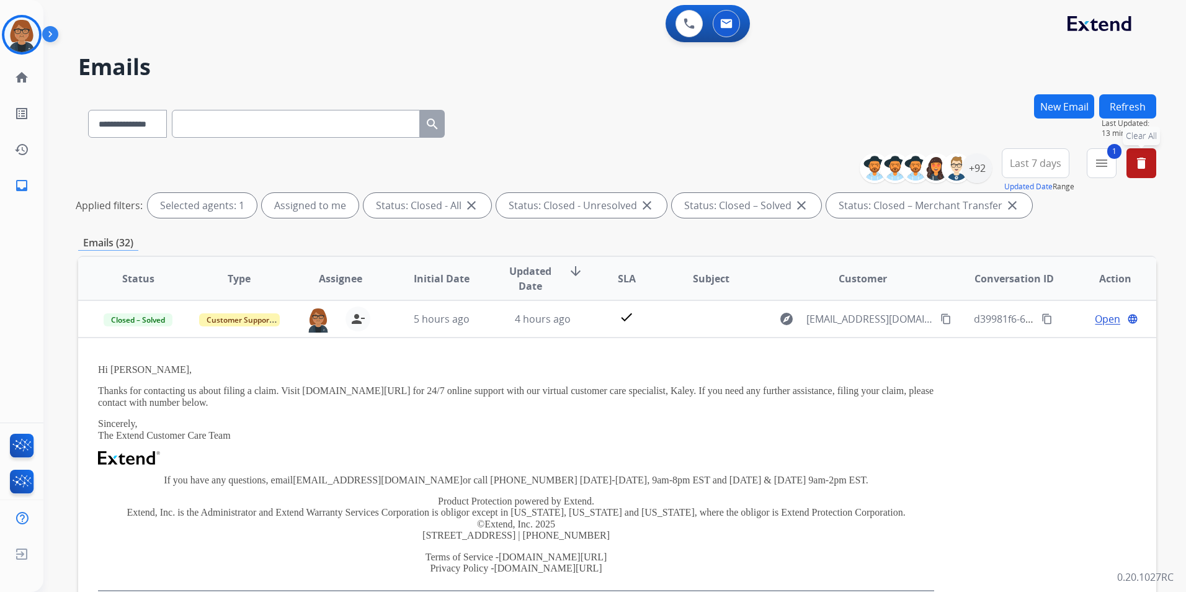
scroll to position [1, 0]
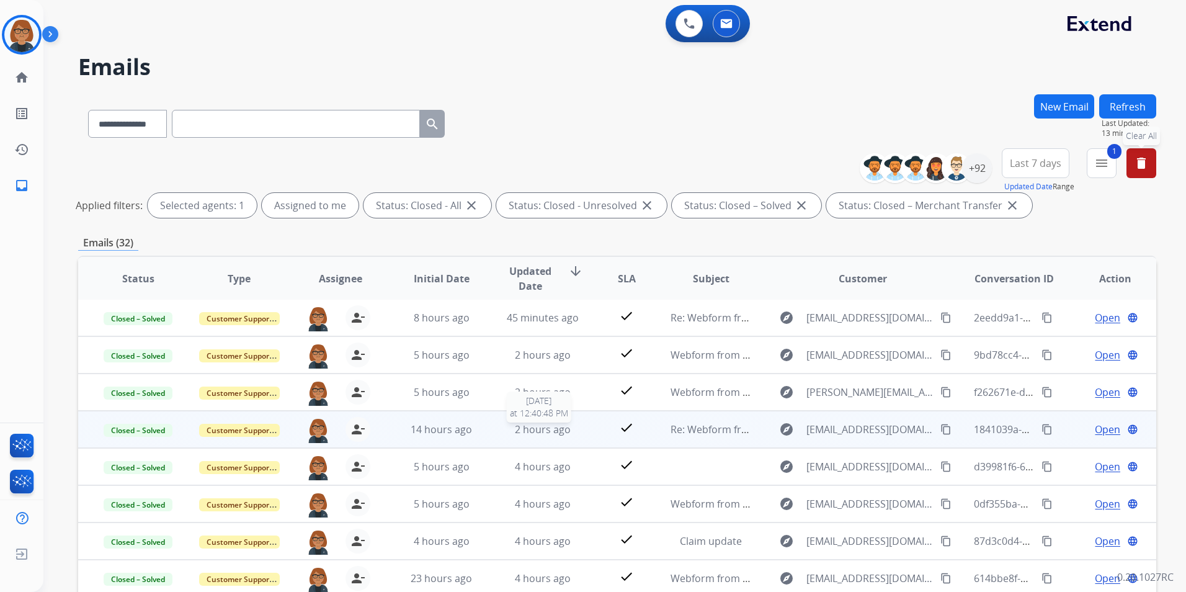
click at [538, 429] on span "2 hours ago" at bounding box center [543, 429] width 56 height 14
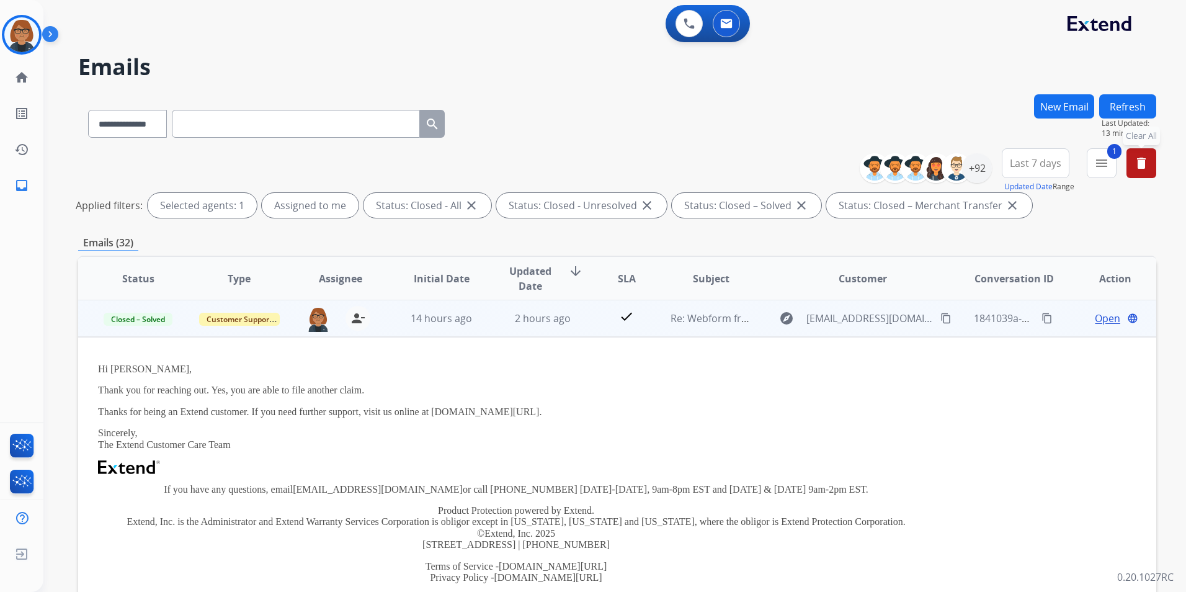
scroll to position [112, 0]
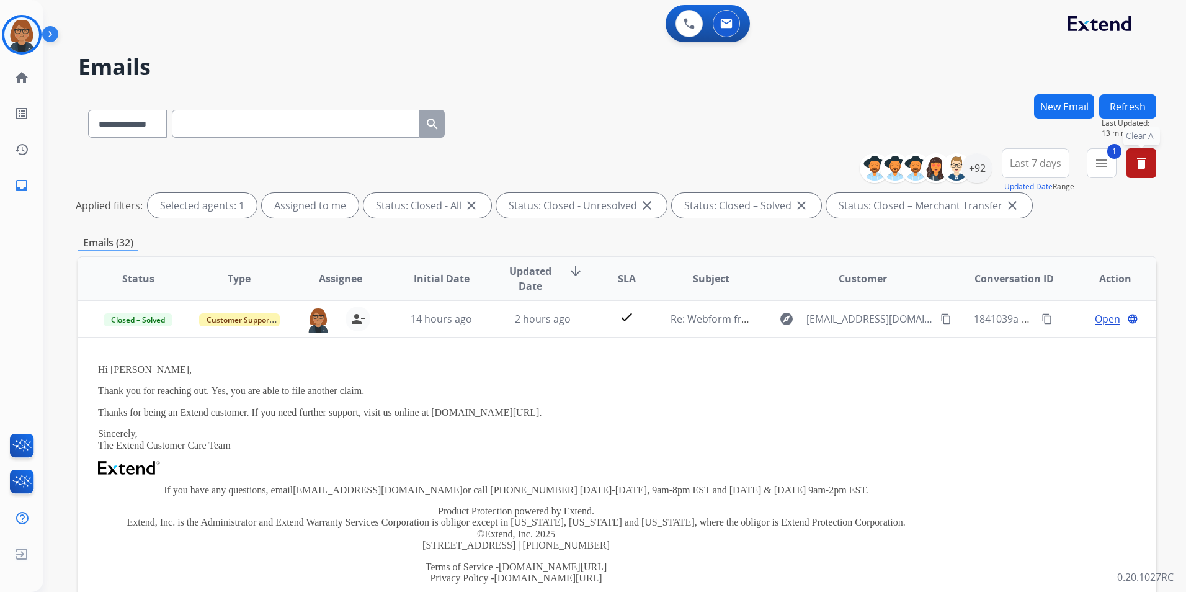
click at [489, 323] on td "2 hours ago" at bounding box center [533, 318] width 101 height 37
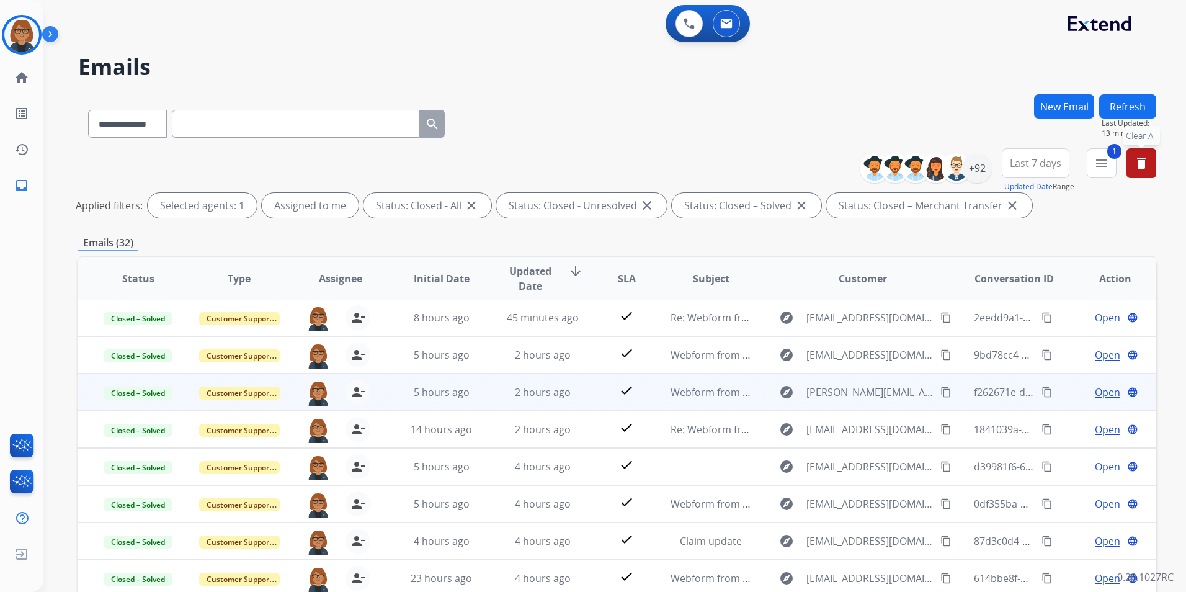
click at [492, 391] on td "2 hours ago" at bounding box center [533, 391] width 101 height 37
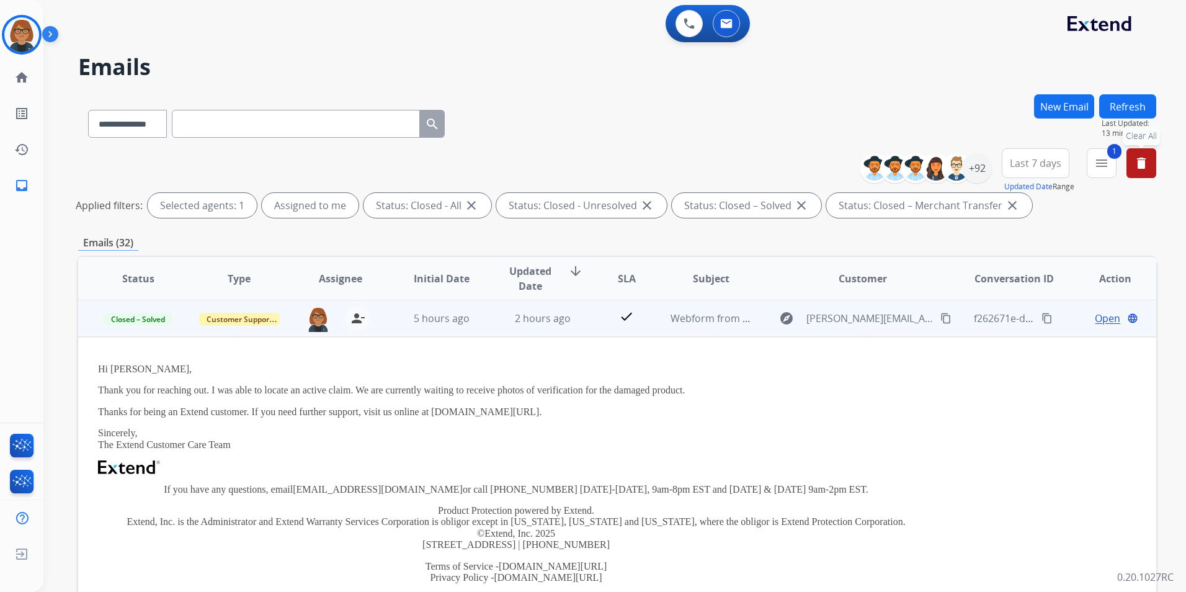
scroll to position [74, 0]
click at [470, 329] on td "5 hours ago" at bounding box center [431, 318] width 101 height 37
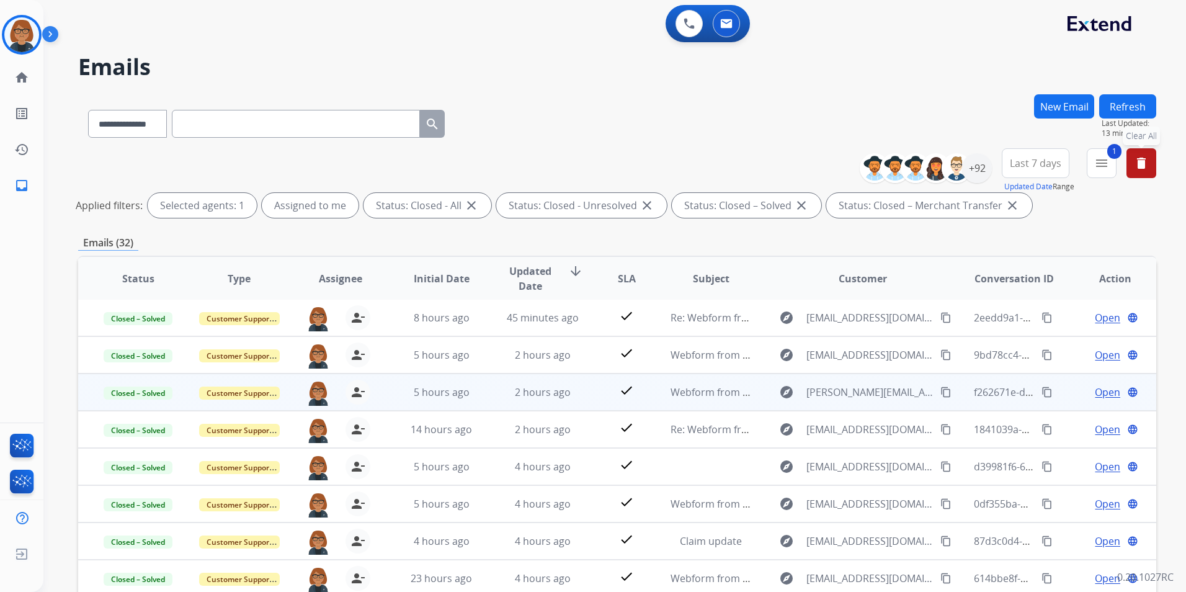
scroll to position [1, 0]
click at [473, 387] on div "5 hours ago" at bounding box center [441, 392] width 81 height 15
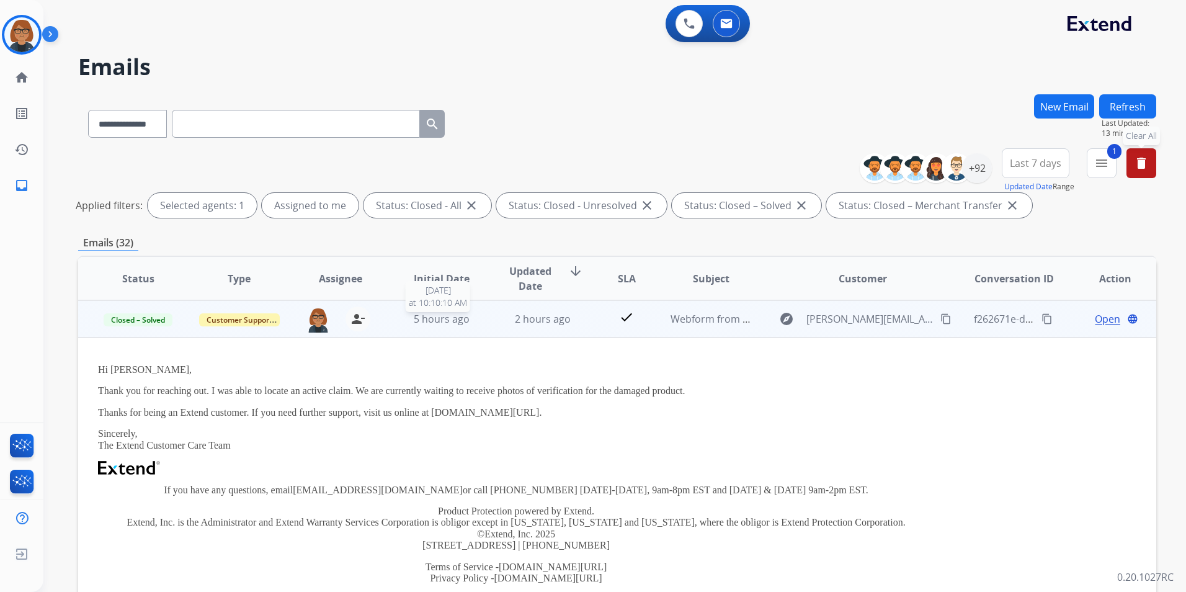
click at [466, 321] on div "5 hours ago" at bounding box center [441, 318] width 81 height 15
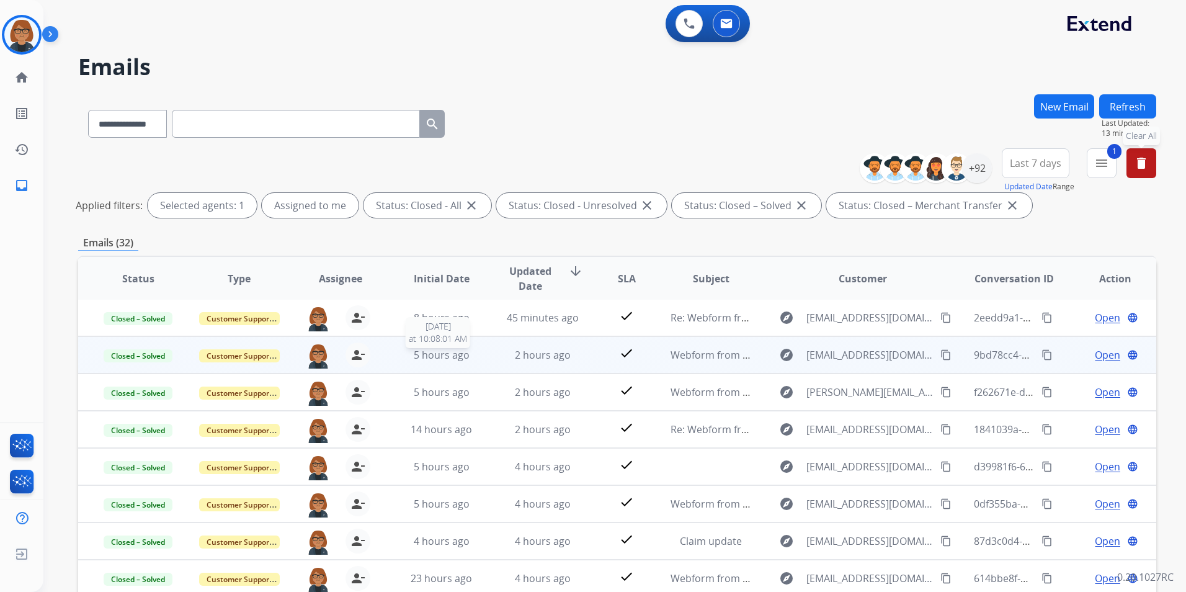
click at [468, 351] on div "5 hours ago" at bounding box center [441, 354] width 81 height 15
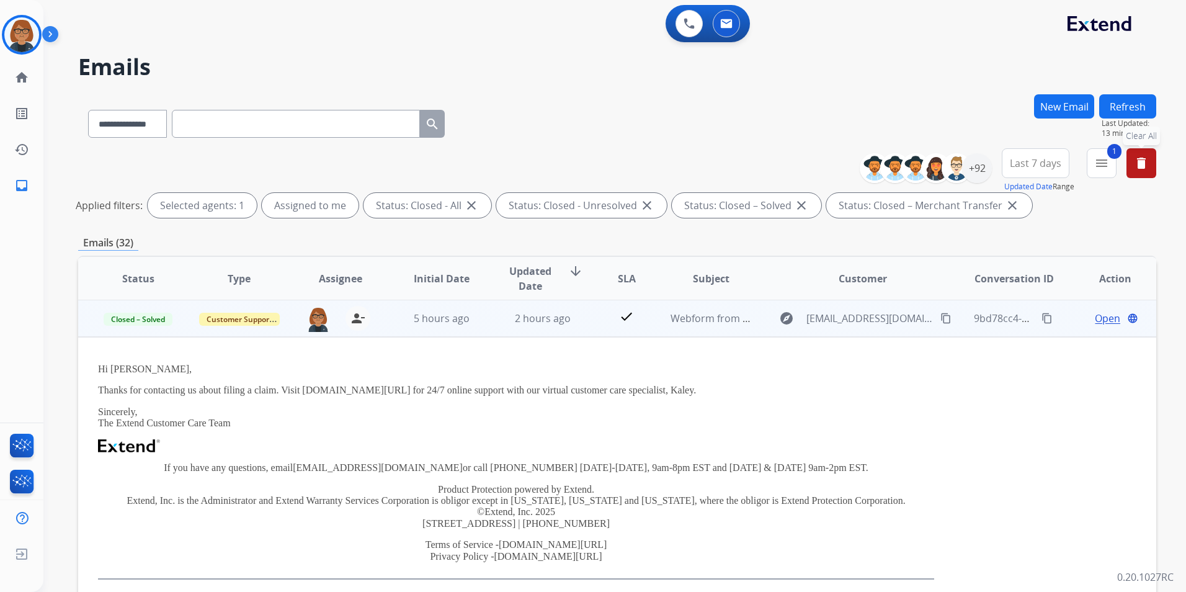
scroll to position [37, 0]
click at [458, 330] on td "5 hours ago" at bounding box center [431, 318] width 101 height 37
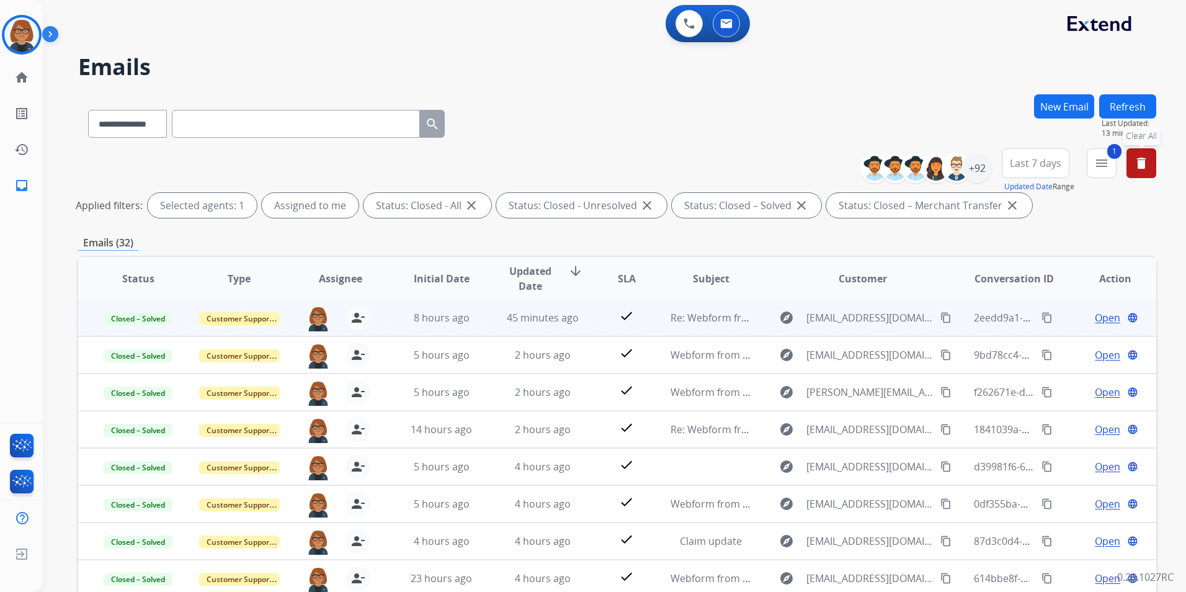
click at [469, 329] on td "8 hours ago" at bounding box center [431, 317] width 101 height 37
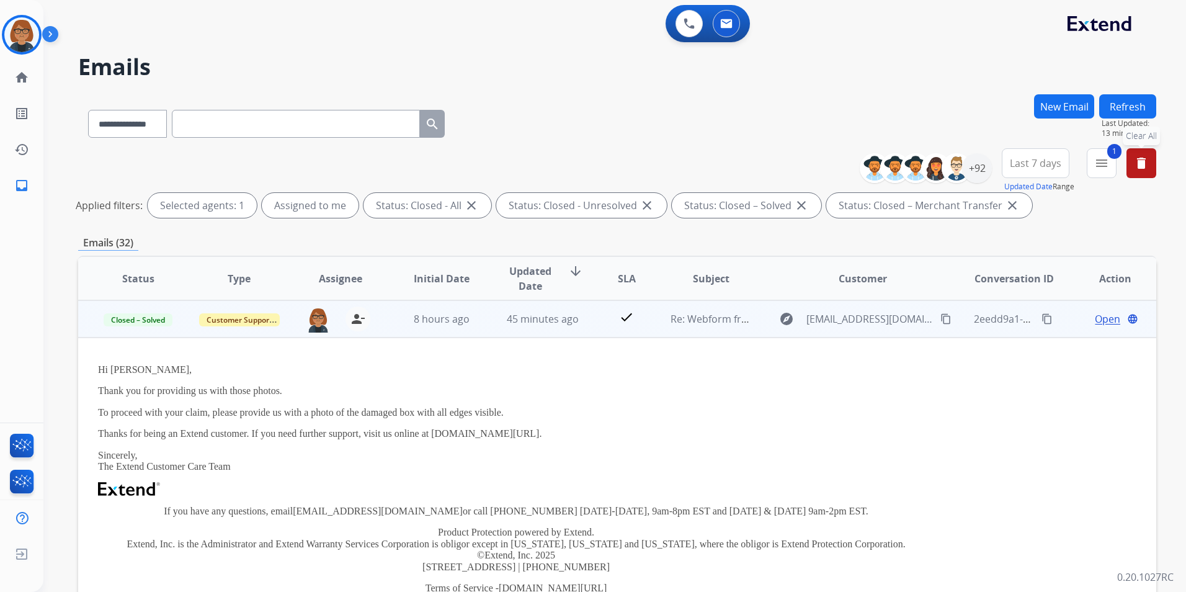
scroll to position [62, 0]
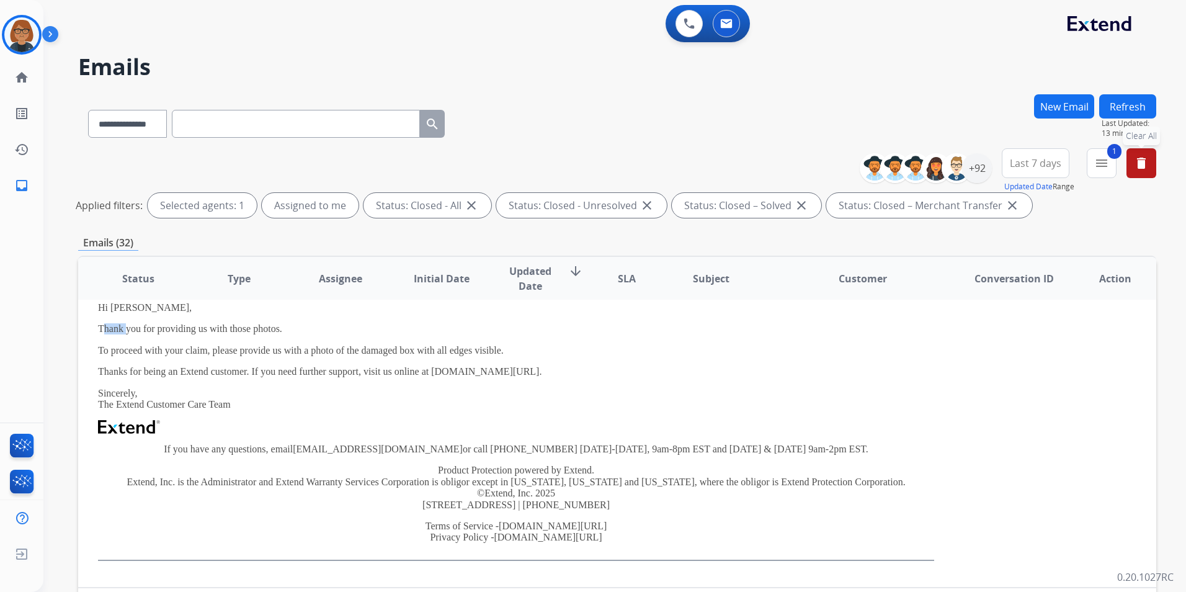
drag, startPoint x: 102, startPoint y: 328, endPoint x: 125, endPoint y: 328, distance: 23.6
click at [125, 328] on p "Thank you for providing us with those photos." at bounding box center [516, 328] width 836 height 11
drag, startPoint x: 125, startPoint y: 328, endPoint x: 98, endPoint y: 324, distance: 27.6
click at [98, 324] on p "Thank you for providing us with those photos." at bounding box center [516, 328] width 836 height 11
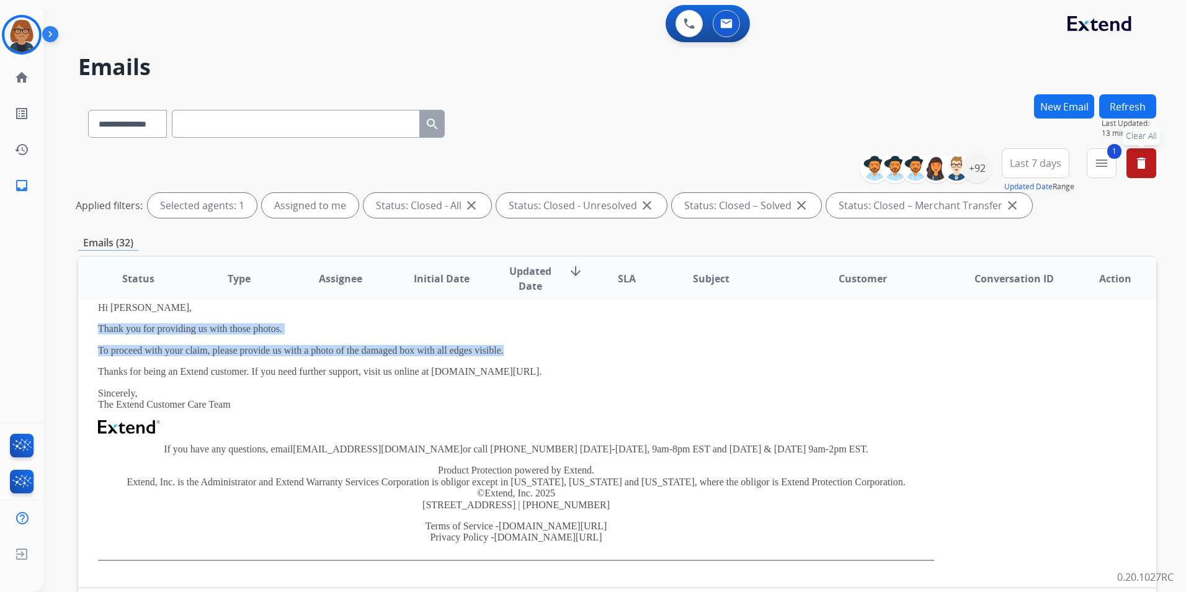
drag, startPoint x: 98, startPoint y: 324, endPoint x: 507, endPoint y: 350, distance: 410.2
click at [507, 350] on div "Hi [PERSON_NAME], Thank you for providing us with those photos. To proceed with…" at bounding box center [516, 431] width 836 height 259
drag, startPoint x: 507, startPoint y: 350, endPoint x: 485, endPoint y: 349, distance: 22.4
copy div "Thank you for providing us with those photos. To proceed with your claim, pleas…"
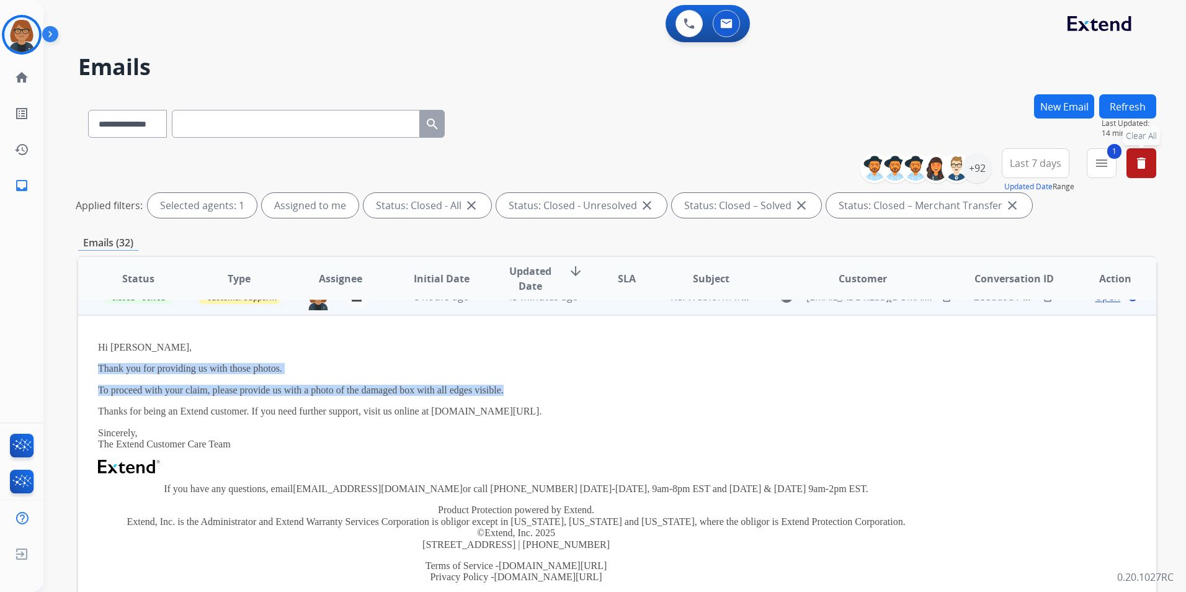
scroll to position [0, 0]
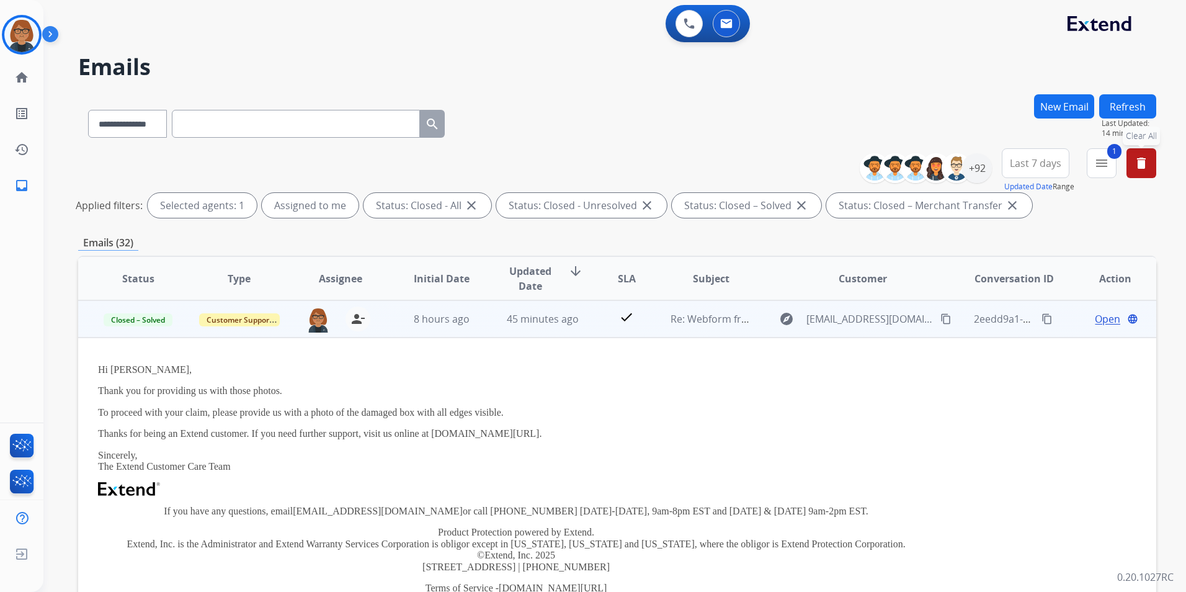
click at [388, 326] on td "8 hours ago" at bounding box center [431, 318] width 101 height 37
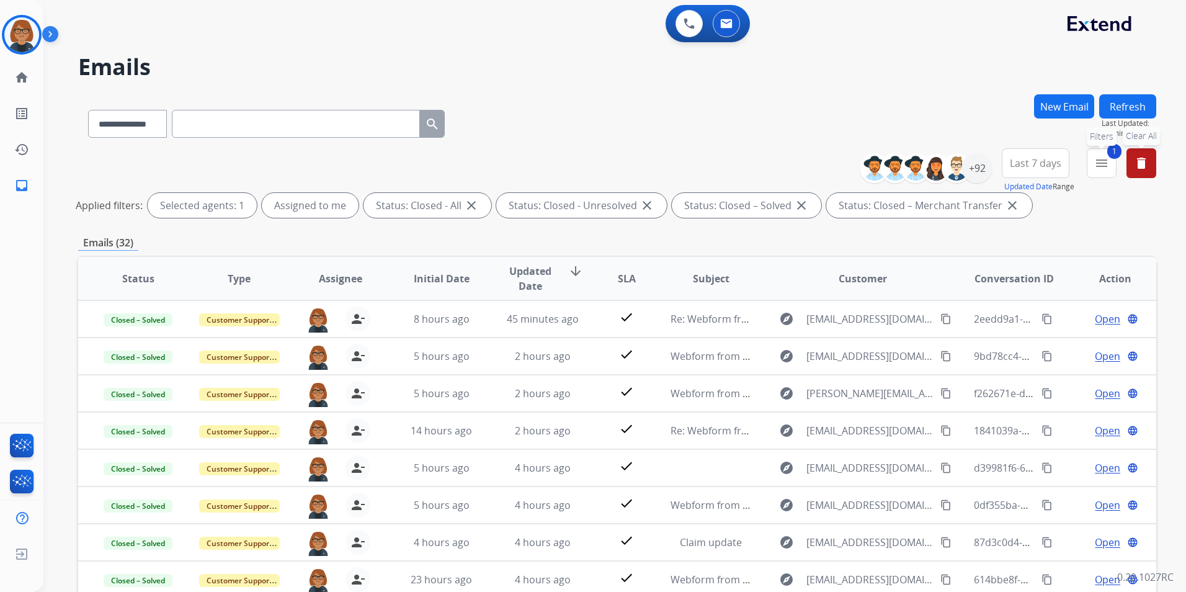
click at [1102, 162] on mat-icon "menu" at bounding box center [1101, 163] width 15 height 15
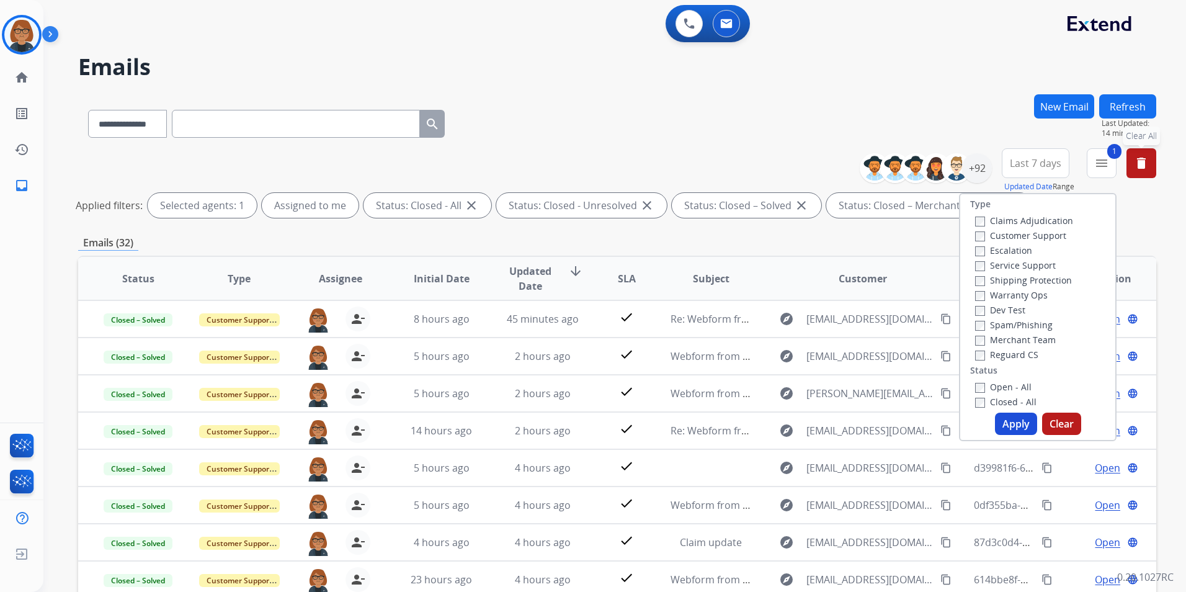
click at [986, 386] on label "Open - All" at bounding box center [1003, 387] width 56 height 12
click at [982, 400] on label "Closed - All" at bounding box center [1005, 402] width 61 height 12
click at [1010, 422] on button "Apply" at bounding box center [1016, 423] width 42 height 22
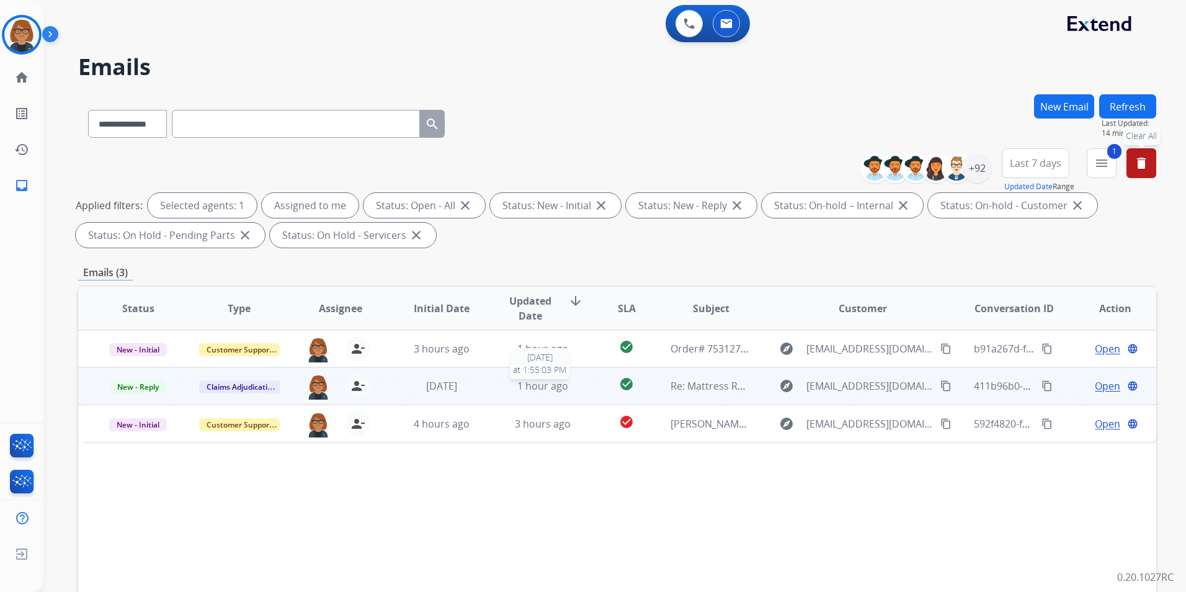
click at [533, 392] on span "1 hour ago" at bounding box center [542, 386] width 51 height 14
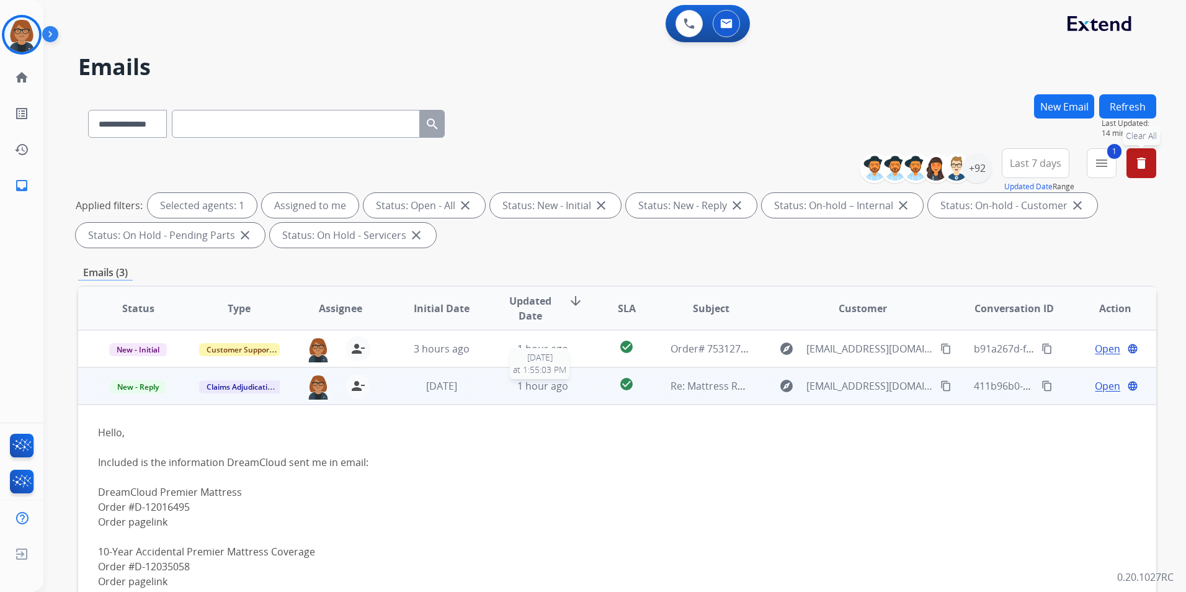
scroll to position [5, 0]
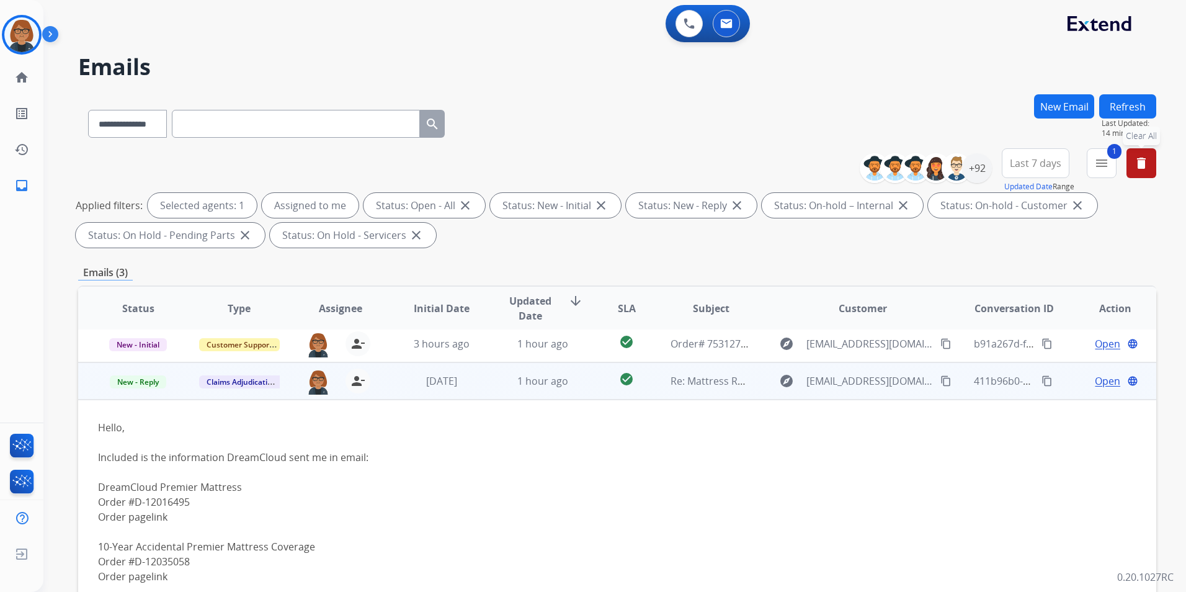
click at [533, 392] on td "1 hour ago" at bounding box center [533, 380] width 101 height 37
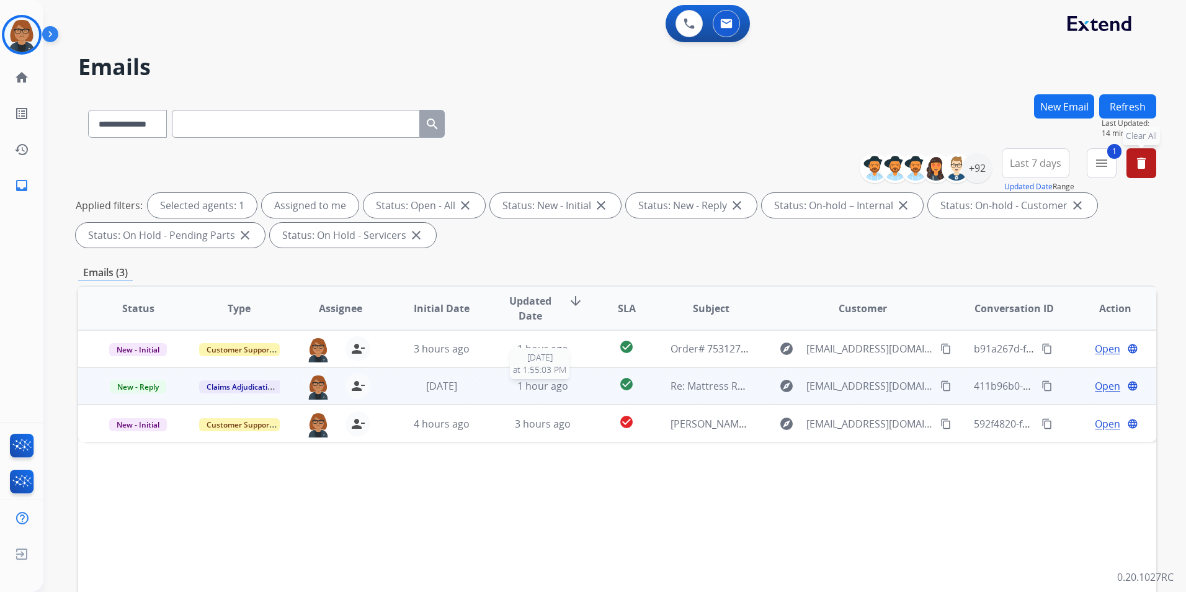
scroll to position [0, 0]
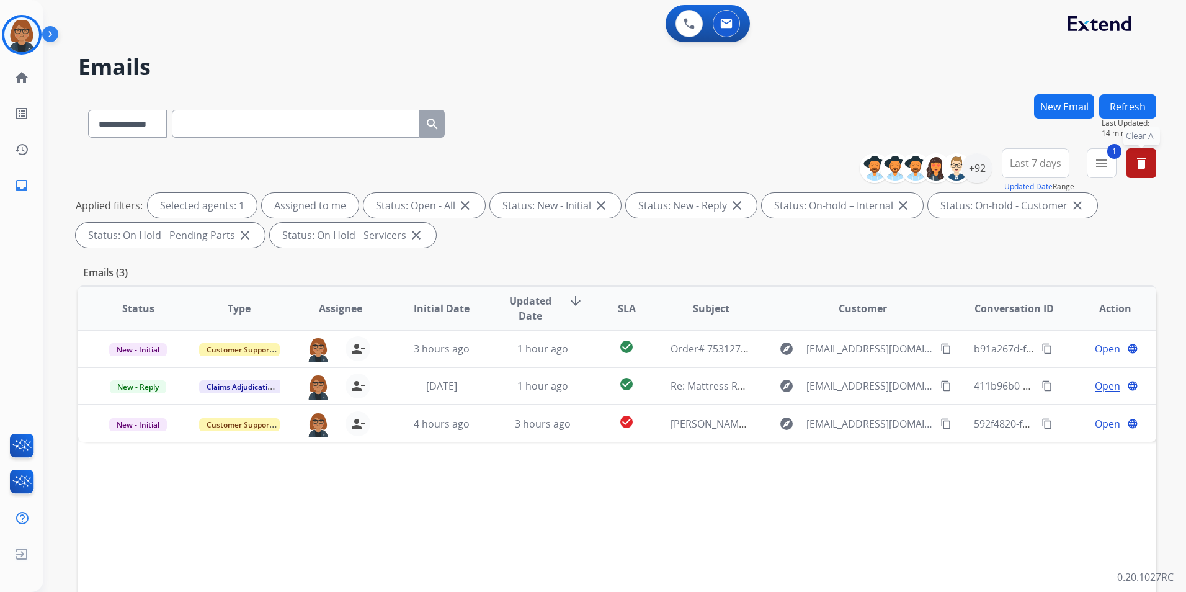
click at [254, 132] on input "text" at bounding box center [296, 124] width 248 height 28
click at [159, 127] on select "**********" at bounding box center [127, 124] width 78 height 28
select select "**********"
click at [88, 110] on select "**********" at bounding box center [127, 124] width 78 height 28
click at [207, 122] on input "text" at bounding box center [296, 124] width 248 height 28
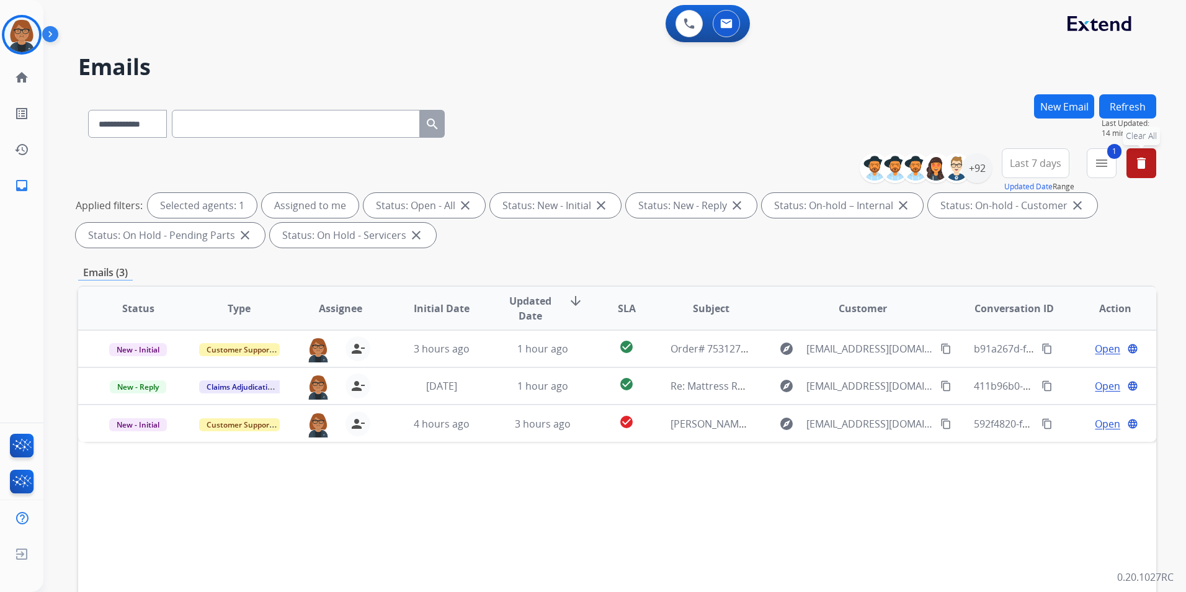
paste input "**********"
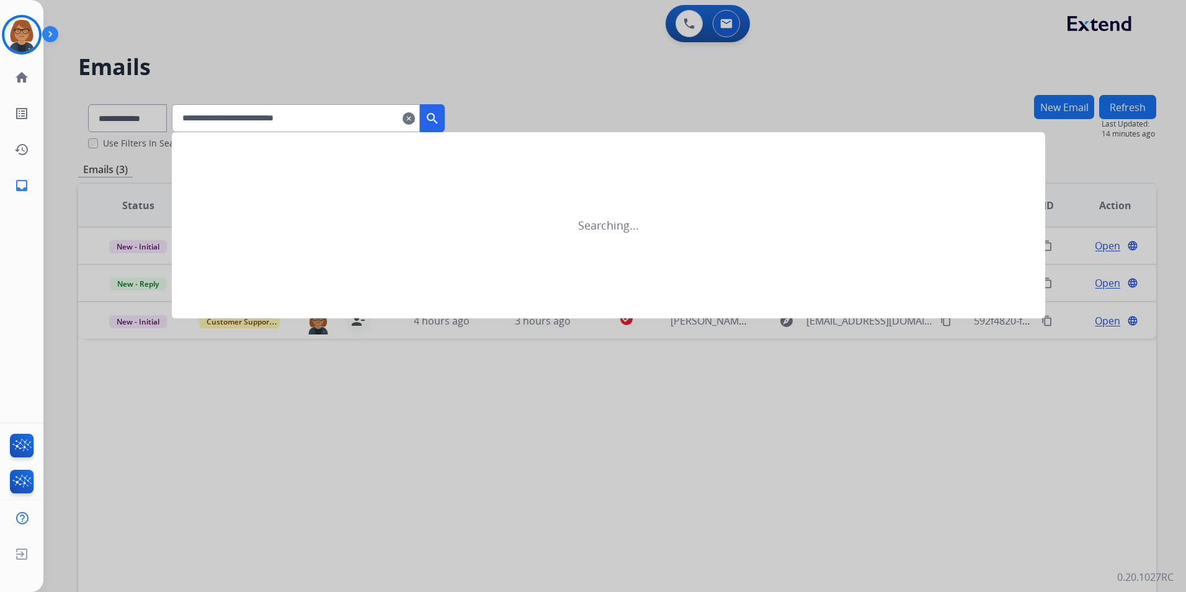
type input "**********"
click at [440, 117] on mat-icon "search" at bounding box center [432, 118] width 15 height 15
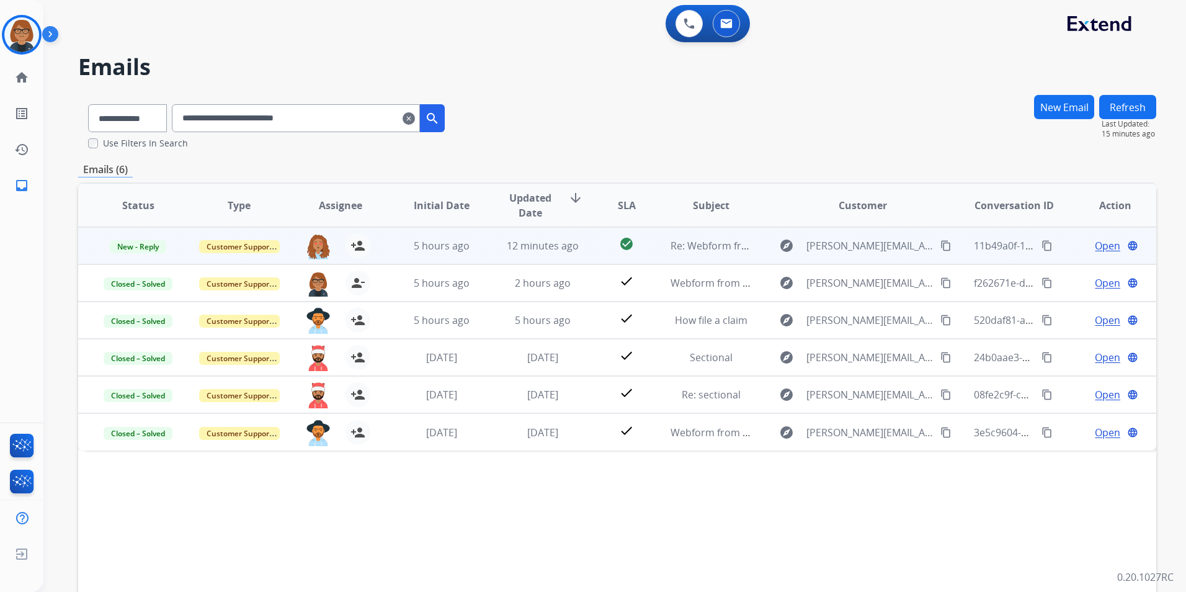
click at [752, 245] on td "explore [PERSON_NAME][EMAIL_ADDRESS][PERSON_NAME][DOMAIN_NAME] content_copy" at bounding box center [853, 245] width 202 height 37
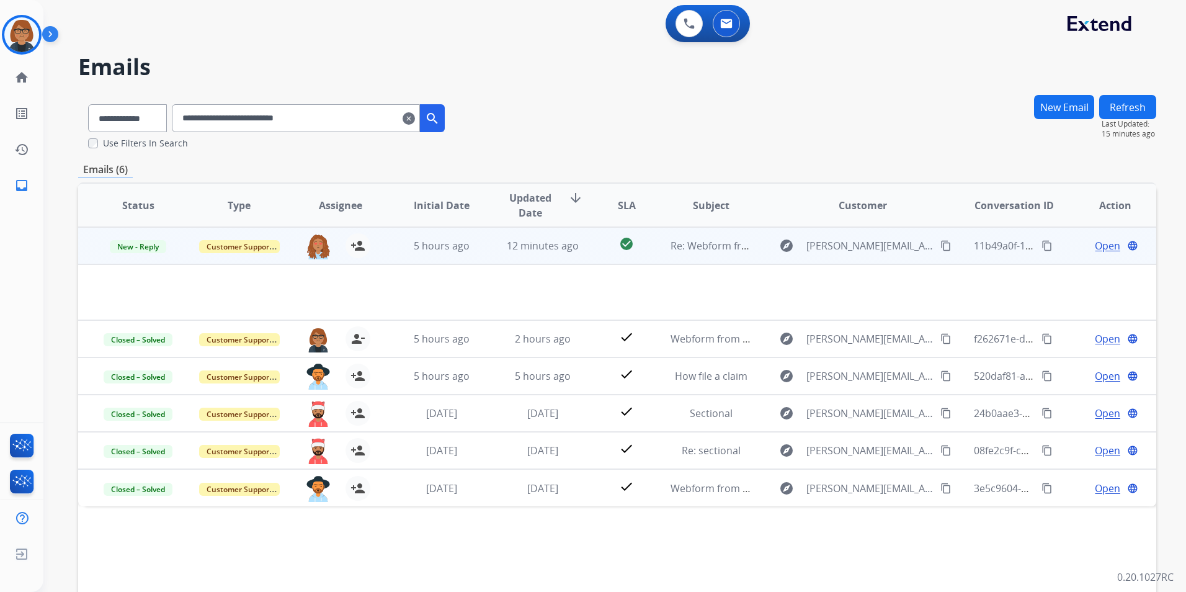
click at [1095, 244] on span "Open" at bounding box center [1107, 245] width 25 height 15
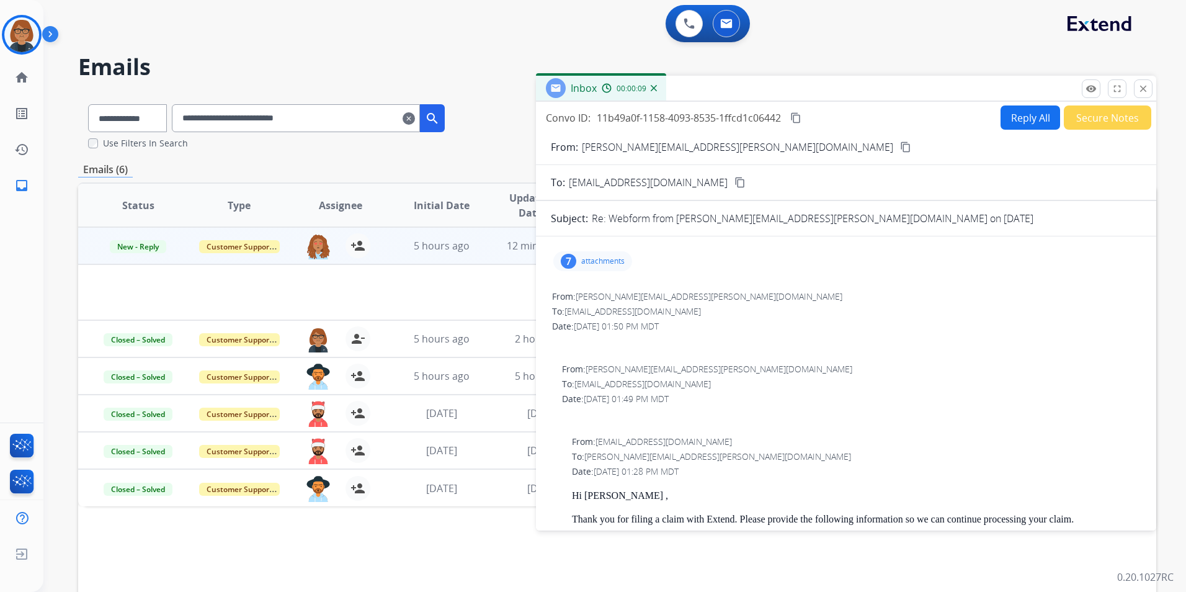
drag, startPoint x: 0, startPoint y: 0, endPoint x: 1013, endPoint y: 123, distance: 1020.2
click at [1013, 123] on button "Reply All" at bounding box center [1030, 117] width 60 height 24
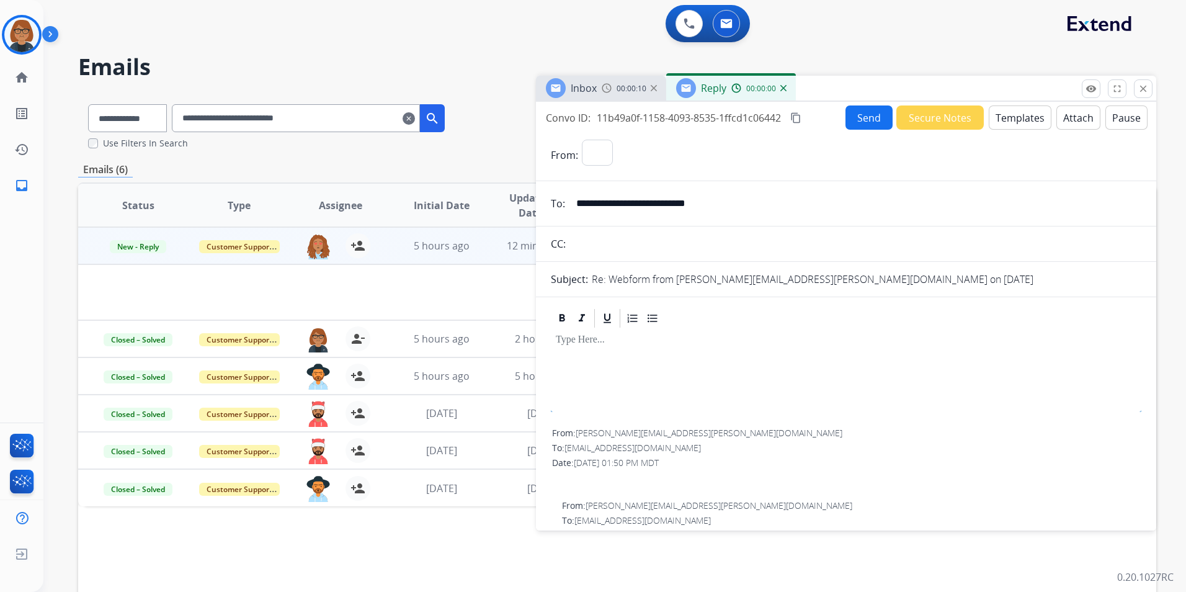
select select "**********"
click at [1005, 114] on button "Templates" at bounding box center [1020, 117] width 63 height 24
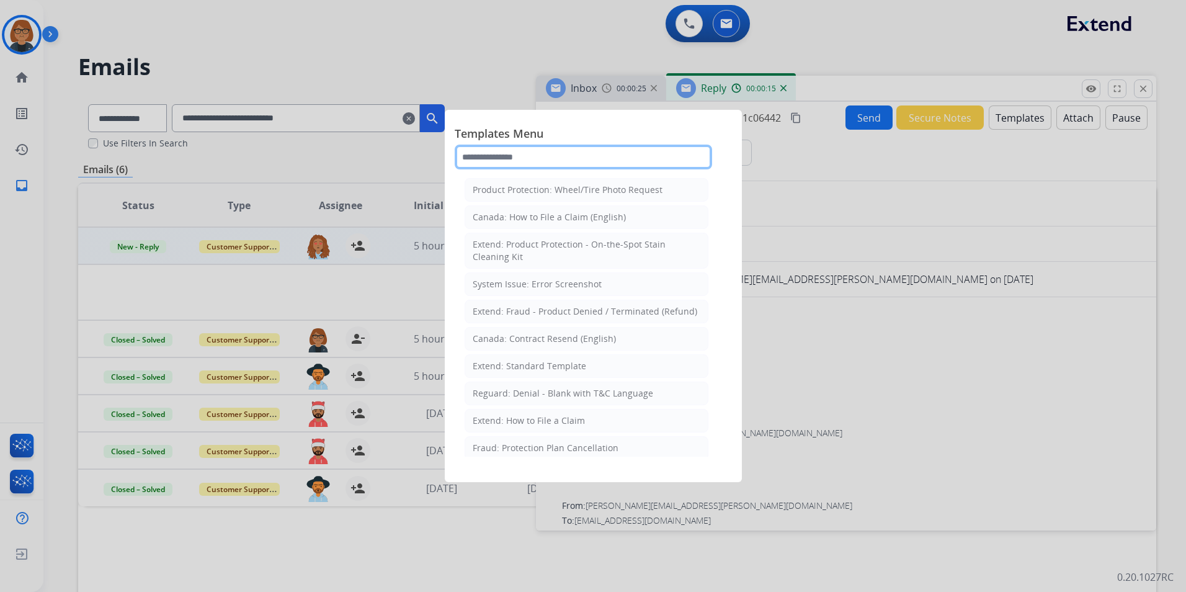
click at [569, 159] on input "text" at bounding box center [583, 157] width 257 height 25
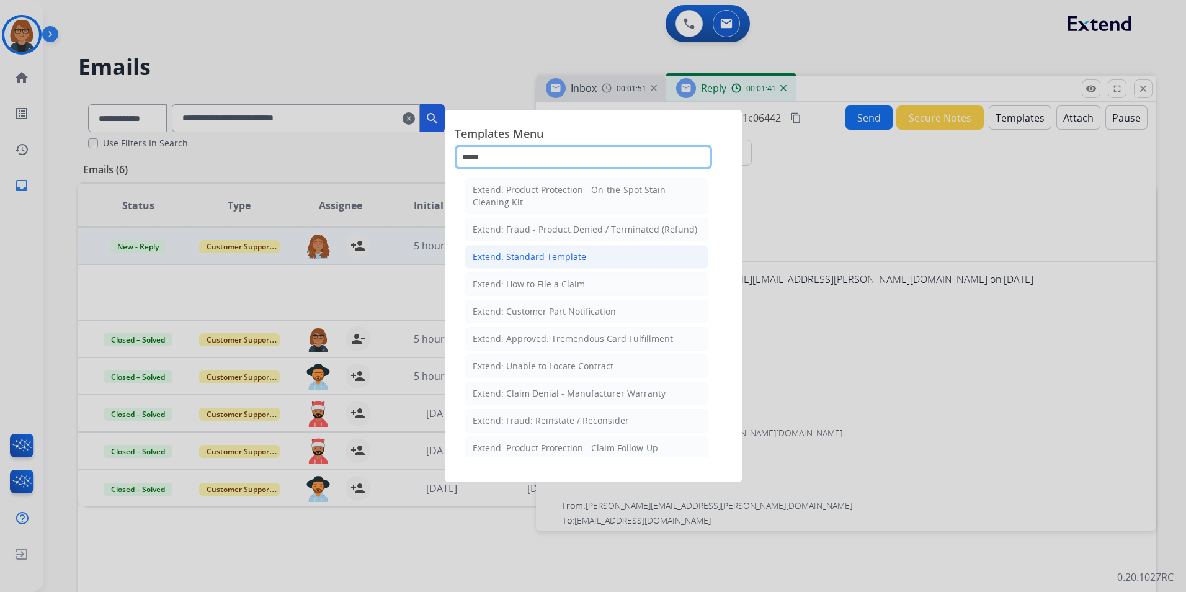
type input "*****"
click at [576, 257] on div "Extend: Standard Template" at bounding box center [529, 257] width 113 height 12
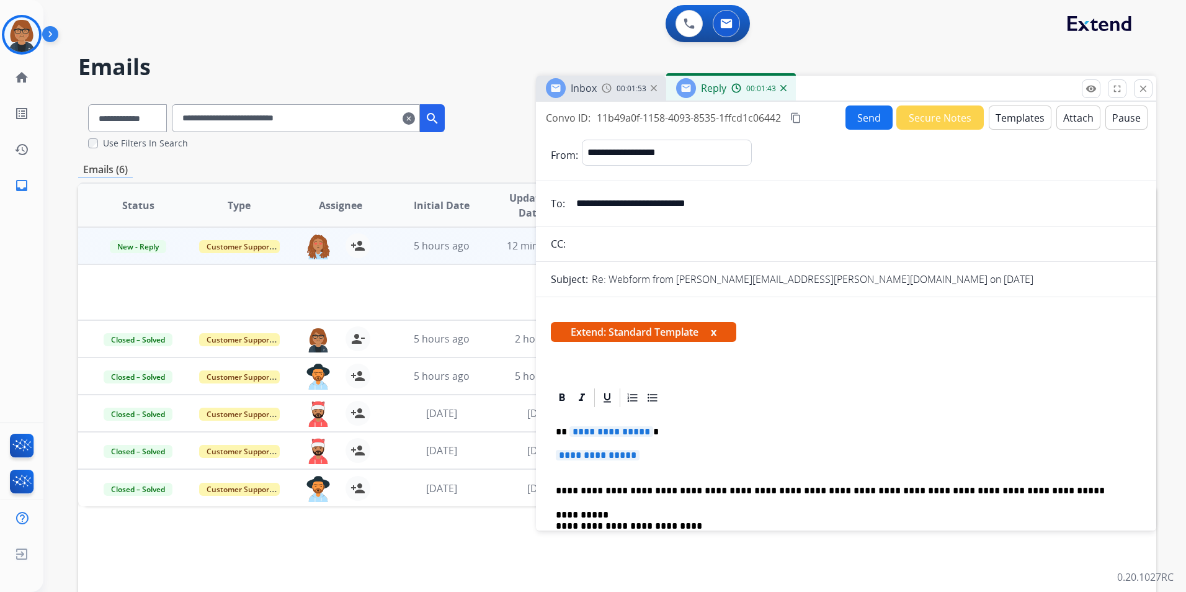
click at [592, 456] on span "**********" at bounding box center [598, 455] width 84 height 11
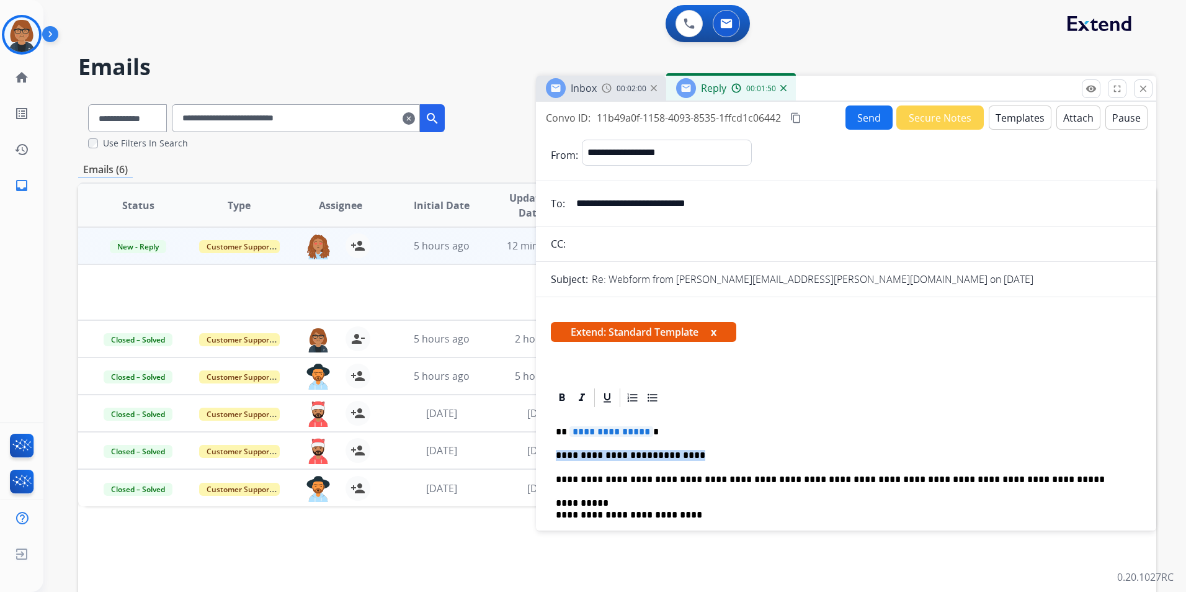
drag, startPoint x: 690, startPoint y: 458, endPoint x: 555, endPoint y: 460, distance: 135.2
click at [555, 460] on div "**********" at bounding box center [846, 582] width 590 height 347
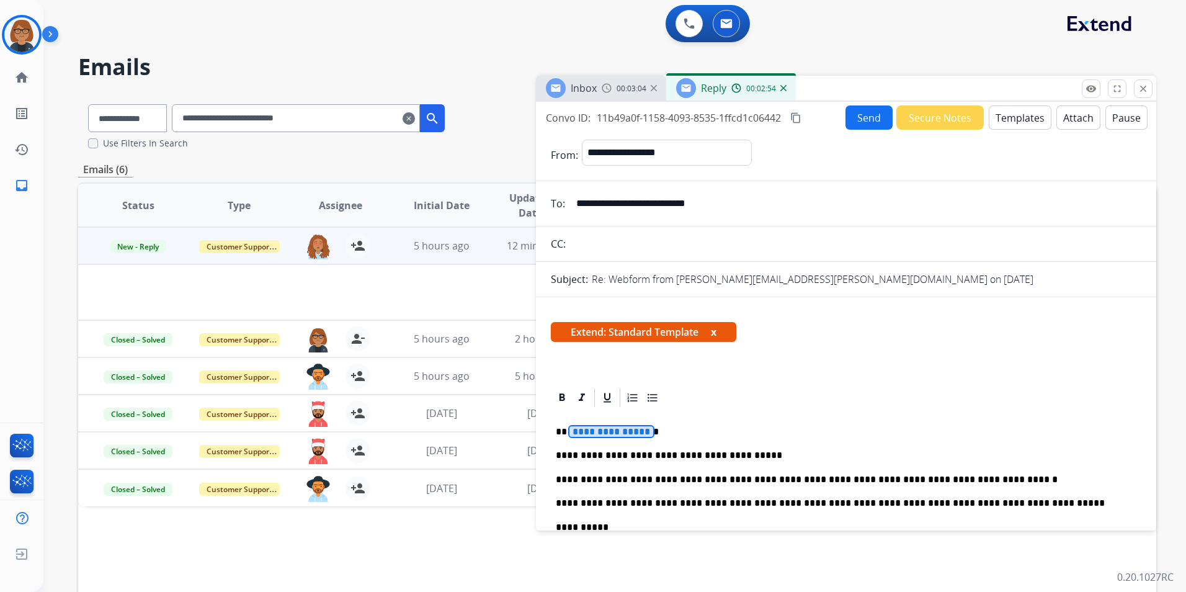
click at [599, 431] on span "**********" at bounding box center [611, 431] width 84 height 11
click at [595, 430] on span "**********" at bounding box center [611, 431] width 84 height 11
click at [641, 432] on p "*********" at bounding box center [841, 431] width 571 height 11
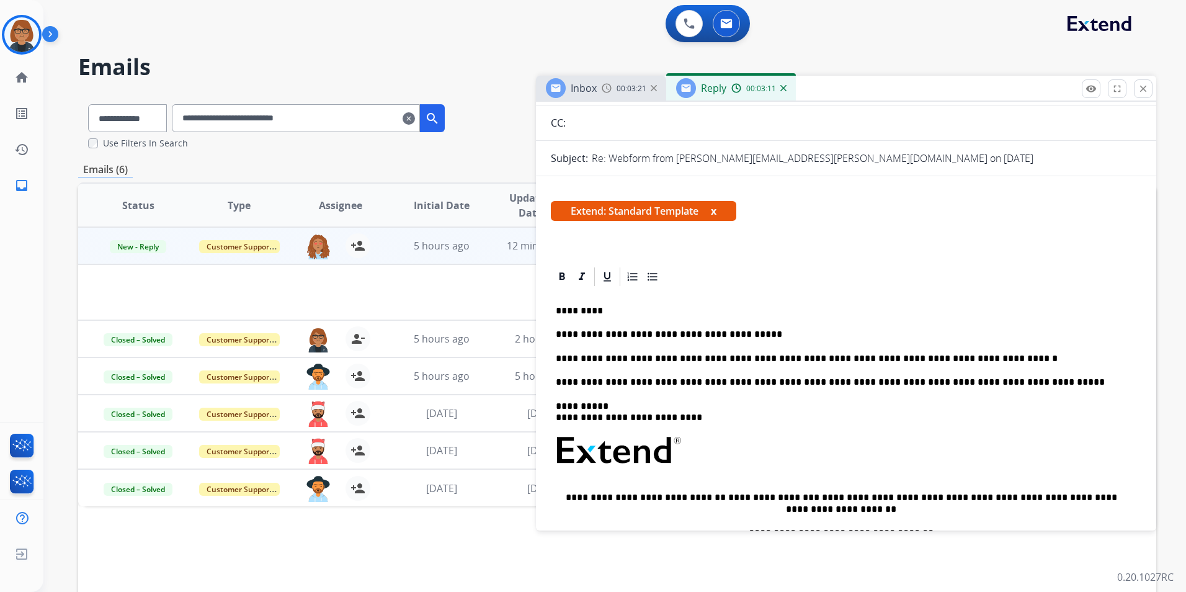
scroll to position [124, 0]
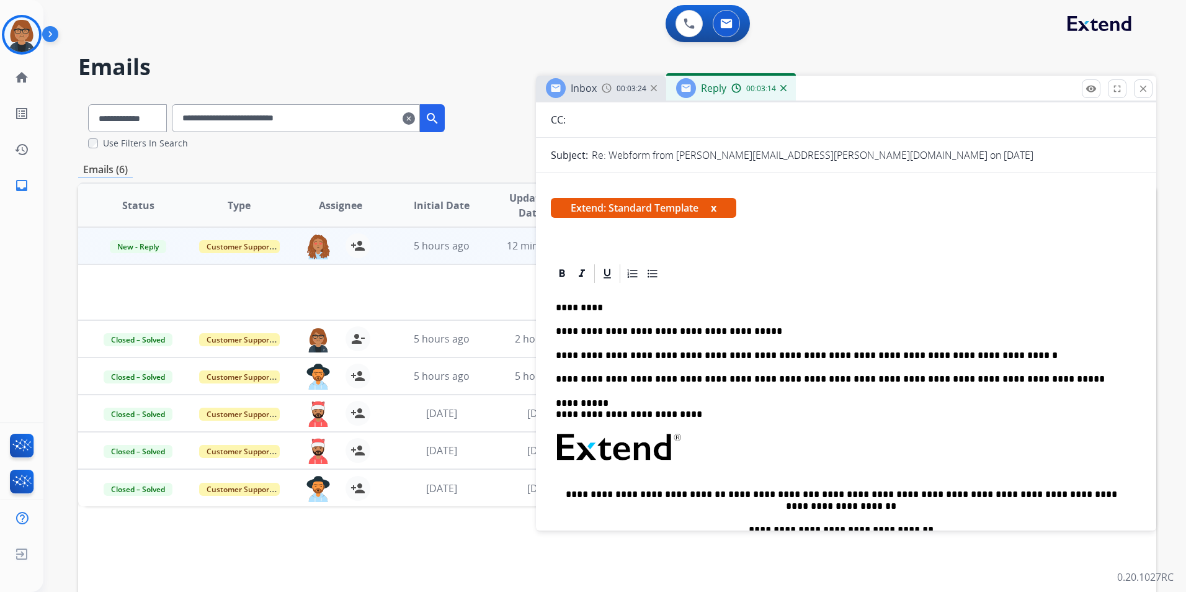
click at [1165, 358] on div "**********" at bounding box center [614, 296] width 1142 height 592
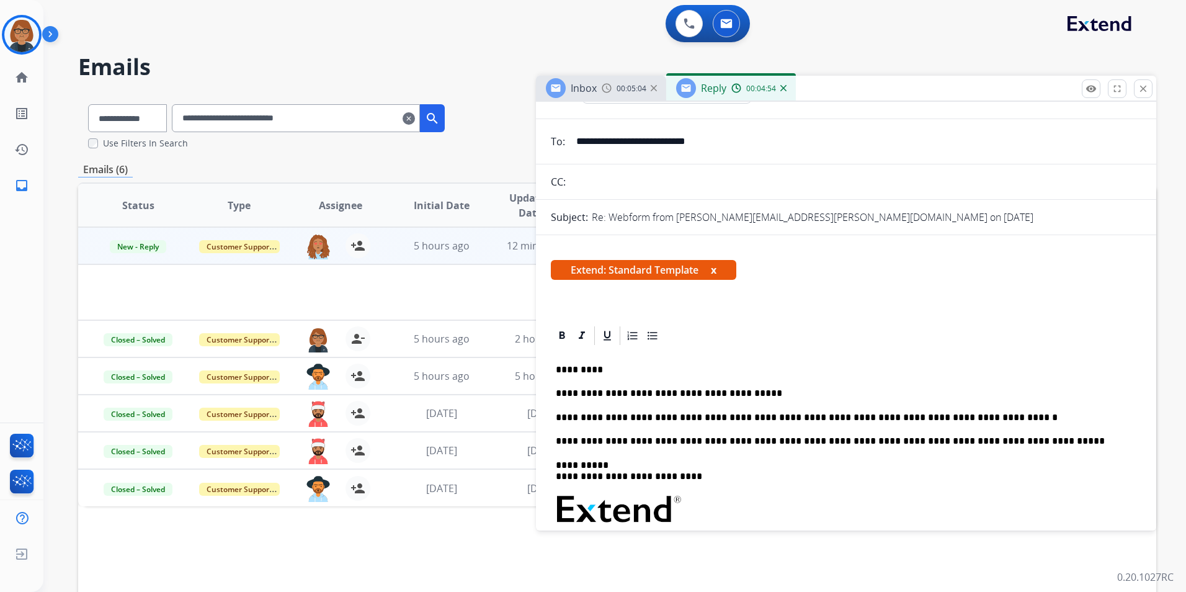
scroll to position [0, 0]
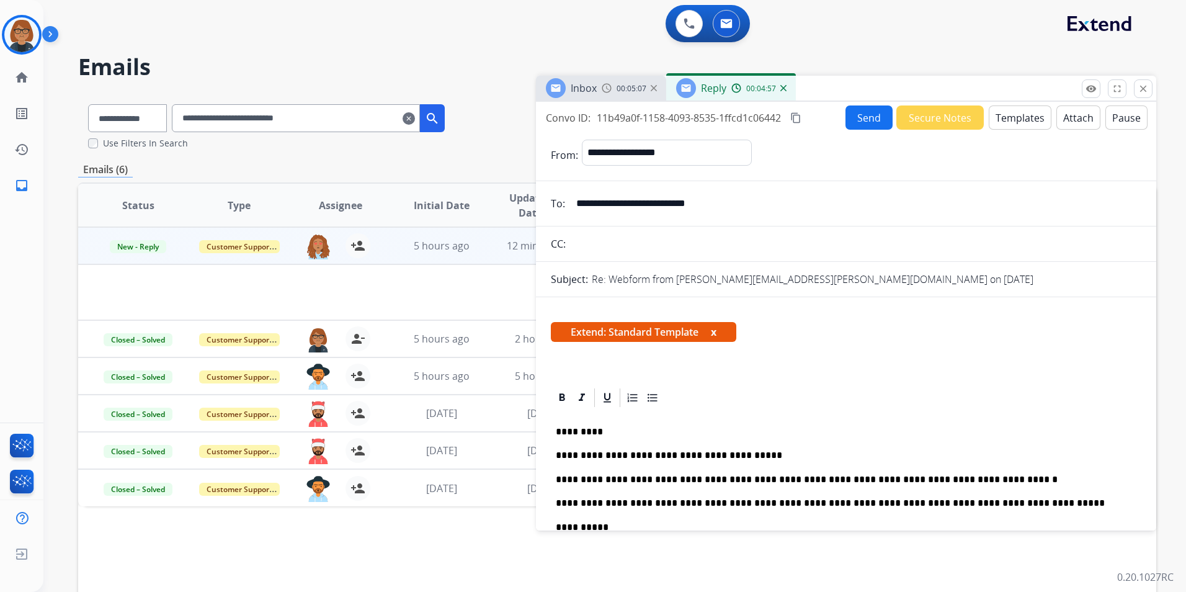
click at [860, 120] on button "Send" at bounding box center [868, 117] width 47 height 24
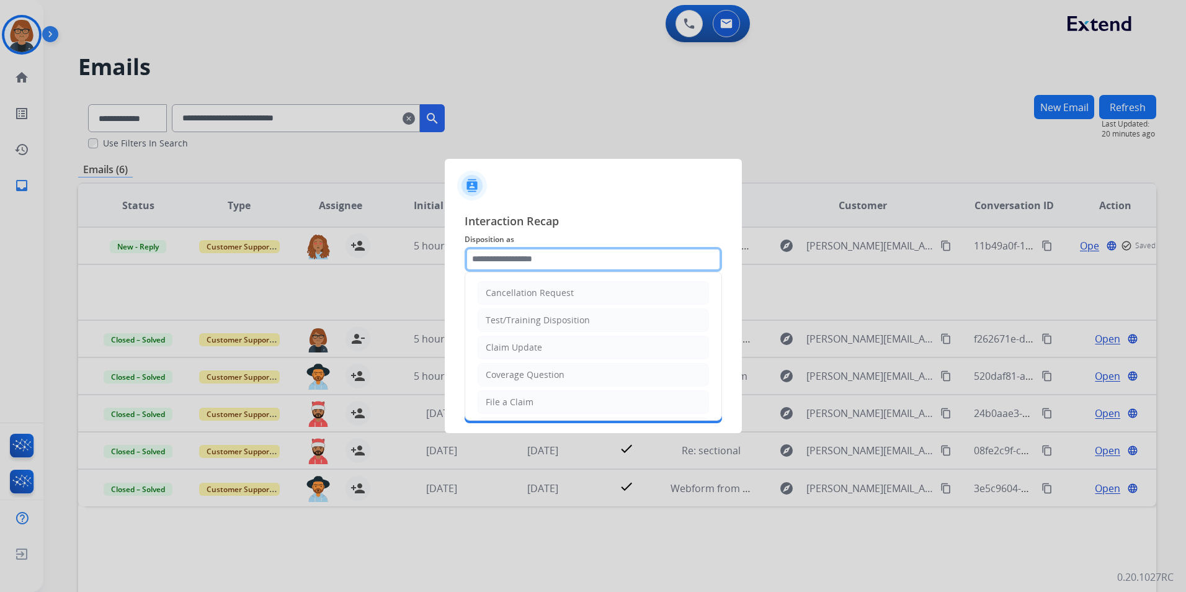
drag, startPoint x: 597, startPoint y: 253, endPoint x: 603, endPoint y: 250, distance: 6.4
click at [598, 253] on input "text" at bounding box center [593, 259] width 257 height 25
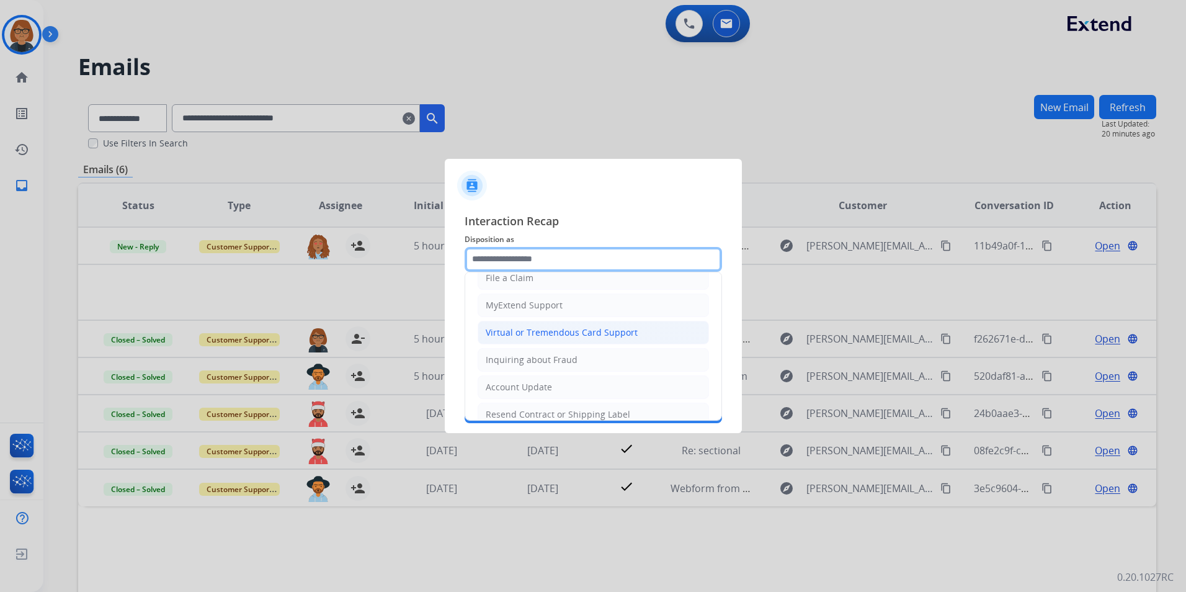
scroll to position [186, 0]
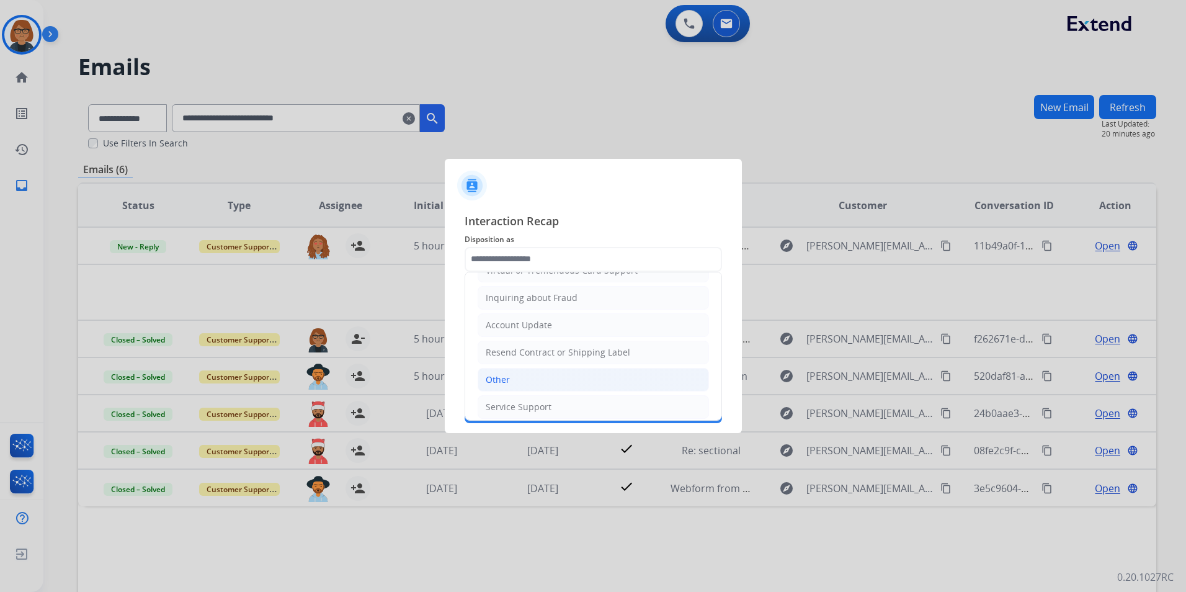
click at [572, 371] on li "Other" at bounding box center [593, 380] width 231 height 24
type input "*****"
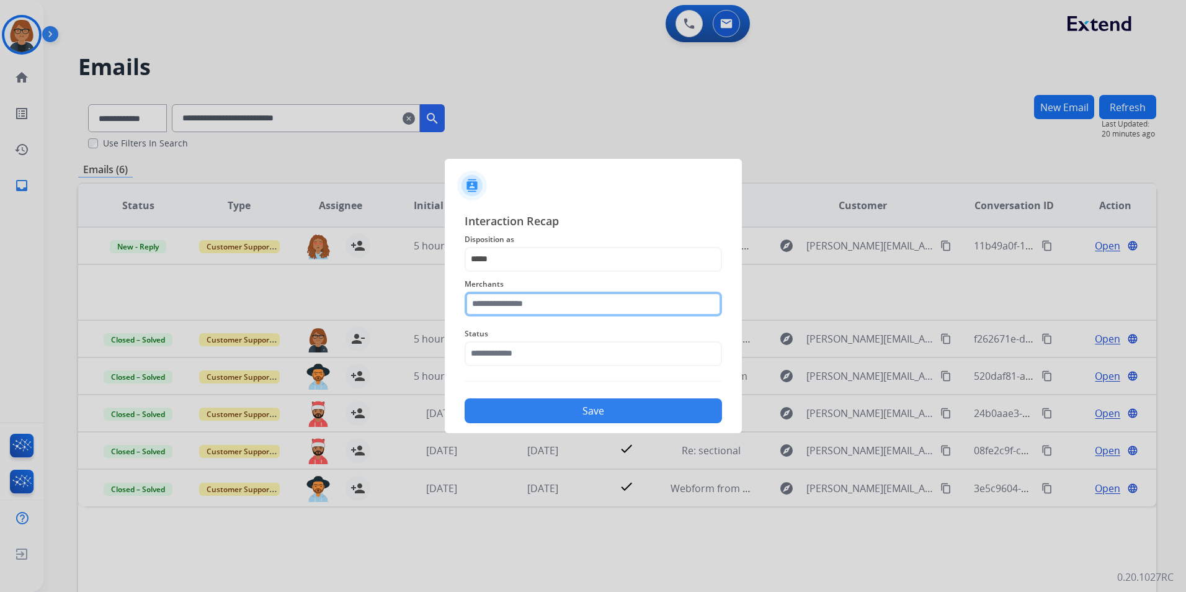
click at [573, 301] on input "text" at bounding box center [593, 304] width 257 height 25
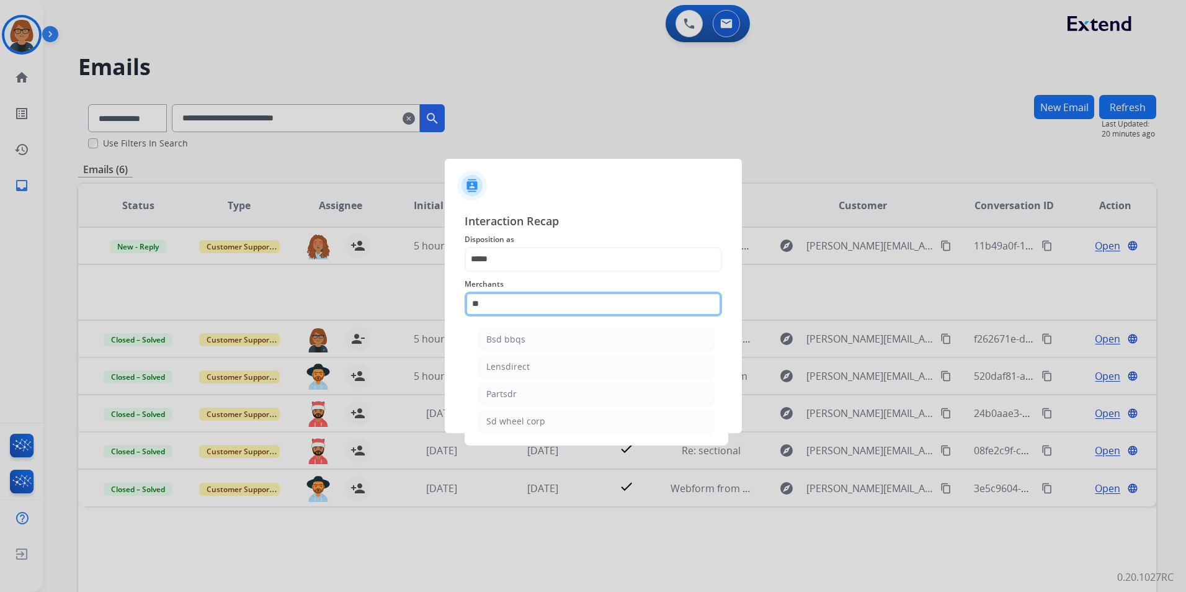
type input "*"
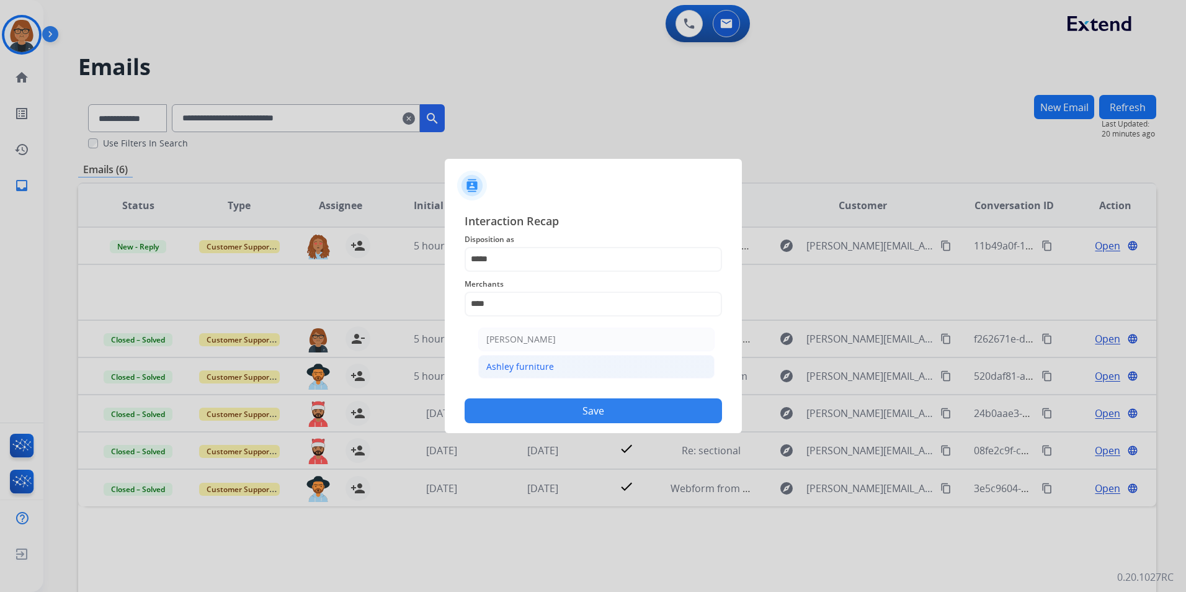
click at [608, 360] on li "Ashley furniture" at bounding box center [596, 367] width 236 height 24
type input "**********"
click at [593, 340] on span "Status" at bounding box center [593, 333] width 257 height 15
click at [591, 344] on input "text" at bounding box center [593, 353] width 257 height 25
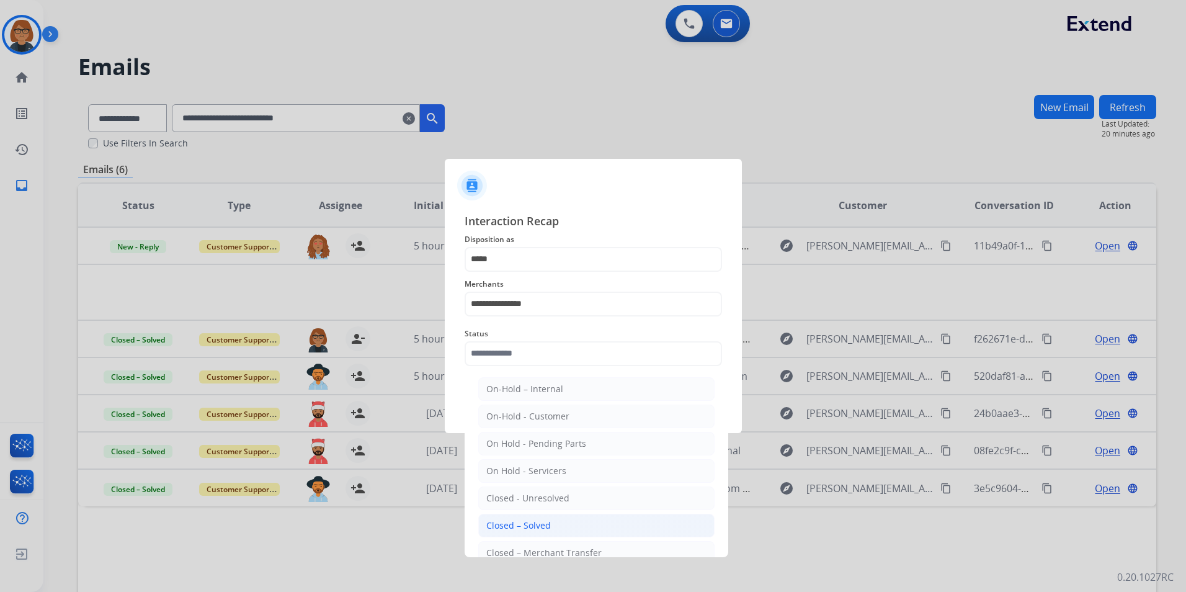
click at [600, 517] on li "Closed – Solved" at bounding box center [596, 526] width 236 height 24
type input "**********"
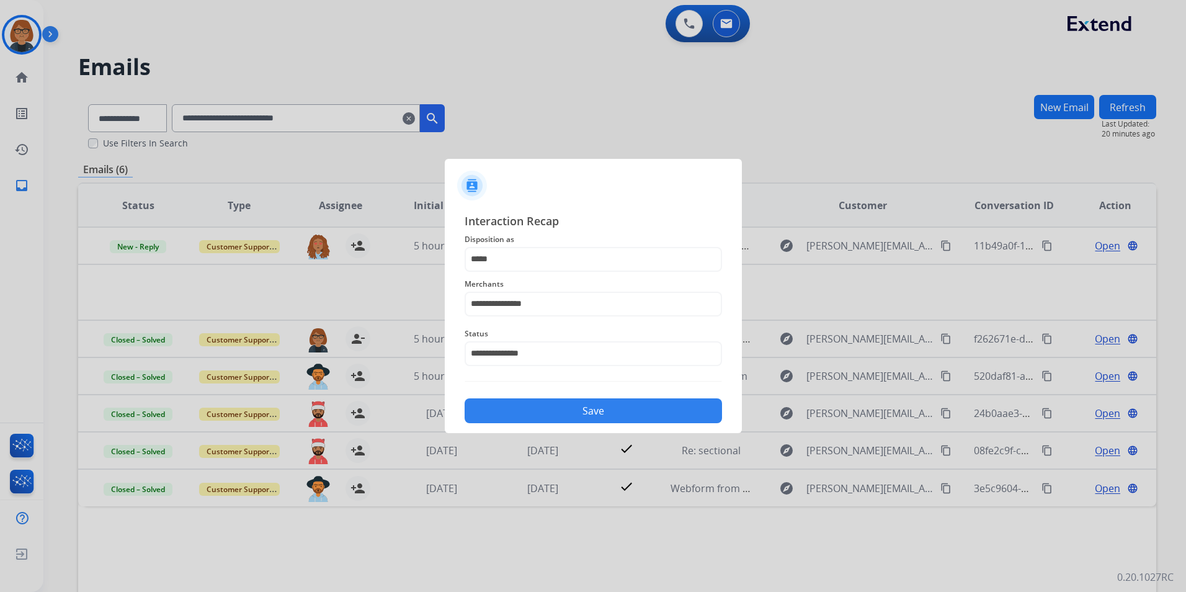
click at [585, 405] on button "Save" at bounding box center [593, 410] width 257 height 25
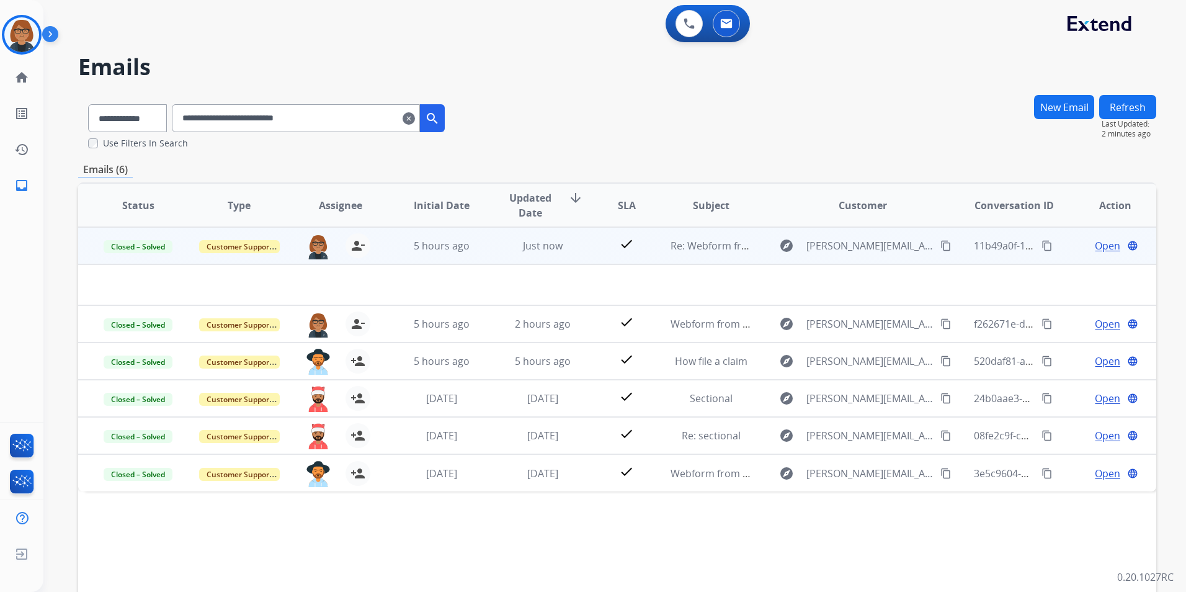
click at [529, 254] on td "Just now" at bounding box center [533, 245] width 101 height 37
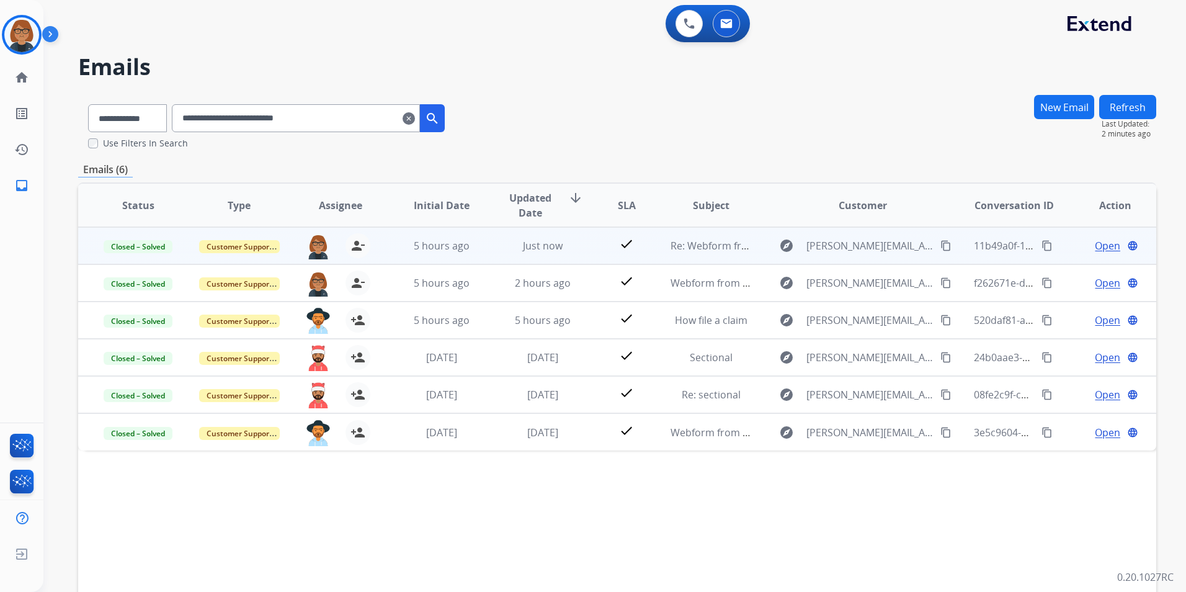
click at [529, 253] on td "Just now" at bounding box center [533, 245] width 101 height 37
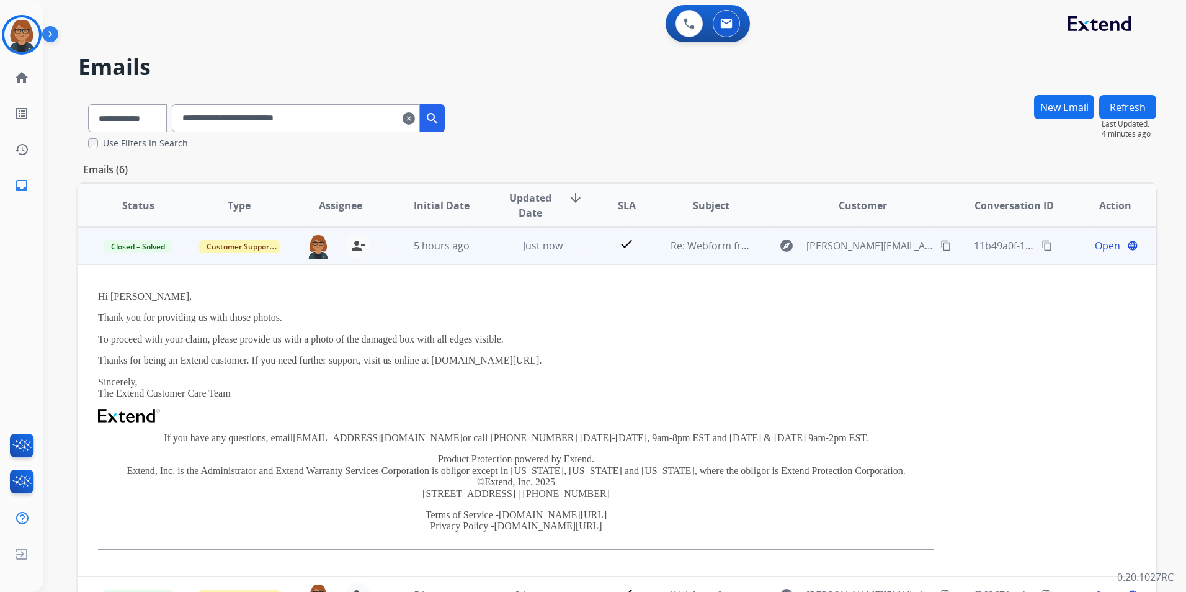
click at [1041, 251] on mat-icon "content_copy" at bounding box center [1046, 245] width 11 height 11
click at [496, 244] on td "Just now" at bounding box center [533, 245] width 101 height 37
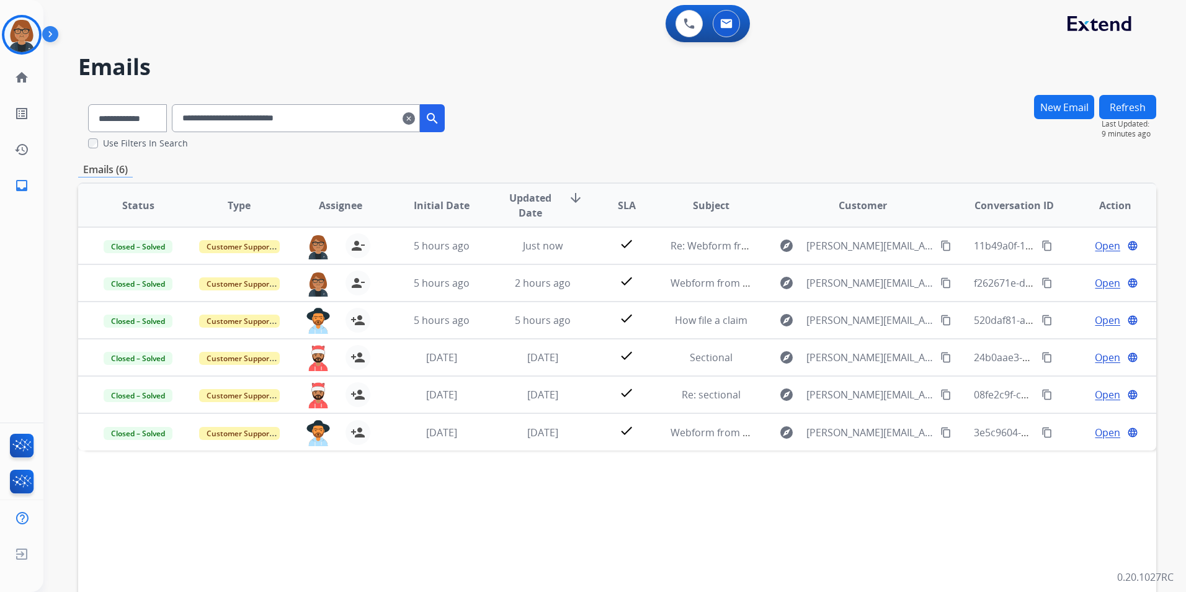
click at [1140, 107] on button "Refresh" at bounding box center [1127, 107] width 57 height 24
click at [1057, 102] on button "New Email" at bounding box center [1064, 107] width 60 height 24
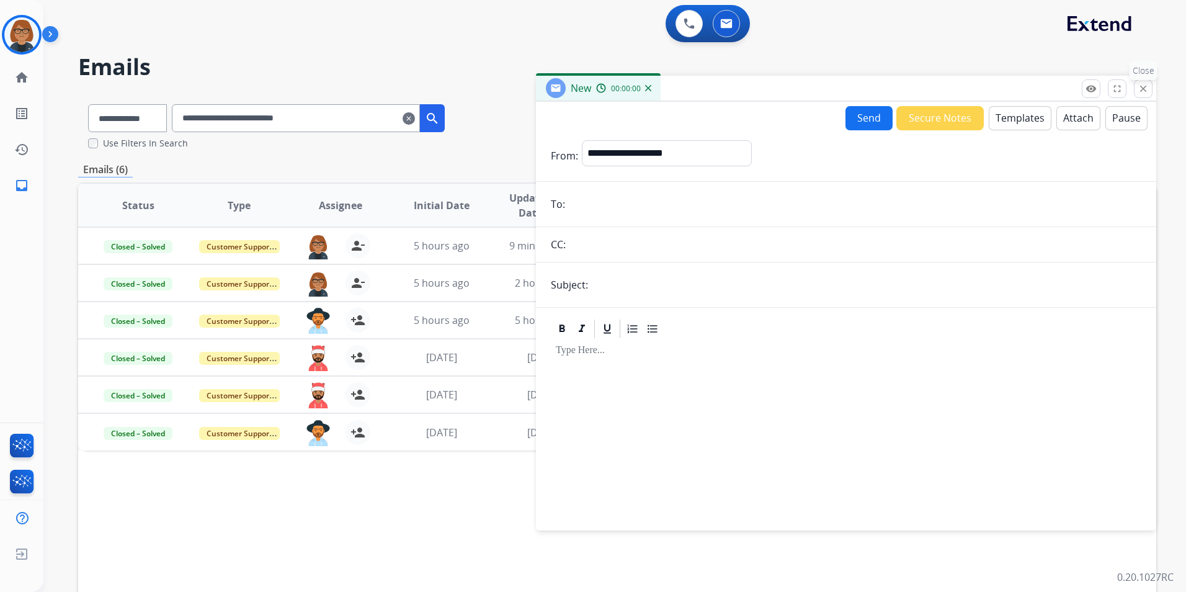
click at [1137, 86] on button "close Close" at bounding box center [1143, 88] width 19 height 19
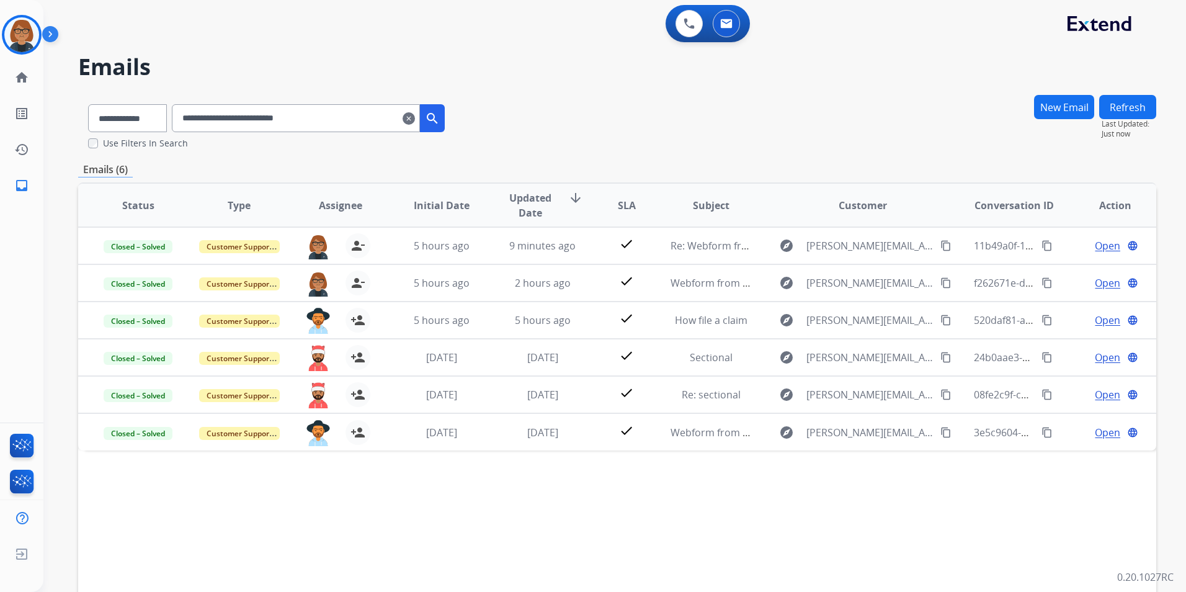
click at [415, 115] on mat-icon "clear" at bounding box center [409, 118] width 12 height 15
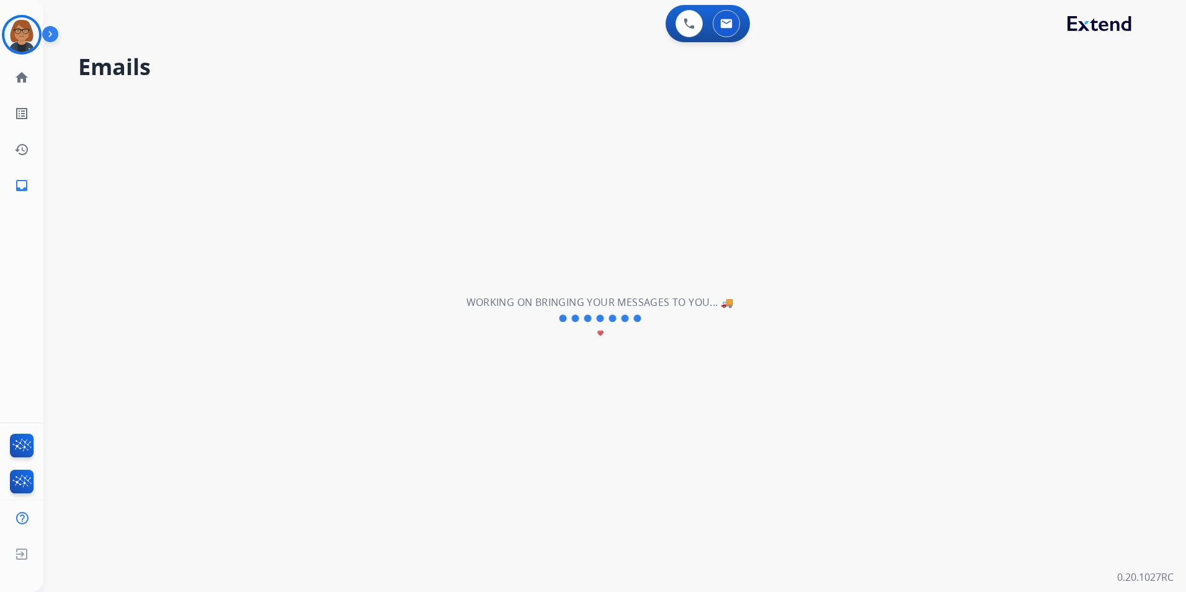
select select "**********"
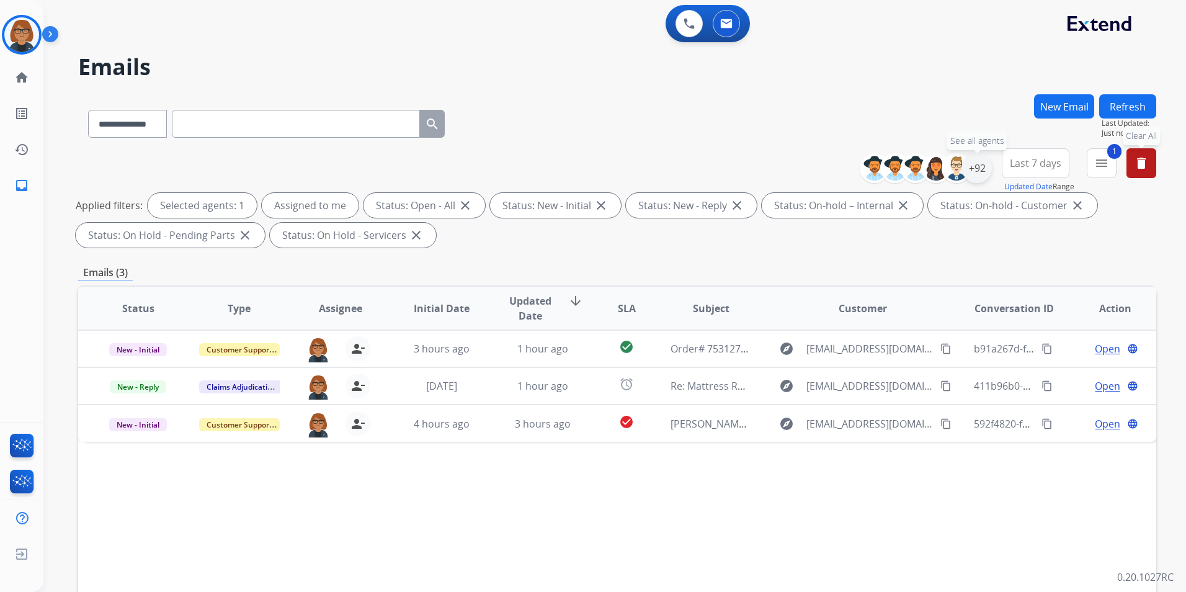
click at [976, 166] on div "+92" at bounding box center [977, 168] width 30 height 30
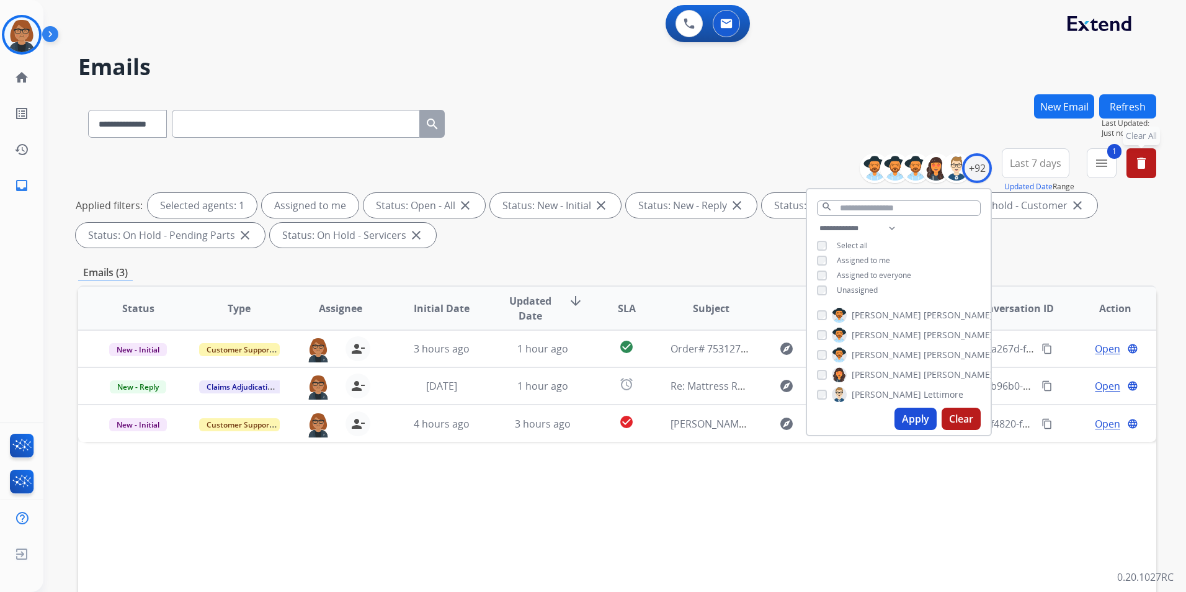
click at [747, 471] on div "Status Type Assignee Initial Date Updated Date arrow_downward SLA Subject Custo…" at bounding box center [617, 493] width 1078 height 416
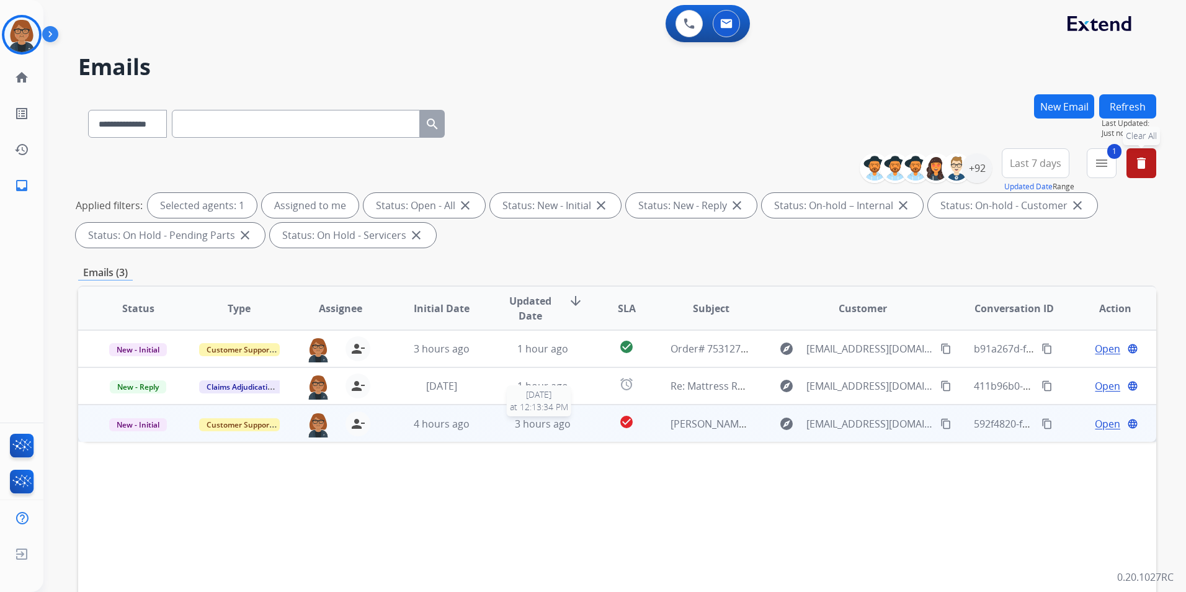
click at [534, 426] on span "3 hours ago" at bounding box center [543, 424] width 56 height 14
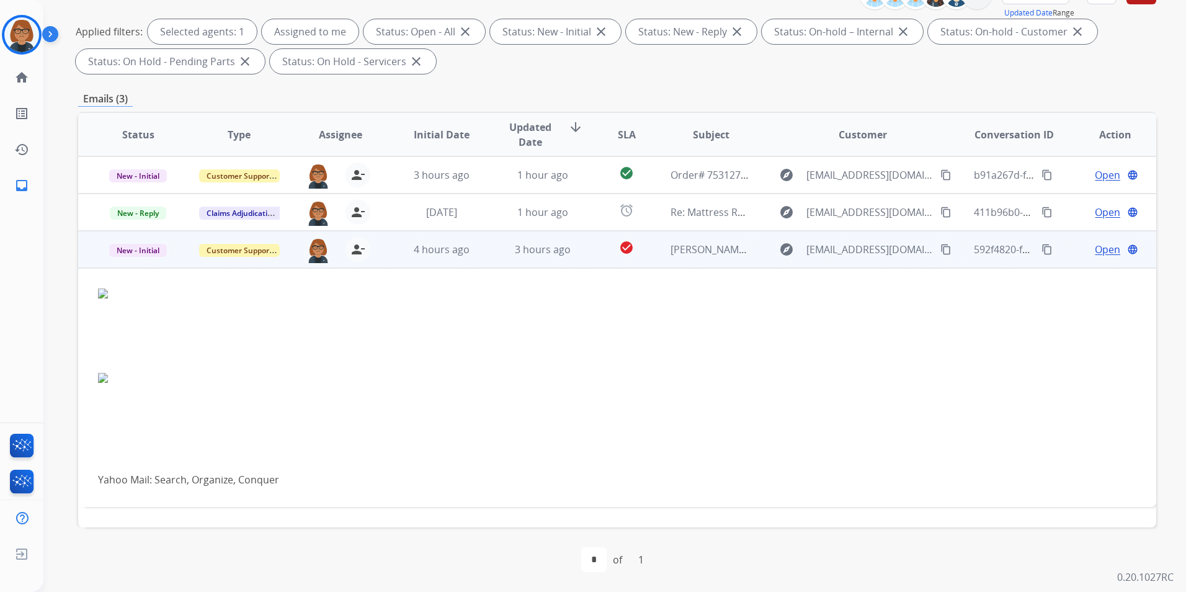
scroll to position [0, 0]
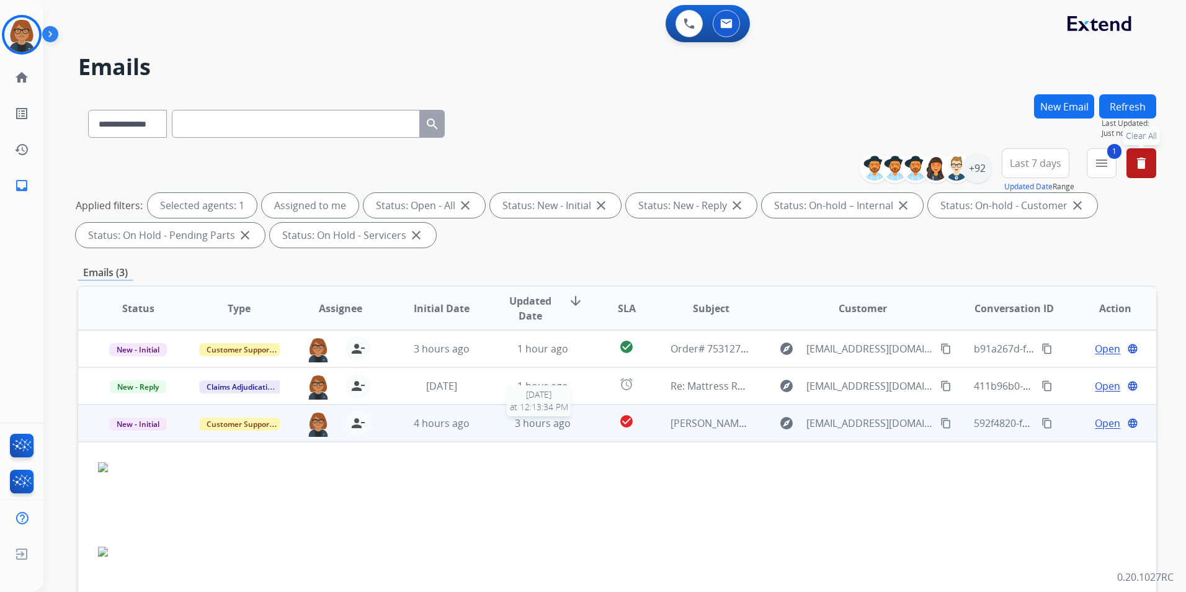
click at [502, 422] on div "3 hours ago" at bounding box center [542, 423] width 81 height 15
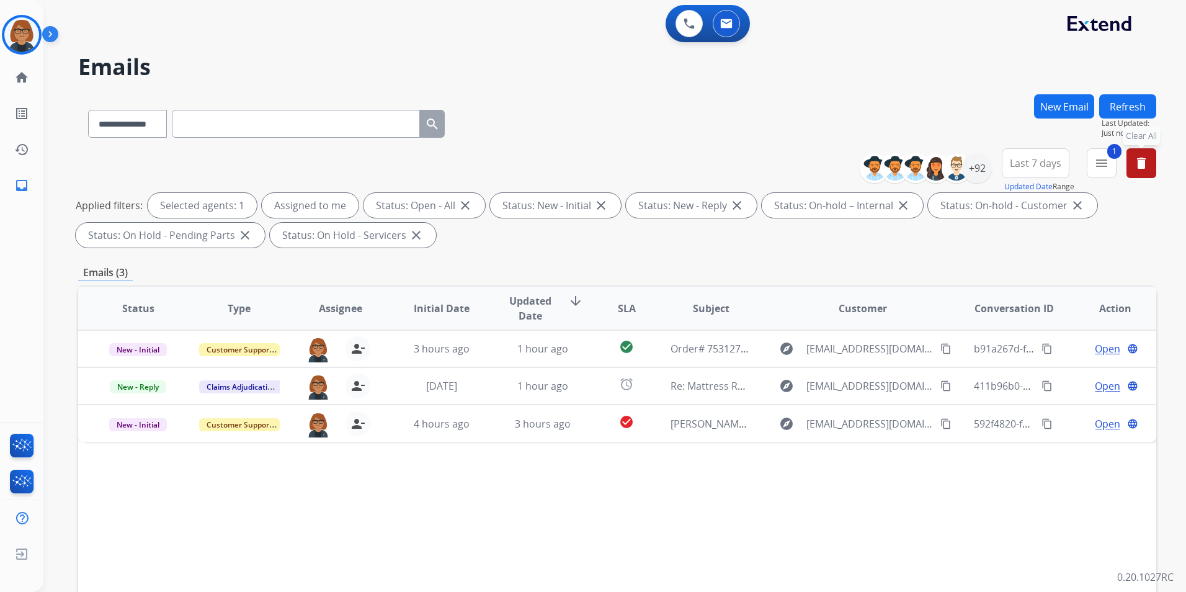
click at [786, 236] on div "Applied filters: Selected agents: 1 Assigned to me Status: Open - All close Sta…" at bounding box center [615, 220] width 1078 height 55
click at [30, 33] on img at bounding box center [21, 34] width 35 height 35
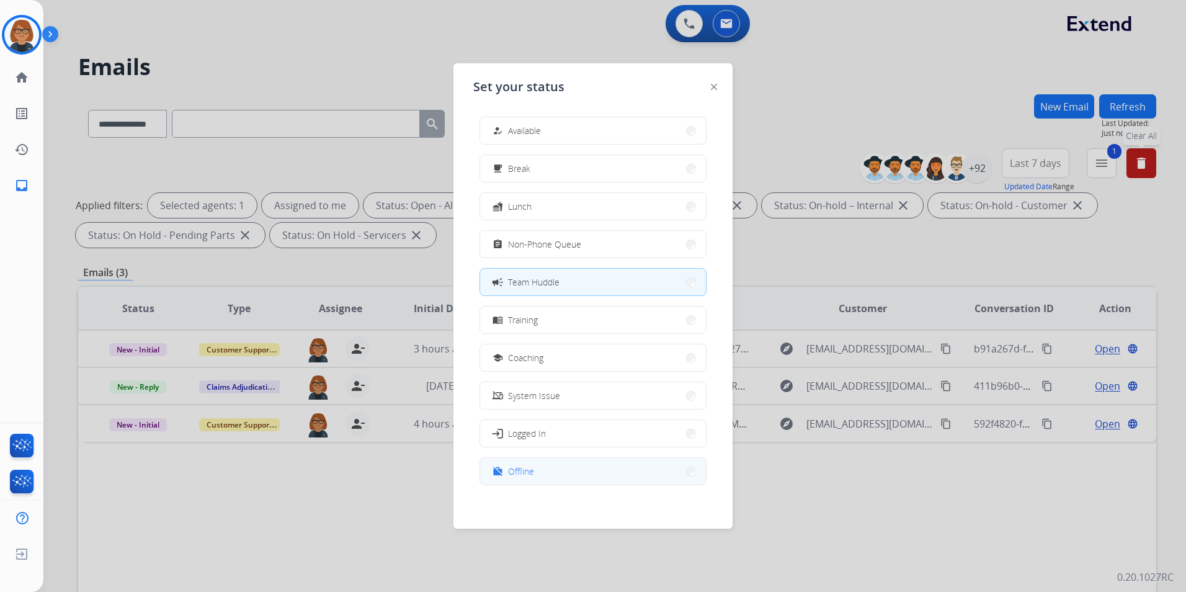
click at [542, 478] on button "work_off Offline" at bounding box center [593, 471] width 226 height 27
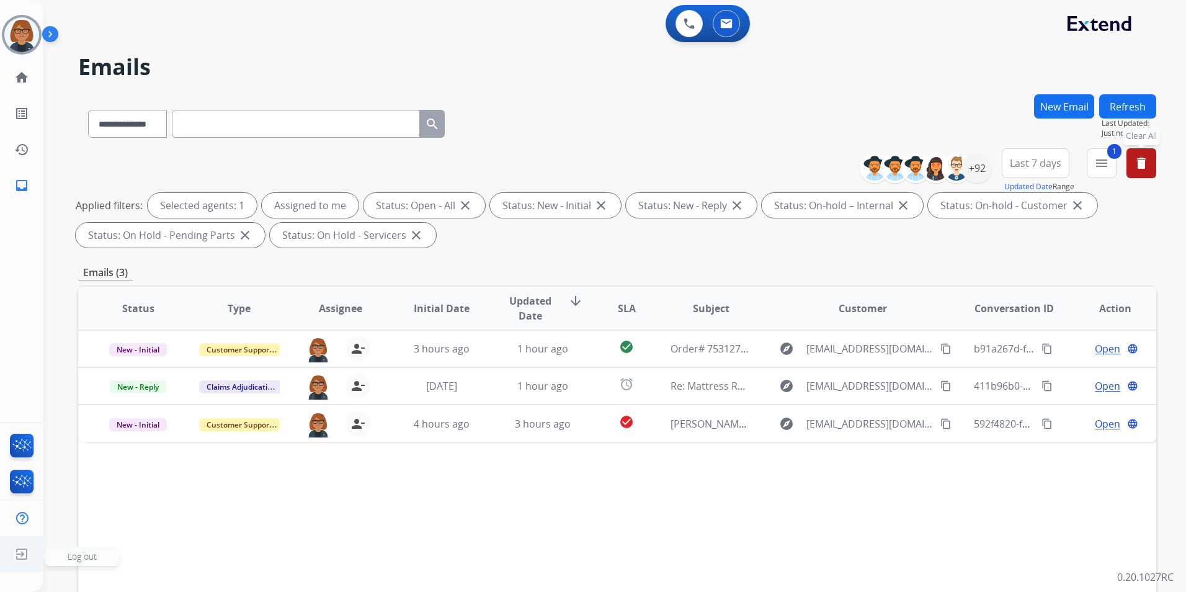
click at [22, 552] on img at bounding box center [22, 554] width 22 height 24
